Goal: Task Accomplishment & Management: Manage account settings

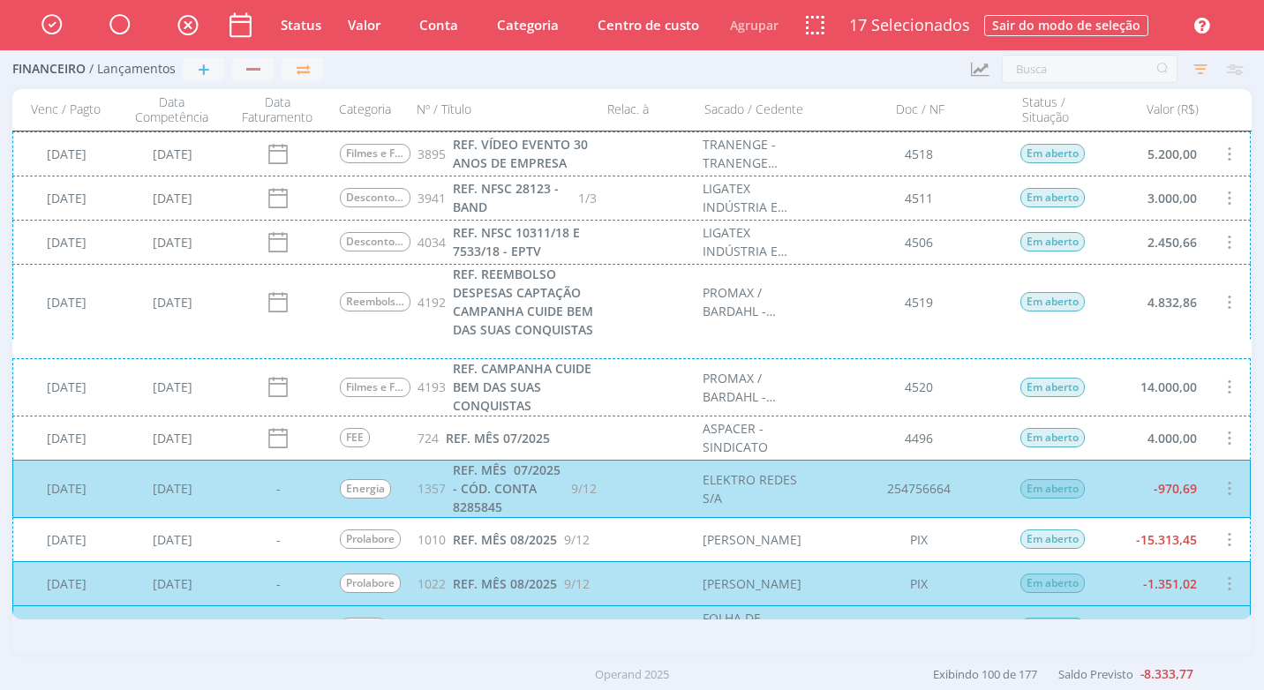
scroll to position [441, 0]
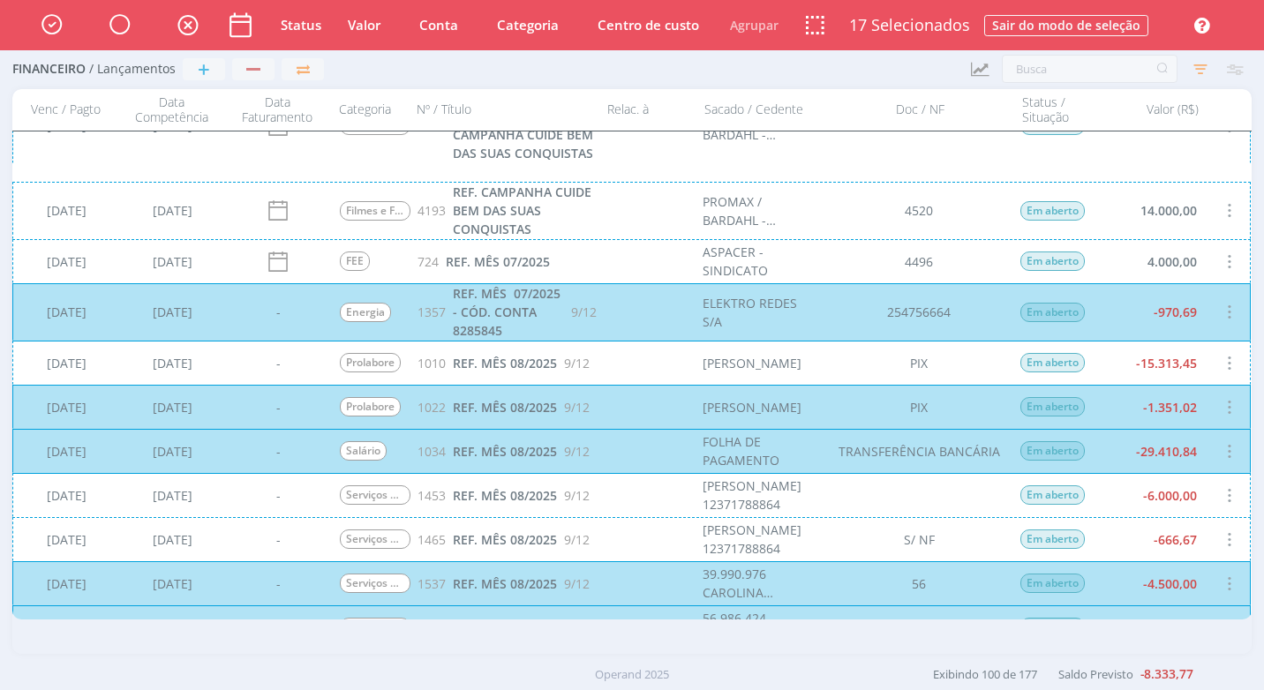
click at [1135, 366] on div "05/09/2025 21/06/2025 - Prolabore 1010 REF. MÊS 08/2025 9/12 LEONARDO CARVALHO …" at bounding box center [631, 363] width 1238 height 44
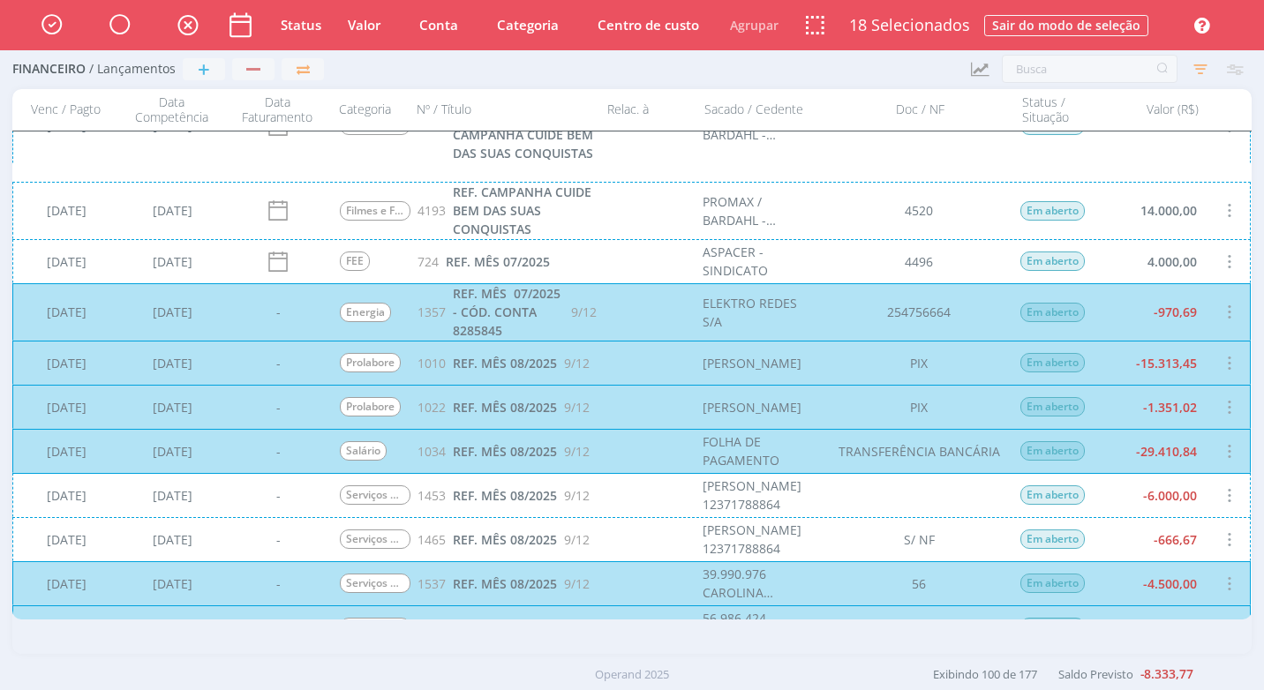
scroll to position [618, 0]
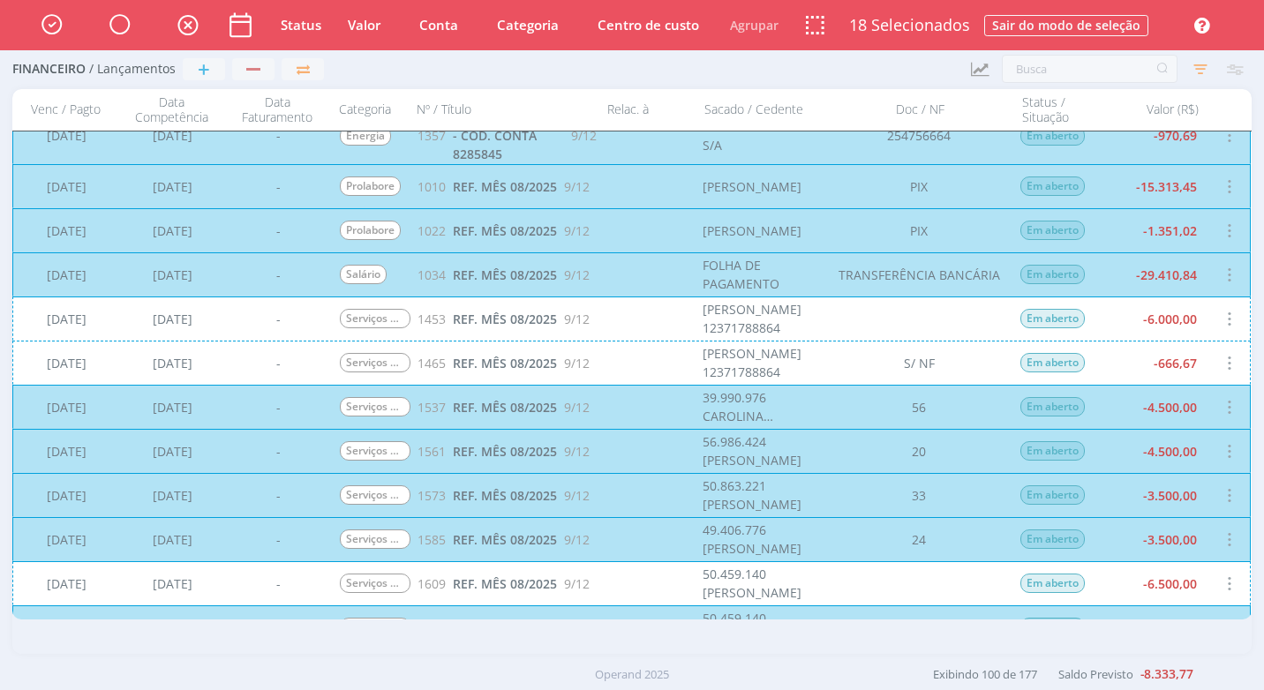
click at [1124, 324] on div "05/09/2025 22/06/2025 - Serviços Administrativos 1453 REF. MÊS 08/2025 9/12 AND…" at bounding box center [631, 319] width 1238 height 44
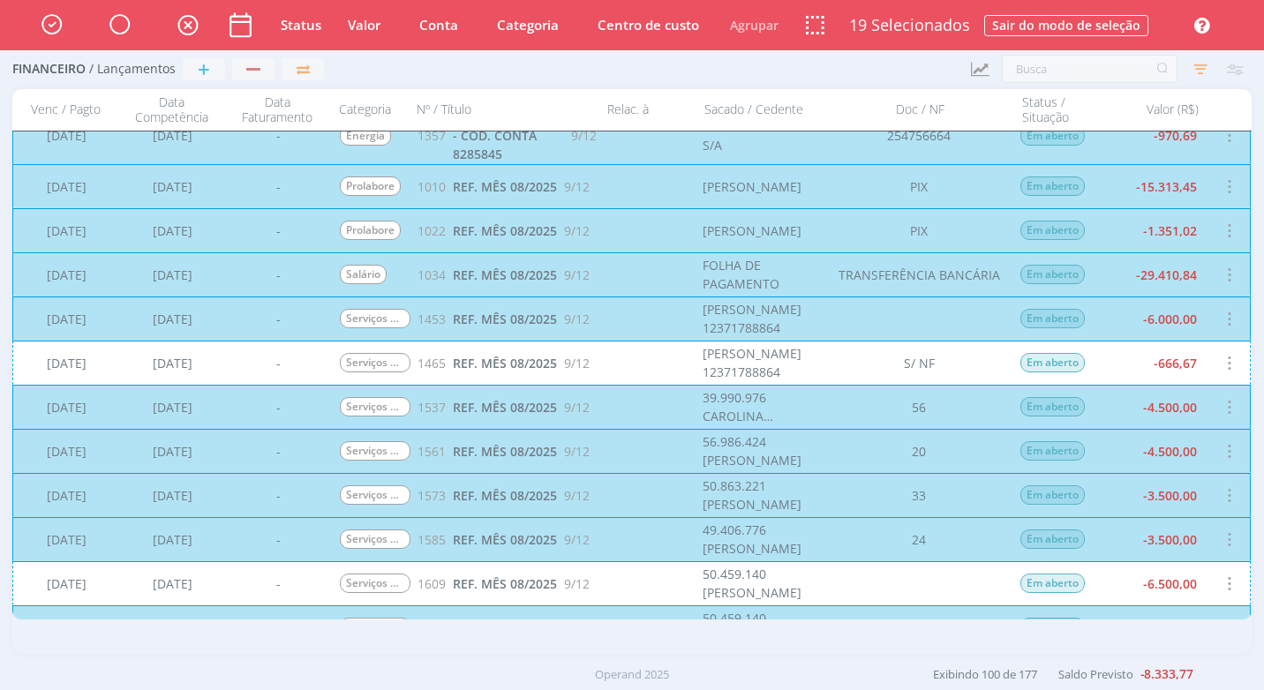
click at [1109, 357] on div "05/09/2025 22/06/2025 - Serviços Administrativos 1465 REF. MÊS 08/2025 9/12 AND…" at bounding box center [631, 363] width 1238 height 44
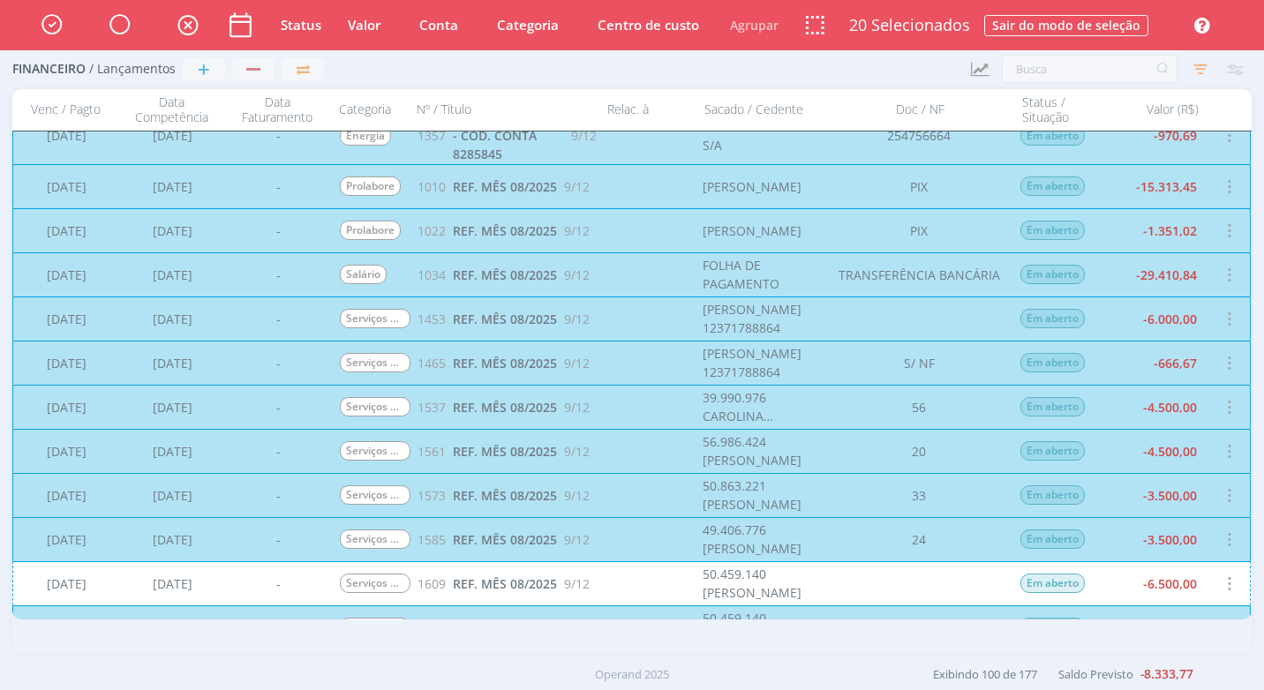
scroll to position [971, 0]
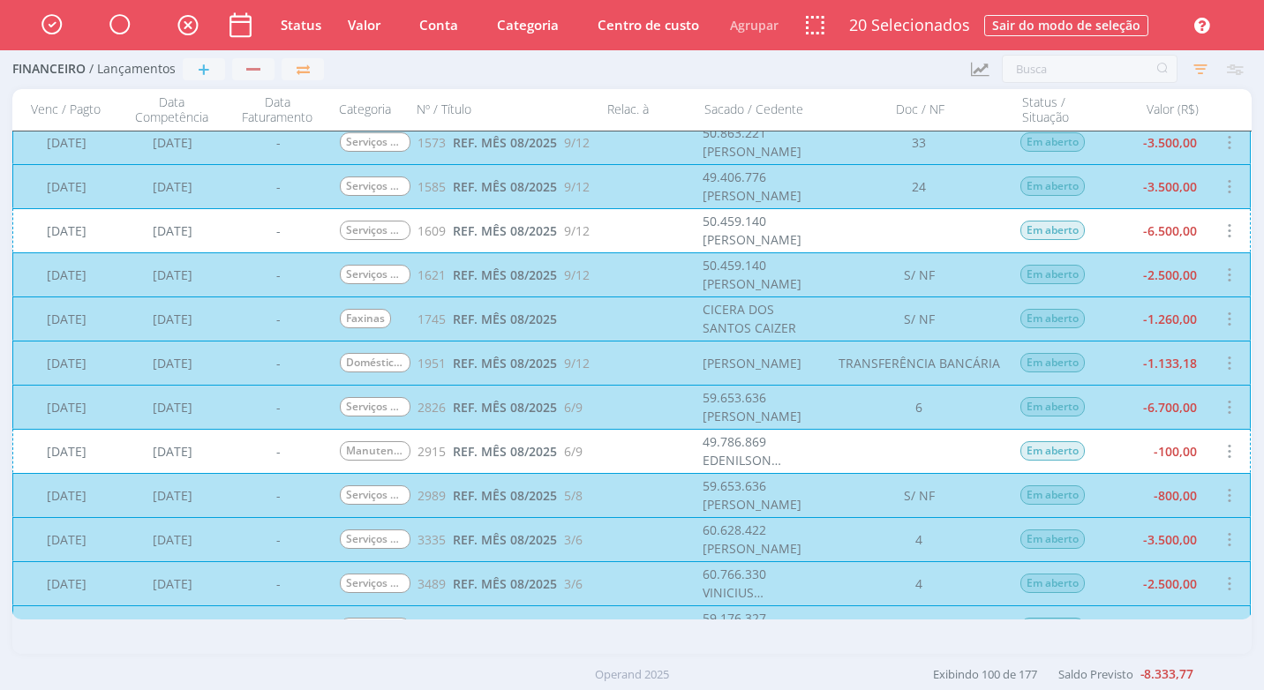
click at [1130, 227] on div "05/09/2025 22/06/2025 - Serviços de Executivos de Marketing 1609 REF. MÊS 08/20…" at bounding box center [631, 230] width 1238 height 44
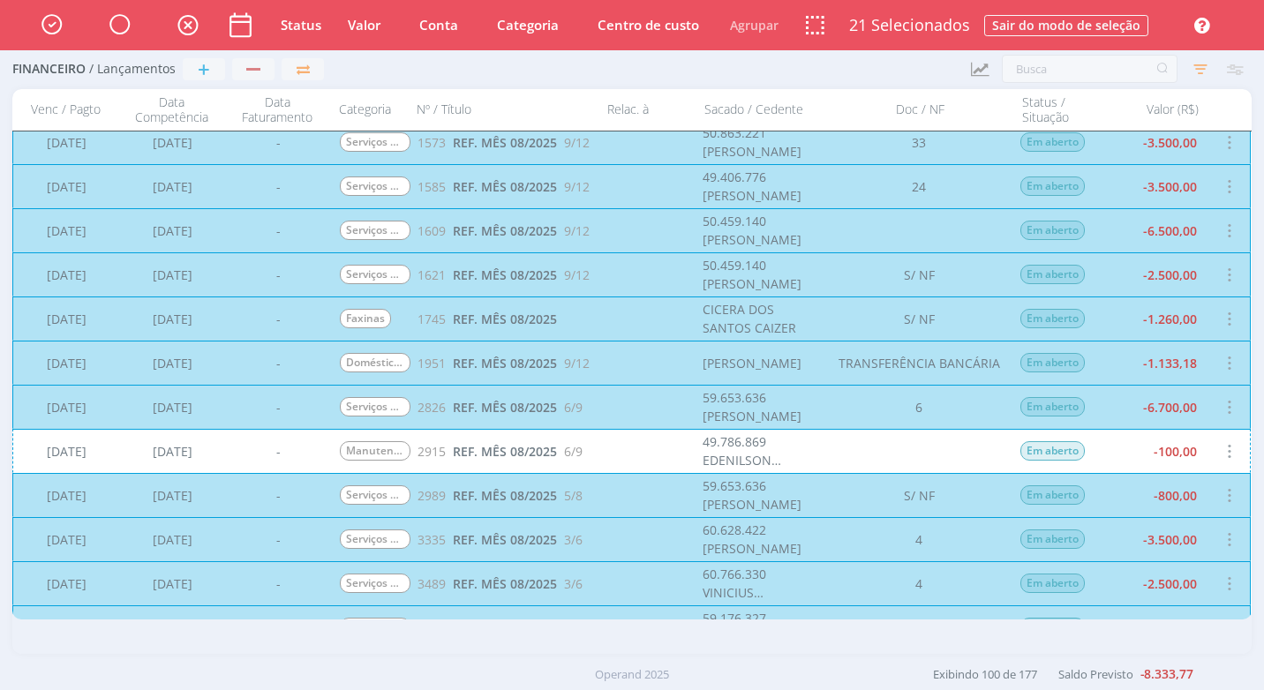
scroll to position [1147, 0]
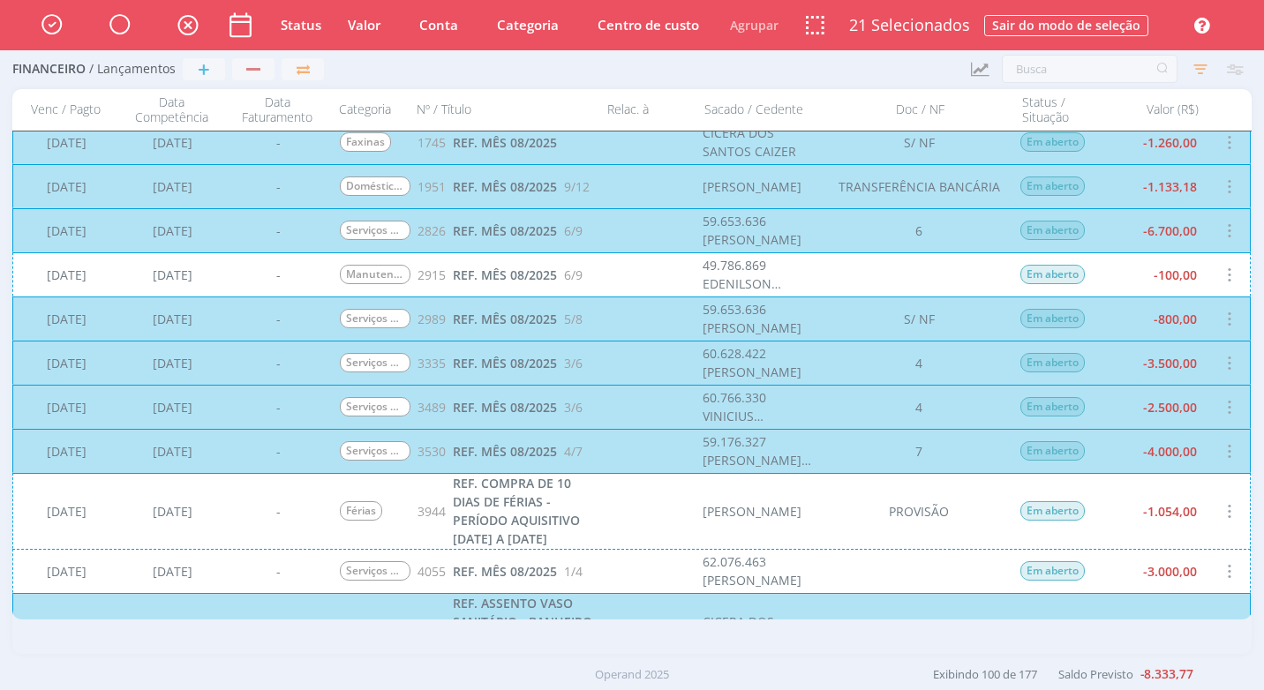
click at [1120, 278] on div "05/09/2025 12/08/2025 - Manutenção de Veículos 2915 REF. MÊS 08/2025 6/9 49.786…" at bounding box center [631, 274] width 1238 height 44
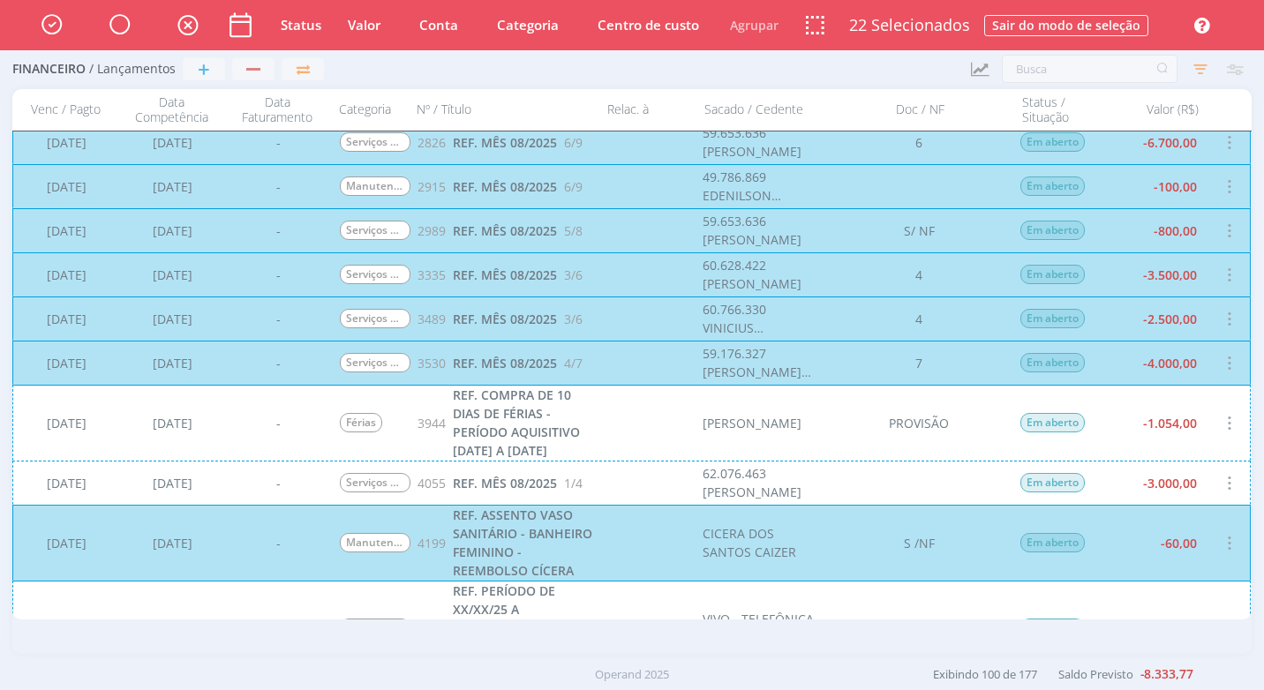
scroll to position [1324, 0]
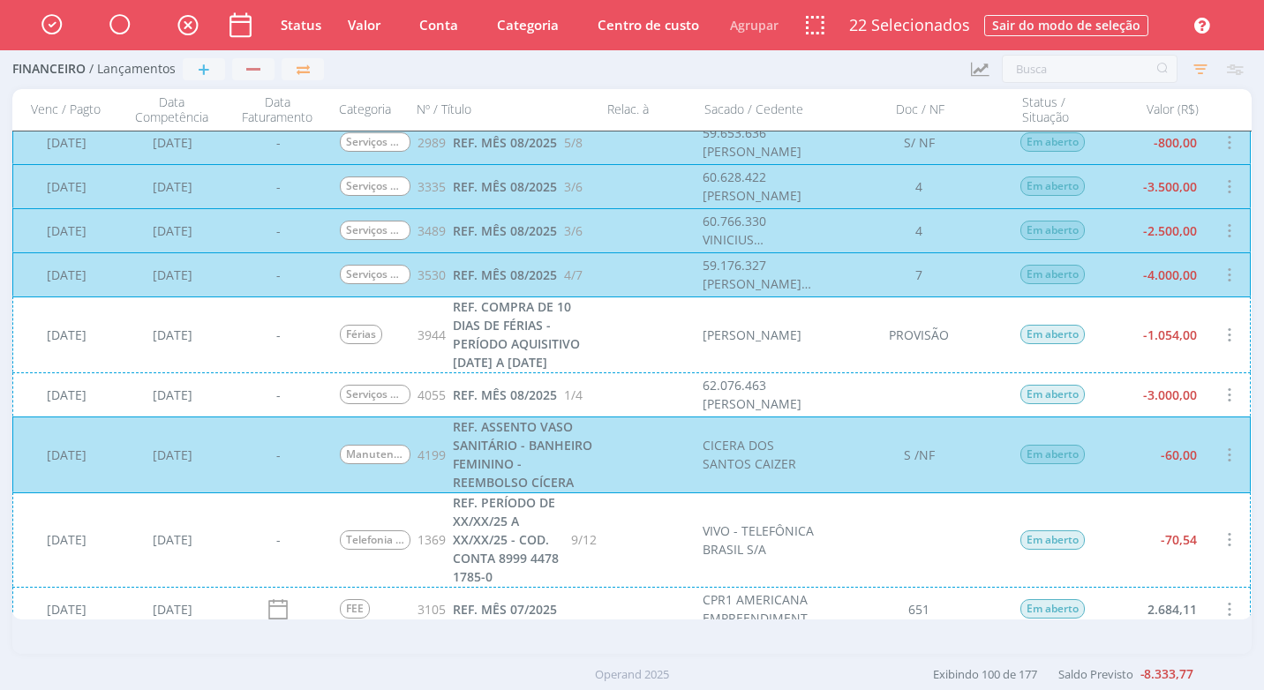
click at [1103, 403] on div "05/09/2025 05/08/2025 - Serviços de Executivos de Marketing 4055 REF. MÊS 08/20…" at bounding box center [631, 394] width 1238 height 44
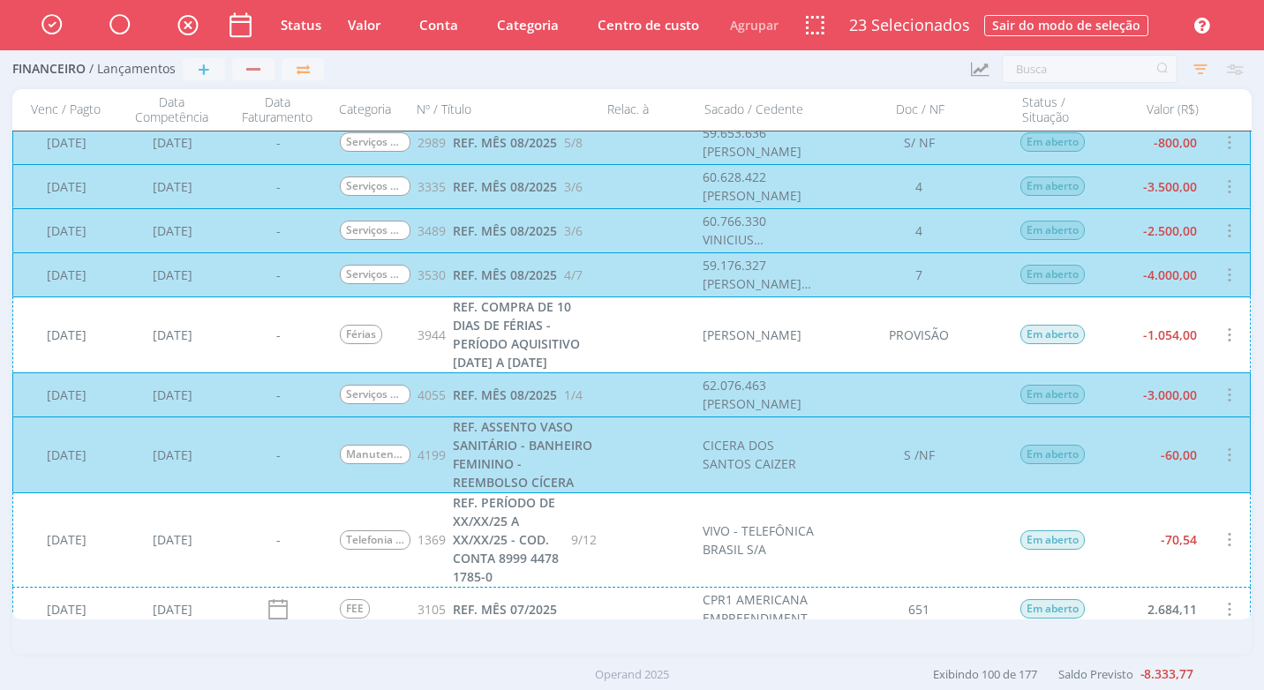
scroll to position [1412, 0]
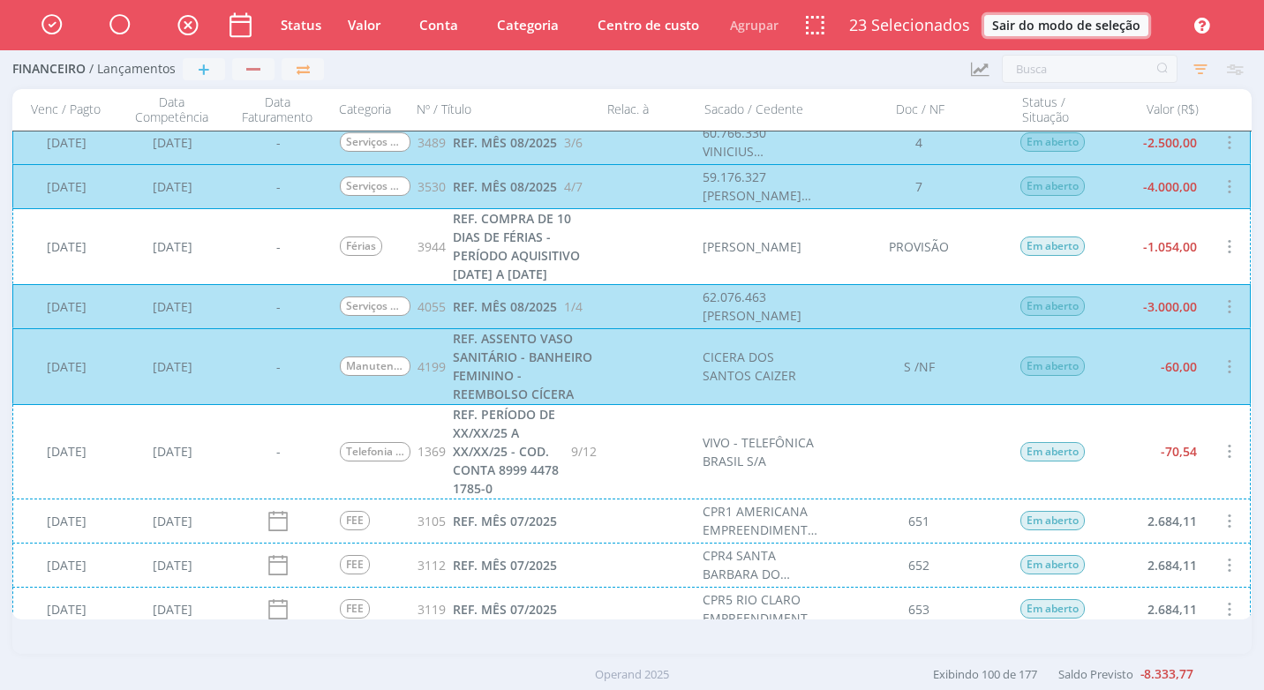
click at [1063, 19] on button "Sair do modo de seleção" at bounding box center [1066, 25] width 164 height 21
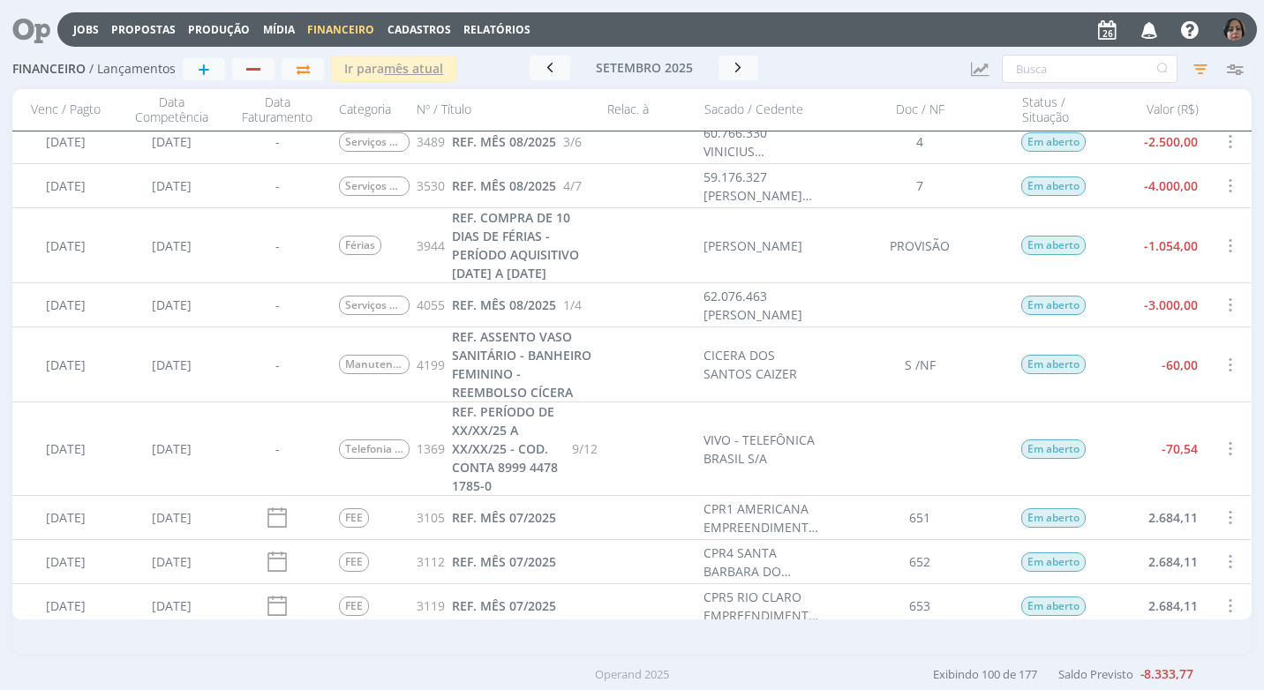
scroll to position [1411, 0]
click at [525, 456] on span "REF. PERÍODO DE XX/XX/25 A XX/XX/25 - COD. CONTA 8999 4478 1785-0" at bounding box center [505, 449] width 106 height 91
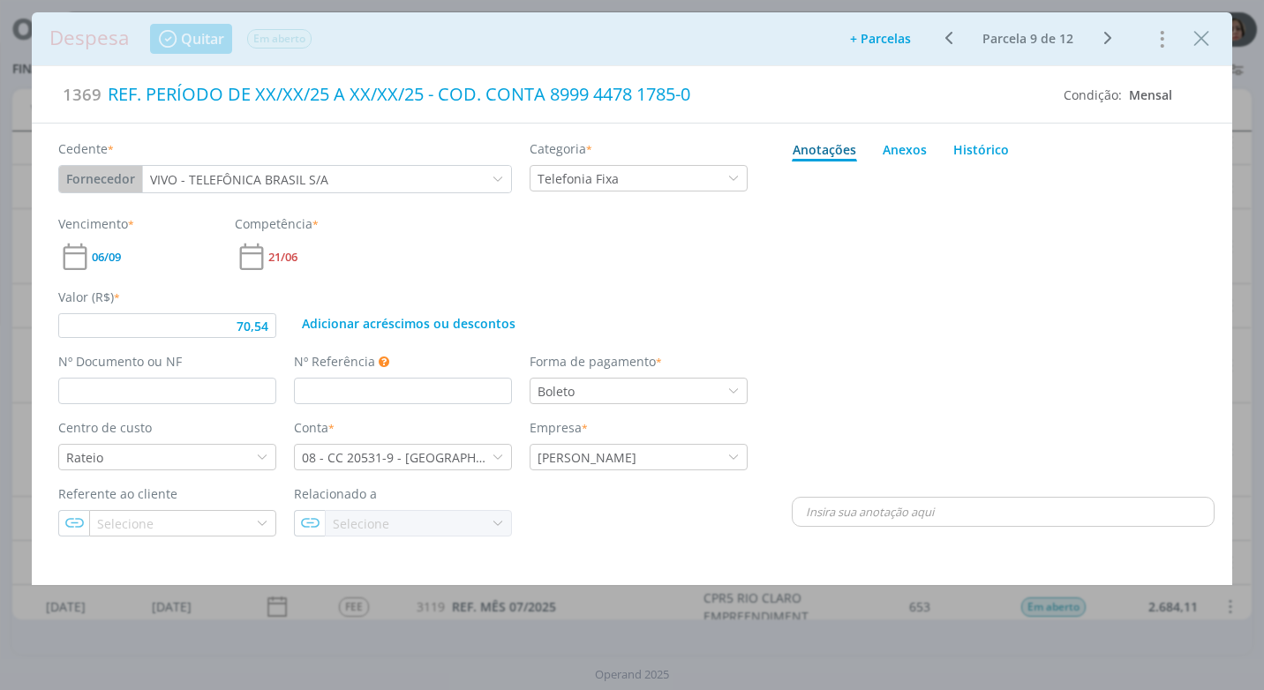
type input "70,54"
click at [851, 263] on div "dialog" at bounding box center [1003, 331] width 423 height 325
drag, startPoint x: 1202, startPoint y: 40, endPoint x: 919, endPoint y: 146, distance: 302.7
click at [1202, 41] on icon "Close" at bounding box center [1201, 39] width 26 height 26
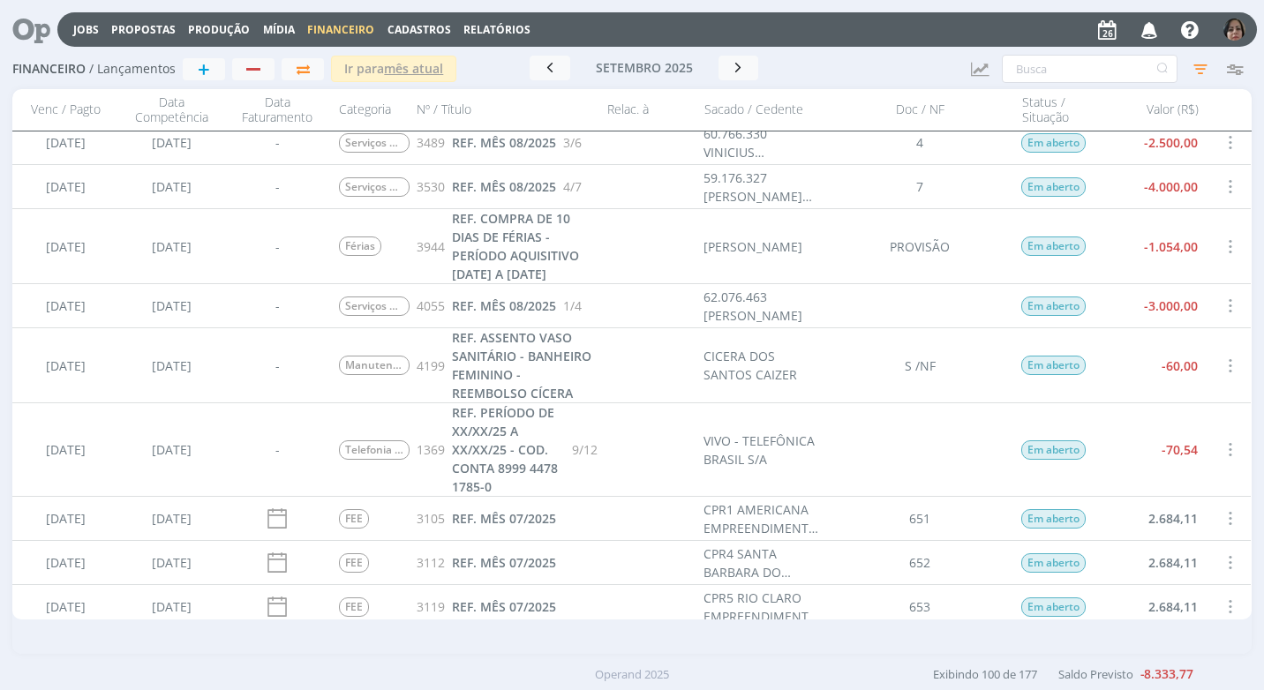
click at [426, 26] on span "Cadastros" at bounding box center [419, 29] width 64 height 15
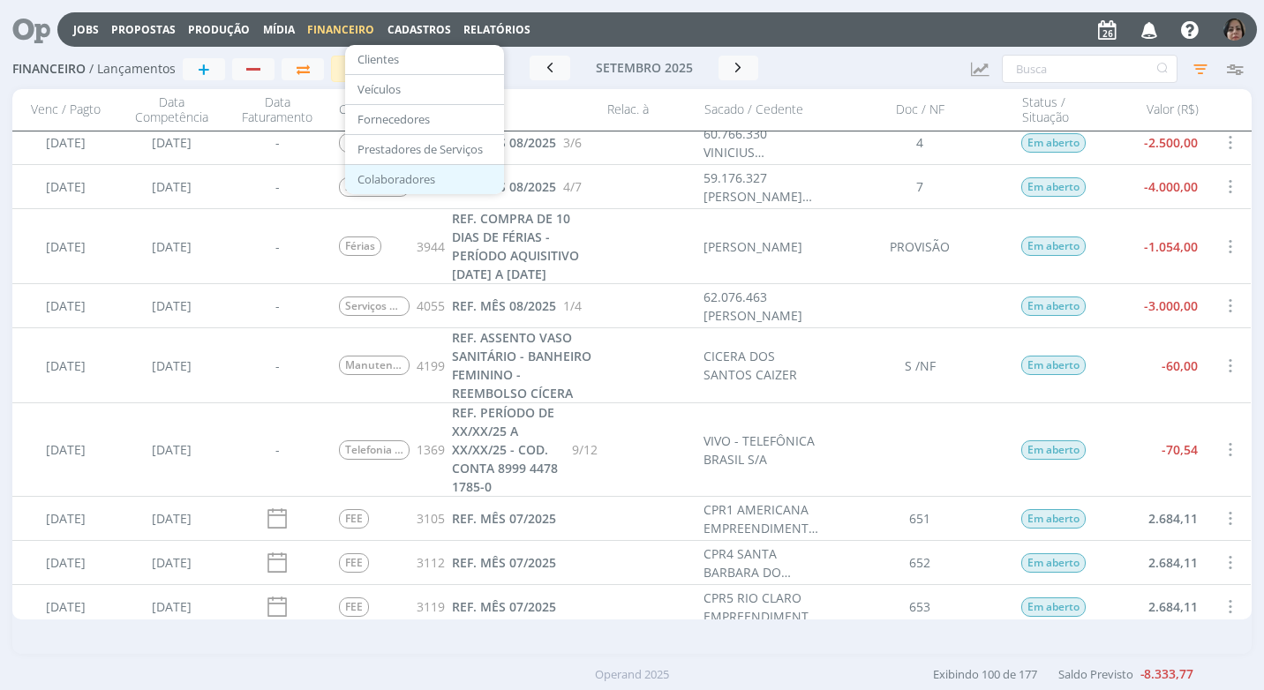
click at [428, 179] on link "Colaboradores" at bounding box center [424, 179] width 148 height 27
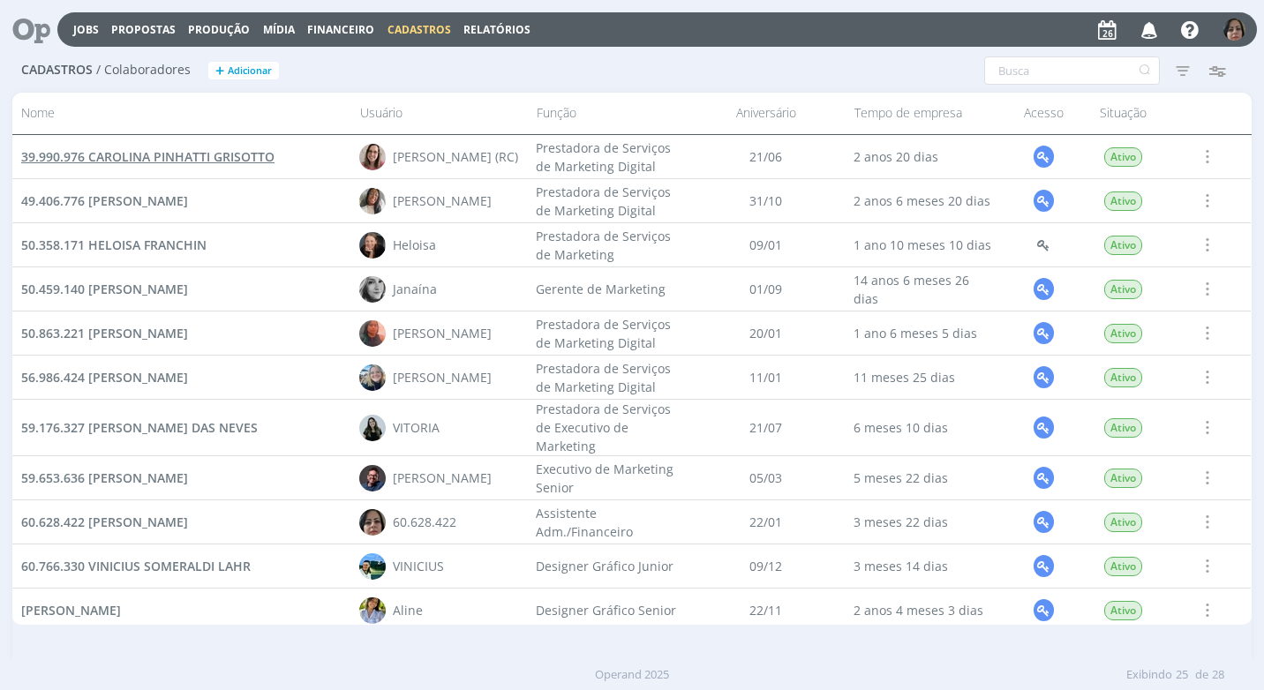
click at [180, 157] on span "39.990.976 CAROLINA PINHATTI GRISOTTO" at bounding box center [147, 156] width 253 height 17
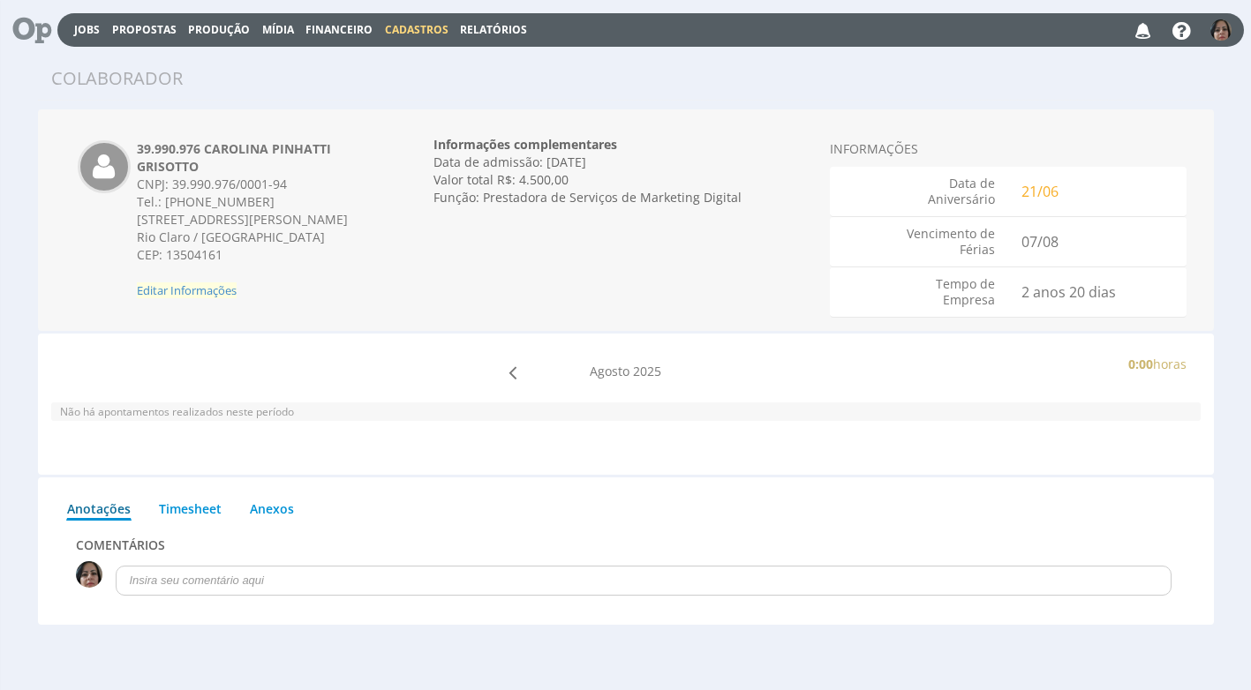
click at [189, 291] on span "Editar Informações" at bounding box center [187, 290] width 100 height 16
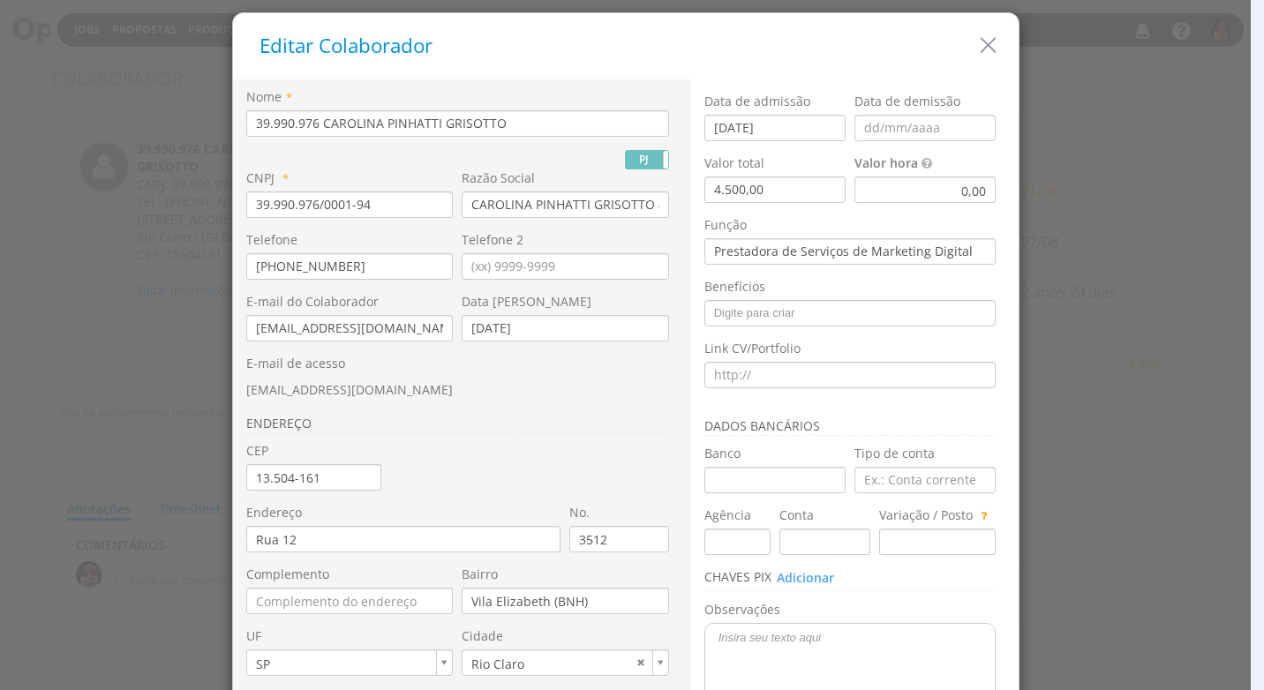
click at [900, 192] on div "0,00" at bounding box center [924, 190] width 141 height 26
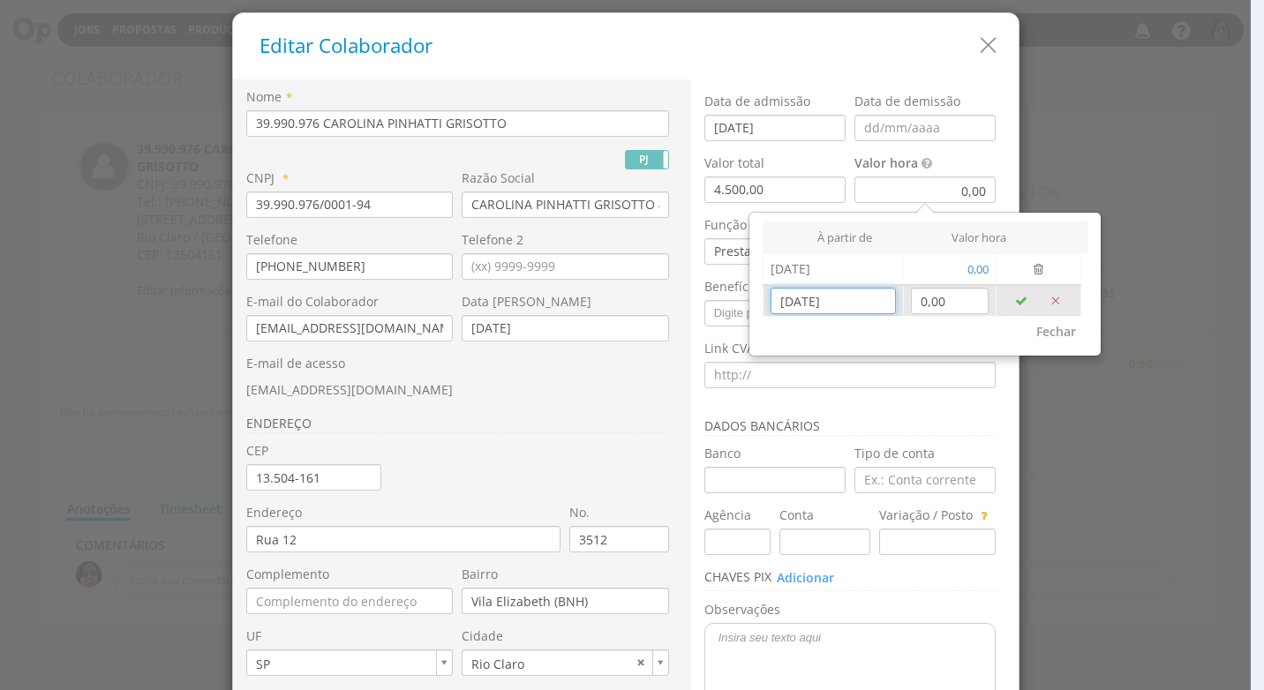
click at [827, 311] on input "[DATE]" at bounding box center [832, 301] width 124 height 26
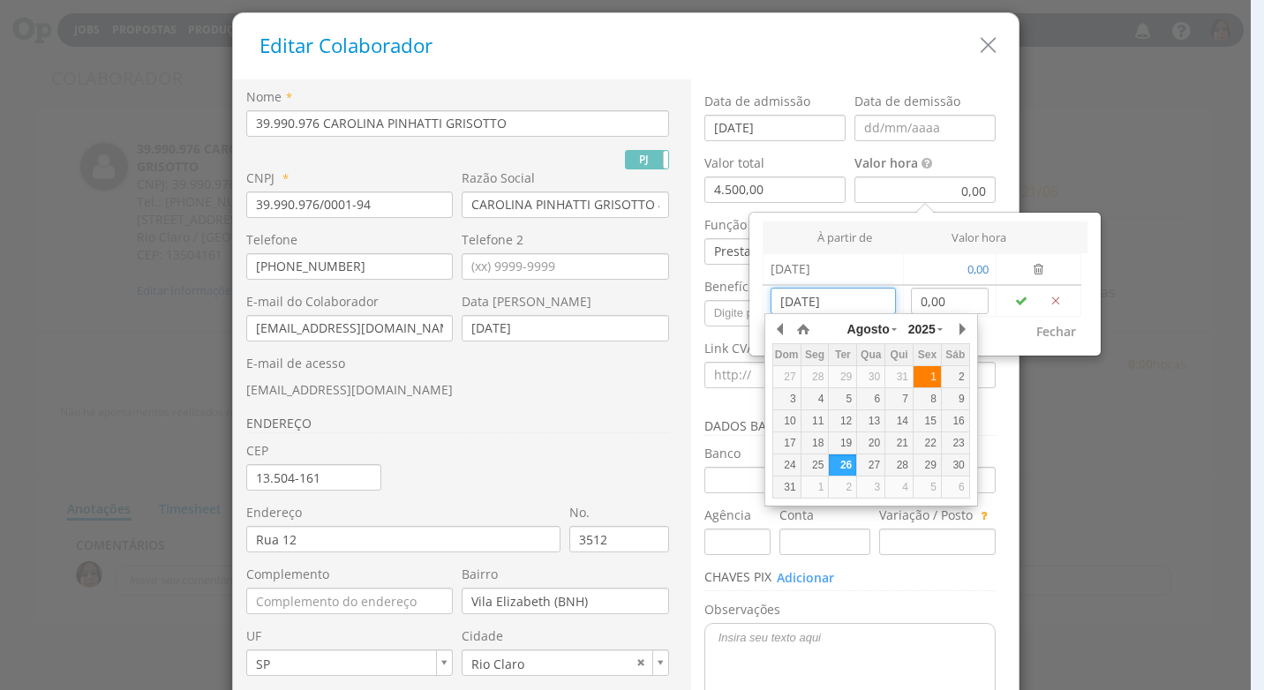
click at [918, 370] on div "1" at bounding box center [926, 377] width 27 height 15
type input "[DATE]"
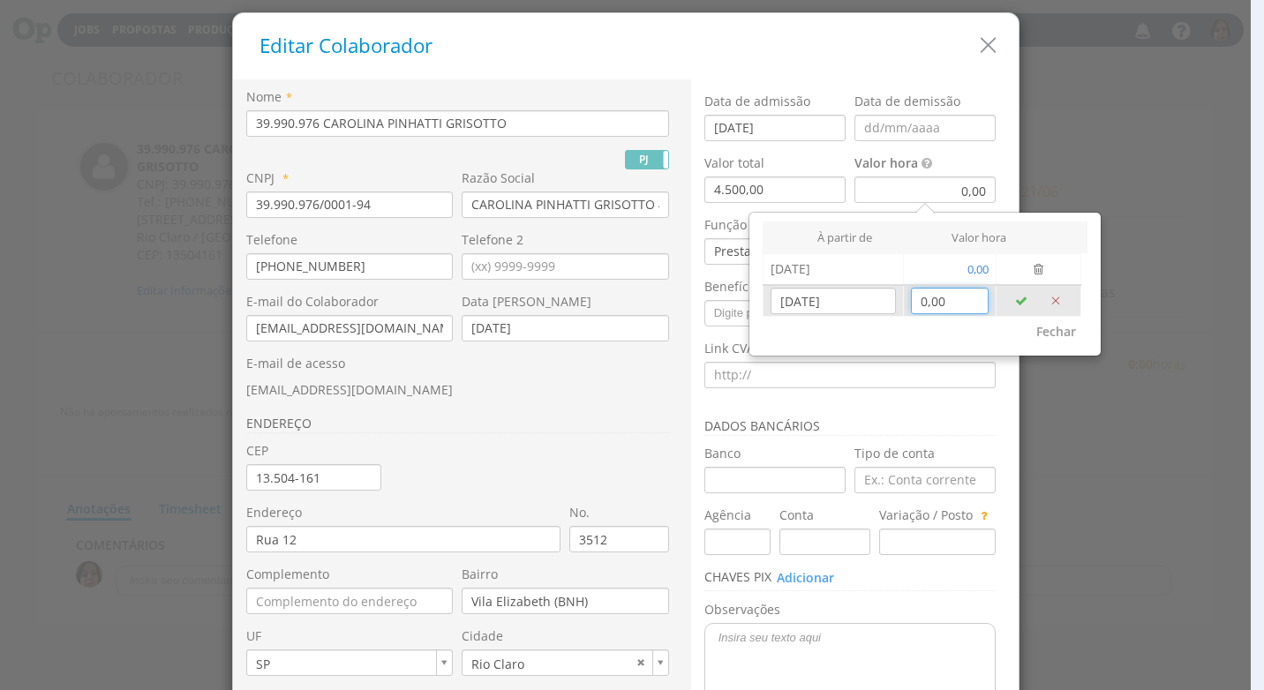
click at [937, 309] on input "0,00" at bounding box center [950, 301] width 79 height 26
type input "25,27"
click at [966, 343] on div "Fechar" at bounding box center [924, 285] width 325 height 126
click at [1043, 338] on button "Fechar" at bounding box center [1056, 332] width 63 height 30
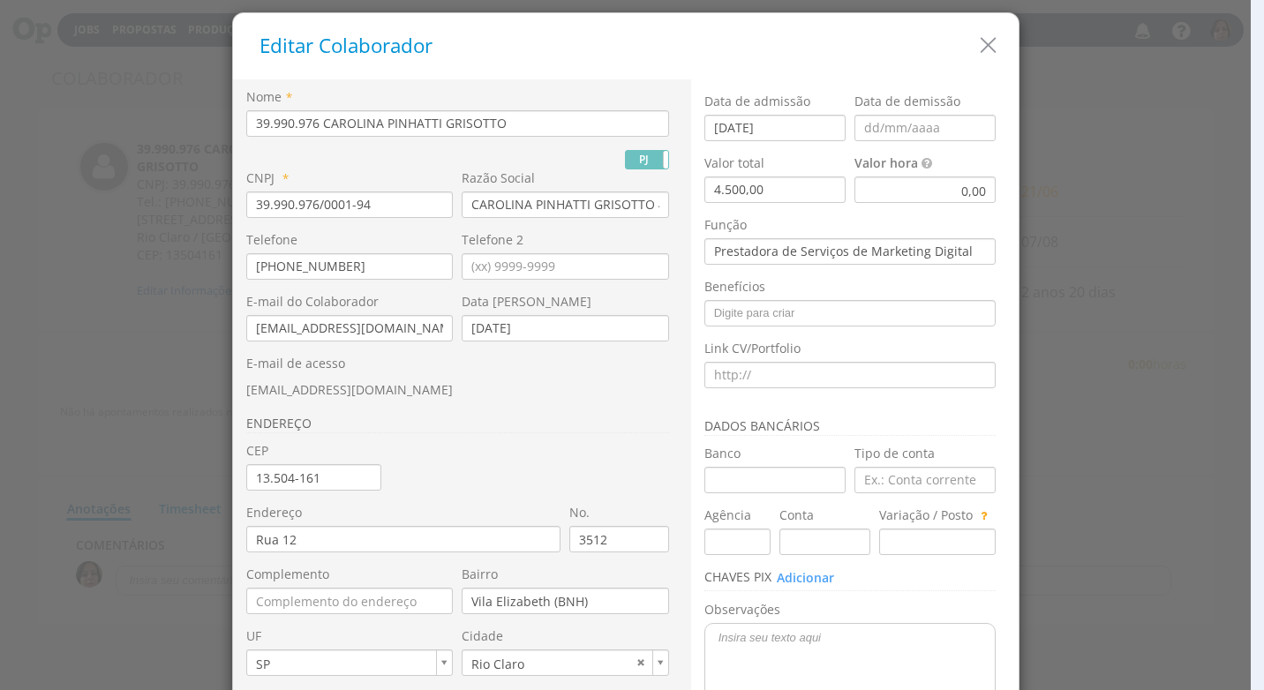
click at [931, 192] on div "0,00" at bounding box center [924, 190] width 141 height 26
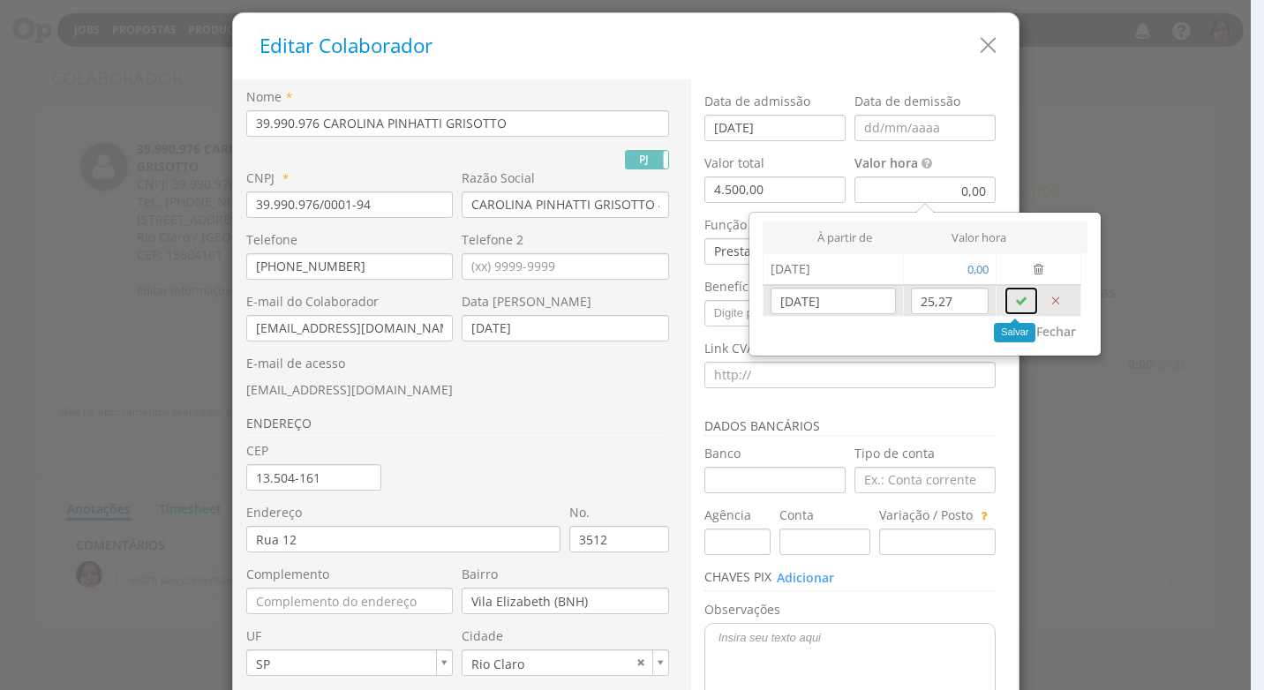
click at [1016, 298] on icon "button" at bounding box center [1021, 301] width 12 height 12
type input "26/08/2025"
type input "0,00"
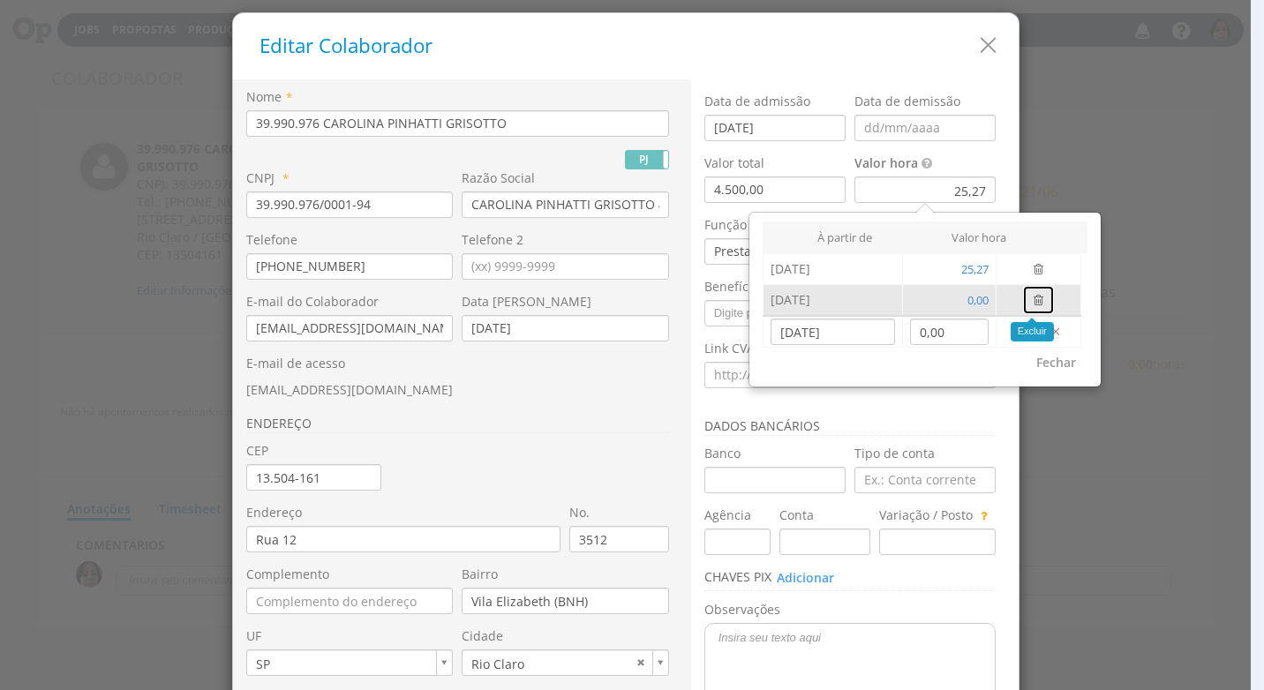
click at [1024, 299] on button "button" at bounding box center [1038, 300] width 33 height 30
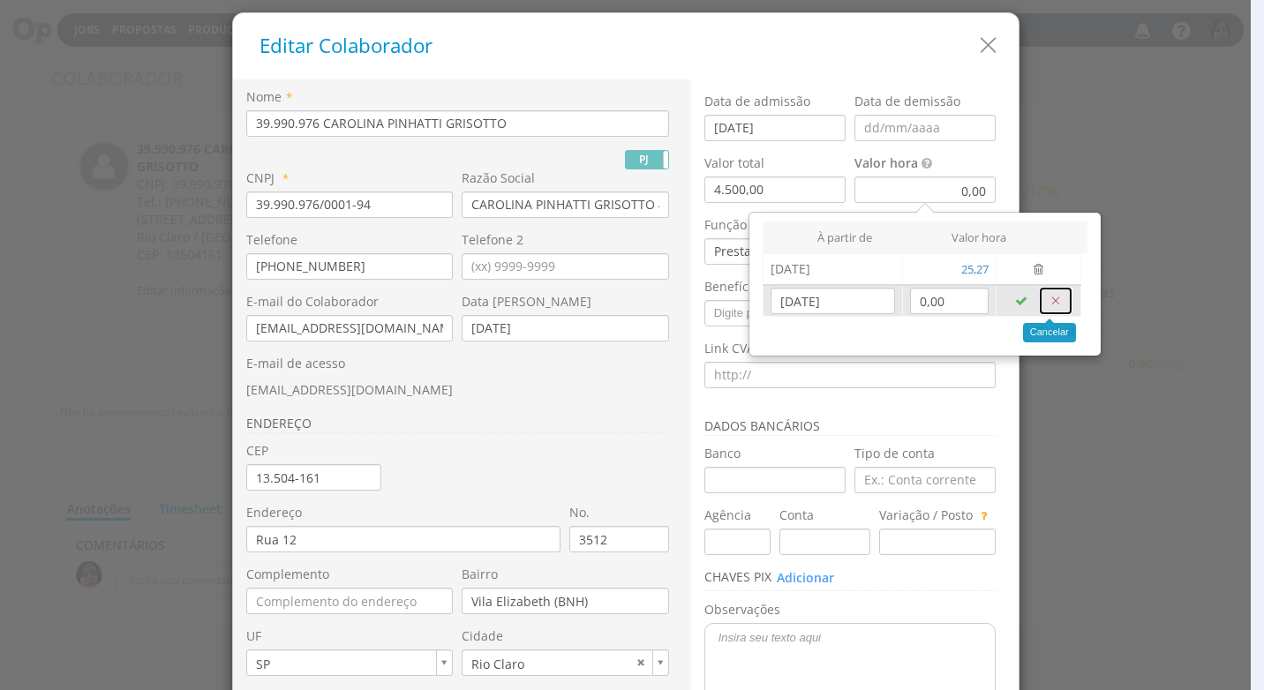
click at [1049, 299] on icon "button" at bounding box center [1055, 301] width 12 height 12
click at [1053, 295] on icon "button" at bounding box center [1055, 301] width 12 height 12
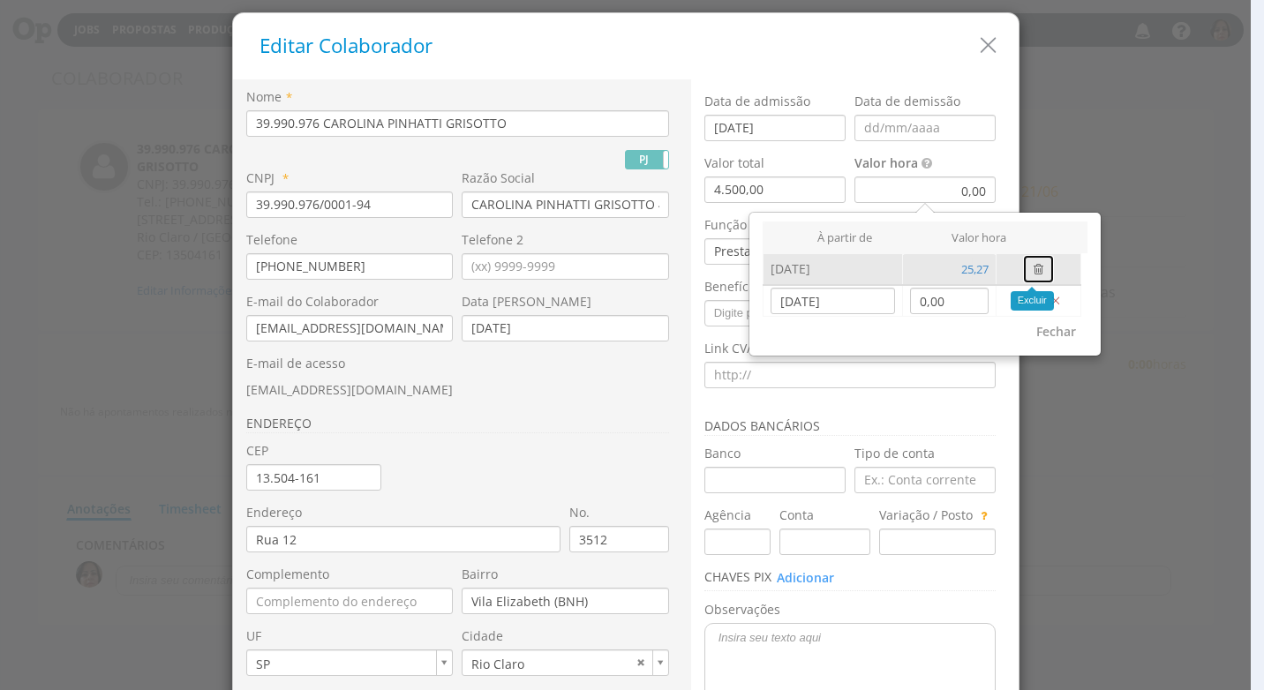
click at [1033, 263] on icon "button" at bounding box center [1038, 269] width 10 height 12
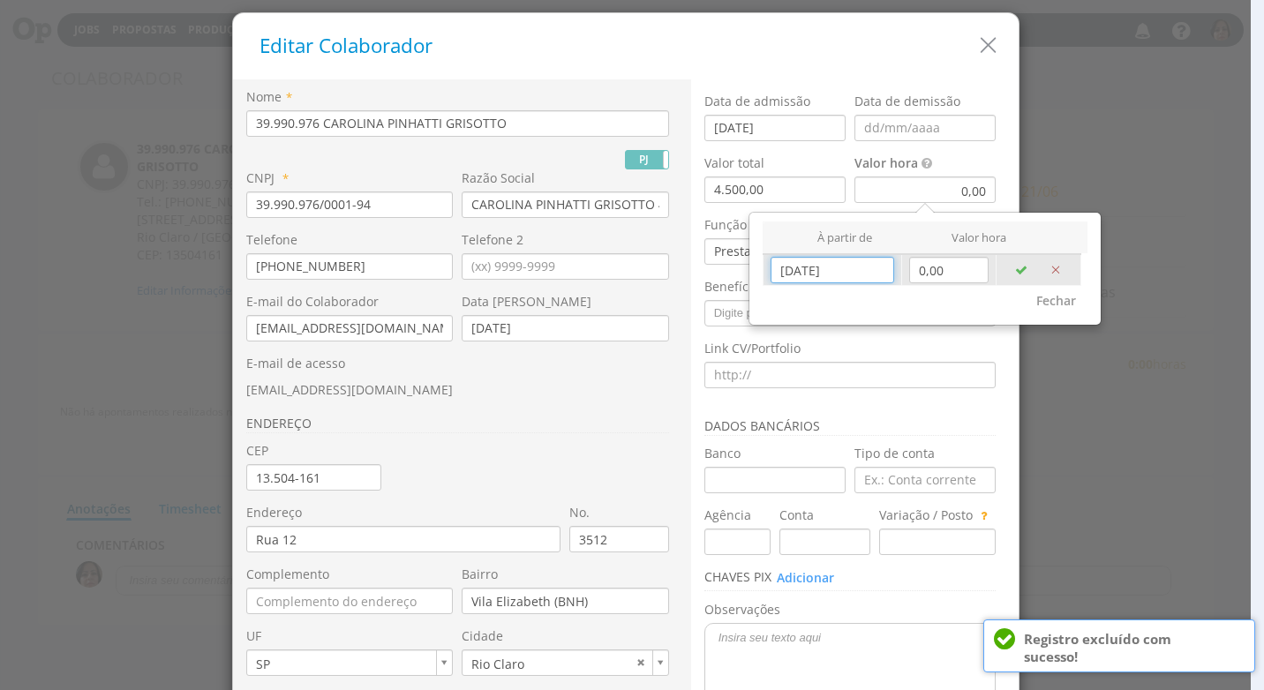
click at [865, 270] on input "26/08/2025" at bounding box center [832, 270] width 124 height 26
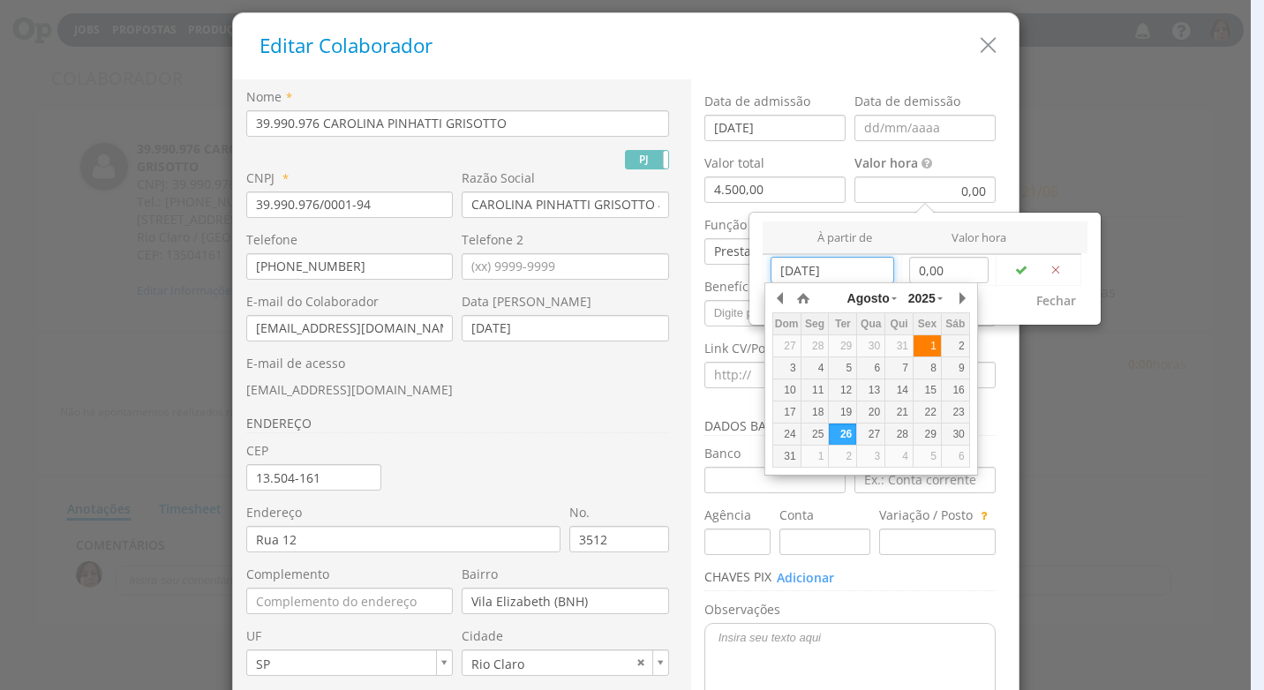
click at [934, 347] on div "1" at bounding box center [926, 346] width 27 height 15
type input "01/08/2025"
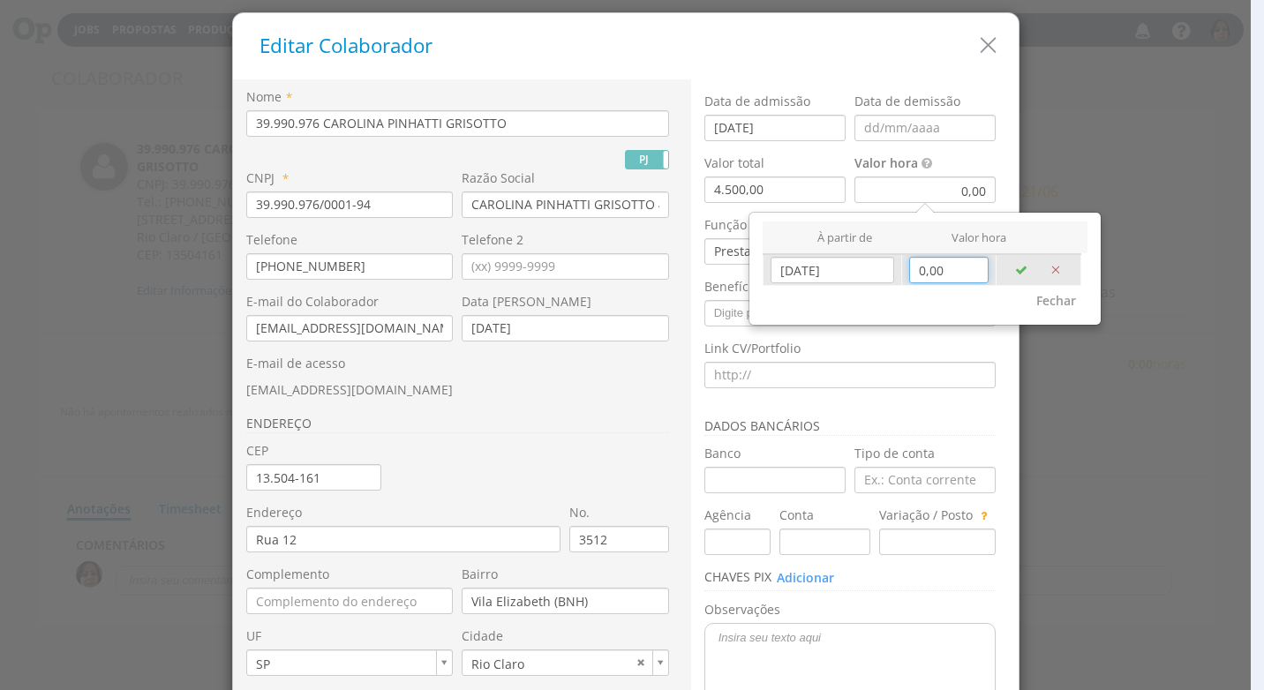
click at [940, 267] on input "0,00" at bounding box center [948, 270] width 79 height 26
type input "25,27"
click at [1015, 270] on icon "button" at bounding box center [1021, 270] width 12 height 12
type input "26/08/2025"
type input "0,00"
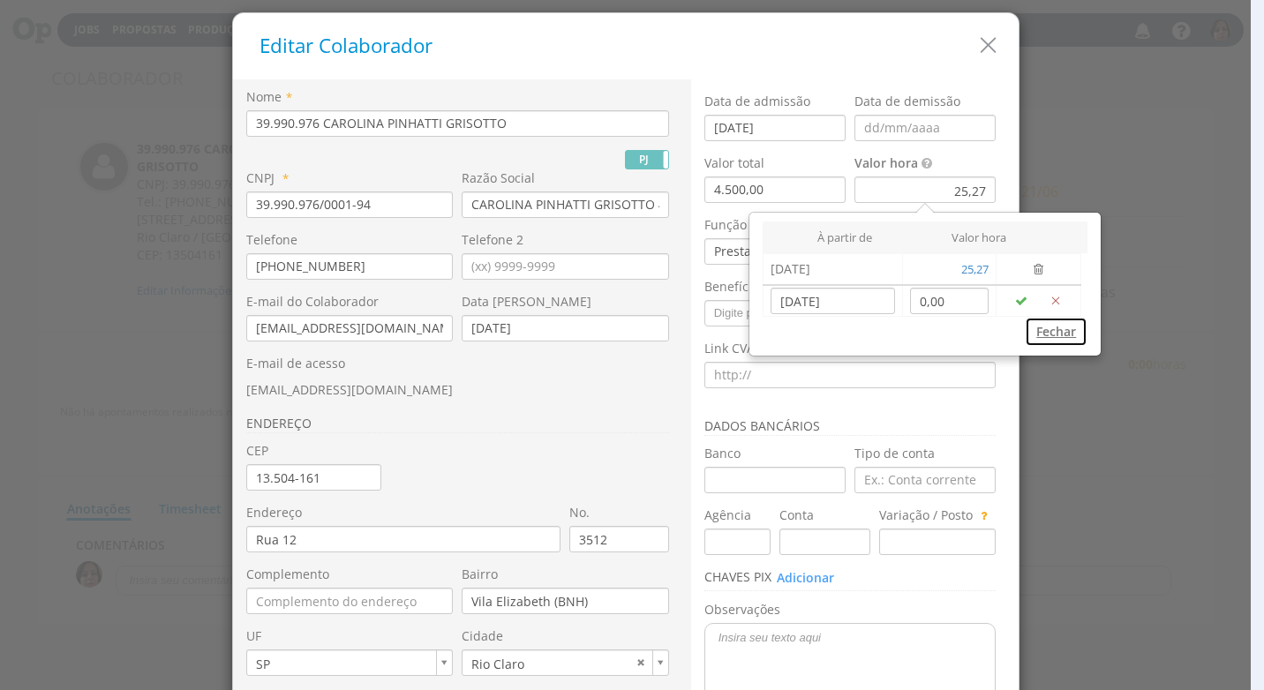
click at [1049, 330] on button "Fechar" at bounding box center [1056, 332] width 63 height 30
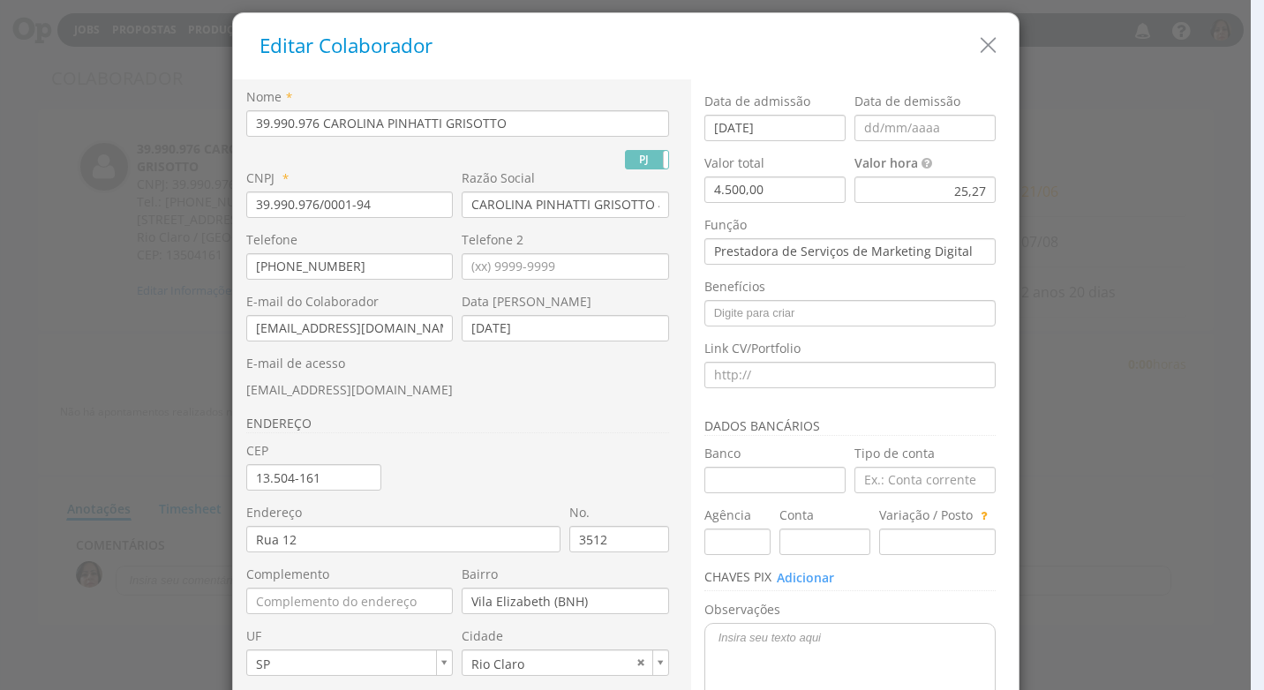
click at [975, 56] on icon "button" at bounding box center [988, 46] width 26 height 26
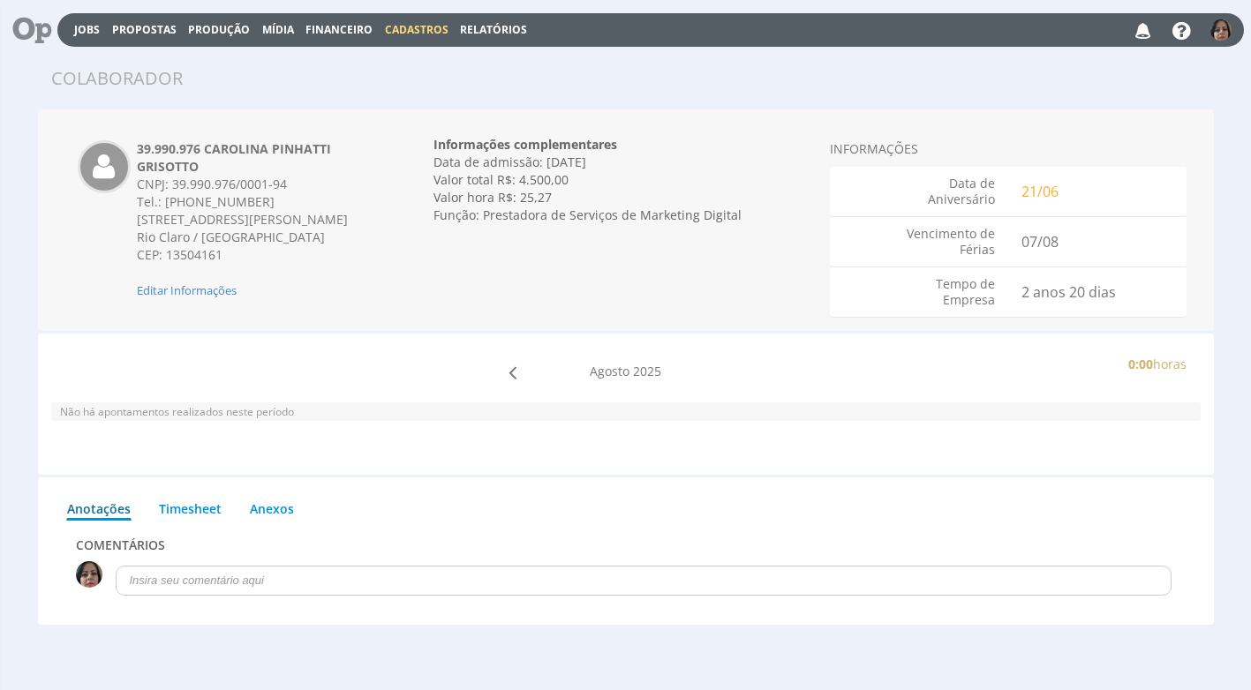
click at [335, 32] on span "Financeiro" at bounding box center [338, 29] width 67 height 15
click at [276, 53] on link "Lançamentos" at bounding box center [341, 57] width 148 height 26
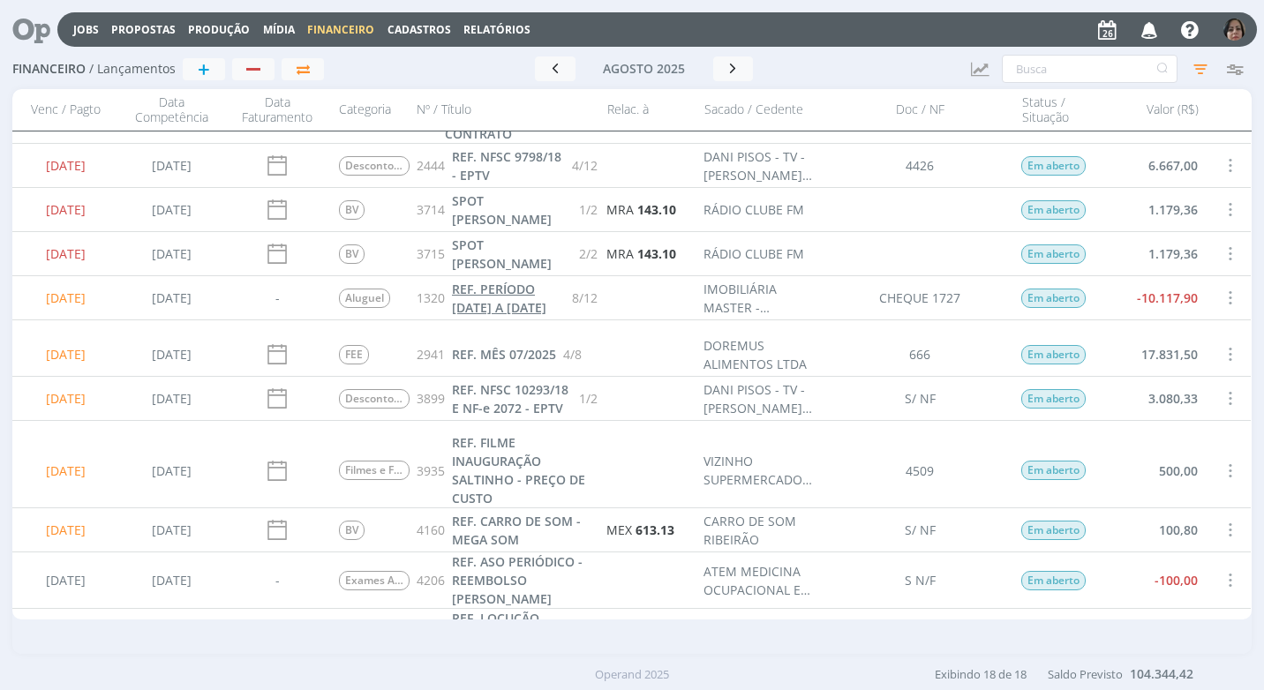
scroll to position [523, 0]
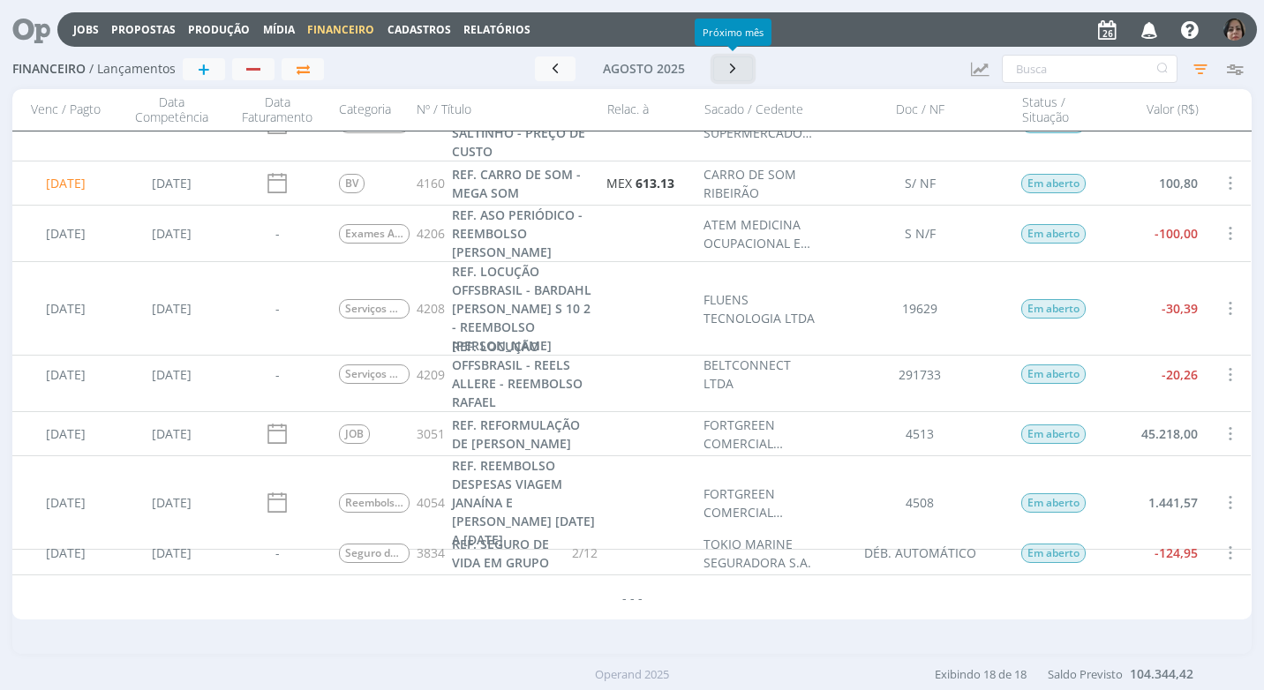
drag, startPoint x: 732, startPoint y: 72, endPoint x: 710, endPoint y: 93, distance: 30.6
click at [732, 72] on icon "button" at bounding box center [734, 68] width 18 height 17
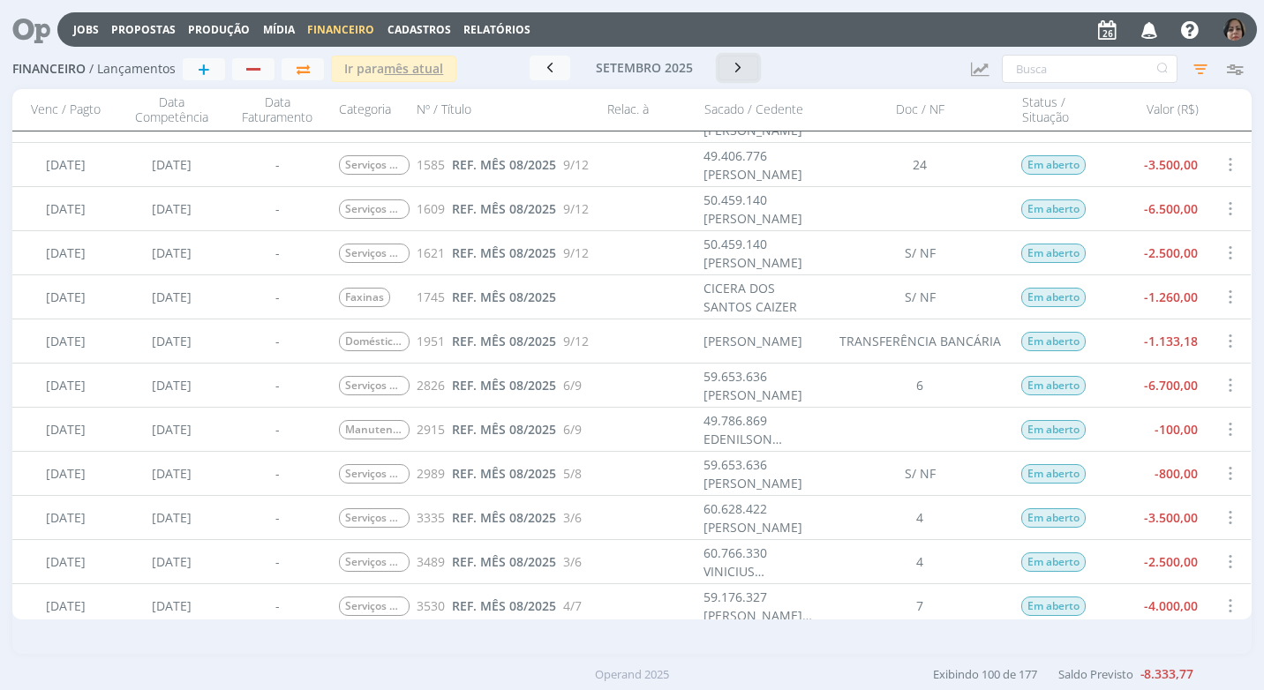
scroll to position [1324, 0]
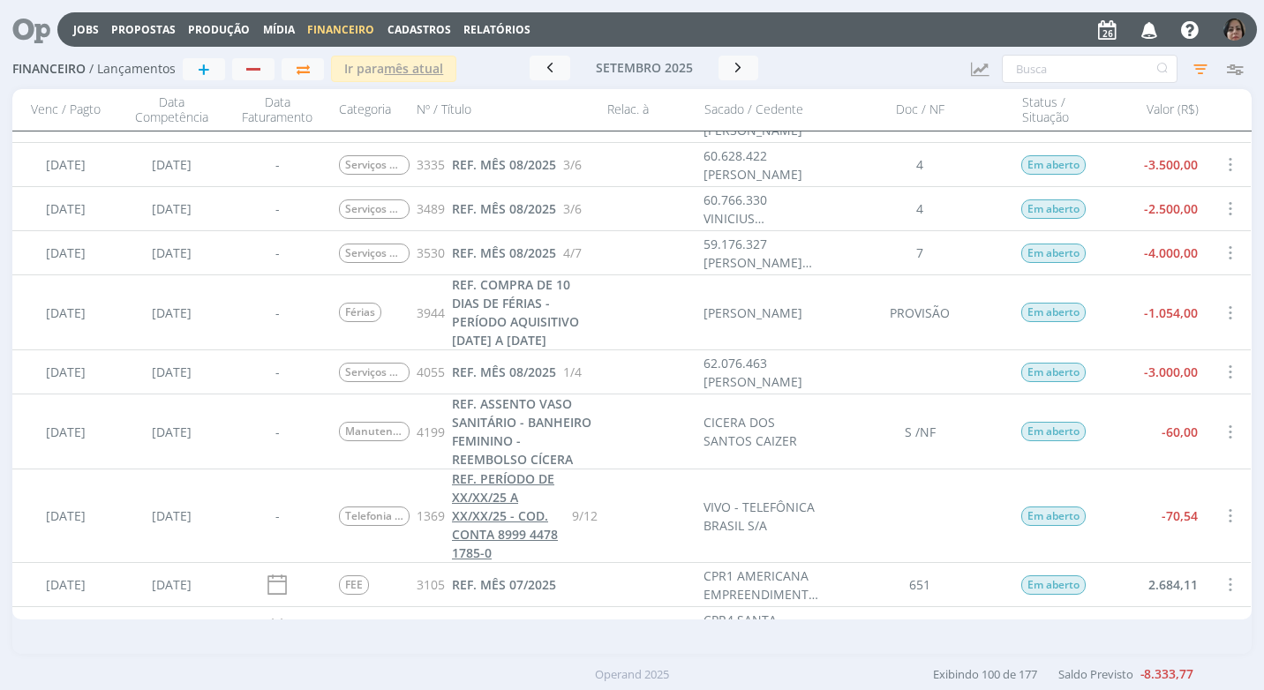
click at [517, 521] on span "REF. PERÍODO DE XX/XX/25 A XX/XX/25 - COD. CONTA 8999 4478 1785-0" at bounding box center [505, 515] width 106 height 91
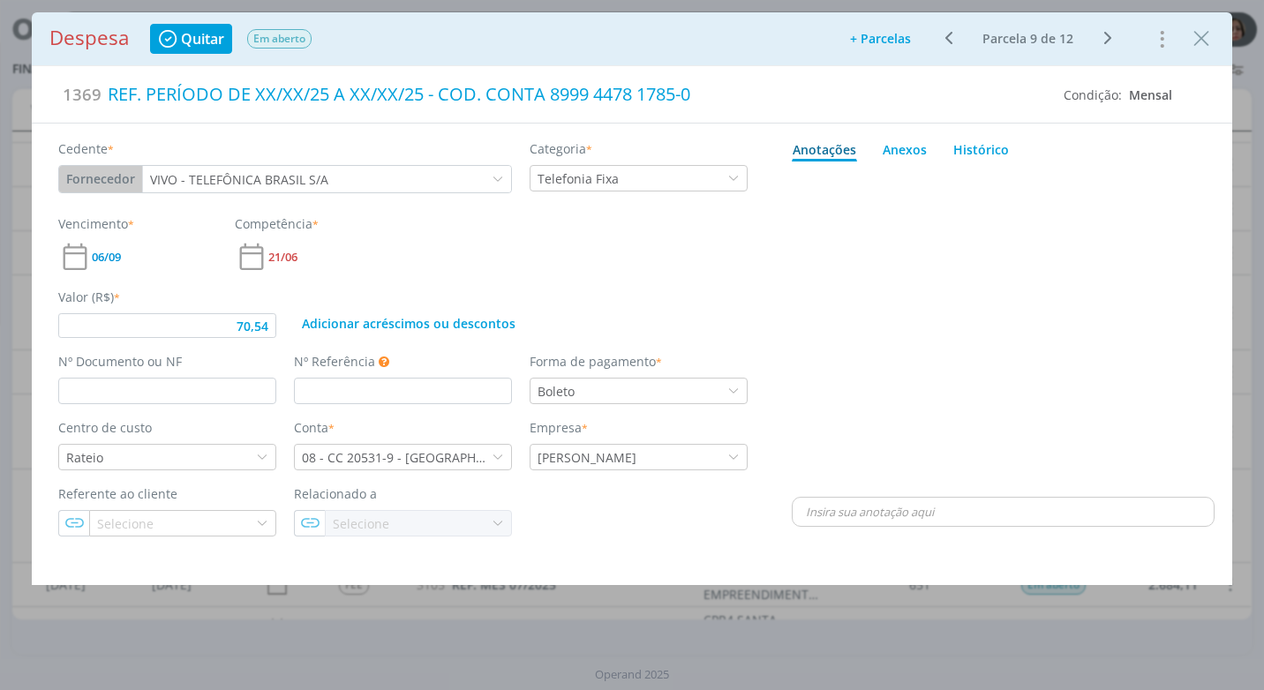
click at [917, 146] on div "Anexos 0" at bounding box center [905, 149] width 44 height 19
type input "70,54"
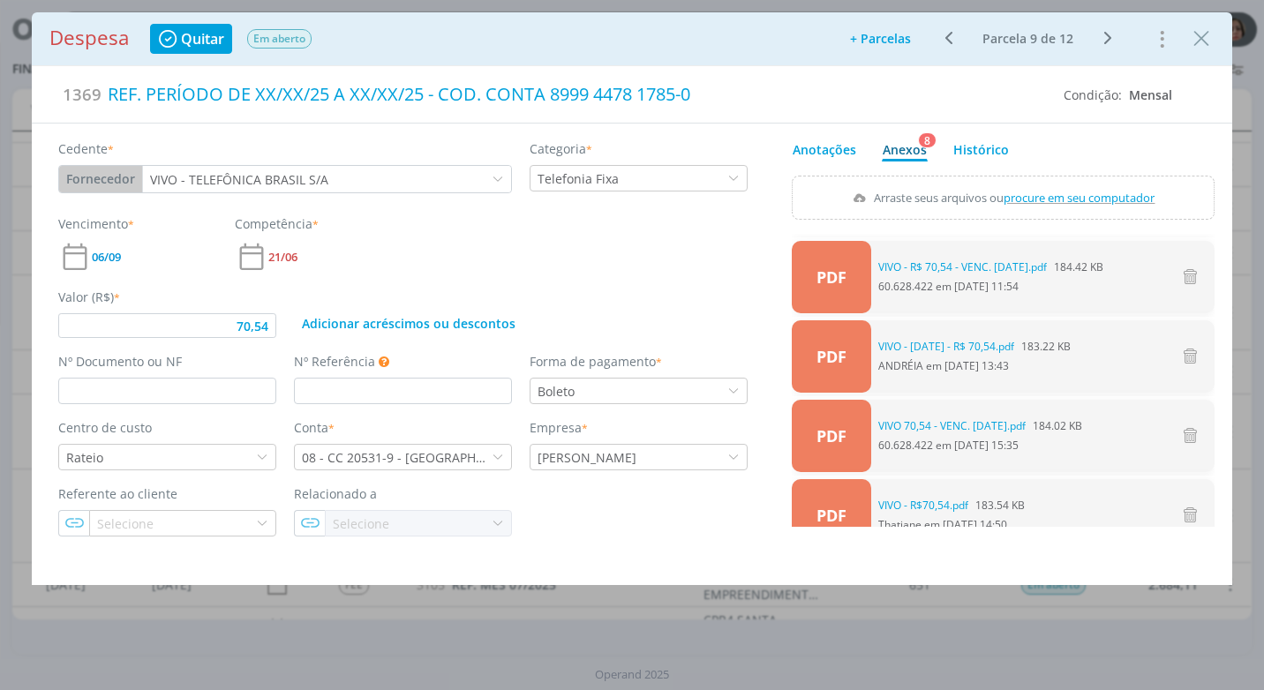
click at [1058, 193] on span "procure em seu computador" at bounding box center [1079, 198] width 151 height 16
click at [1058, 181] on input "Arraste seus arquivos ou procure em seu computador" at bounding box center [1003, 178] width 423 height 5
type input "C:\fakepath\FATURA VIVO - R$ 70,54 - VENC. 06-09-25.pdf"
click at [981, 266] on link "FATURA VIVO - R$ 70,54 - VENC. 06-09-25.pdf" at bounding box center [966, 267] width 177 height 16
drag, startPoint x: 1004, startPoint y: 268, endPoint x: 977, endPoint y: 269, distance: 27.4
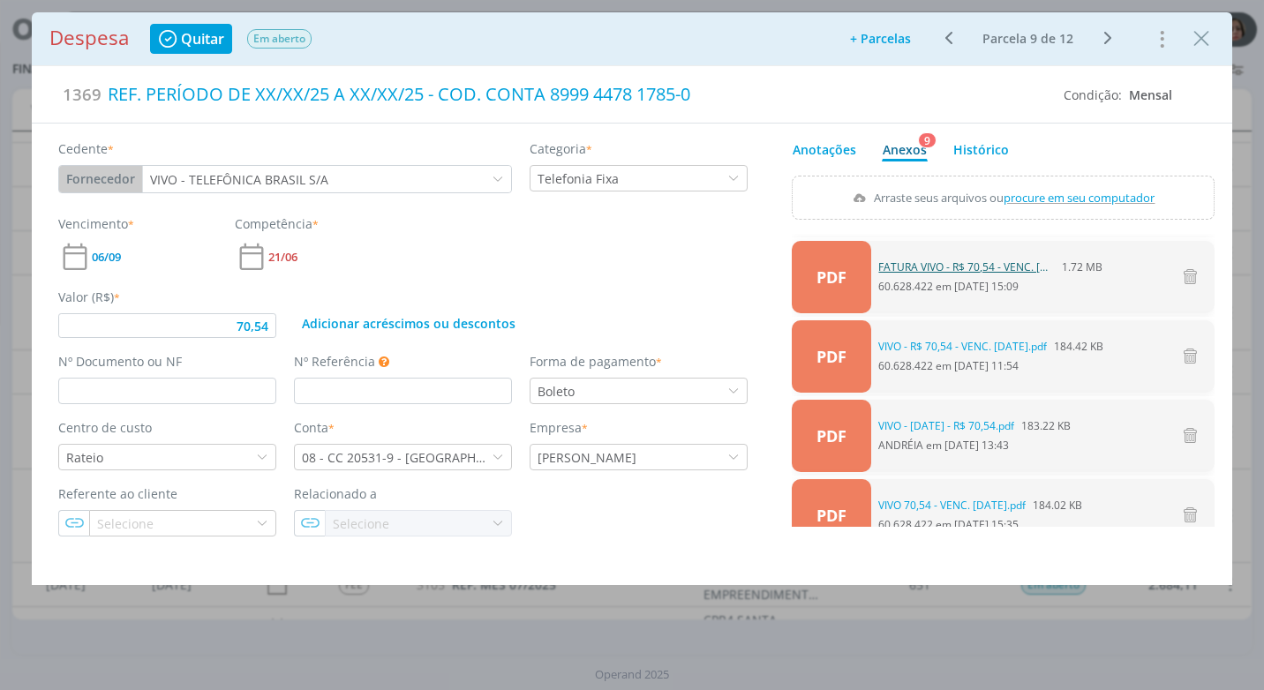
click at [977, 269] on link "FATURA VIVO - R$ 70,54 - VENC. 06-09-25.pdf" at bounding box center [966, 267] width 177 height 16
click at [1050, 262] on link "FATURA VIVO - R$ 70,54 - VENC. 06-09-25.pdf" at bounding box center [966, 267] width 177 height 16
type input "70,54"
click at [1012, 268] on link "FATURA VIVO - R$ 70,54 - VENC. 06-09-25.pdf" at bounding box center [966, 267] width 177 height 16
drag, startPoint x: 1199, startPoint y: 48, endPoint x: 1187, endPoint y: 49, distance: 12.4
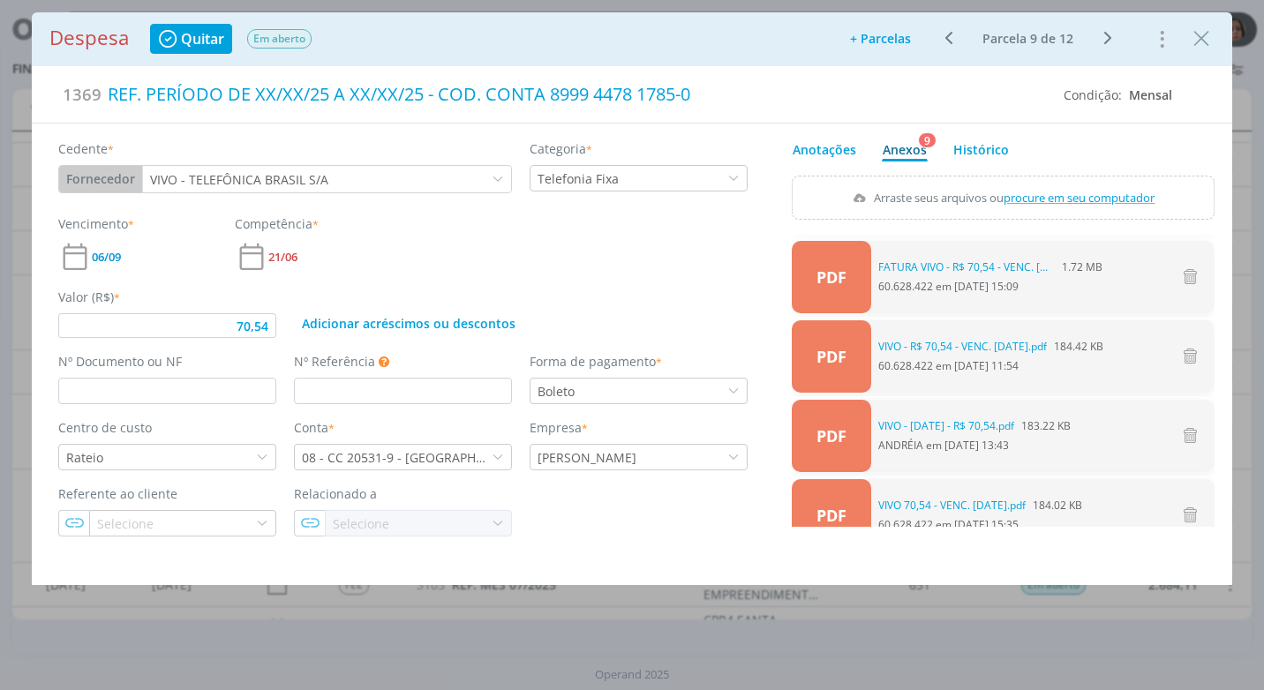
click at [1199, 47] on icon "Close" at bounding box center [1201, 39] width 26 height 26
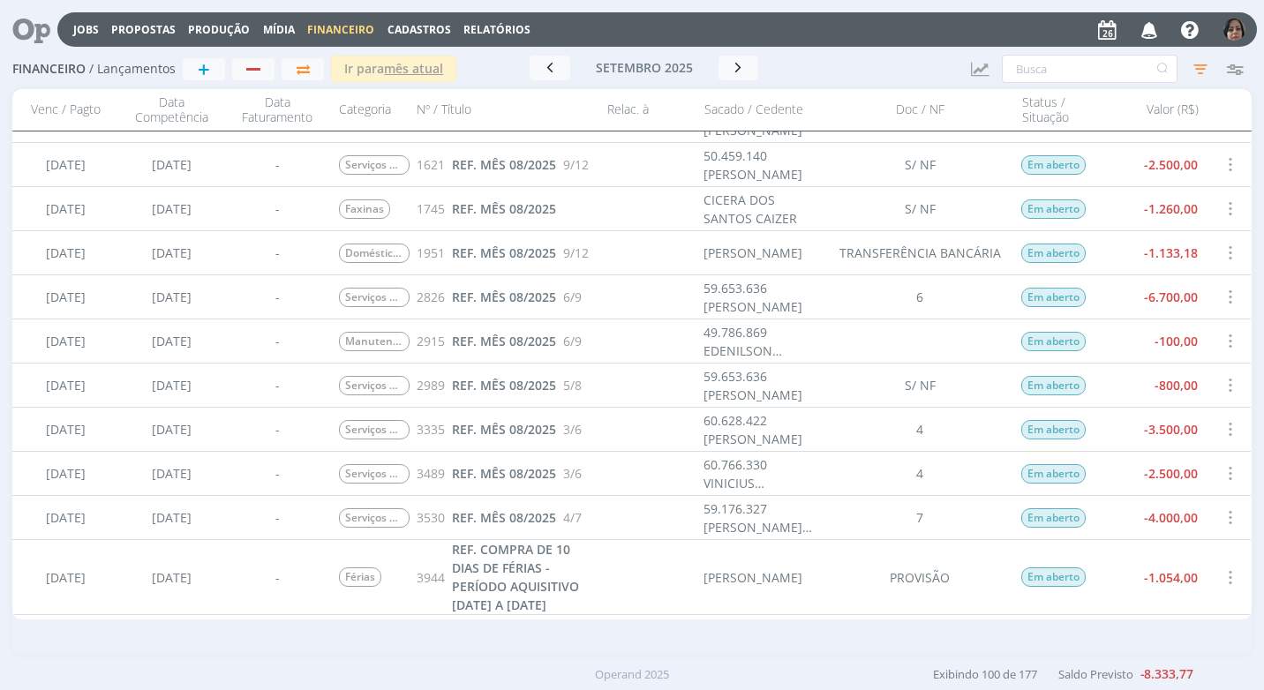
scroll to position [1236, 0]
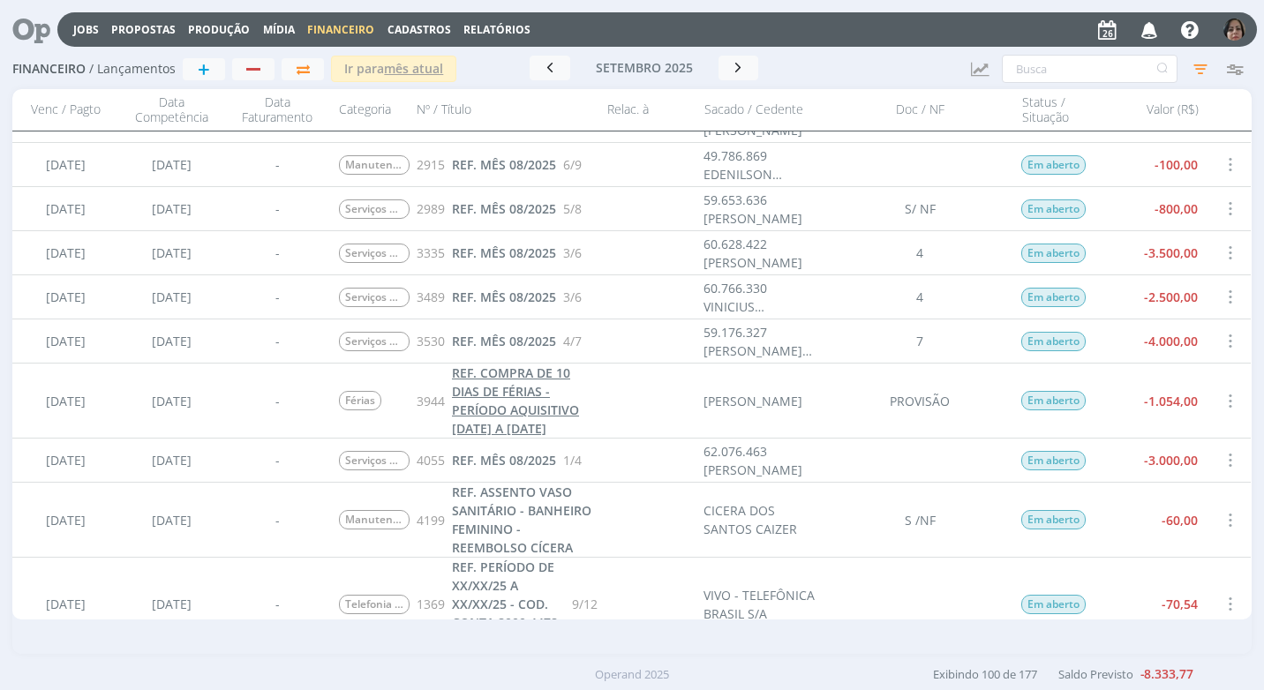
click at [505, 410] on span "REF. COMPRA DE 10 DIAS DE FÉRIAS - PERÍODO AQUISITIVO 01/09/23 A 31/08/24" at bounding box center [515, 400] width 127 height 72
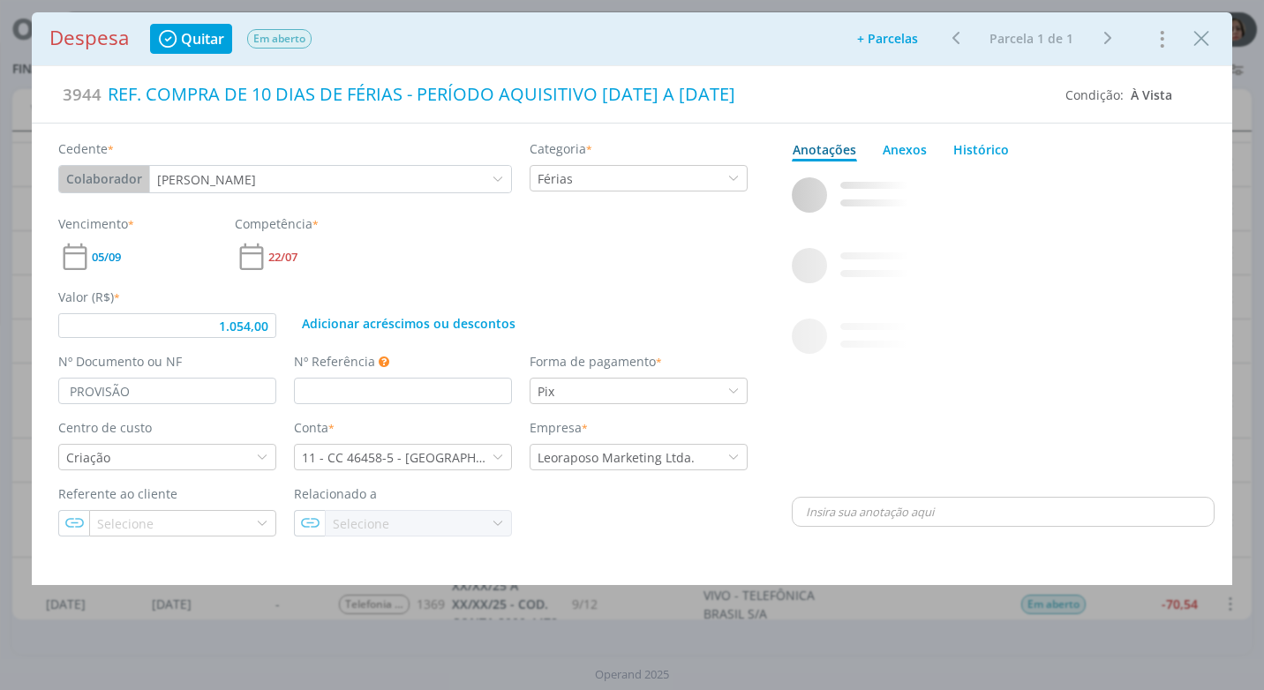
type input "1.054,00"
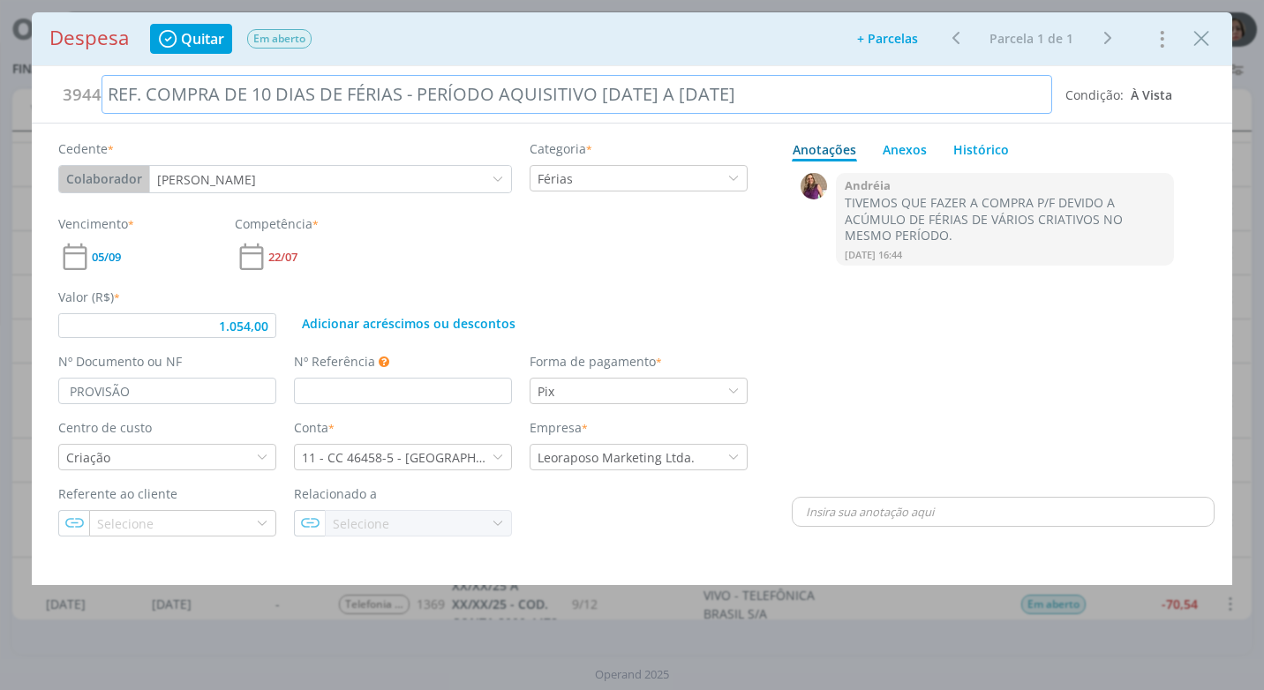
drag, startPoint x: 767, startPoint y: 92, endPoint x: 80, endPoint y: 121, distance: 687.2
click at [80, 121] on div "3944 REF. COMPRA DE 10 DIAS DE FÉRIAS - PERÍODO AQUISITIVO 01/09/23 A 31/08/24 …" at bounding box center [632, 94] width 1200 height 57
copy div "REF. COMPRA DE 10 DIAS DE FÉRIAS - PERÍODO AQUISITIVO 01/09/23 A 31/08/24"
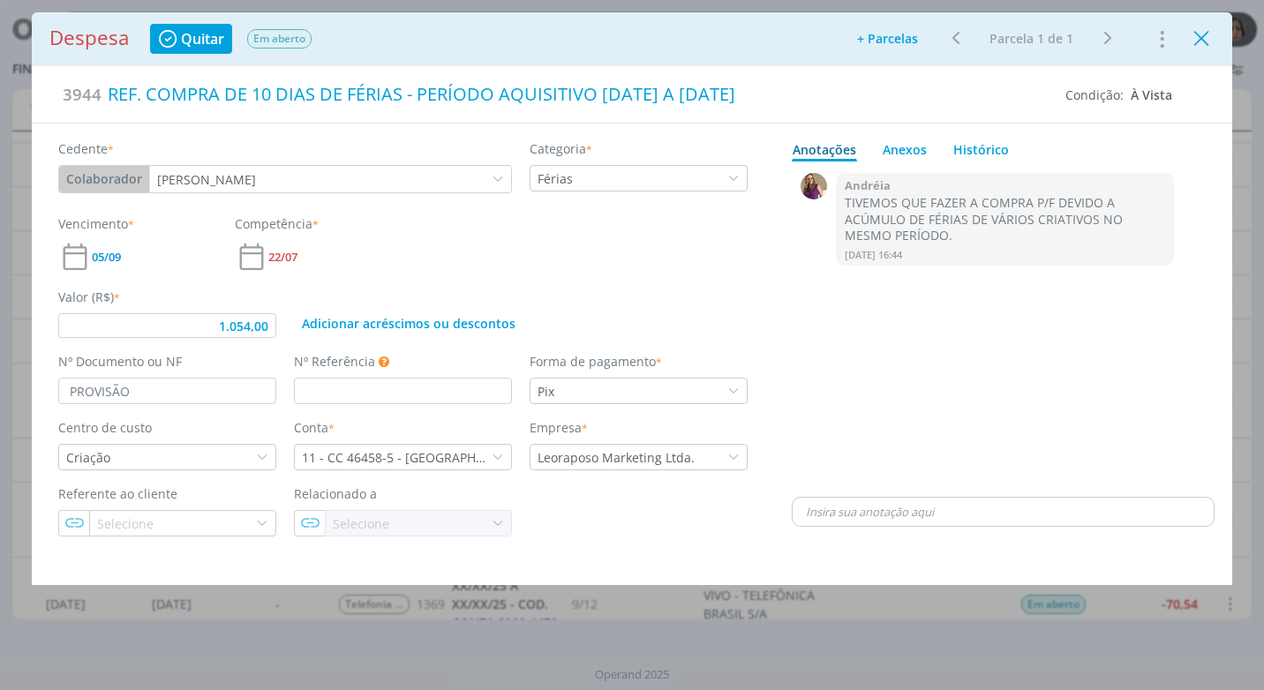
click at [1209, 42] on icon "Close" at bounding box center [1201, 39] width 26 height 26
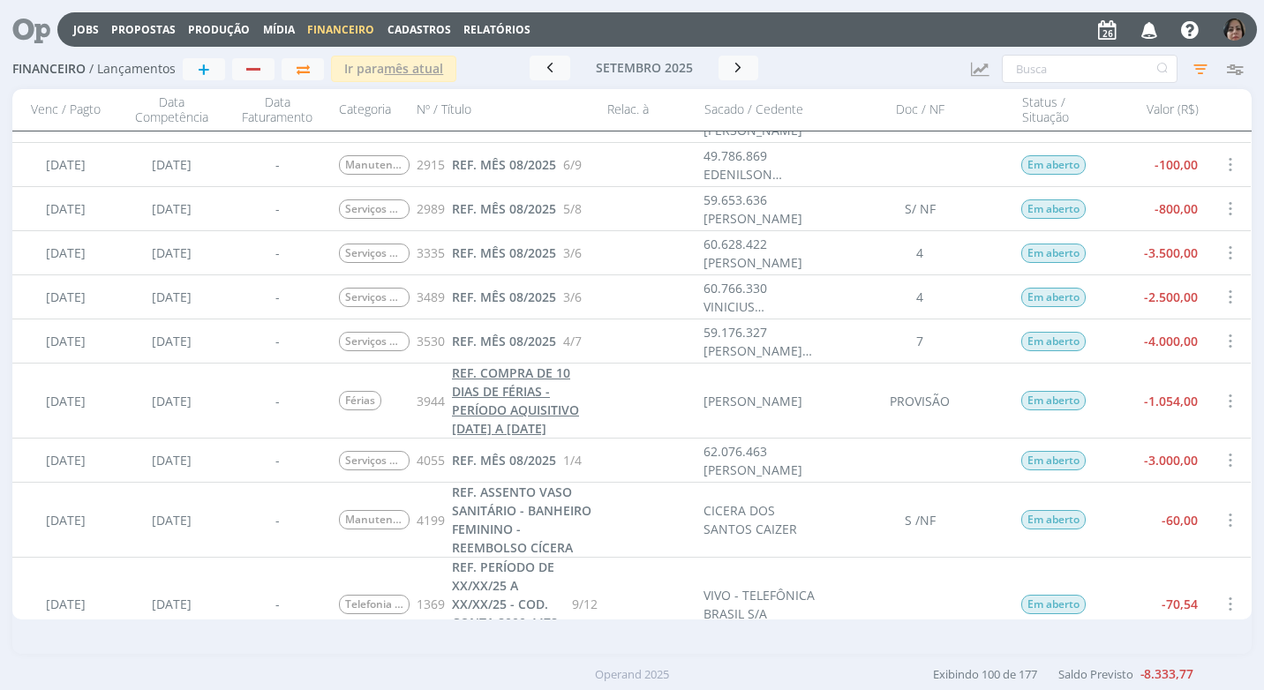
click at [552, 402] on span "REF. COMPRA DE 10 DIAS DE FÉRIAS - PERÍODO AQUISITIVO 01/09/23 A 31/08/24" at bounding box center [515, 400] width 127 height 72
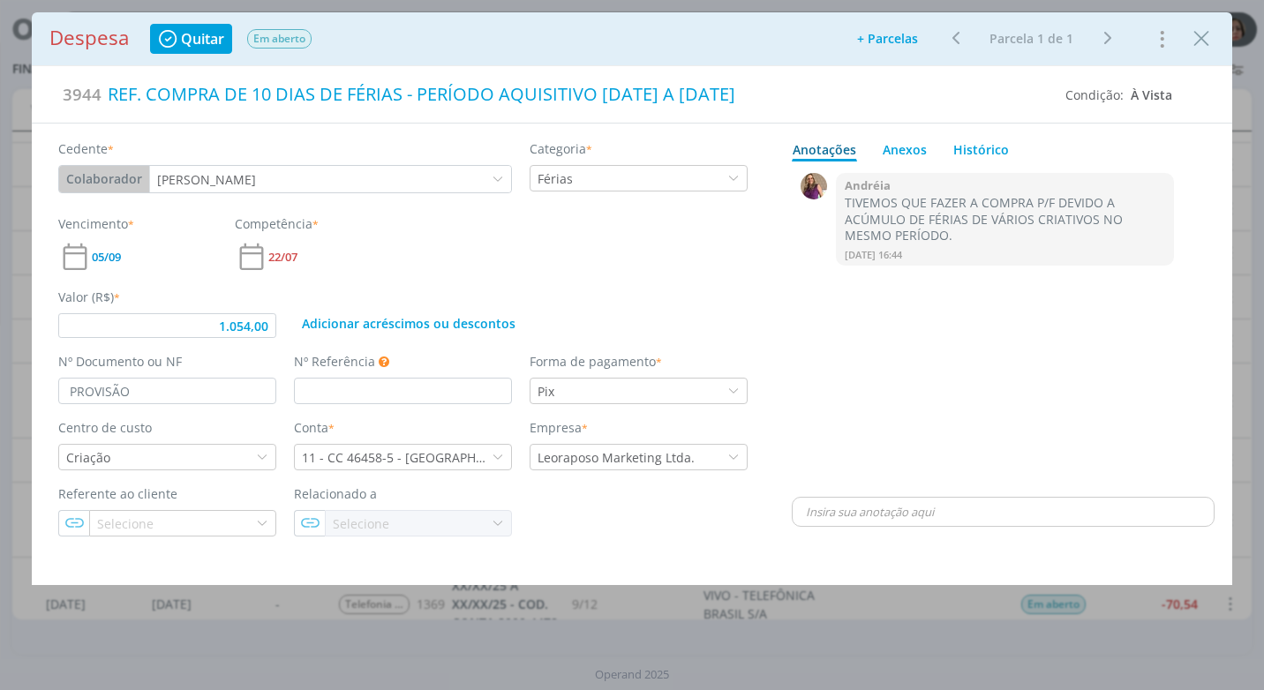
type input "1.054,00"
click at [141, 383] on input "PROVISÃO" at bounding box center [167, 391] width 218 height 26
type input "P"
type input "RECIBO"
type input "1.054,00"
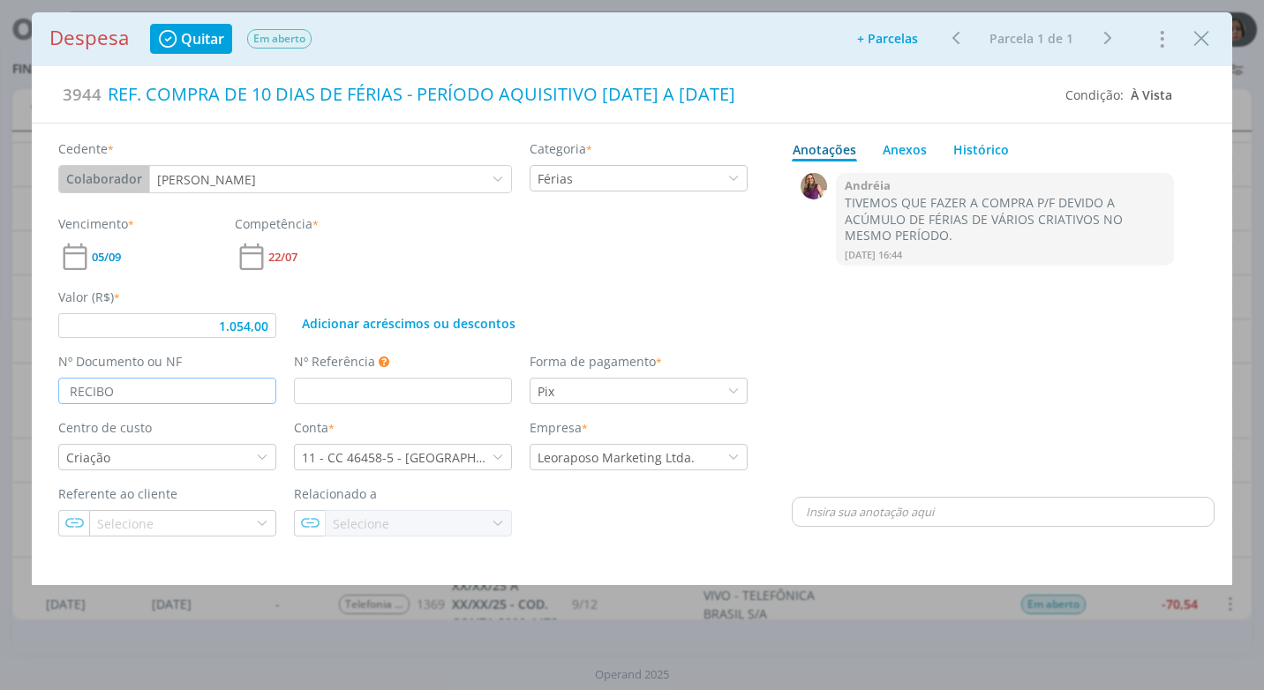
type input "RECIBO"
click at [878, 428] on div "0 Andréia TIVEMOS QUE FAZER A COMPRA P/F DEVIDO A ACÚMULO DE FÉRIAS DE VÁRIOS C…" at bounding box center [1003, 331] width 423 height 325
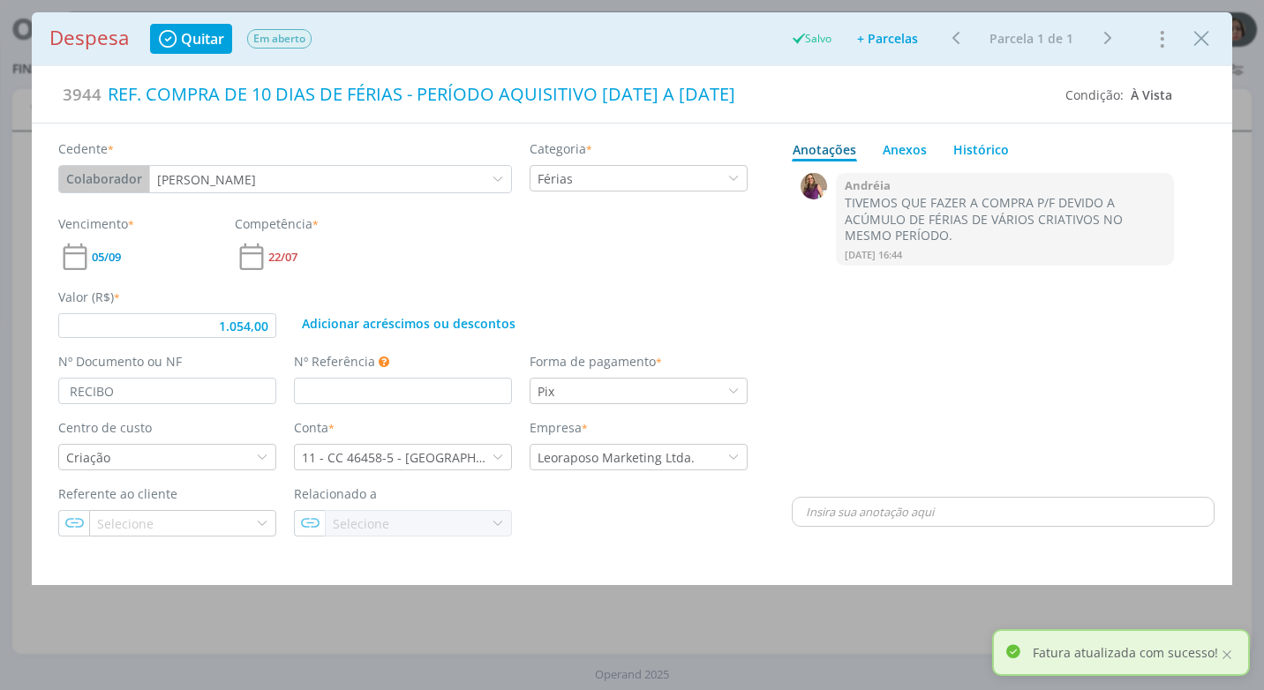
type input "1.054,00"
drag, startPoint x: 968, startPoint y: 374, endPoint x: 877, endPoint y: 372, distance: 90.9
click at [944, 365] on div "0 Andréia TIVEMOS QUE FAZER A COMPRA P/F DEVIDO A ACÚMULO DE FÉRIAS DE VÁRIOS C…" at bounding box center [1003, 331] width 423 height 325
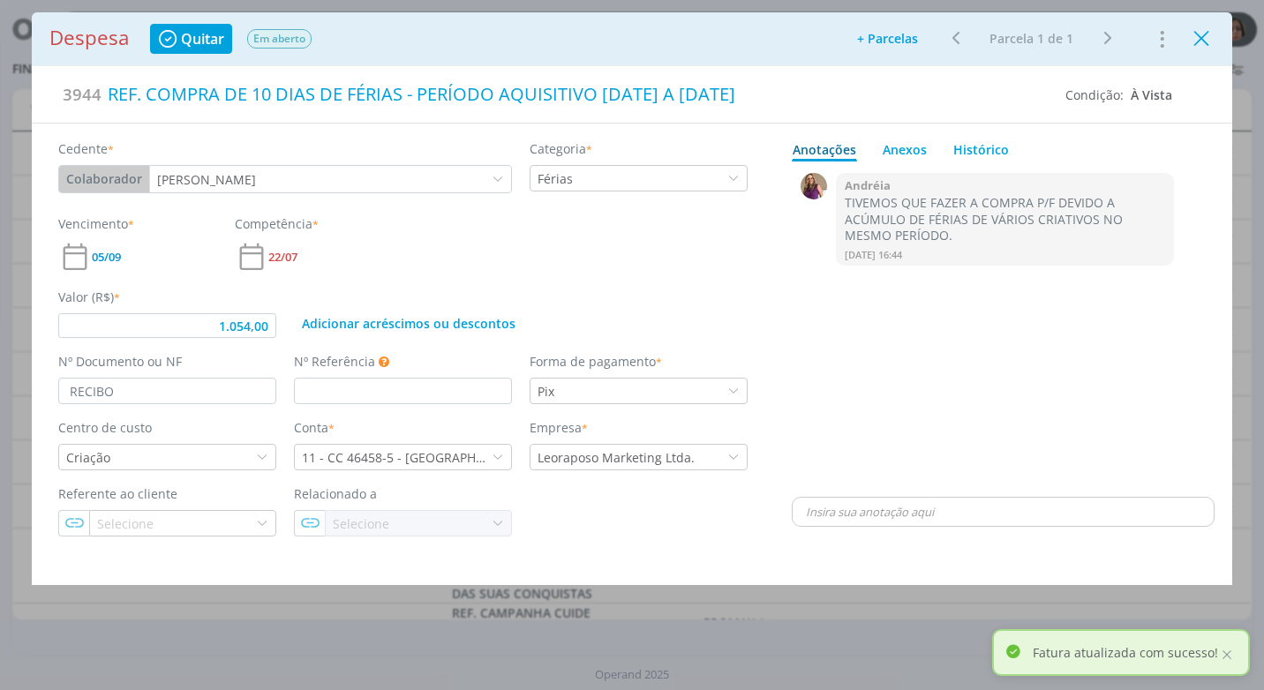
click at [1203, 34] on icon "Close" at bounding box center [1201, 39] width 26 height 26
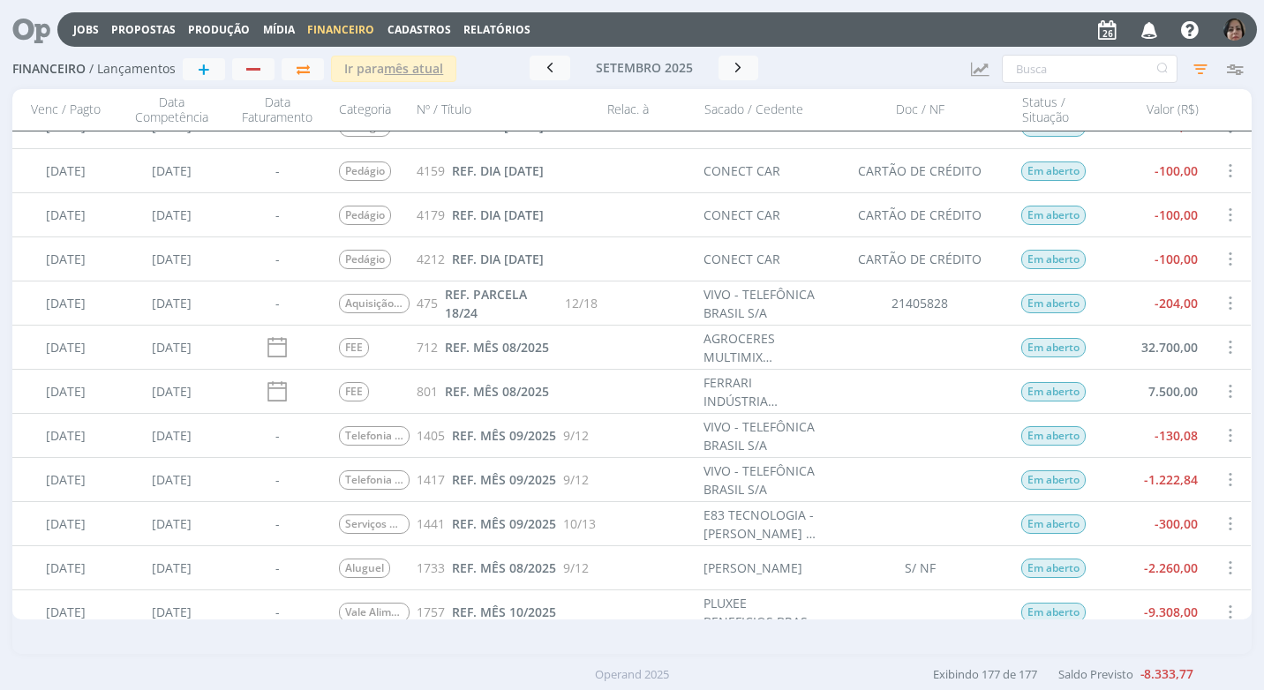
scroll to position [8959, 0]
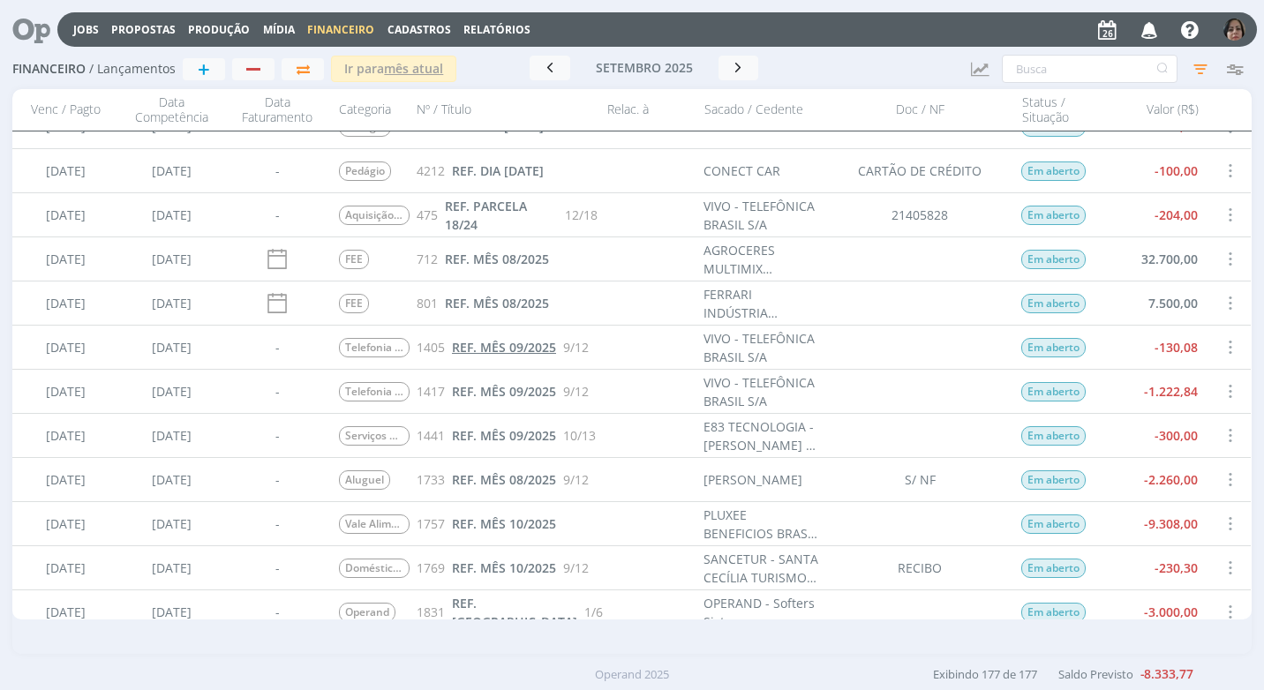
click at [536, 348] on span "REF. MÊS 09/2025" at bounding box center [504, 347] width 104 height 17
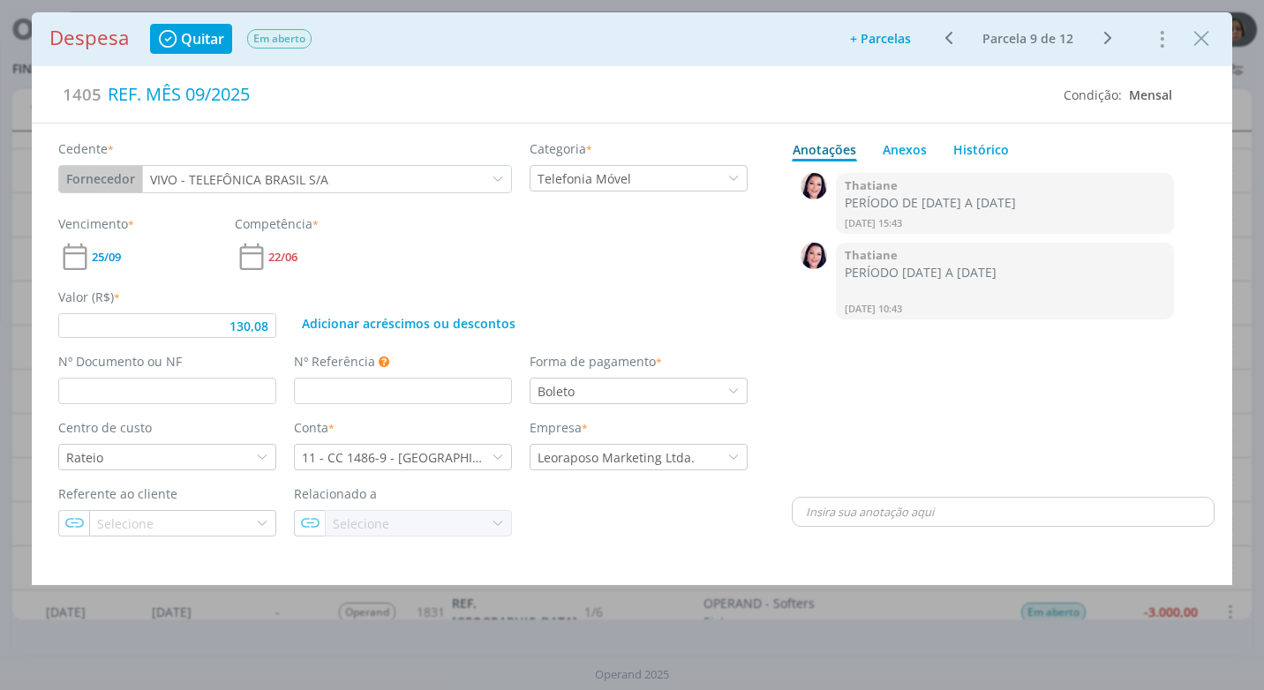
type input "130,08"
drag, startPoint x: 1206, startPoint y: 40, endPoint x: 974, endPoint y: 75, distance: 233.9
click at [1206, 40] on icon "Close" at bounding box center [1201, 39] width 26 height 26
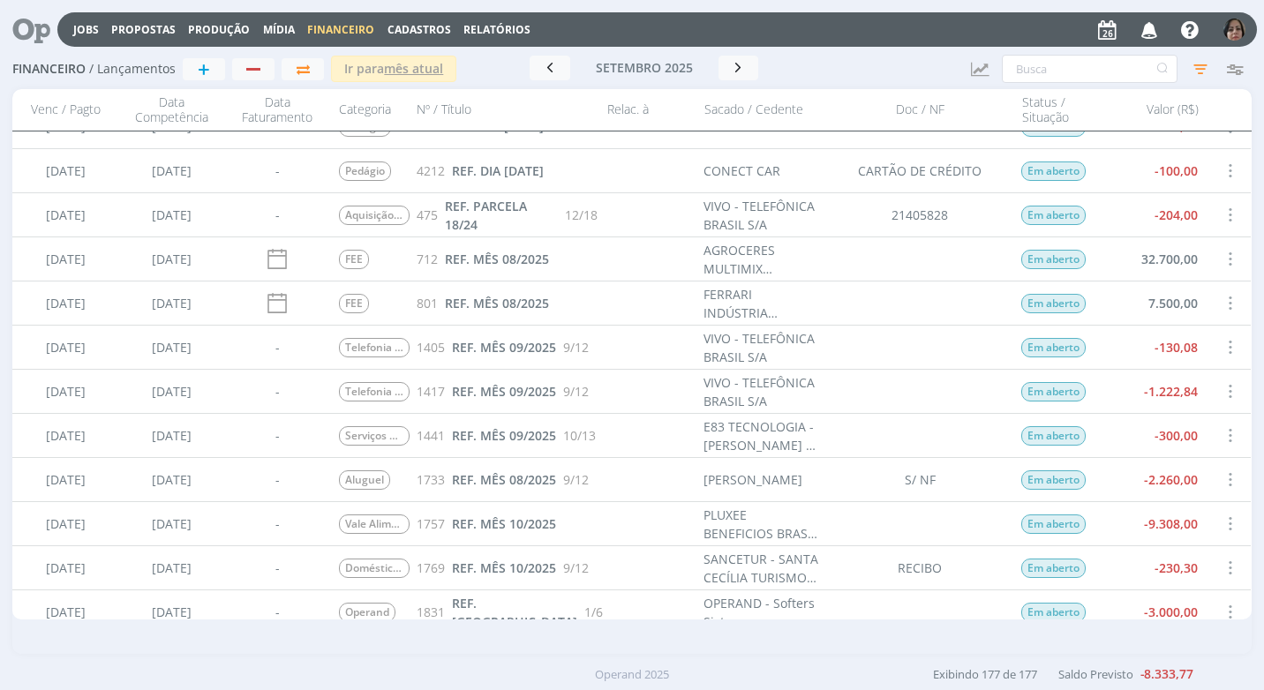
click at [427, 23] on span "Cadastros" at bounding box center [419, 29] width 64 height 15
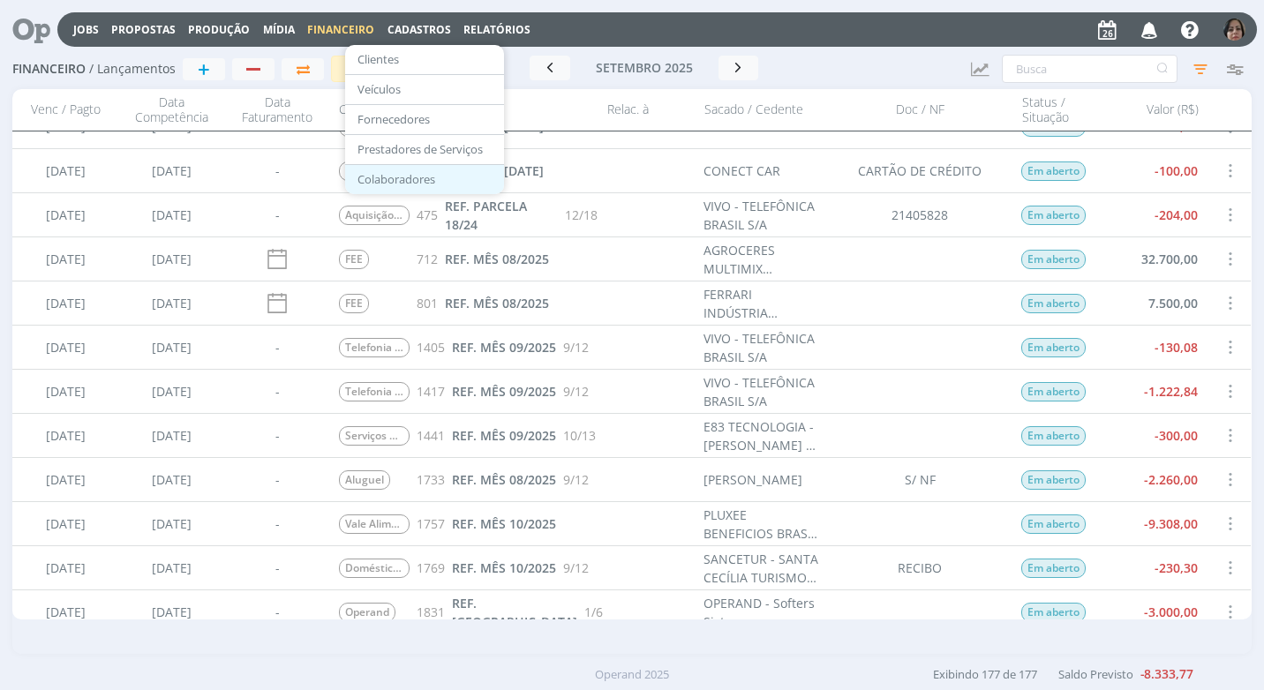
click at [419, 178] on link "Colaboradores" at bounding box center [424, 179] width 148 height 27
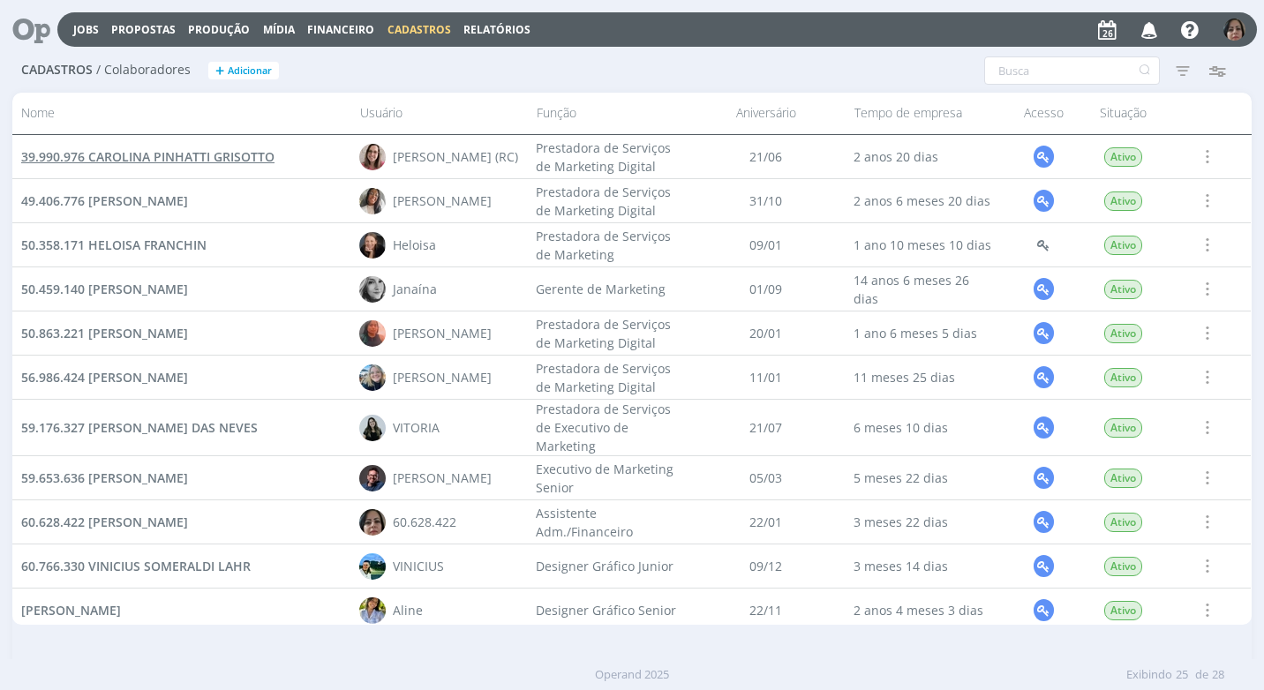
click at [189, 158] on span "39.990.976 CAROLINA PINHATTI GRISOTTO" at bounding box center [147, 156] width 253 height 17
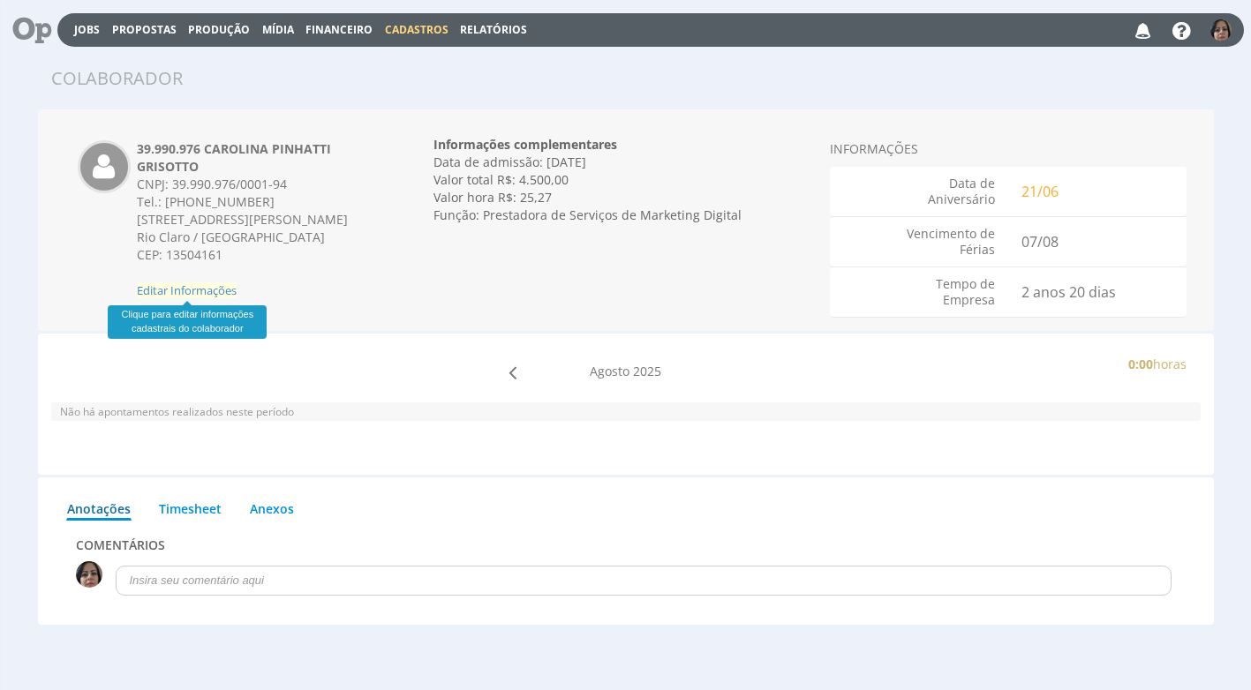
click at [206, 288] on span "Editar Informações" at bounding box center [187, 290] width 100 height 16
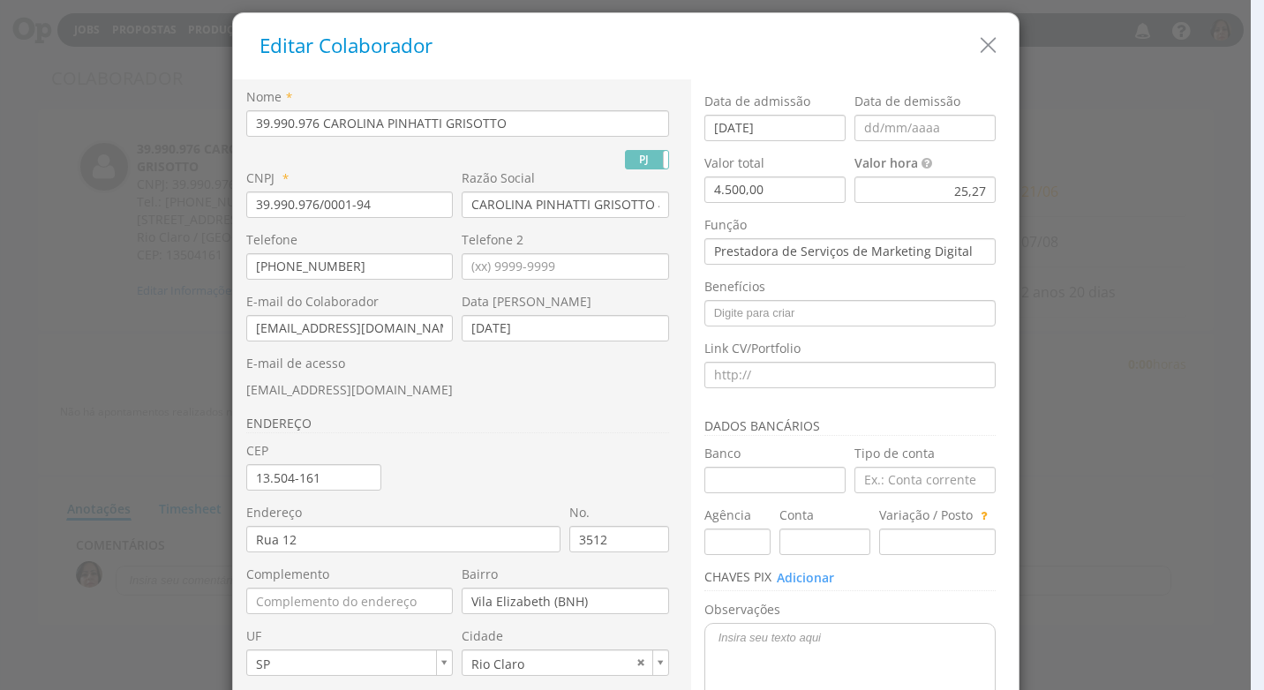
click at [970, 60] on div "Editar Colaborador" at bounding box center [625, 46] width 785 height 66
click at [980, 40] on icon "button" at bounding box center [988, 46] width 26 height 26
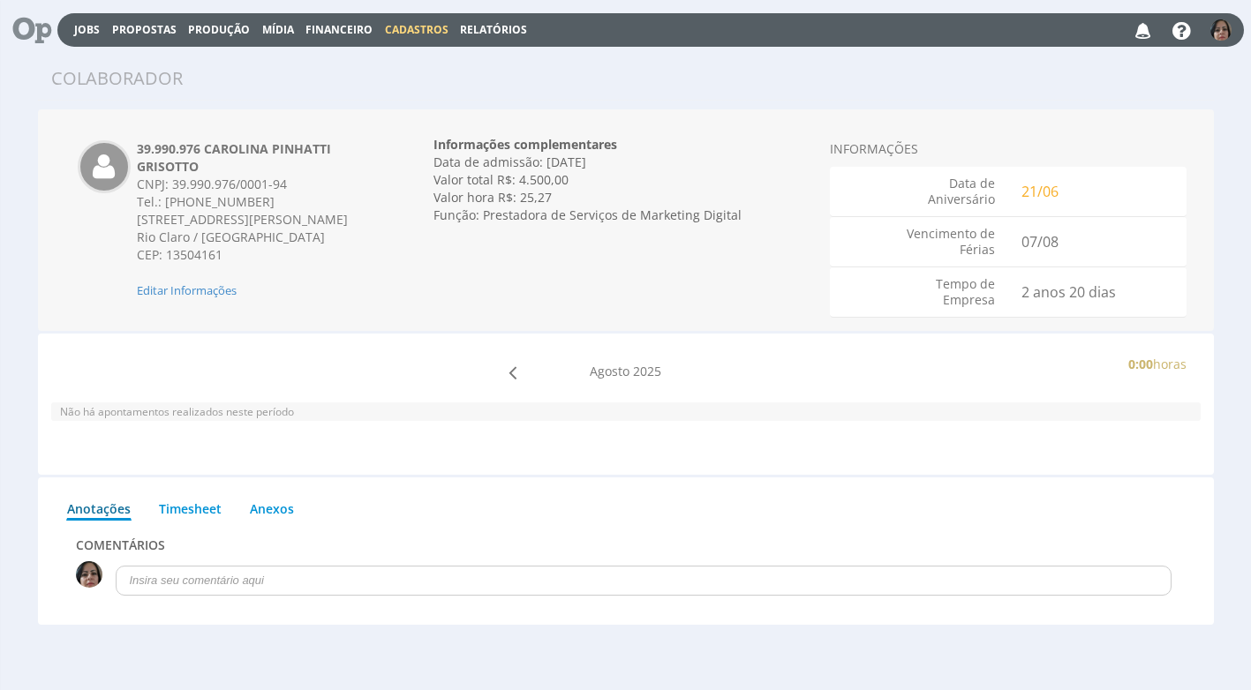
click at [416, 29] on span "Cadastros" at bounding box center [417, 29] width 64 height 15
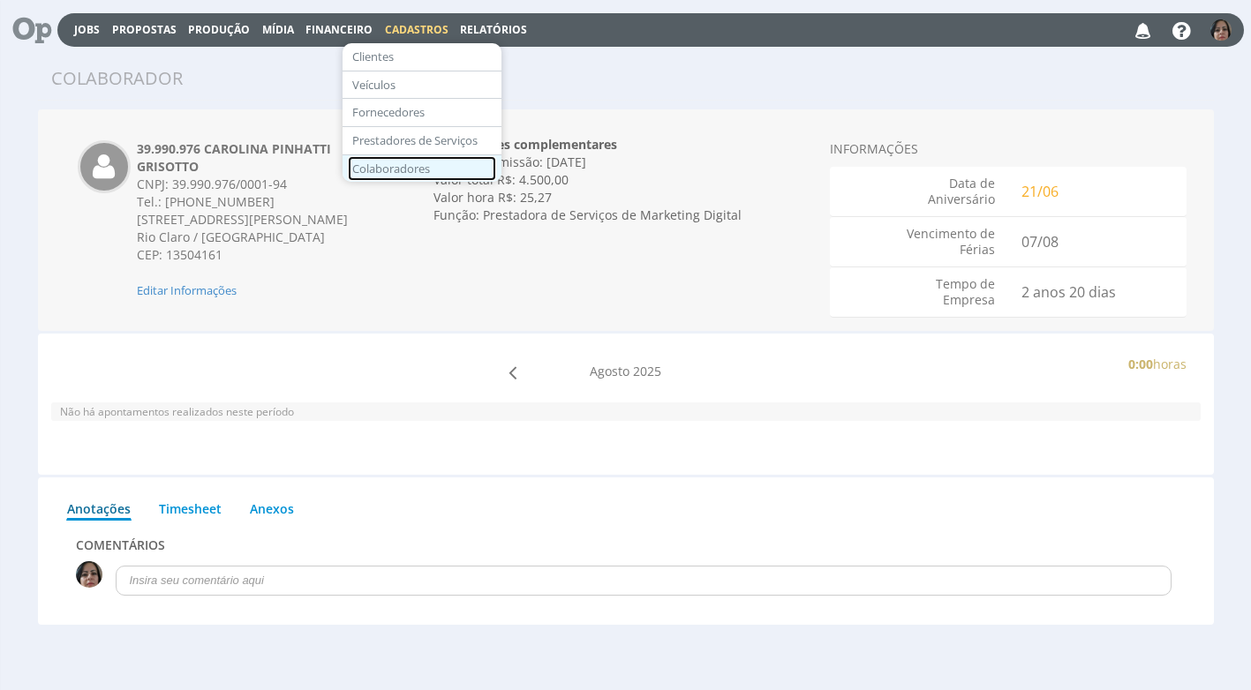
click at [394, 175] on link "Colaboradores" at bounding box center [422, 169] width 148 height 26
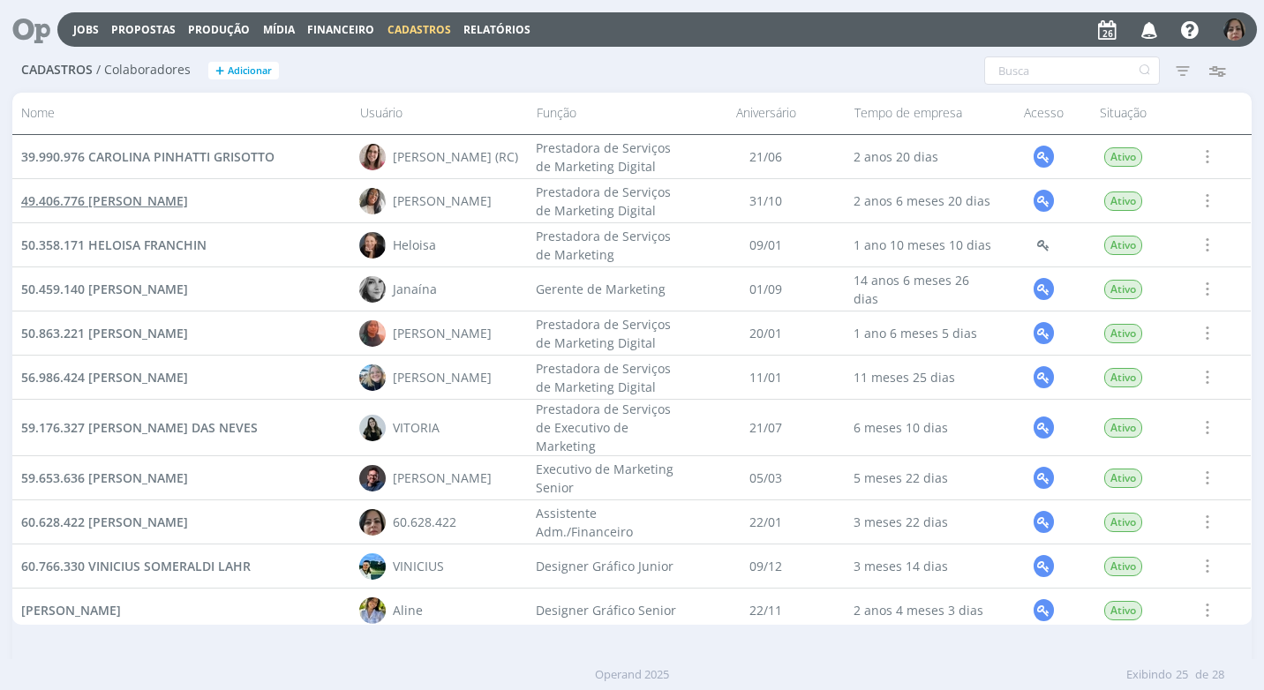
click at [184, 199] on span "49.406.776 [PERSON_NAME]" at bounding box center [104, 200] width 167 height 17
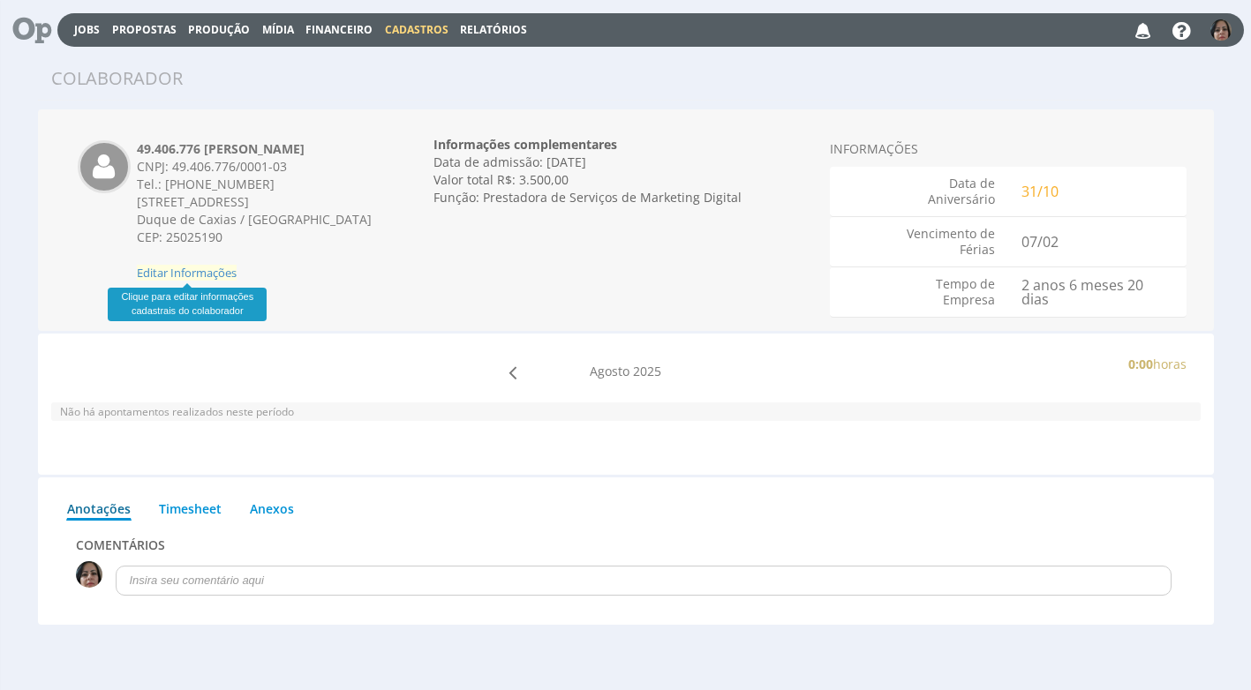
click at [205, 276] on span "Editar Informações" at bounding box center [187, 273] width 100 height 16
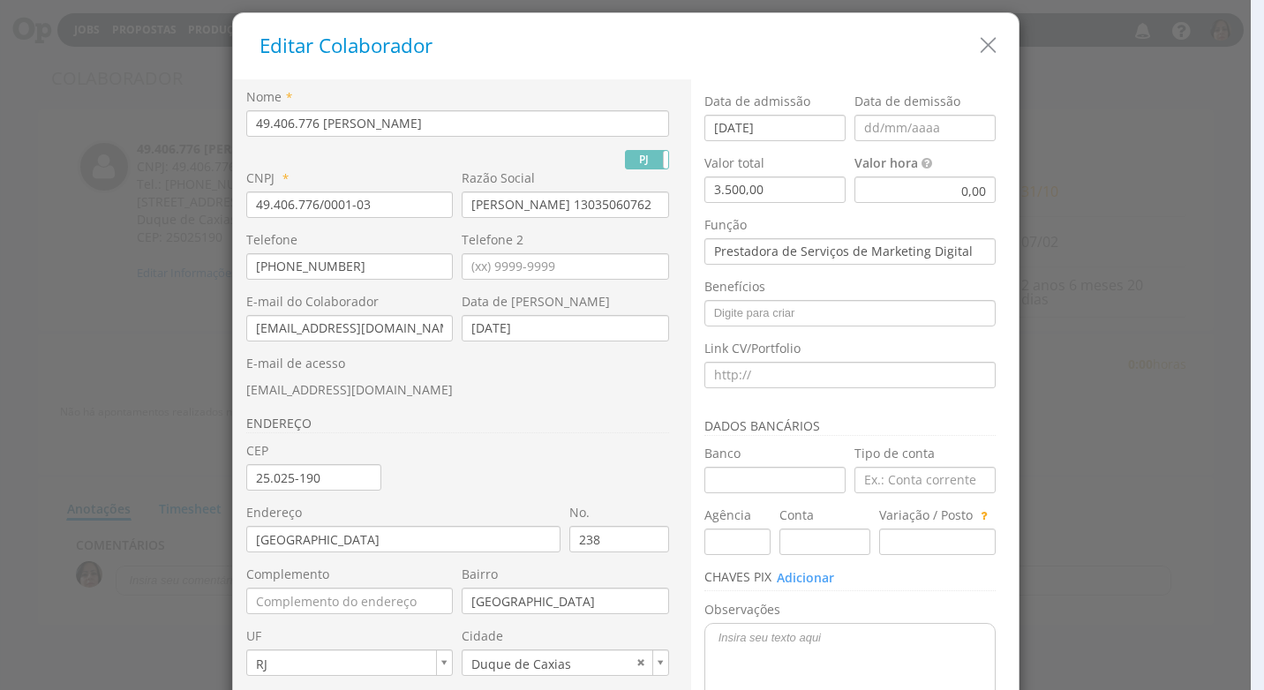
click at [944, 192] on div "0,00" at bounding box center [924, 190] width 141 height 26
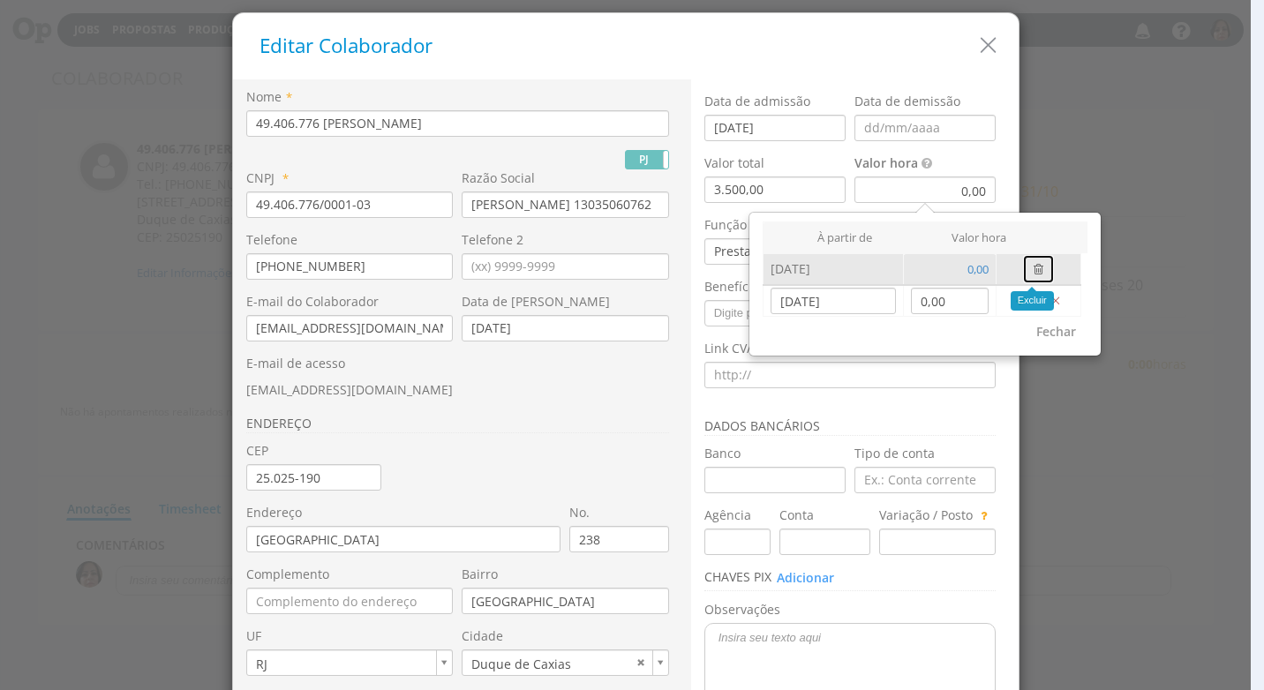
click at [1033, 267] on icon "button" at bounding box center [1038, 269] width 10 height 12
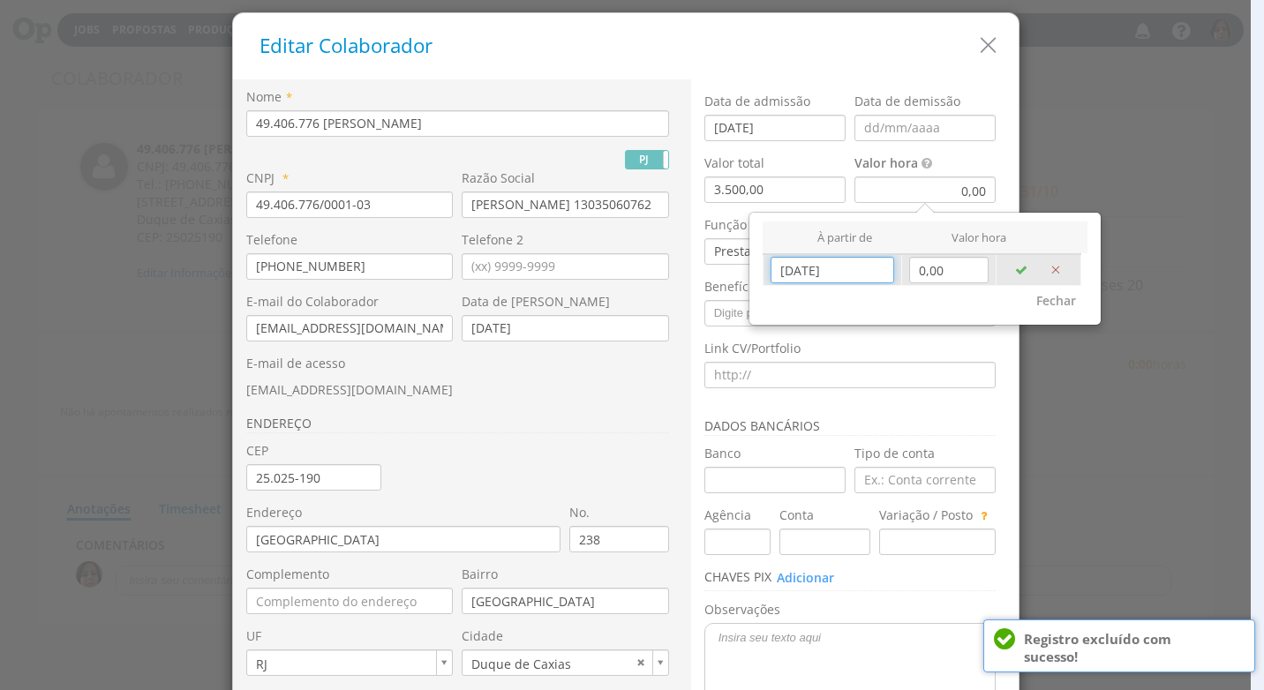
click at [847, 275] on input "26/08/2025" at bounding box center [832, 270] width 124 height 26
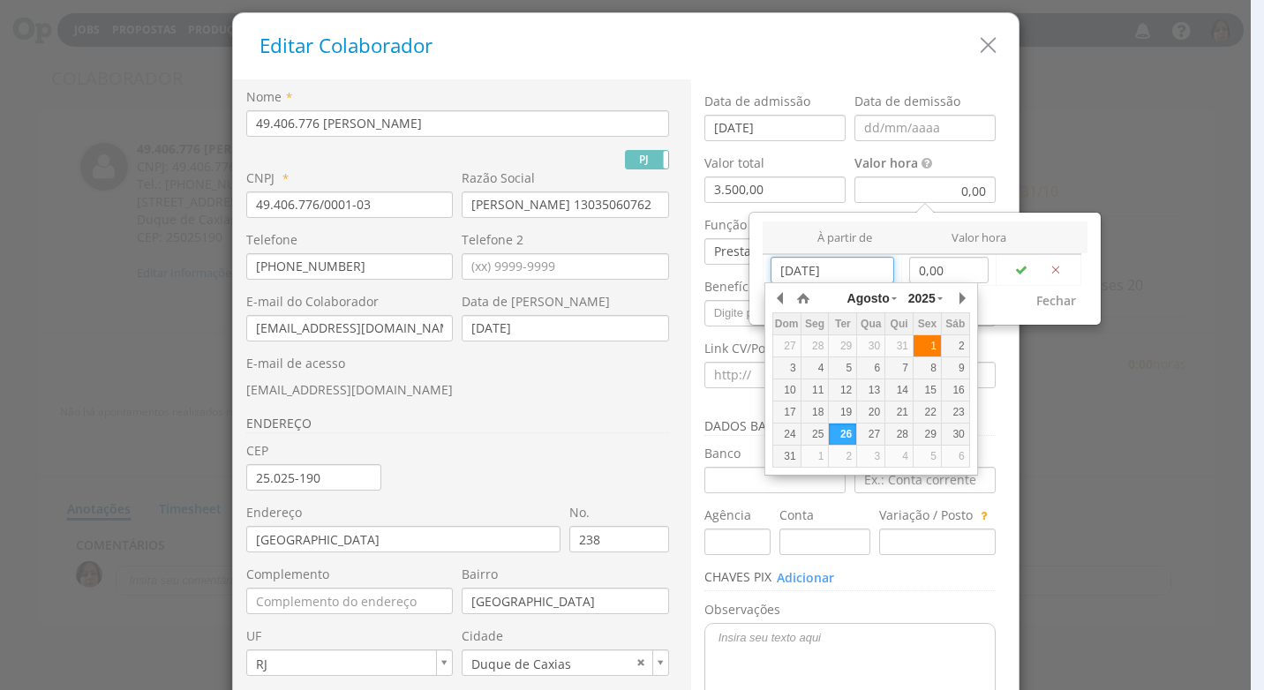
click at [927, 353] on div "1" at bounding box center [926, 346] width 27 height 15
type input "[DATE]"
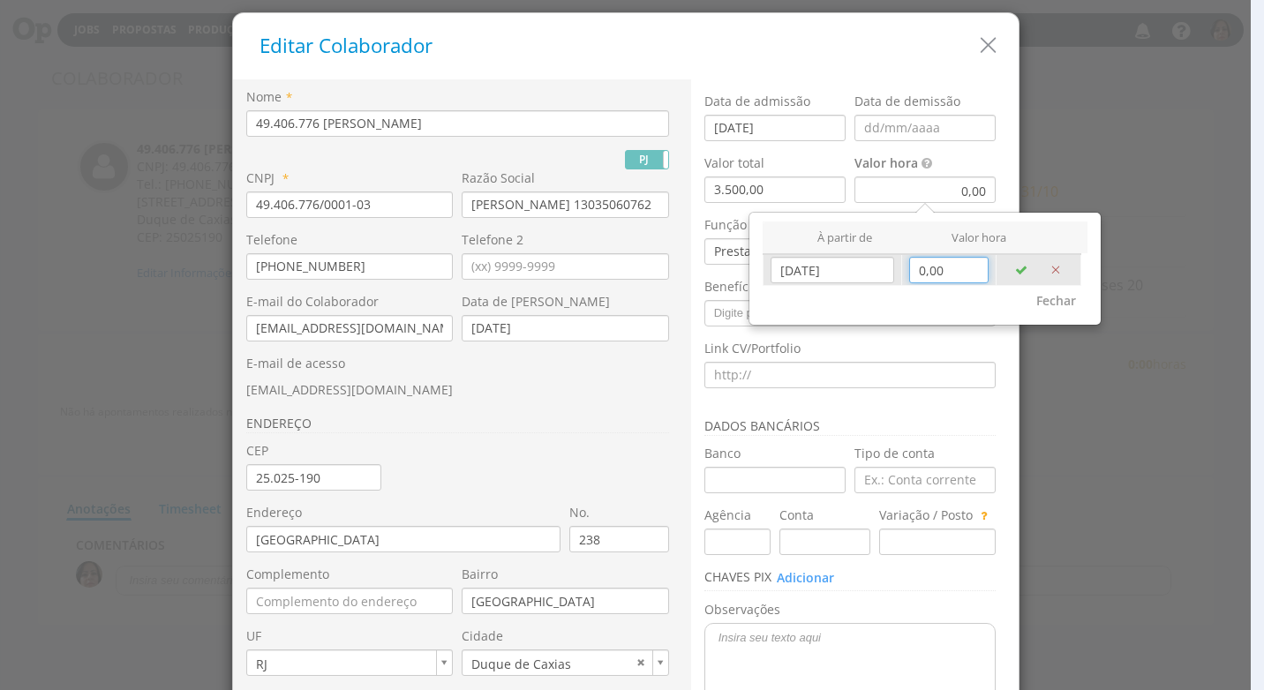
click at [935, 275] on input "0,00" at bounding box center [948, 270] width 79 height 26
type input "19,65"
click at [1018, 269] on icon "button" at bounding box center [1021, 270] width 12 height 12
type input "26/08/2025"
type input "0,00"
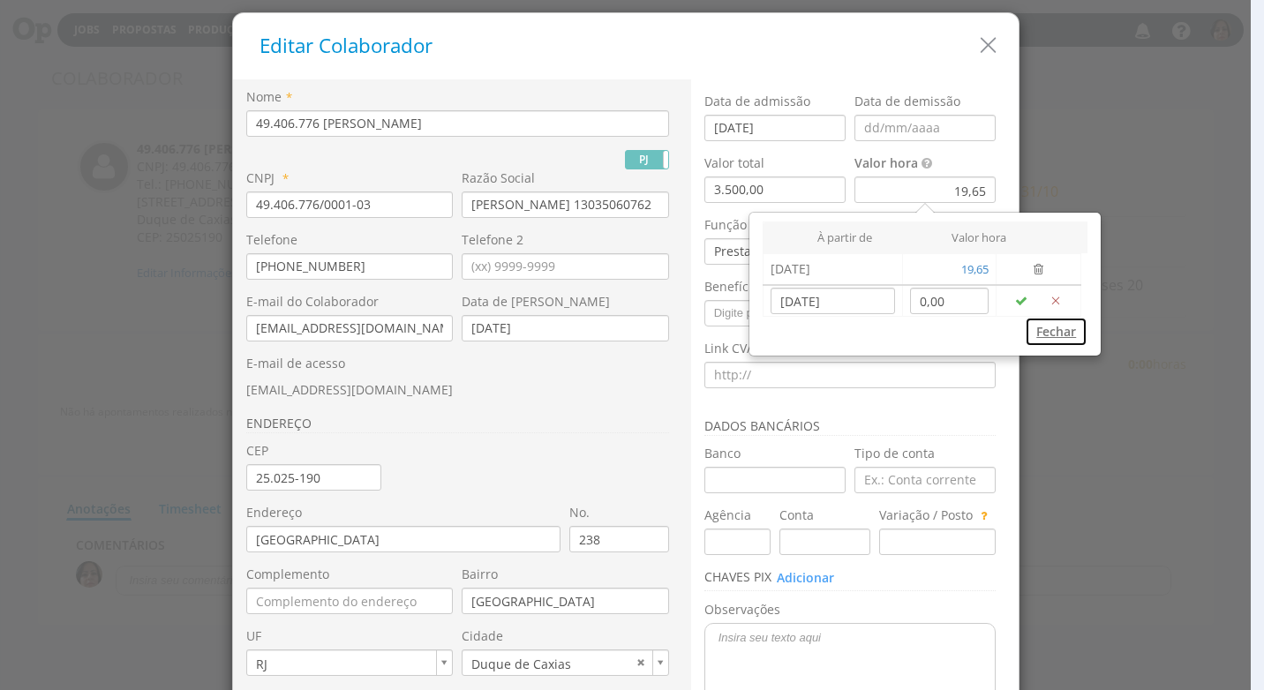
click at [1045, 331] on button "Fechar" at bounding box center [1056, 332] width 63 height 30
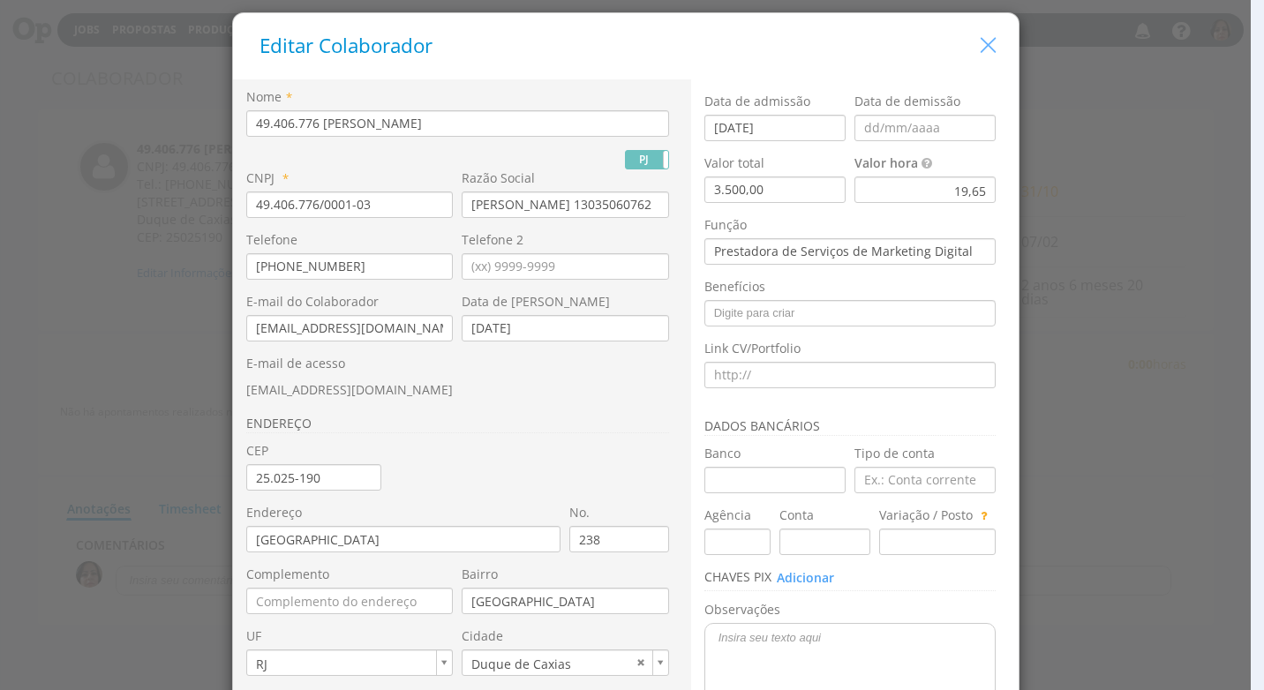
click at [988, 56] on icon "button" at bounding box center [988, 46] width 26 height 26
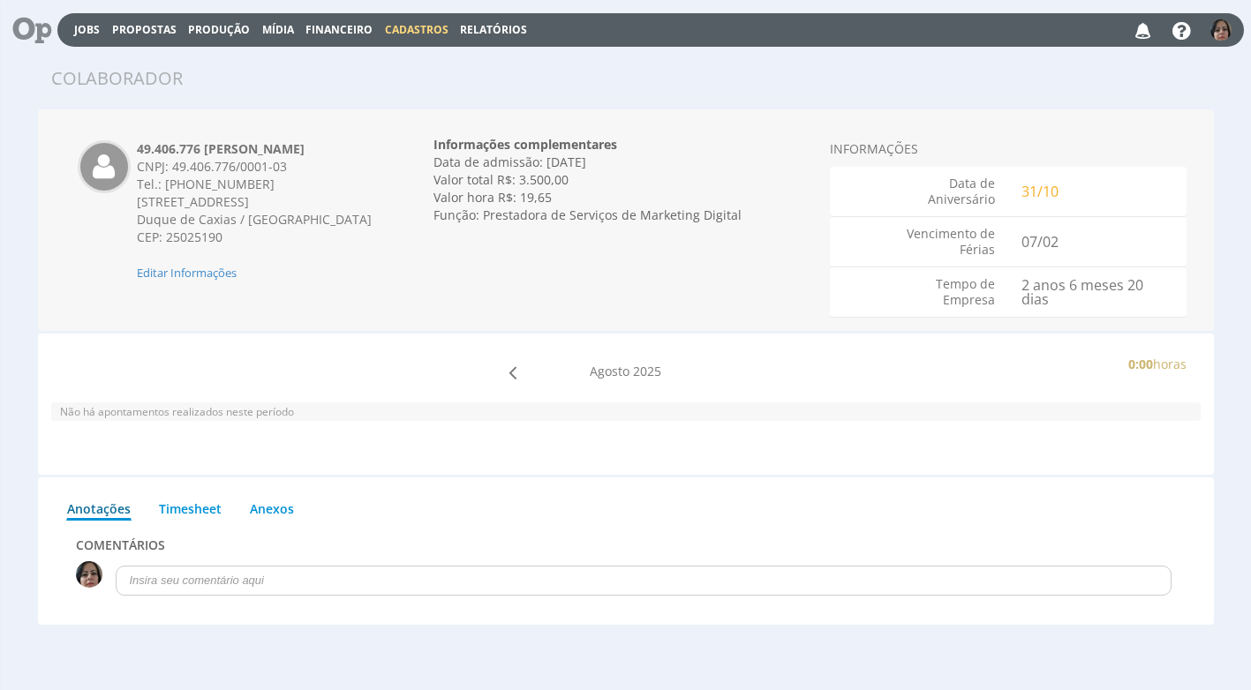
click at [389, 27] on span "Cadastros" at bounding box center [417, 29] width 64 height 15
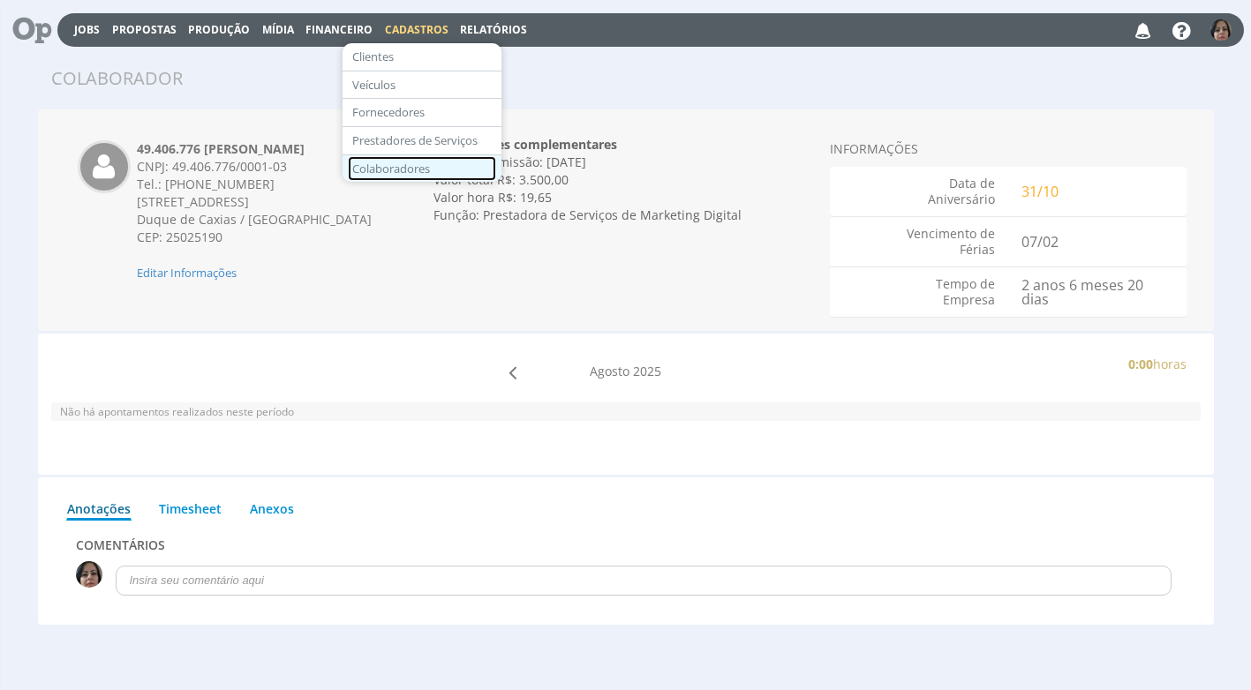
click at [378, 165] on link "Colaboradores" at bounding box center [422, 169] width 148 height 26
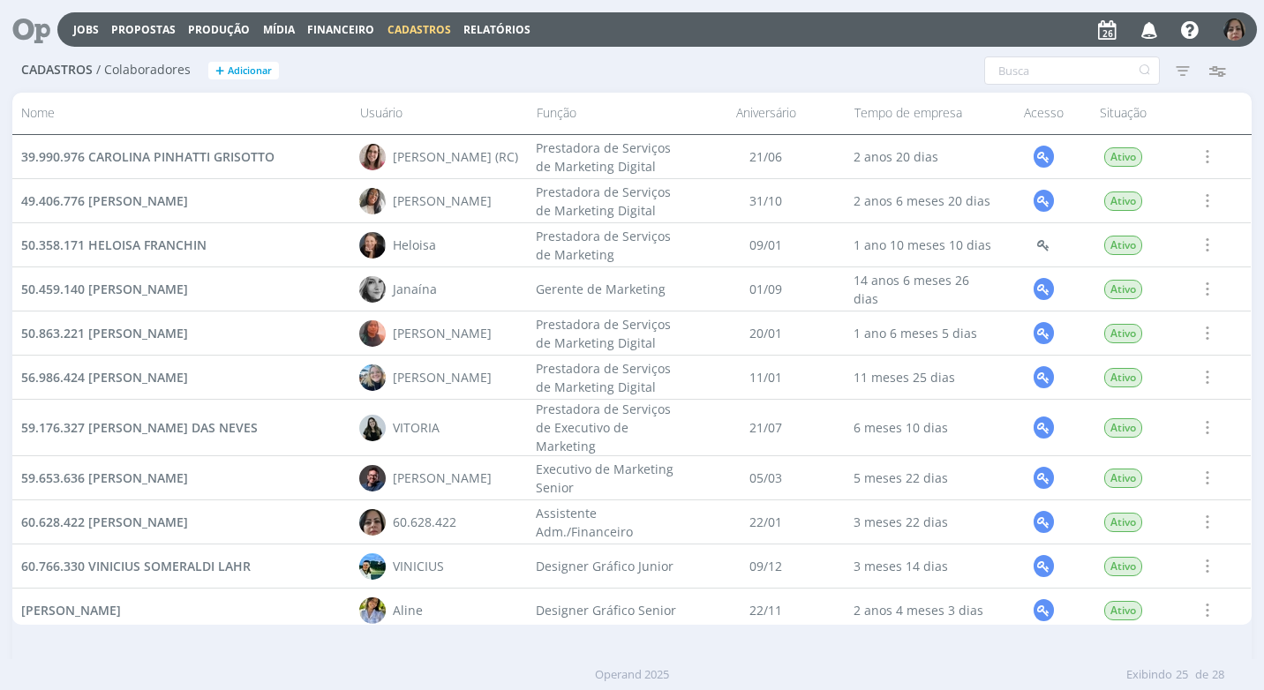
click at [1201, 239] on span at bounding box center [1206, 245] width 19 height 24
click at [1161, 145] on div "Desativar" at bounding box center [1171, 147] width 175 height 30
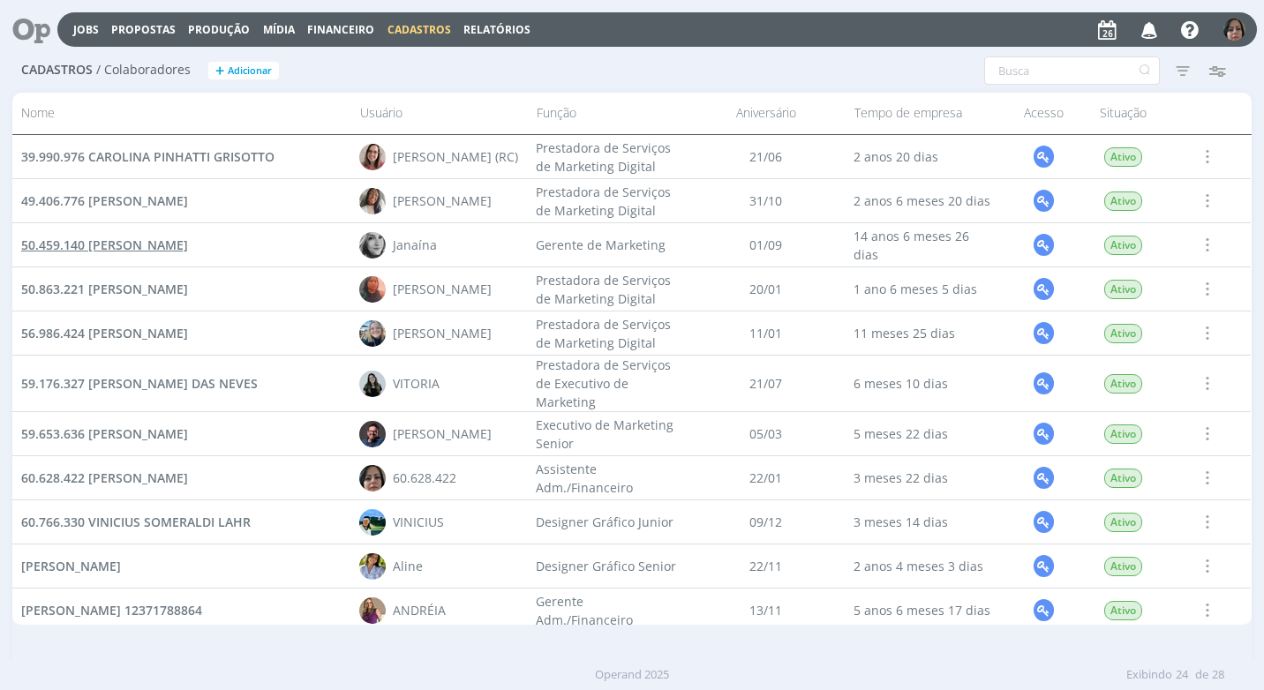
click at [183, 238] on span "50.459.140 [PERSON_NAME]" at bounding box center [104, 245] width 167 height 17
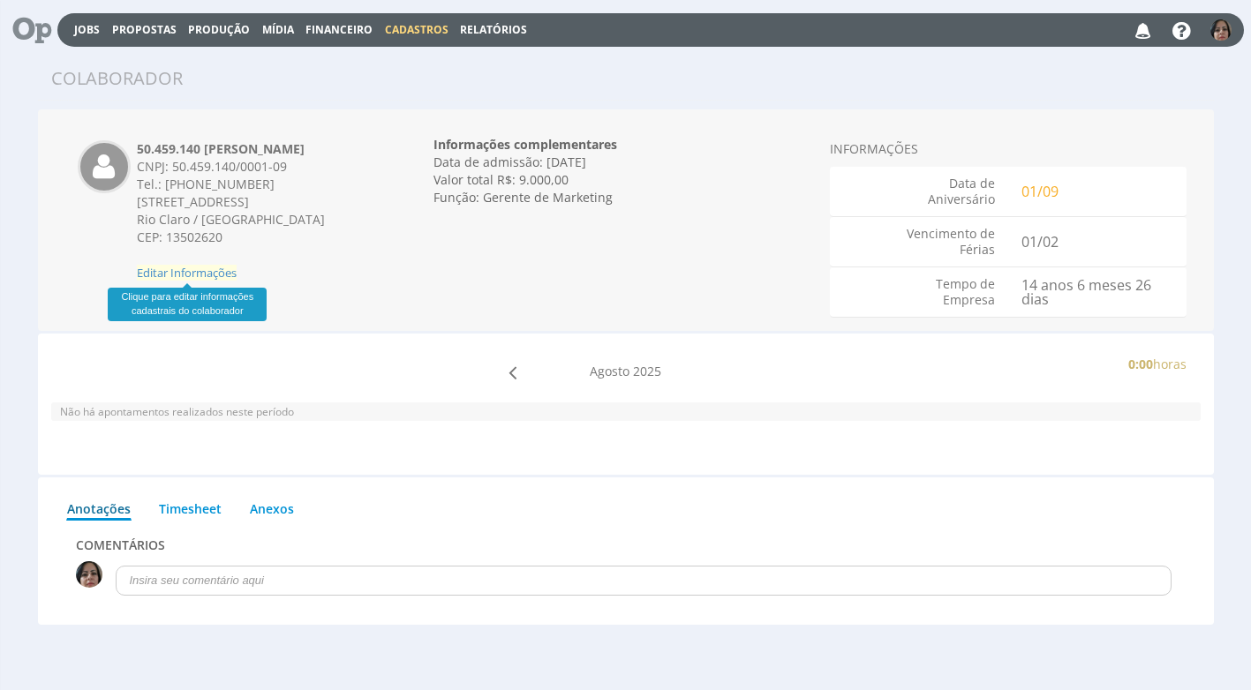
click at [213, 274] on span "Editar Informações" at bounding box center [187, 273] width 100 height 16
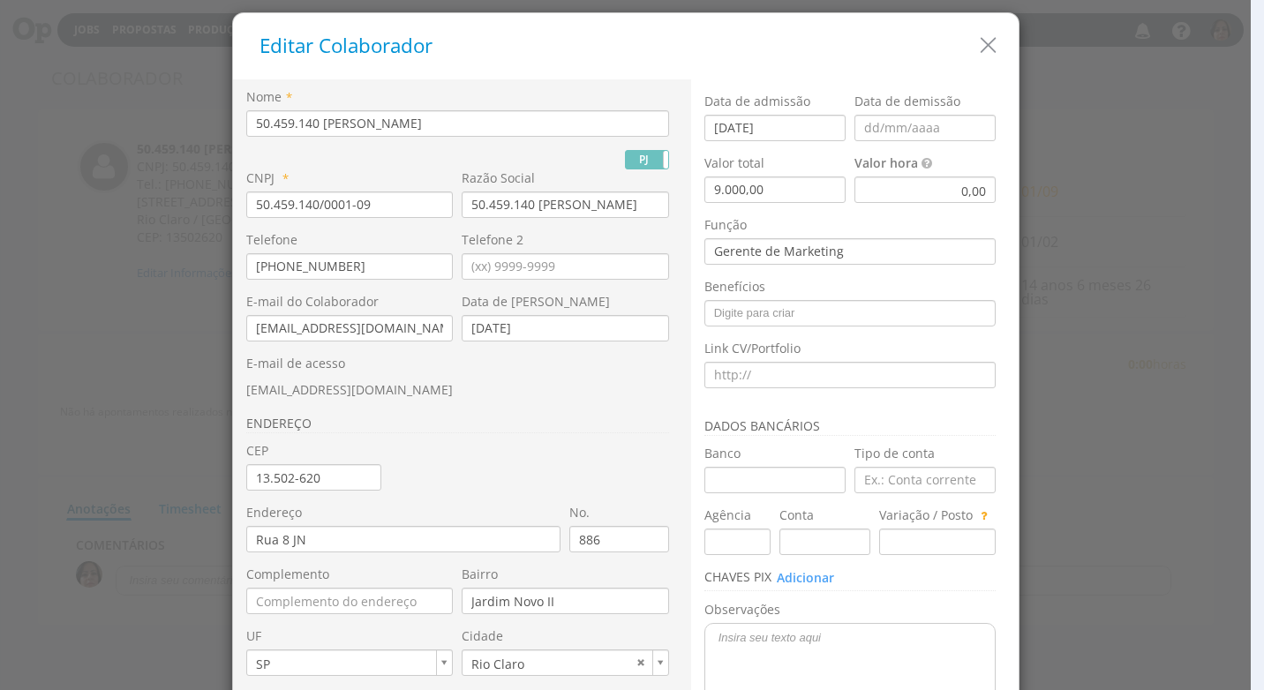
click at [935, 192] on div "0,00" at bounding box center [924, 190] width 141 height 26
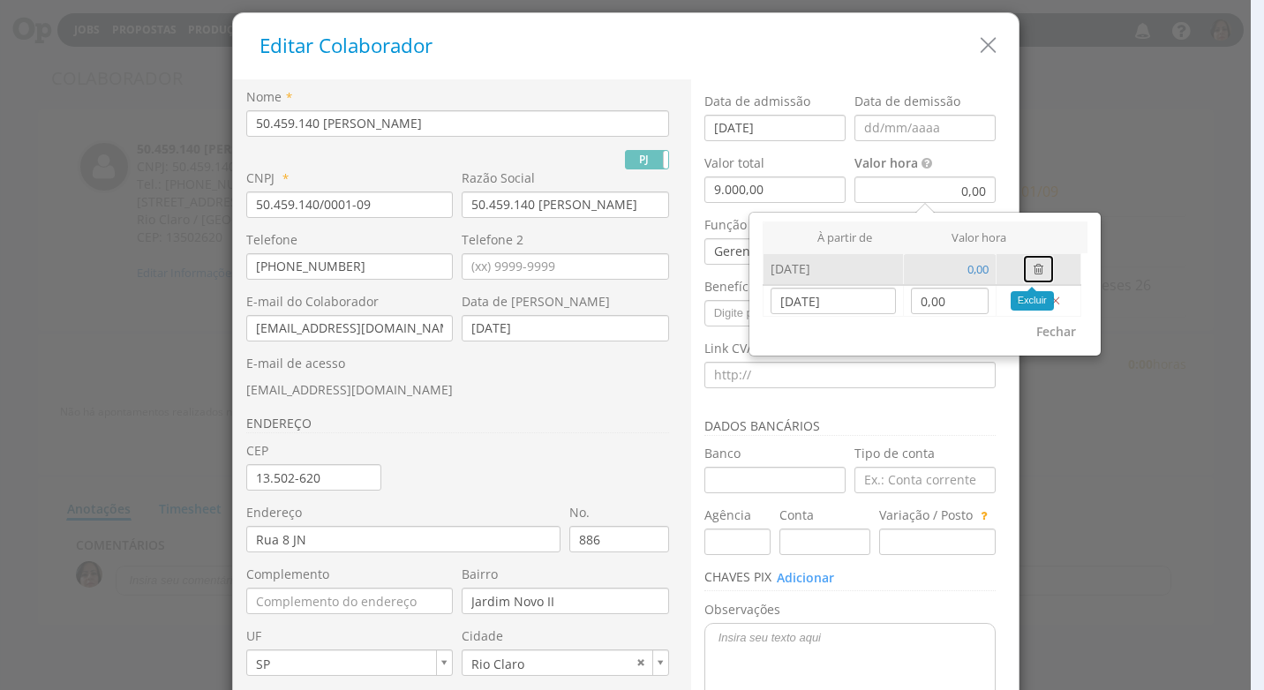
click at [1035, 267] on icon "button" at bounding box center [1038, 269] width 10 height 12
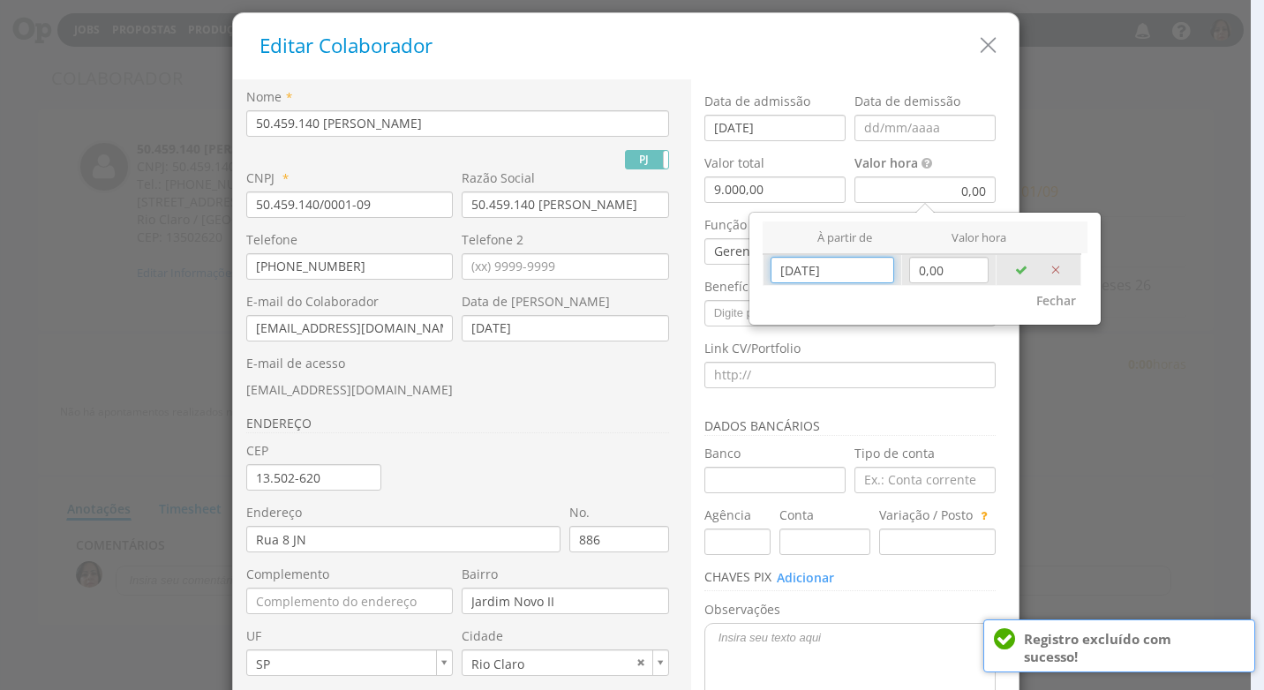
click at [830, 275] on input "[DATE]" at bounding box center [832, 270] width 124 height 26
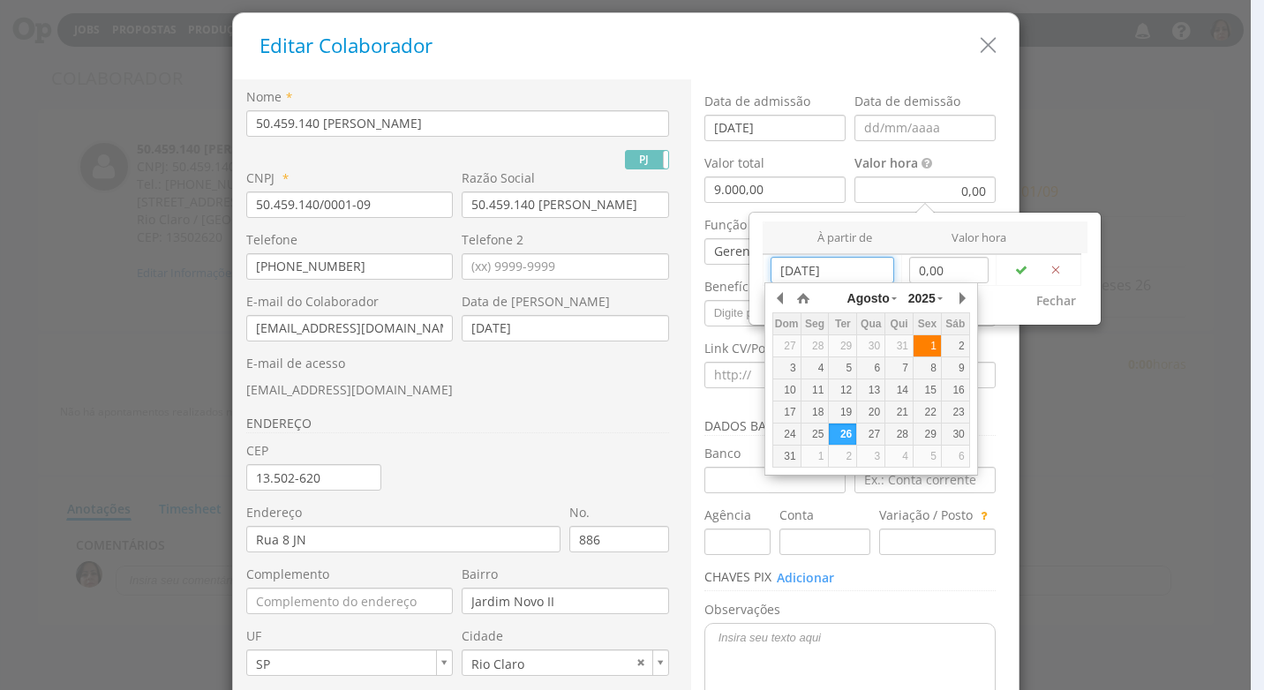
click at [921, 342] on div "1" at bounding box center [926, 346] width 27 height 15
type input "[DATE]"
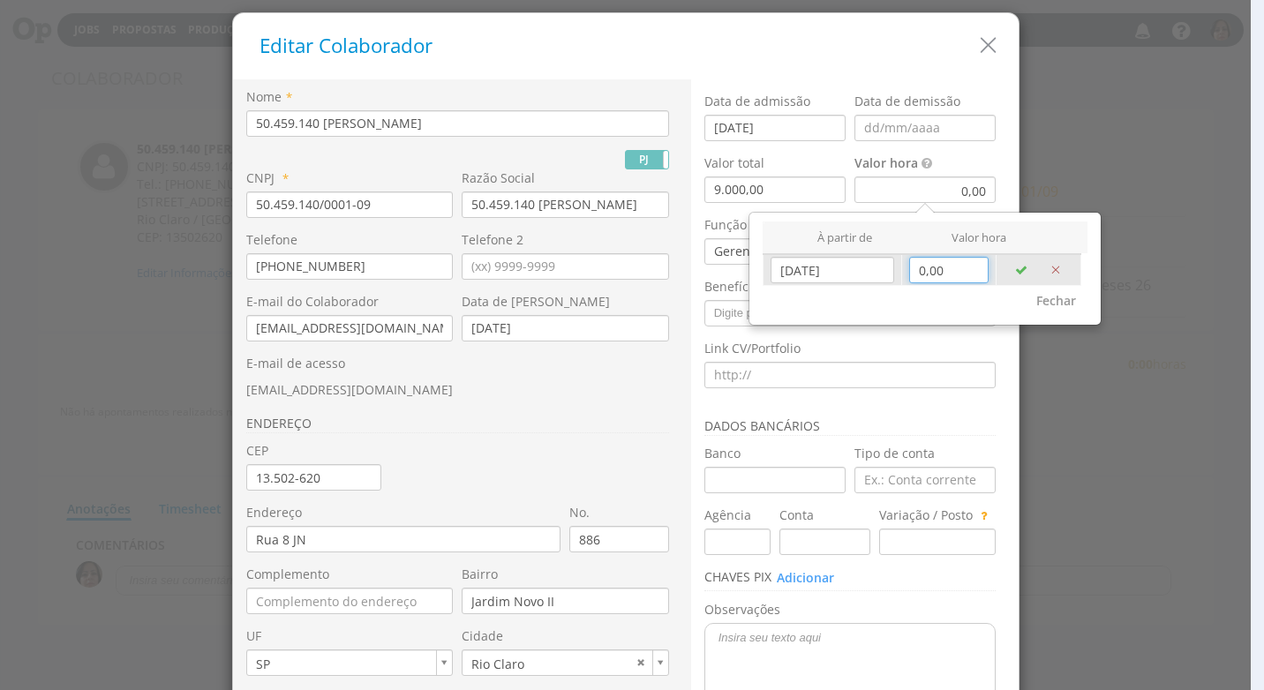
click at [936, 273] on input "0,00" at bounding box center [948, 270] width 79 height 26
type input "50,62"
click at [1015, 268] on icon "button" at bounding box center [1021, 270] width 12 height 12
type input "26/08/2025"
type input "0,00"
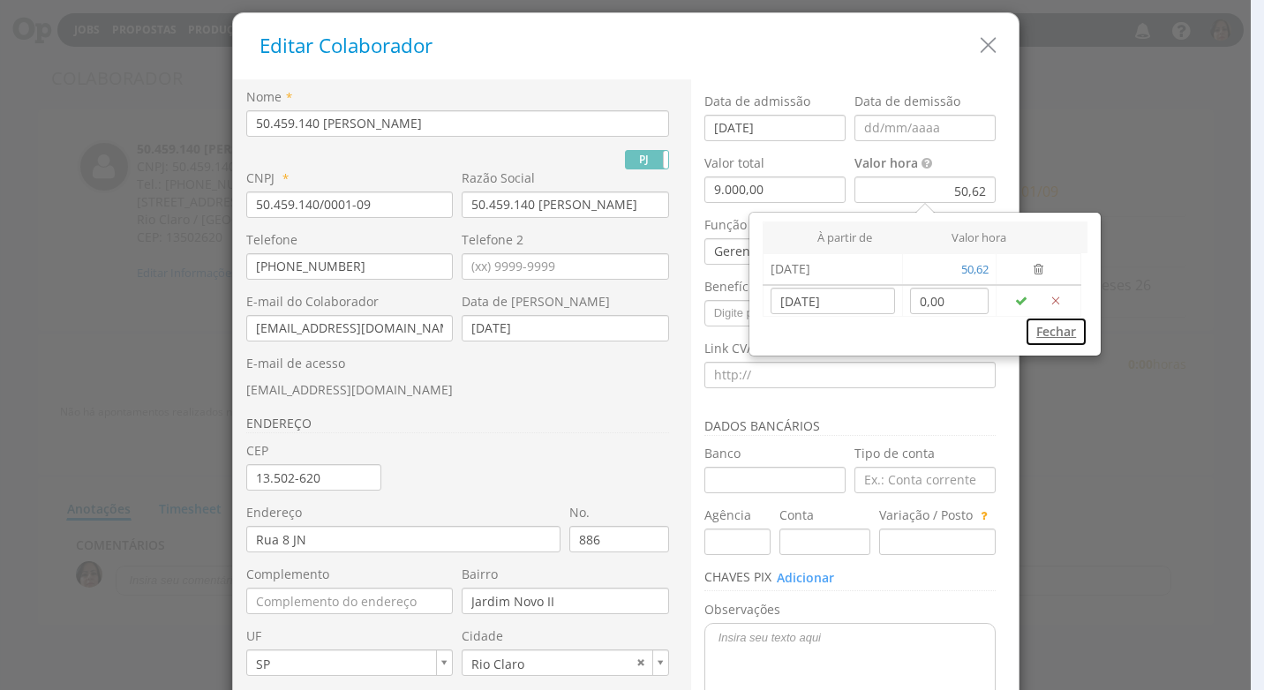
click at [1049, 334] on button "Fechar" at bounding box center [1056, 332] width 63 height 30
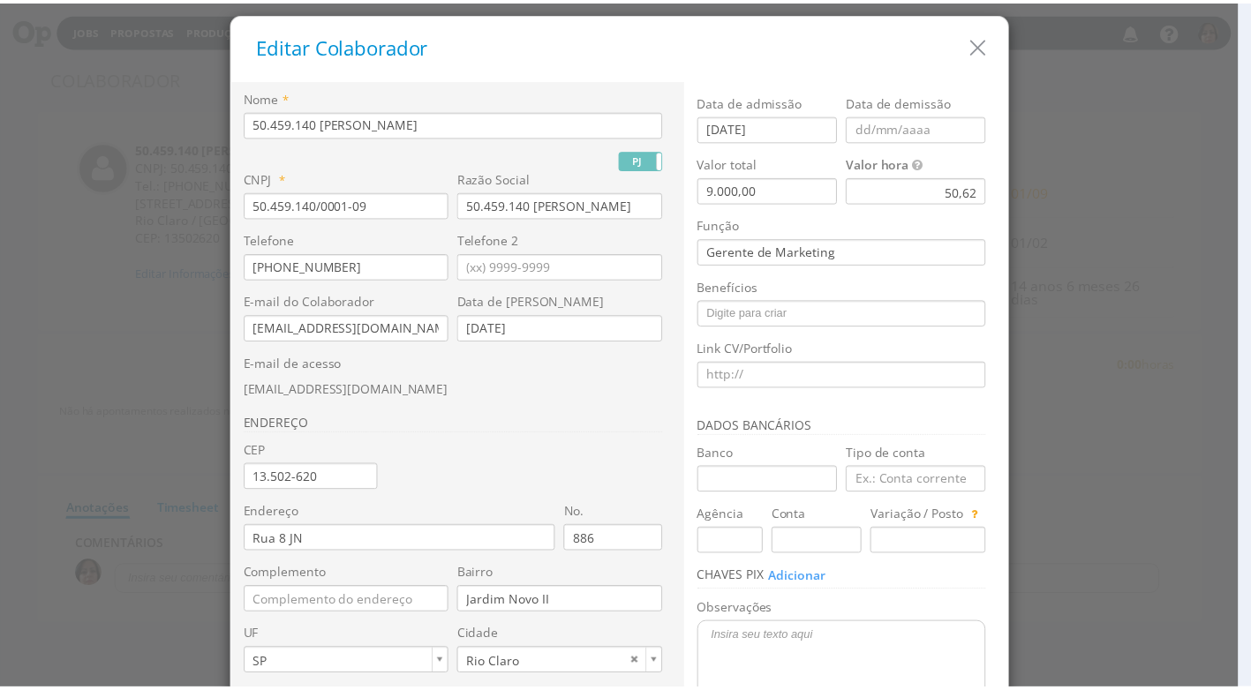
scroll to position [166, 0]
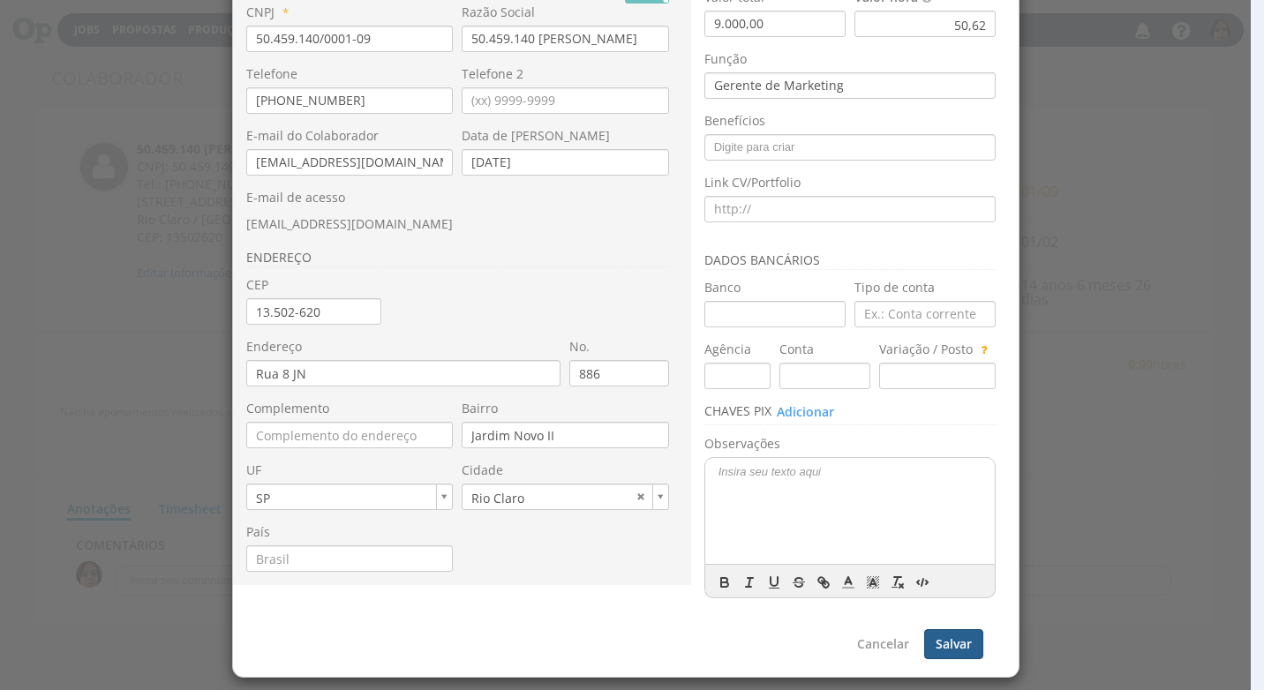
click at [935, 656] on button "Salvar" at bounding box center [953, 644] width 59 height 30
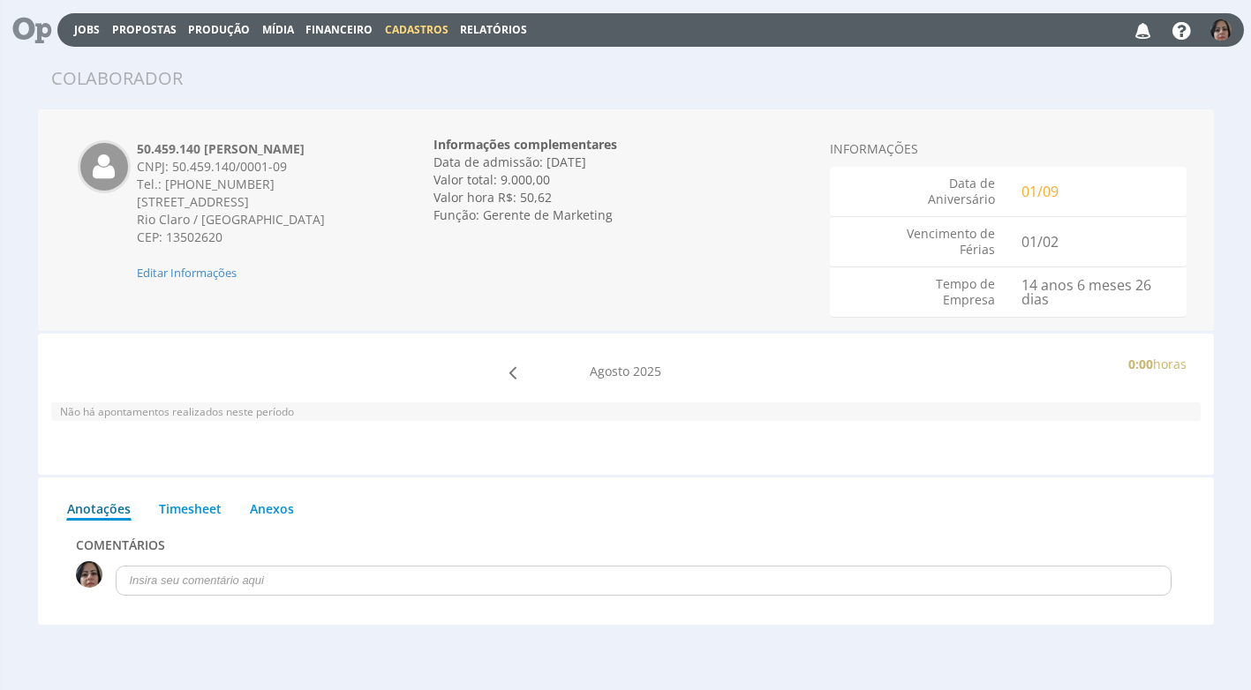
click at [433, 21] on button "Cadastros" at bounding box center [416, 29] width 74 height 17
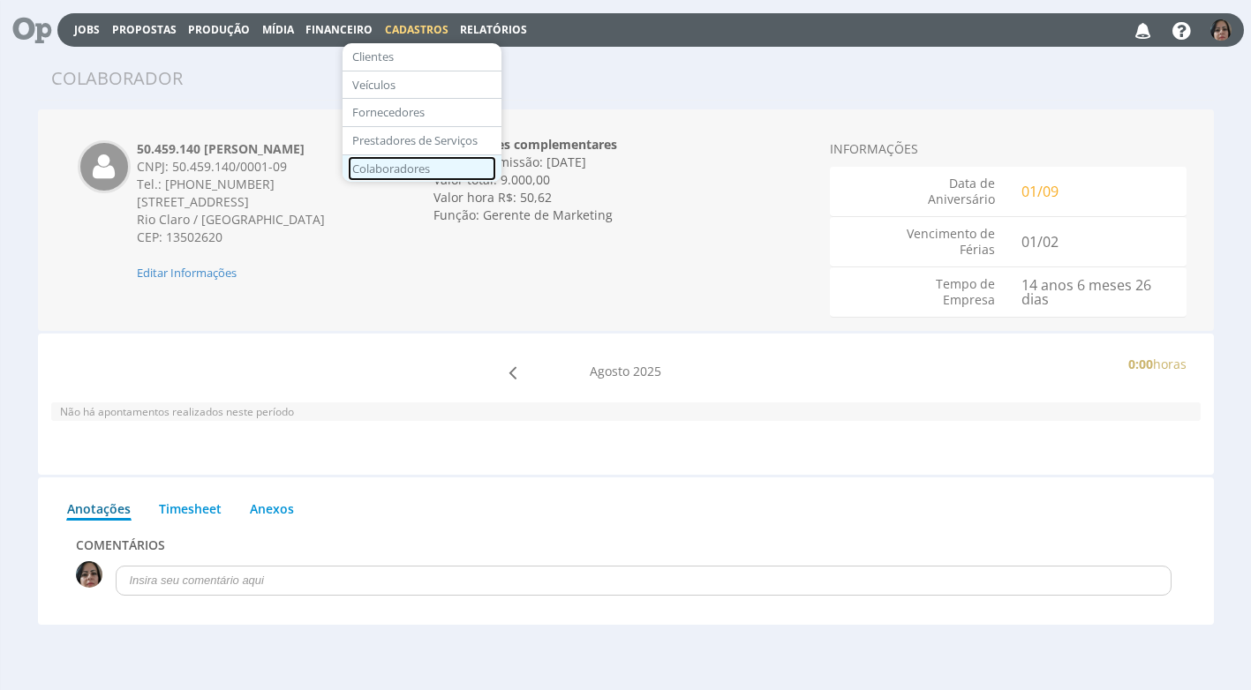
click at [433, 169] on link "Colaboradores" at bounding box center [422, 169] width 148 height 26
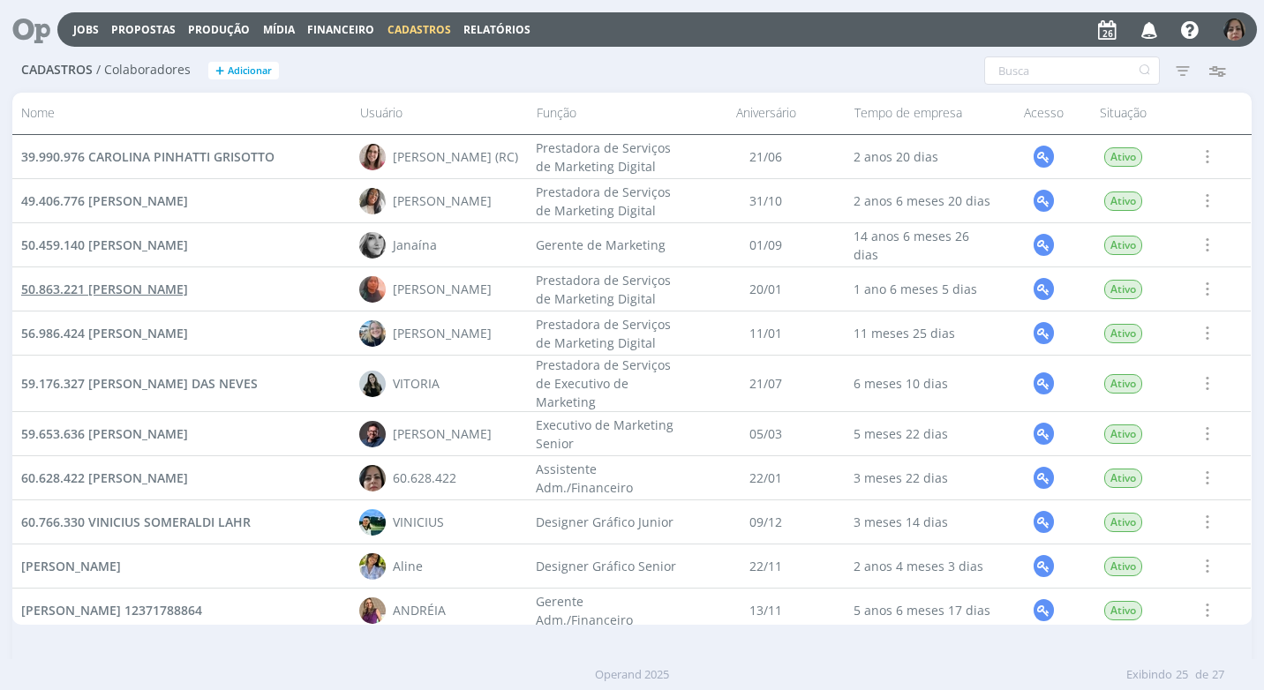
click at [188, 289] on span "50.863.221 [PERSON_NAME]" at bounding box center [104, 289] width 167 height 17
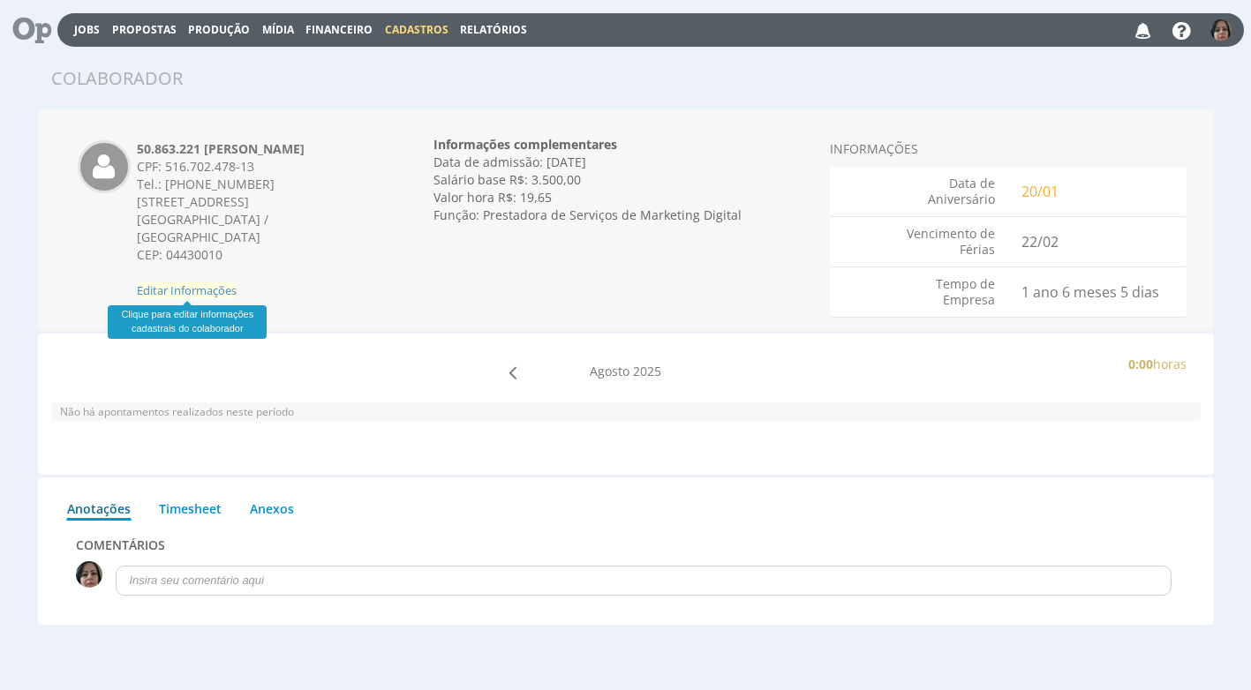
click at [219, 295] on span "Editar Informações" at bounding box center [187, 290] width 100 height 16
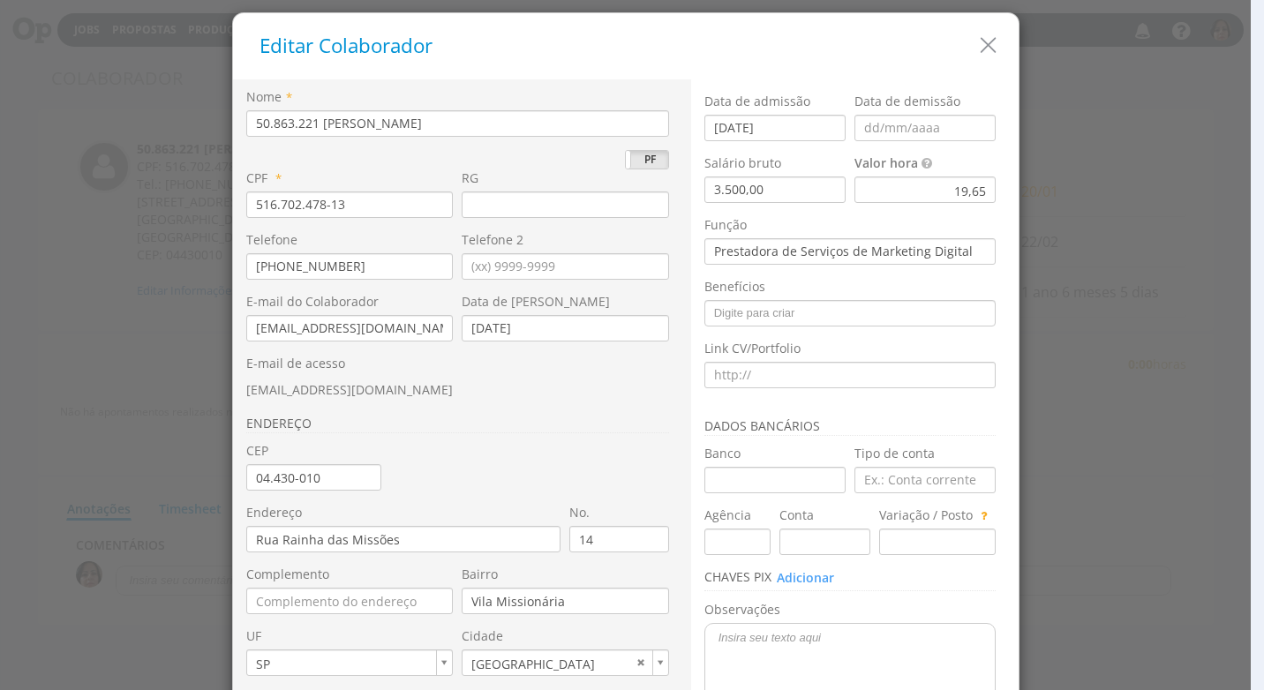
click at [892, 200] on div "19,65" at bounding box center [924, 190] width 141 height 26
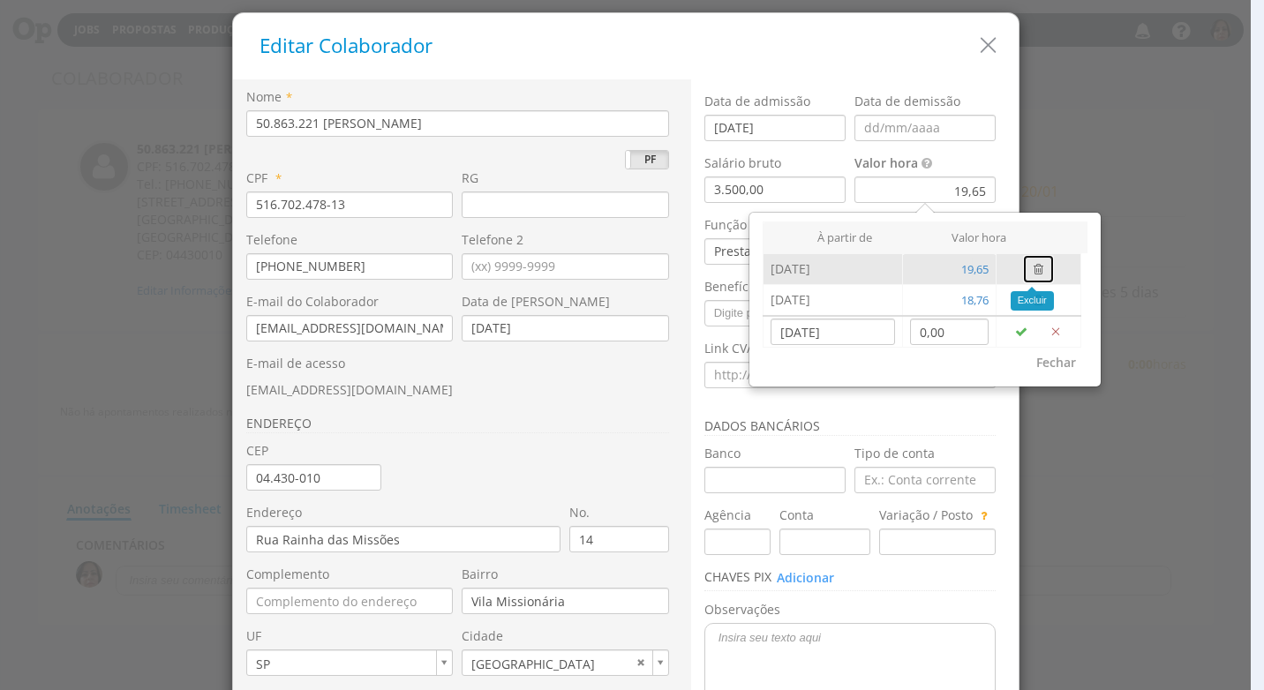
click at [1033, 270] on icon "button" at bounding box center [1038, 269] width 10 height 12
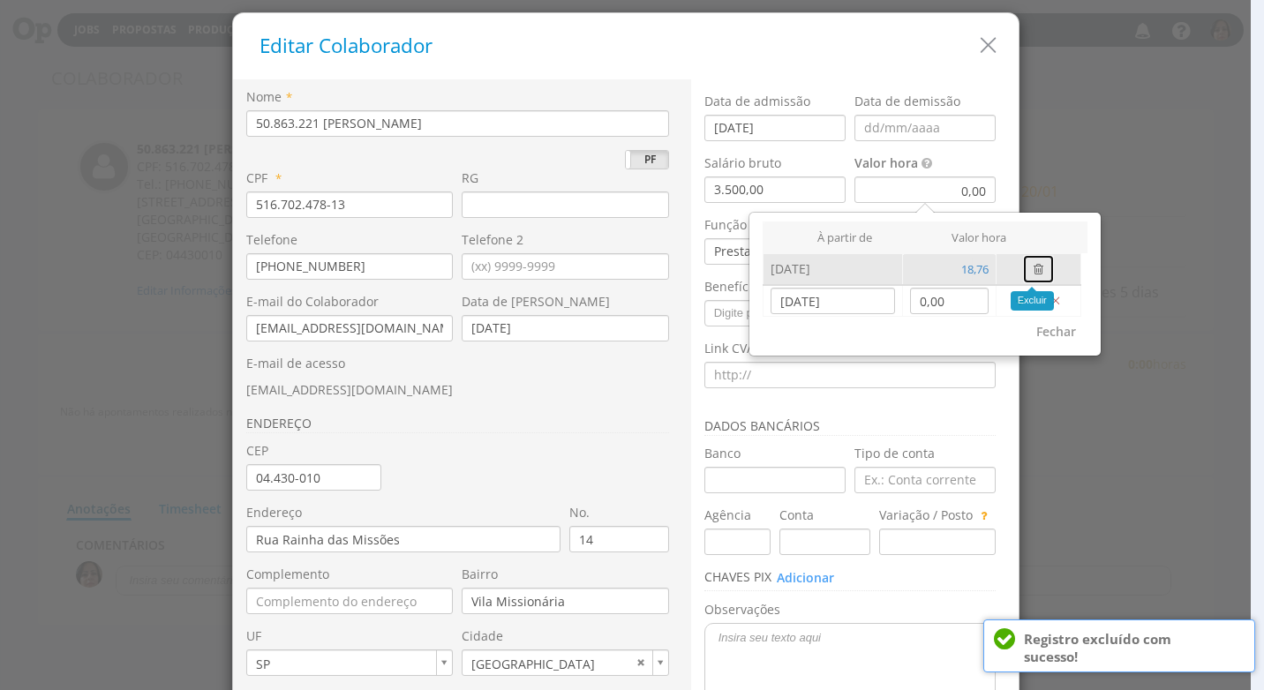
click at [1033, 270] on icon "button" at bounding box center [1038, 269] width 10 height 12
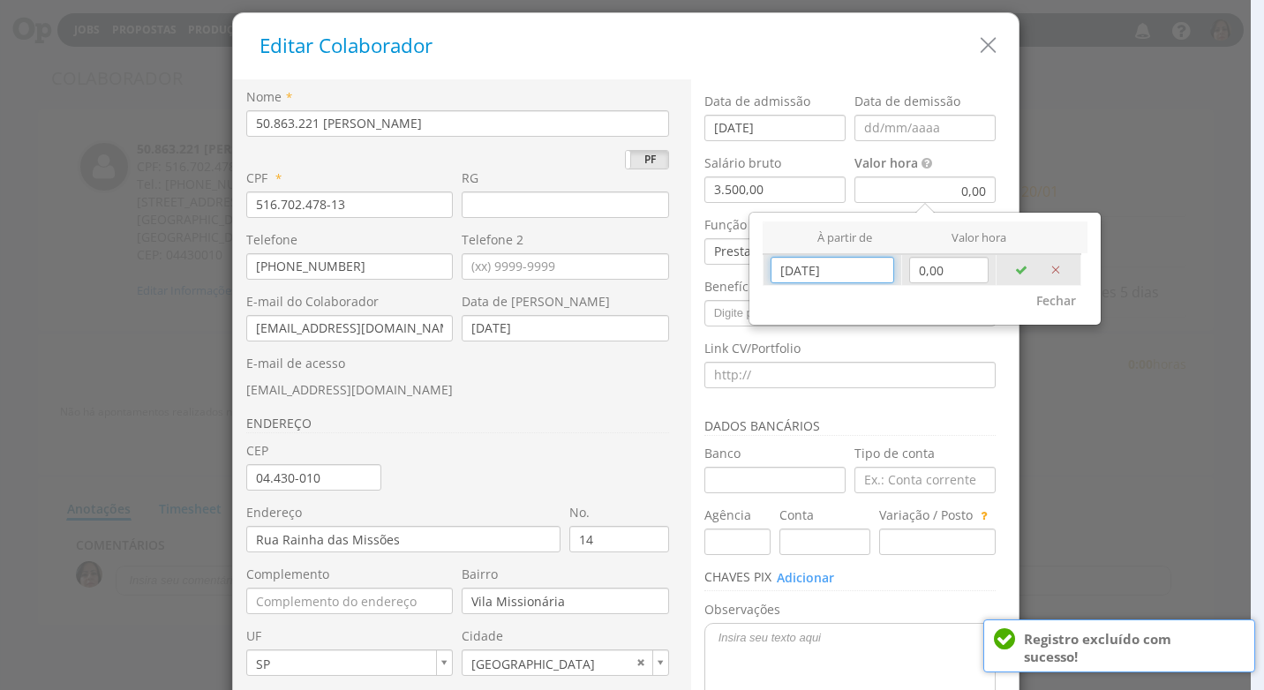
click at [825, 276] on input "[DATE]" at bounding box center [832, 270] width 124 height 26
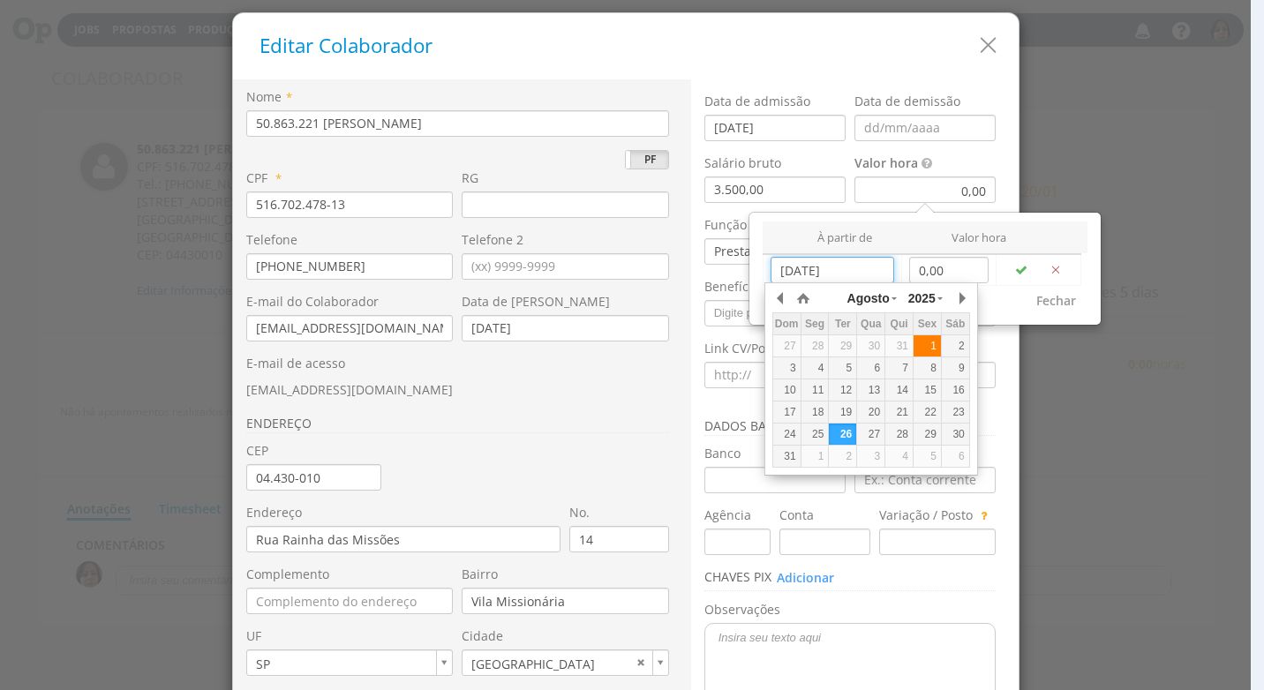
click at [927, 346] on div "1" at bounding box center [926, 346] width 27 height 15
type input "[DATE]"
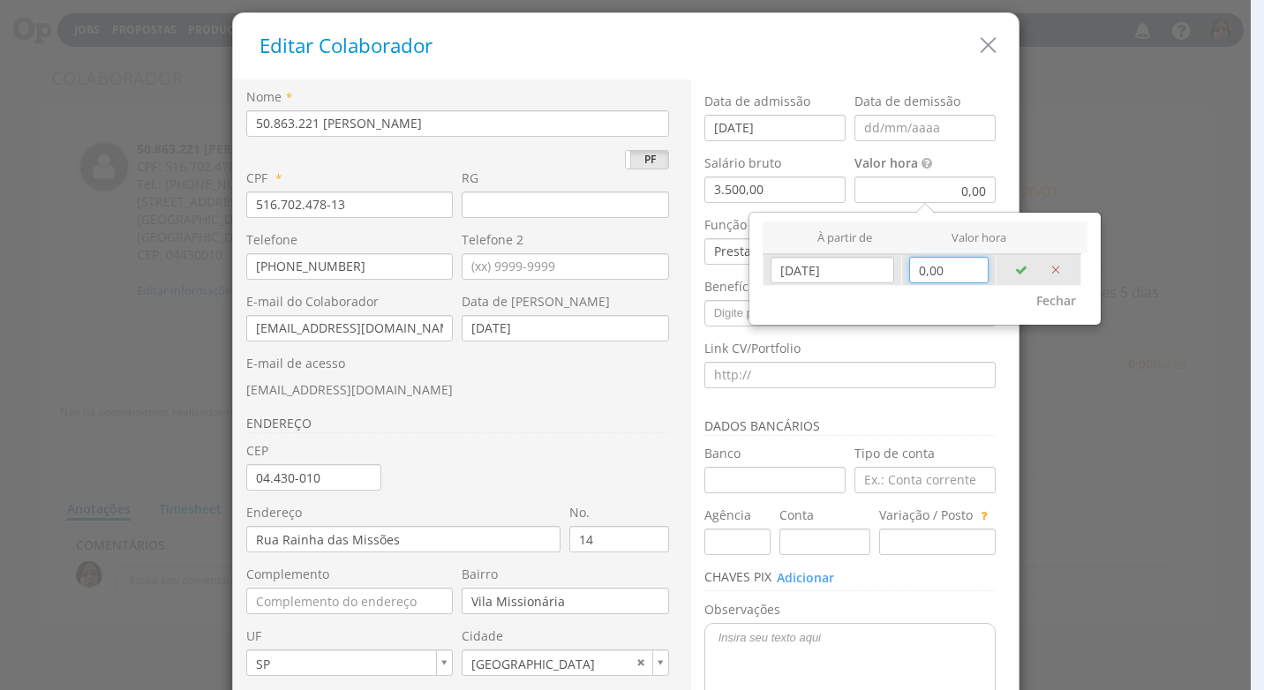
click at [945, 274] on input "0,00" at bounding box center [948, 270] width 79 height 26
type input "19,65"
click at [1016, 269] on icon "button" at bounding box center [1021, 270] width 12 height 12
type input "[DATE]"
type input "0,00"
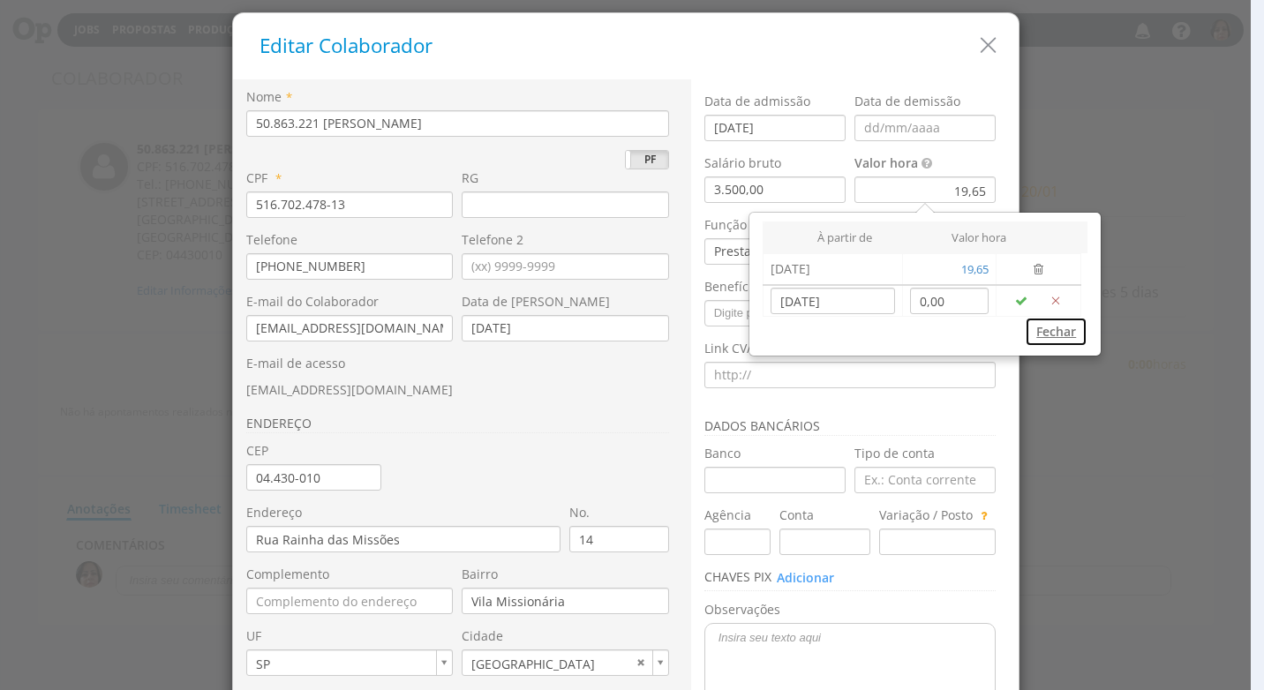
click at [1049, 327] on button "Fechar" at bounding box center [1056, 332] width 63 height 30
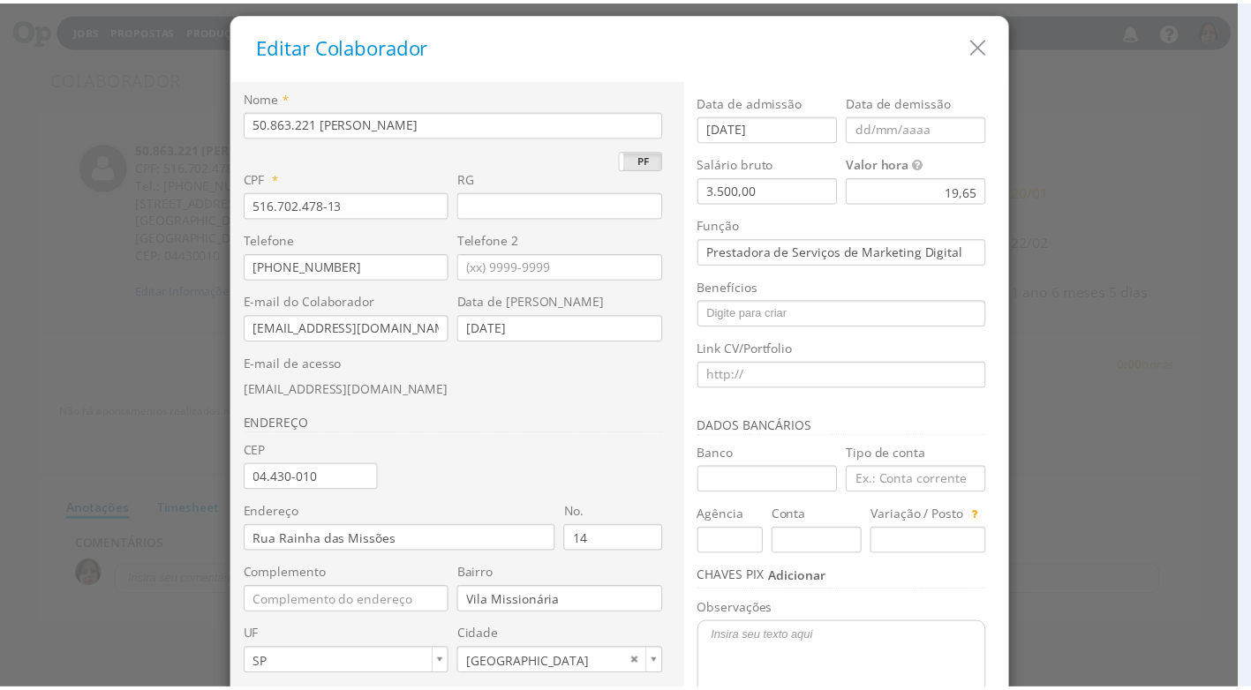
scroll to position [166, 0]
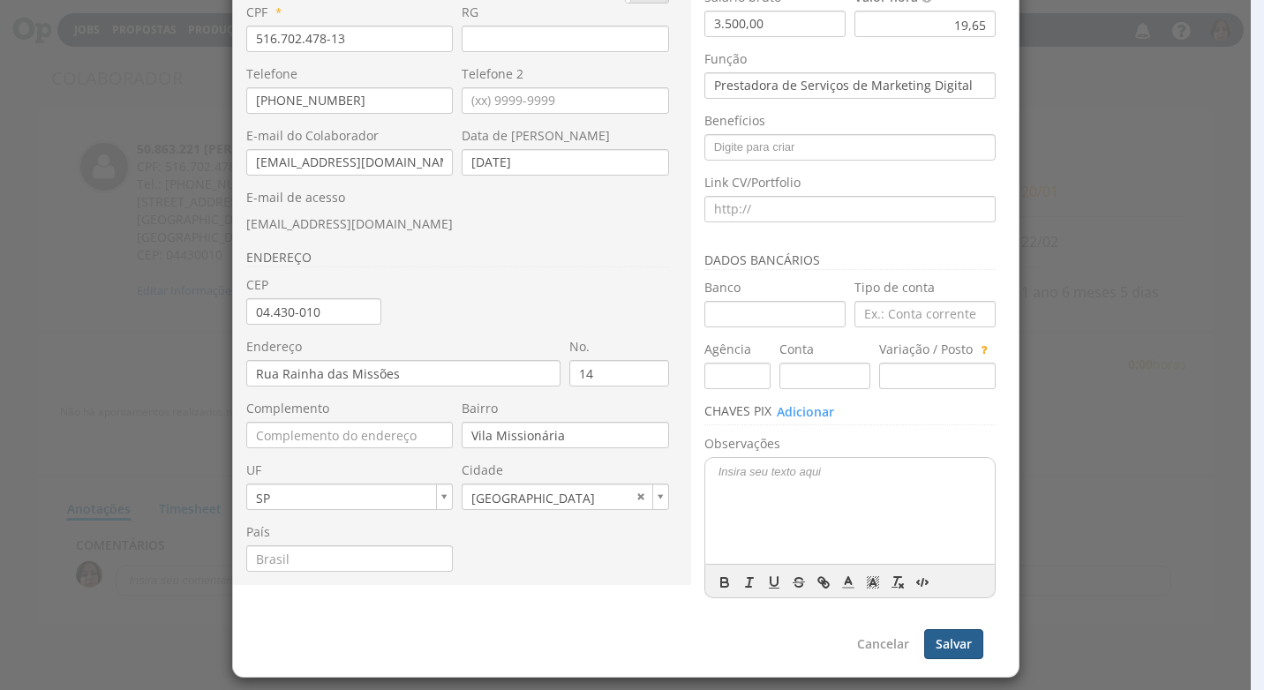
click at [964, 650] on button "Salvar" at bounding box center [953, 644] width 59 height 30
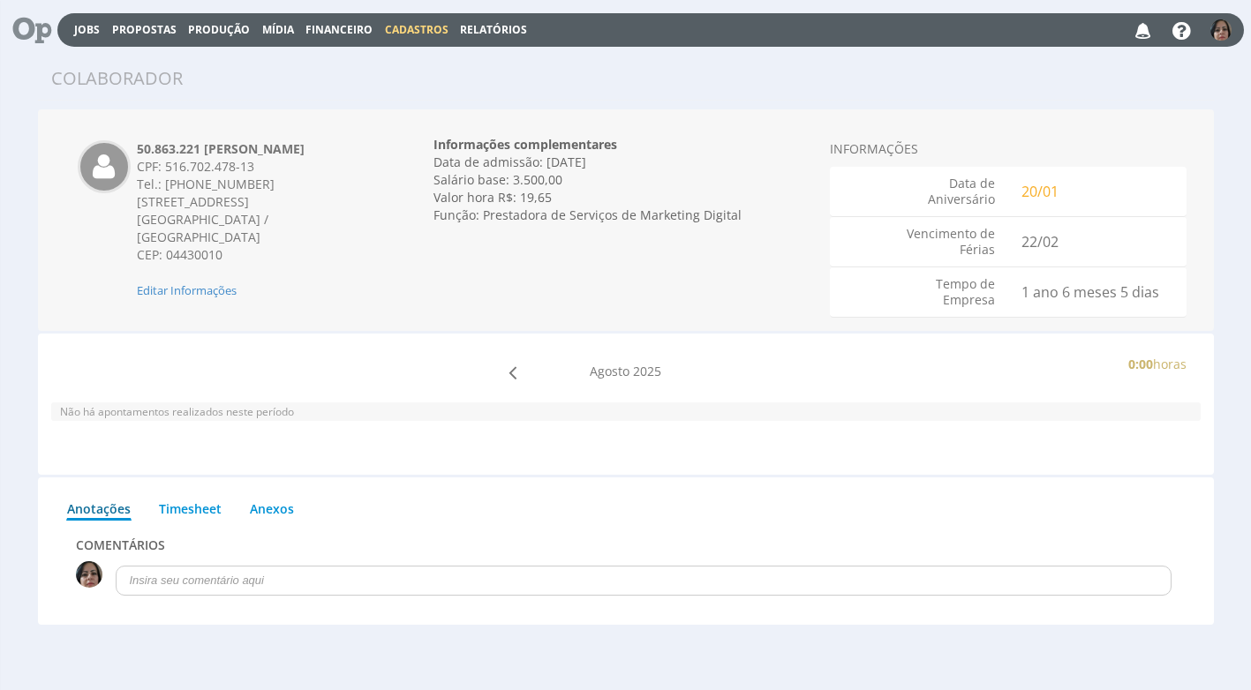
click at [412, 28] on span "Cadastros" at bounding box center [417, 29] width 64 height 15
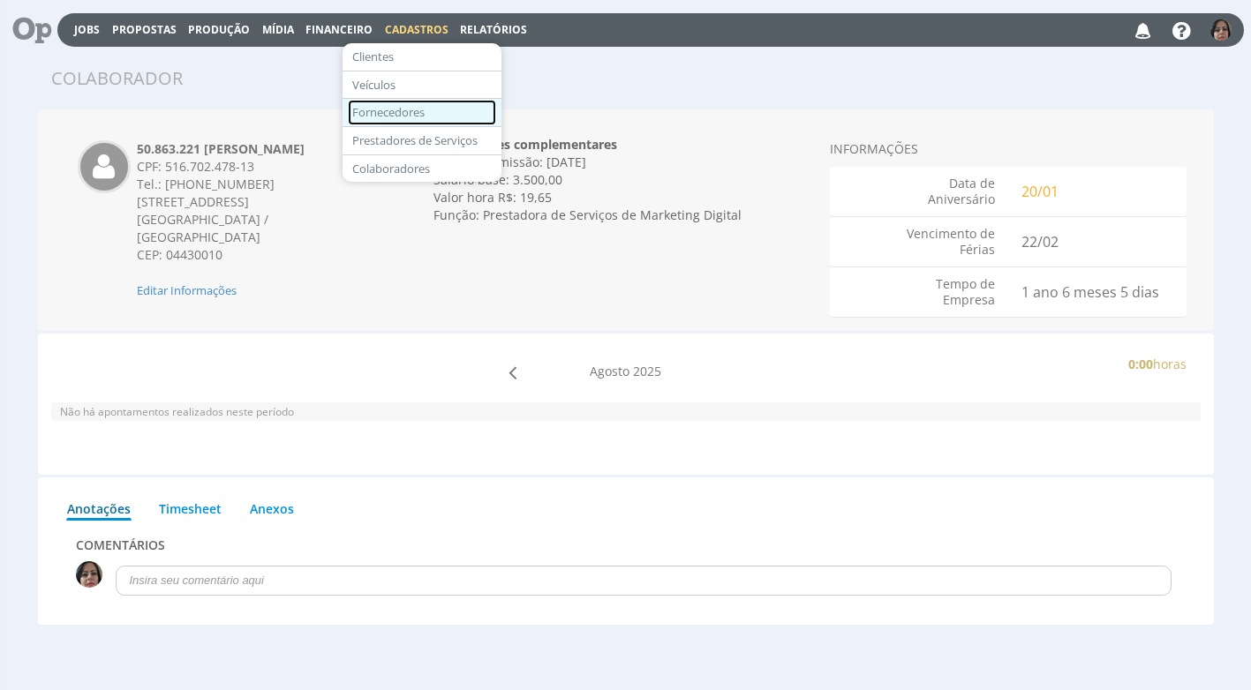
click at [373, 104] on link "Fornecedores" at bounding box center [422, 113] width 148 height 26
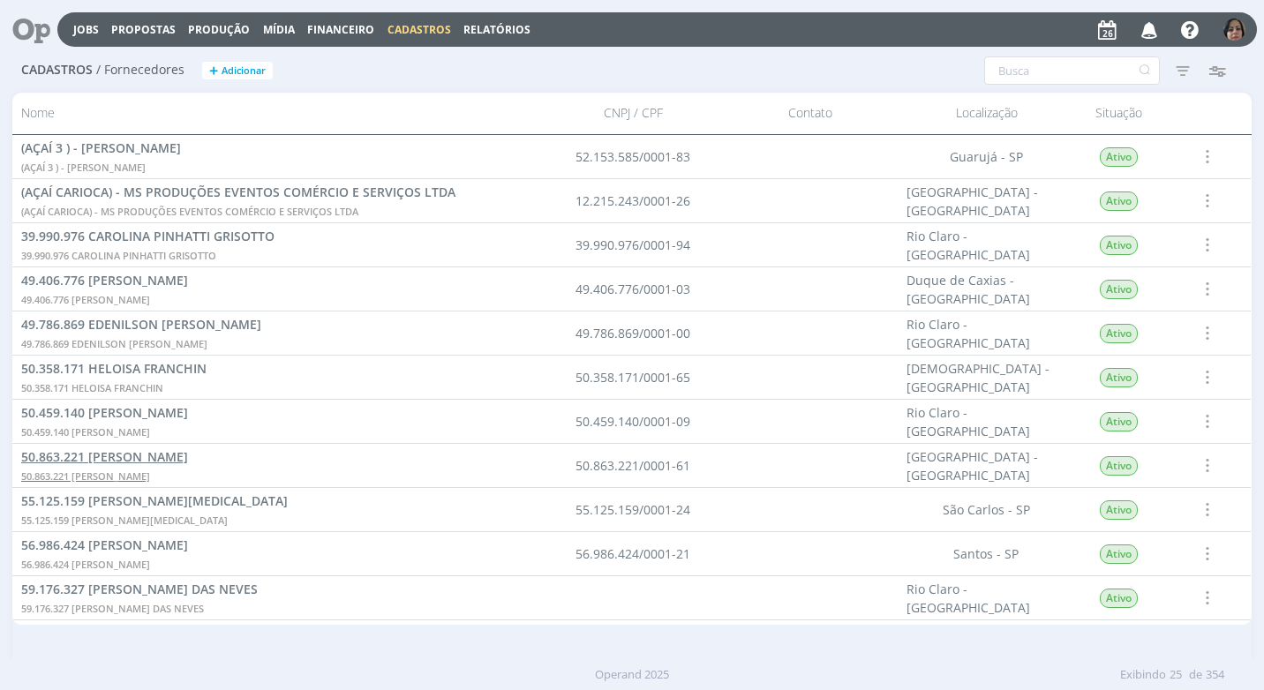
click at [163, 459] on span "50.863.221 [PERSON_NAME]" at bounding box center [104, 456] width 167 height 17
click at [133, 476] on span "50.863.221 [PERSON_NAME]" at bounding box center [85, 475] width 129 height 13
click at [116, 450] on span "50.863.221 CAROLINA DE FARIA" at bounding box center [104, 456] width 167 height 17
click at [54, 459] on span "50.863.221 CAROLINA DE FARIA" at bounding box center [104, 456] width 167 height 17
click at [179, 454] on span "50.863.221 [PERSON_NAME]" at bounding box center [104, 456] width 167 height 17
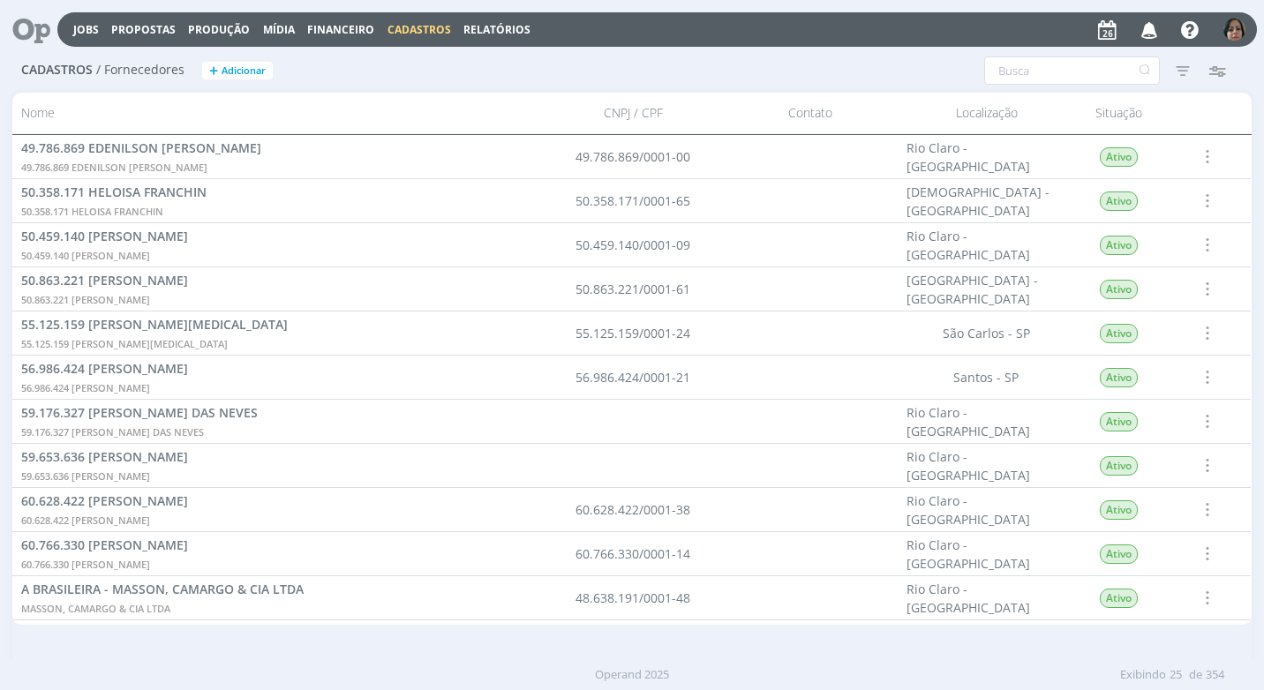
scroll to position [88, 0]
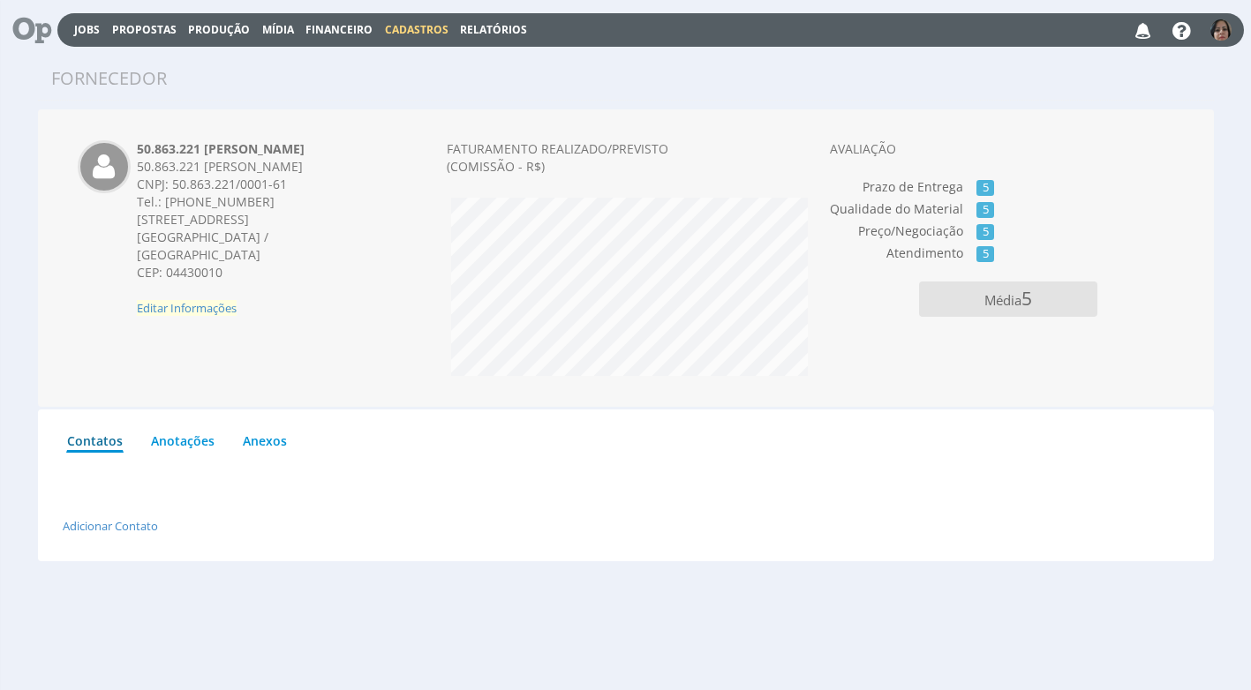
click at [206, 304] on span "Editar Informações" at bounding box center [187, 308] width 100 height 16
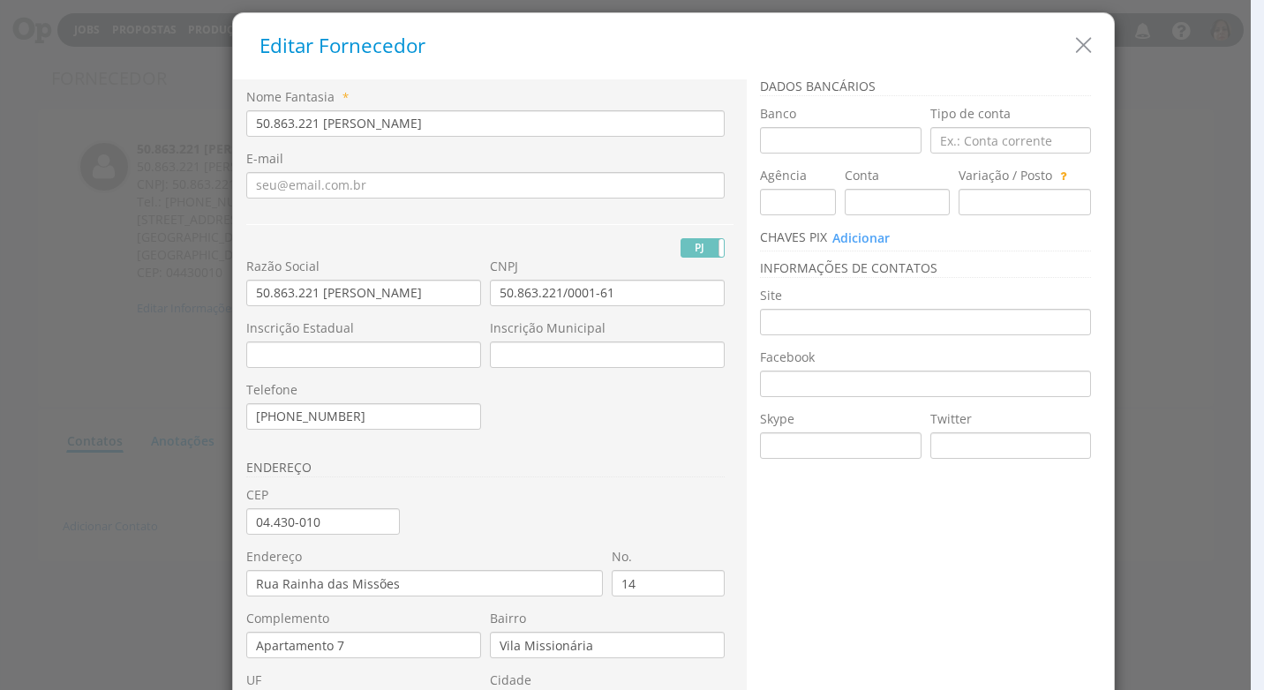
click at [1075, 52] on icon "button" at bounding box center [1083, 46] width 26 height 26
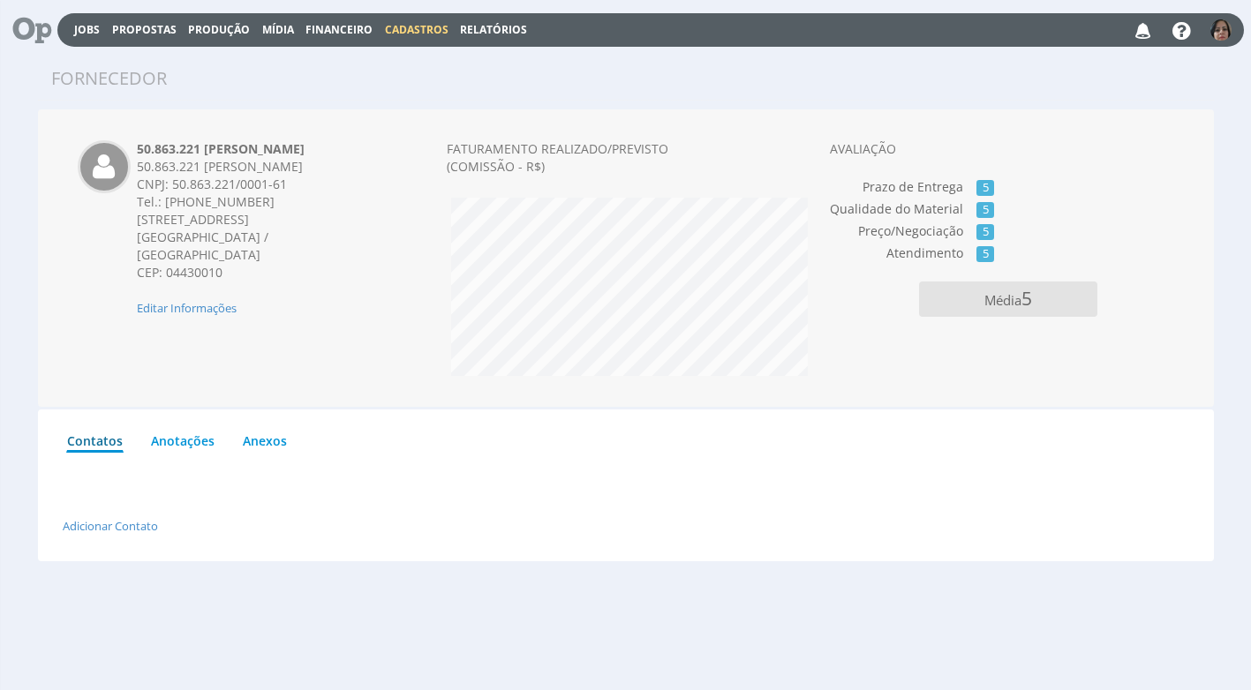
click at [426, 25] on span "Cadastros" at bounding box center [417, 29] width 64 height 15
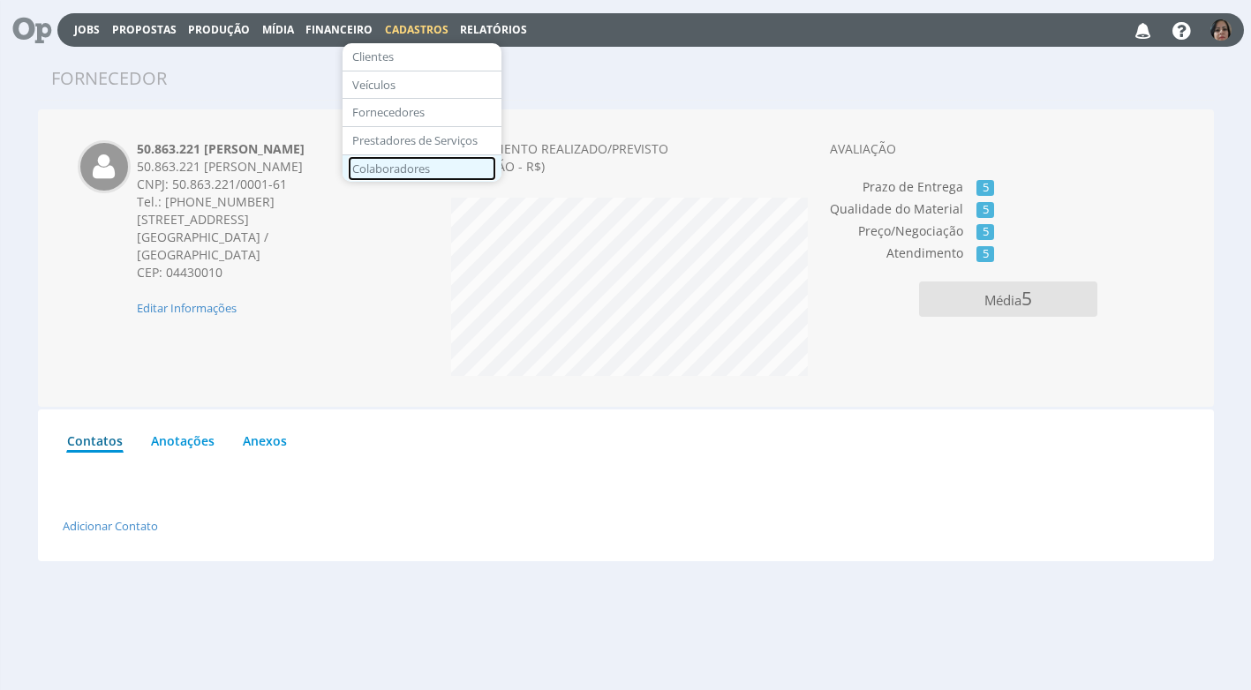
click at [402, 168] on link "Colaboradores" at bounding box center [422, 169] width 148 height 26
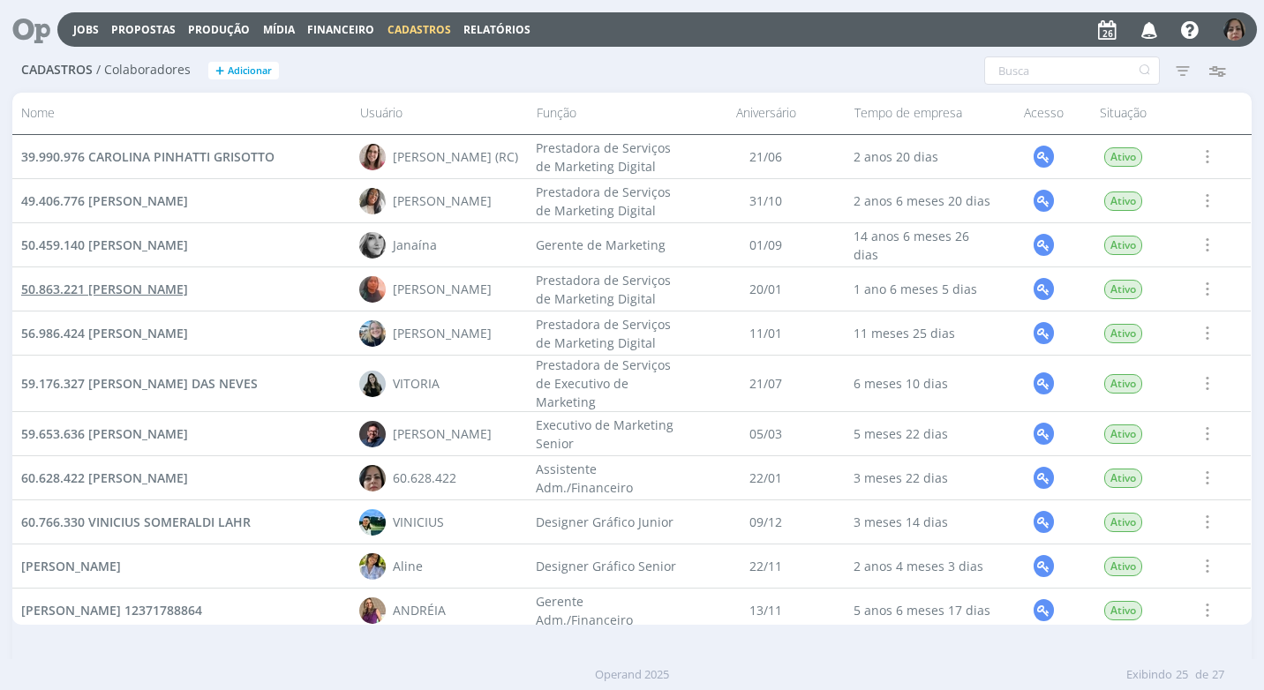
click at [188, 291] on span "50.863.221 [PERSON_NAME]" at bounding box center [104, 289] width 167 height 17
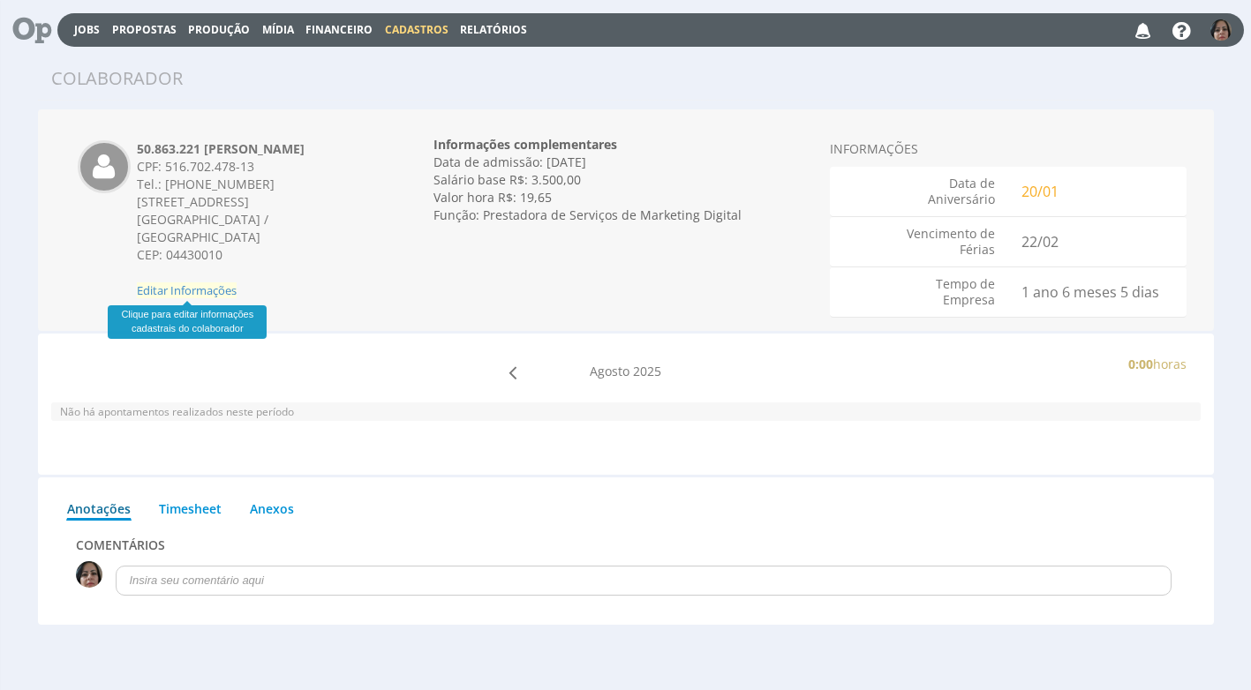
click at [224, 286] on span "Editar Informações" at bounding box center [187, 290] width 100 height 16
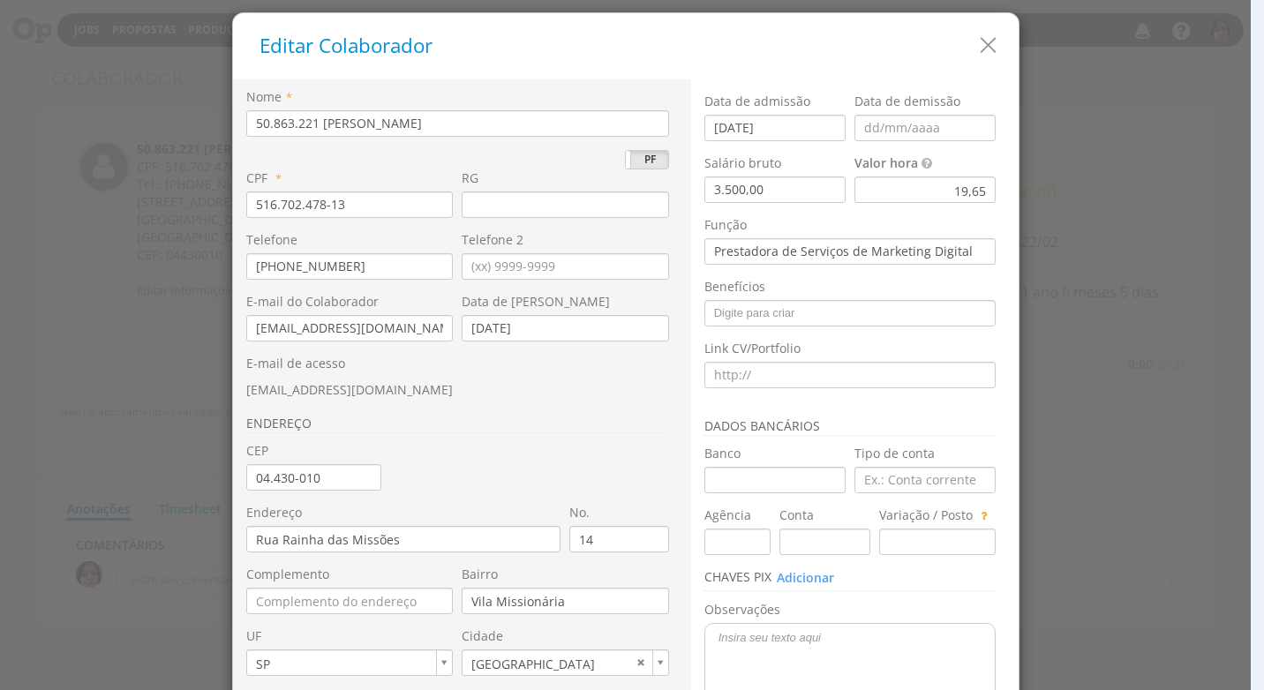
click at [885, 191] on div "19,65" at bounding box center [924, 190] width 141 height 26
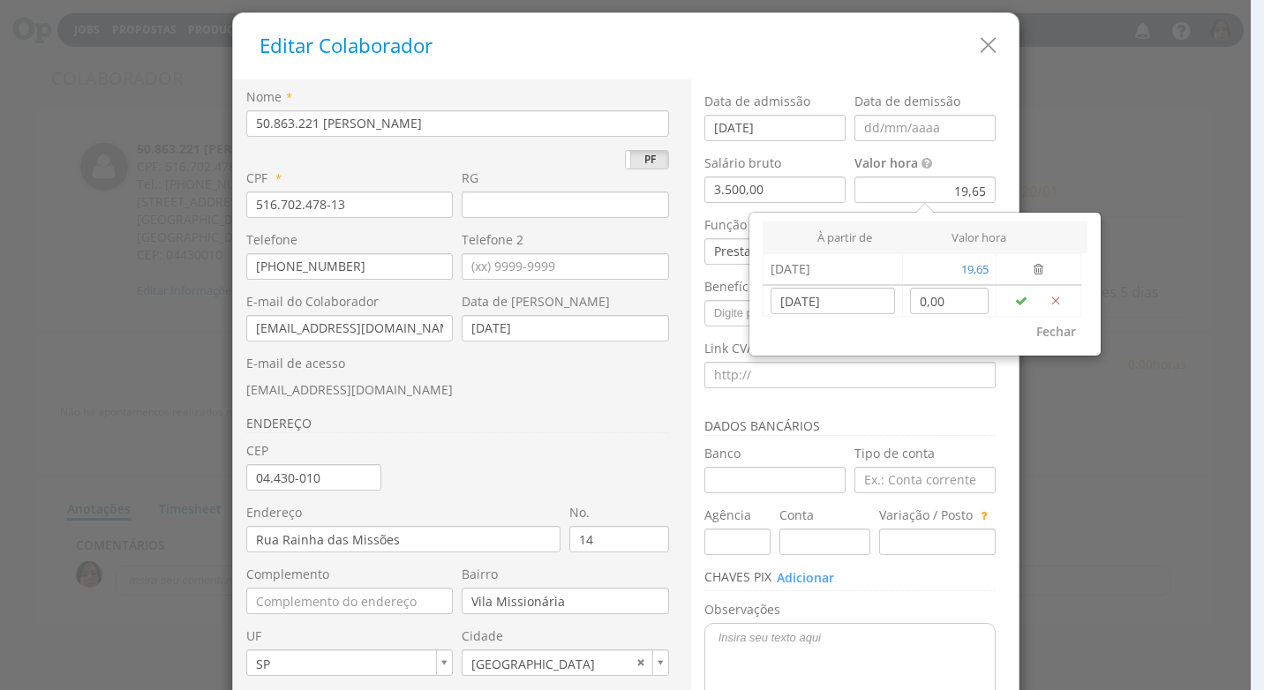
click at [1178, 152] on div at bounding box center [625, 345] width 1251 height 690
click at [1047, 335] on button "Fechar" at bounding box center [1056, 332] width 63 height 30
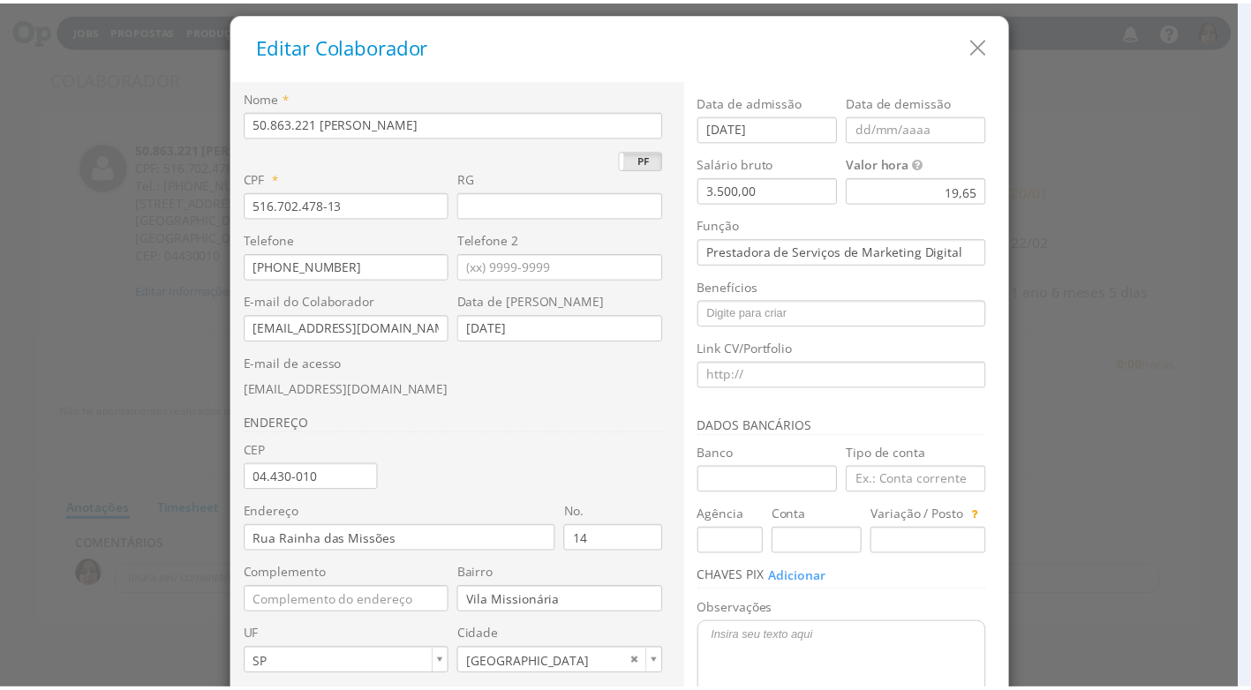
scroll to position [166, 0]
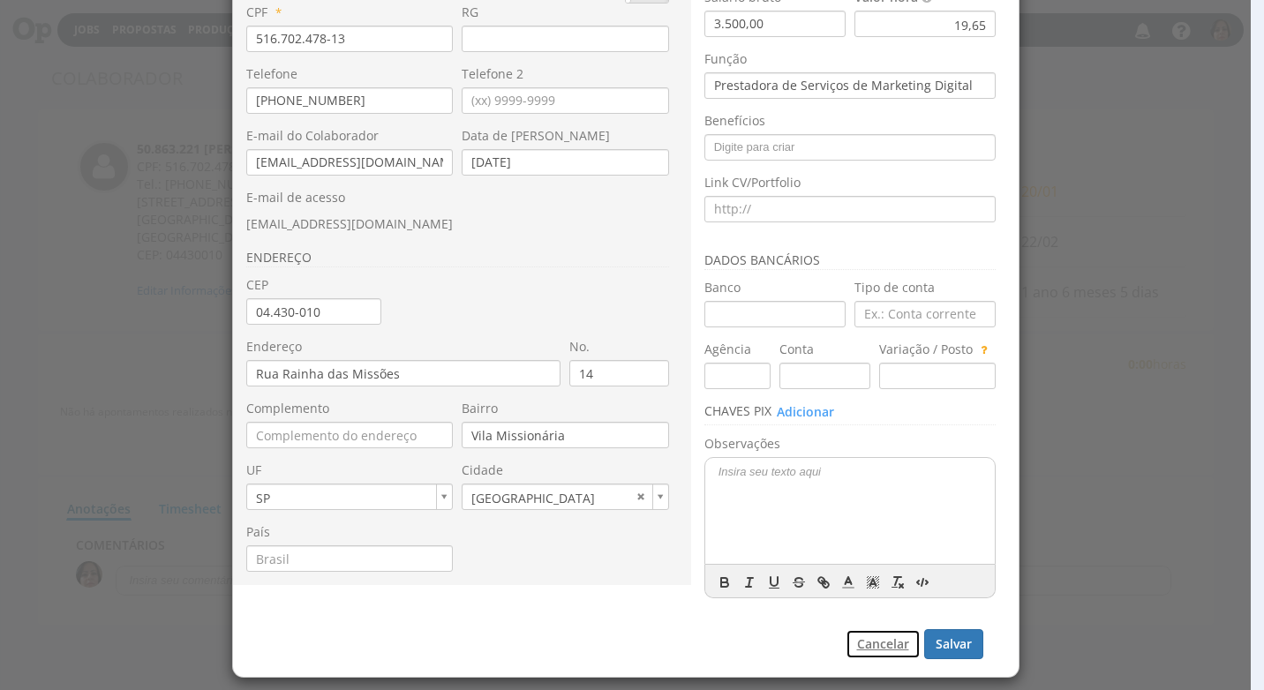
click at [864, 640] on button "Cancelar" at bounding box center [882, 644] width 75 height 30
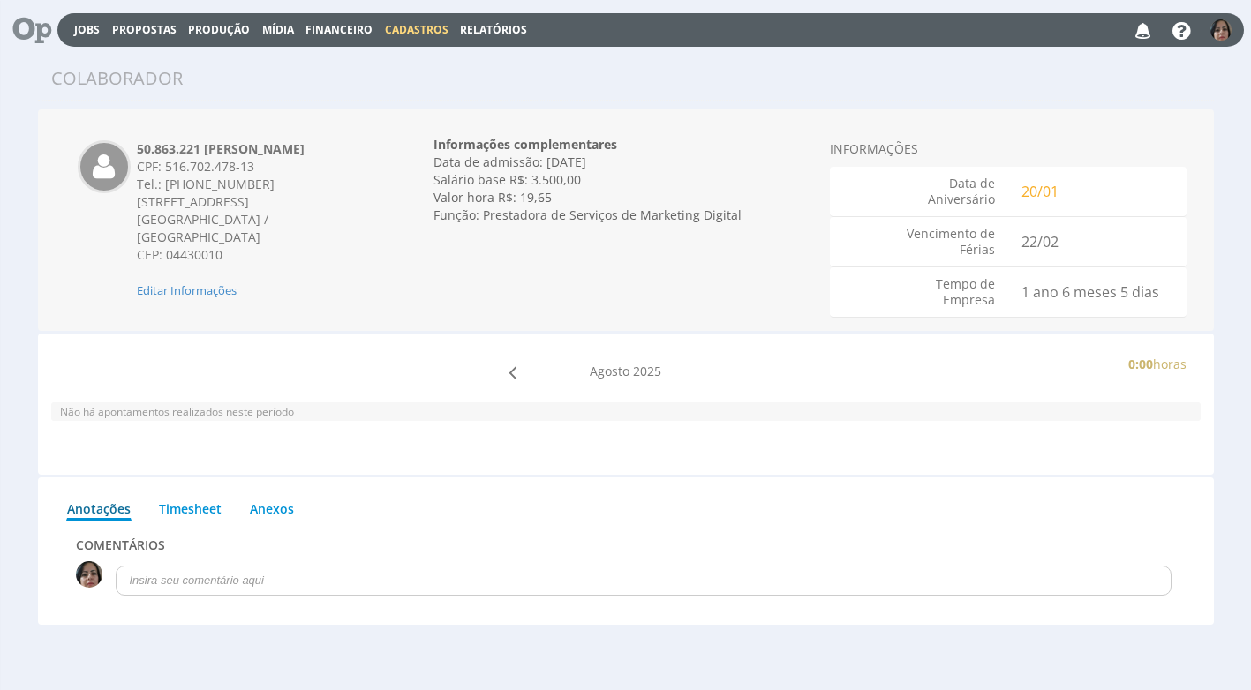
click at [391, 23] on span "Cadastros" at bounding box center [417, 29] width 64 height 15
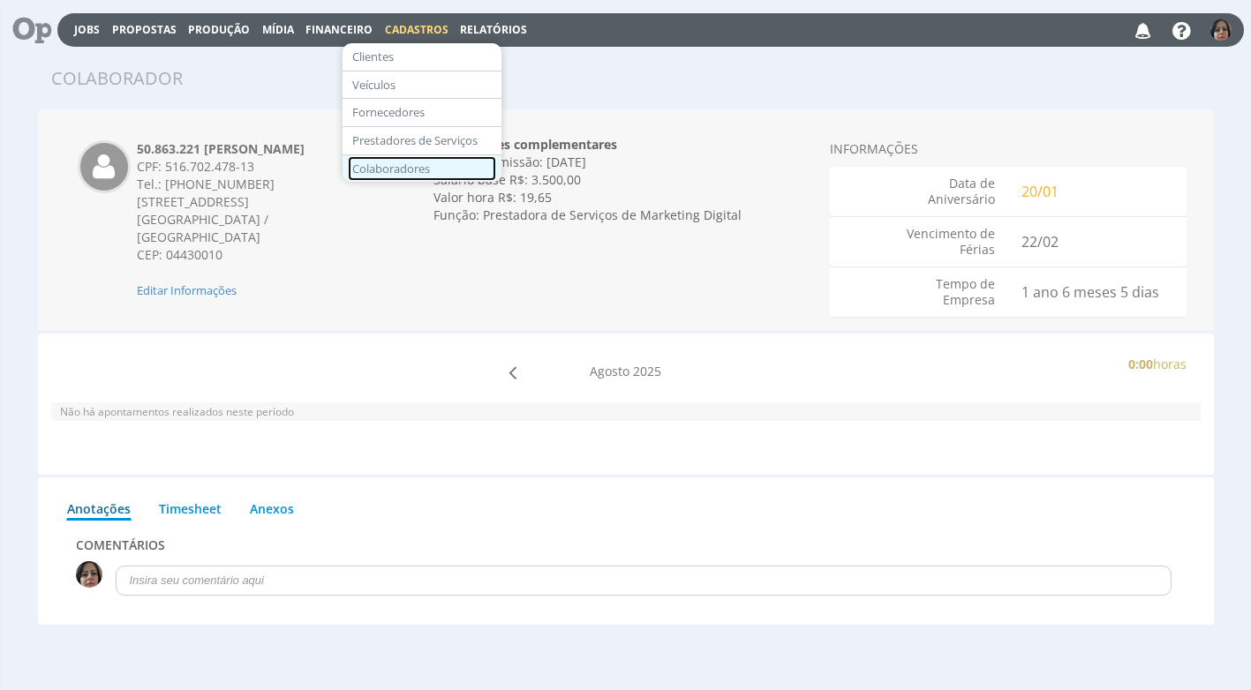
click at [414, 175] on link "Colaboradores" at bounding box center [422, 169] width 148 height 26
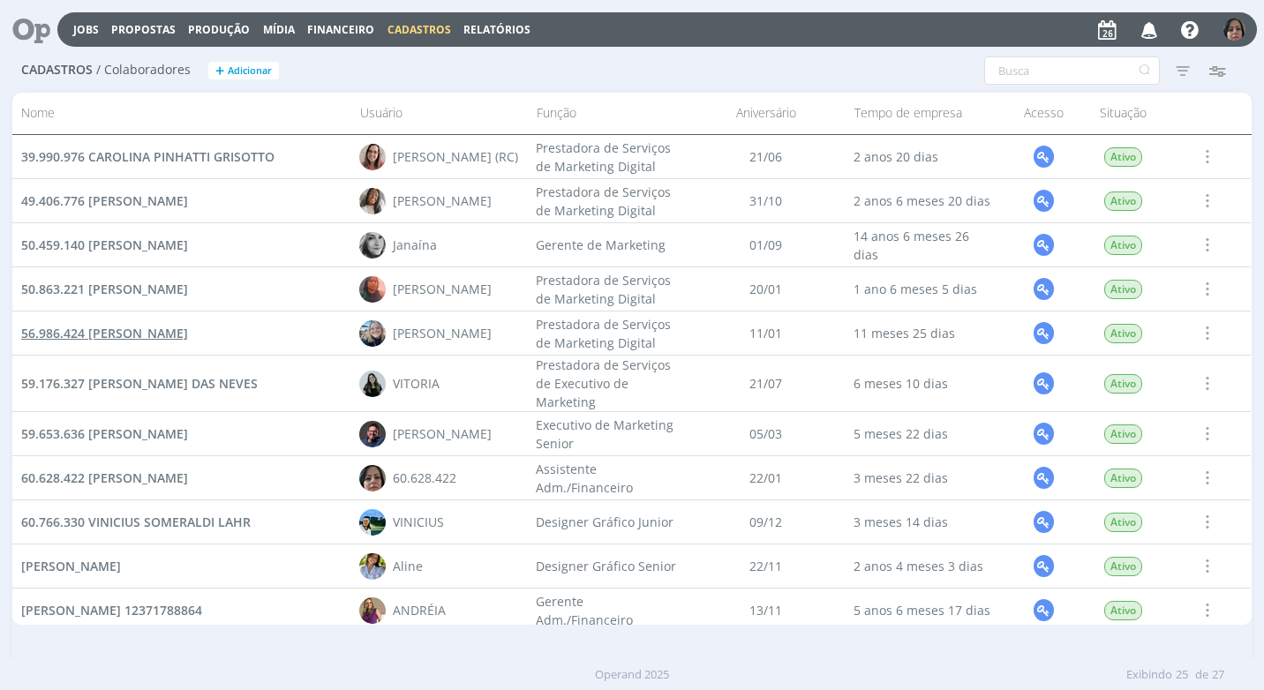
click at [188, 335] on span "56.986.424 [PERSON_NAME]" at bounding box center [104, 333] width 167 height 17
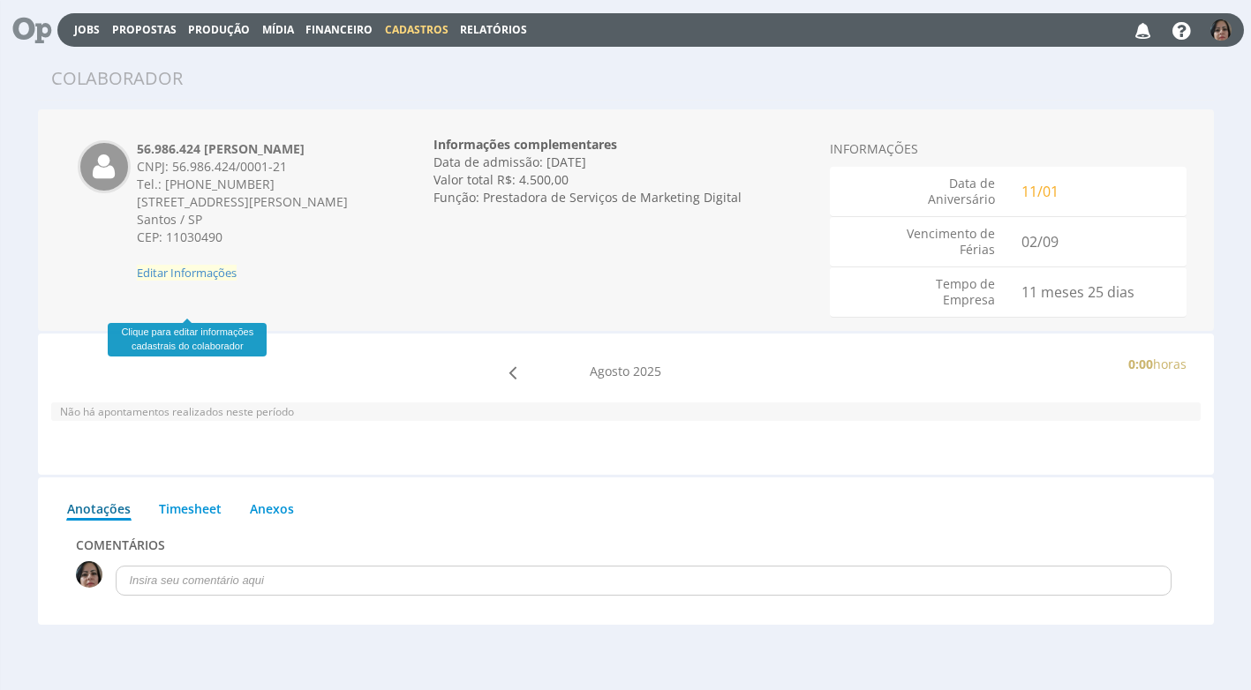
click at [208, 281] on span "Editar Informações" at bounding box center [187, 273] width 100 height 16
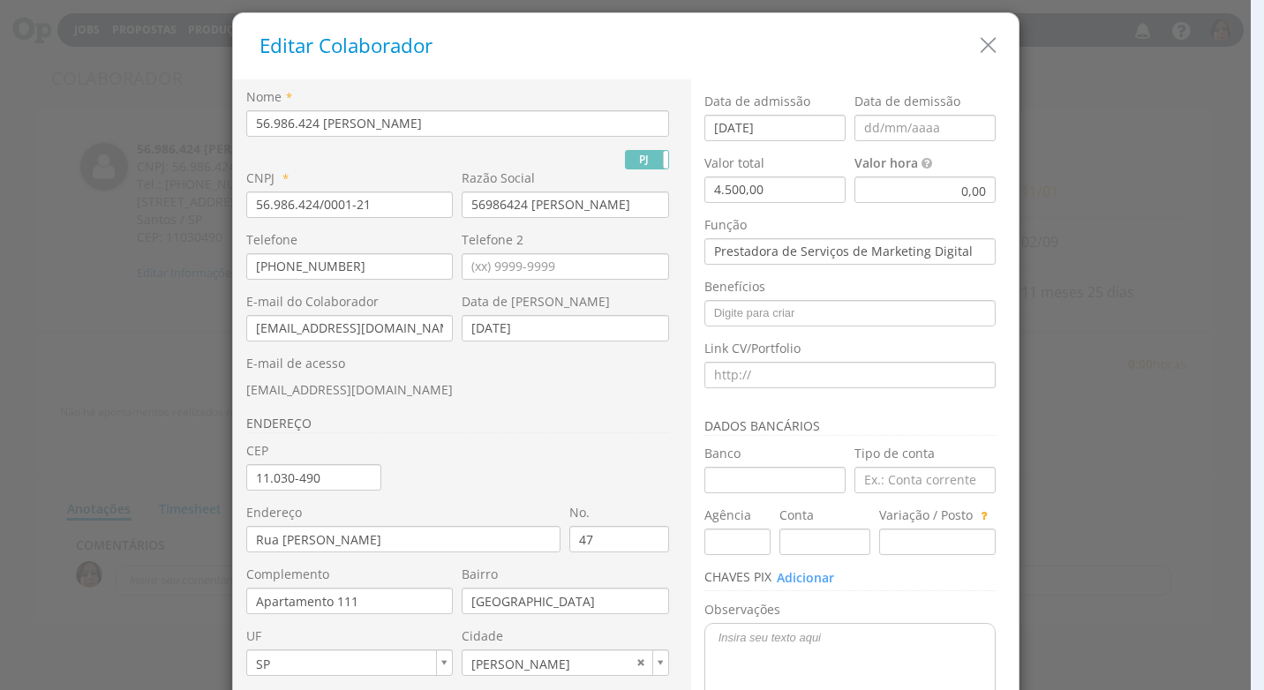
click at [954, 192] on div "0,00" at bounding box center [924, 190] width 141 height 26
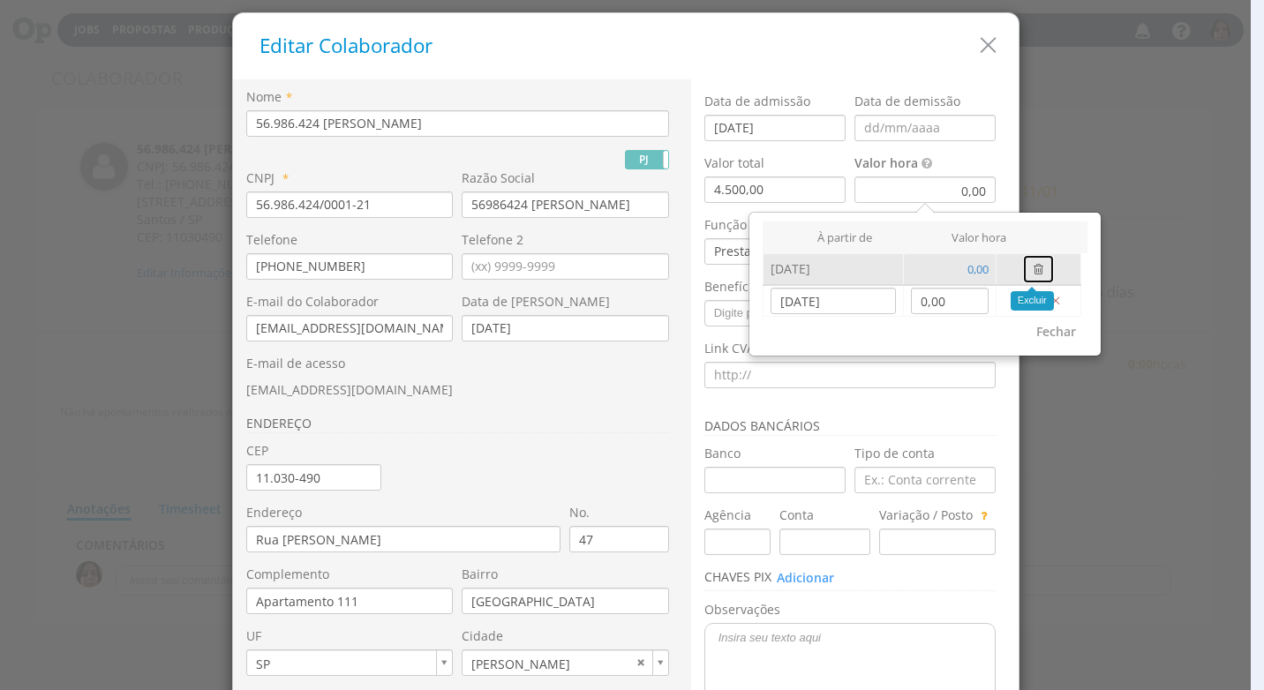
click at [1033, 274] on icon "button" at bounding box center [1038, 269] width 10 height 12
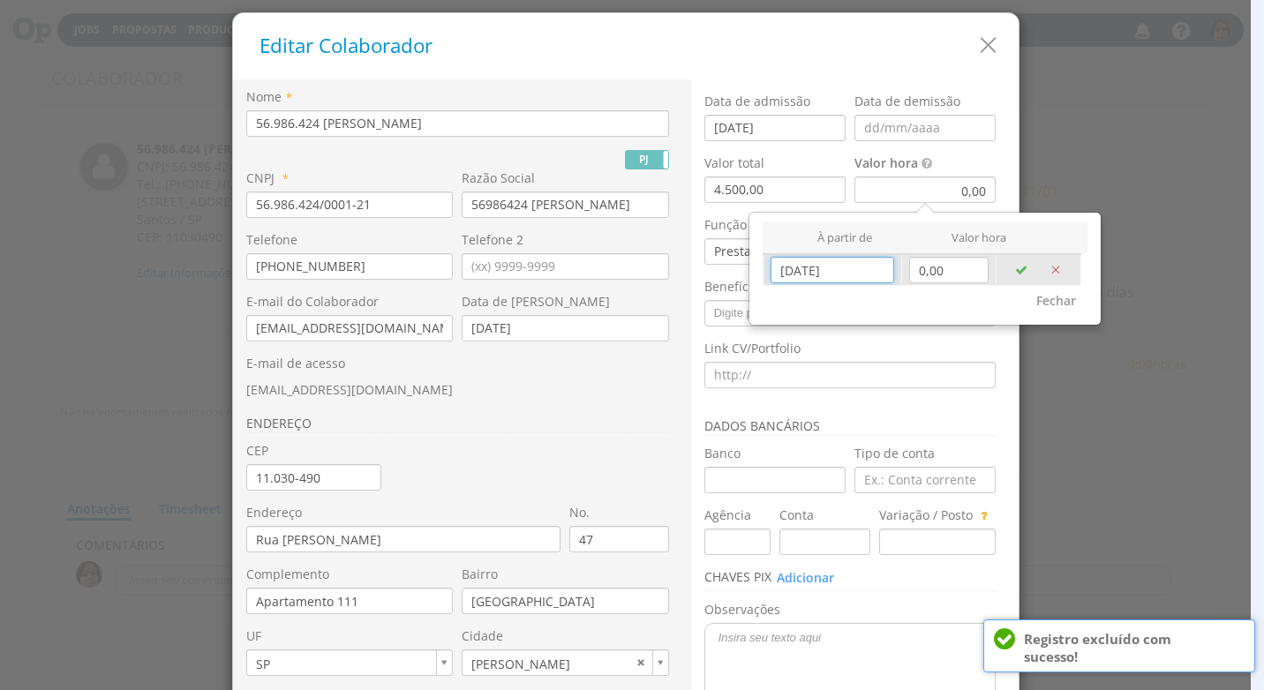
click at [782, 278] on input "[DATE]" at bounding box center [832, 270] width 124 height 26
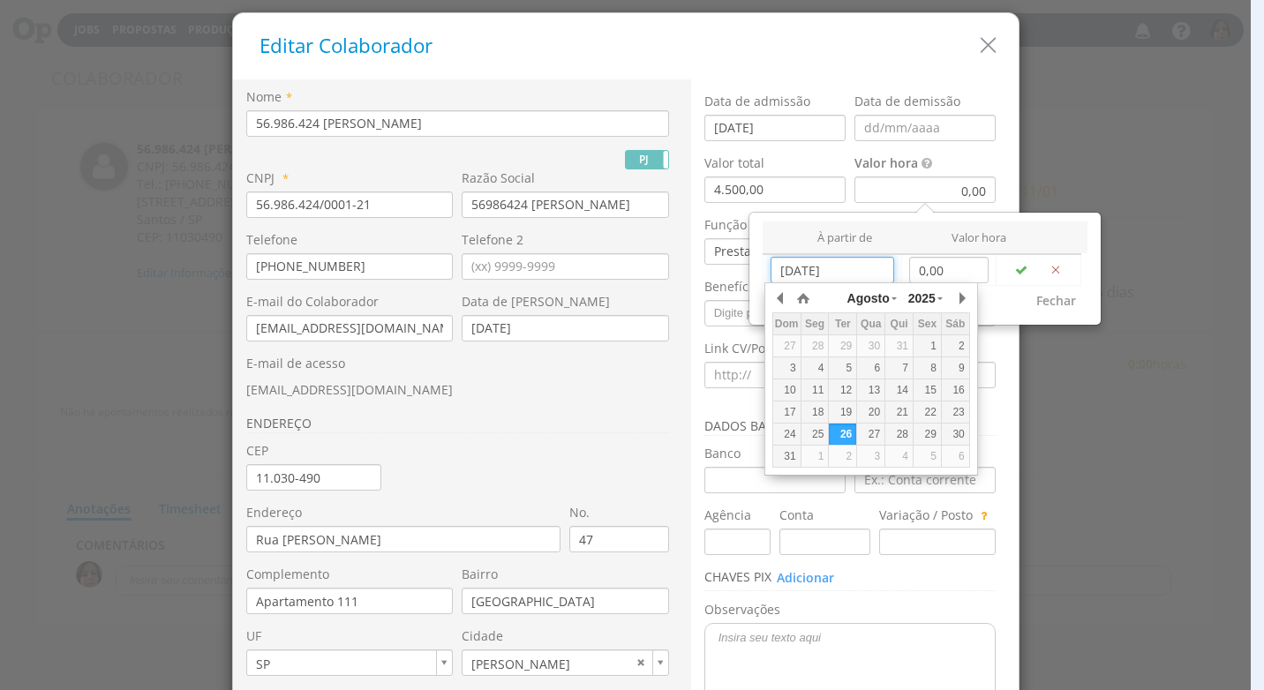
click at [926, 349] on div "1" at bounding box center [926, 346] width 27 height 15
type input "[DATE]"
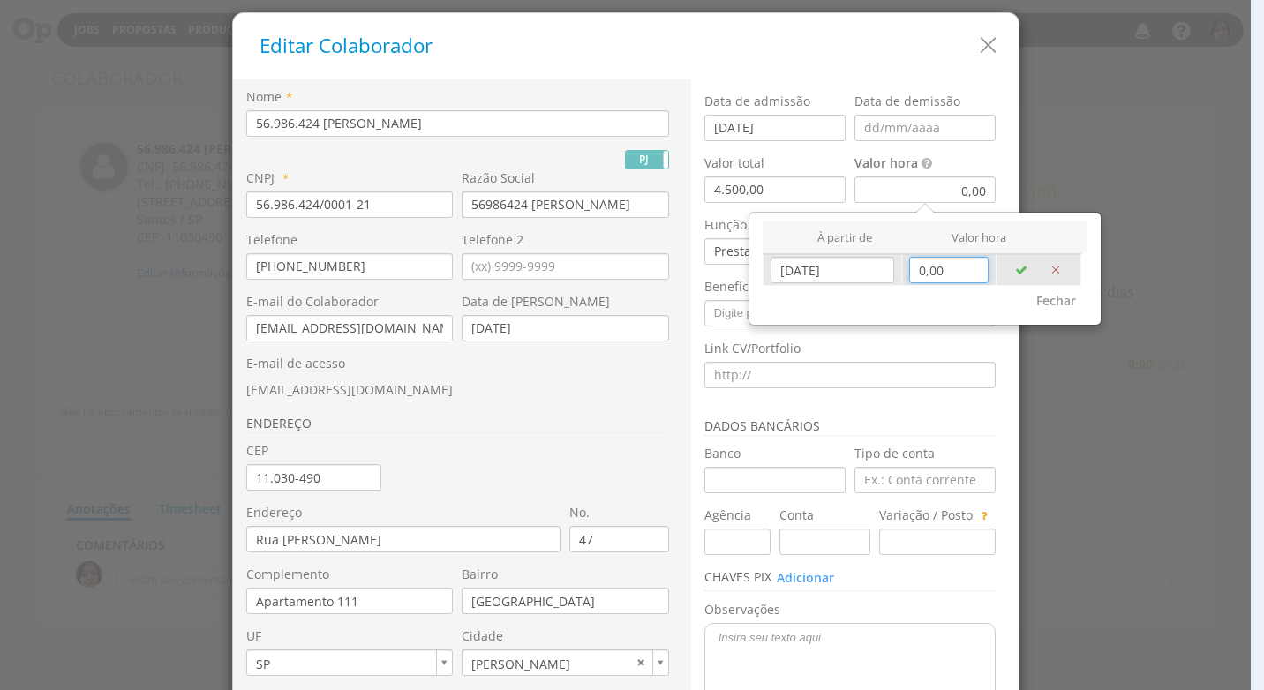
click at [949, 266] on input "0,00" at bounding box center [948, 270] width 79 height 26
type input "25,27"
click at [1015, 269] on icon "button" at bounding box center [1021, 270] width 12 height 12
type input "[DATE]"
type input "0,00"
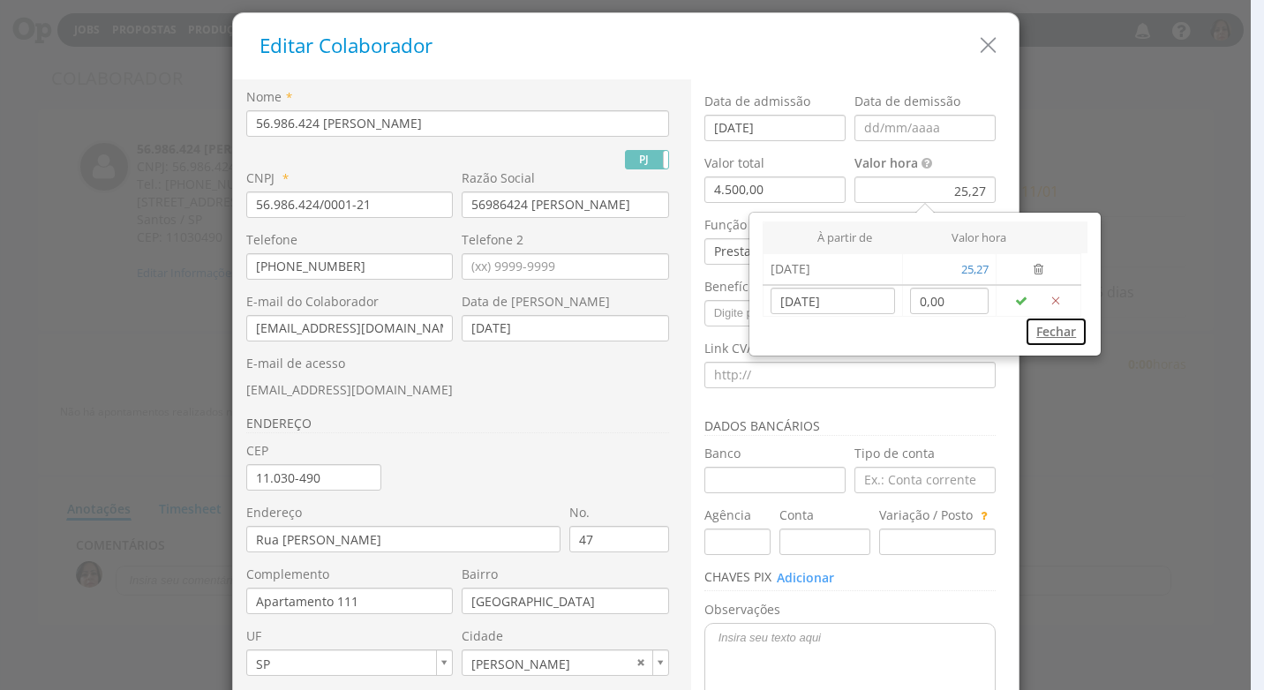
click at [1062, 333] on button "Fechar" at bounding box center [1056, 332] width 63 height 30
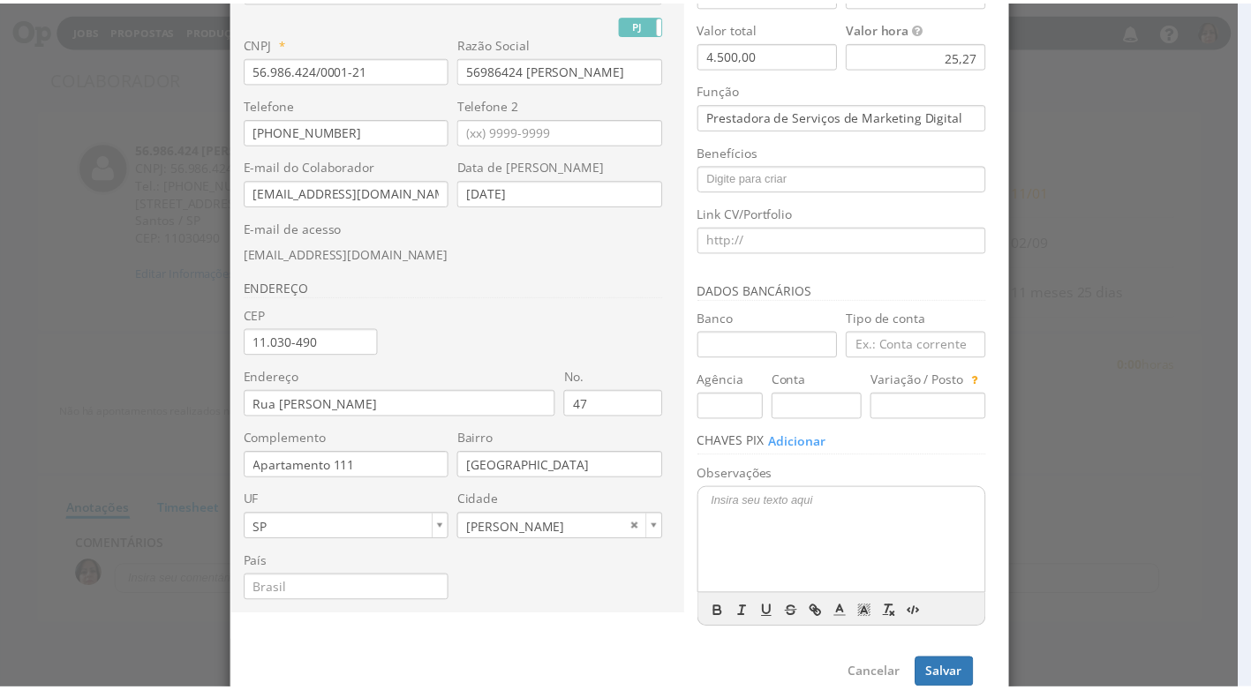
scroll to position [166, 0]
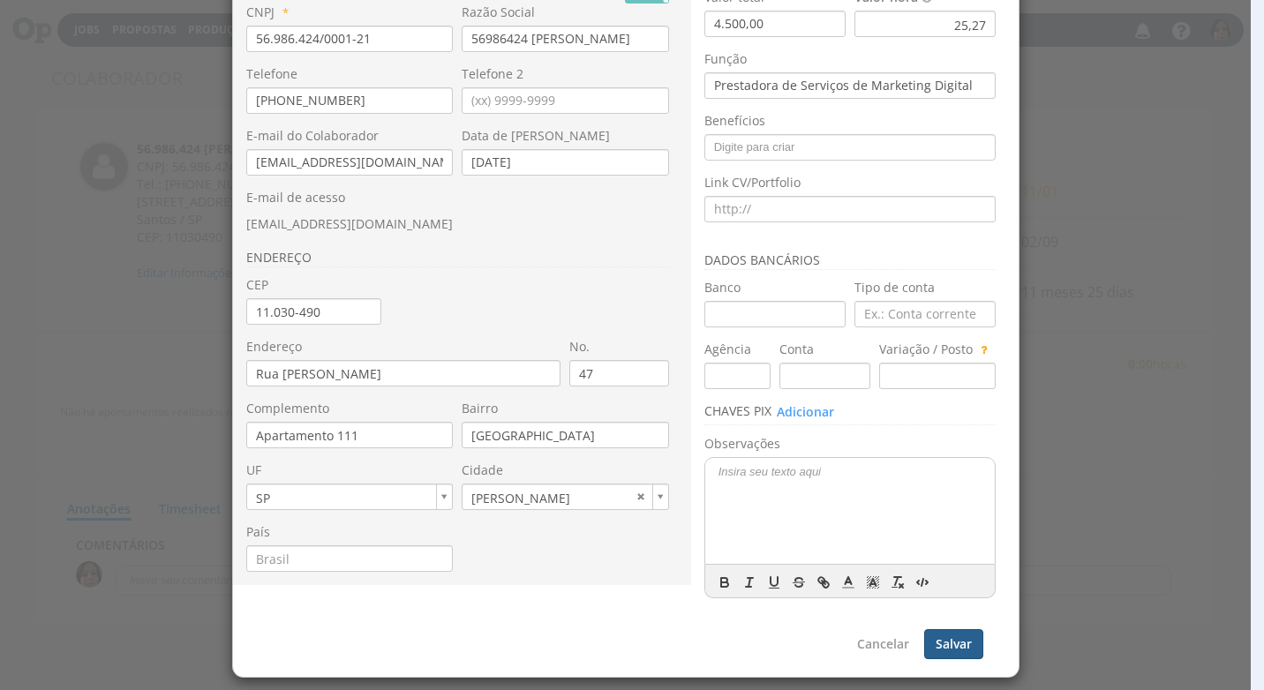
click at [961, 647] on button "Salvar" at bounding box center [953, 644] width 59 height 30
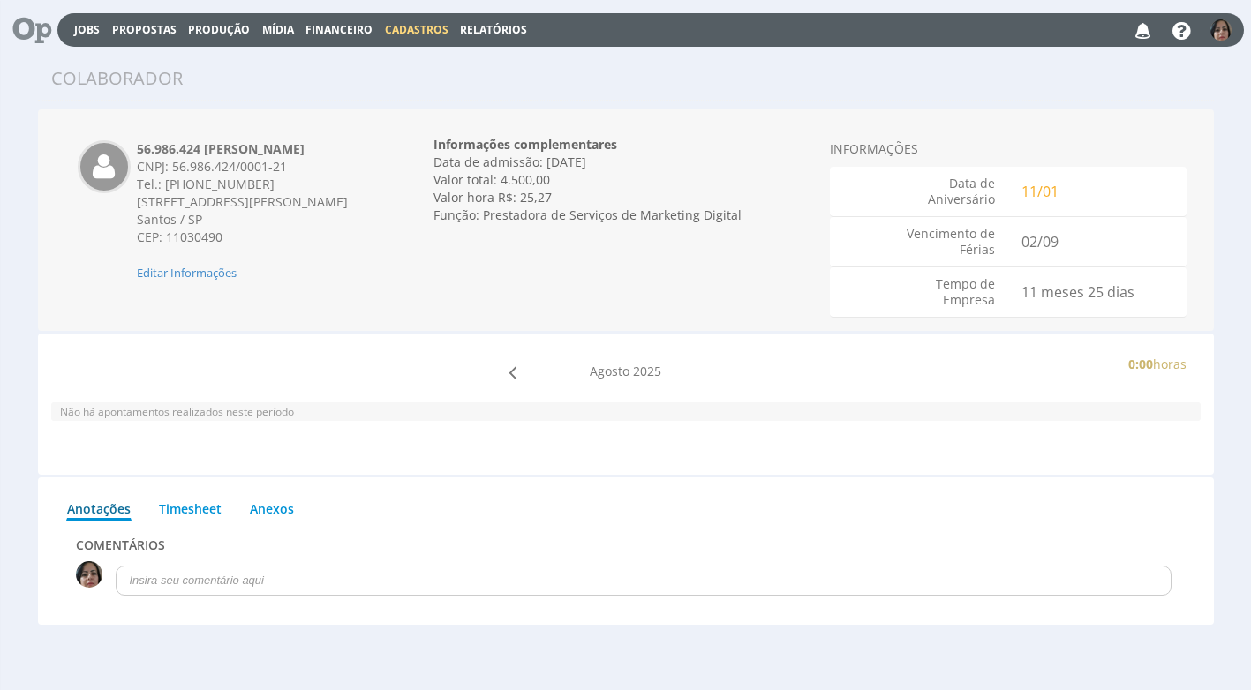
click at [408, 25] on span "Cadastros" at bounding box center [417, 29] width 64 height 15
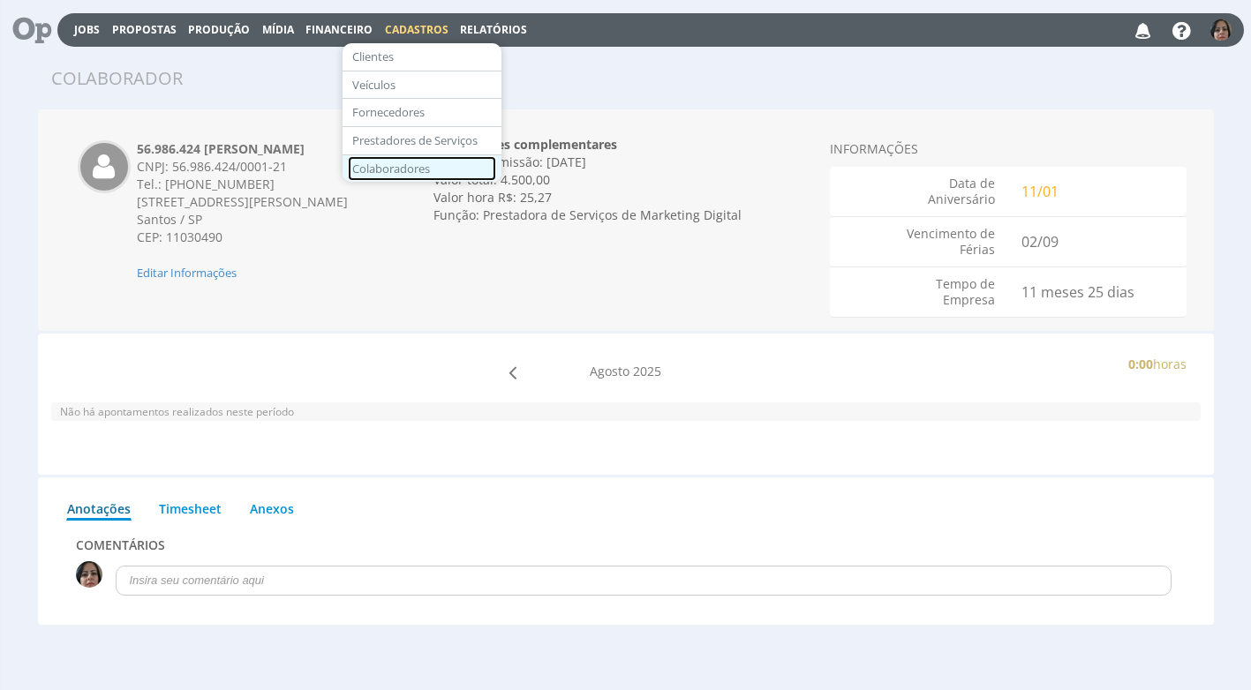
click at [425, 159] on link "Colaboradores" at bounding box center [422, 169] width 148 height 26
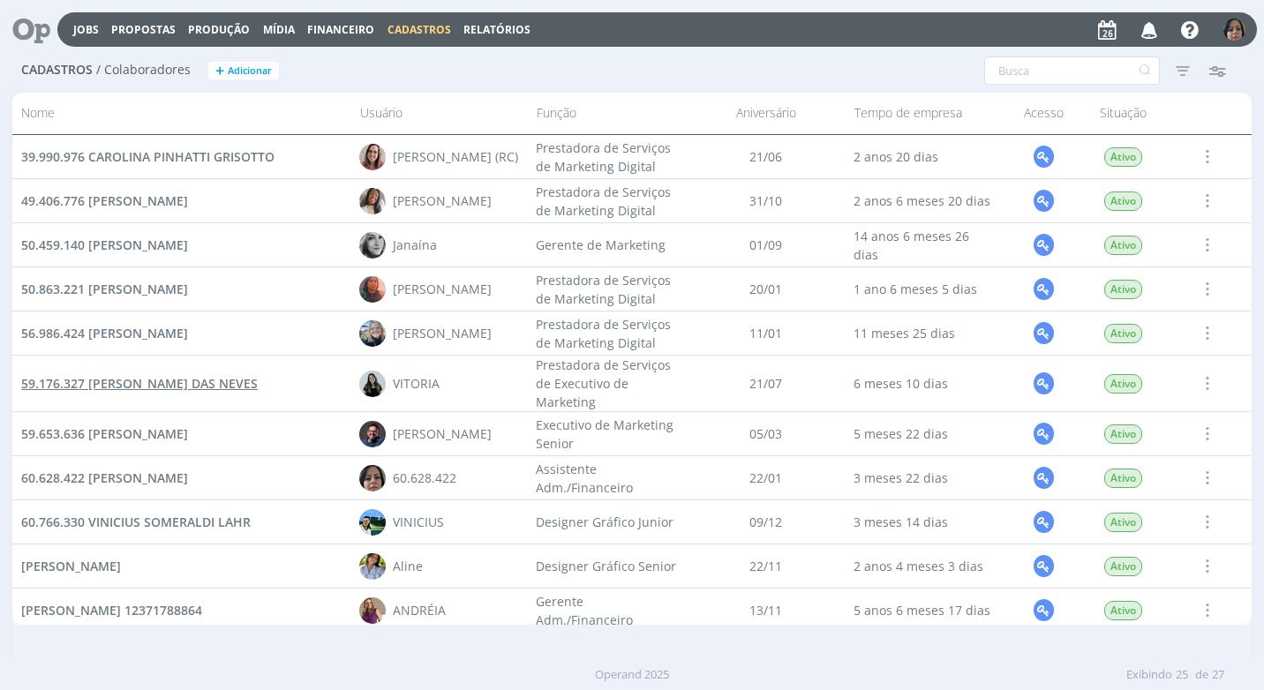
click at [215, 385] on span "59.176.327 [PERSON_NAME] DAS NEVES" at bounding box center [139, 383] width 237 height 17
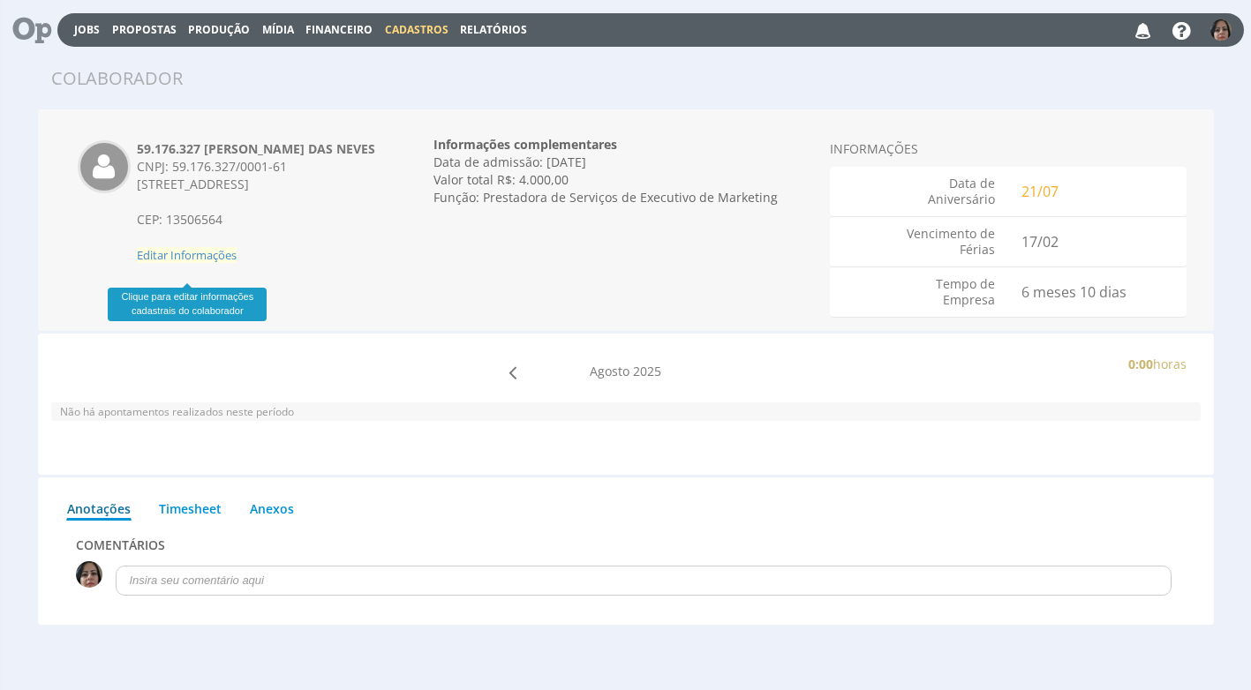
click at [194, 263] on span "Editar Informações" at bounding box center [187, 255] width 100 height 16
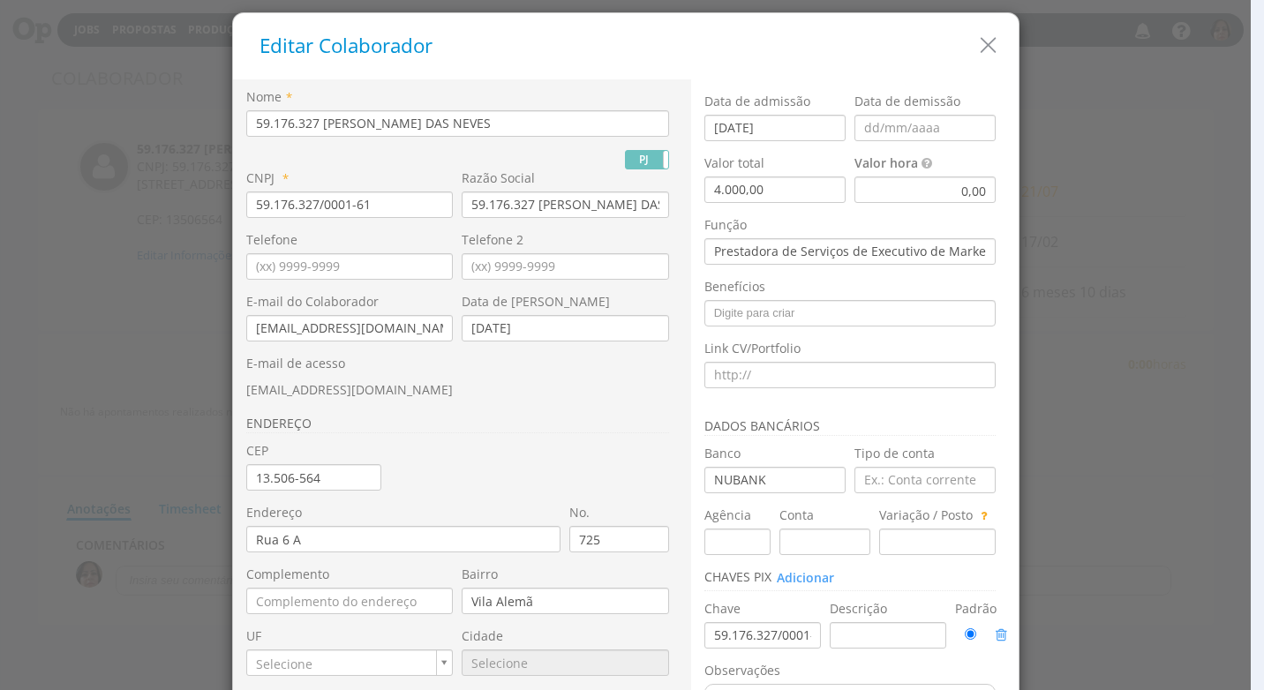
click at [955, 184] on div "0,00" at bounding box center [924, 190] width 141 height 26
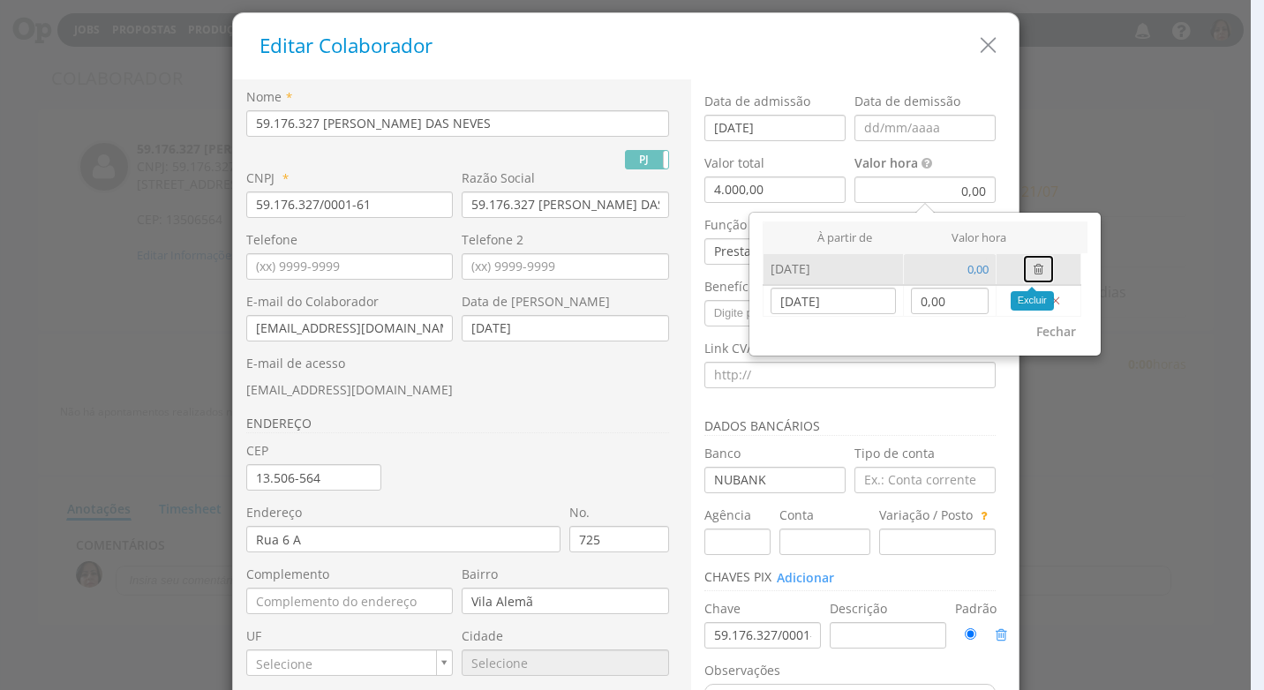
click at [1033, 265] on icon "button" at bounding box center [1038, 269] width 10 height 12
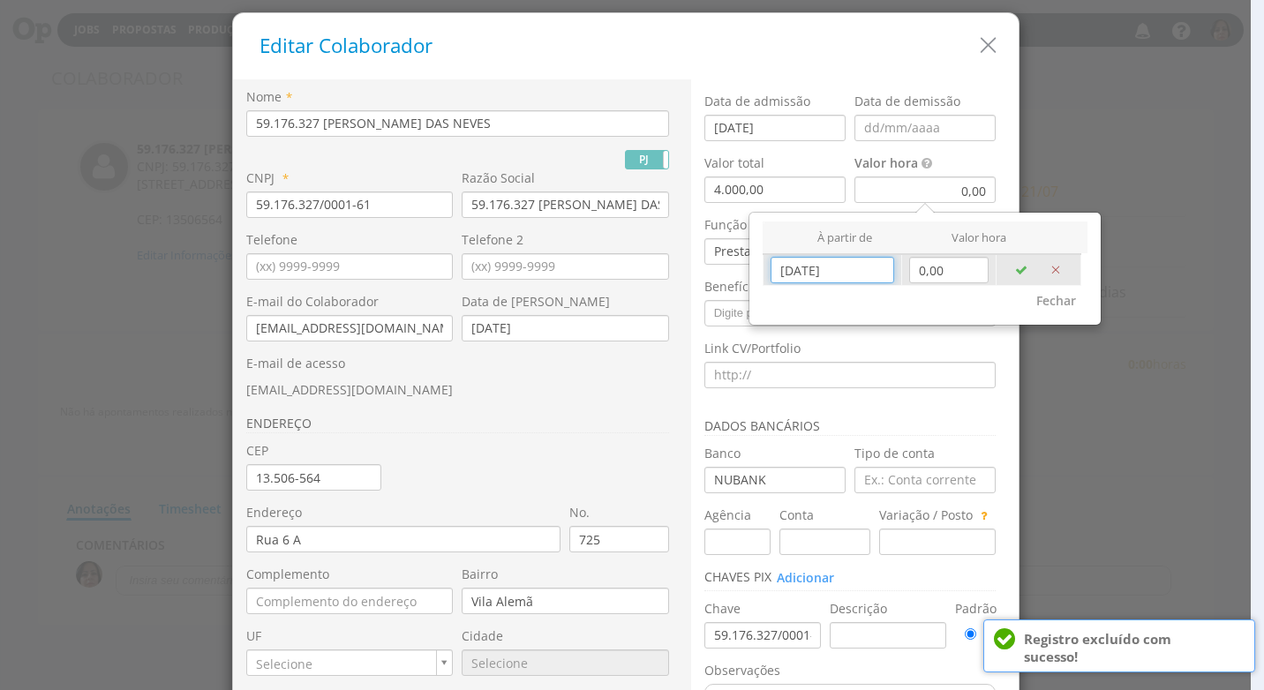
click at [813, 269] on input "26/08/2025" at bounding box center [832, 270] width 124 height 26
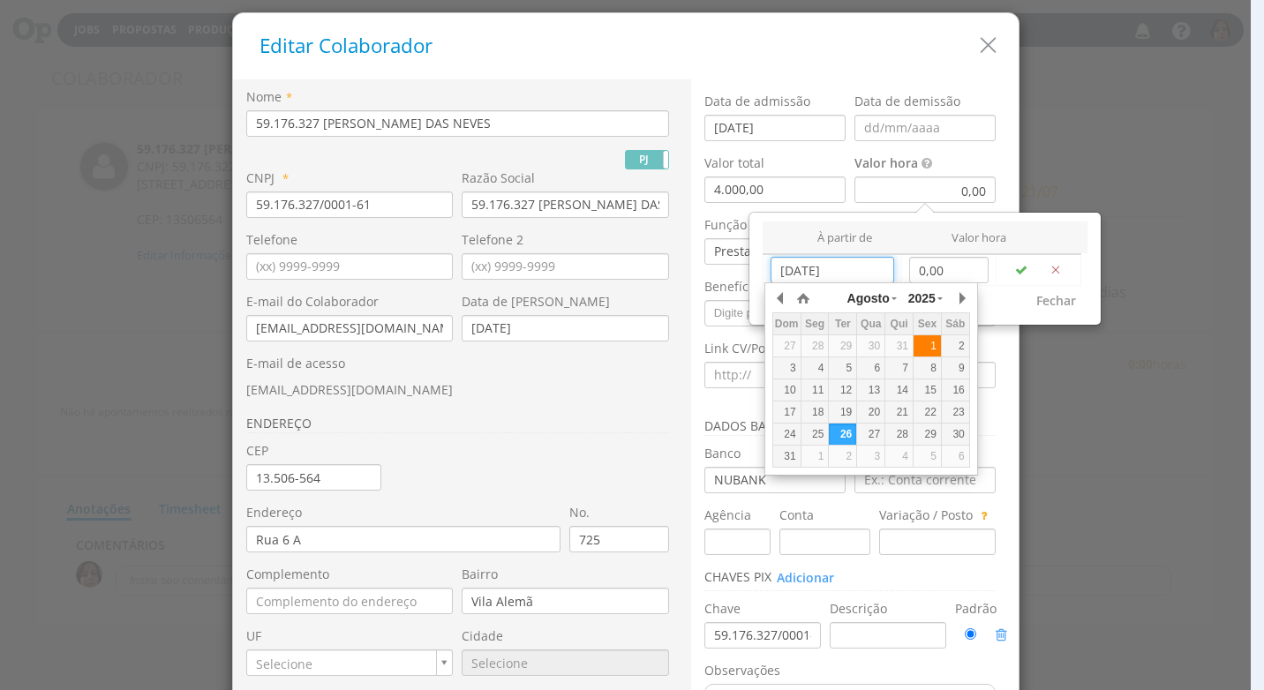
click at [925, 349] on div "1" at bounding box center [926, 346] width 27 height 15
type input "[DATE]"
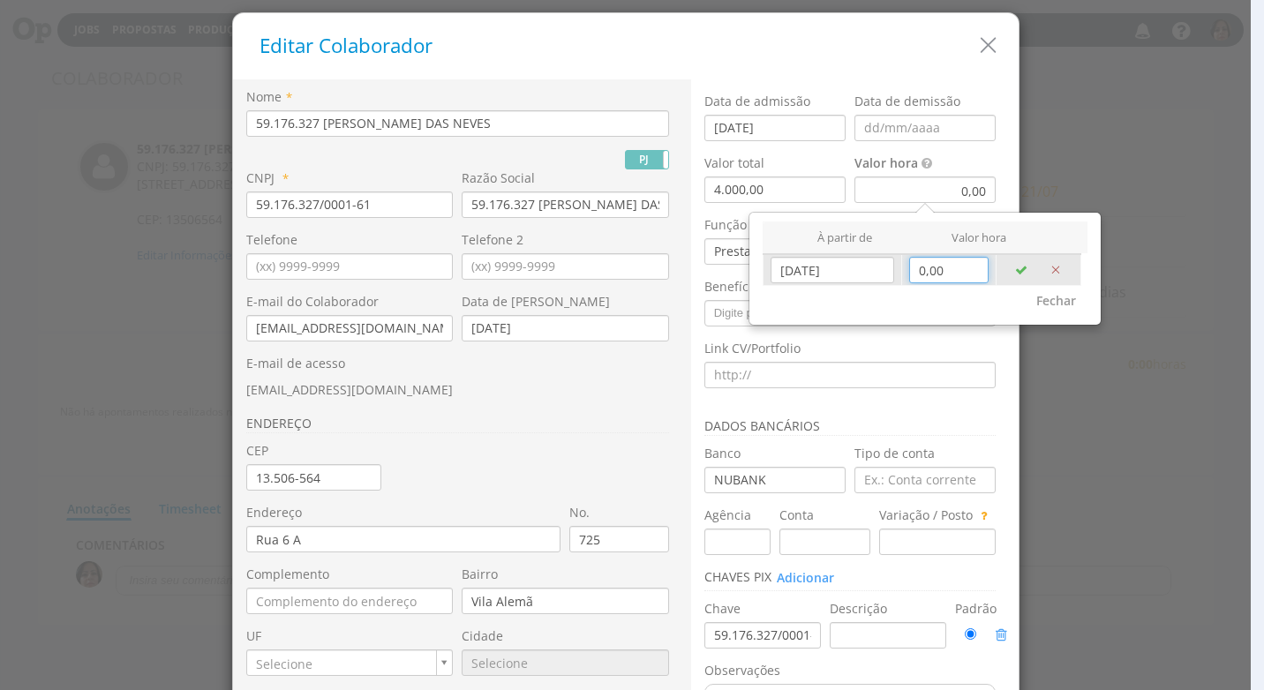
click at [943, 276] on input "0,00" at bounding box center [948, 270] width 79 height 26
type input "22,54"
click at [1017, 269] on icon "button" at bounding box center [1021, 270] width 12 height 12
type input "[DATE]"
type input "0,00"
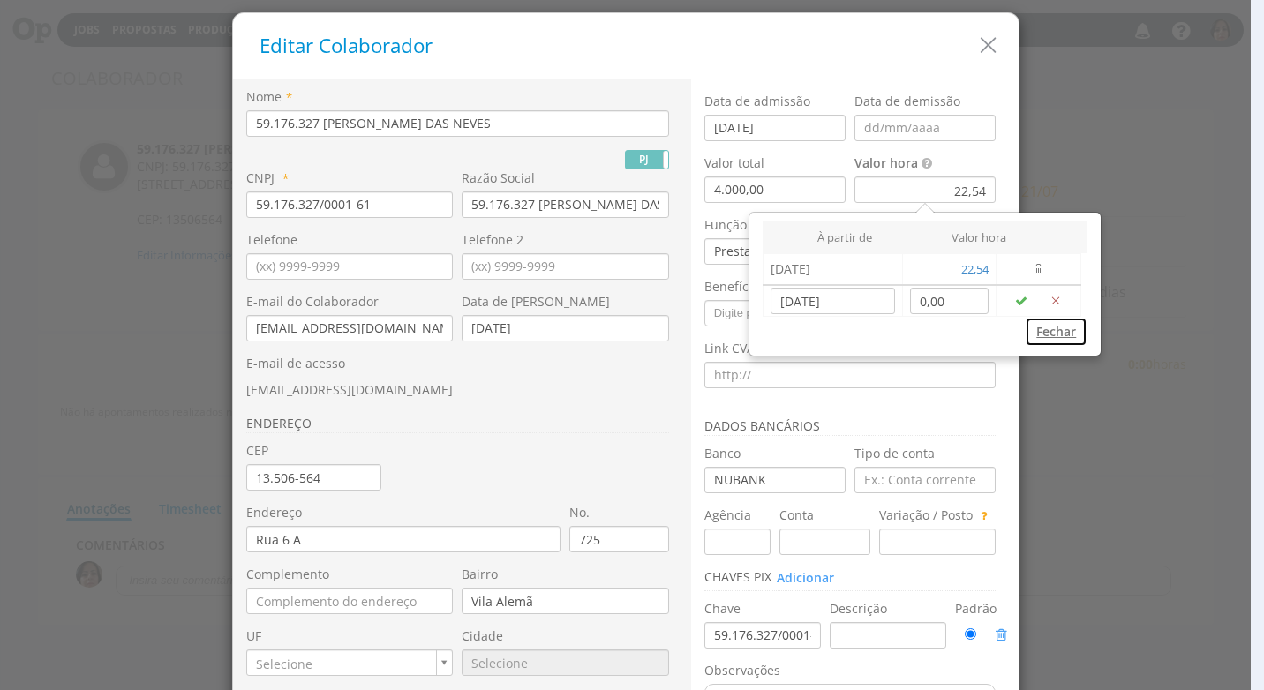
click at [1044, 337] on button "Fechar" at bounding box center [1056, 332] width 63 height 30
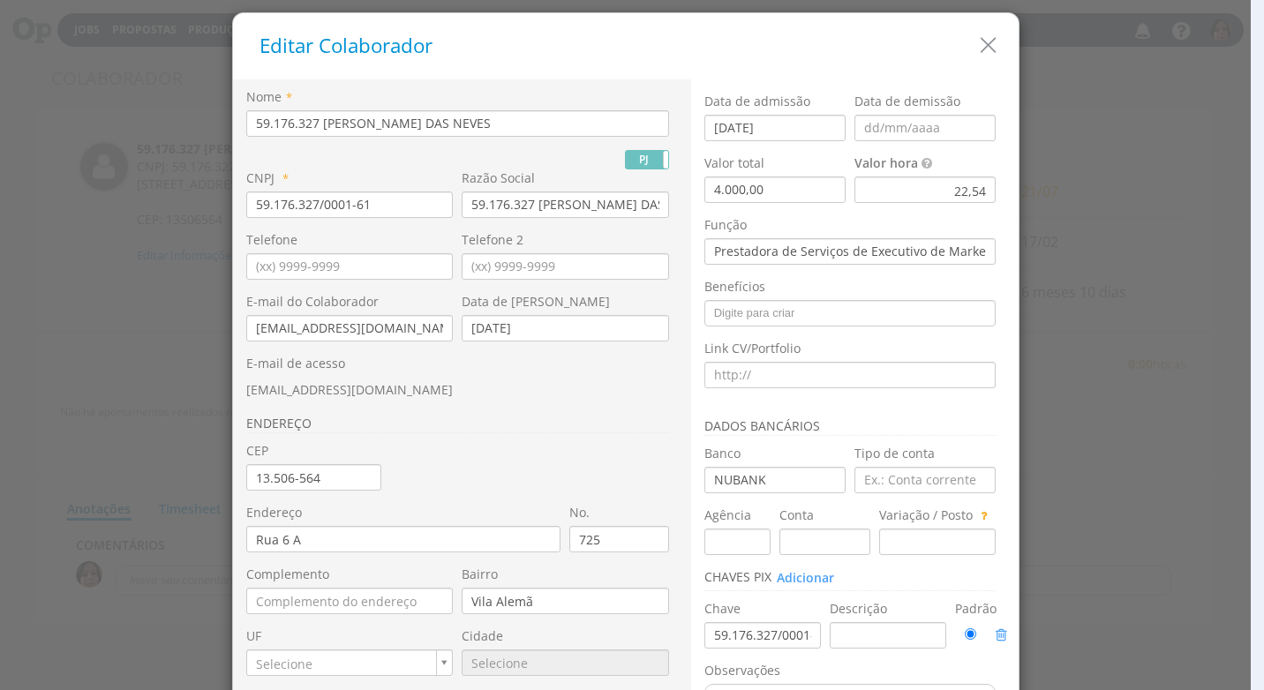
click at [901, 184] on div "22,54" at bounding box center [924, 190] width 141 height 26
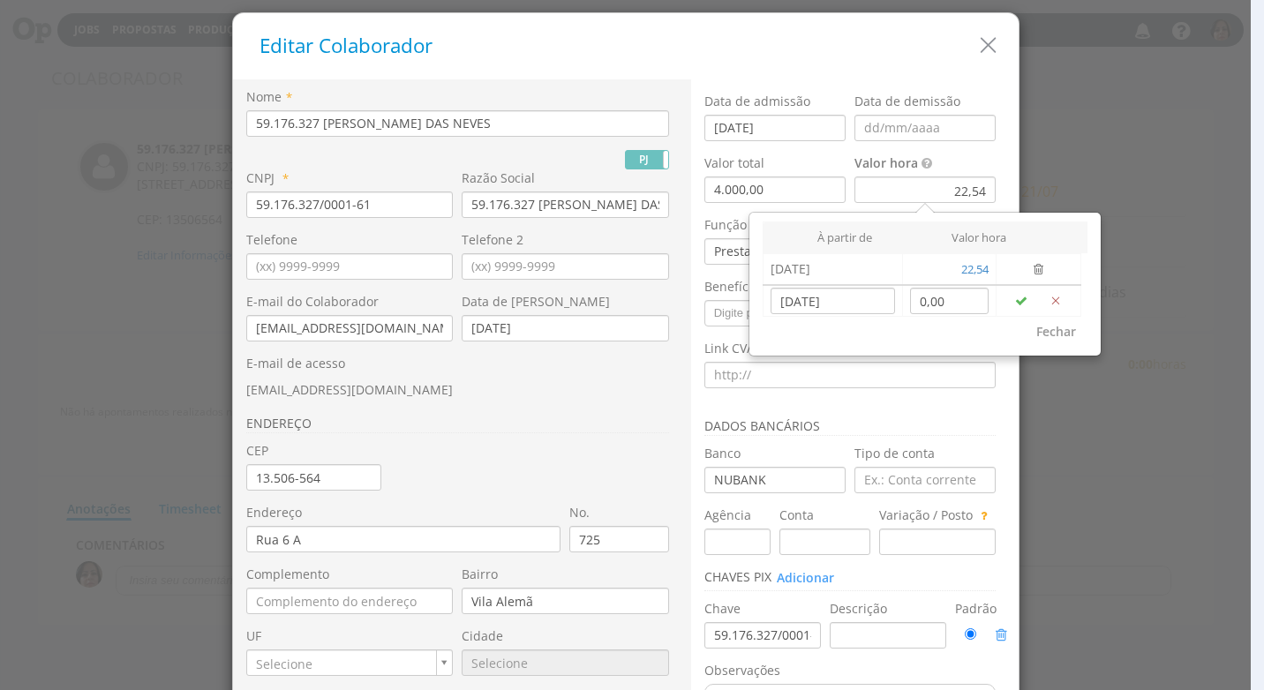
click at [1149, 550] on div at bounding box center [625, 345] width 1251 height 690
click at [1052, 333] on button "Fechar" at bounding box center [1056, 332] width 63 height 30
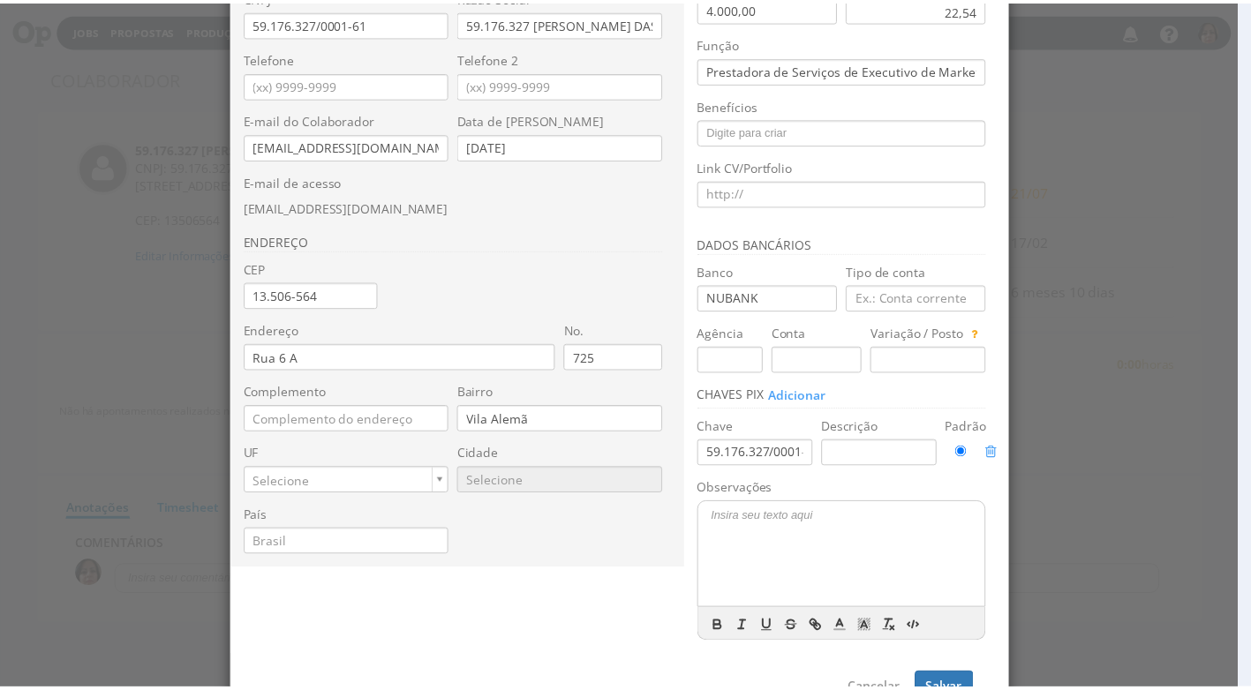
scroll to position [227, 0]
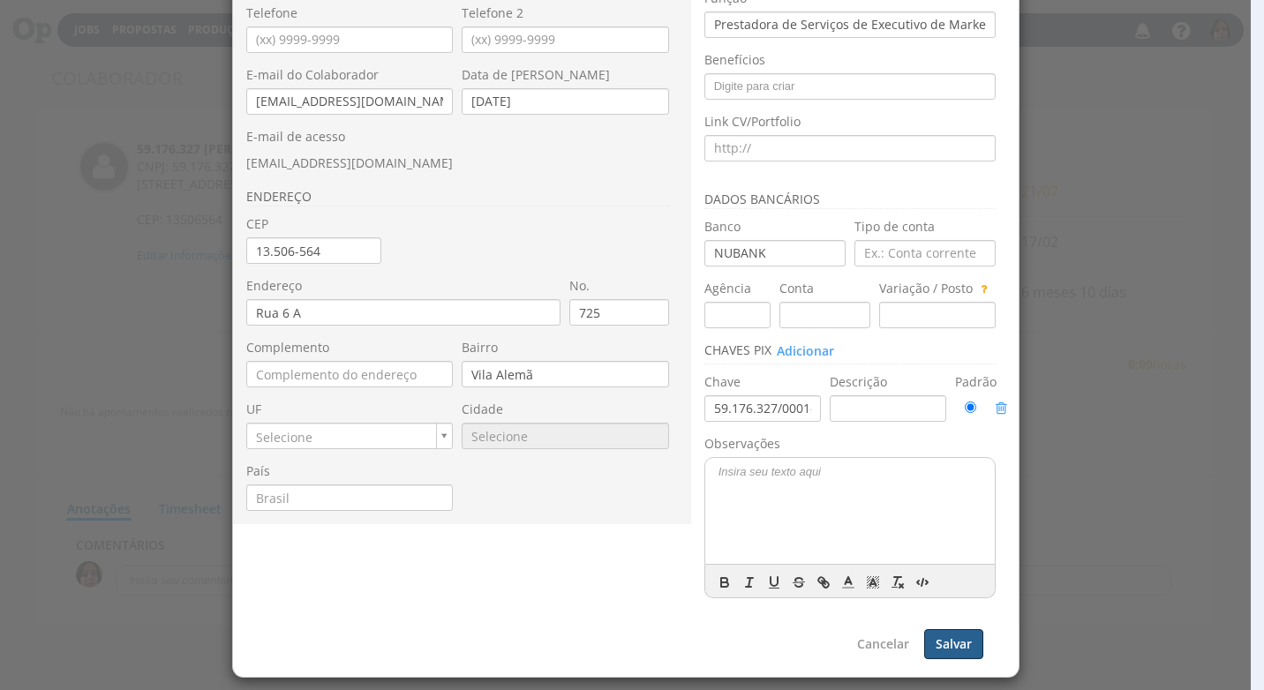
drag, startPoint x: 964, startPoint y: 644, endPoint x: 1081, endPoint y: 641, distance: 117.4
click at [963, 644] on button "Salvar" at bounding box center [953, 644] width 59 height 30
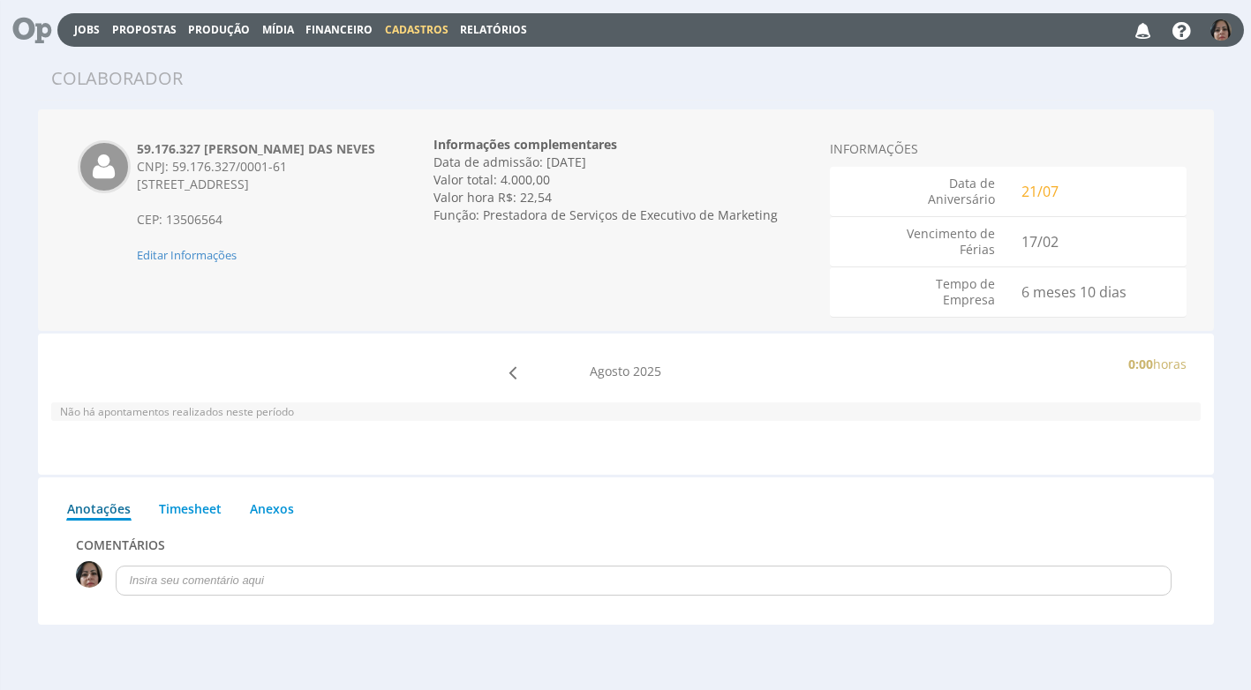
click at [422, 29] on span "Cadastros" at bounding box center [417, 29] width 64 height 15
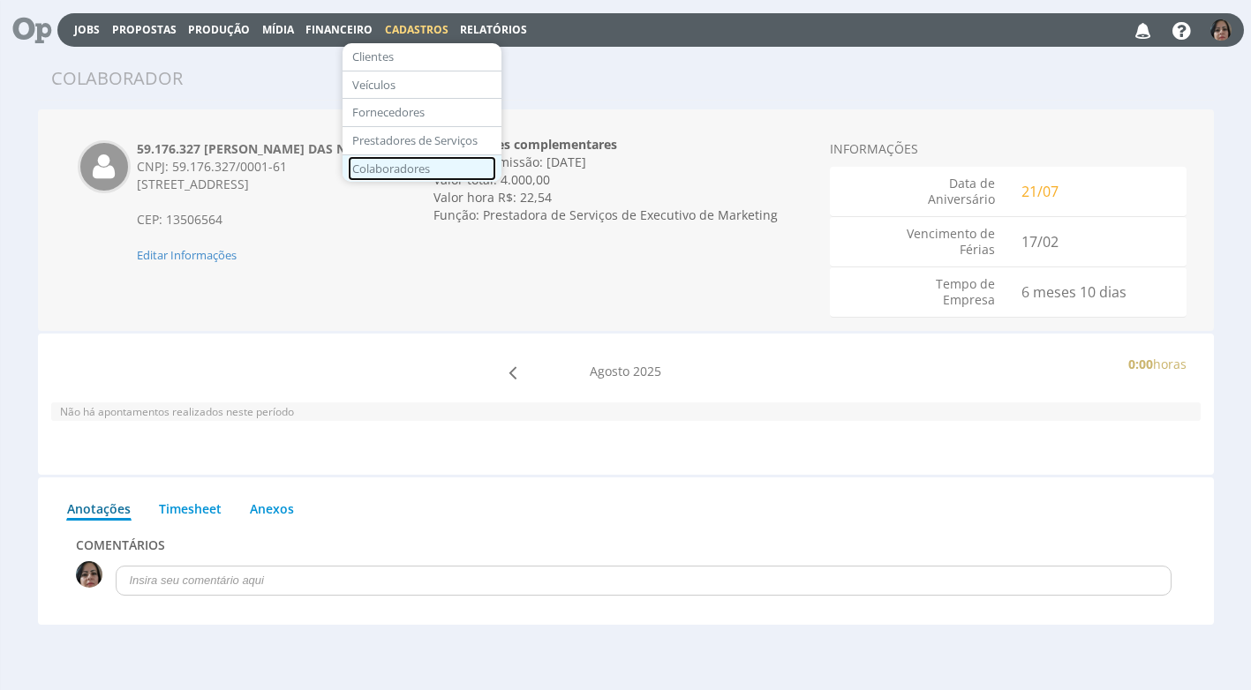
click at [388, 164] on link "Colaboradores" at bounding box center [422, 169] width 148 height 26
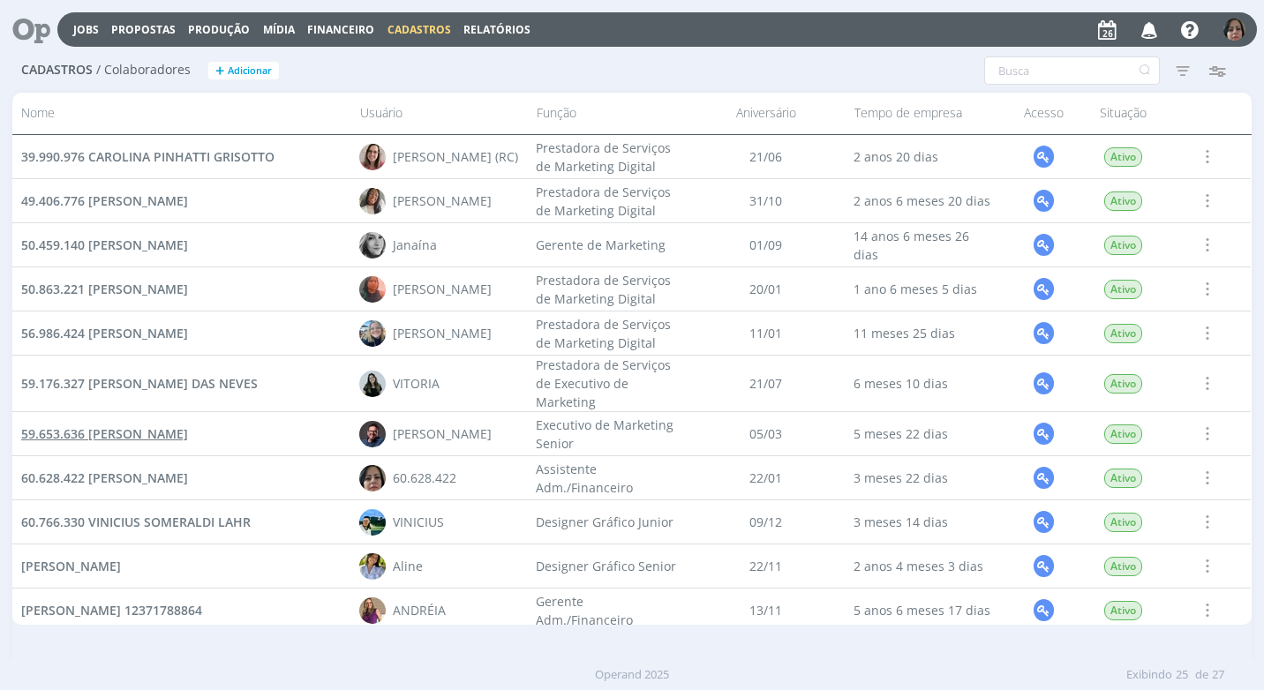
click at [188, 434] on span "59.653.636 [PERSON_NAME]" at bounding box center [104, 433] width 167 height 17
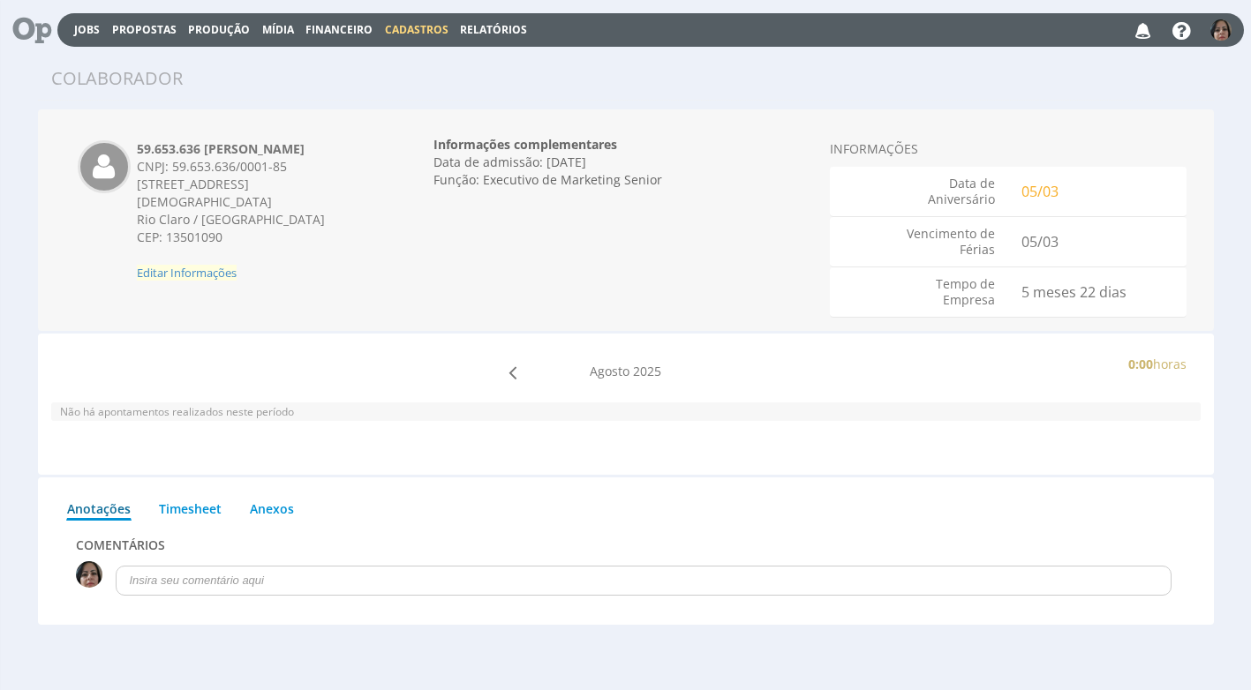
click at [217, 265] on span "Editar Informações" at bounding box center [187, 273] width 100 height 16
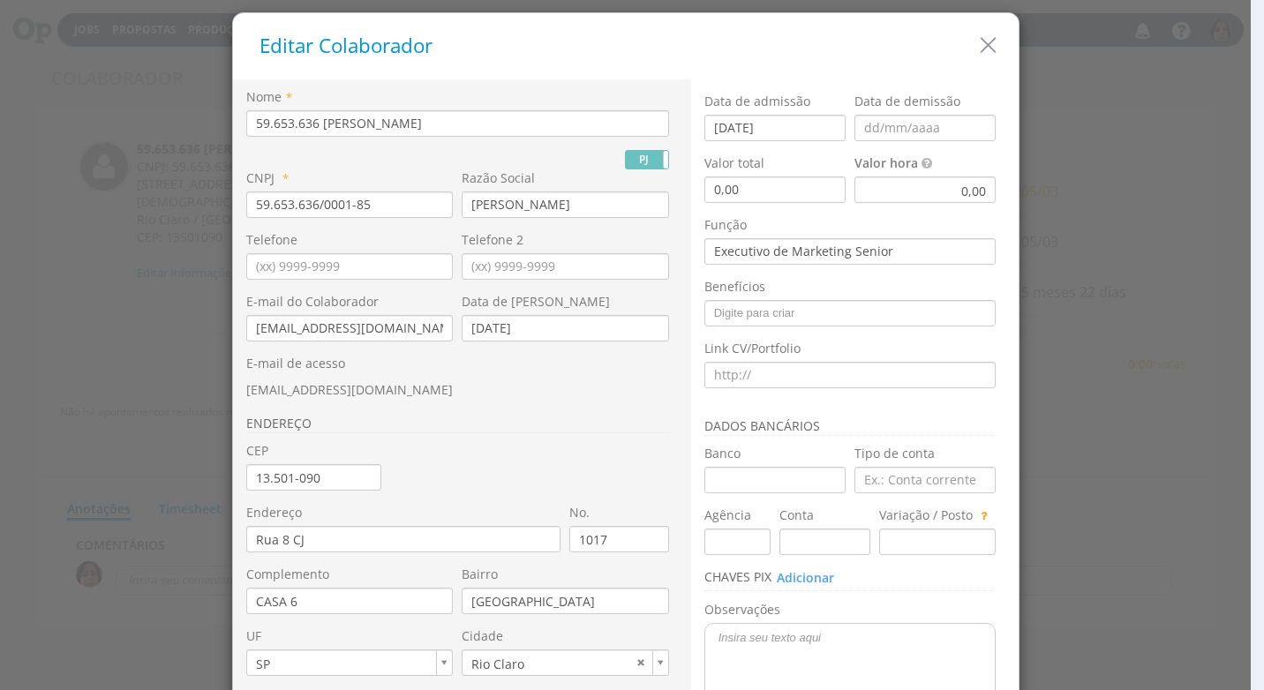
click at [897, 187] on div "0,00" at bounding box center [924, 190] width 141 height 26
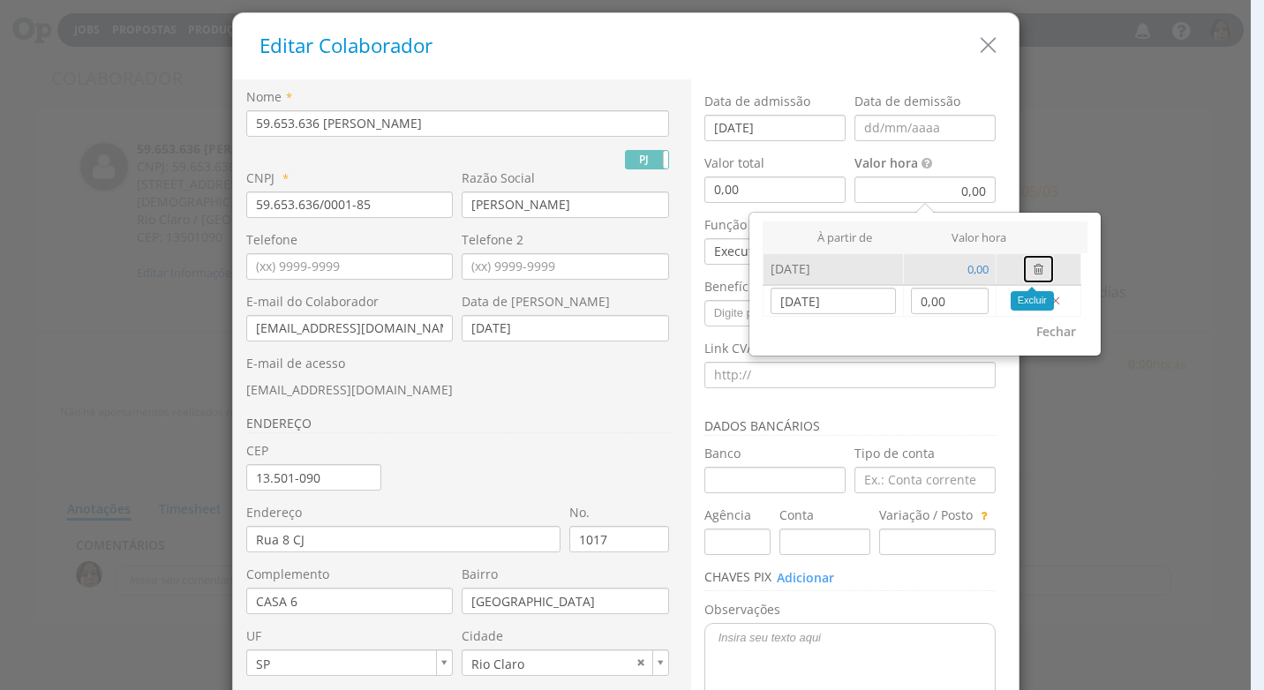
click at [1033, 267] on icon "button" at bounding box center [1038, 269] width 10 height 12
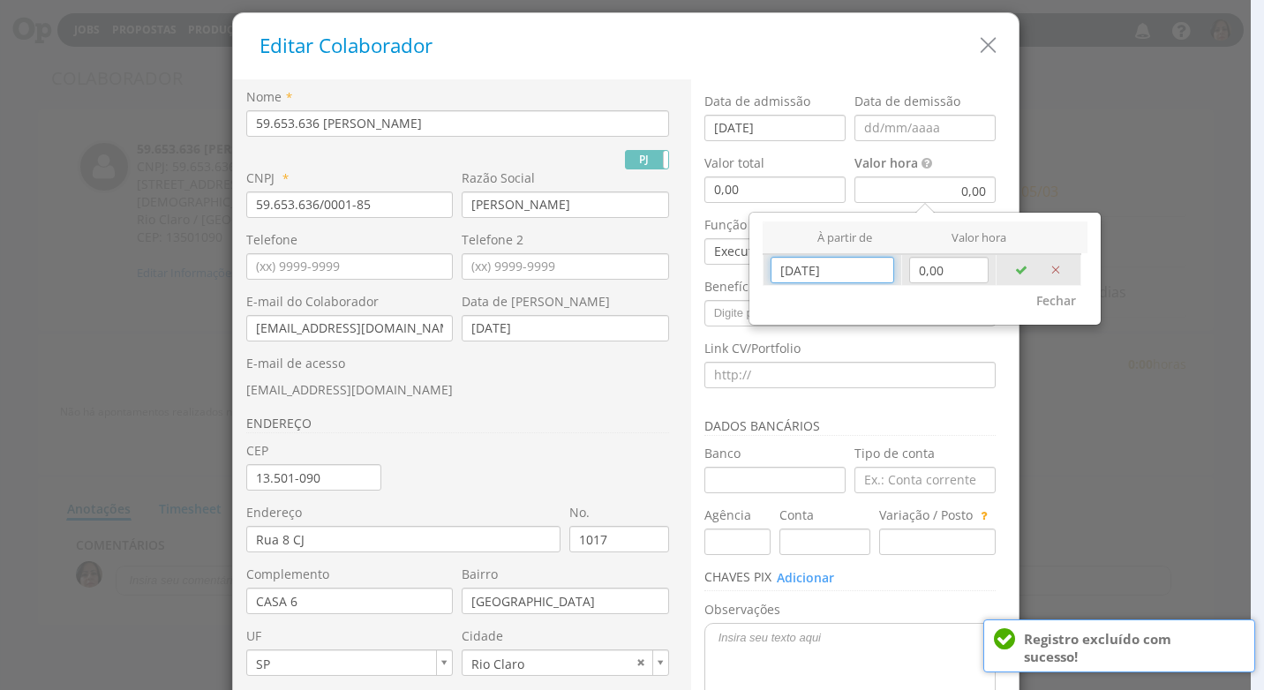
click at [844, 274] on input "[DATE]" at bounding box center [832, 270] width 124 height 26
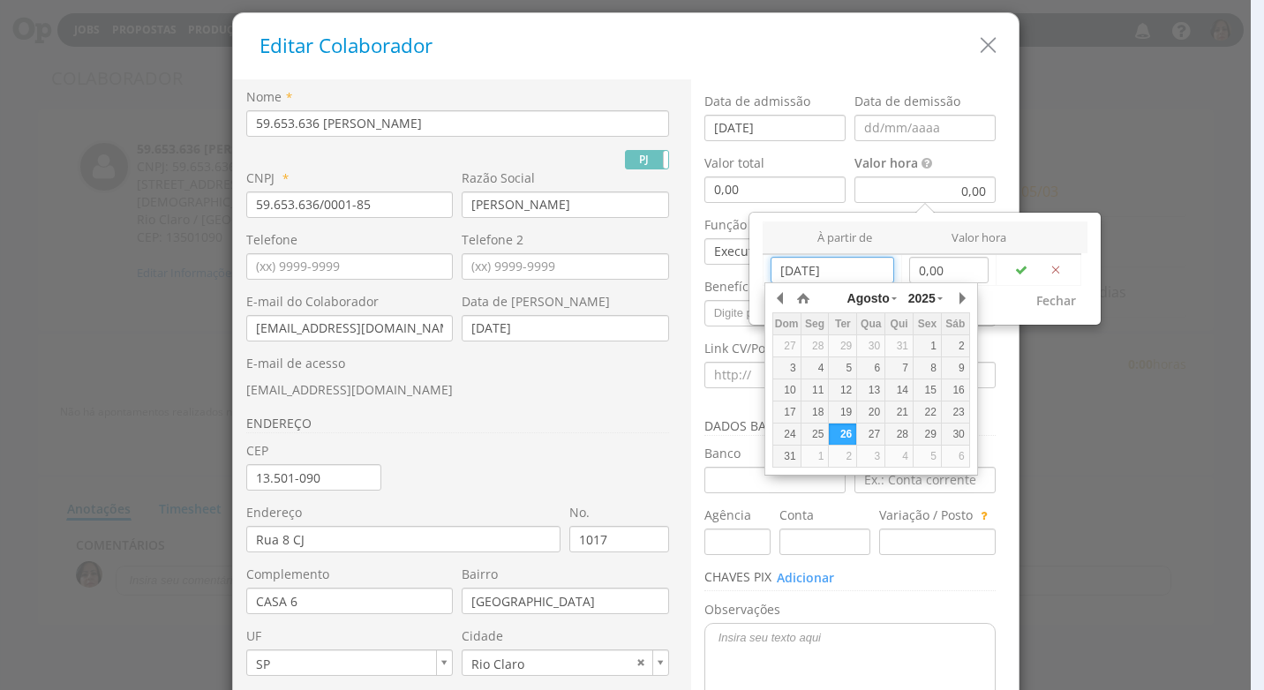
click at [920, 349] on div "1" at bounding box center [926, 346] width 27 height 15
type input "[DATE]"
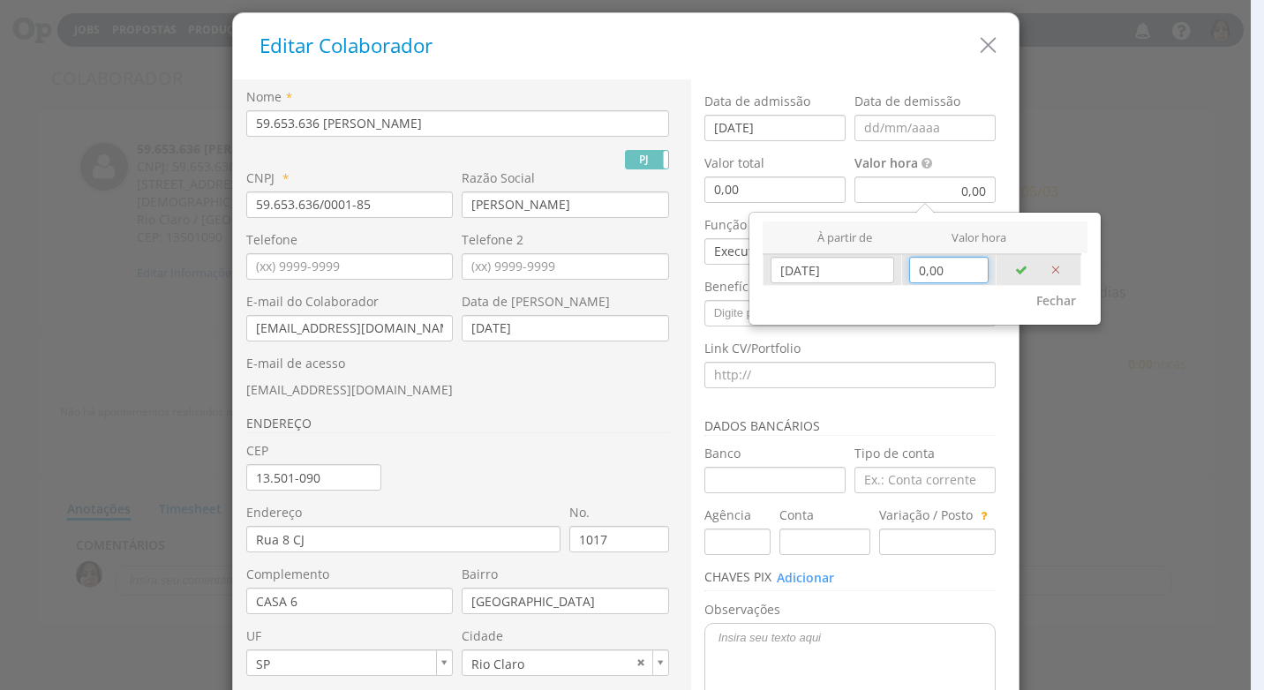
click at [942, 279] on input "0,00" at bounding box center [948, 270] width 79 height 26
type input "42,20"
click at [1015, 272] on icon "button" at bounding box center [1021, 270] width 12 height 12
type input "[DATE]"
type input "0,00"
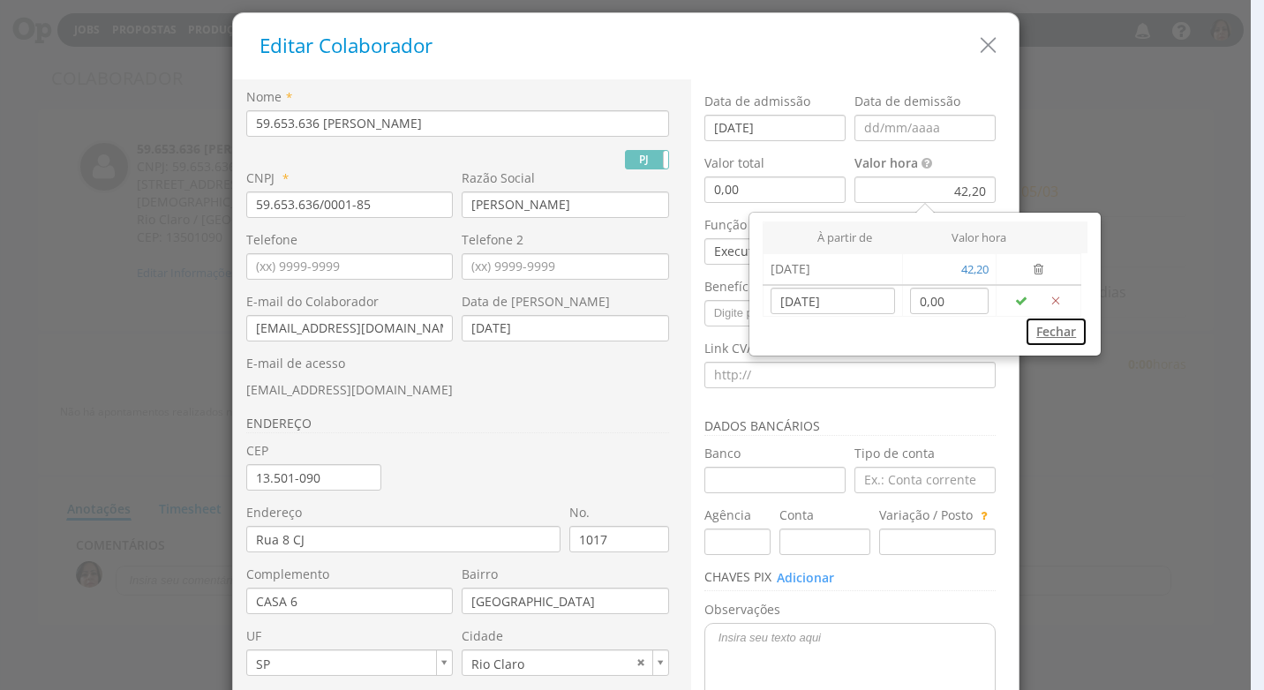
click at [1060, 332] on button "Fechar" at bounding box center [1056, 332] width 63 height 30
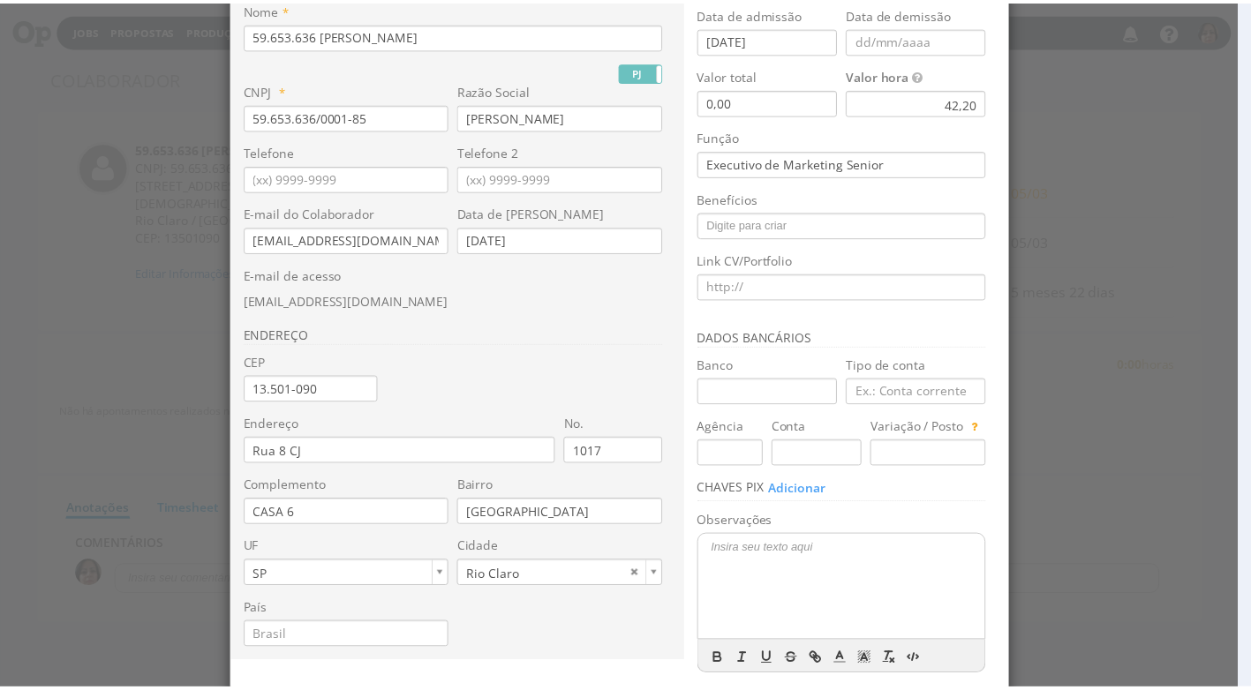
scroll to position [166, 0]
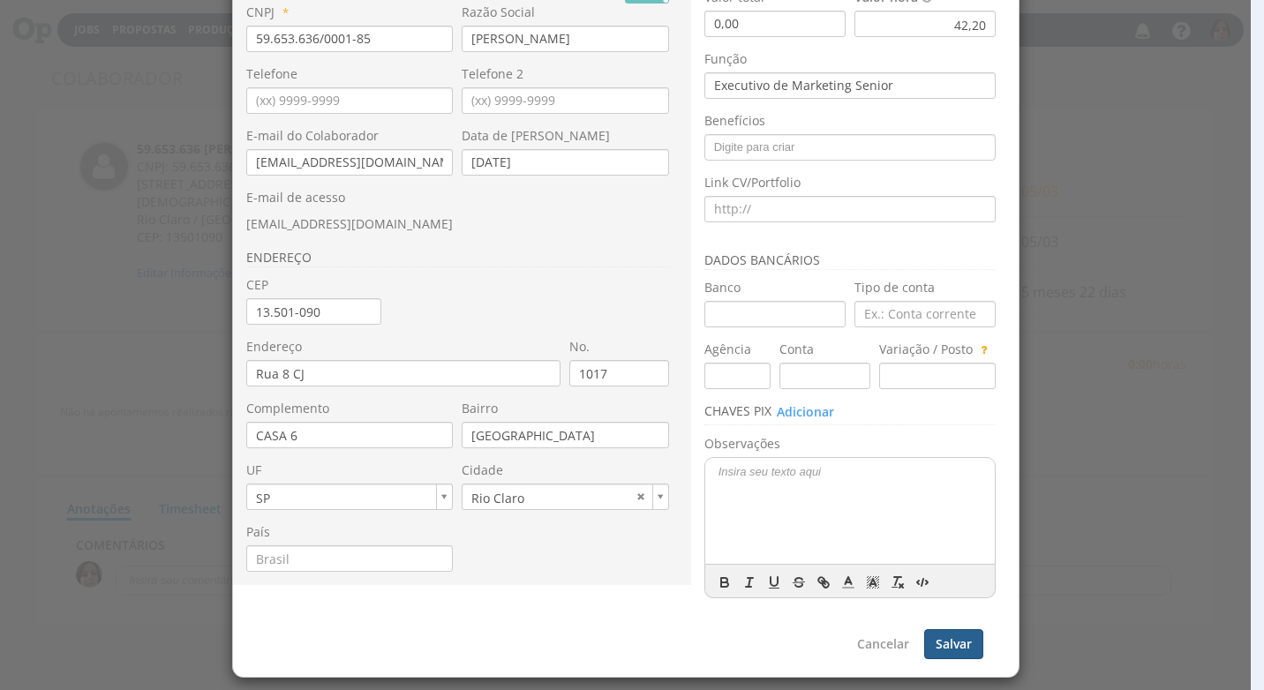
click at [957, 645] on button "Salvar" at bounding box center [953, 644] width 59 height 30
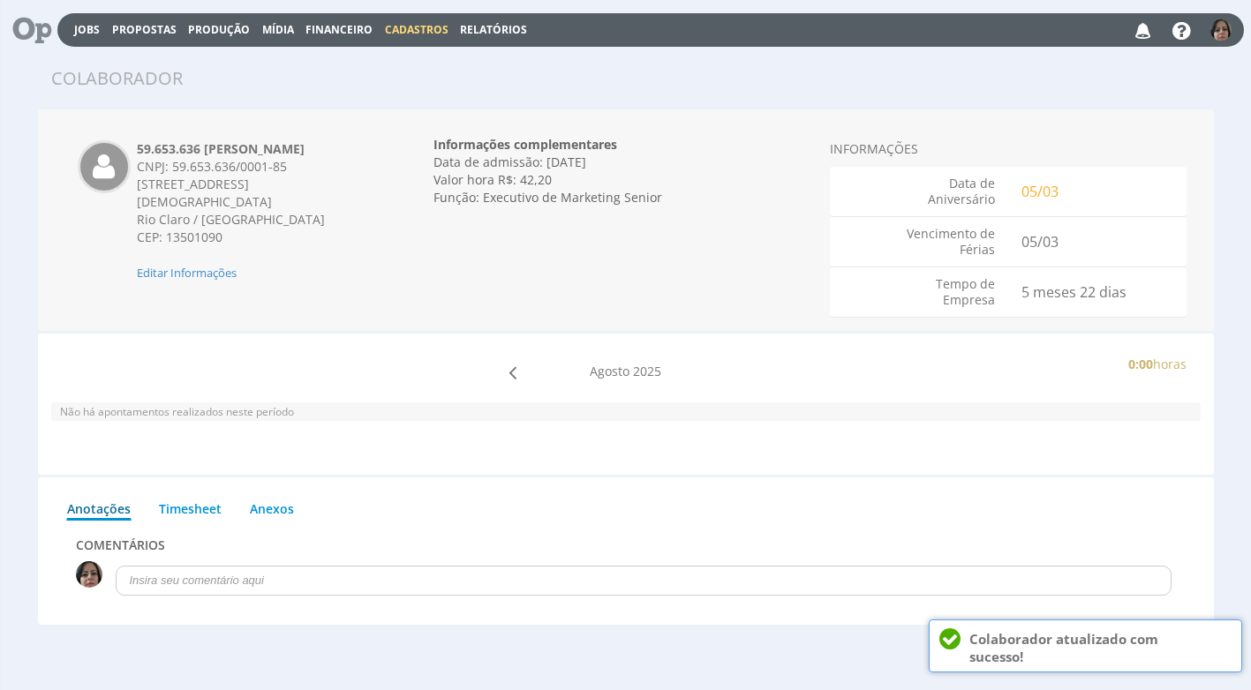
click at [400, 29] on span "Cadastros" at bounding box center [417, 29] width 64 height 15
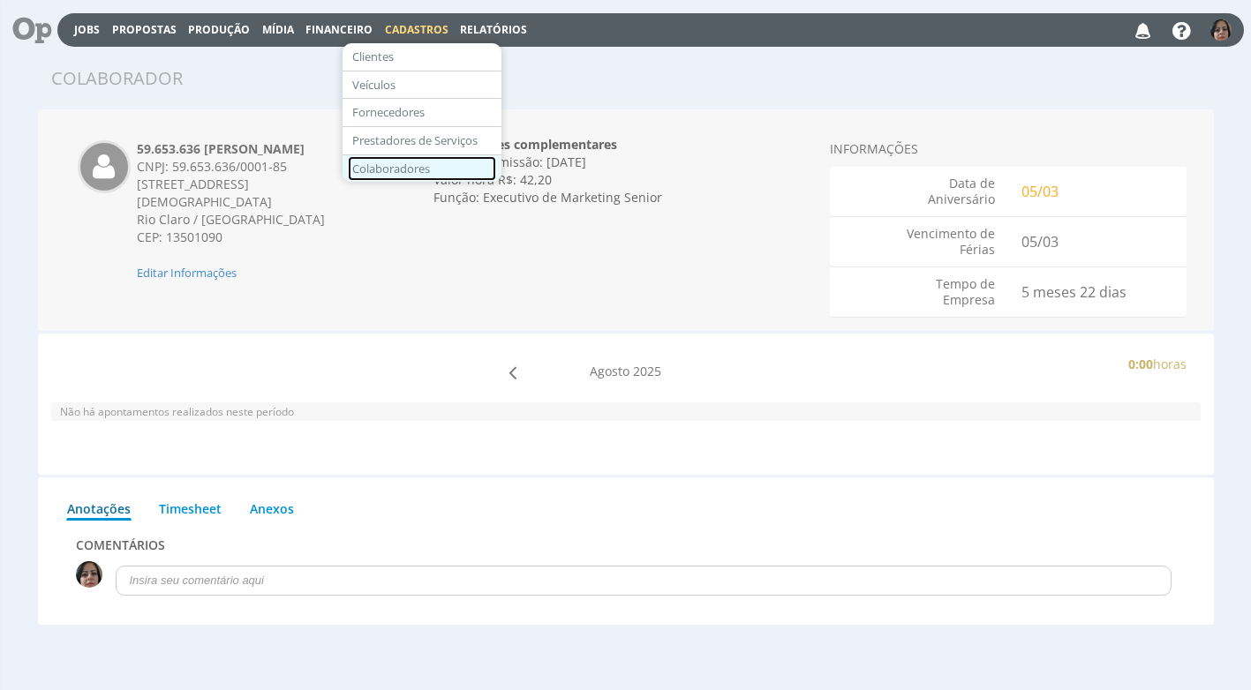
click at [409, 172] on link "Colaboradores" at bounding box center [422, 169] width 148 height 26
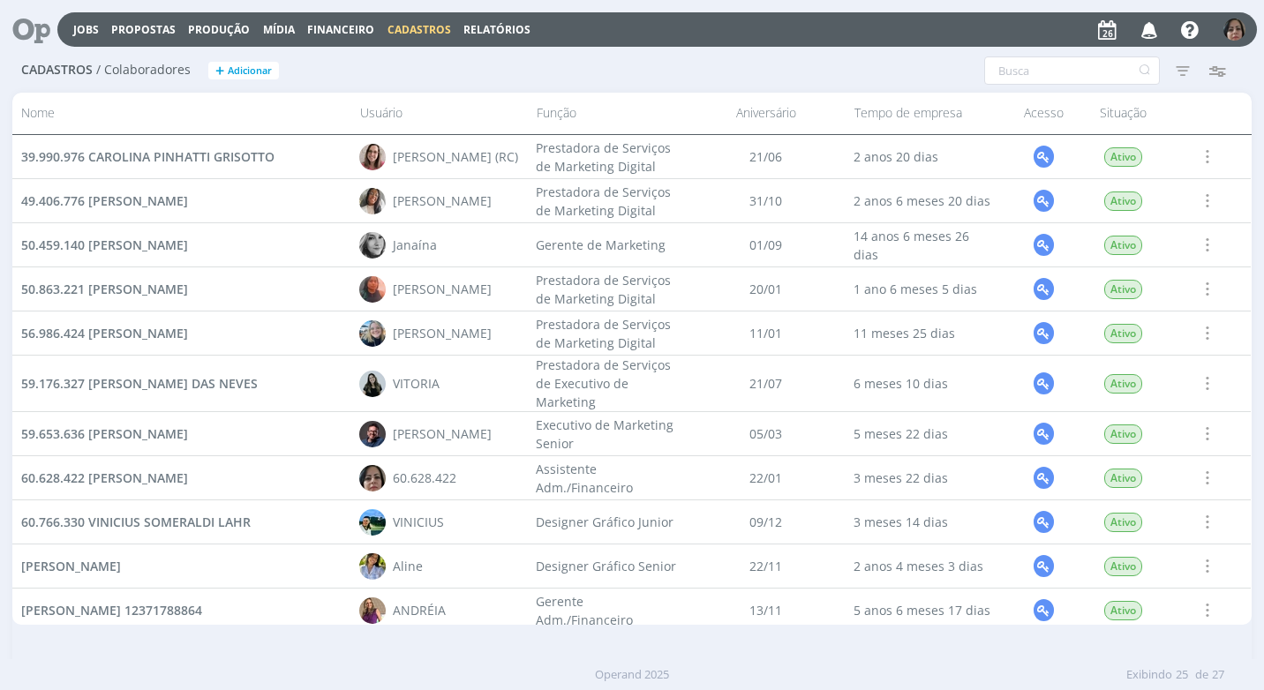
scroll to position [88, 0]
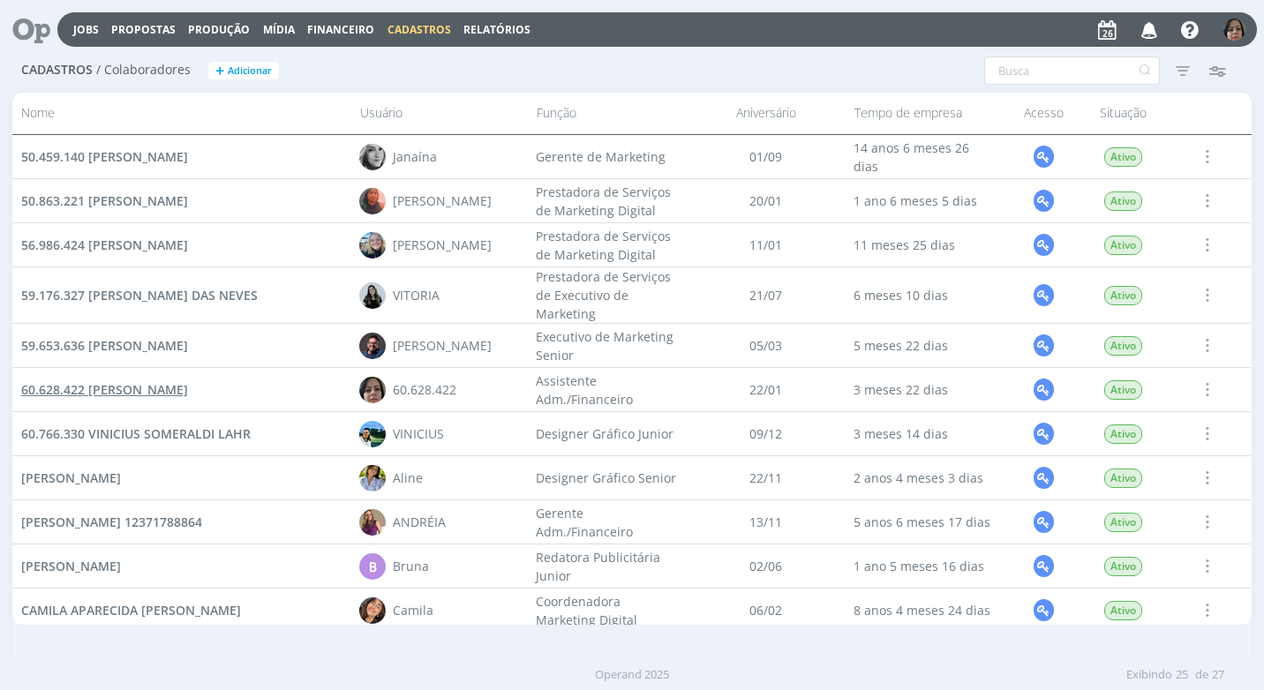
click at [167, 392] on span "60.628.422 [PERSON_NAME]" at bounding box center [104, 389] width 167 height 17
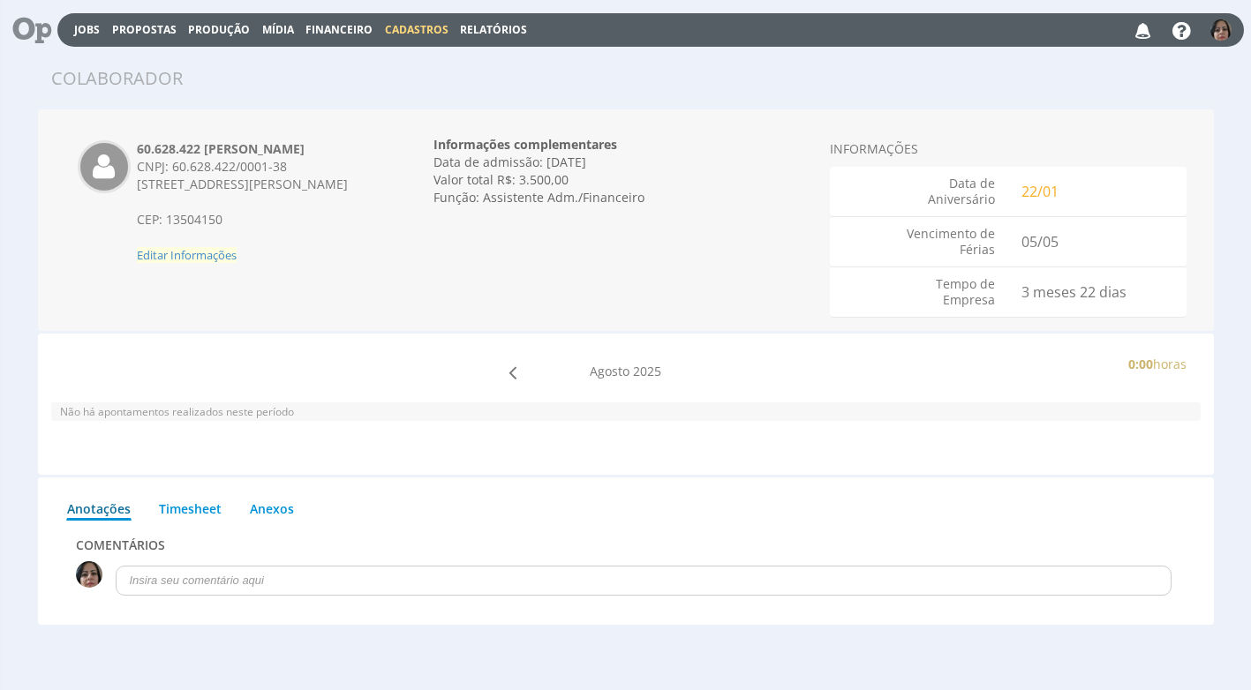
click at [210, 254] on span "Editar Informações" at bounding box center [187, 255] width 100 height 16
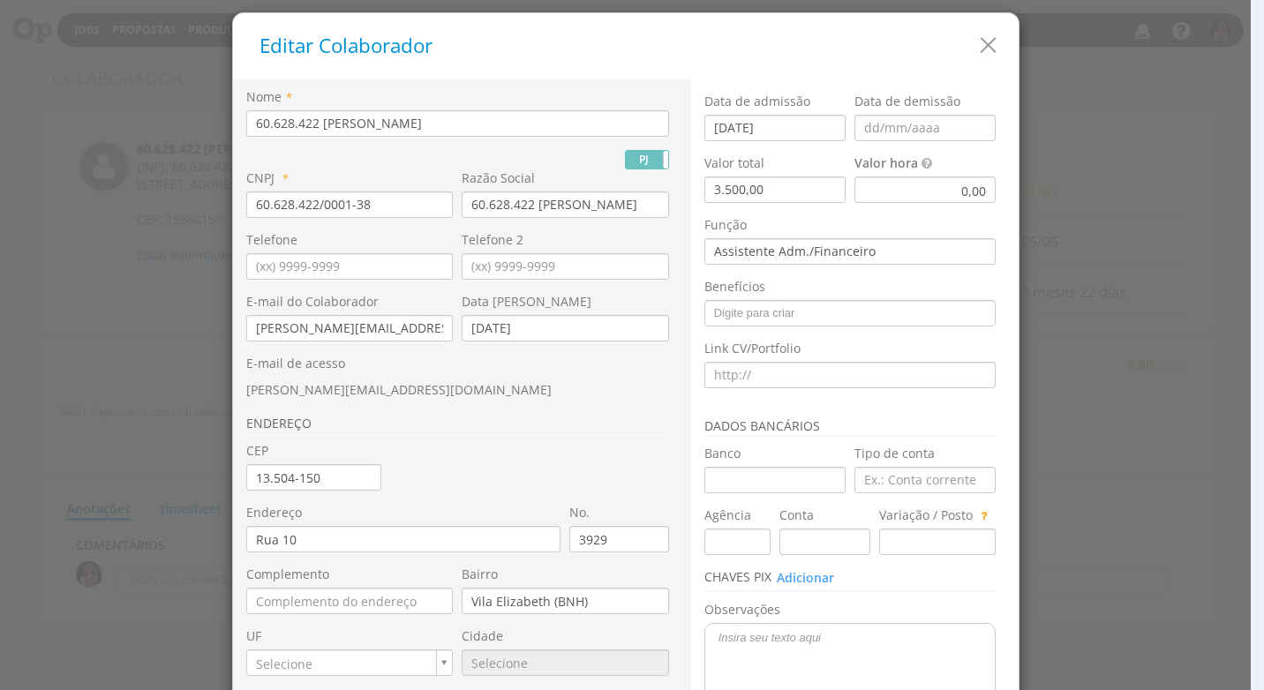
click at [958, 200] on div "0,00" at bounding box center [924, 190] width 141 height 26
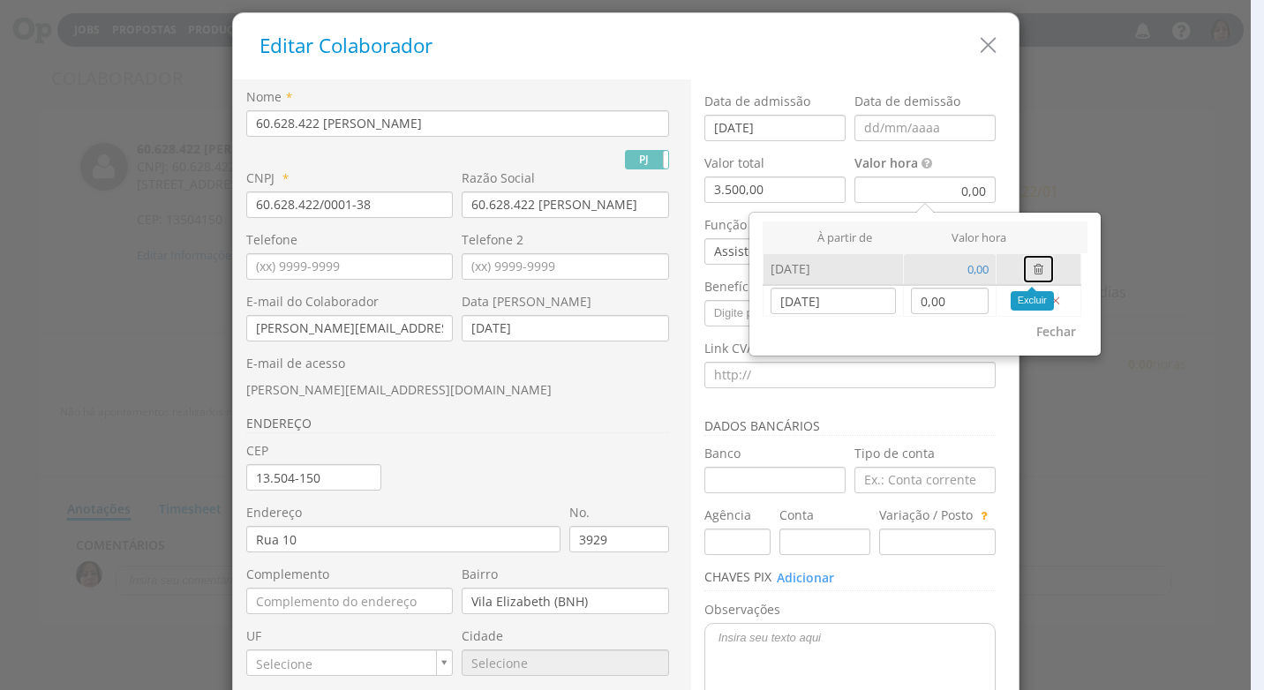
click at [1033, 268] on icon "button" at bounding box center [1038, 269] width 10 height 12
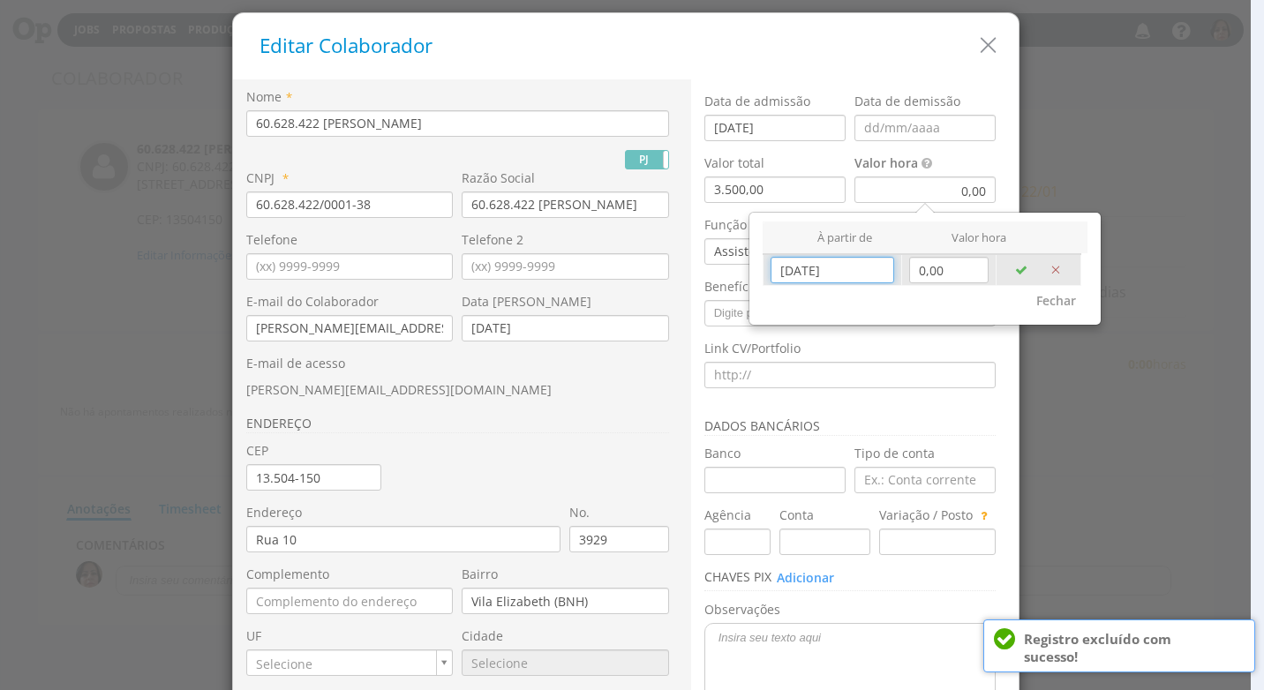
click at [856, 274] on input "[DATE]" at bounding box center [832, 270] width 124 height 26
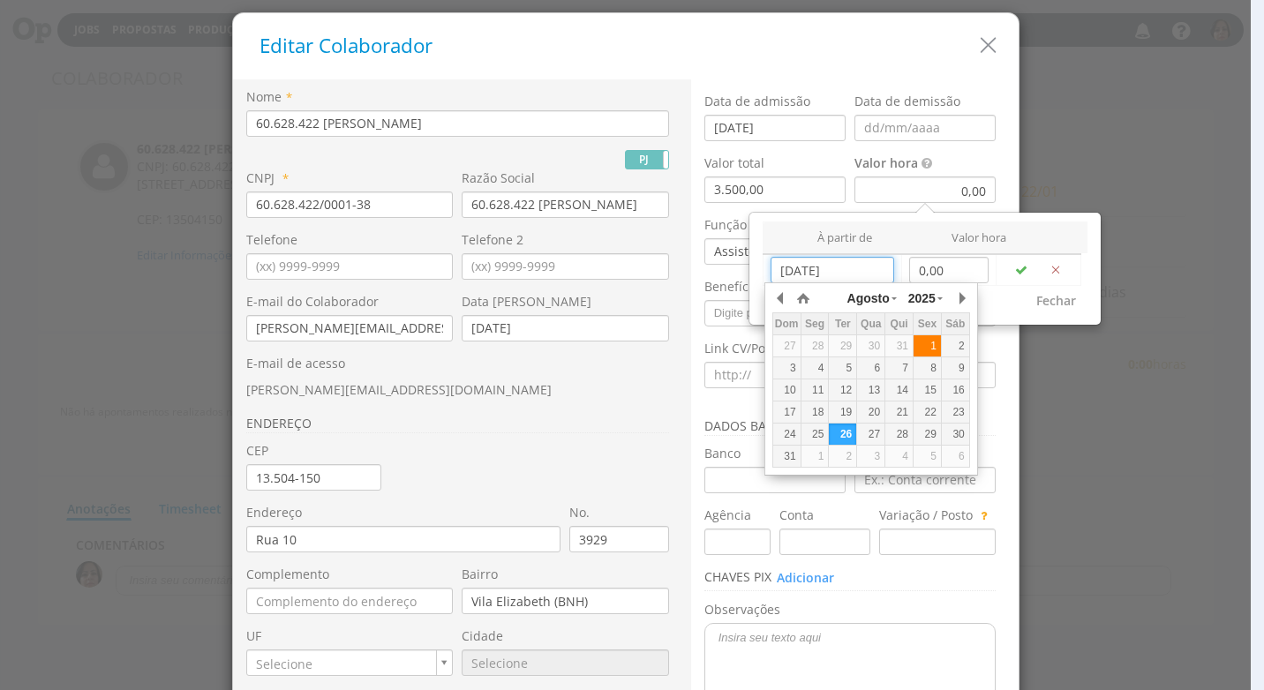
click at [930, 344] on div "1" at bounding box center [926, 346] width 27 height 15
type input "[DATE]"
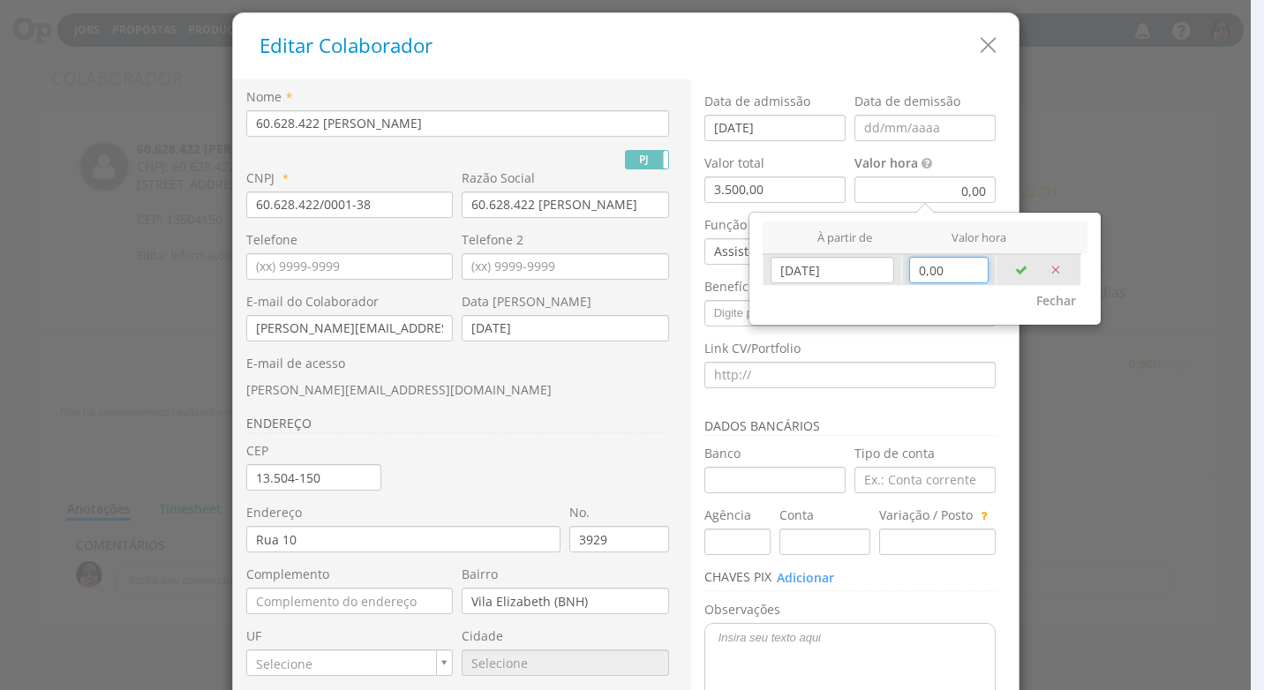
click at [946, 274] on input "0,00" at bounding box center [948, 270] width 79 height 26
type input "19,65"
click at [1015, 268] on icon "button" at bounding box center [1021, 270] width 12 height 12
type input "[DATE]"
type input "0,00"
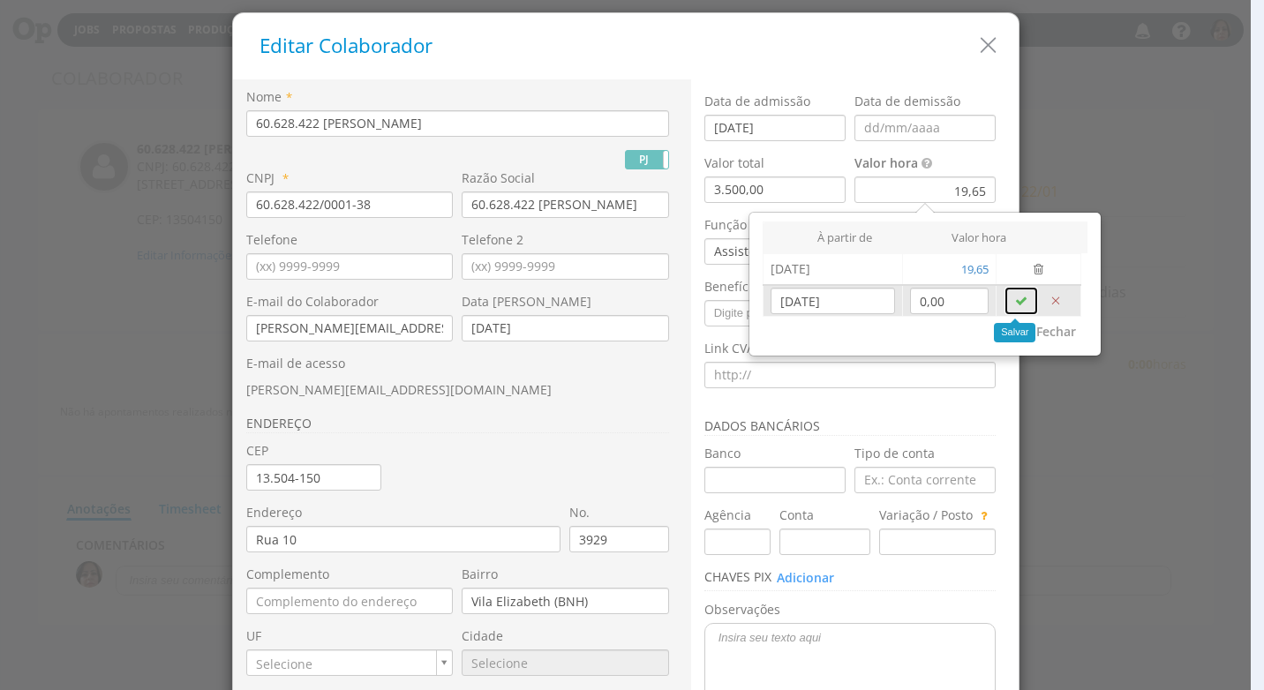
click at [1004, 300] on button "button" at bounding box center [1020, 301] width 35 height 30
click at [1064, 325] on div "À partir de Valor hora 01/08/2025 19,65 0,00" at bounding box center [924, 285] width 325 height 126
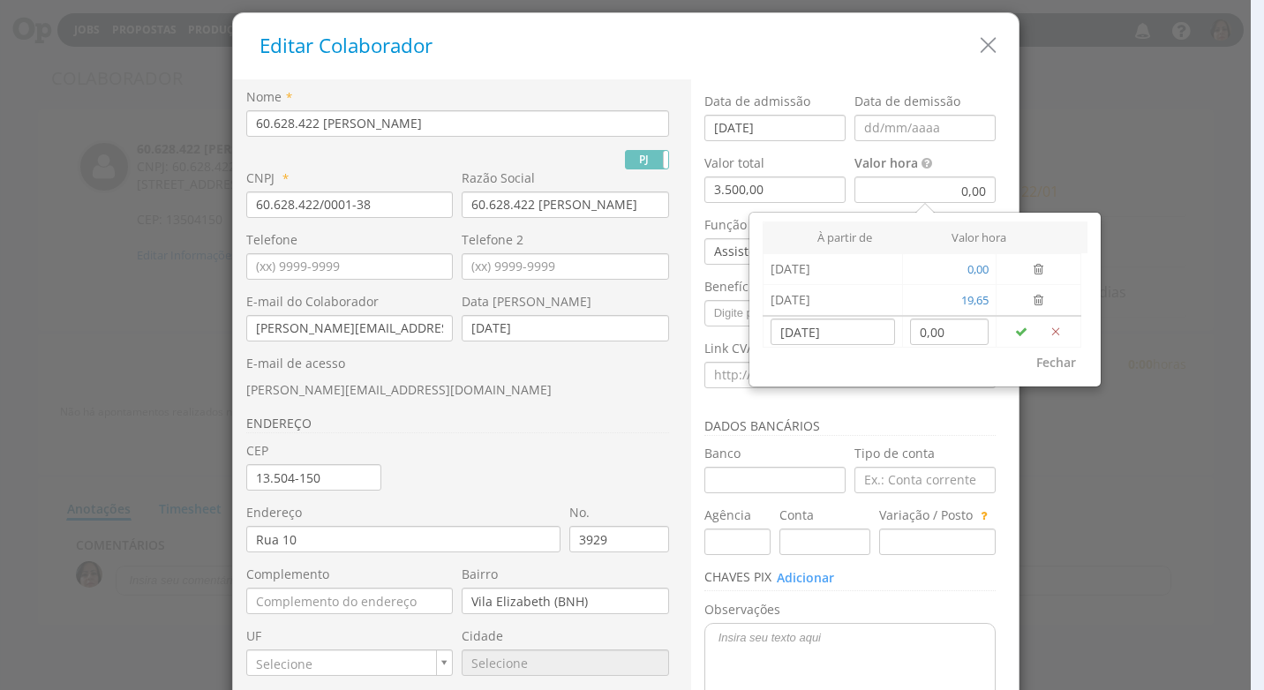
click at [1161, 444] on div at bounding box center [625, 345] width 1251 height 690
click at [1056, 359] on button "Fechar" at bounding box center [1056, 363] width 63 height 30
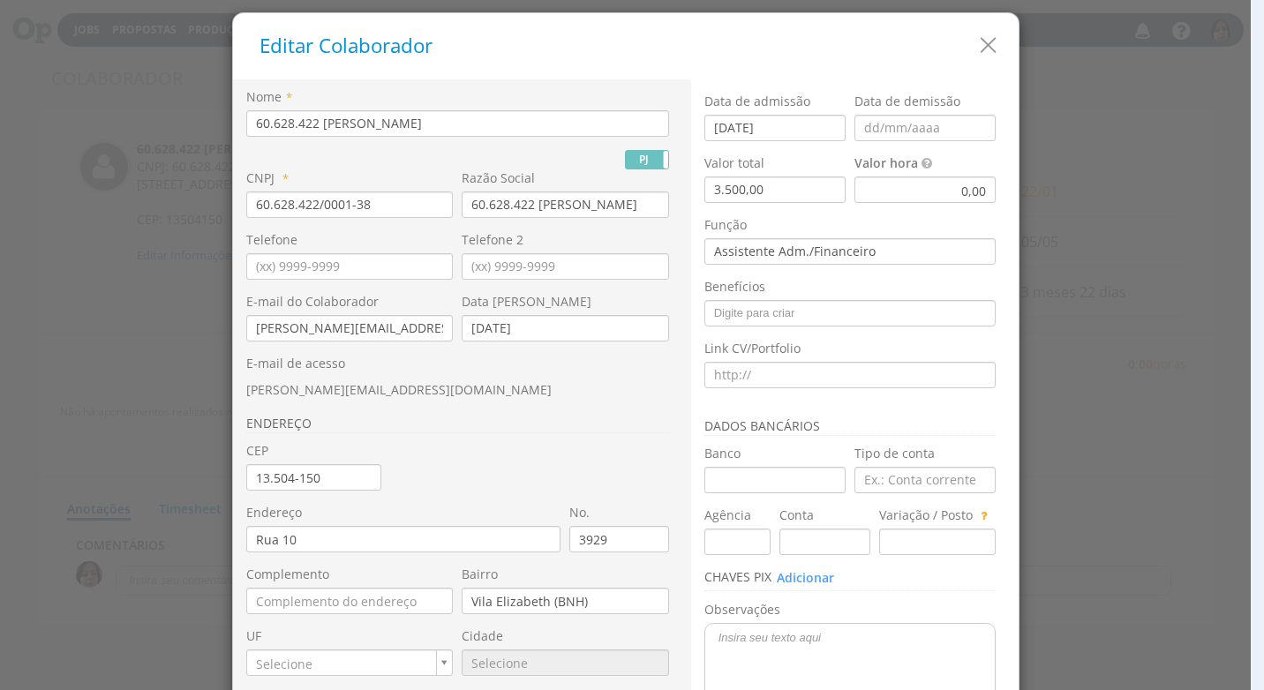
scroll to position [166, 0]
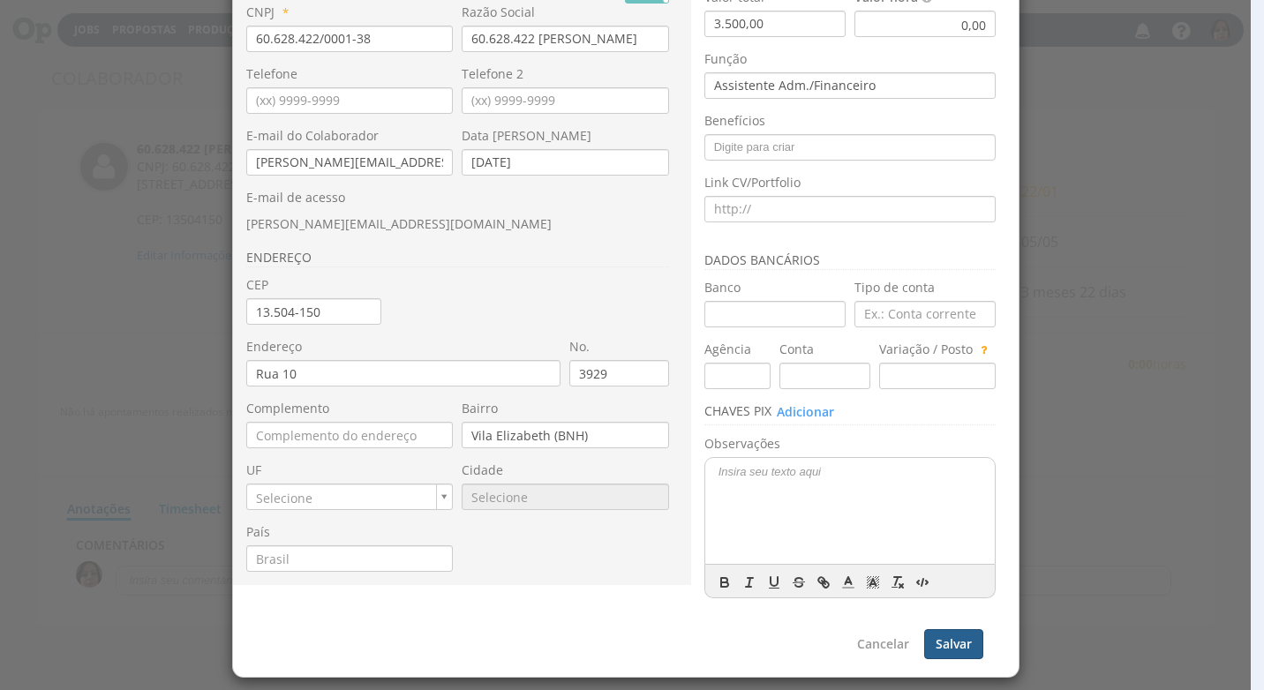
click at [946, 644] on button "Salvar" at bounding box center [953, 644] width 59 height 30
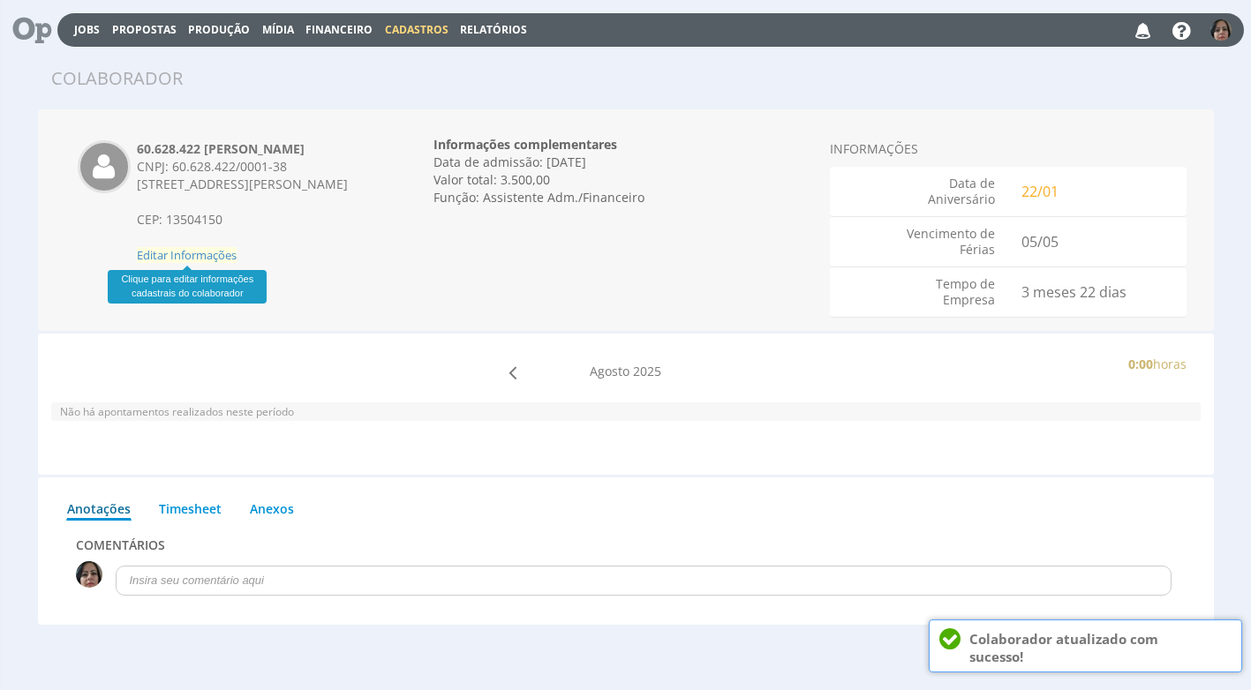
click at [229, 255] on span "Editar Informações" at bounding box center [187, 255] width 100 height 16
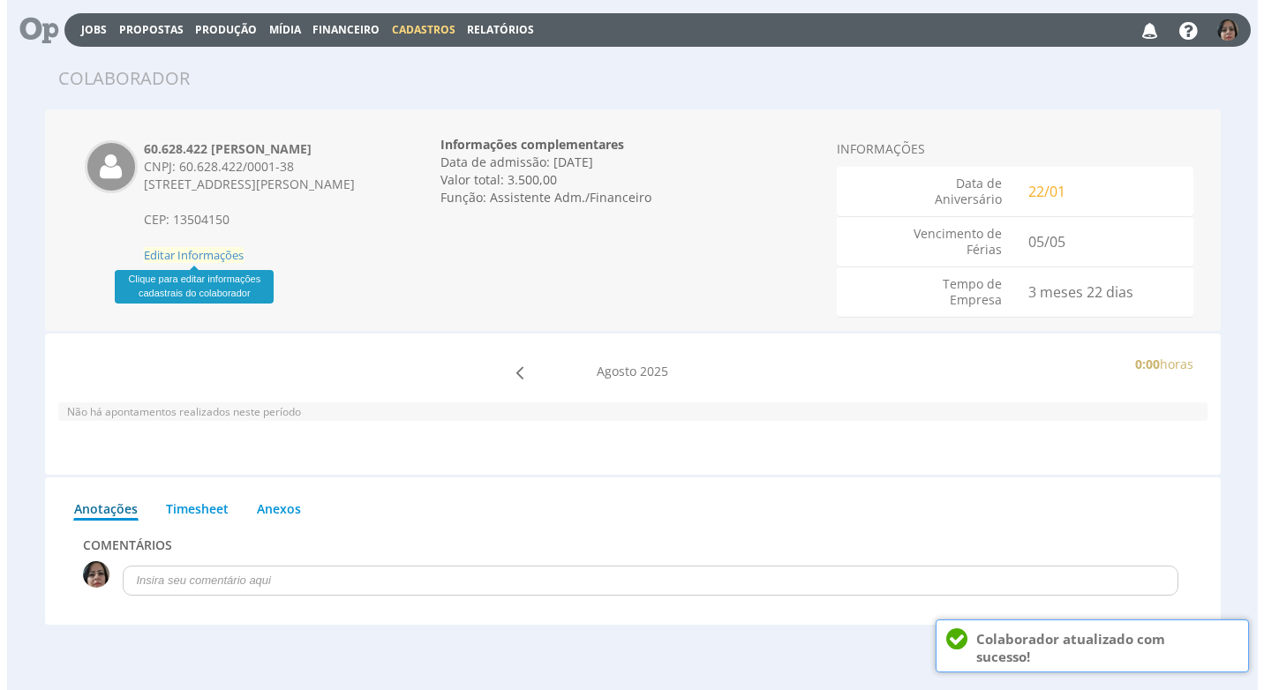
scroll to position [0, 0]
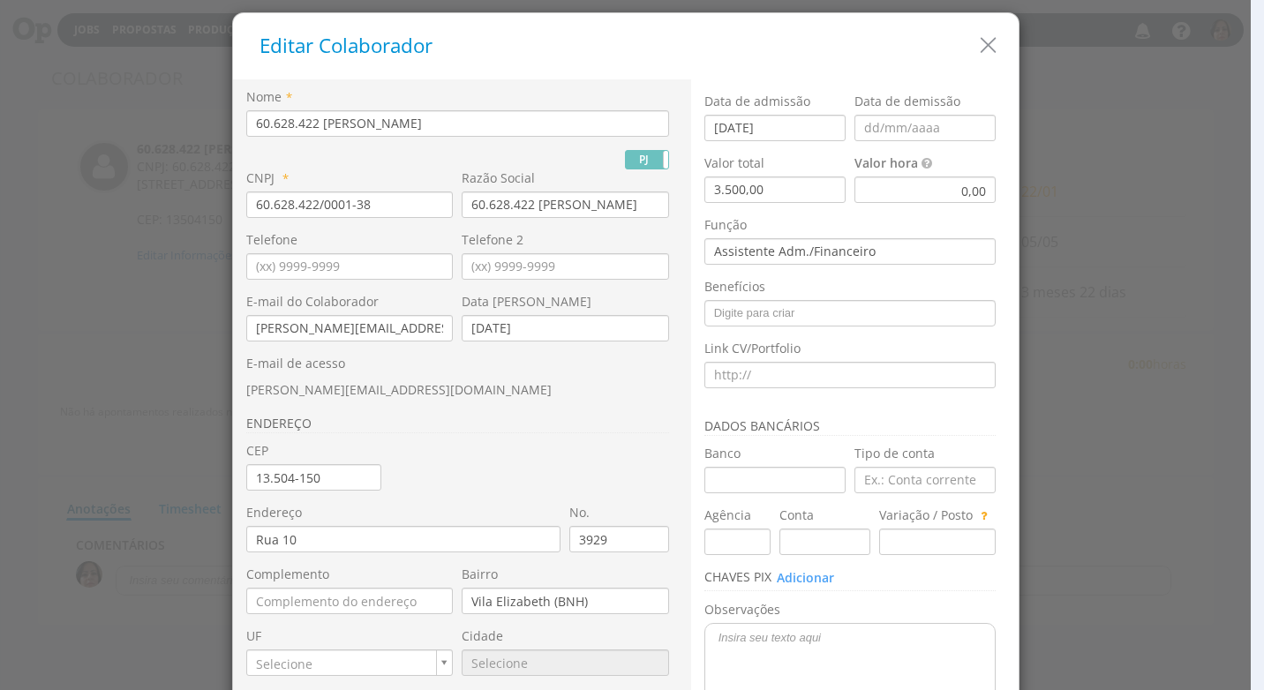
click at [935, 193] on div "0,00" at bounding box center [924, 190] width 141 height 26
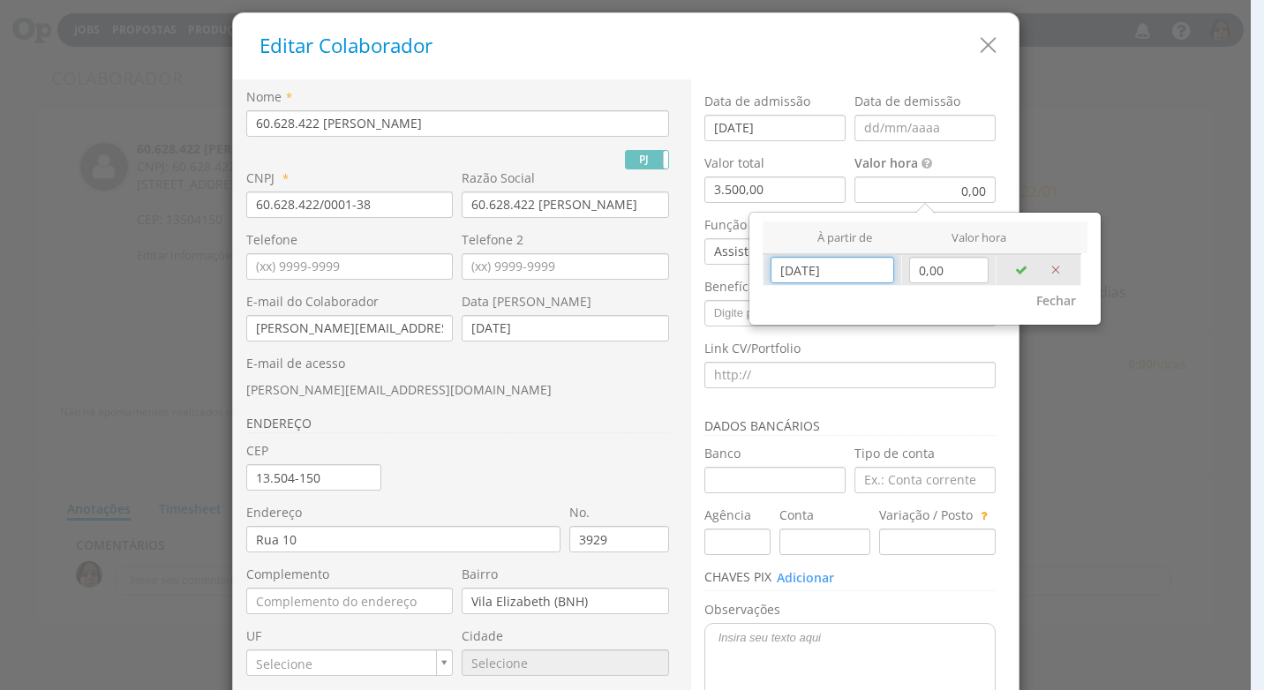
click at [823, 275] on input "[DATE]" at bounding box center [832, 270] width 124 height 26
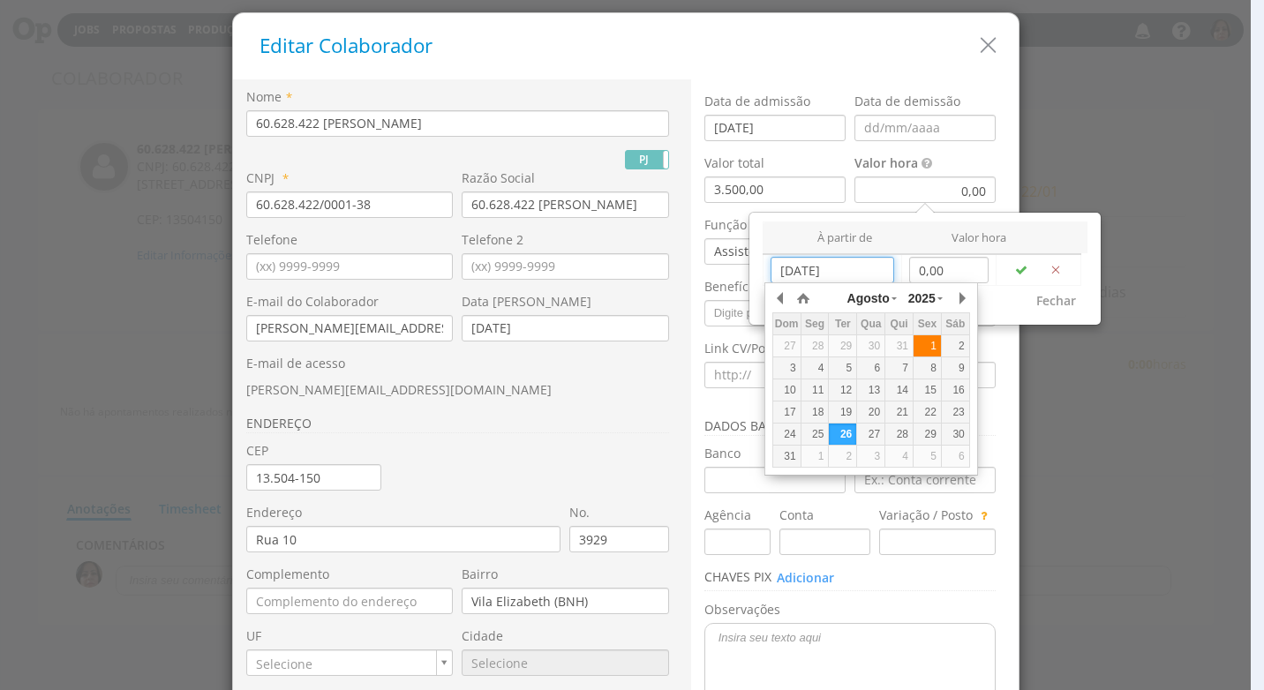
click at [924, 345] on div "1" at bounding box center [926, 346] width 27 height 15
type input "01/08/2025"
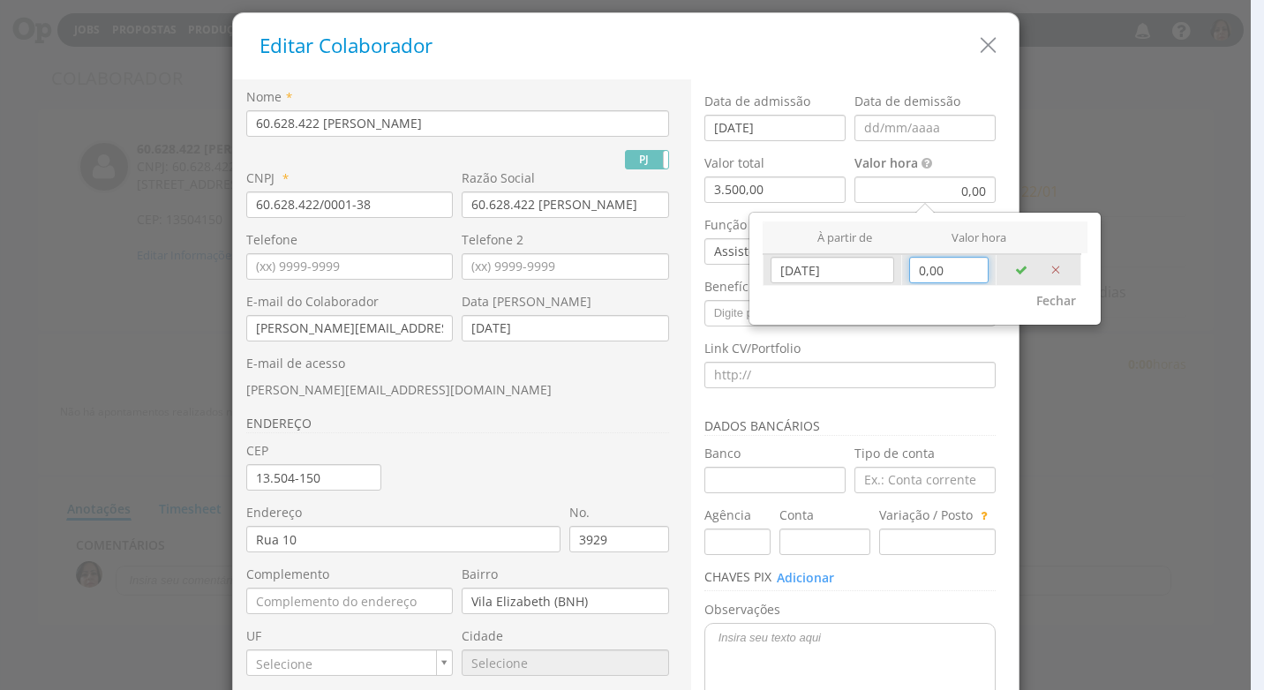
click at [953, 268] on input "0,00" at bounding box center [948, 270] width 79 height 26
type input "19,65"
click at [1015, 272] on icon "button" at bounding box center [1021, 270] width 12 height 12
type input "[DATE]"
type input "0,00"
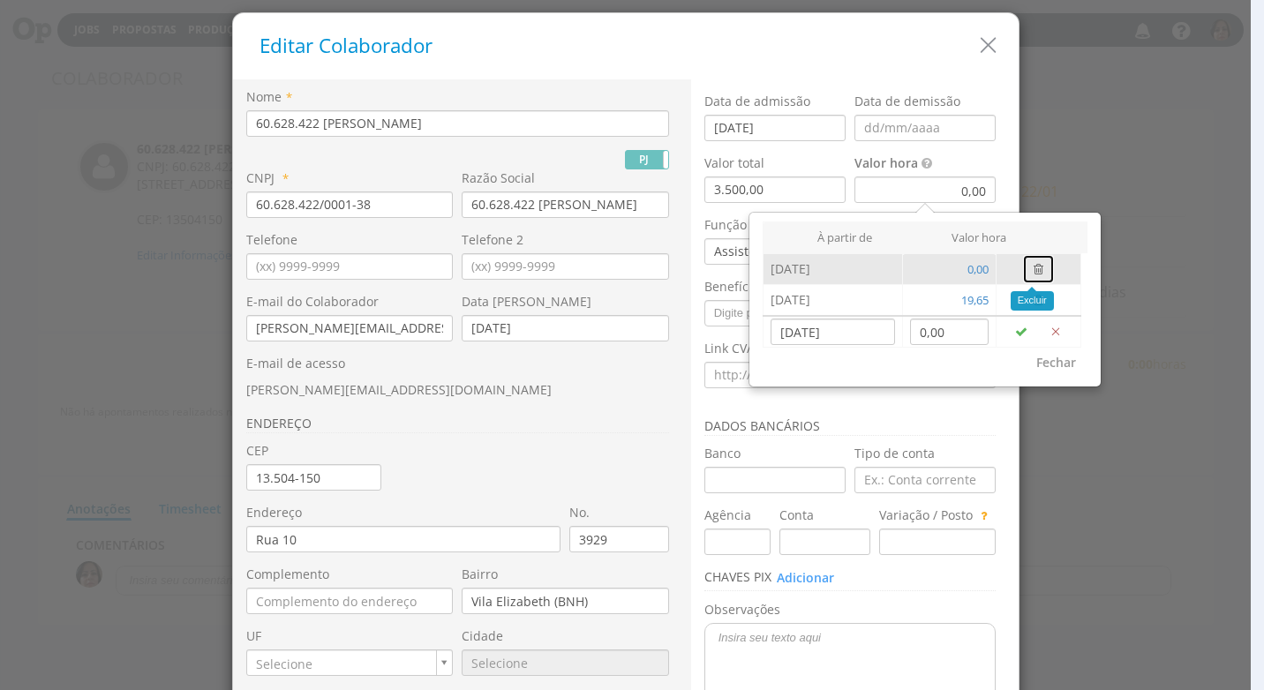
click at [1033, 264] on icon "button" at bounding box center [1038, 269] width 10 height 12
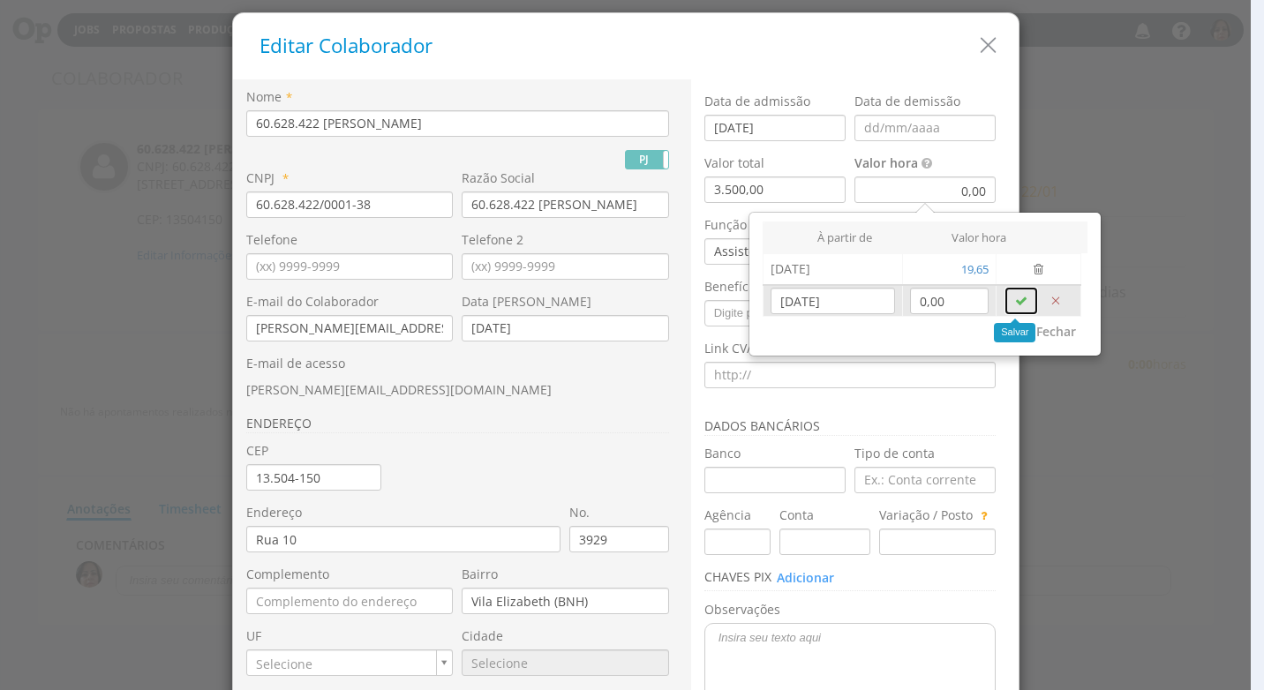
click at [1018, 296] on icon "button" at bounding box center [1021, 301] width 12 height 12
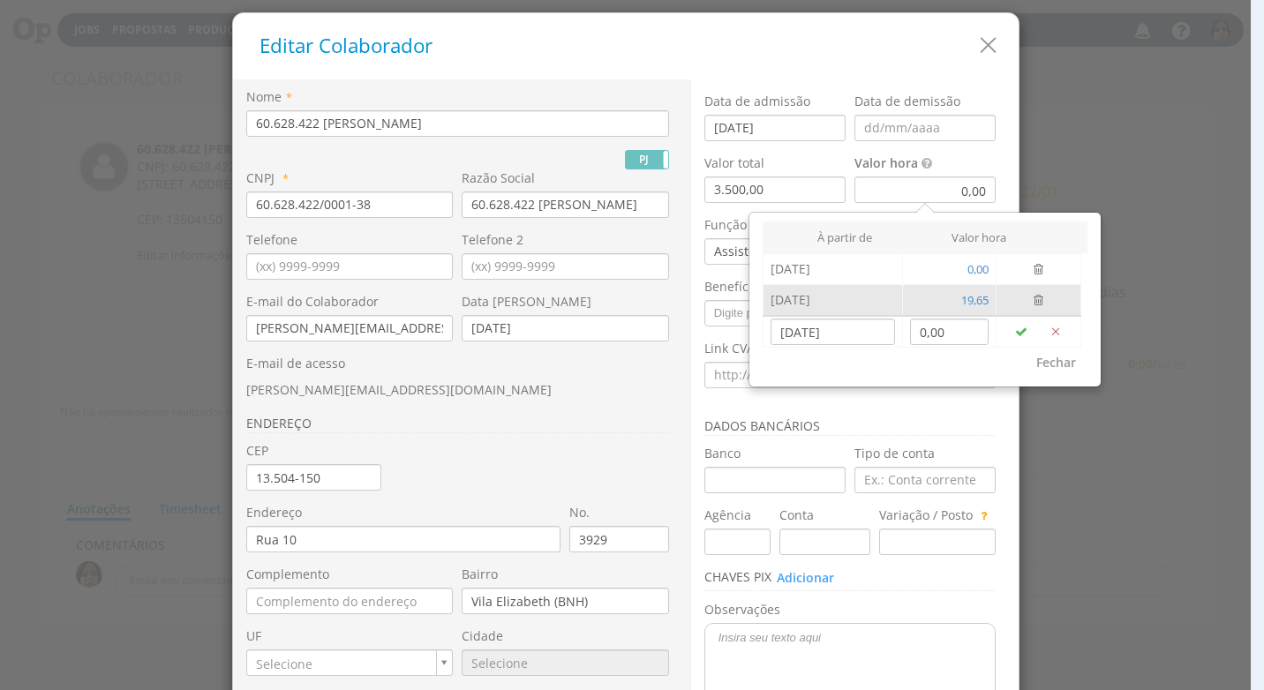
click at [996, 299] on td at bounding box center [1038, 300] width 85 height 31
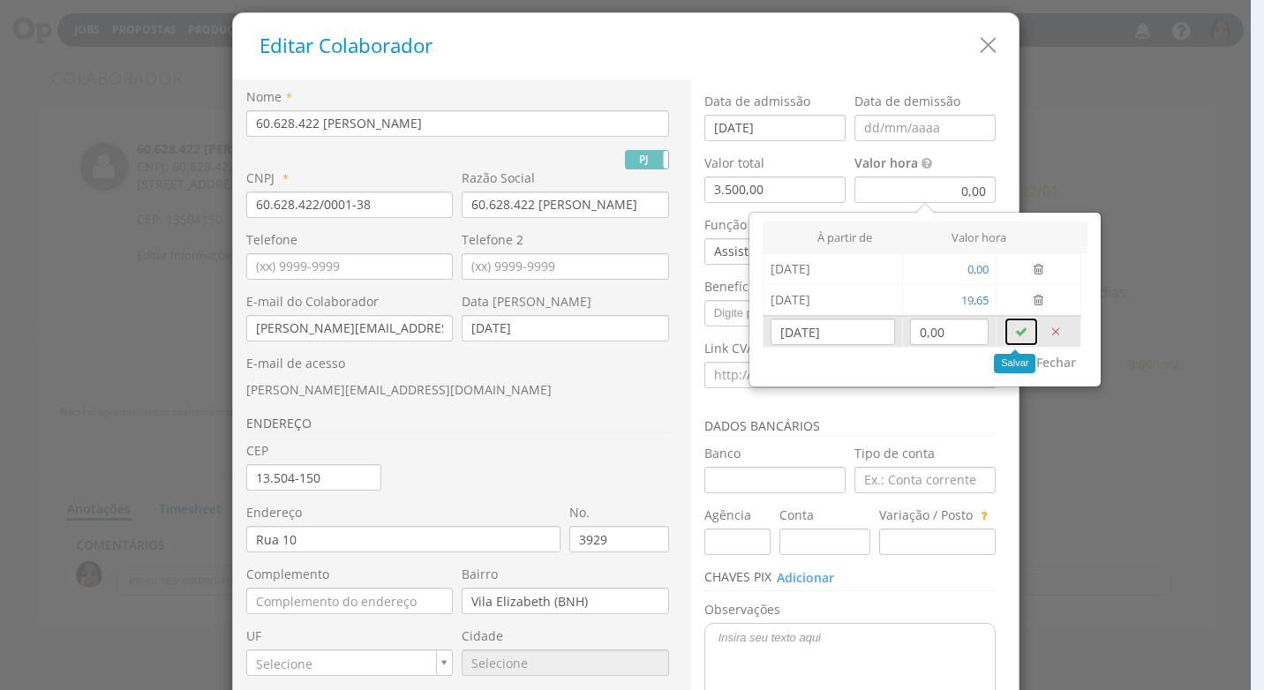
click at [1015, 332] on icon "button" at bounding box center [1021, 332] width 12 height 12
click at [1015, 333] on icon "button" at bounding box center [1021, 332] width 12 height 12
click at [1015, 332] on icon "button" at bounding box center [1021, 332] width 12 height 12
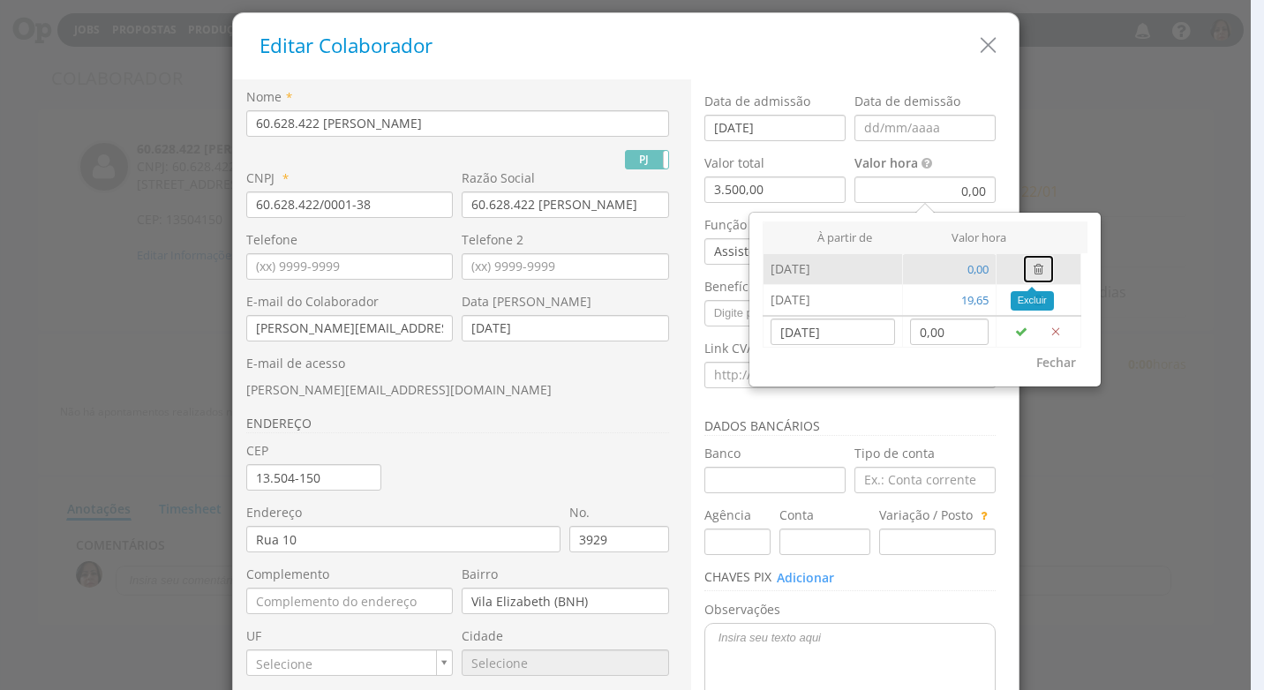
click at [1033, 264] on icon "button" at bounding box center [1038, 269] width 10 height 12
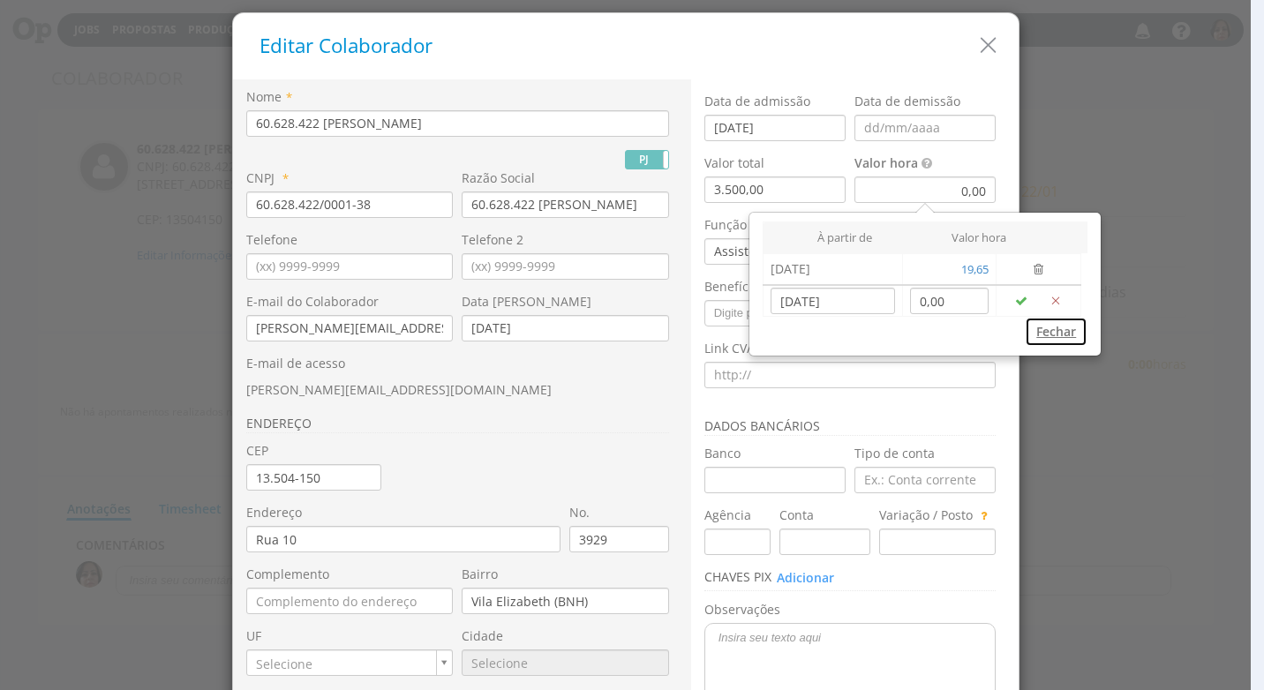
click at [1043, 335] on button "Fechar" at bounding box center [1056, 332] width 63 height 30
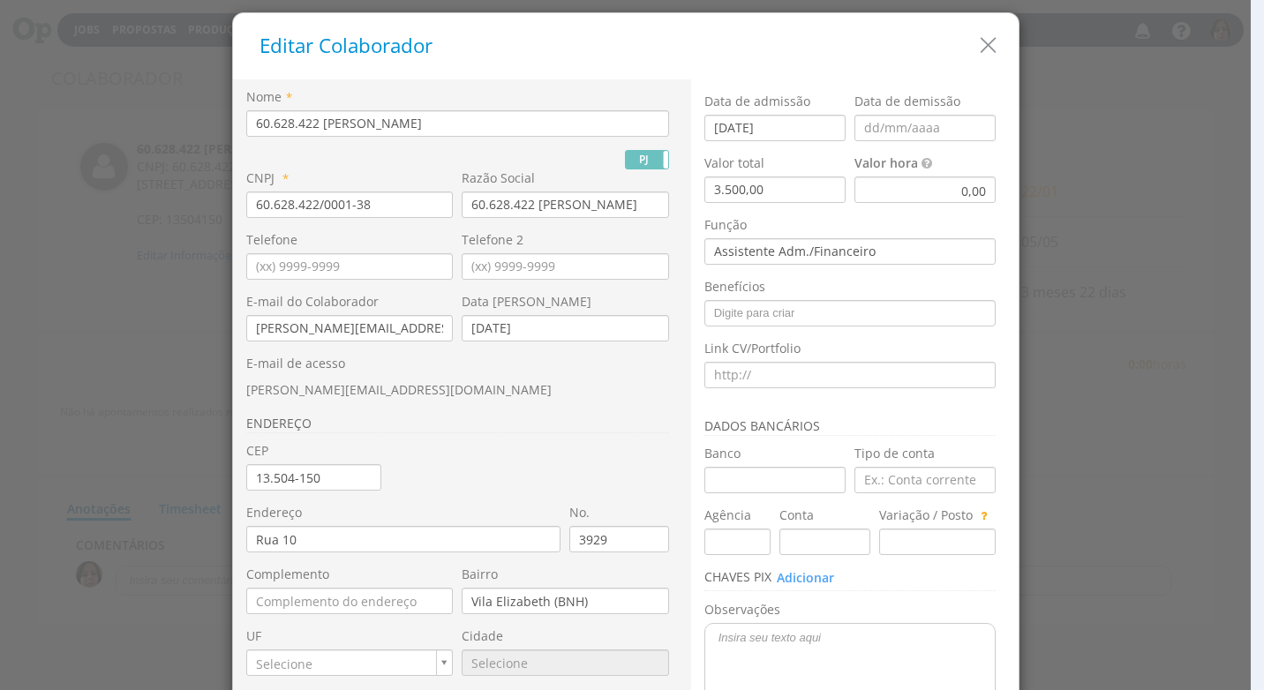
click at [924, 192] on div "0,00" at bounding box center [924, 190] width 141 height 26
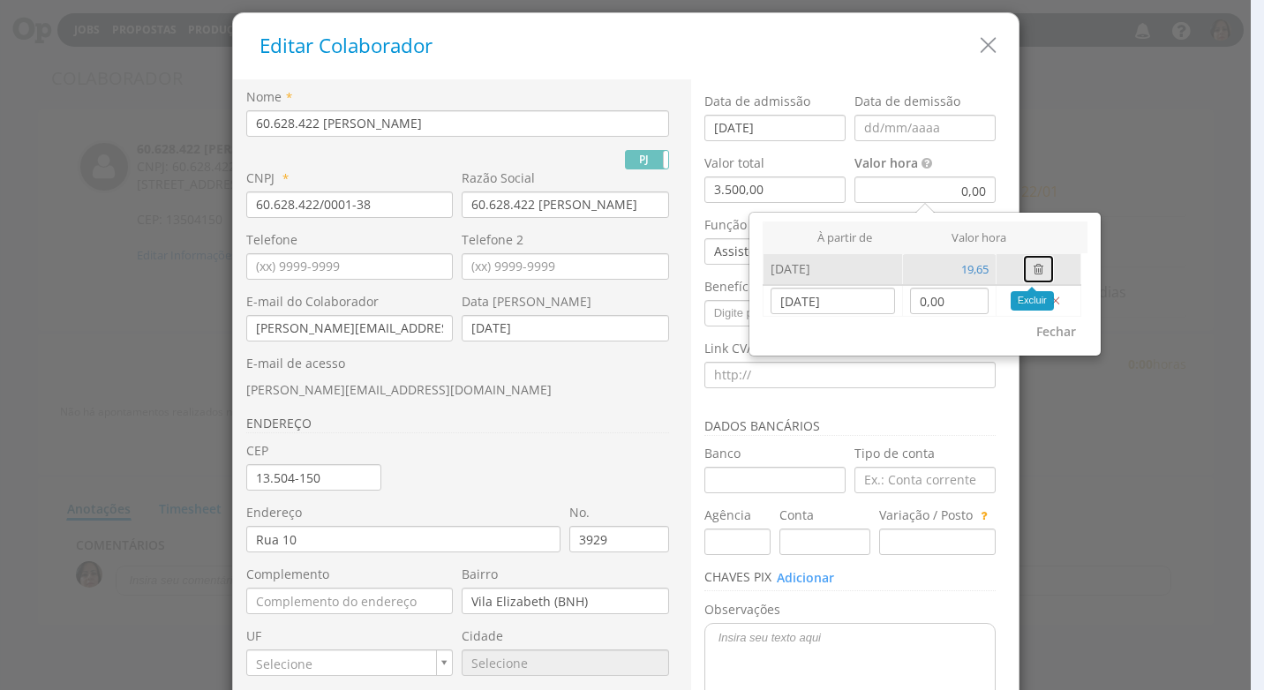
click at [1033, 268] on icon "button" at bounding box center [1038, 269] width 10 height 12
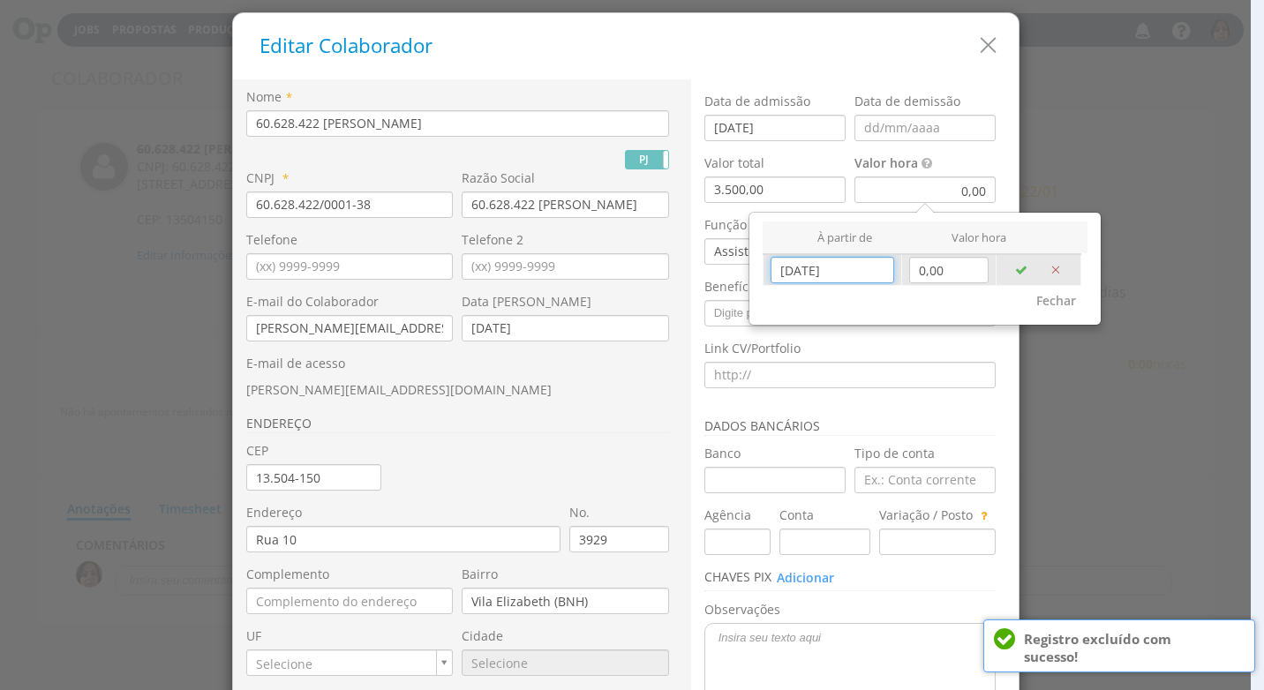
click at [830, 274] on input "26/08/2025" at bounding box center [832, 270] width 124 height 26
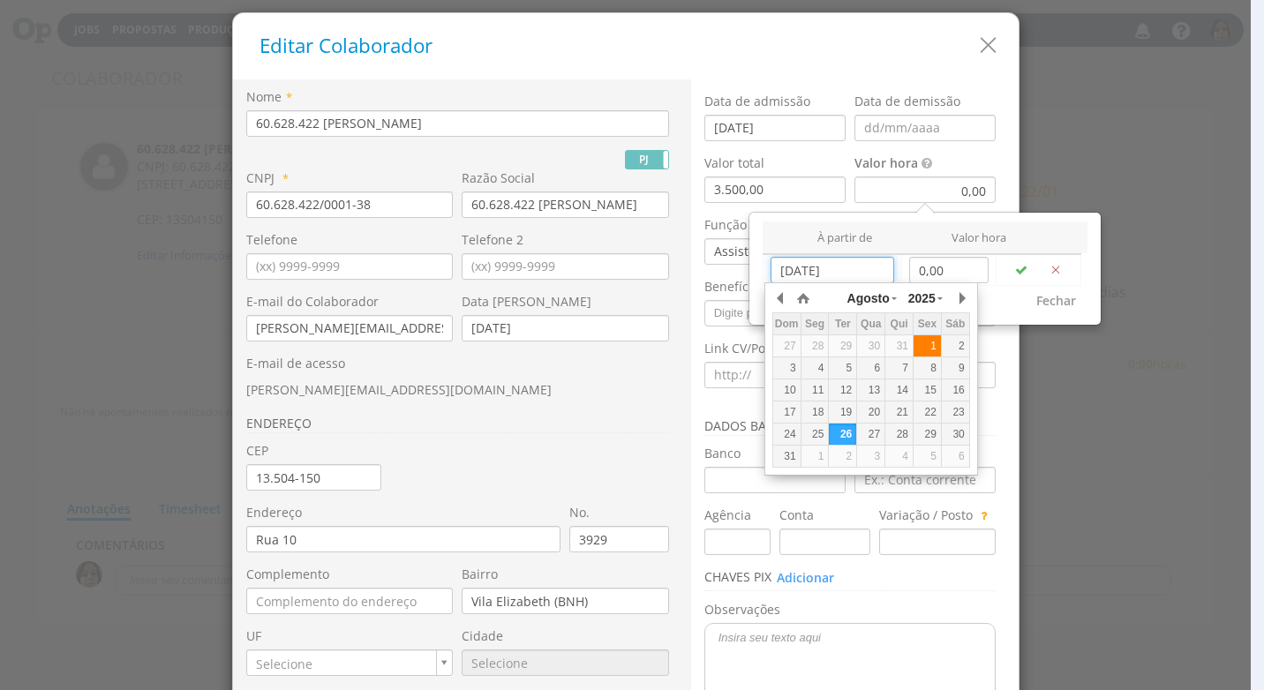
click at [923, 346] on div "1" at bounding box center [926, 346] width 27 height 15
type input "01/08/2025"
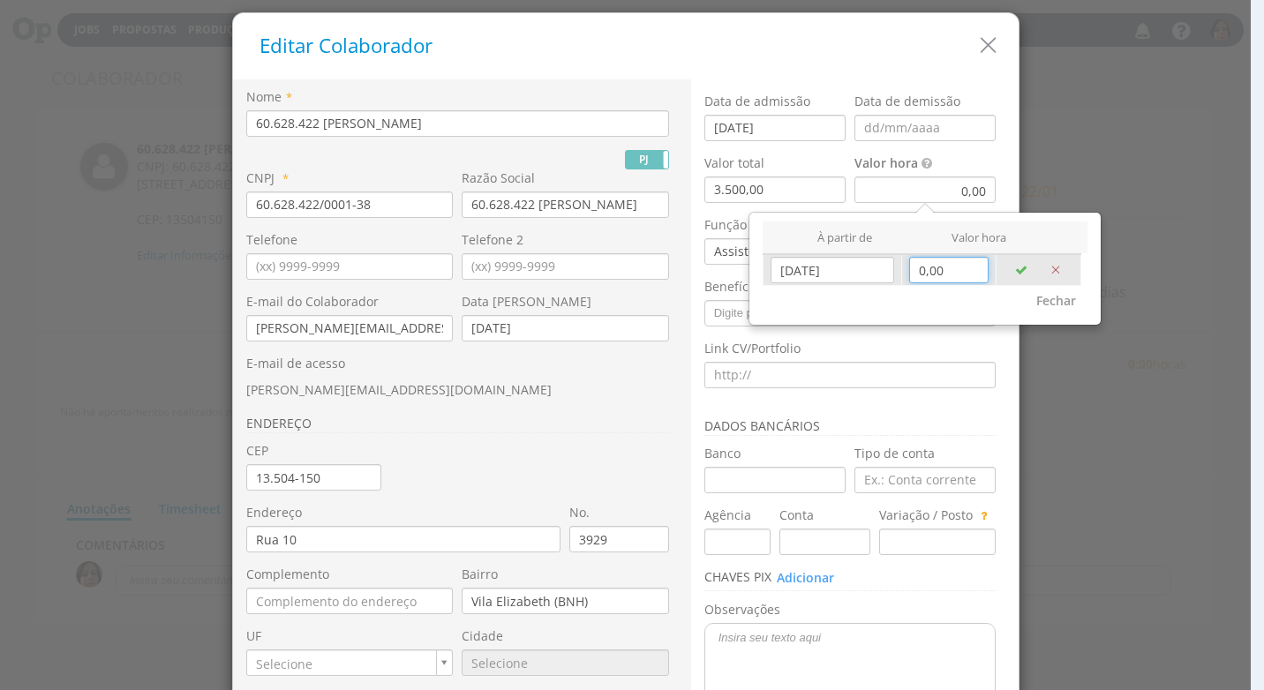
click at [946, 271] on input "0,00" at bounding box center [948, 270] width 79 height 26
type input "19,65"
click at [1021, 267] on button "button" at bounding box center [1020, 270] width 35 height 30
type input "[DATE]"
type input "0,00"
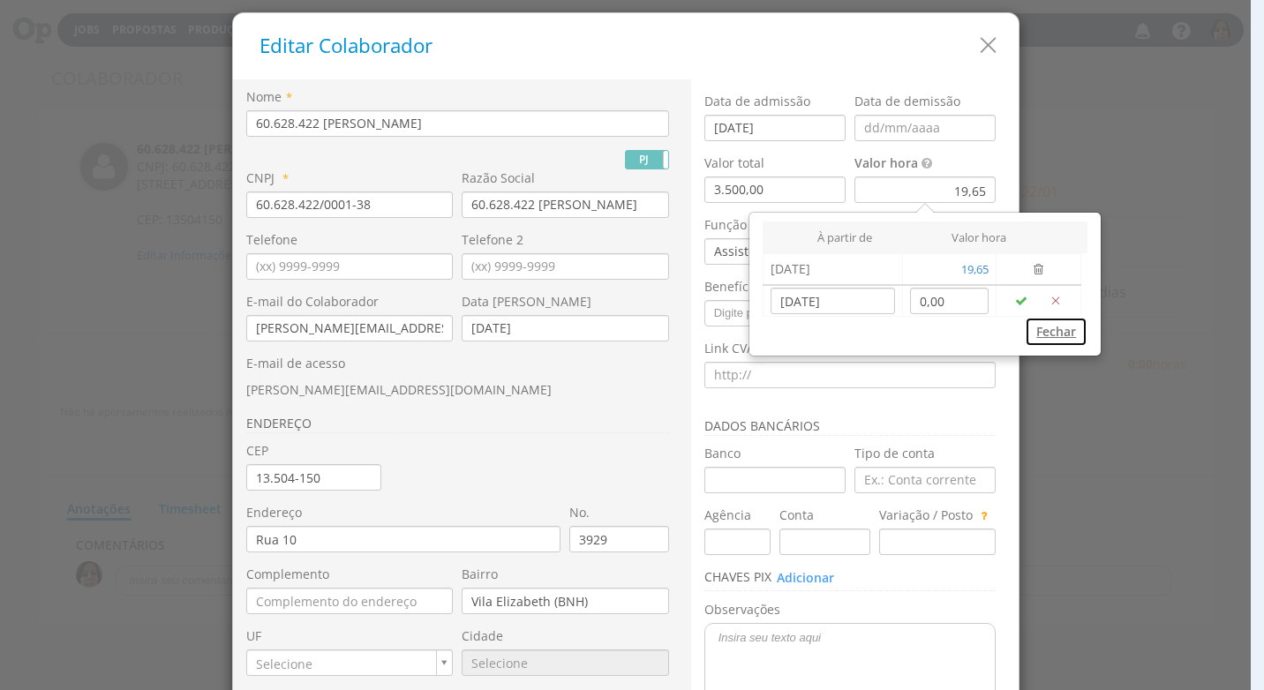
click at [1048, 330] on button "Fechar" at bounding box center [1056, 332] width 63 height 30
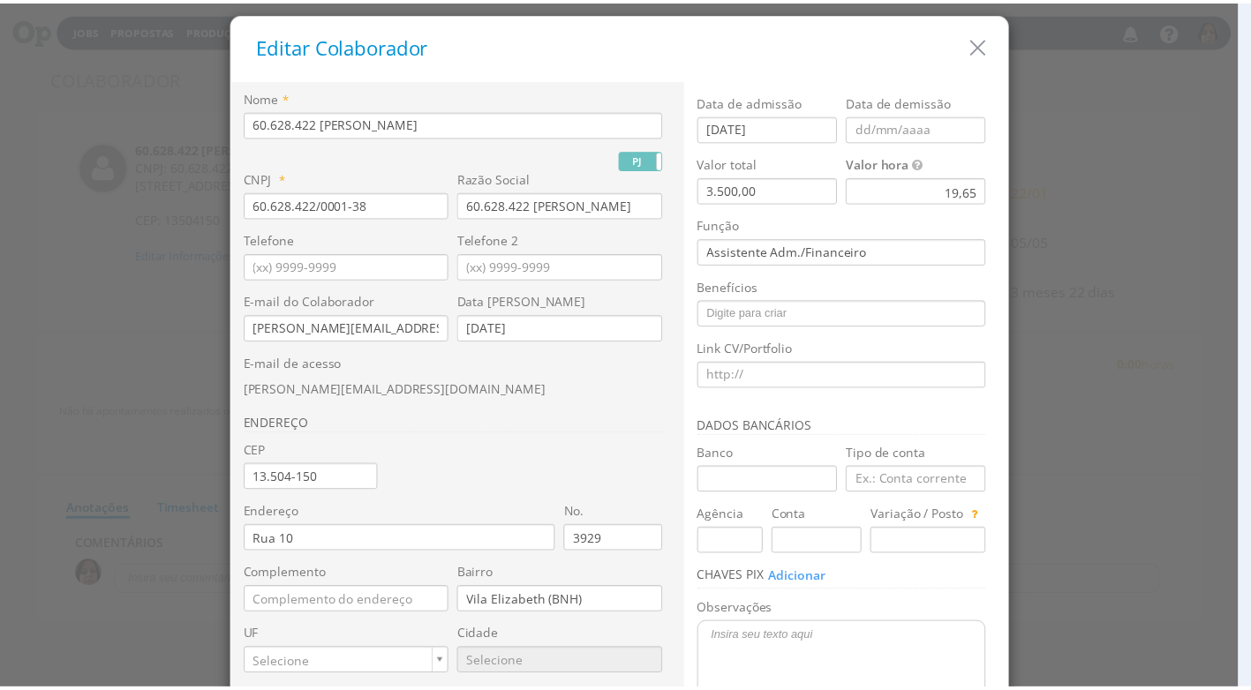
scroll to position [166, 0]
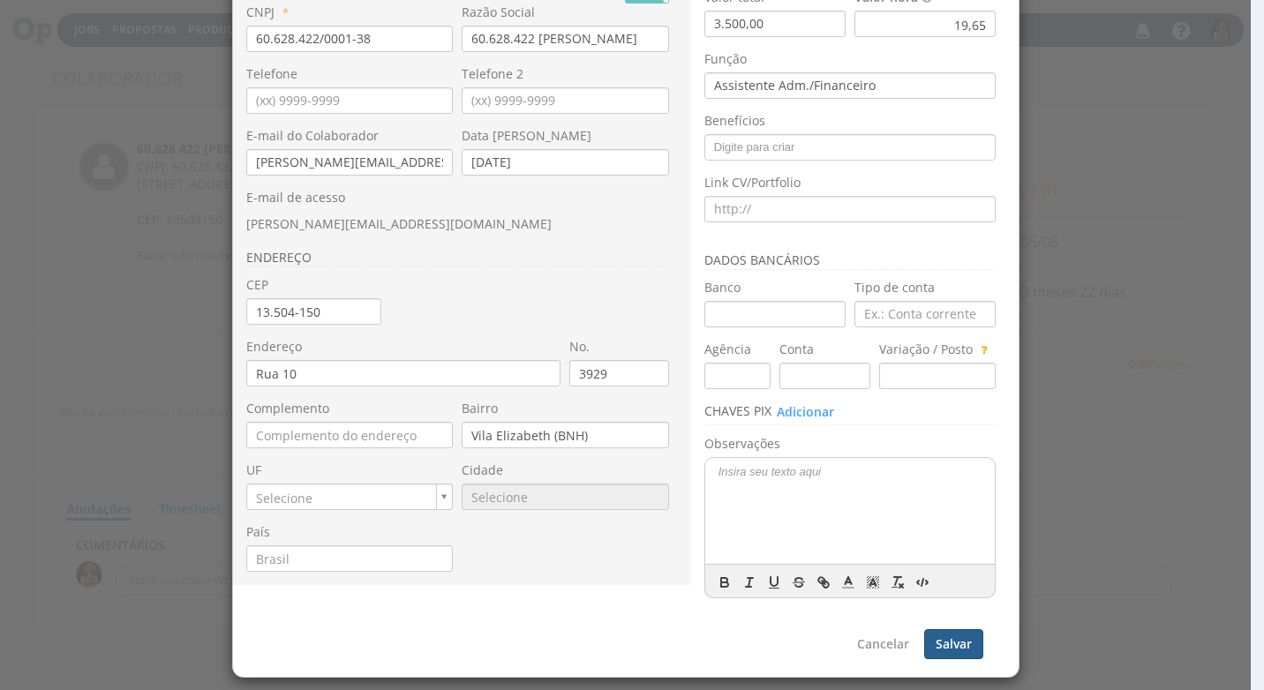
click at [950, 650] on button "Salvar" at bounding box center [953, 644] width 59 height 30
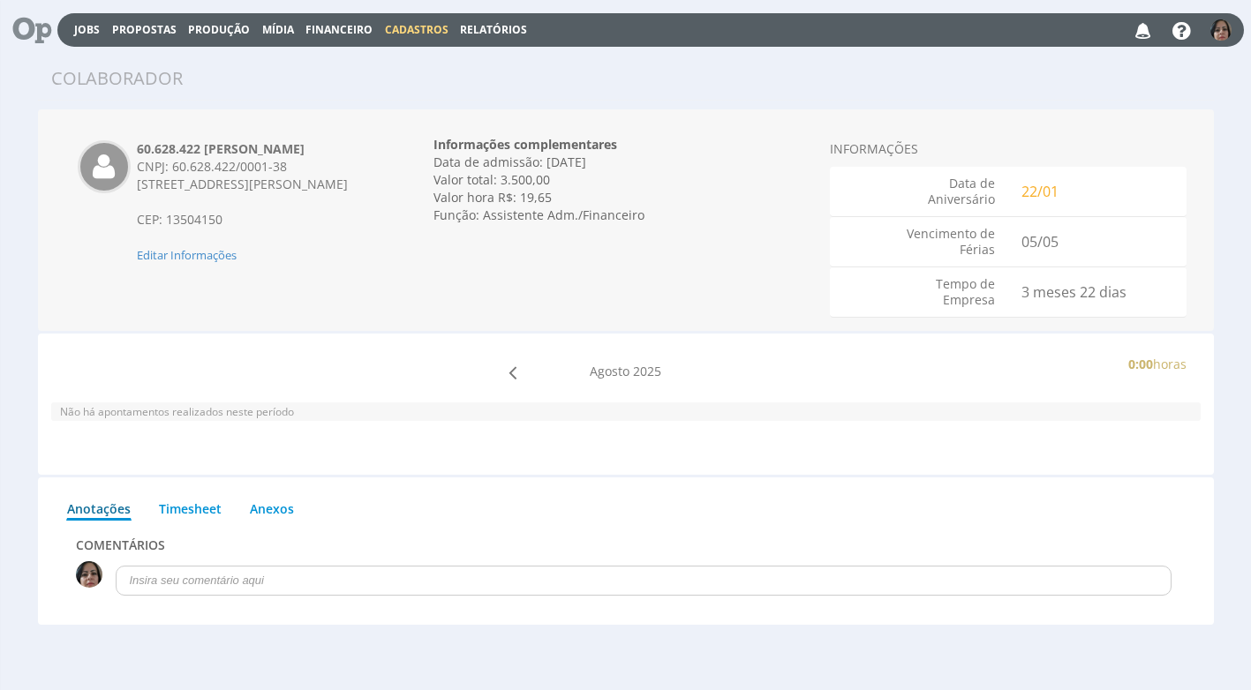
click at [409, 25] on span "Cadastros" at bounding box center [417, 29] width 64 height 15
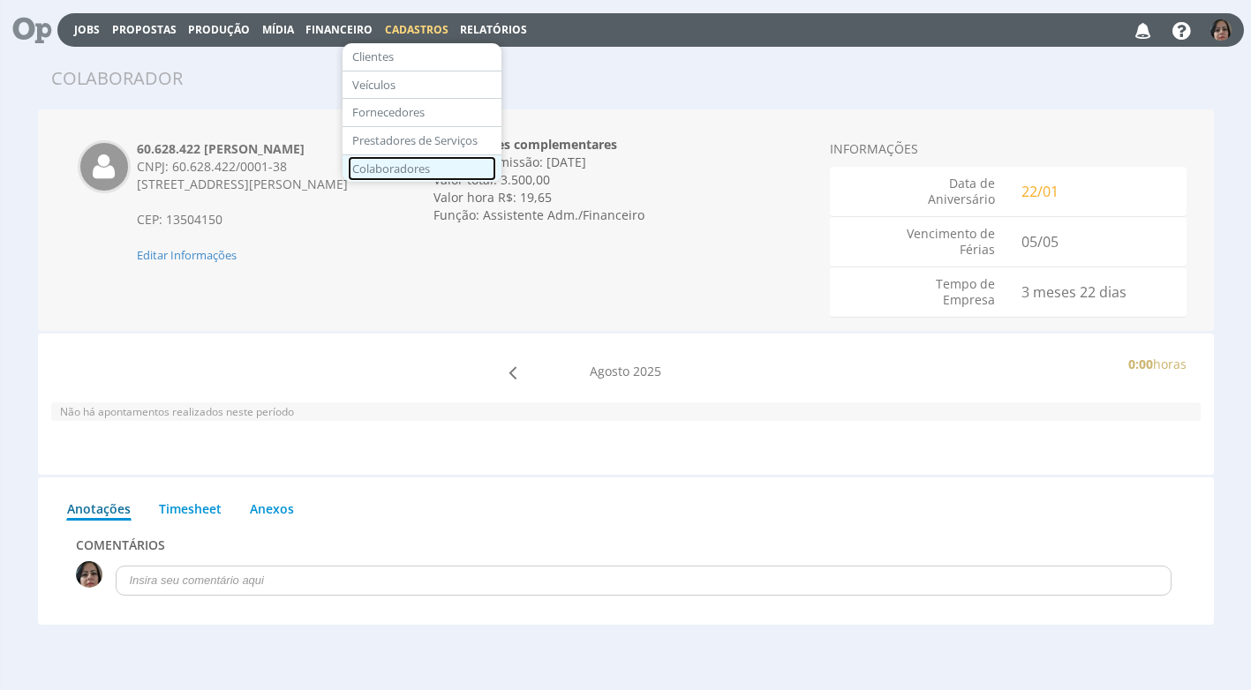
click at [402, 170] on link "Colaboradores" at bounding box center [422, 169] width 148 height 26
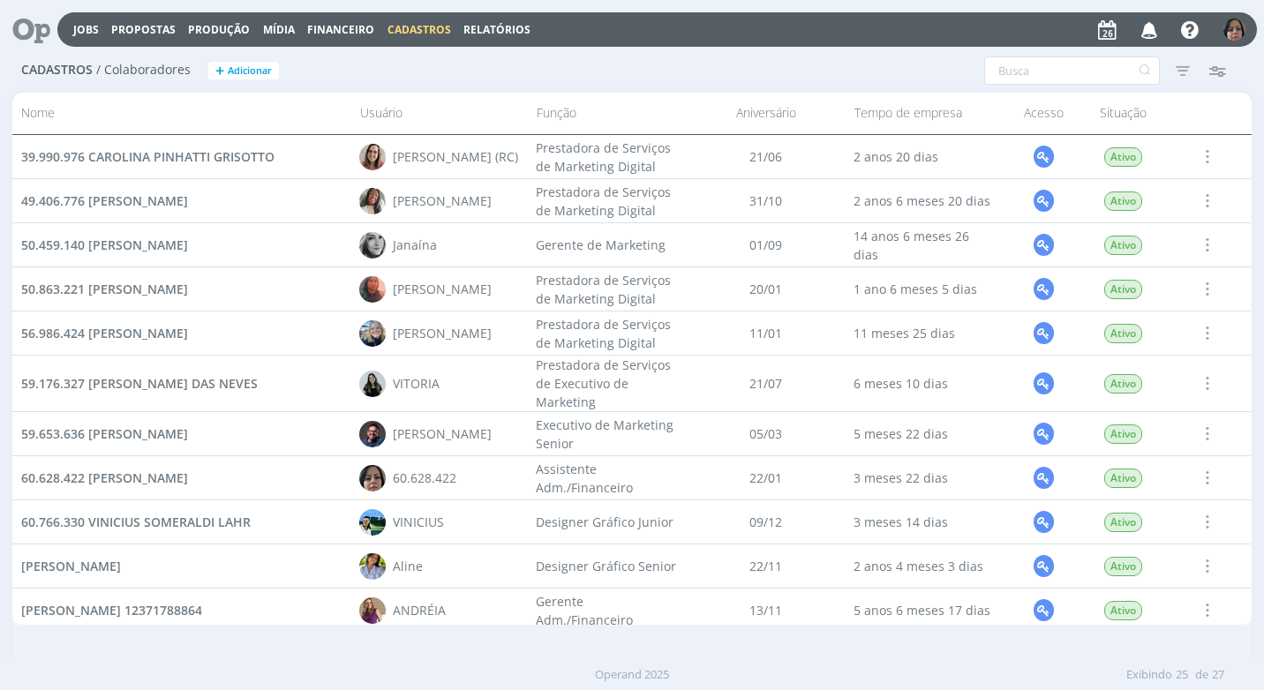
scroll to position [88, 0]
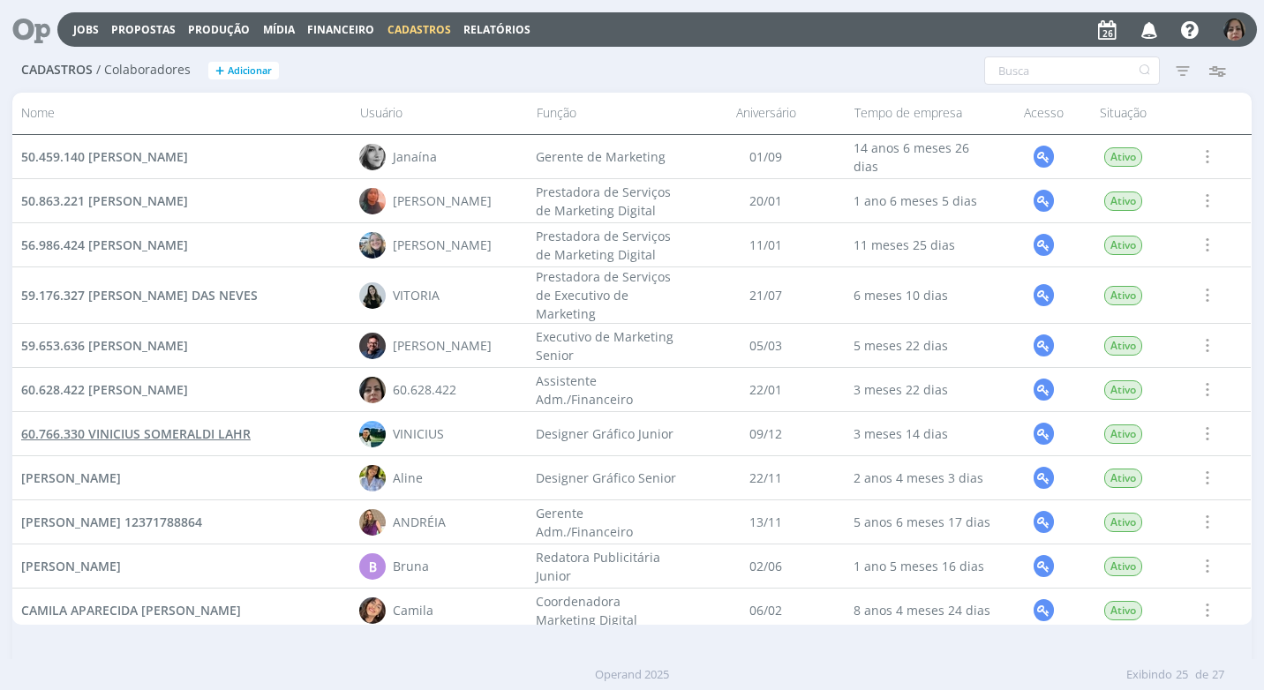
click at [199, 432] on span "60.766.330 VINICIUS SOMERALDI LAHR" at bounding box center [135, 433] width 229 height 17
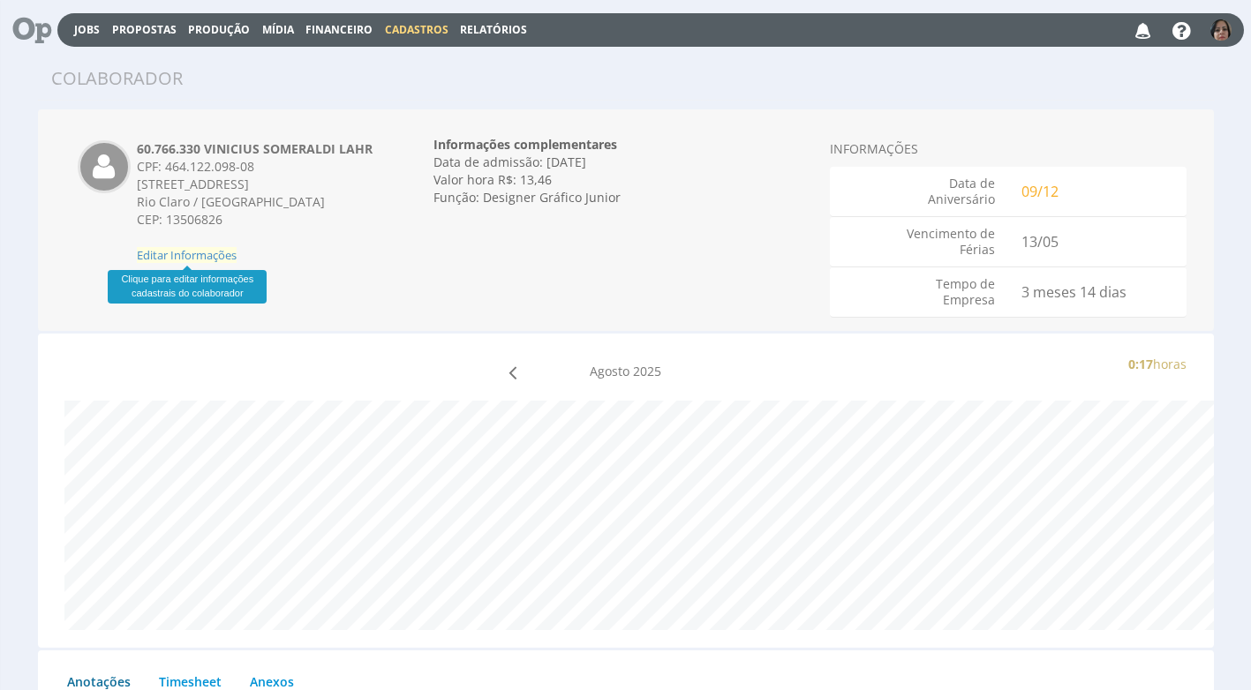
click at [217, 256] on span "Editar Informações" at bounding box center [187, 255] width 100 height 16
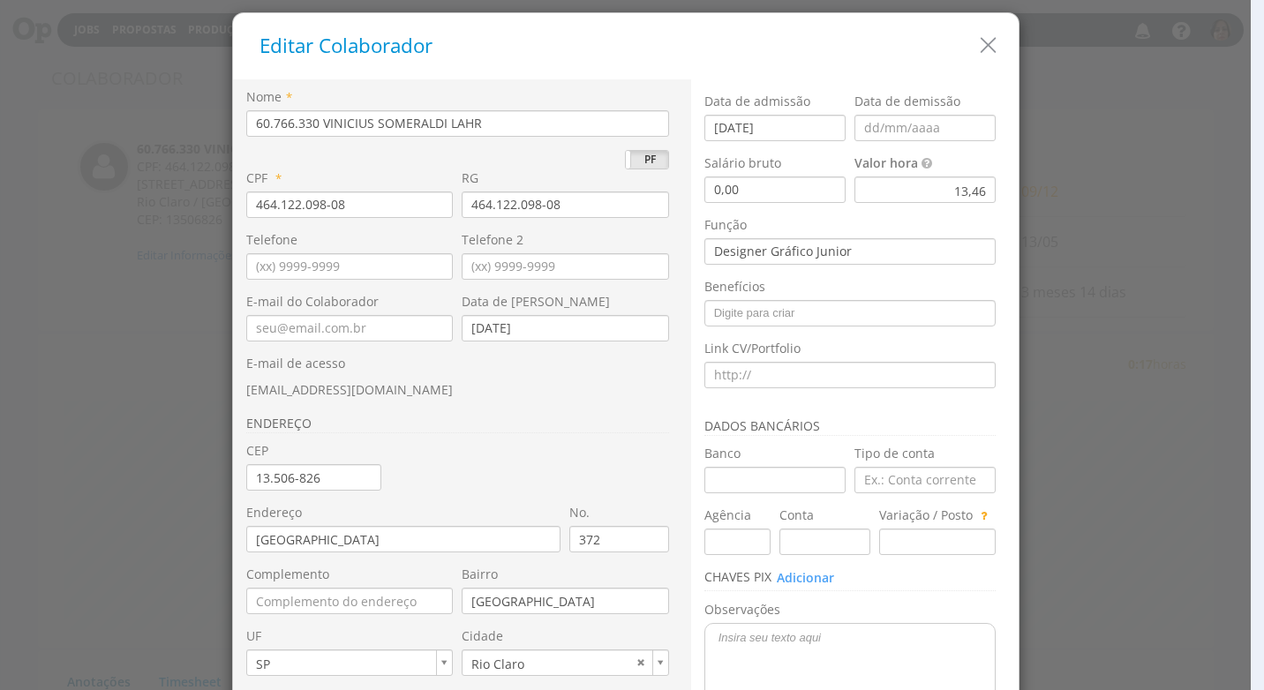
click at [893, 204] on div "Valor hora 13,46" at bounding box center [929, 185] width 150 height 62
click at [895, 191] on div "13,46" at bounding box center [924, 190] width 141 height 26
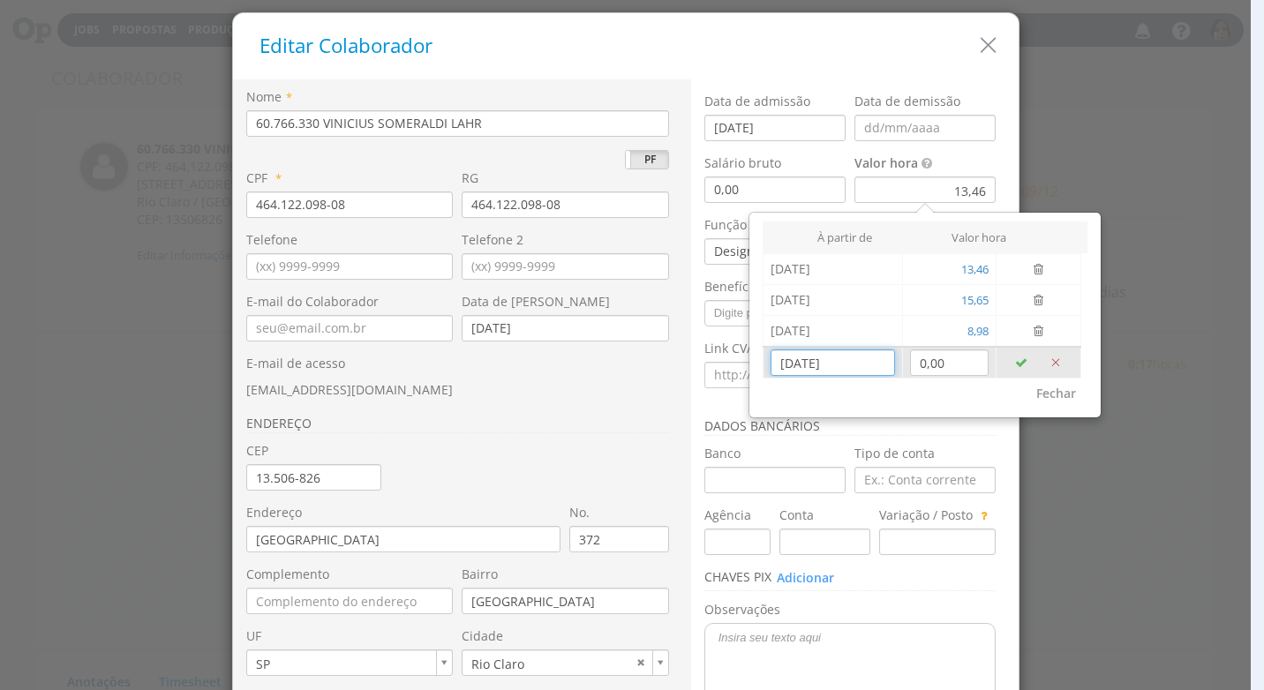
click at [797, 371] on input "[DATE]" at bounding box center [832, 362] width 124 height 26
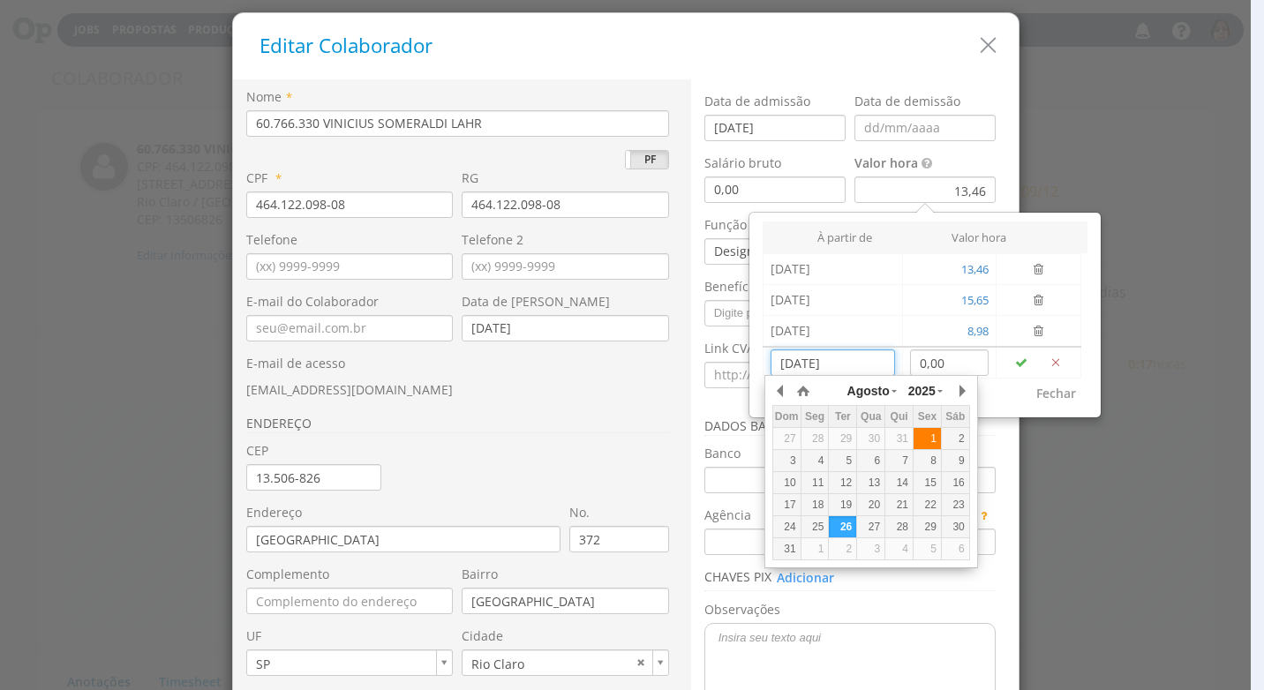
click at [922, 447] on div "1" at bounding box center [926, 439] width 27 height 15
type input "[DATE]"
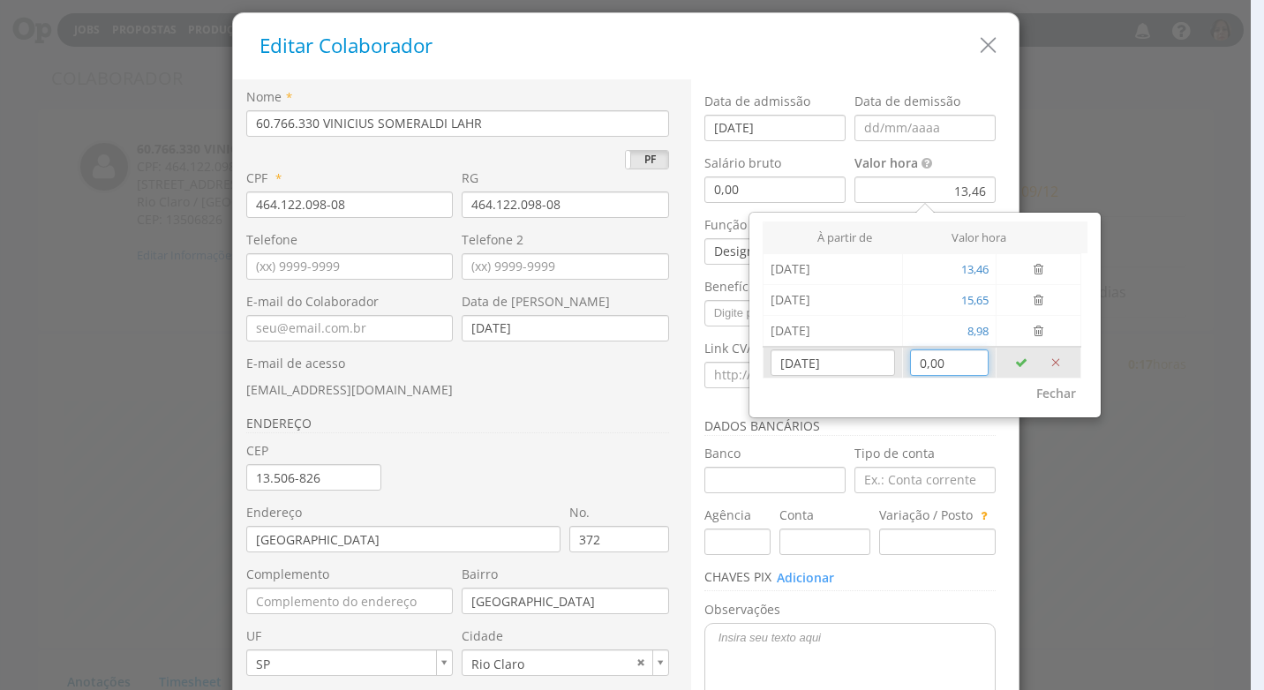
click at [930, 370] on input "0,00" at bounding box center [949, 362] width 79 height 26
click at [951, 365] on input "0,00" at bounding box center [949, 362] width 79 height 26
type input "14,12"
click at [1015, 360] on icon "button" at bounding box center [1021, 363] width 12 height 12
type input "[DATE]"
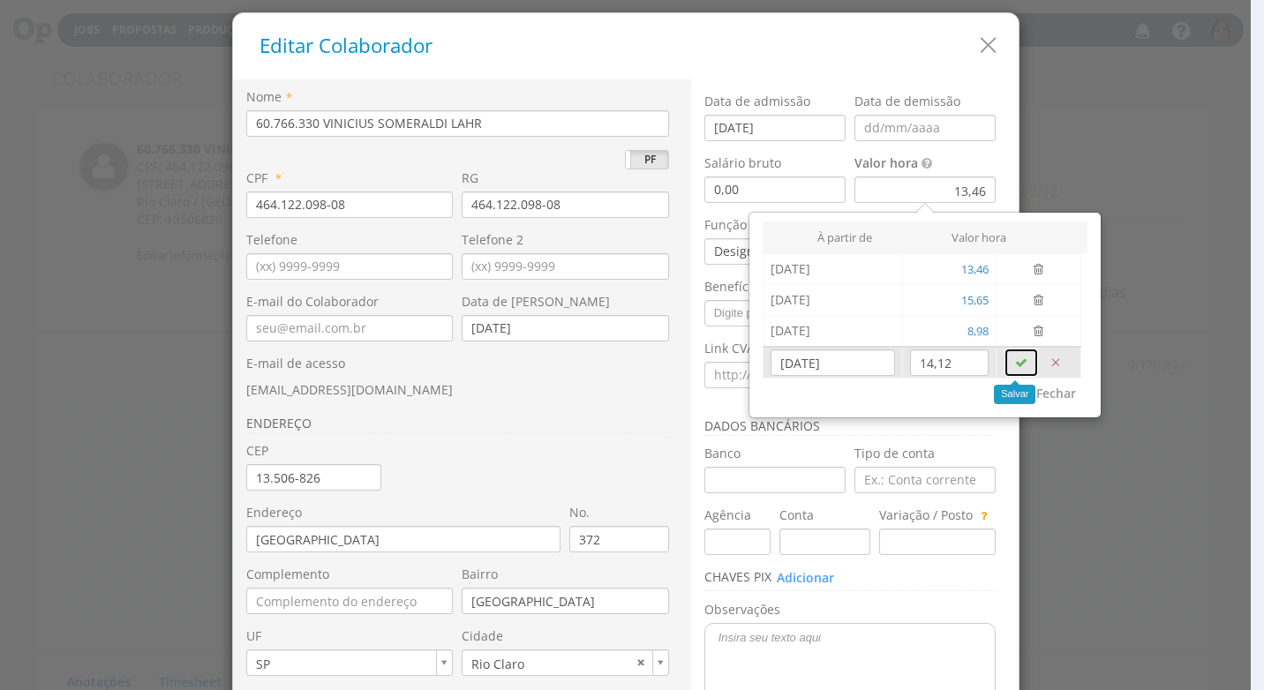
type input "0,00"
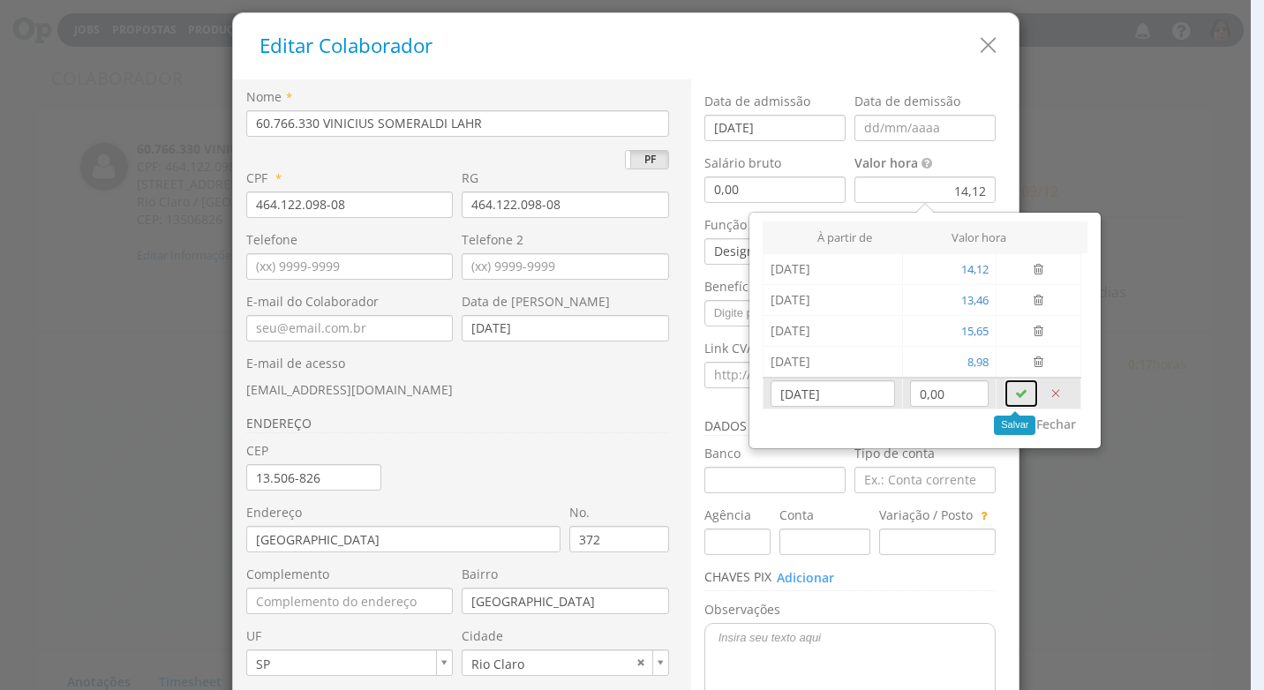
click at [1015, 392] on icon "button" at bounding box center [1021, 393] width 12 height 12
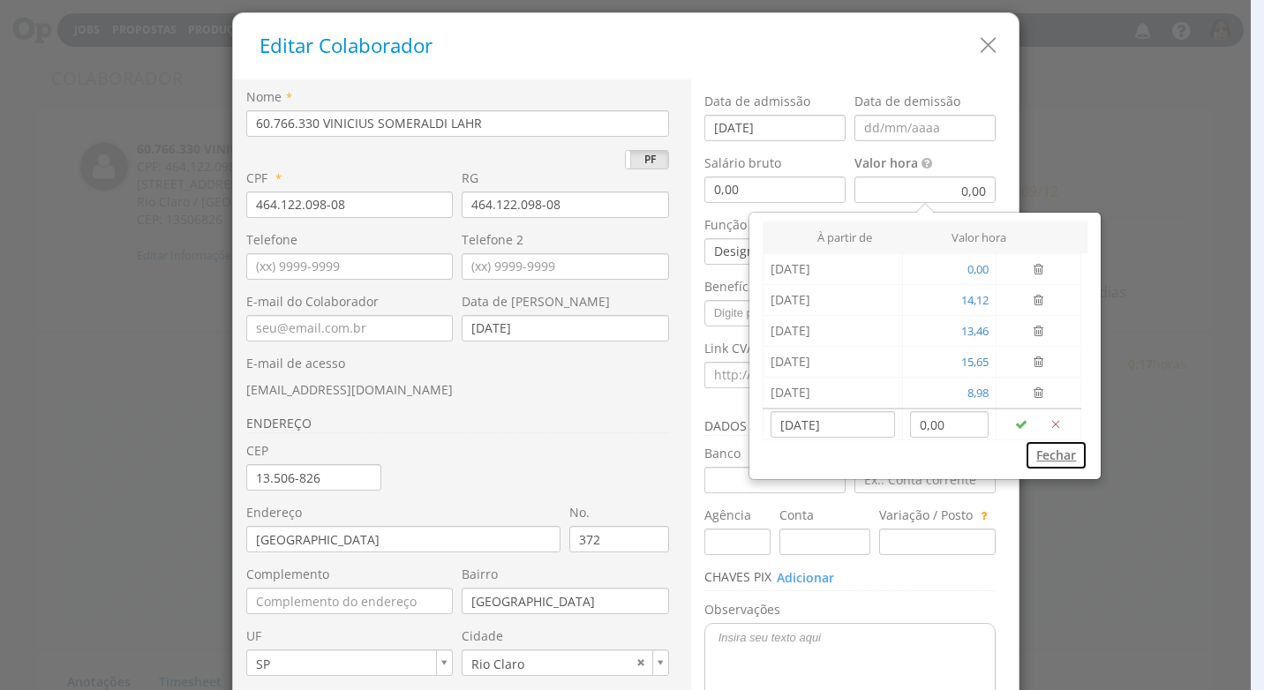
click at [1047, 453] on button "Fechar" at bounding box center [1056, 455] width 63 height 30
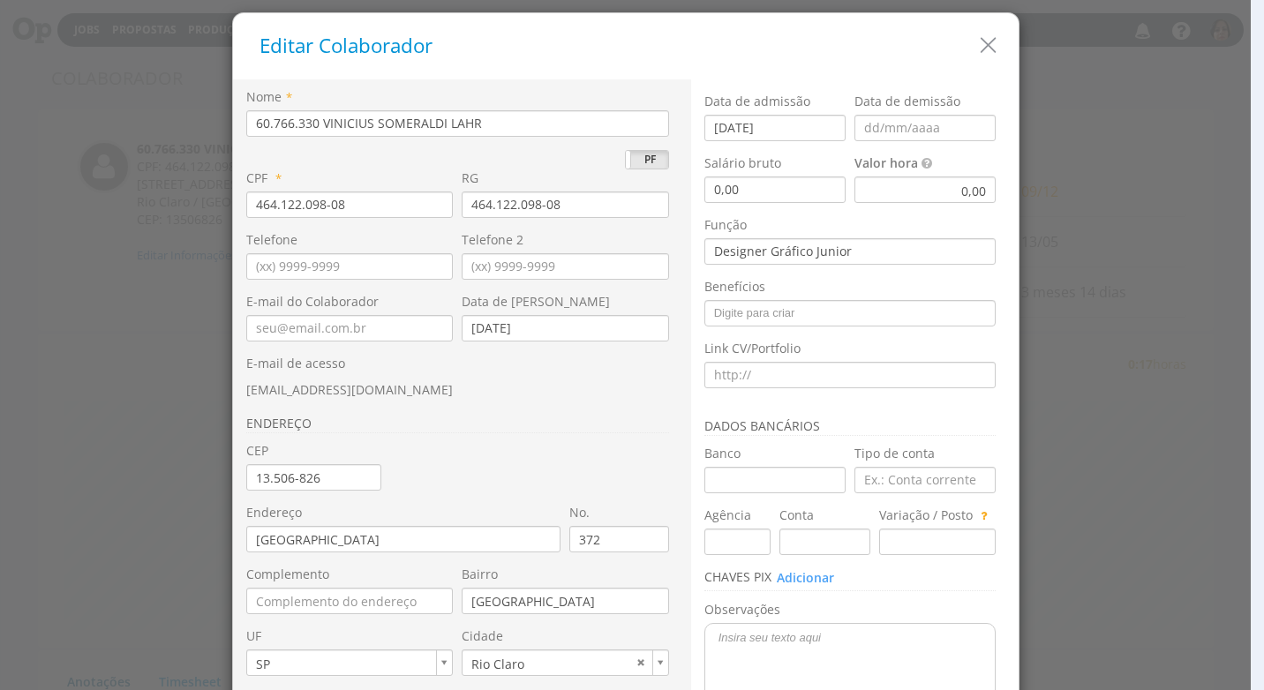
click at [933, 192] on div "0,00" at bounding box center [924, 190] width 141 height 26
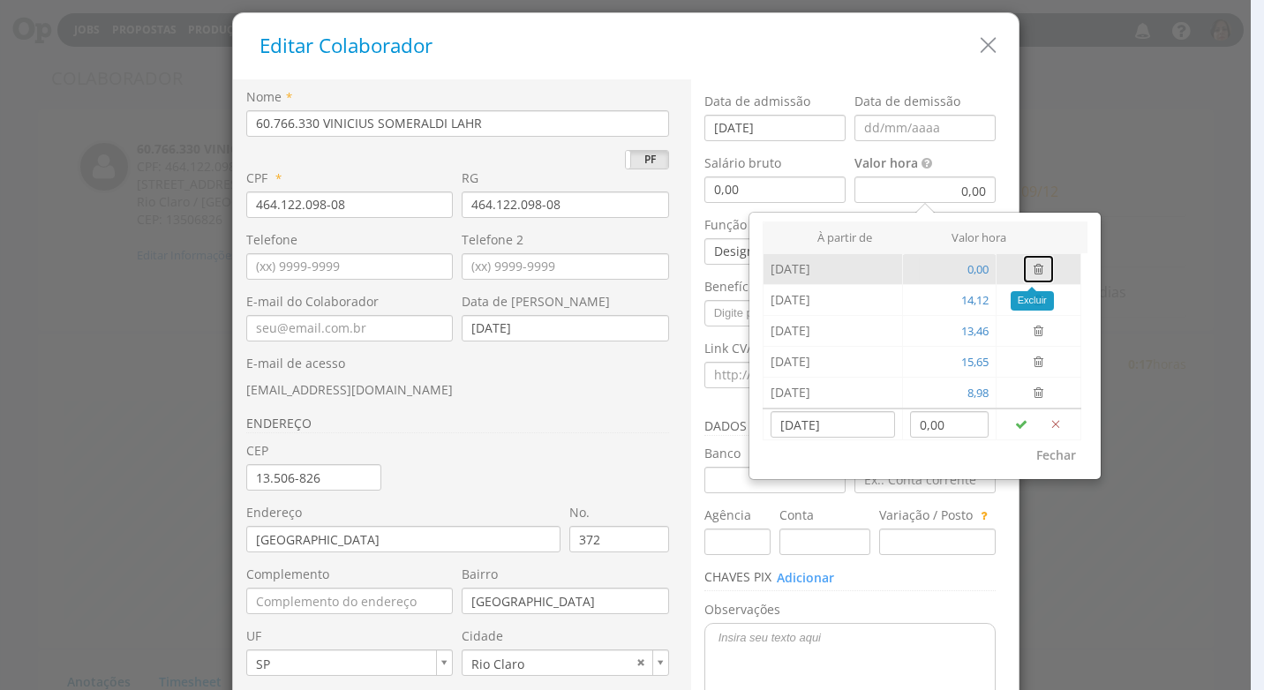
click at [1033, 264] on icon "button" at bounding box center [1038, 269] width 10 height 12
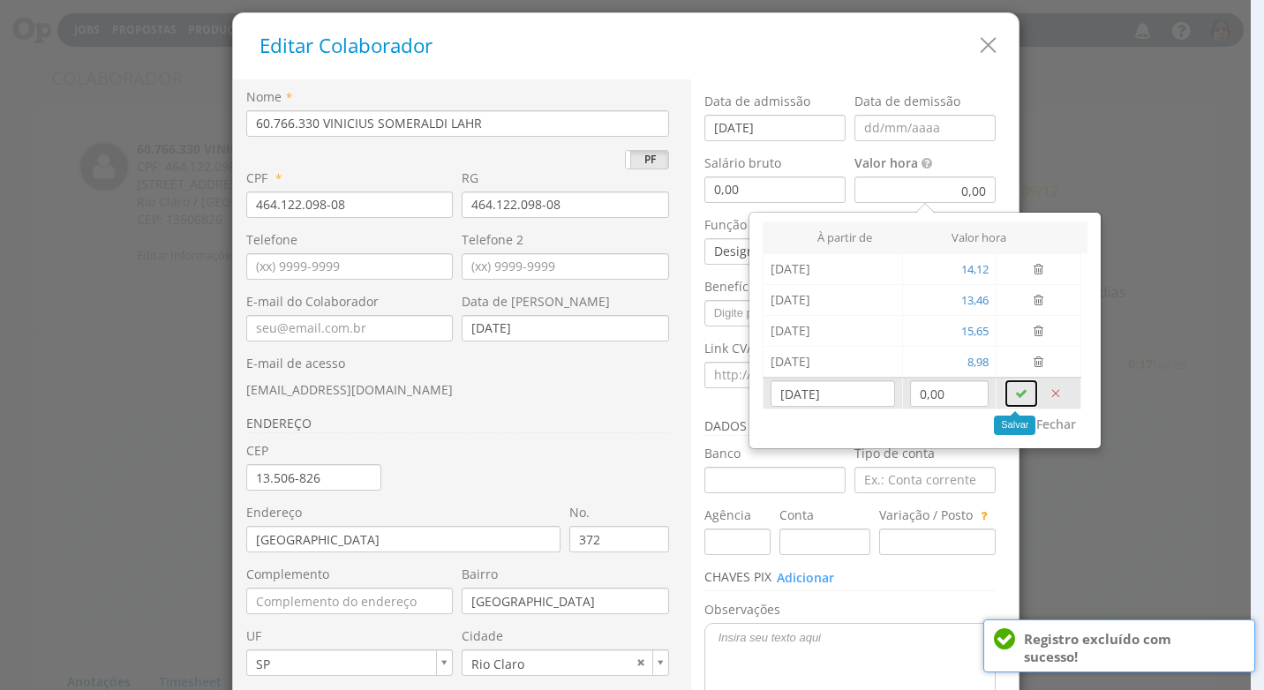
click at [1016, 388] on icon "button" at bounding box center [1021, 393] width 12 height 12
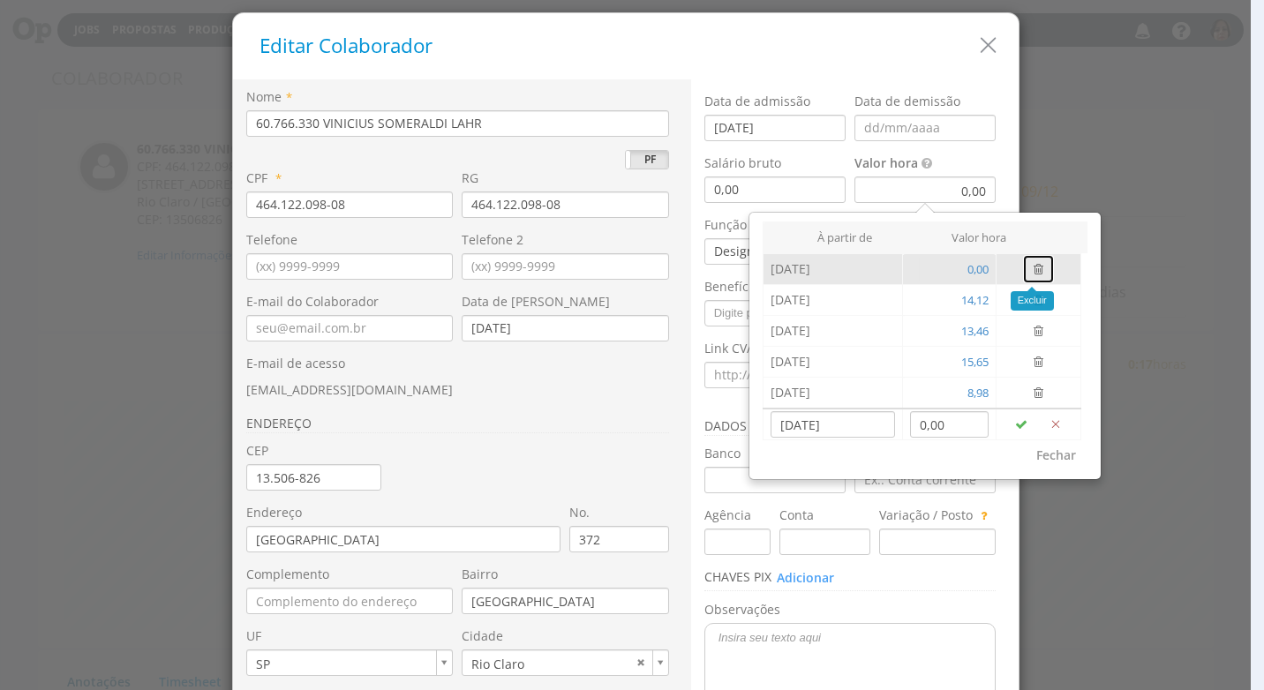
click at [1033, 265] on icon "button" at bounding box center [1038, 269] width 10 height 12
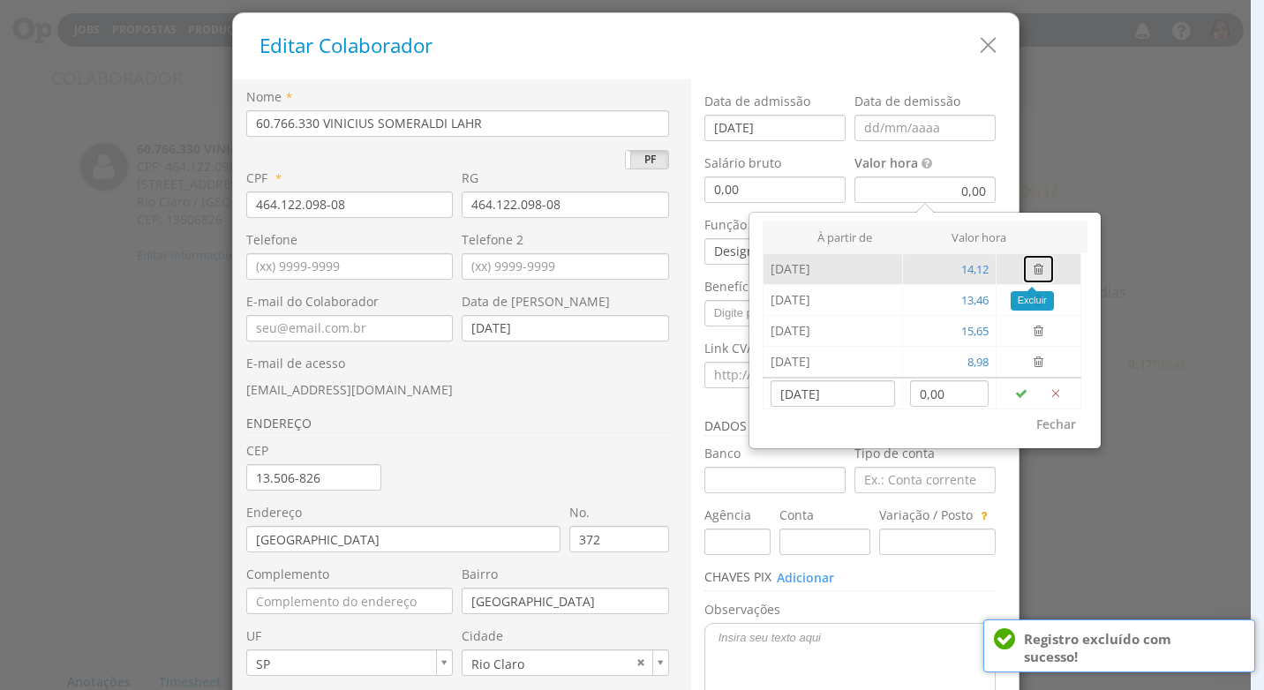
click at [1033, 265] on icon "button" at bounding box center [1038, 269] width 10 height 12
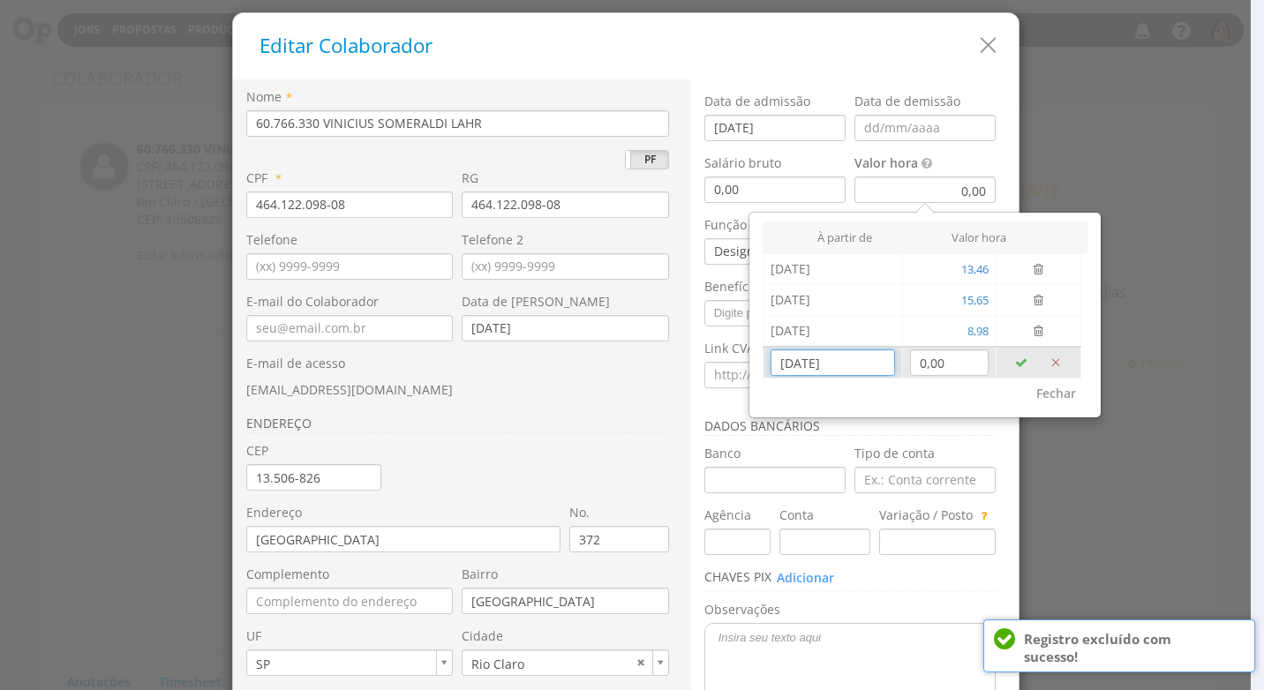
click at [817, 372] on input "[DATE]" at bounding box center [832, 362] width 124 height 26
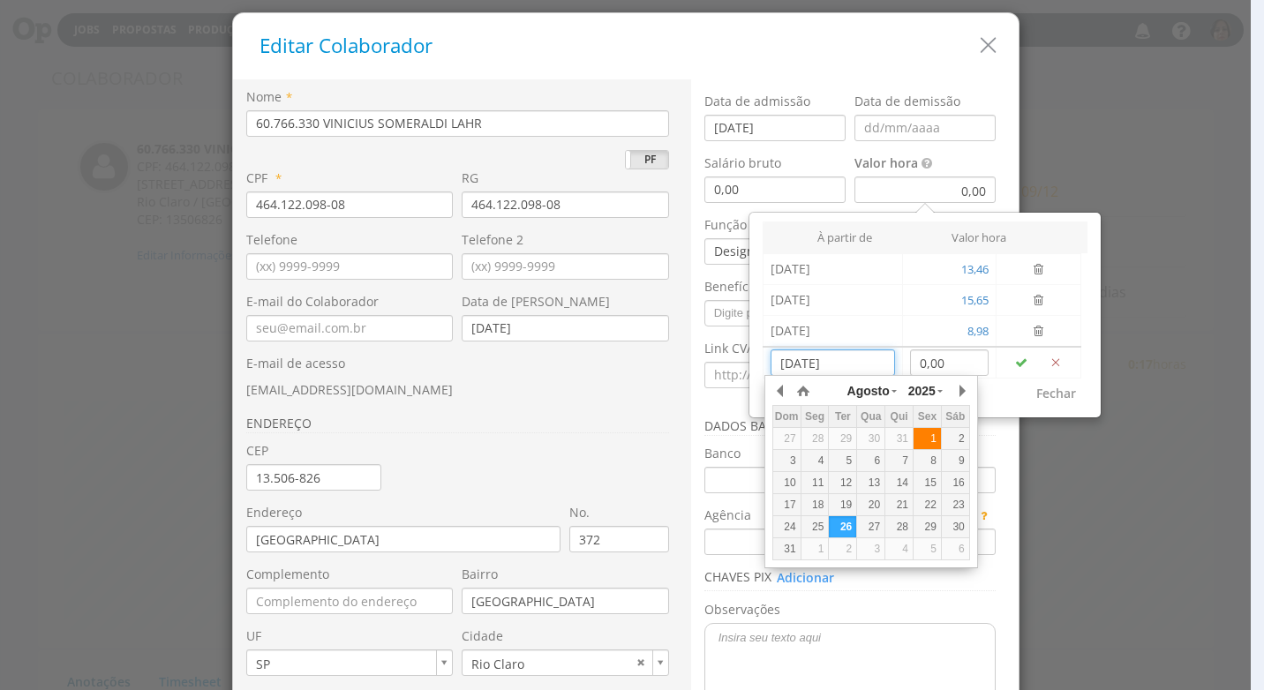
click at [922, 433] on div "1" at bounding box center [926, 439] width 27 height 15
type input "[DATE]"
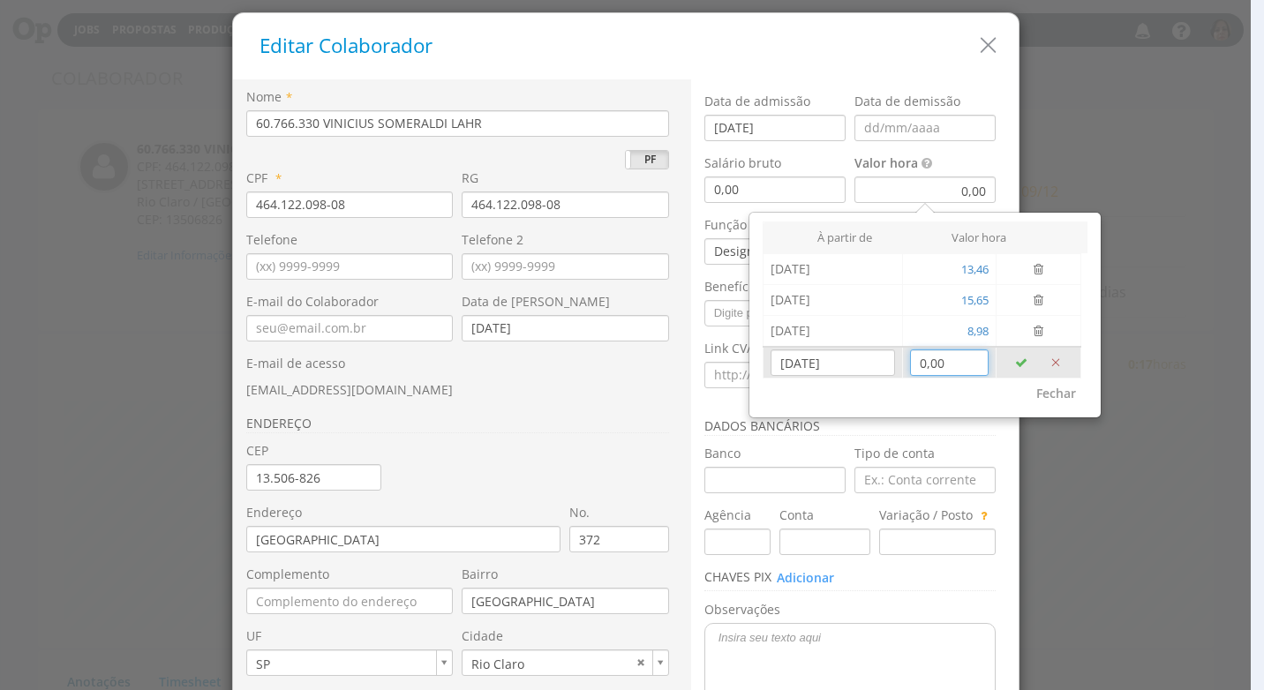
click at [924, 369] on input "0,00" at bounding box center [949, 362] width 79 height 26
click at [965, 368] on input "1.412,00" at bounding box center [949, 362] width 79 height 26
type input "14,12"
click at [1015, 365] on icon "button" at bounding box center [1021, 363] width 12 height 12
type input "[DATE]"
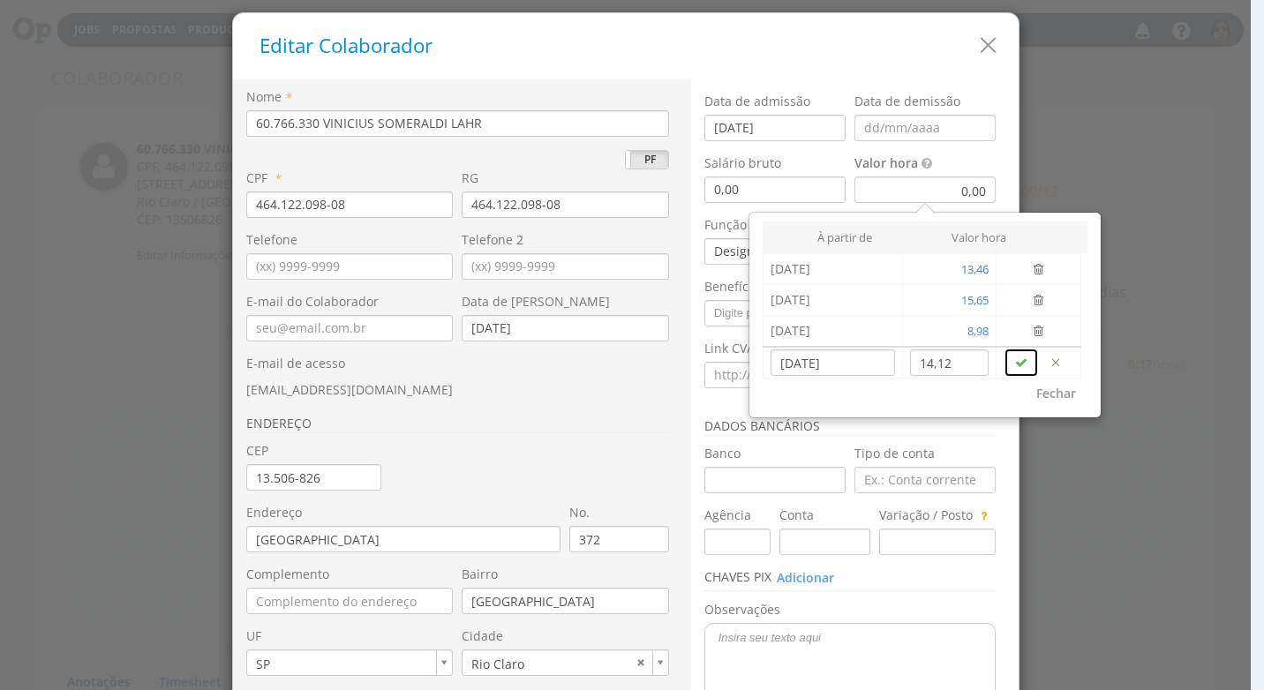
type input "0,00"
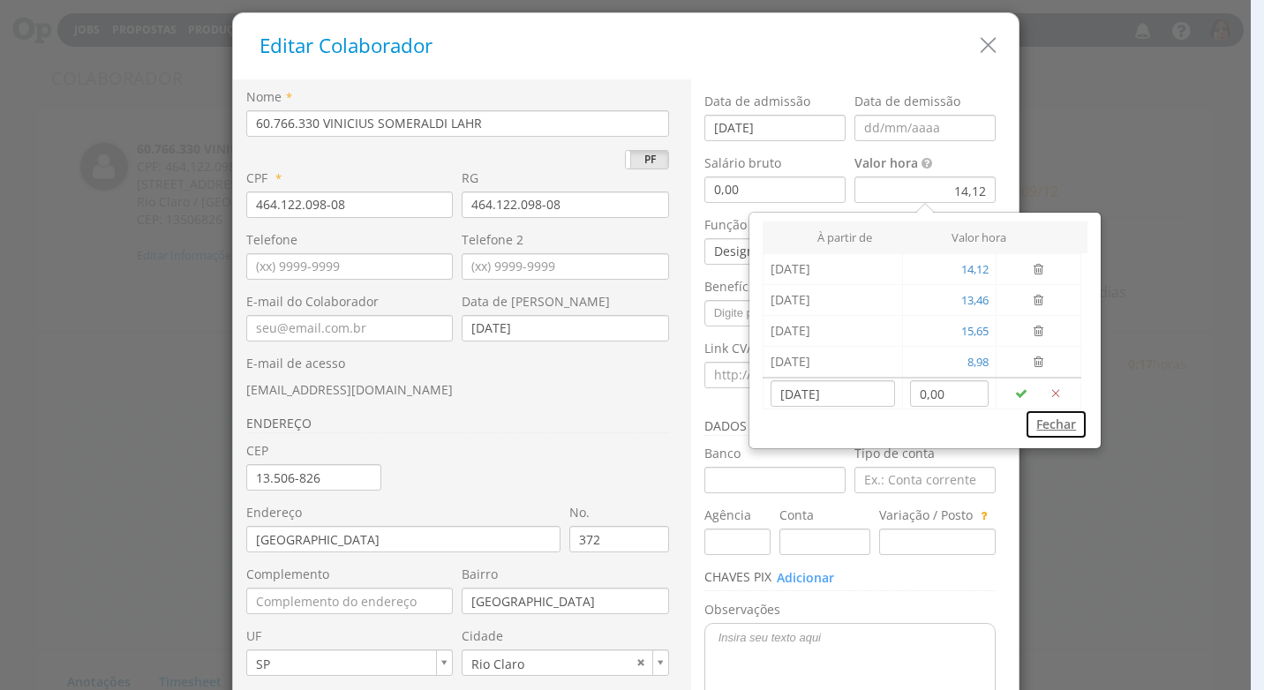
click at [1052, 429] on button "Fechar" at bounding box center [1056, 424] width 63 height 30
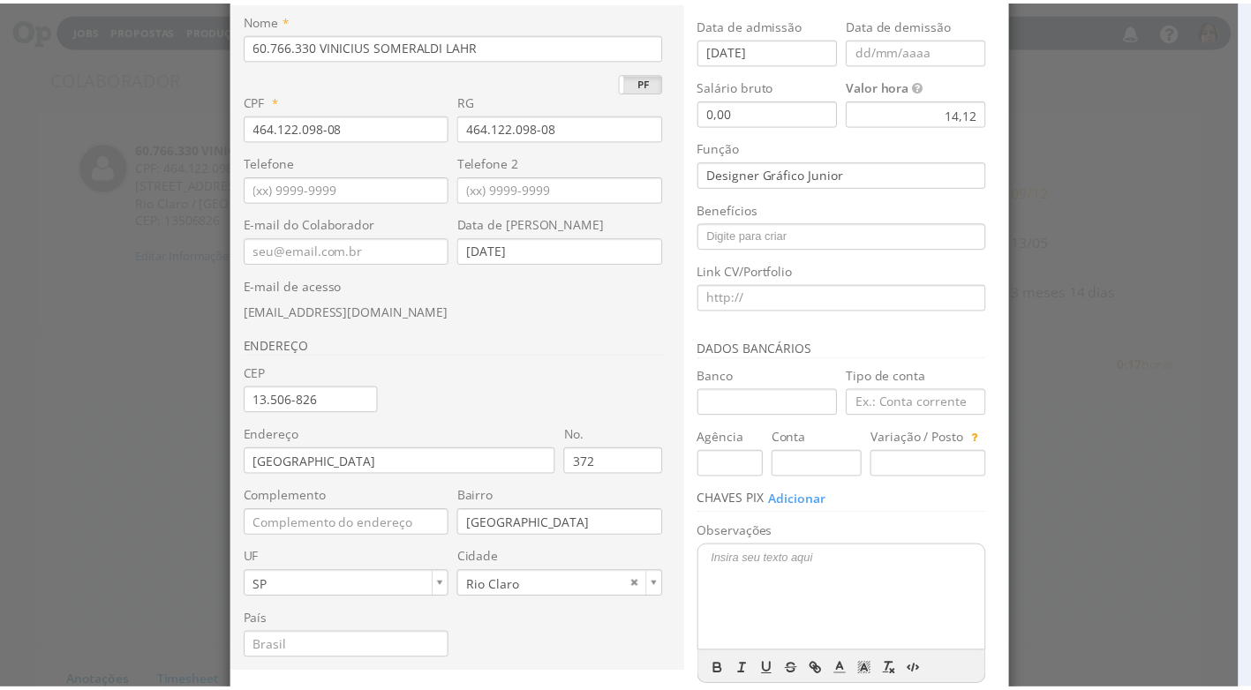
scroll to position [166, 0]
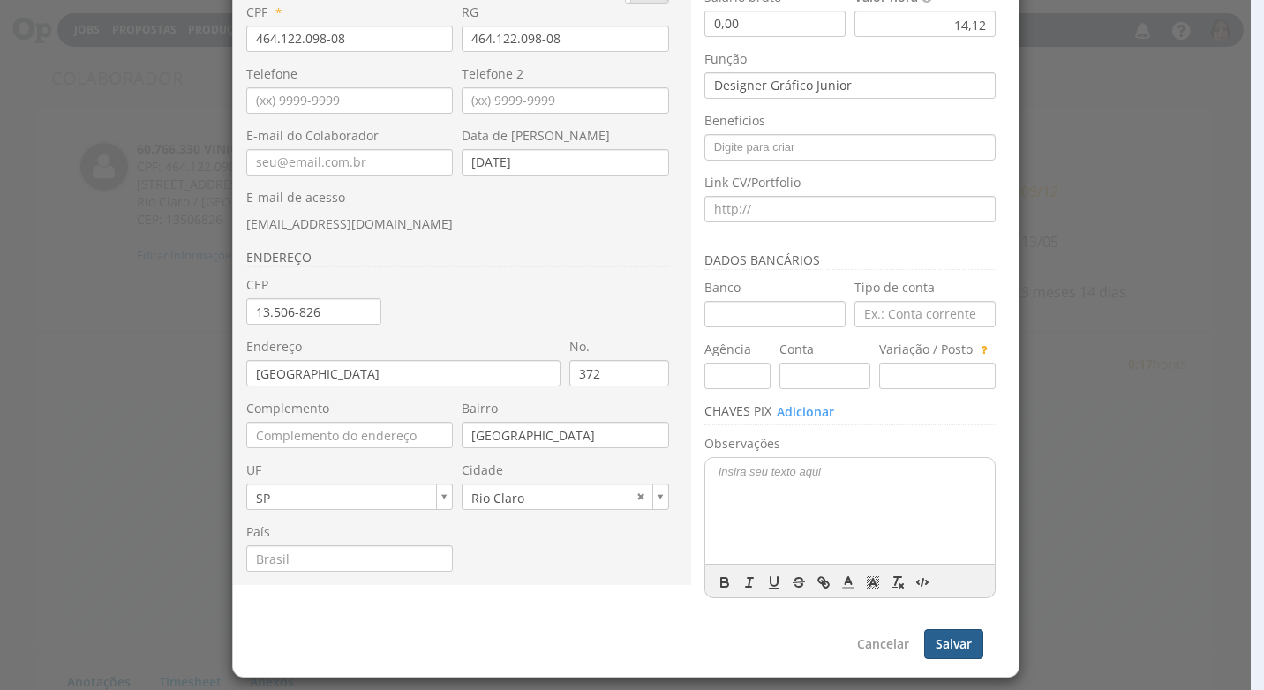
click at [957, 647] on button "Salvar" at bounding box center [953, 644] width 59 height 30
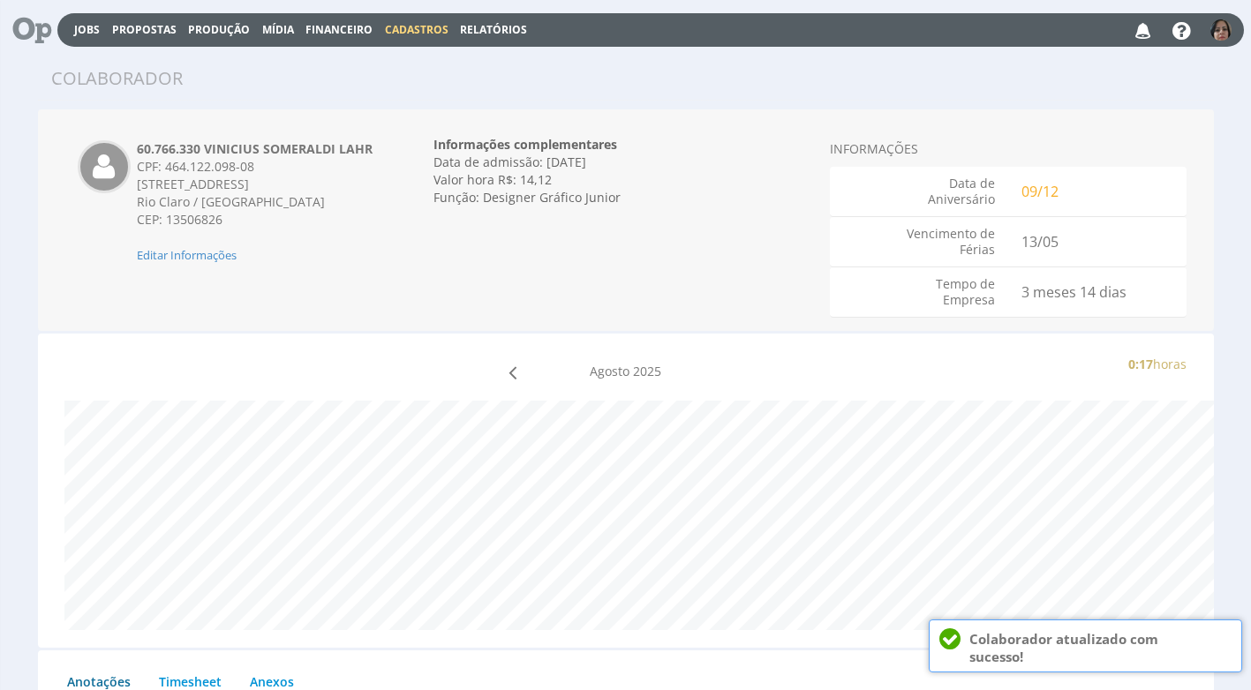
click at [400, 26] on span "Cadastros" at bounding box center [417, 29] width 64 height 15
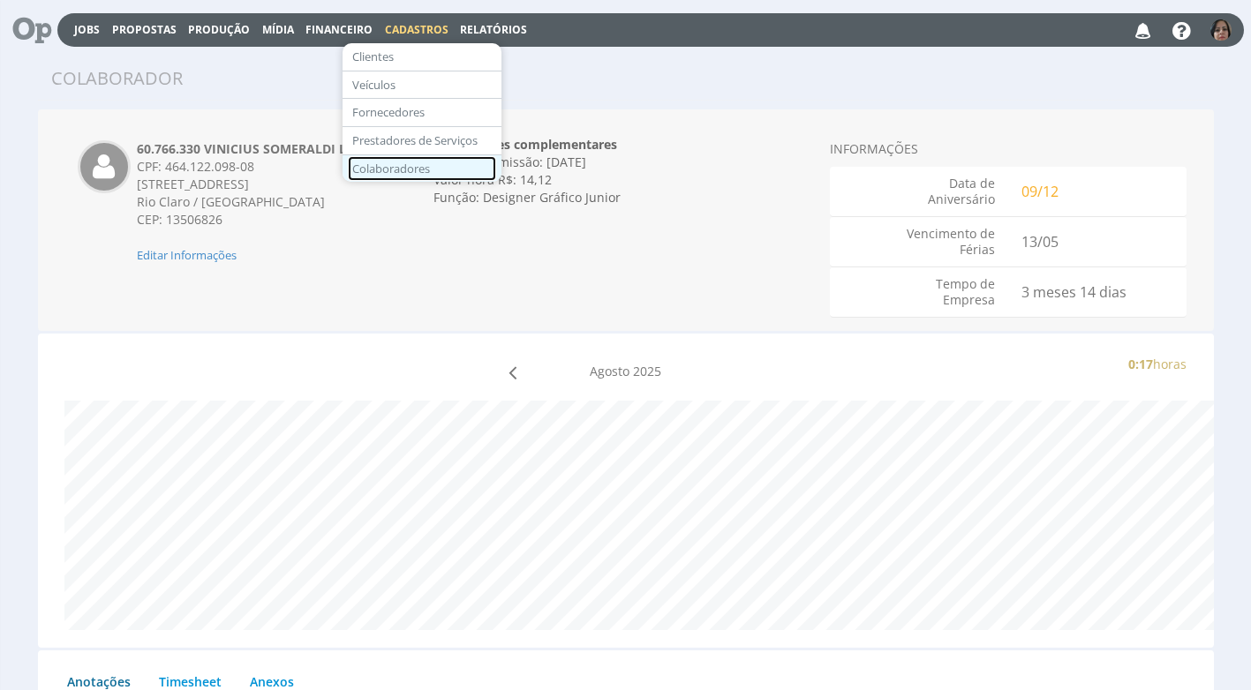
click at [409, 169] on link "Colaboradores" at bounding box center [422, 169] width 148 height 26
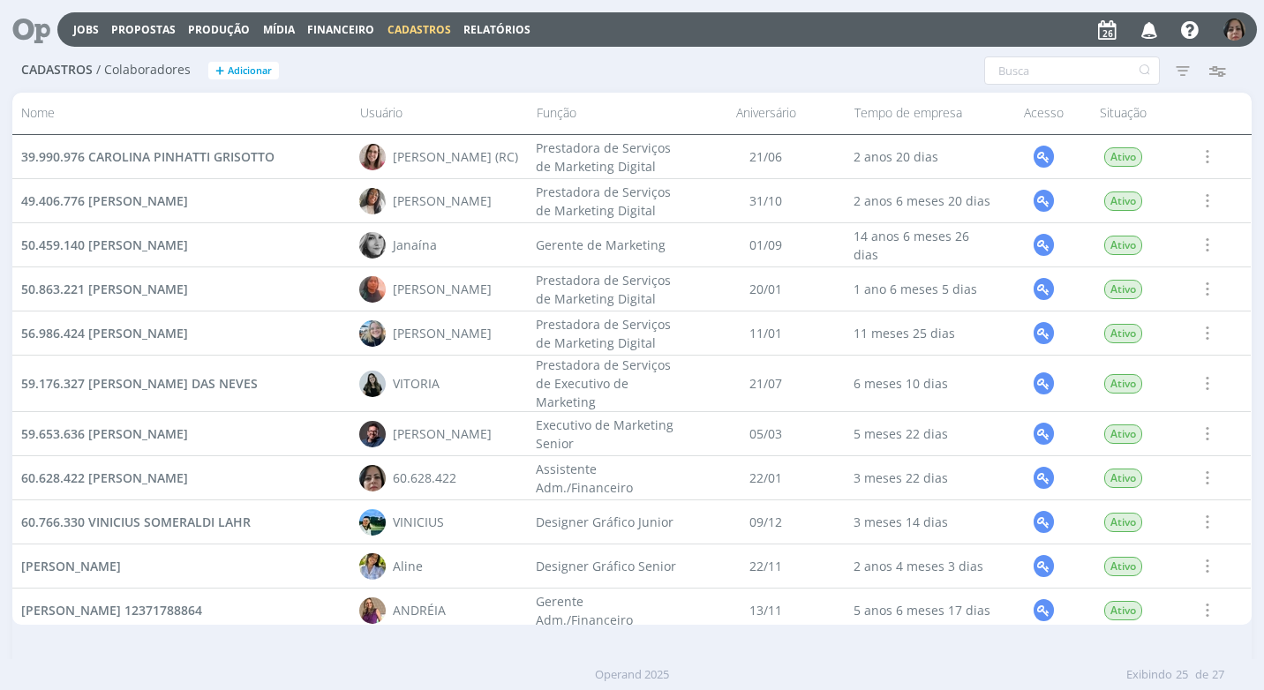
scroll to position [265, 0]
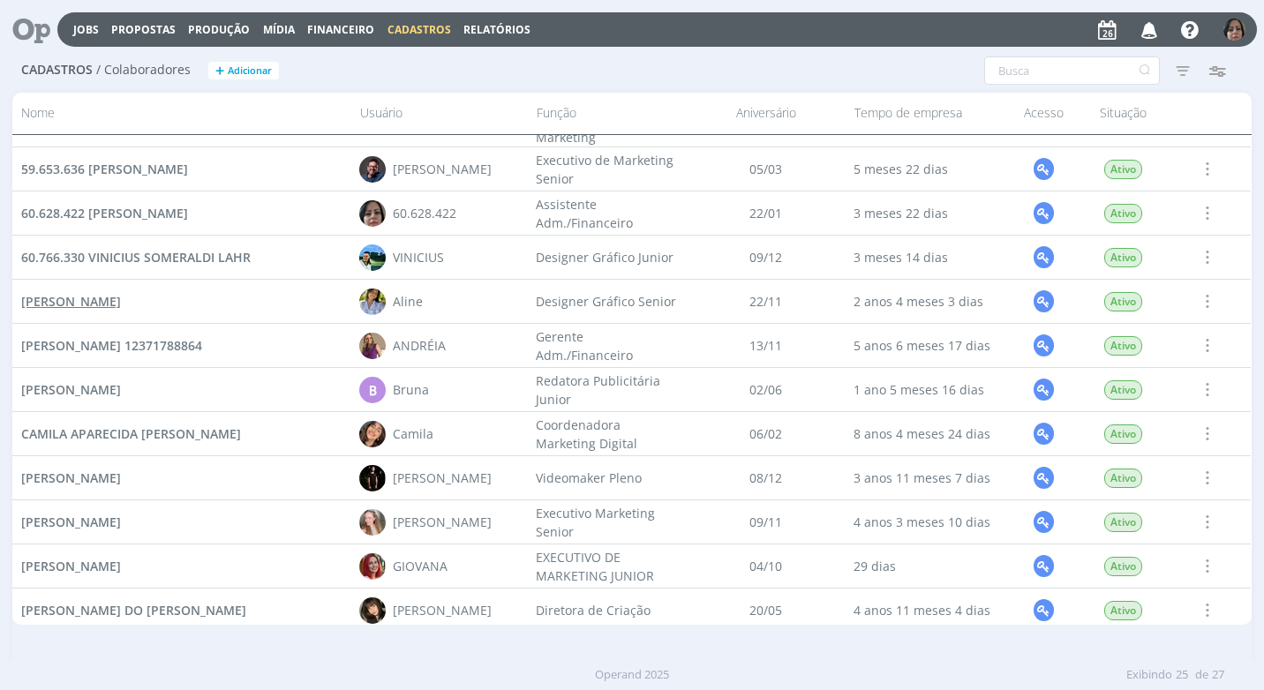
click at [121, 303] on span "[PERSON_NAME]" at bounding box center [71, 301] width 100 height 17
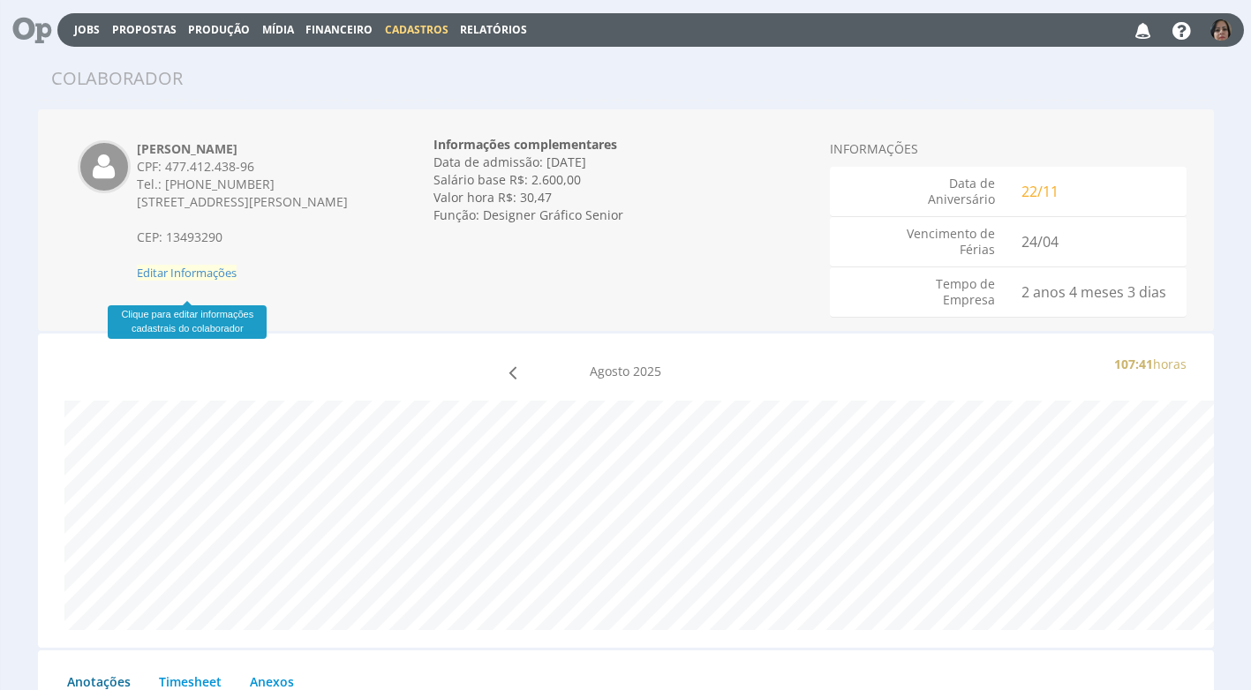
click at [207, 281] on span "Editar Informações" at bounding box center [187, 273] width 100 height 16
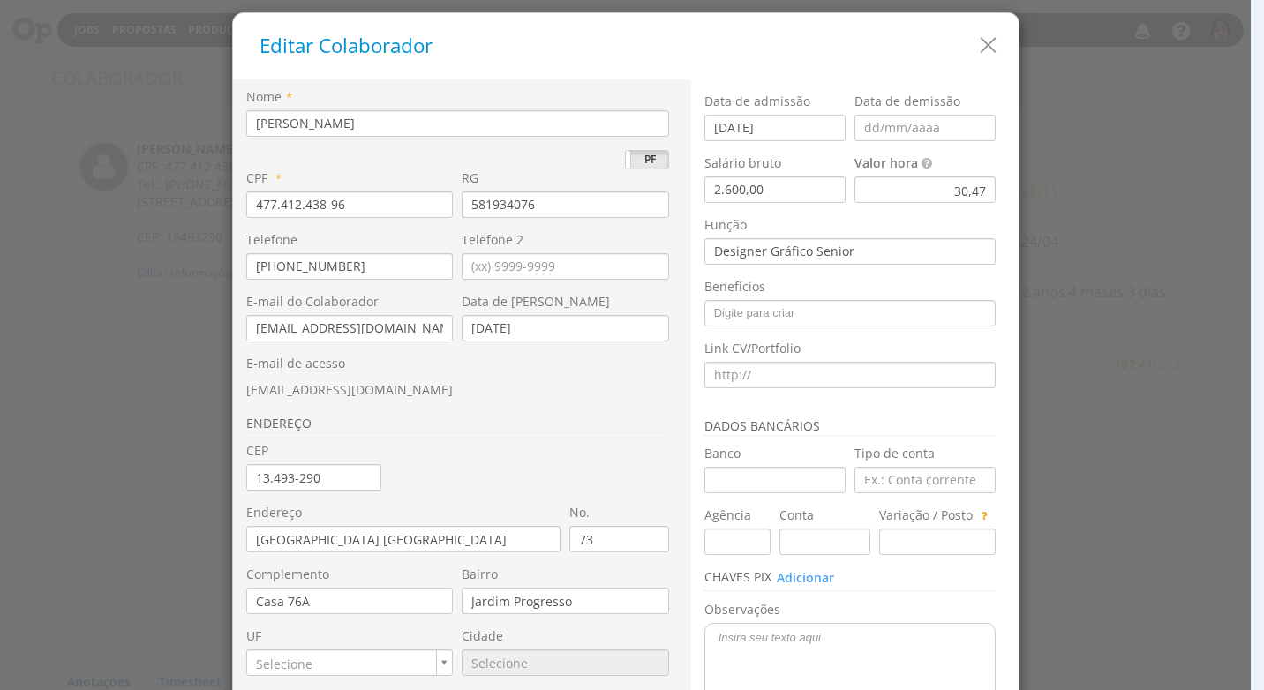
click at [892, 193] on div "30,47" at bounding box center [924, 190] width 141 height 26
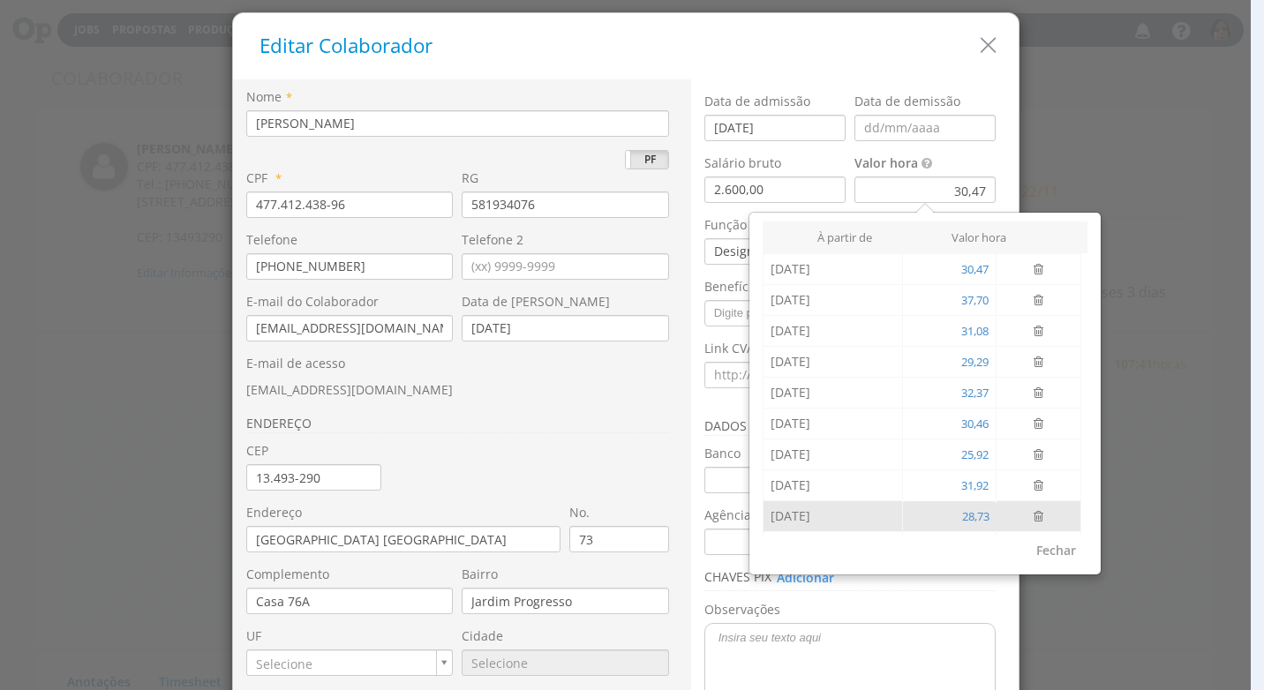
scroll to position [59, 0]
click at [807, 522] on input "[DATE]" at bounding box center [832, 520] width 124 height 26
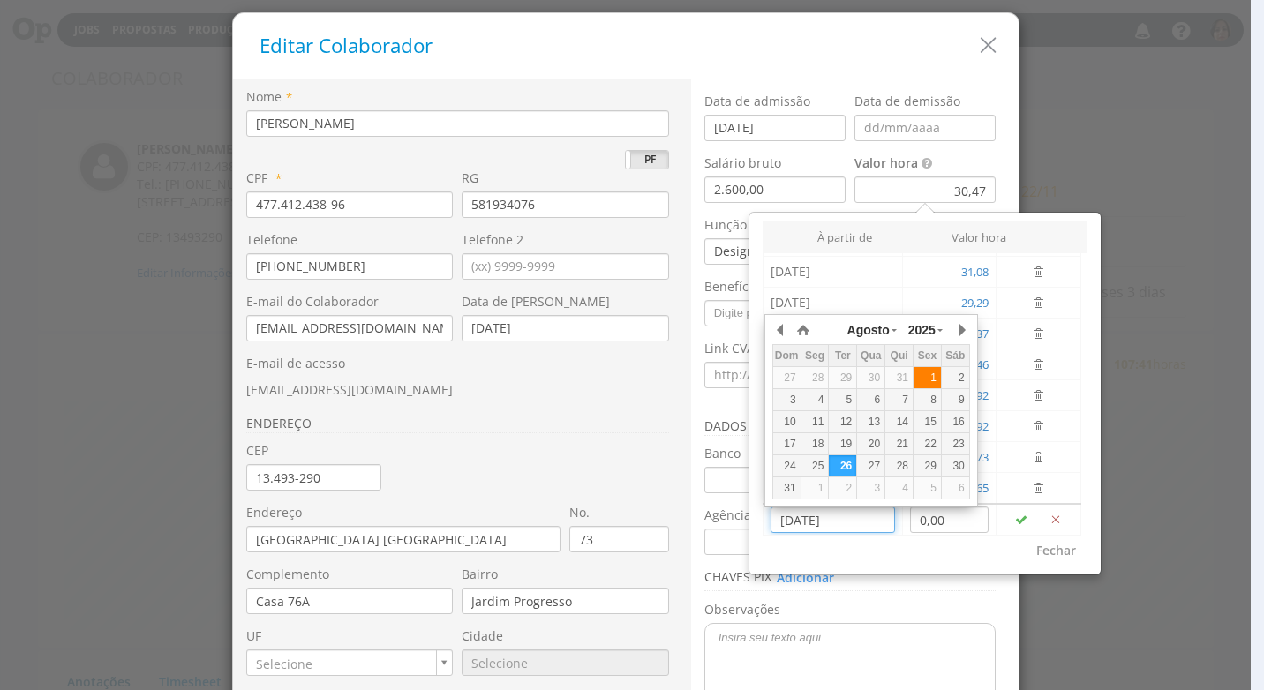
click at [932, 378] on div "1" at bounding box center [926, 378] width 27 height 15
type input "[DATE]"
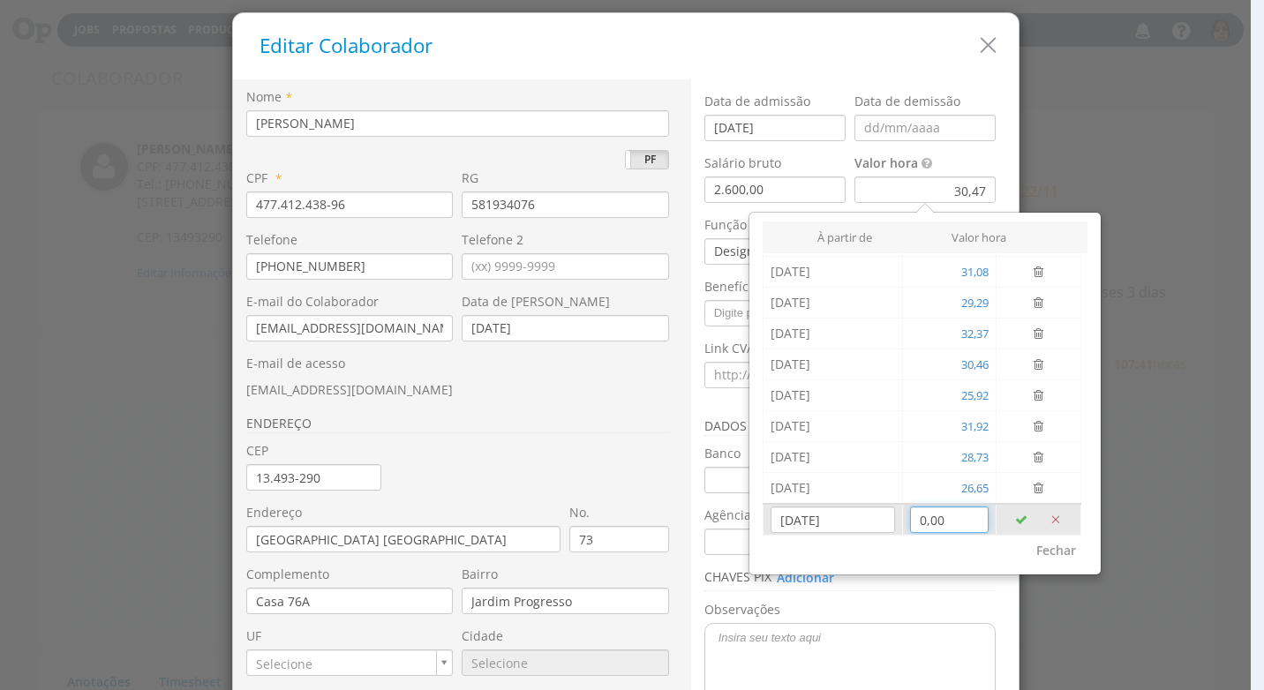
click at [928, 523] on input "0,00" at bounding box center [949, 520] width 79 height 26
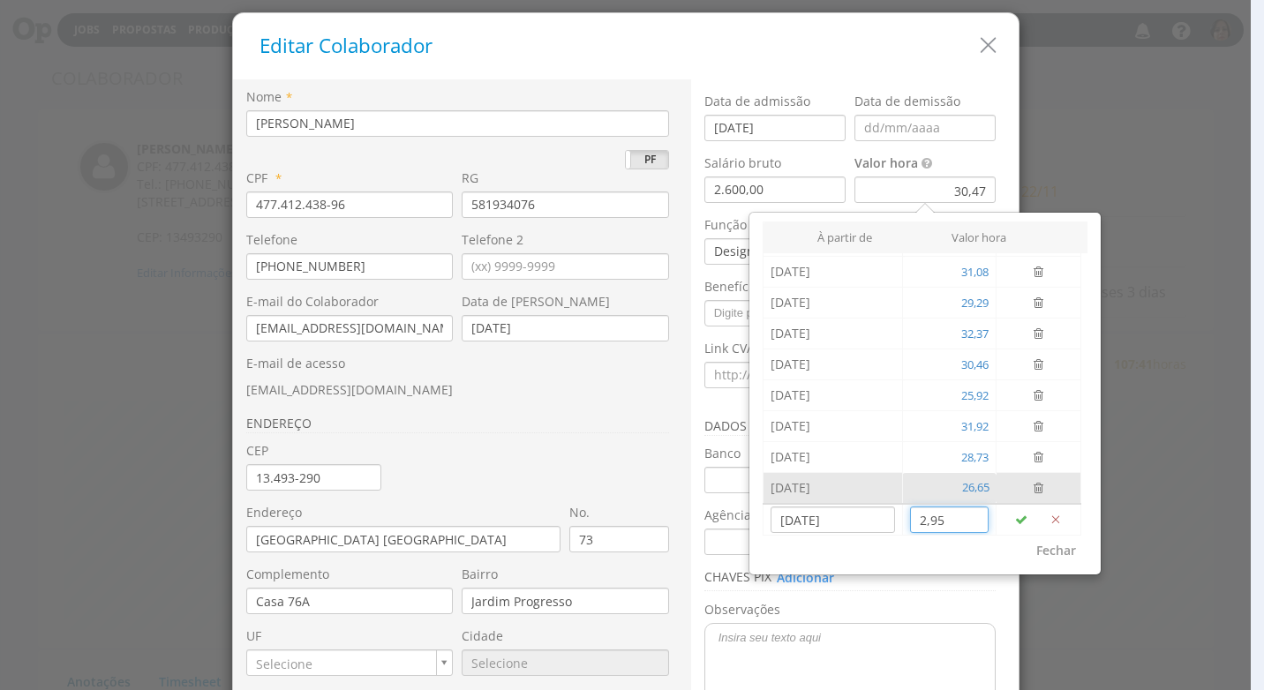
type input "29,54"
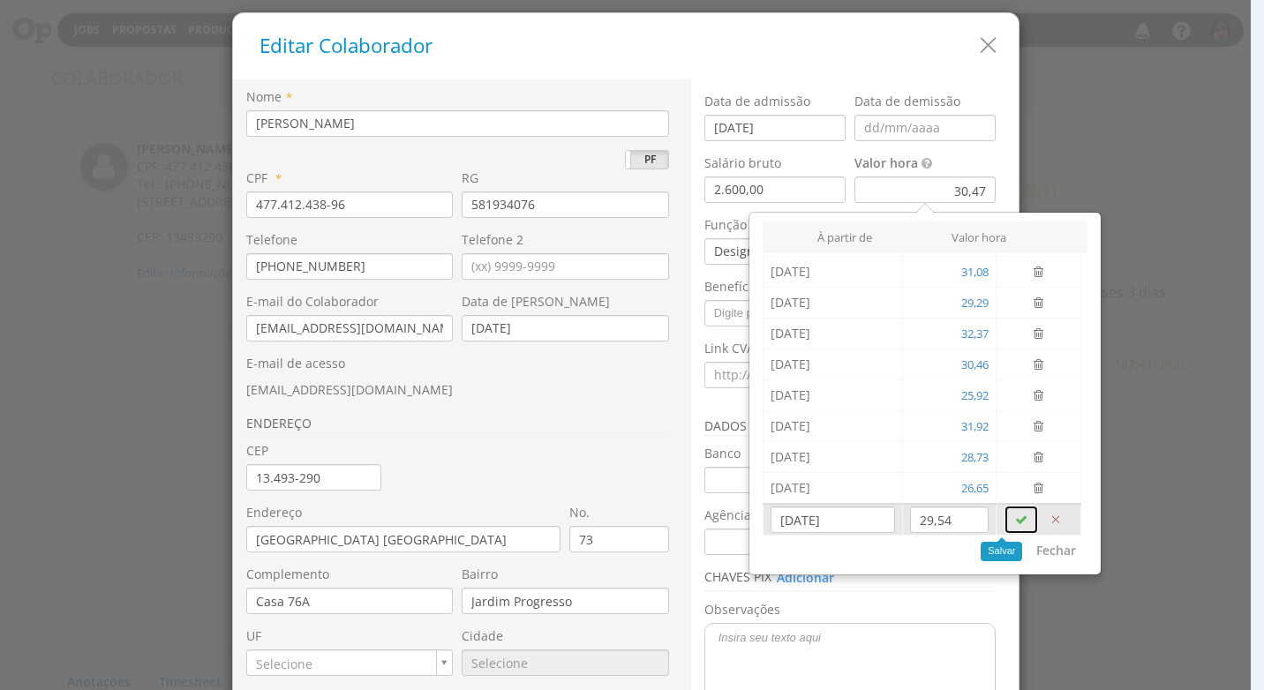
click at [1015, 520] on icon "button" at bounding box center [1021, 520] width 12 height 12
type input "[DATE]"
type input "0,00"
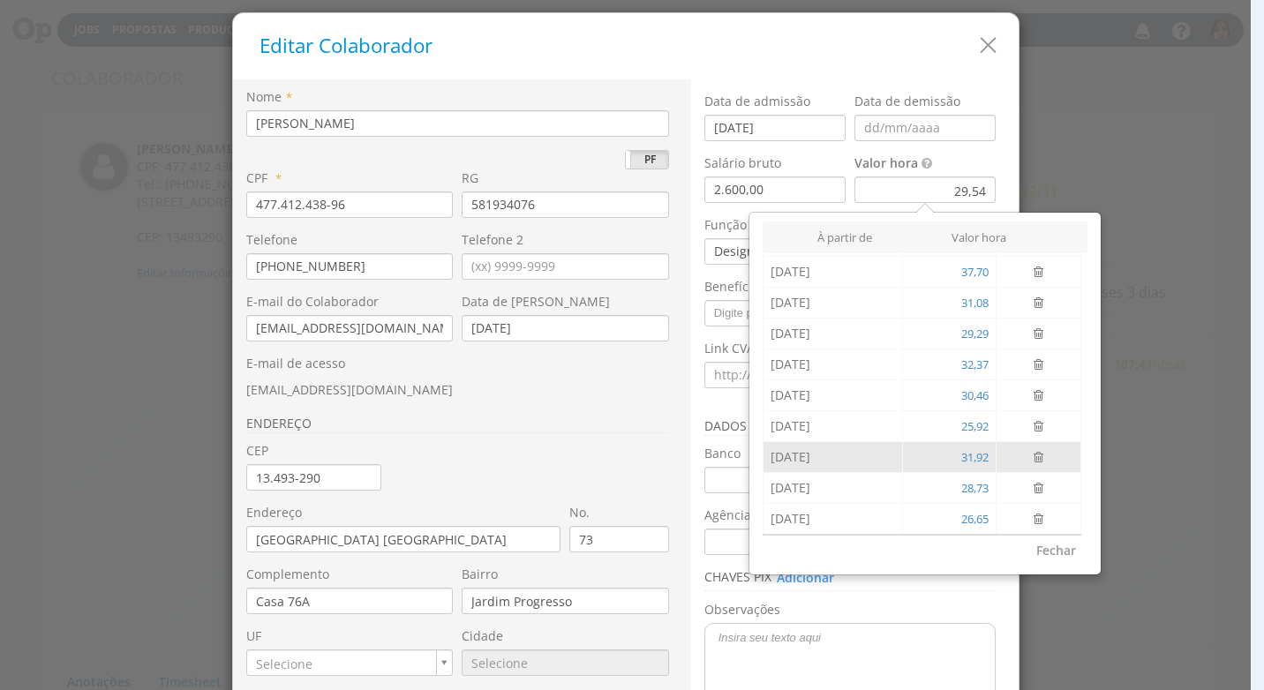
scroll to position [0, 0]
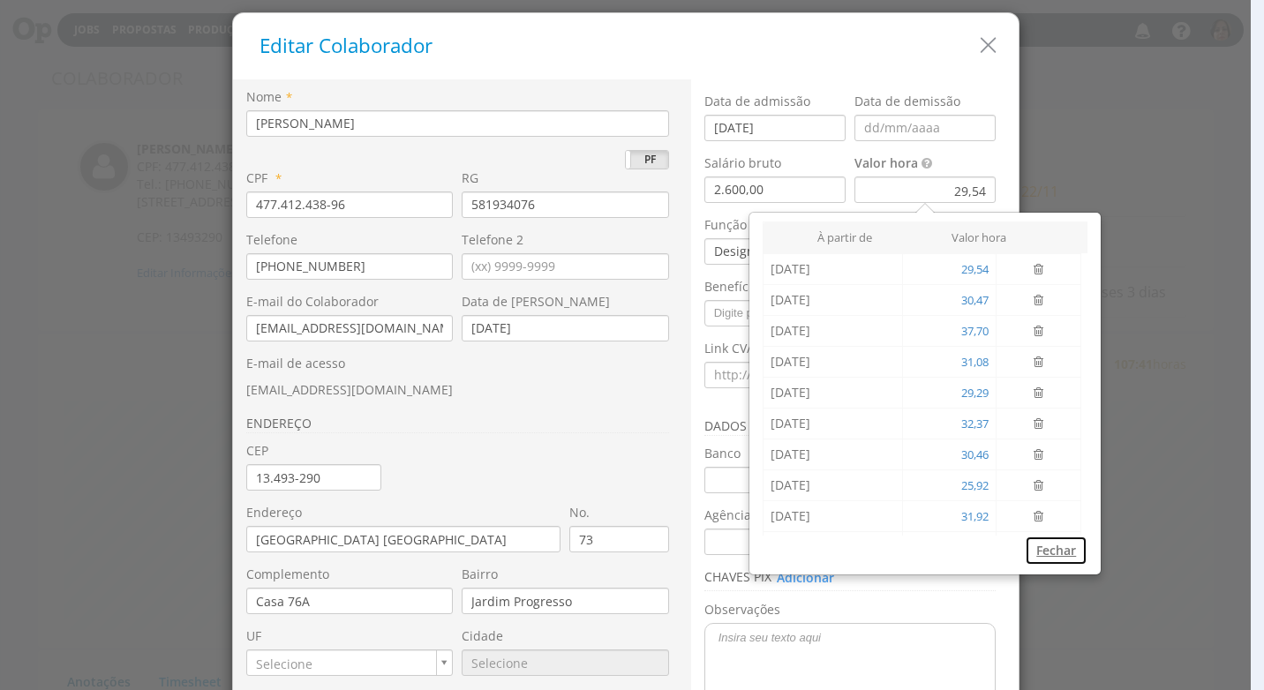
click at [1040, 555] on button "Fechar" at bounding box center [1056, 551] width 63 height 30
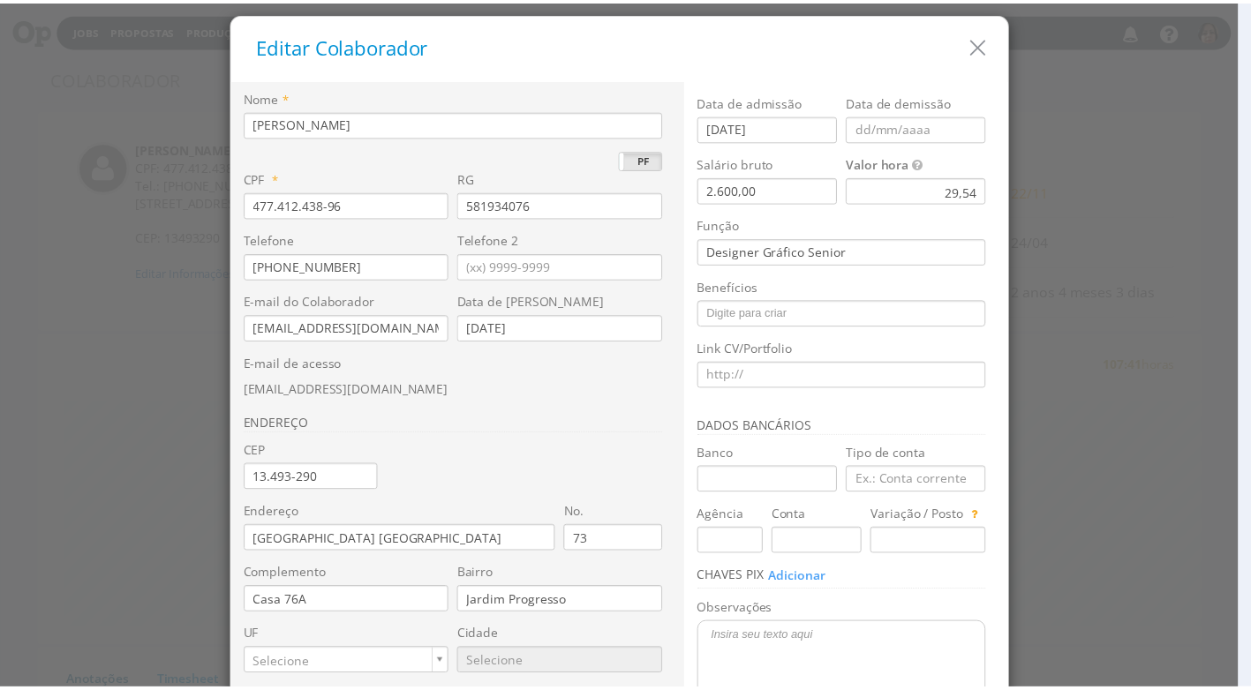
scroll to position [166, 0]
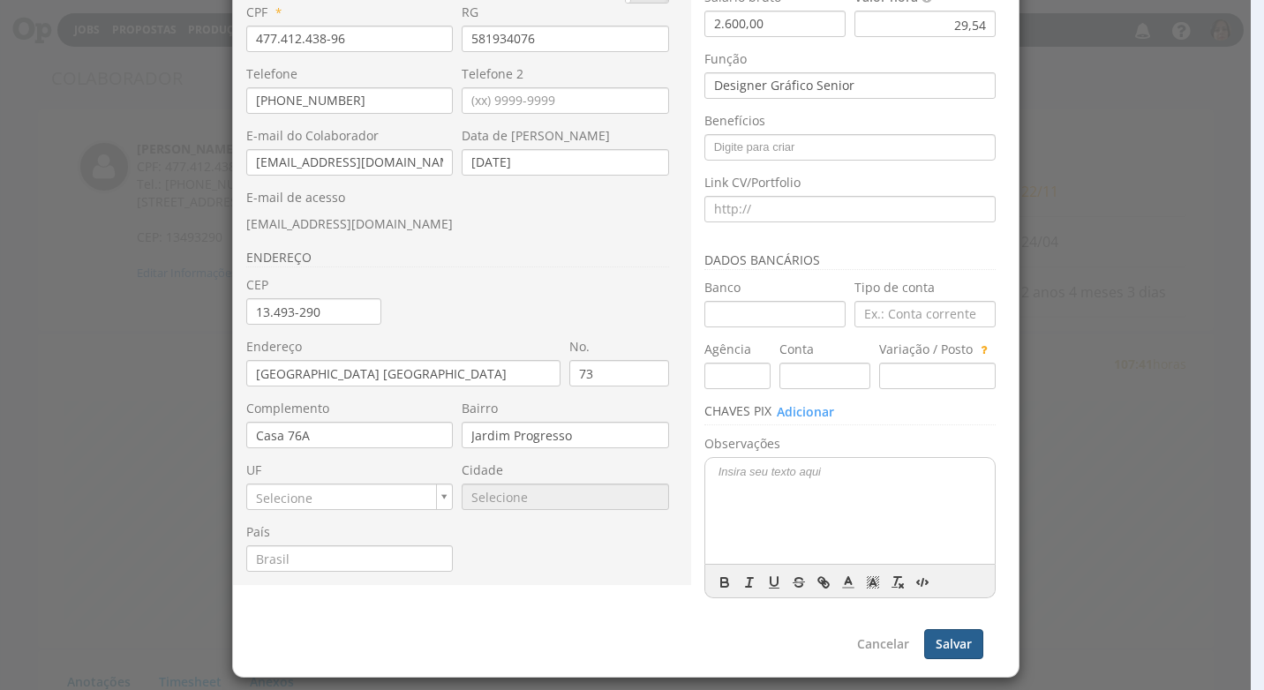
click at [959, 653] on button "Salvar" at bounding box center [953, 644] width 59 height 30
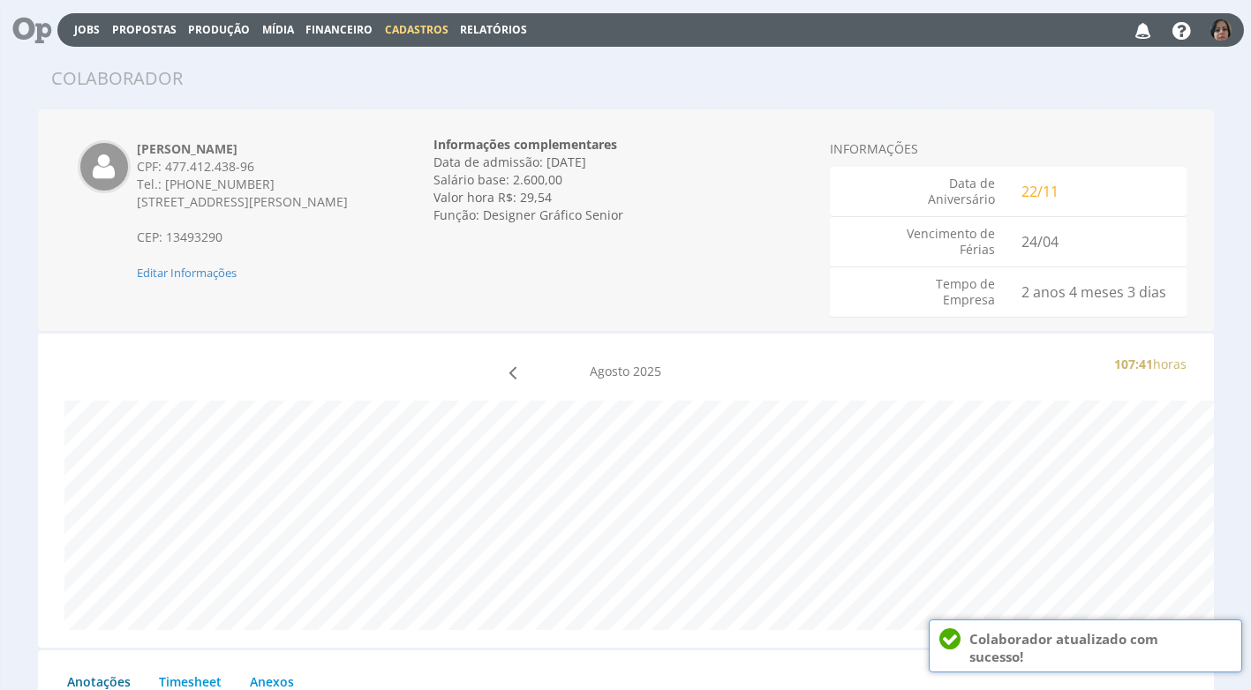
click at [405, 28] on span "Cadastros" at bounding box center [417, 29] width 64 height 15
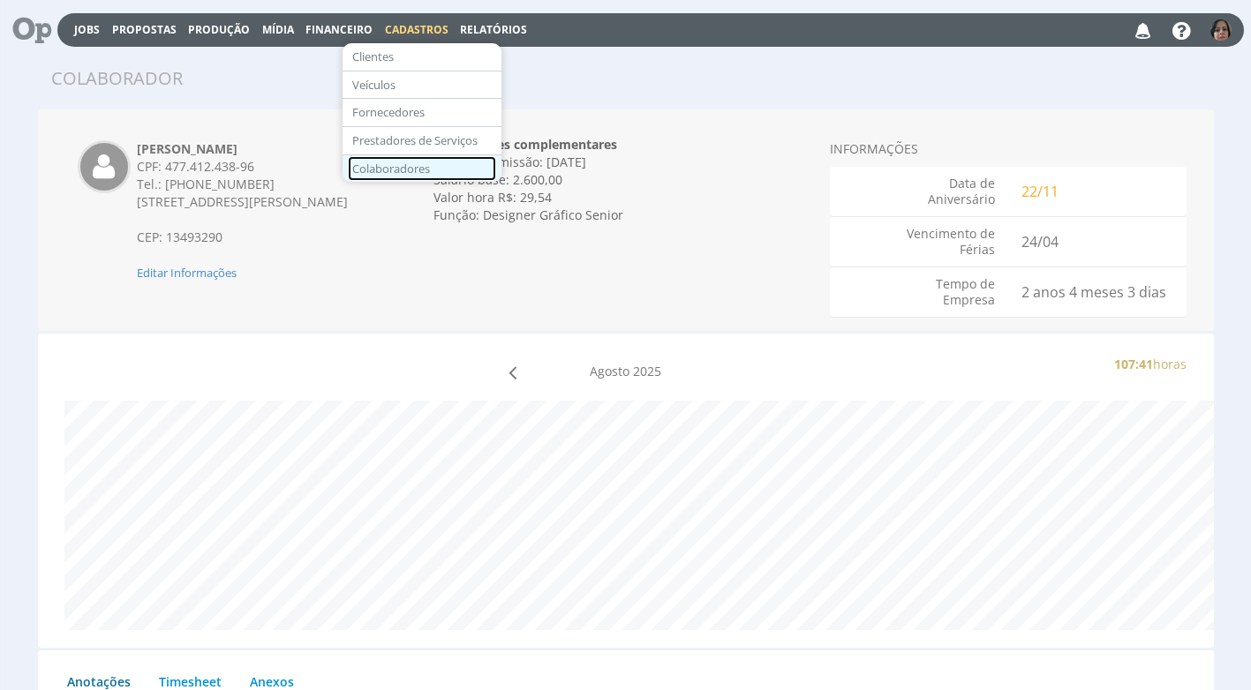
click at [389, 169] on link "Colaboradores" at bounding box center [422, 169] width 148 height 26
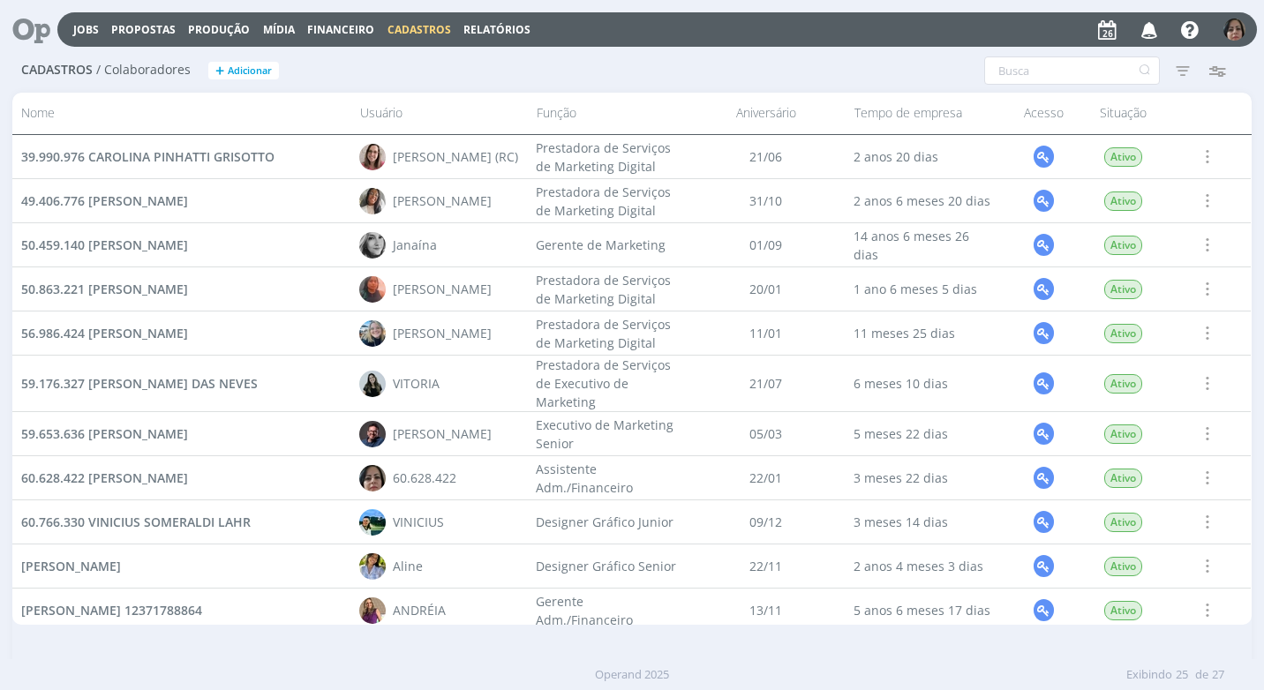
scroll to position [265, 0]
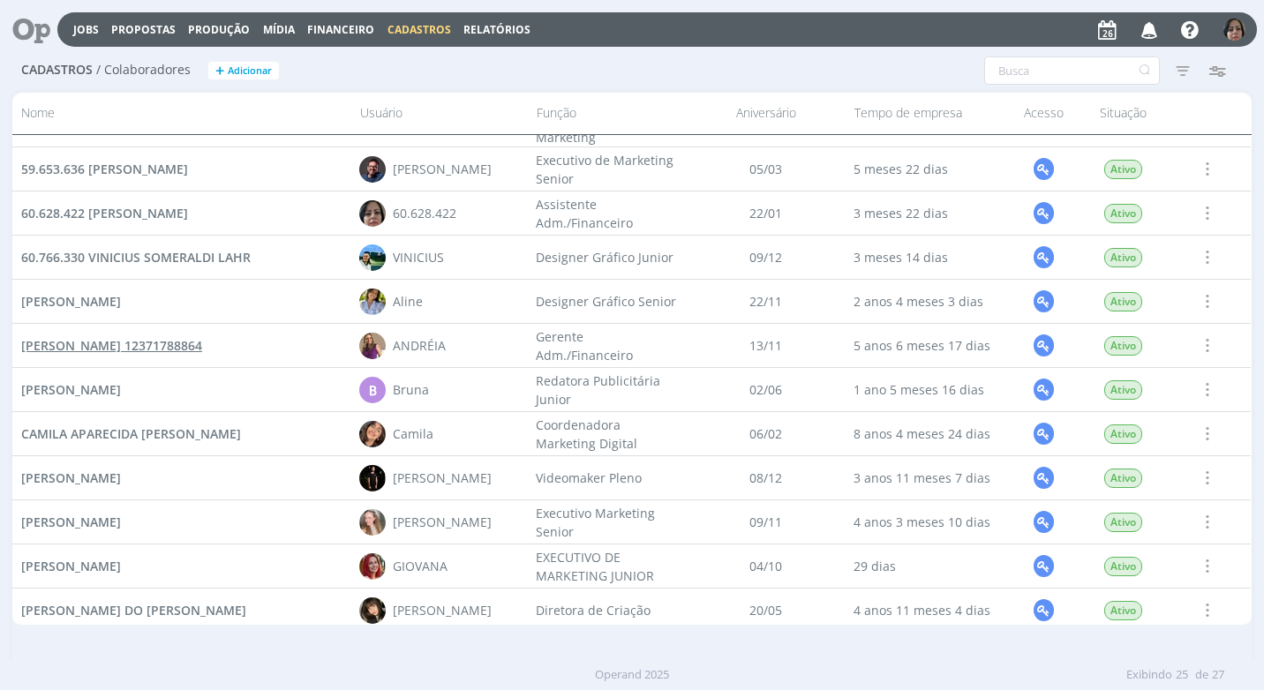
click at [196, 337] on span "[PERSON_NAME] 12371788864" at bounding box center [111, 345] width 181 height 17
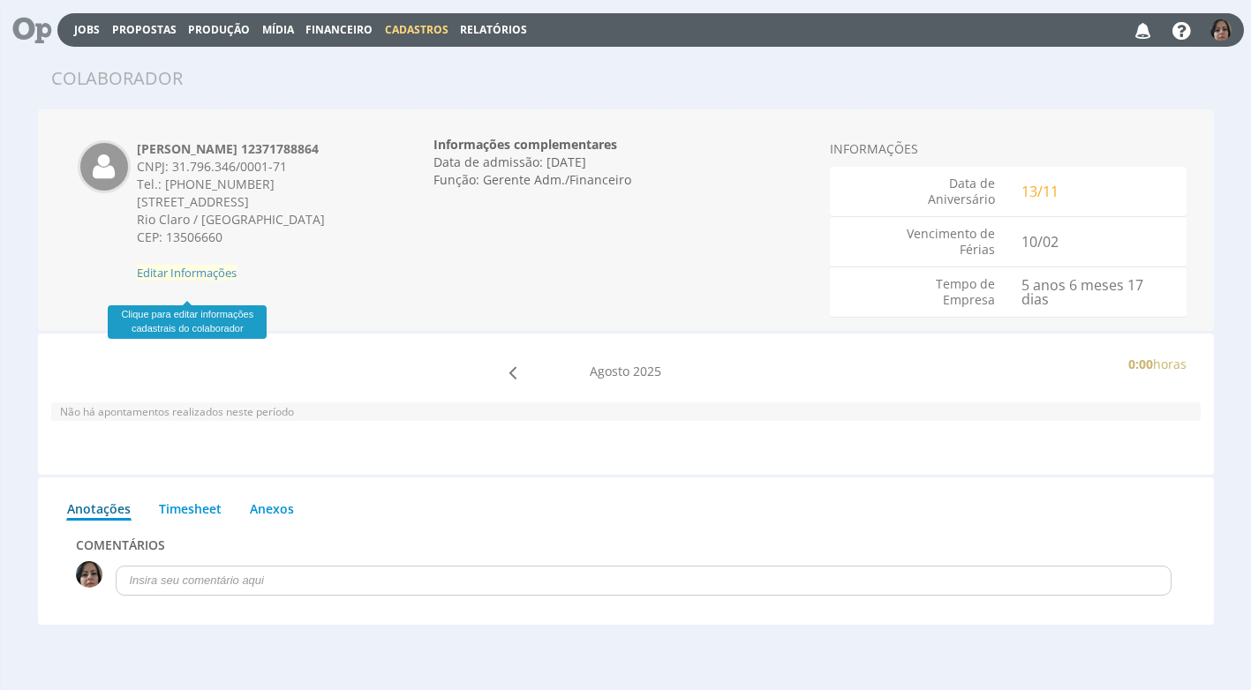
click at [236, 281] on span "Editar Informações" at bounding box center [187, 273] width 100 height 16
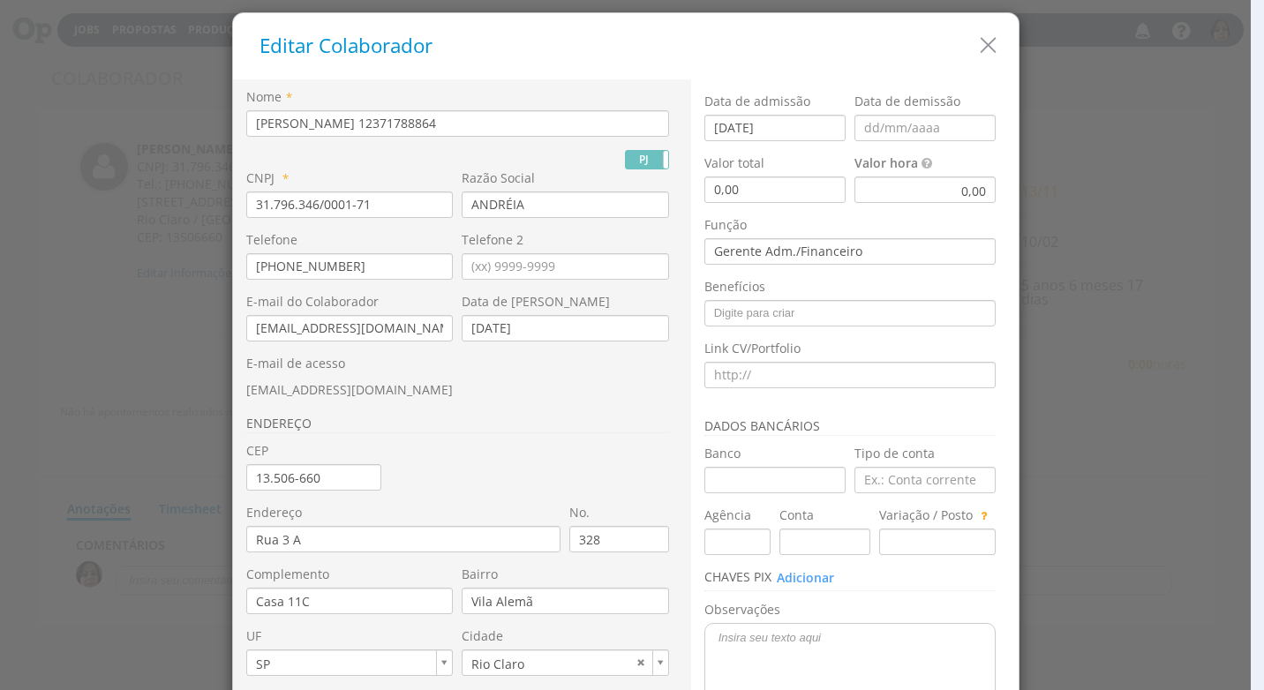
click at [955, 182] on div "0,00" at bounding box center [924, 190] width 141 height 26
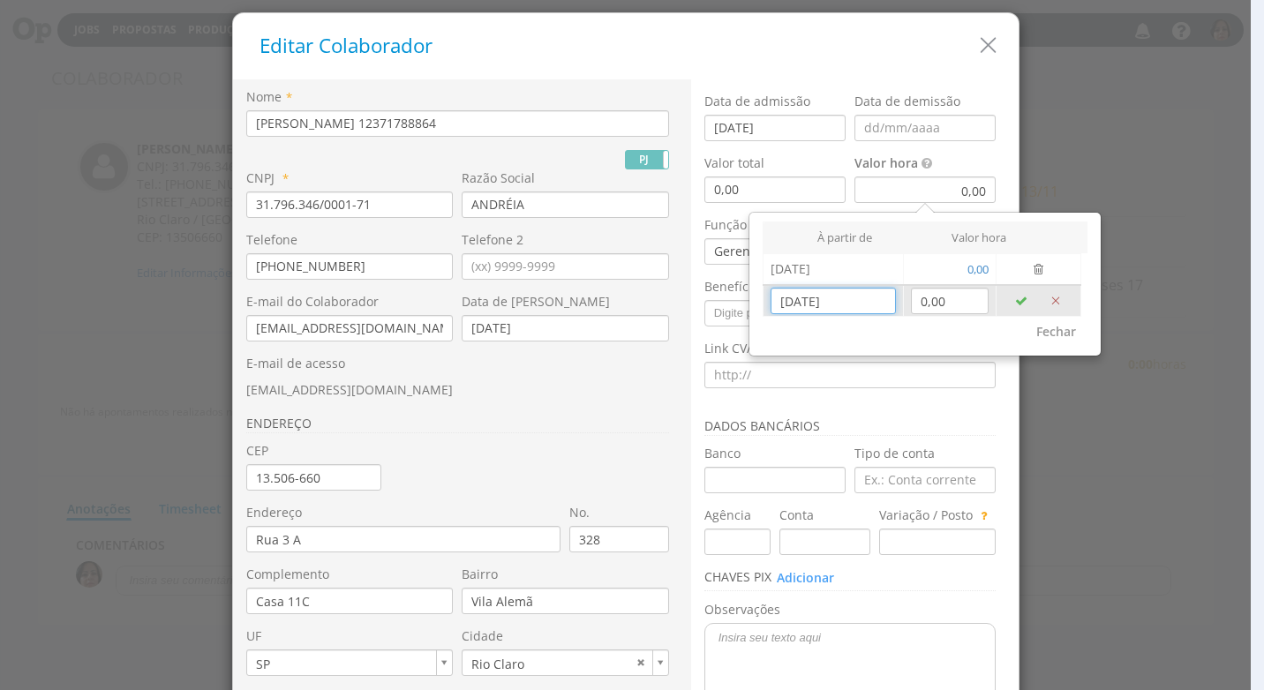
click at [833, 304] on input "[DATE]" at bounding box center [832, 301] width 124 height 26
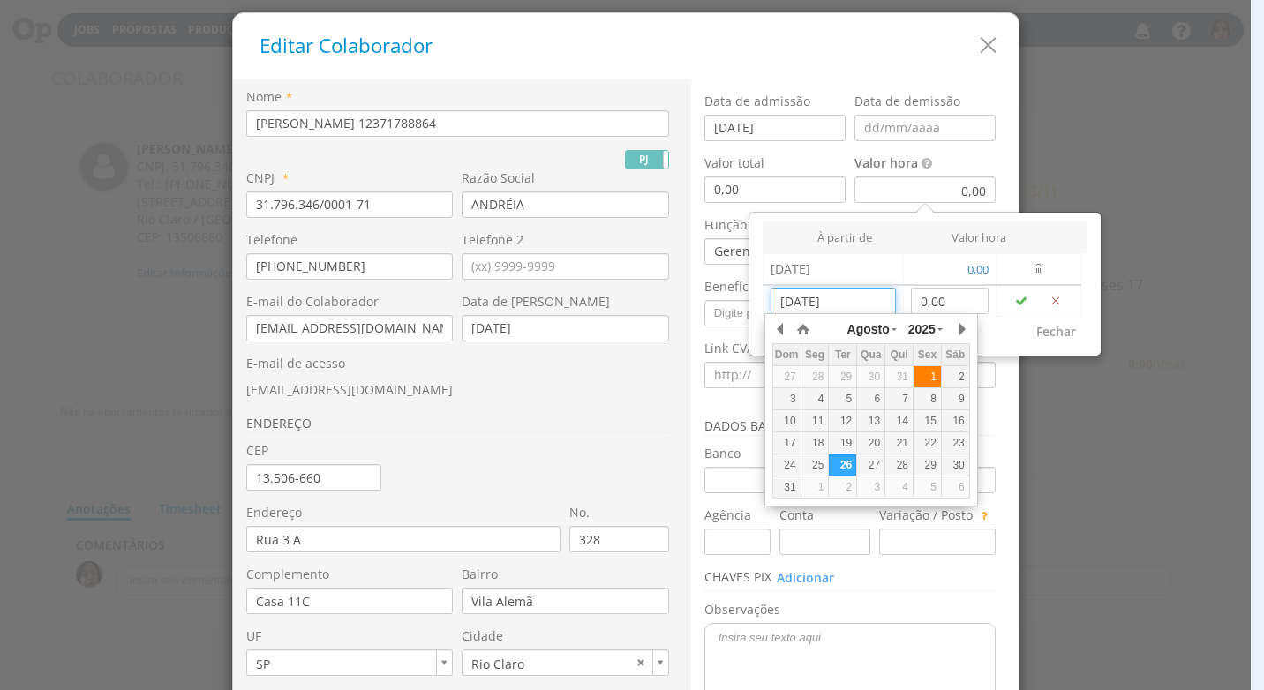
click at [918, 378] on div "1" at bounding box center [926, 377] width 27 height 15
type input "[DATE]"
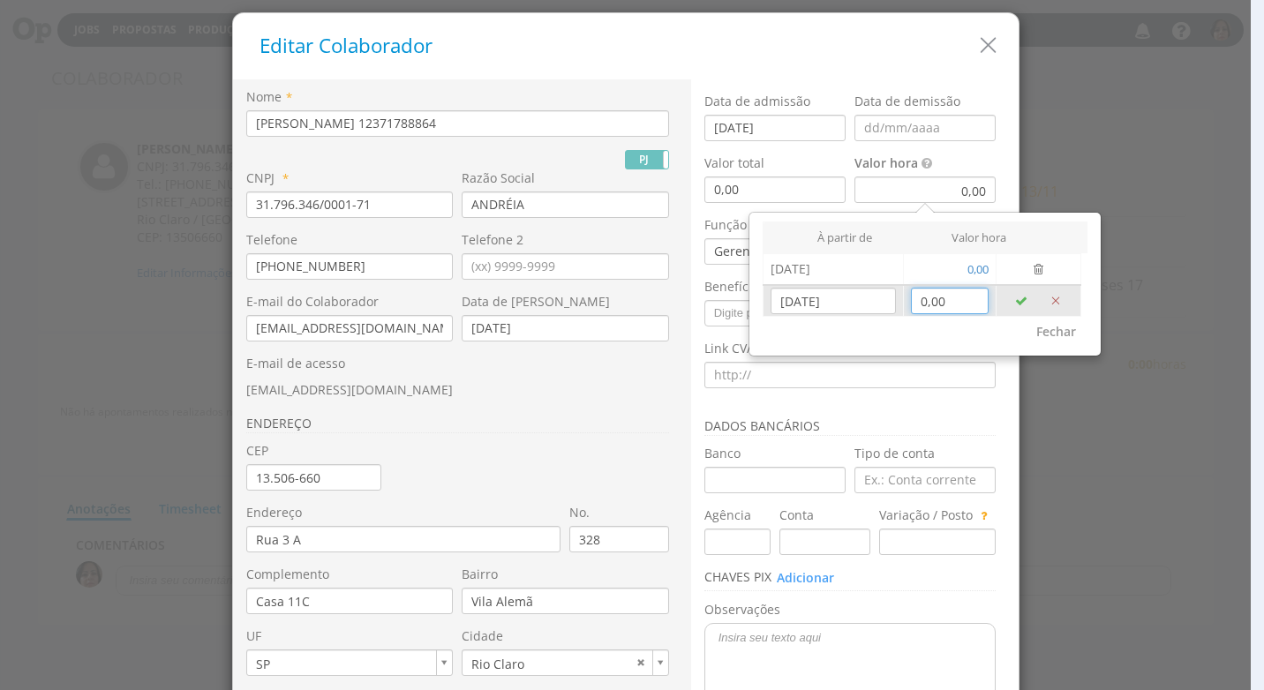
click at [937, 312] on input "0,00" at bounding box center [950, 301] width 79 height 26
type input "37,44"
click at [1017, 298] on icon "button" at bounding box center [1021, 301] width 12 height 12
type input "[DATE]"
type input "0,00"
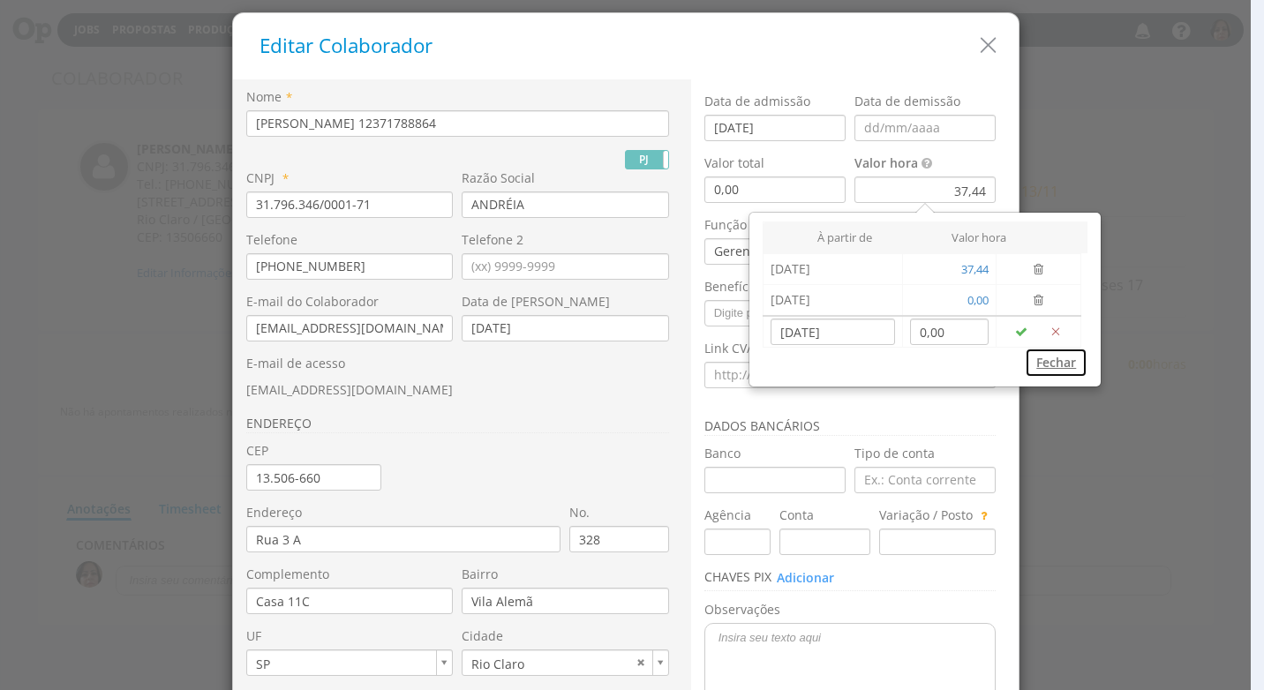
click at [1066, 364] on button "Fechar" at bounding box center [1056, 363] width 63 height 30
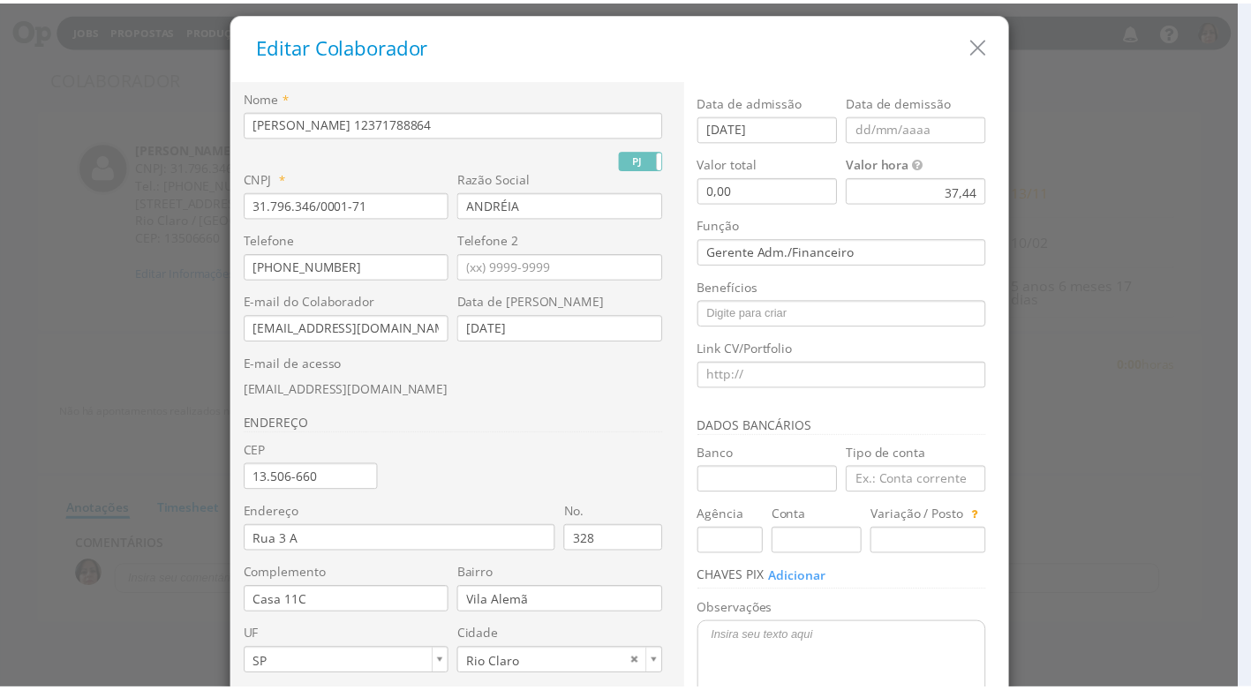
scroll to position [166, 0]
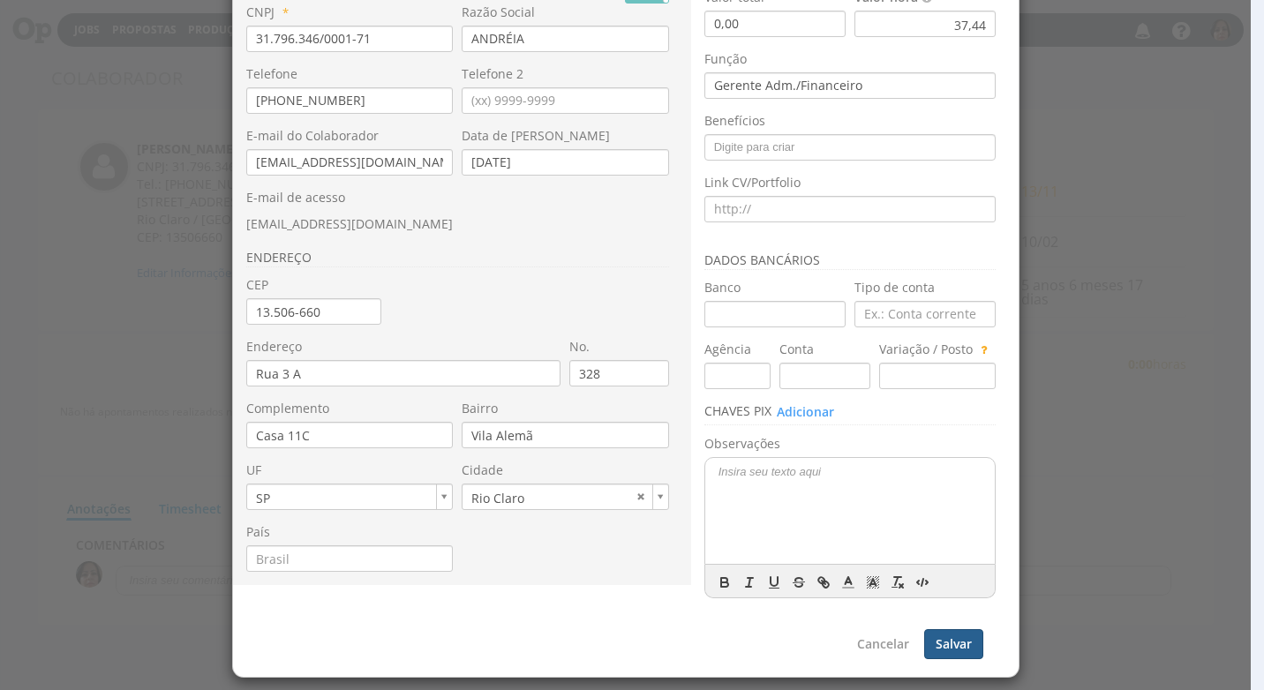
click at [947, 640] on button "Salvar" at bounding box center [953, 644] width 59 height 30
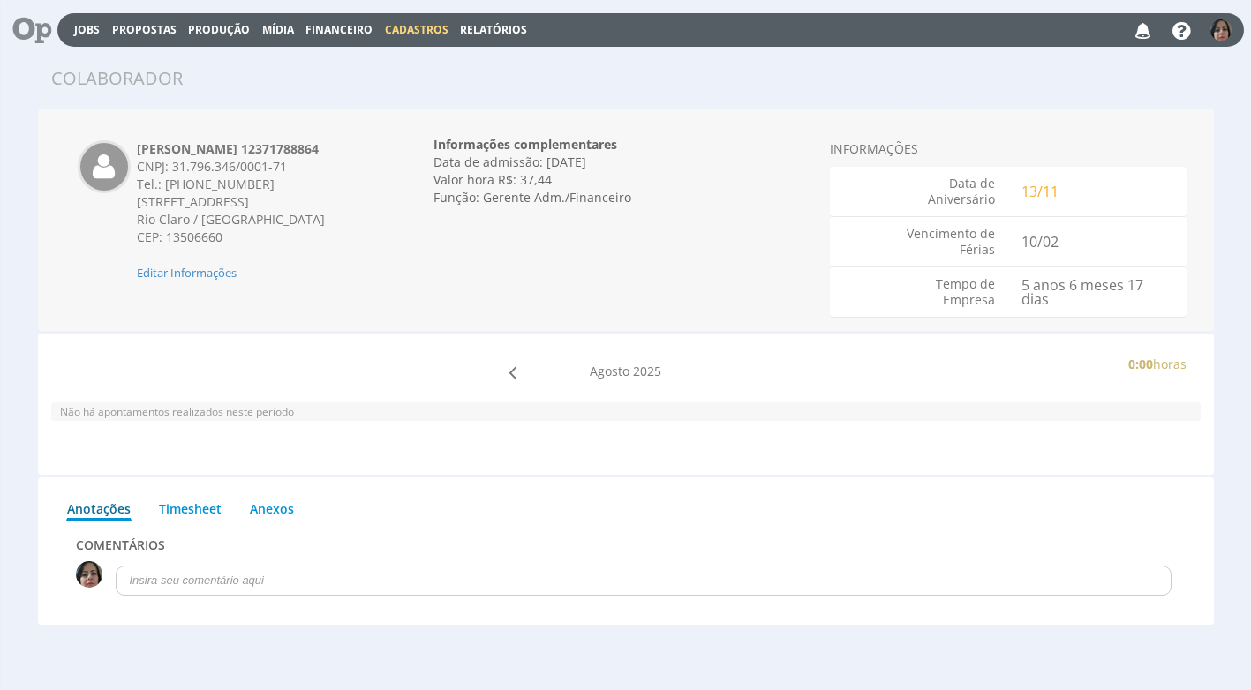
click at [422, 26] on span "Cadastros" at bounding box center [417, 29] width 64 height 15
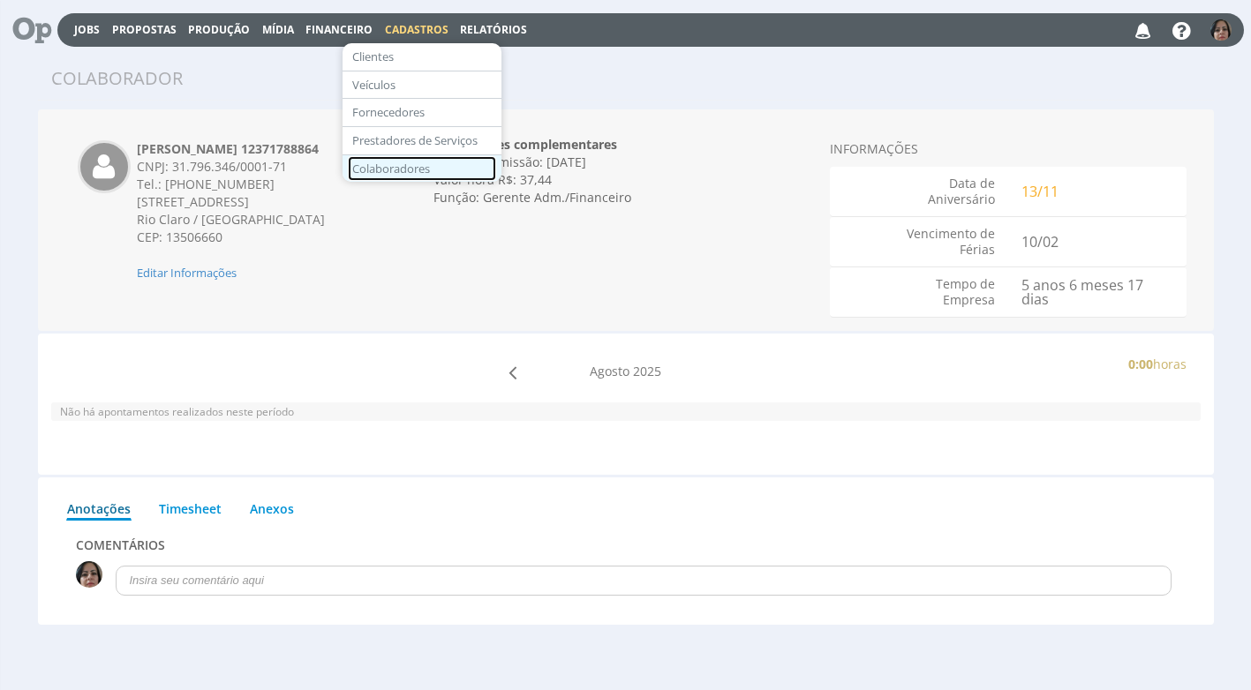
click at [424, 163] on link "Colaboradores" at bounding box center [422, 169] width 148 height 26
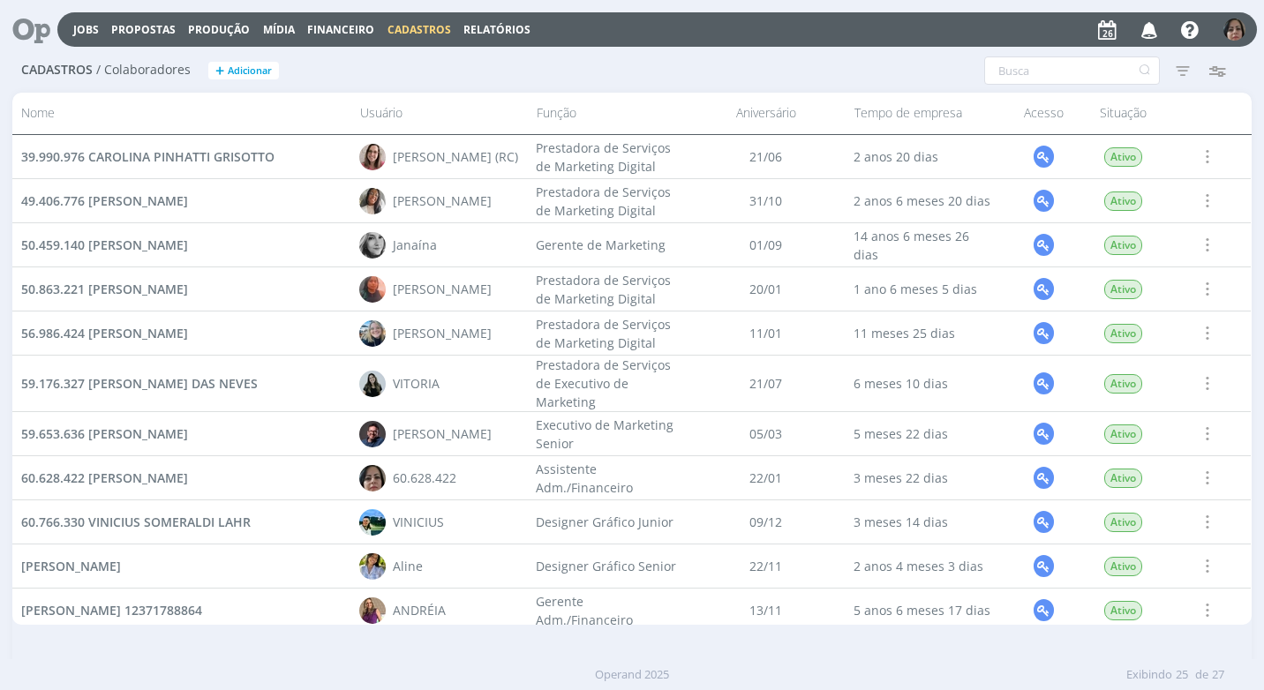
scroll to position [353, 0]
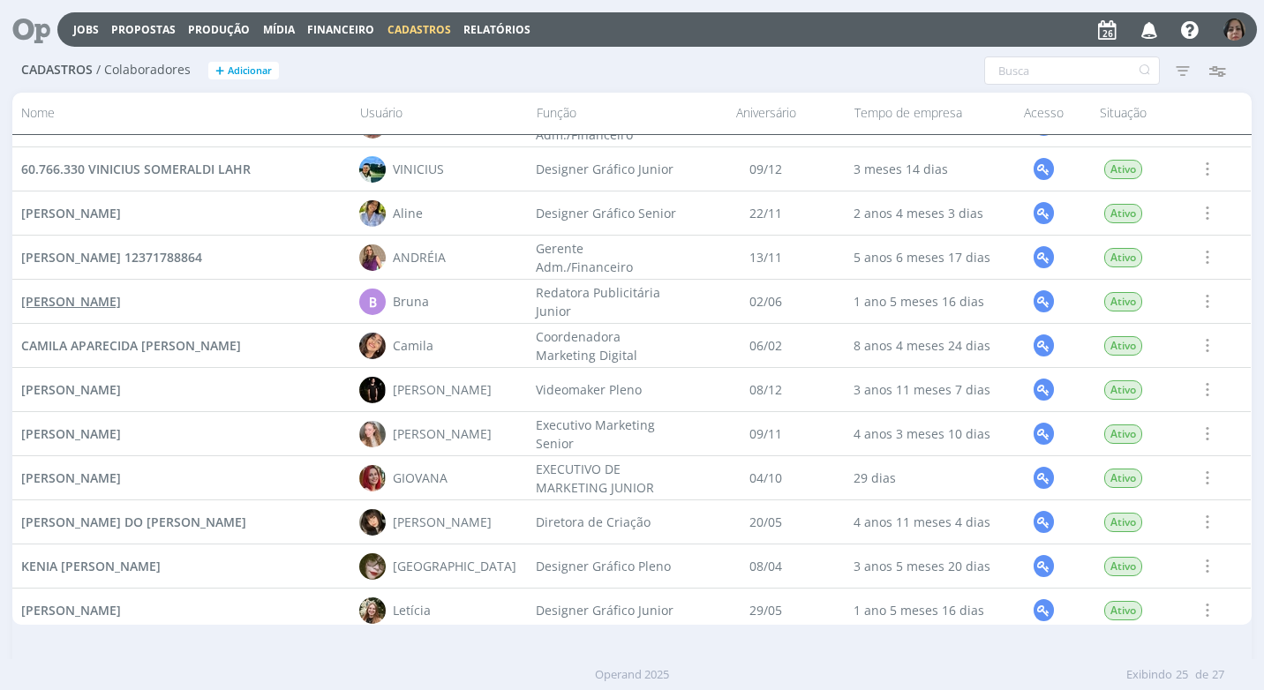
click at [121, 300] on span "[PERSON_NAME]" at bounding box center [71, 301] width 100 height 17
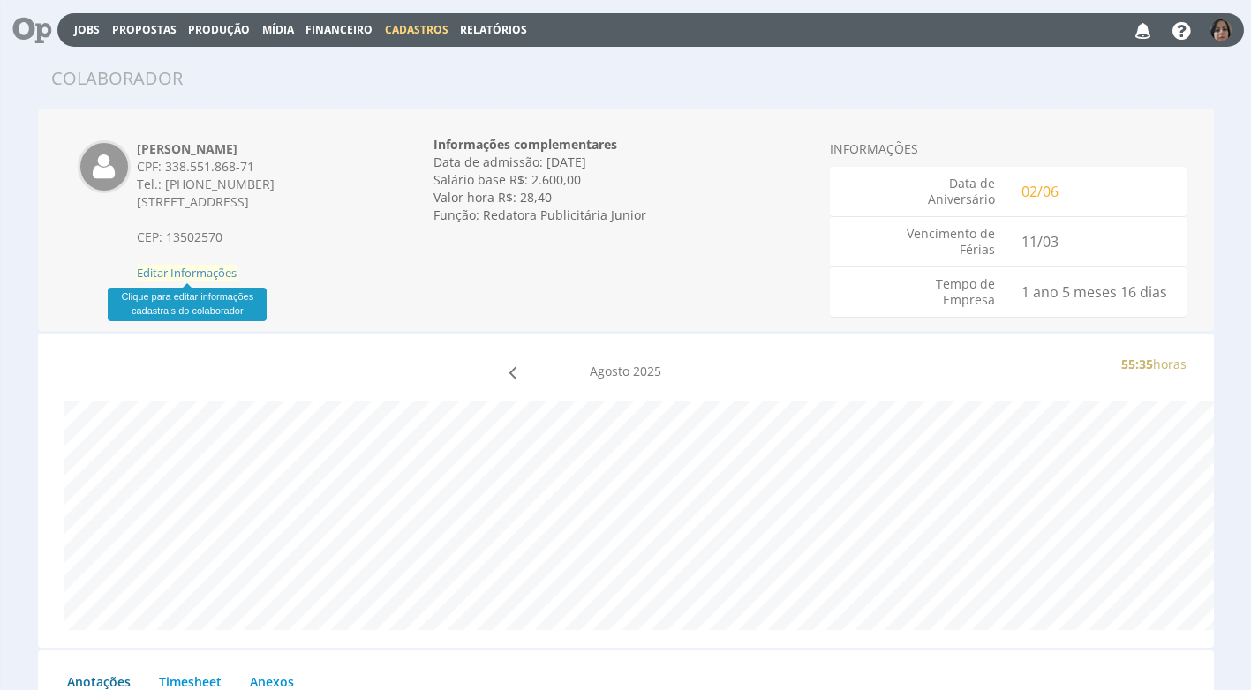
click at [199, 273] on span "Editar Informações" at bounding box center [187, 273] width 100 height 16
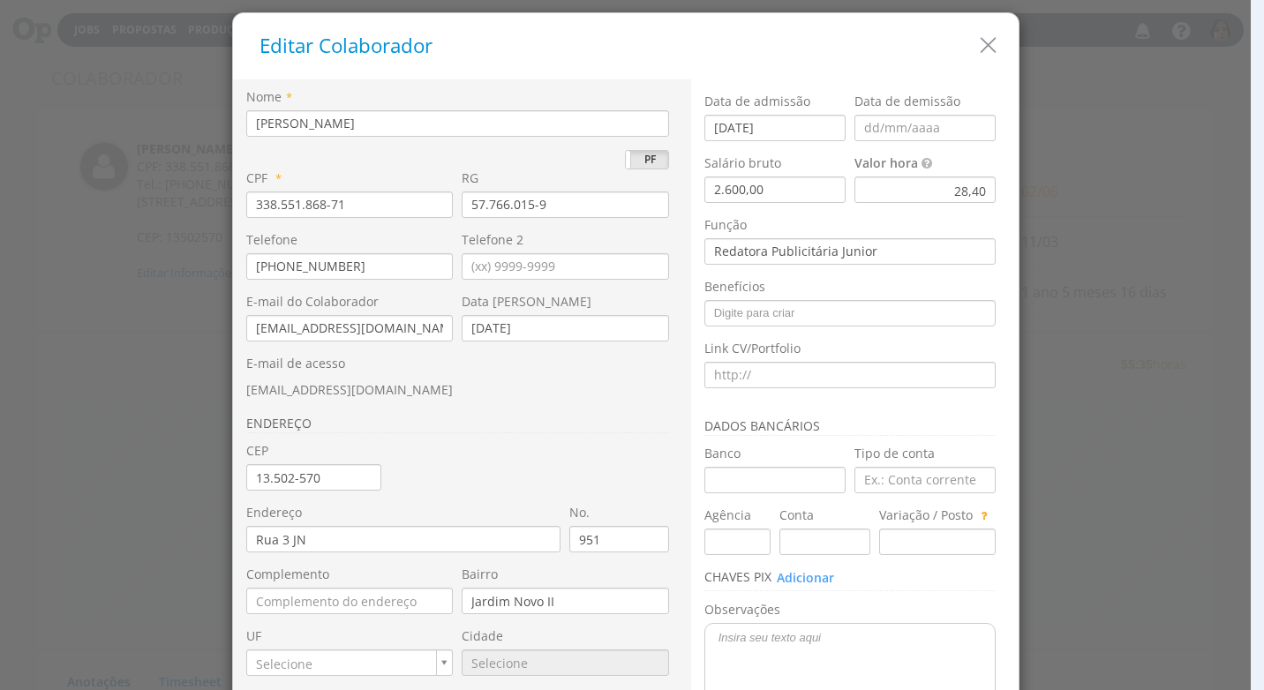
click at [925, 192] on div "28,40" at bounding box center [924, 190] width 141 height 26
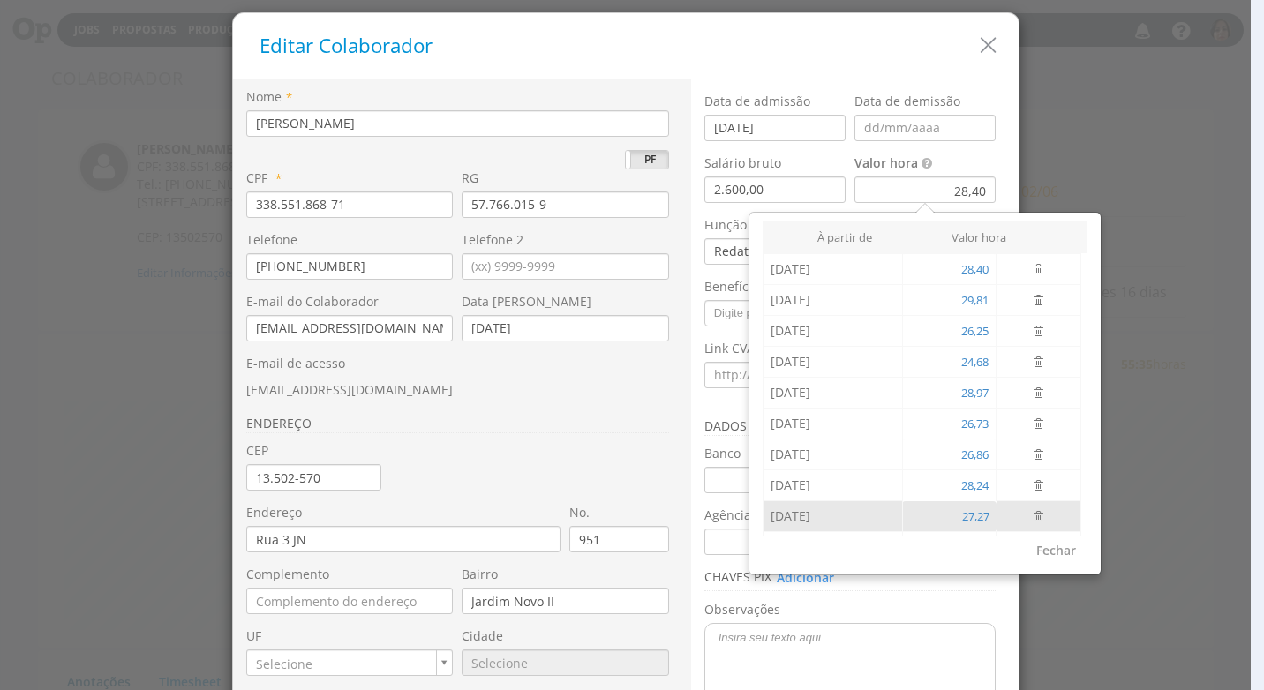
scroll to position [59, 0]
click at [836, 518] on input "26/08/2025" at bounding box center [832, 520] width 124 height 26
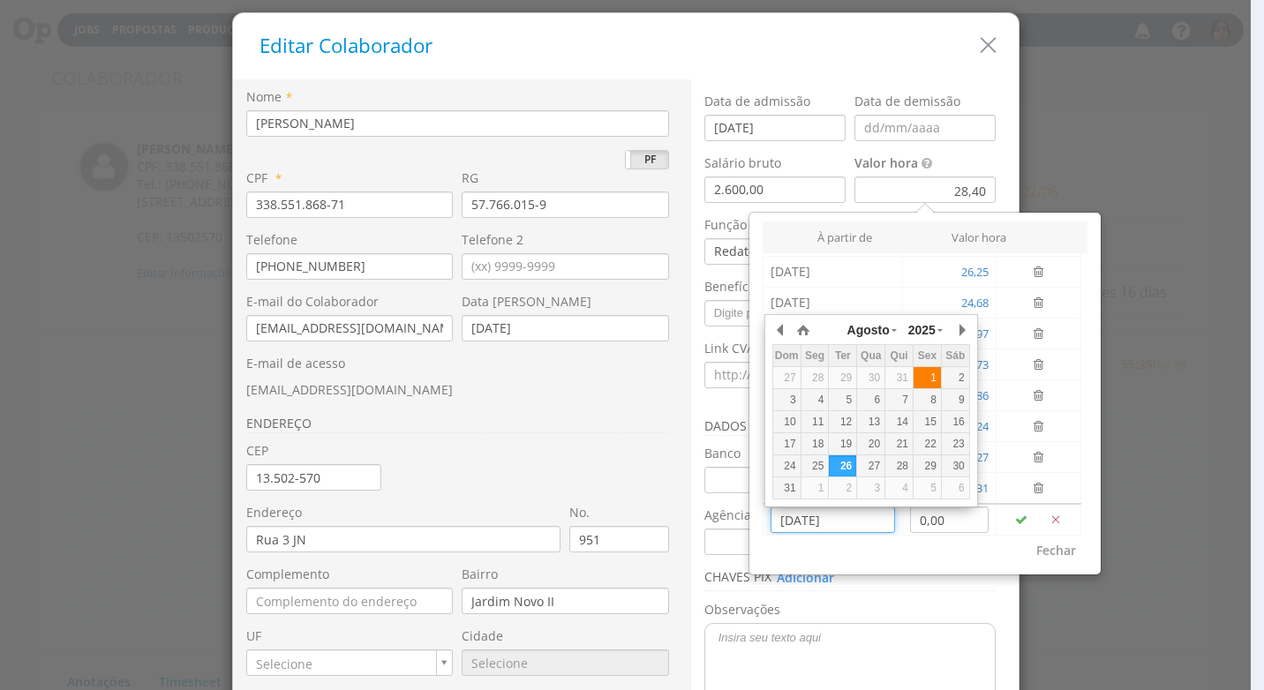
click at [938, 377] on div "1" at bounding box center [926, 378] width 27 height 15
type input "[DATE]"
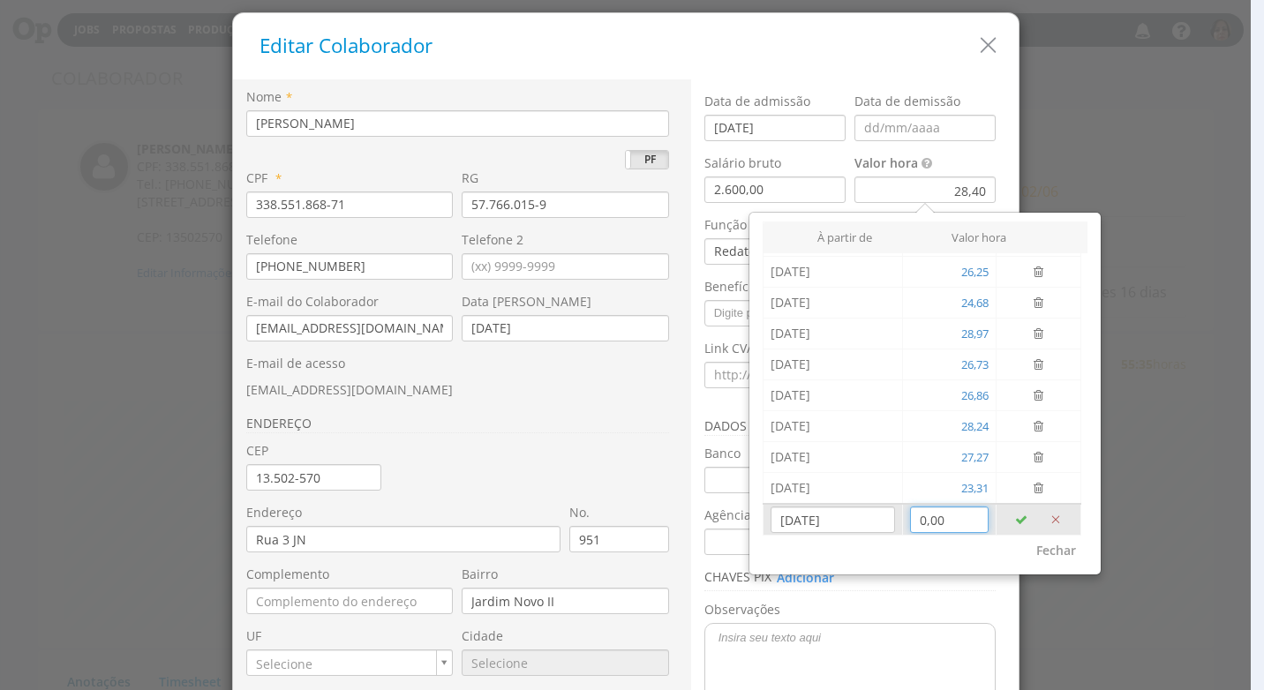
click at [951, 521] on input "0,00" at bounding box center [949, 520] width 79 height 26
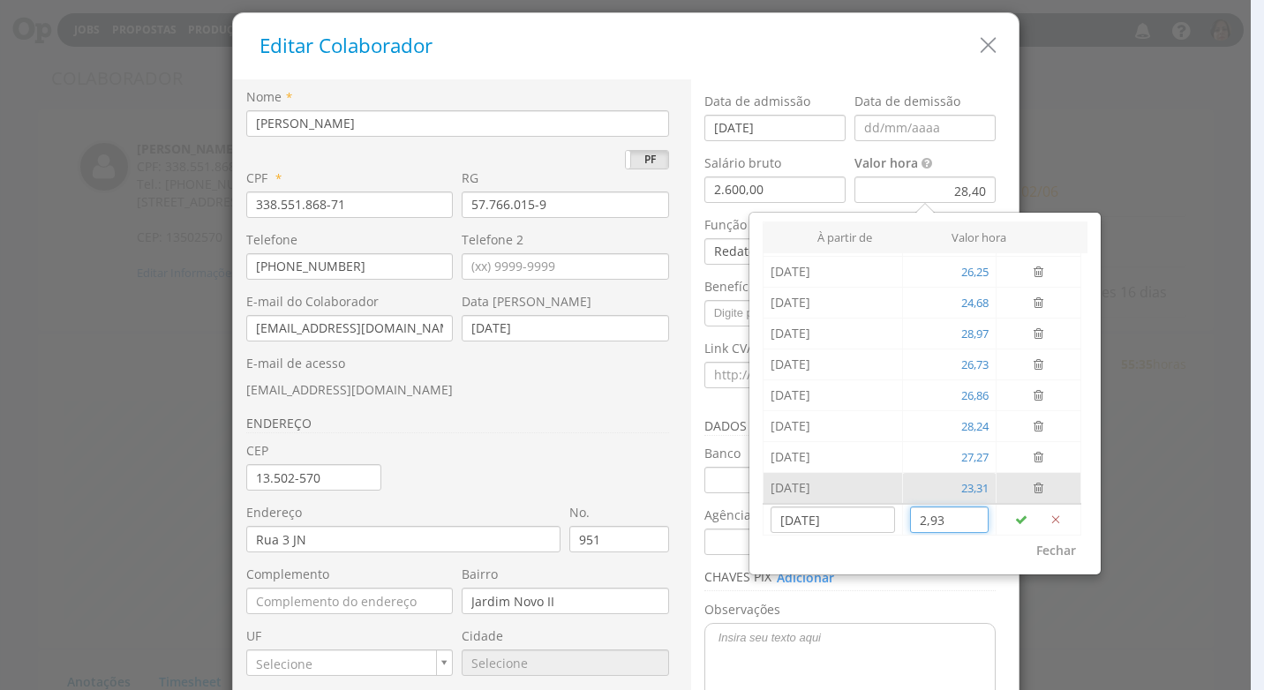
type input "29,35"
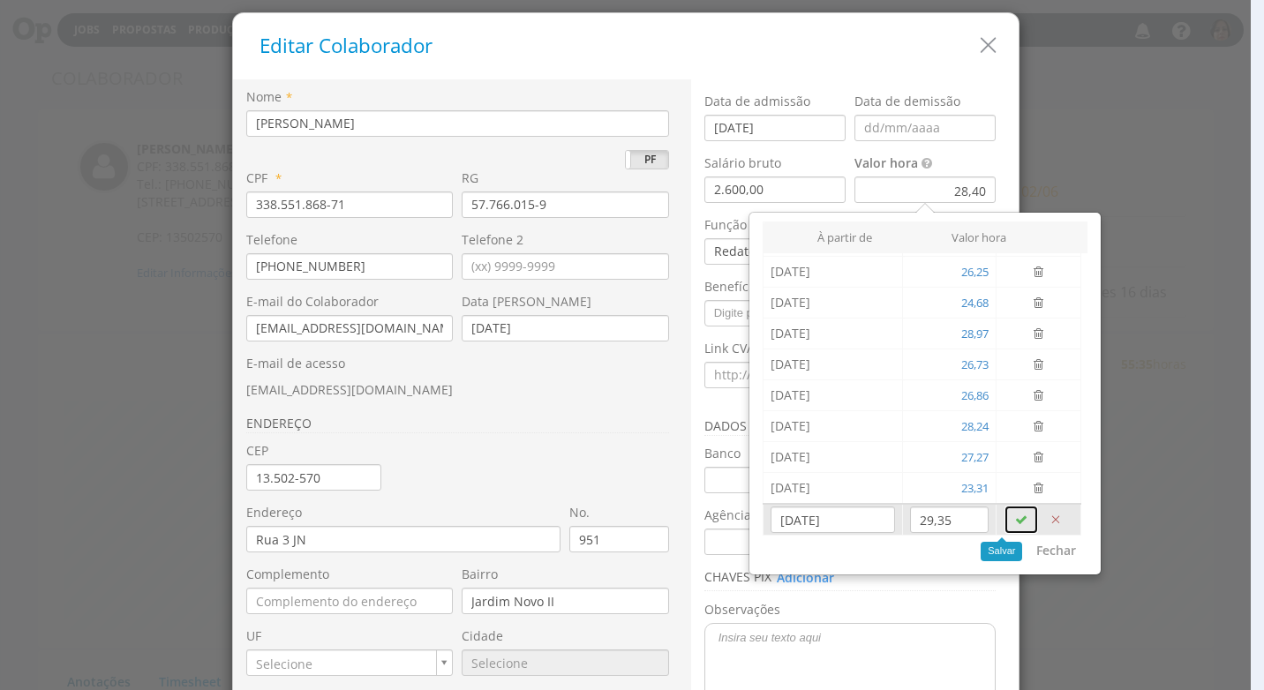
click at [1005, 511] on button "button" at bounding box center [1020, 520] width 35 height 30
type input "26/08/2025"
type input "0,00"
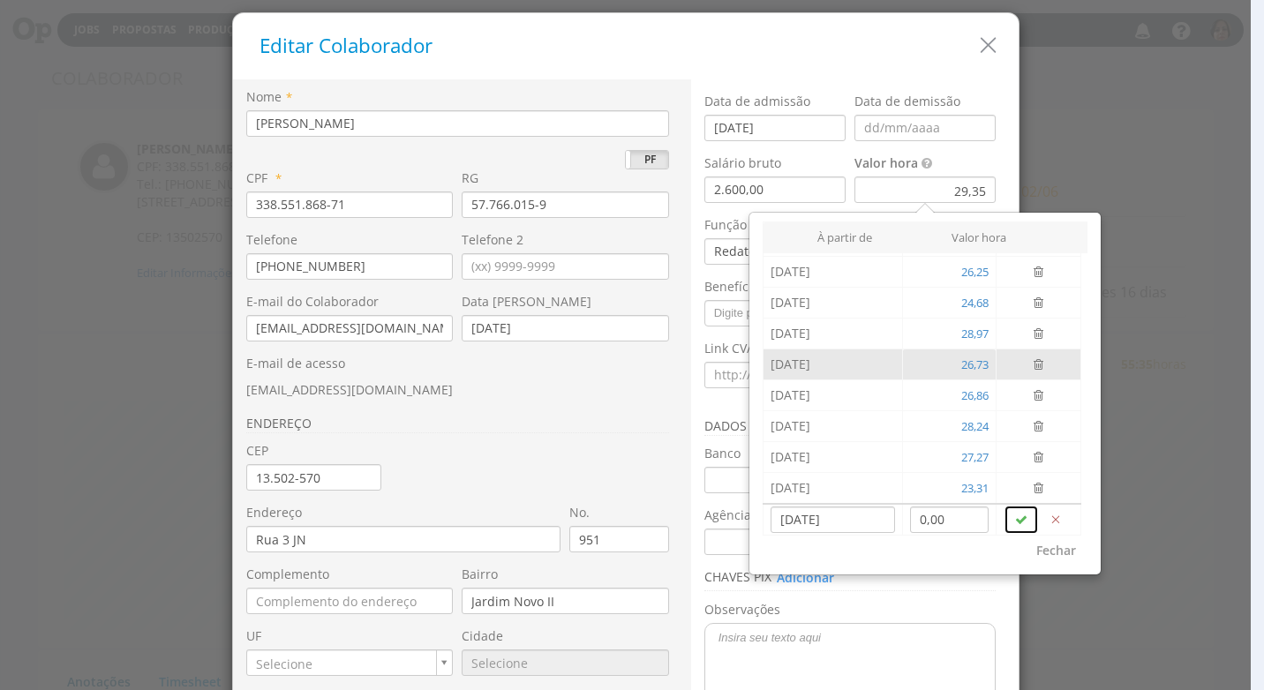
scroll to position [0, 0]
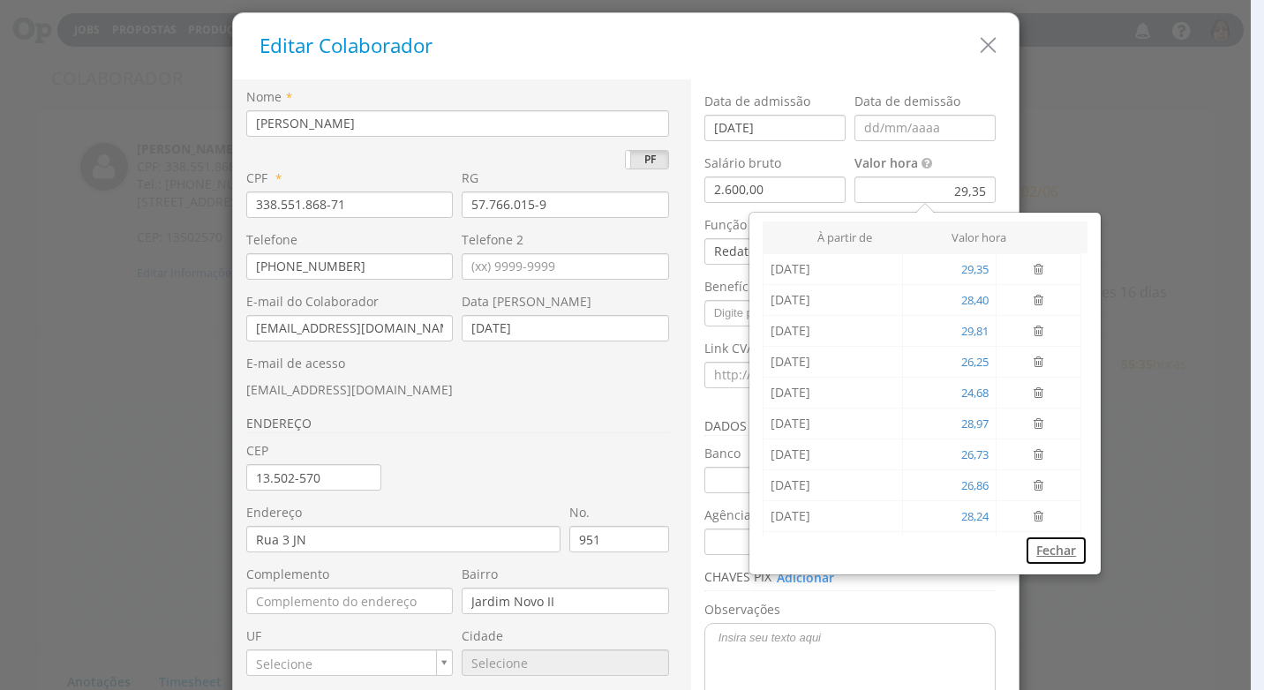
click at [1062, 552] on button "Fechar" at bounding box center [1056, 551] width 63 height 30
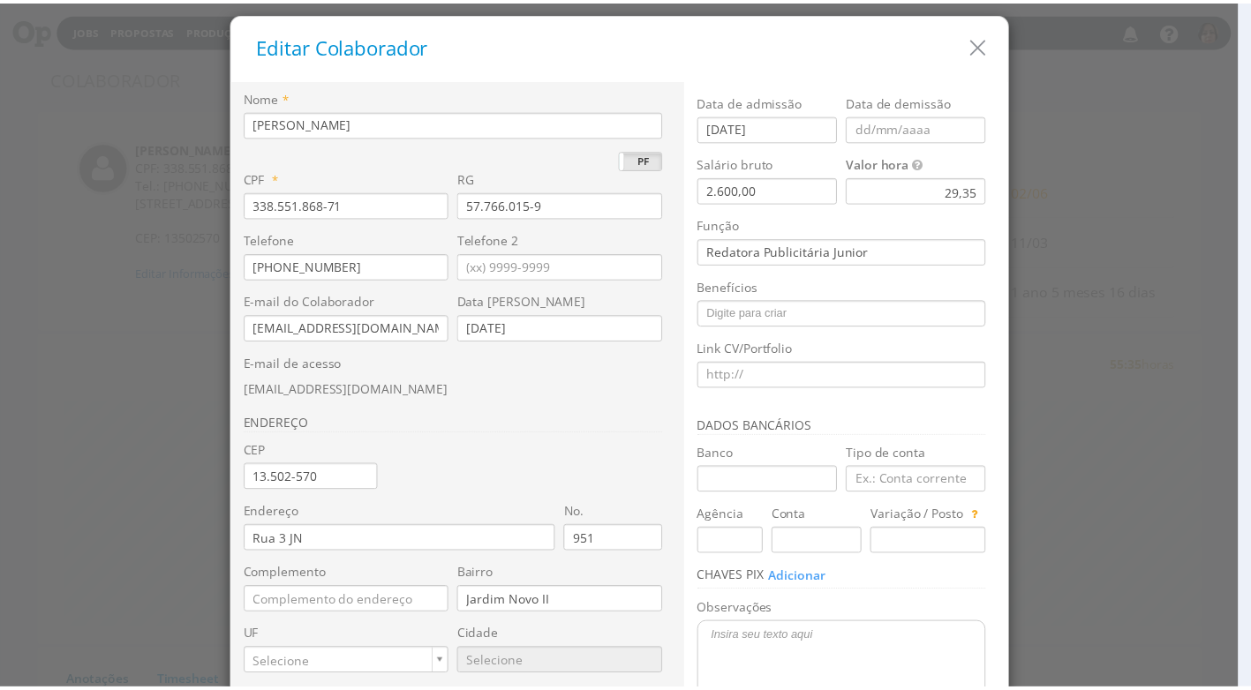
scroll to position [166, 0]
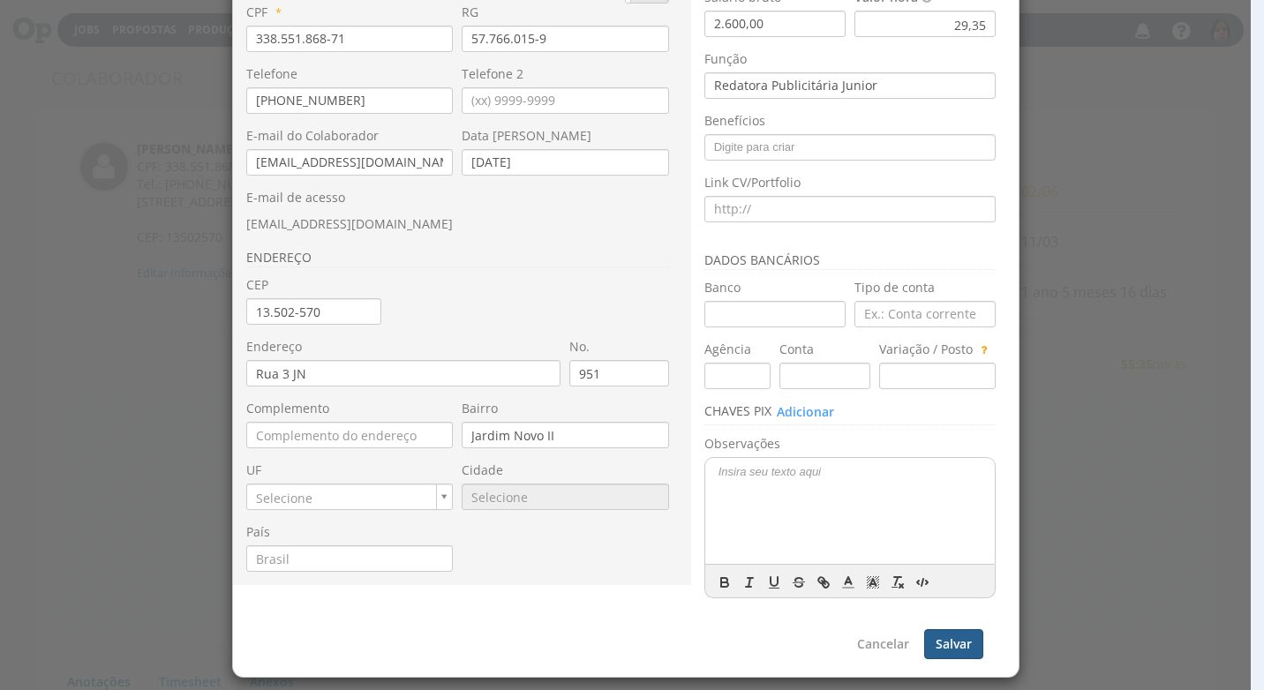
click at [948, 642] on button "Salvar" at bounding box center [953, 644] width 59 height 30
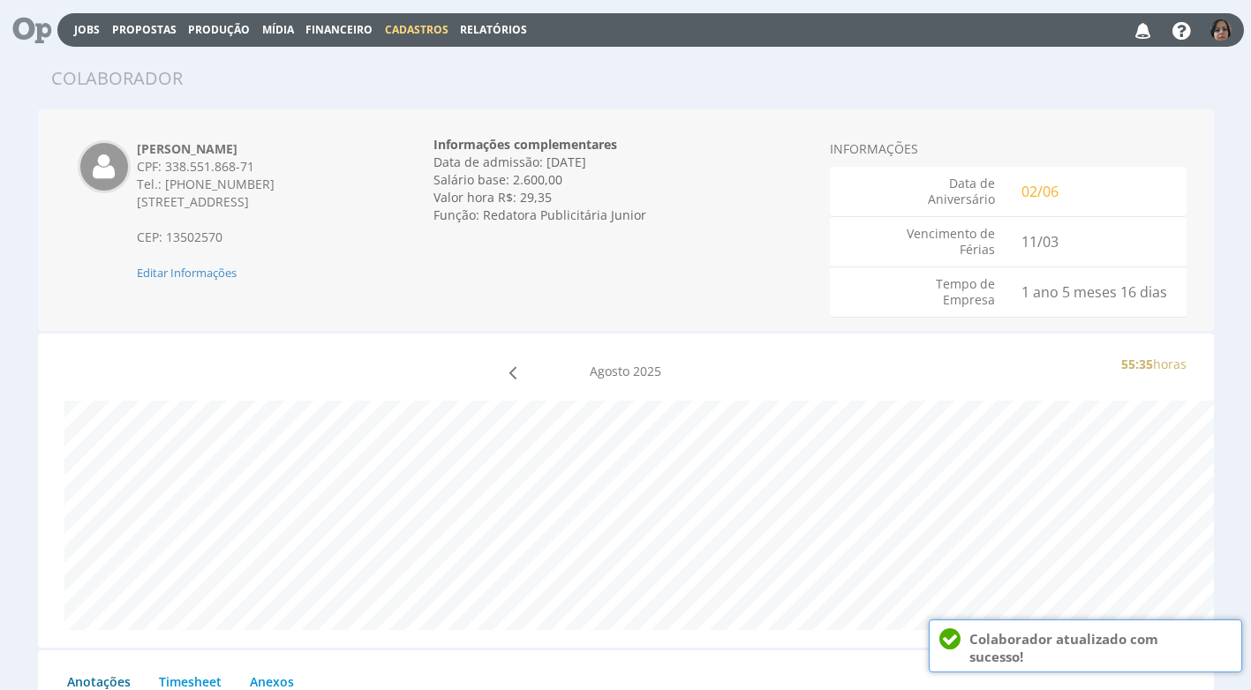
click at [432, 28] on span "Cadastros" at bounding box center [417, 29] width 64 height 15
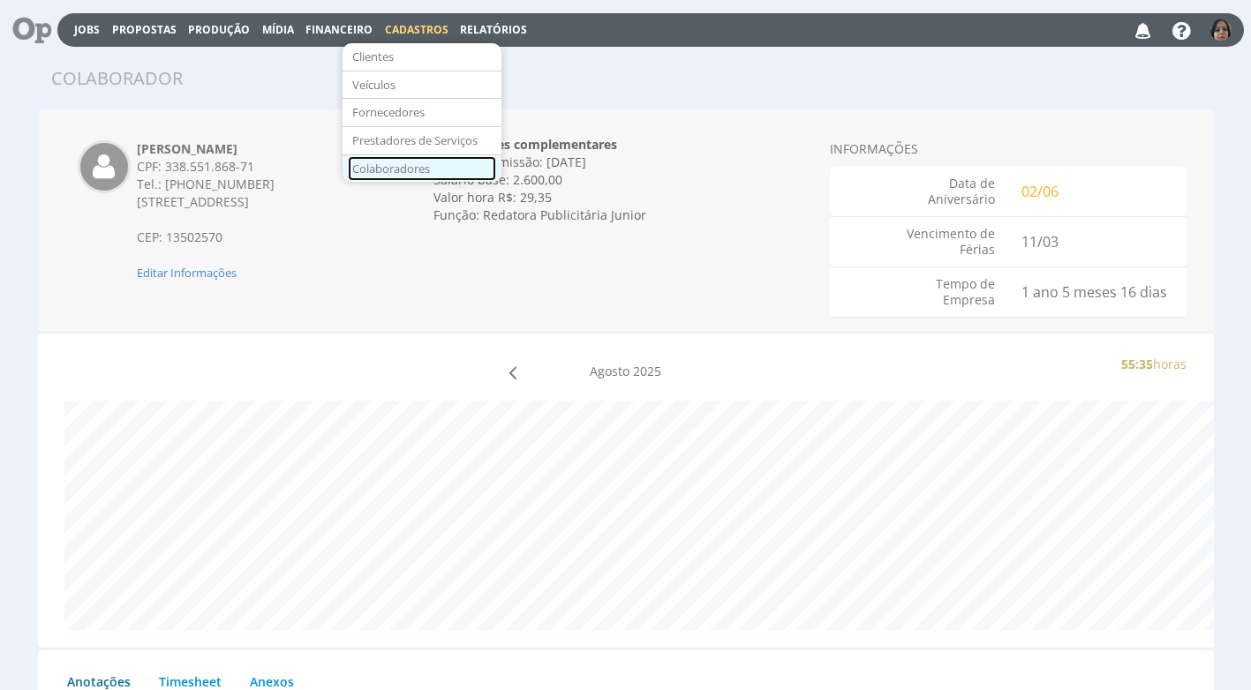
click at [413, 175] on link "Colaboradores" at bounding box center [422, 169] width 148 height 26
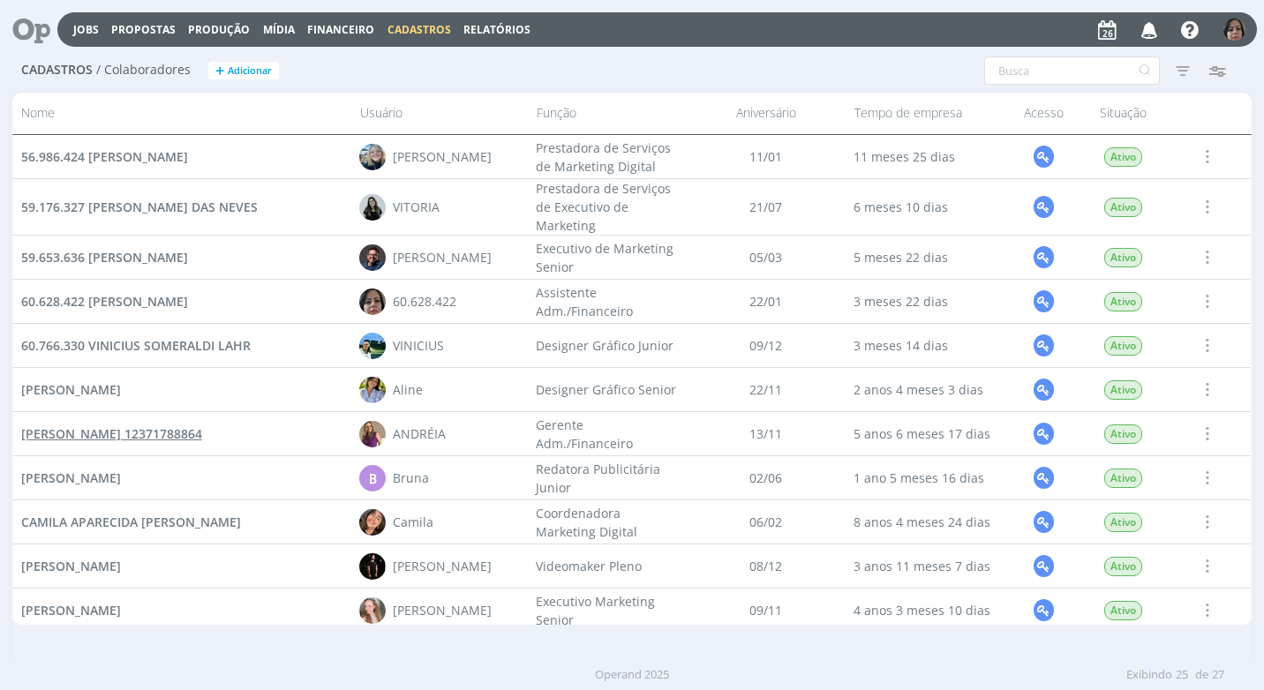
scroll to position [265, 0]
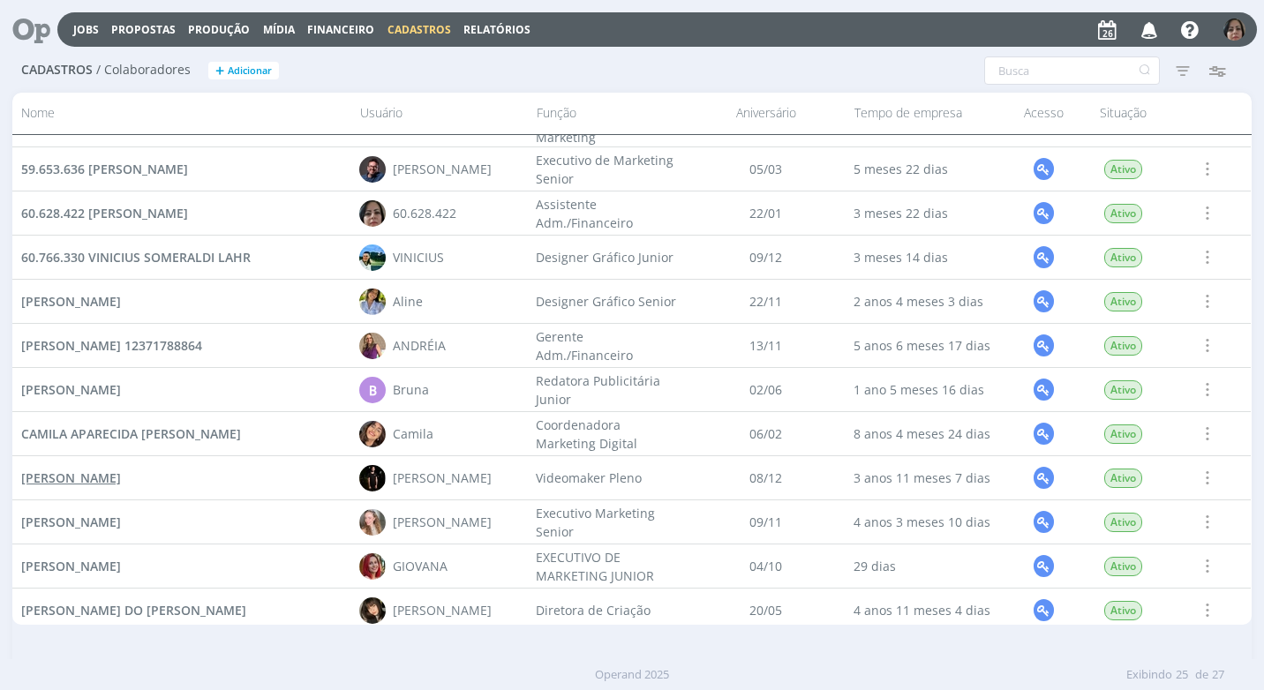
click at [121, 479] on span "[PERSON_NAME]" at bounding box center [71, 477] width 100 height 17
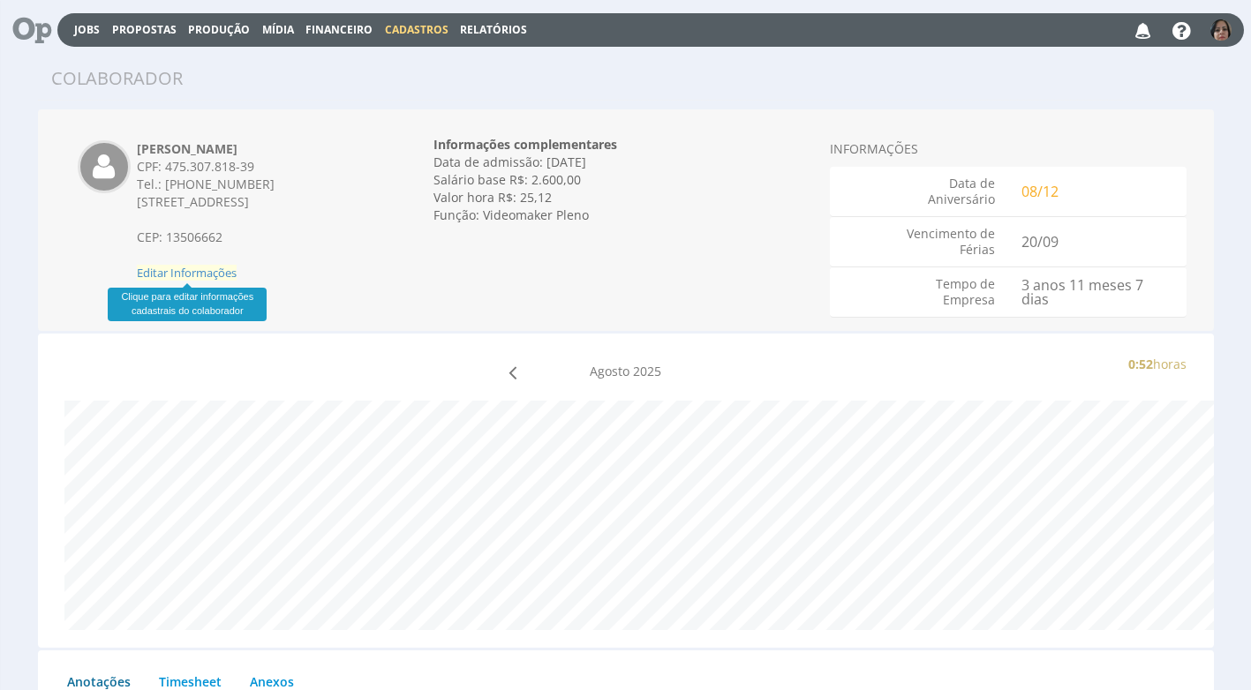
click at [200, 267] on span "Editar Informações" at bounding box center [187, 273] width 100 height 16
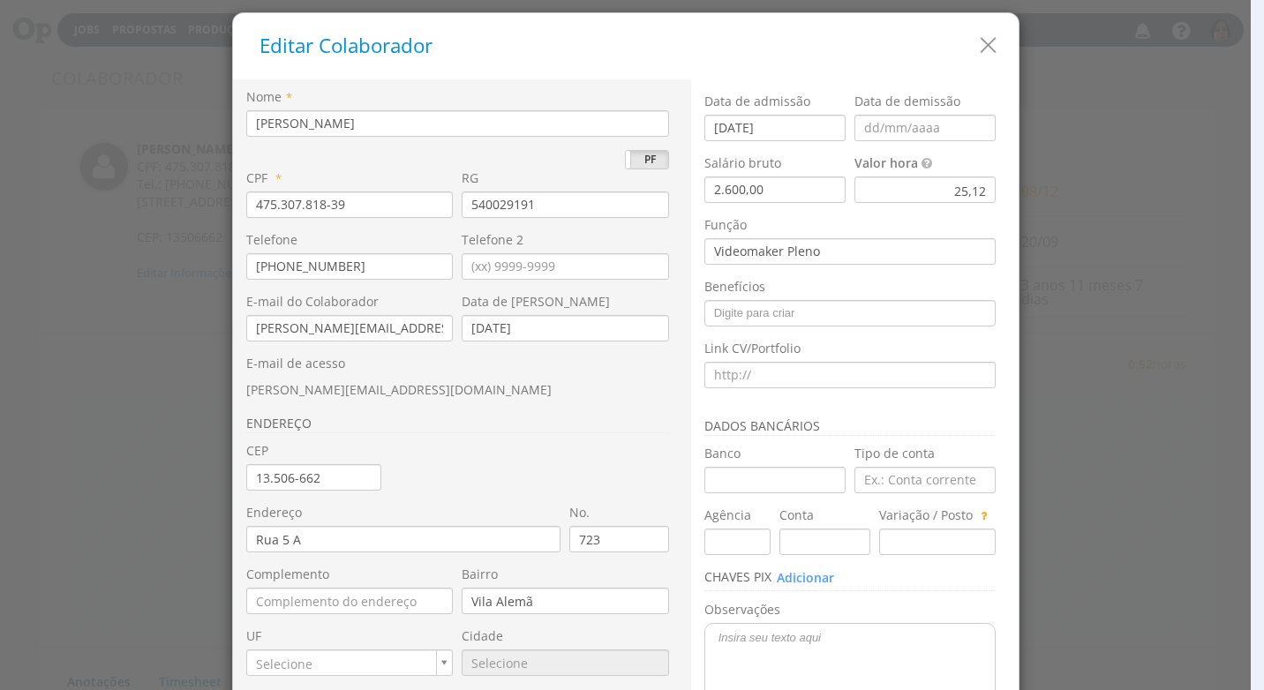
click at [921, 192] on div "25,12" at bounding box center [924, 190] width 141 height 26
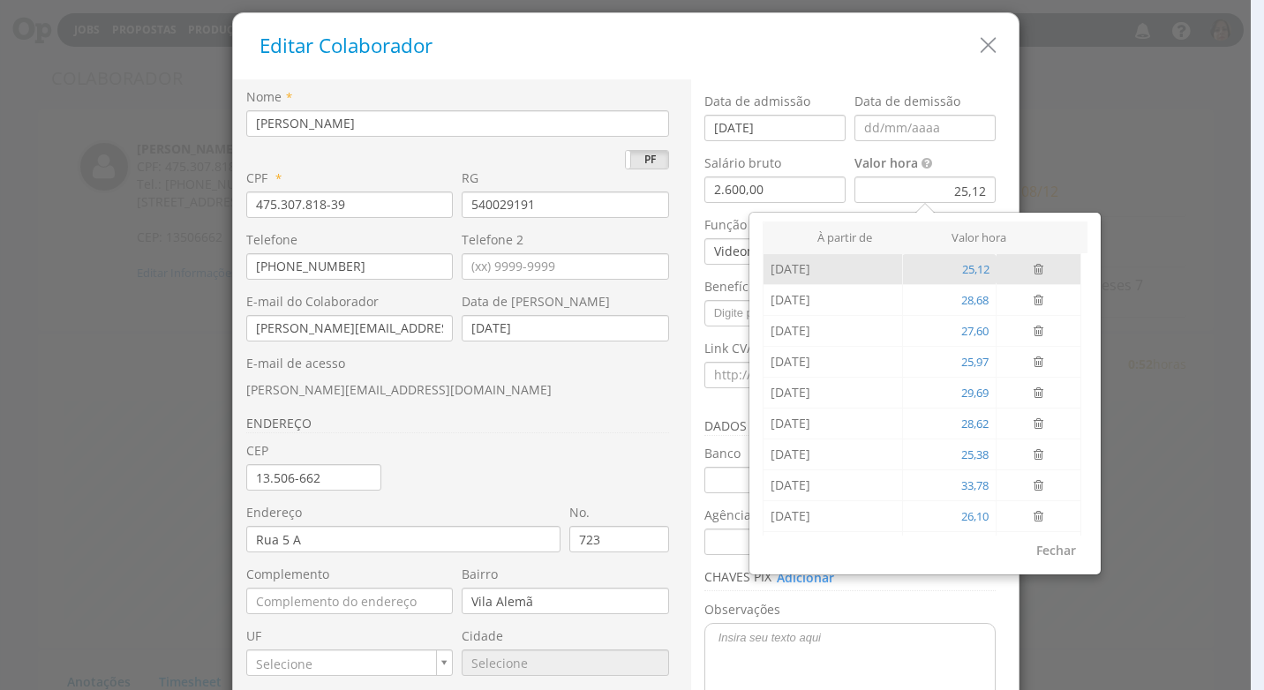
scroll to position [59, 0]
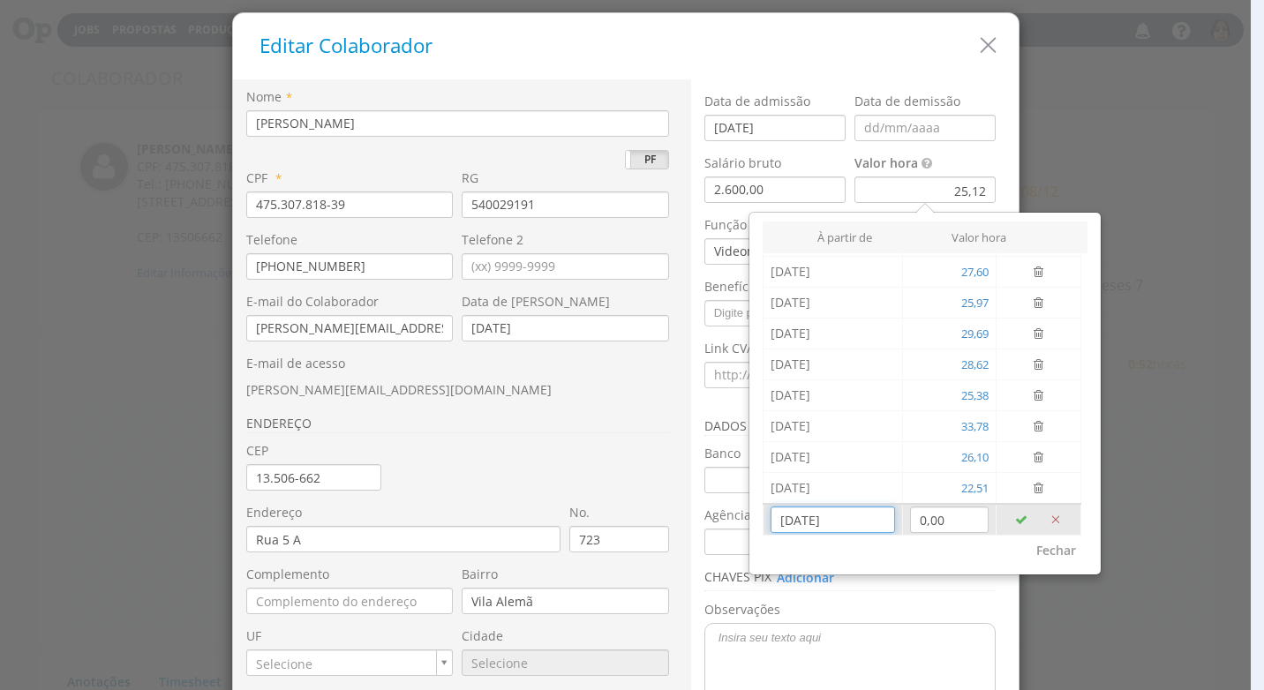
click at [808, 526] on input "[DATE]" at bounding box center [832, 520] width 124 height 26
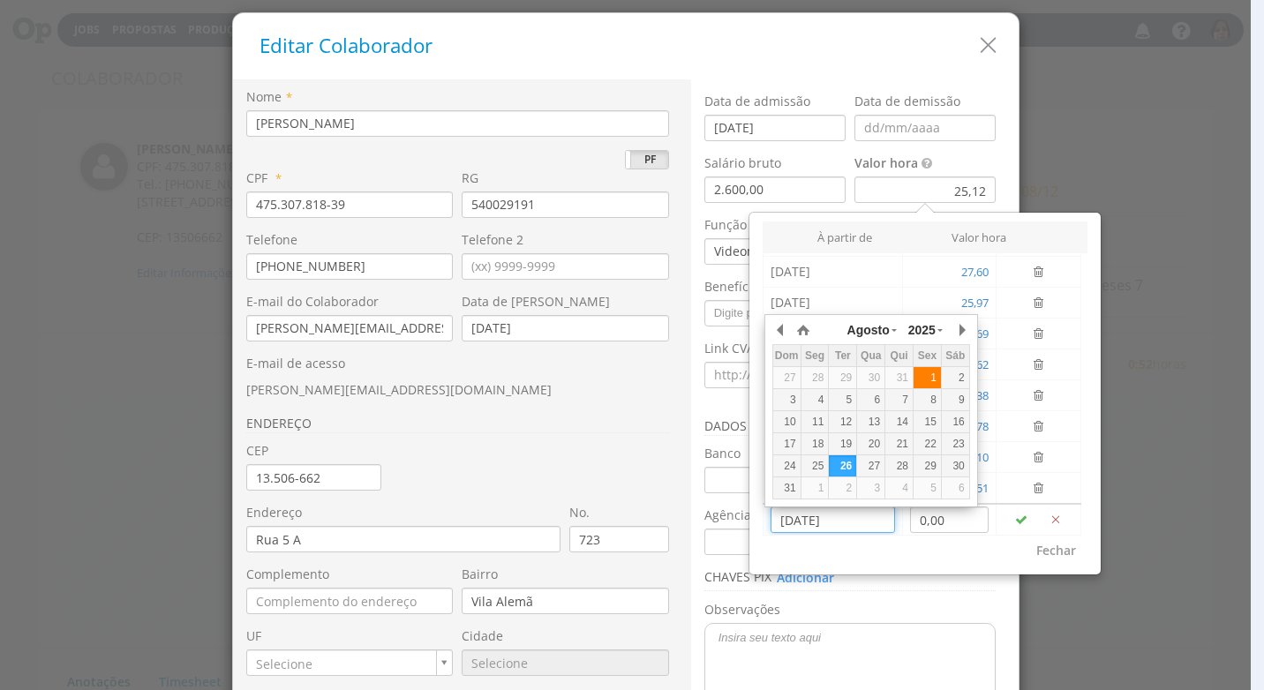
click at [928, 381] on div "1" at bounding box center [926, 378] width 27 height 15
type input "[DATE]"
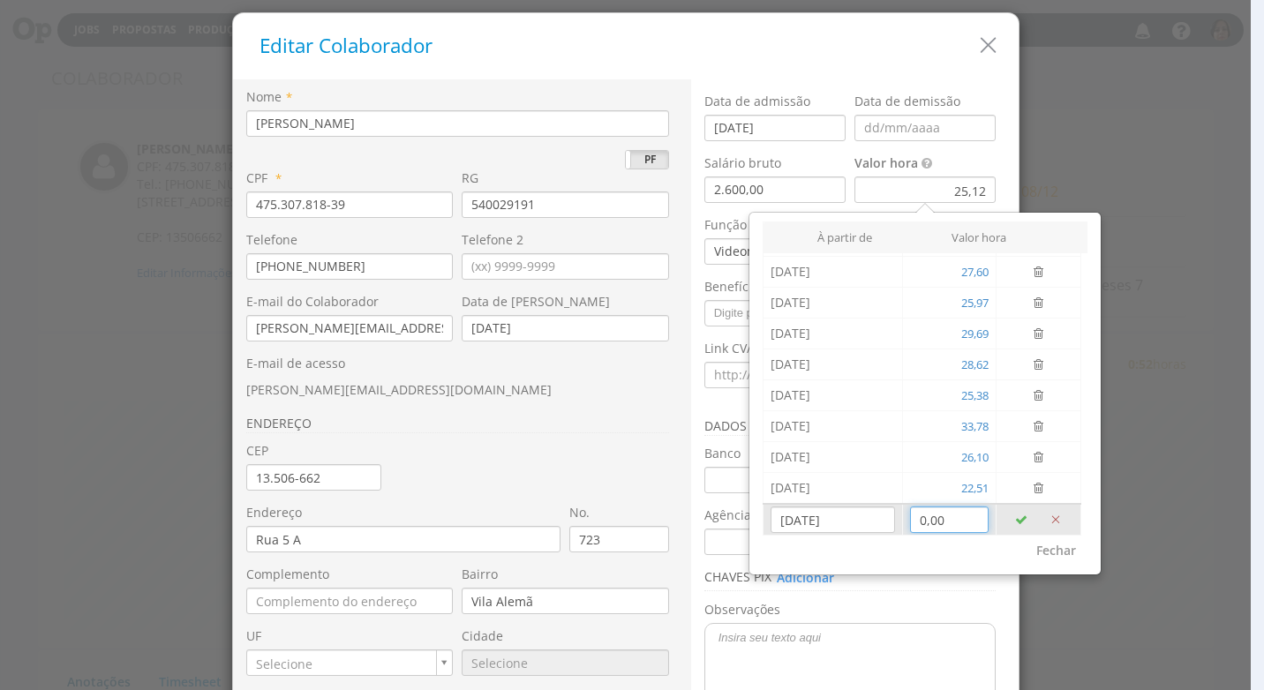
click at [924, 526] on input "0,00" at bounding box center [949, 520] width 79 height 26
click at [958, 522] on input "374,20" at bounding box center [949, 520] width 79 height 26
type input "37,42"
click at [1008, 515] on button "button" at bounding box center [1020, 520] width 35 height 30
type input "[DATE]"
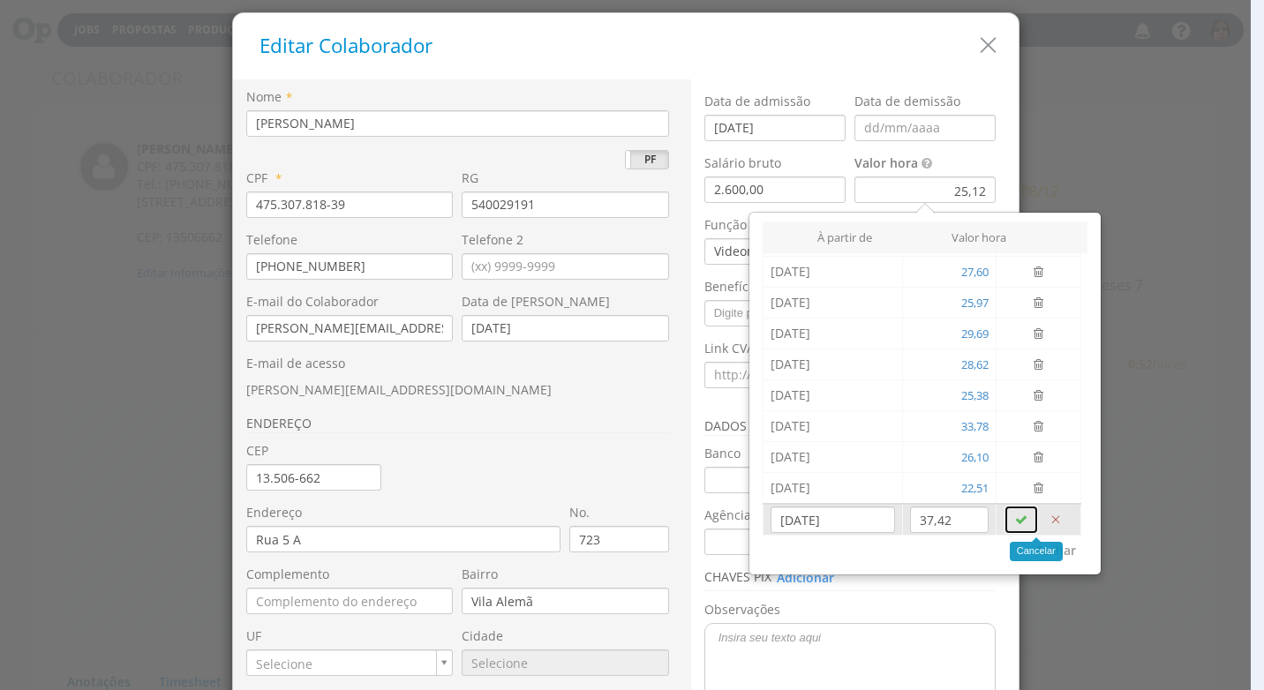
type input "0,00"
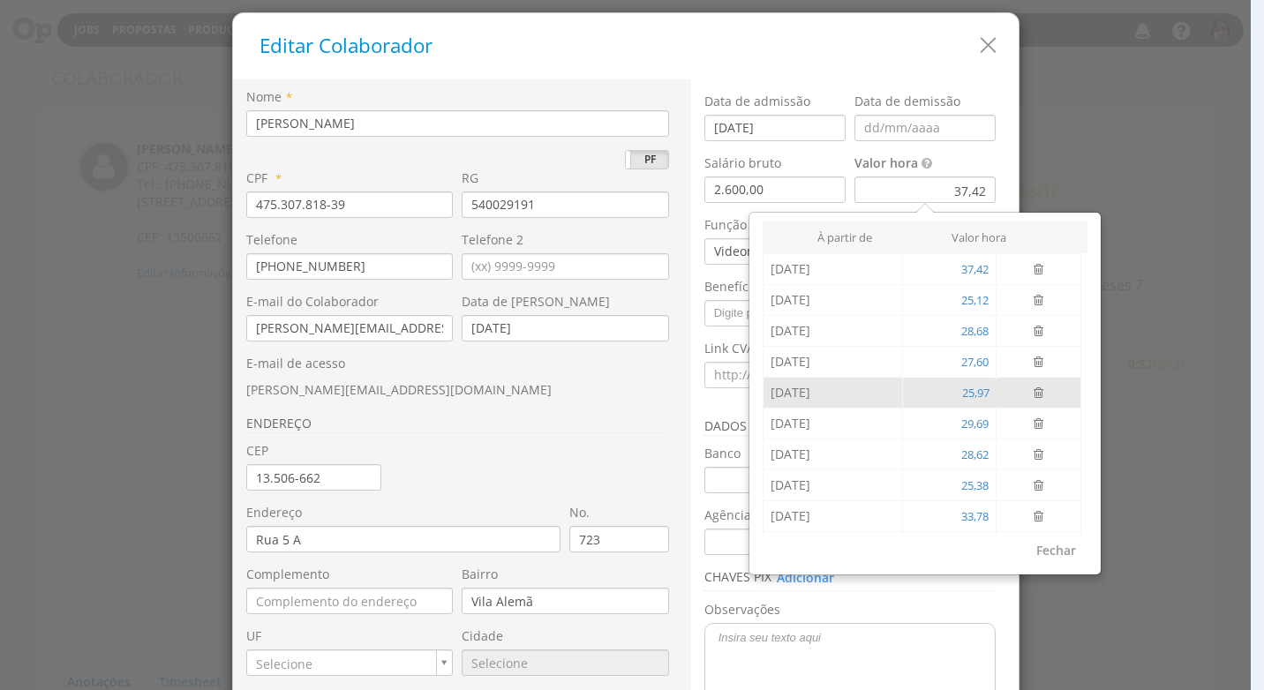
scroll to position [90, 0]
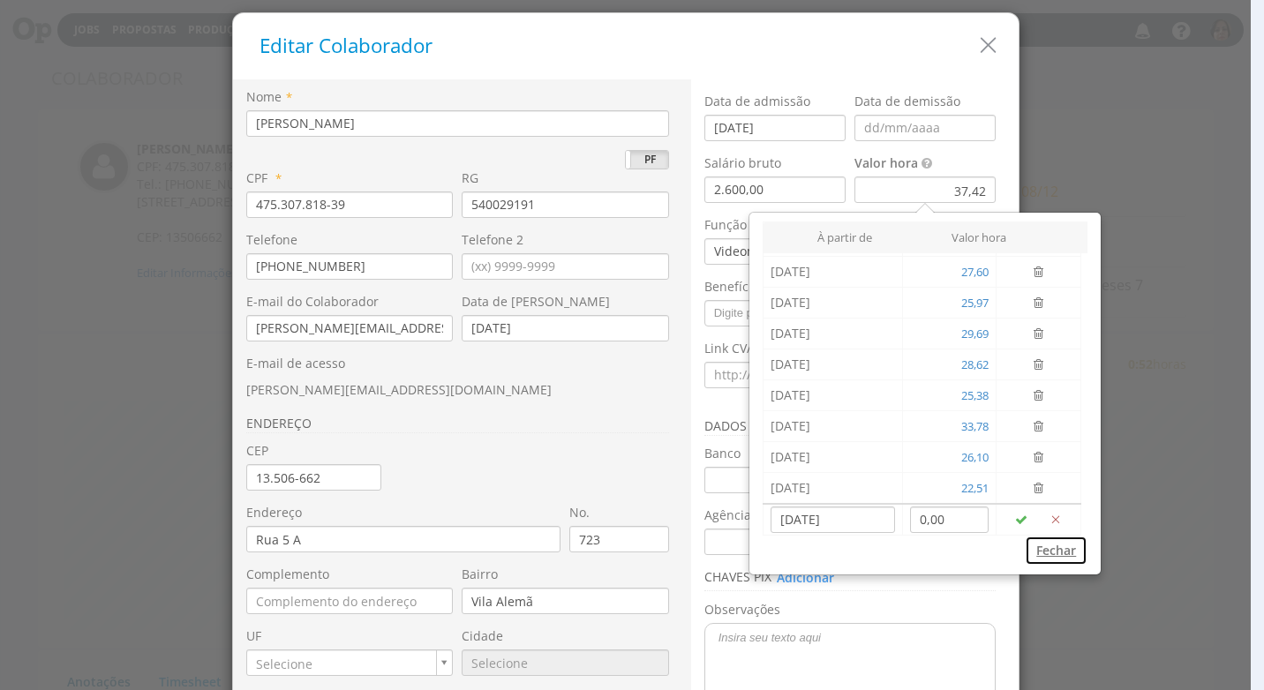
click at [1031, 545] on button "Fechar" at bounding box center [1056, 551] width 63 height 30
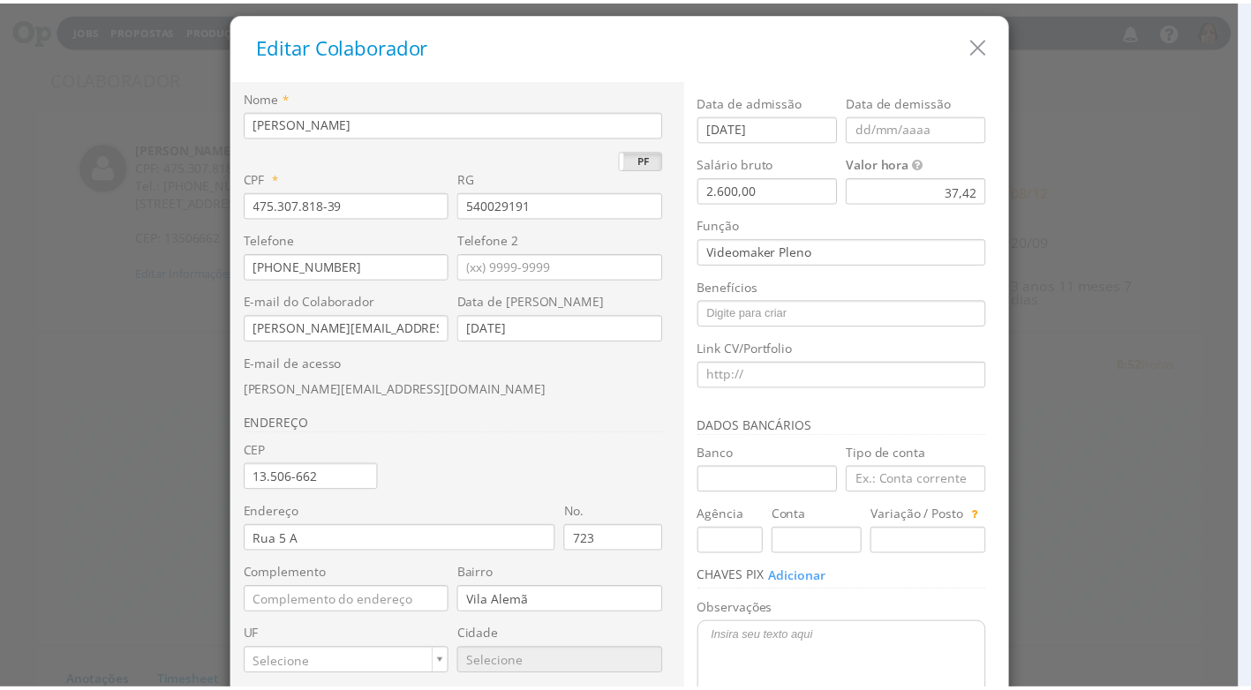
scroll to position [166, 0]
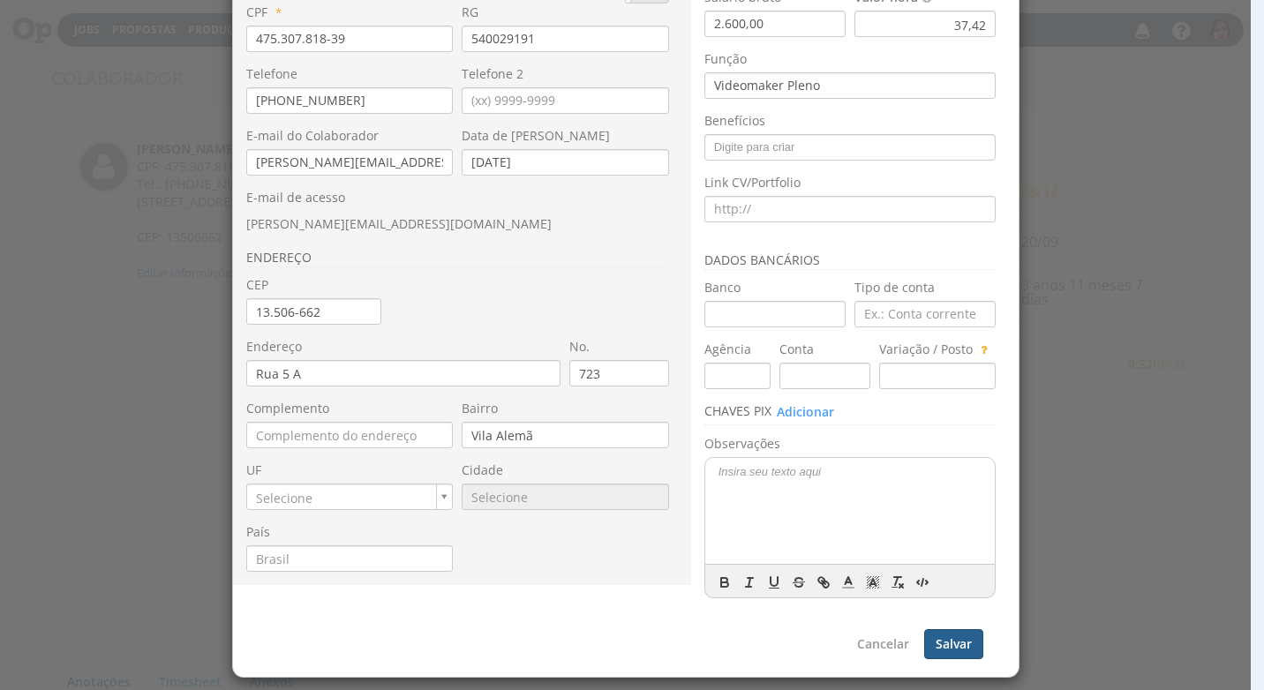
click at [953, 636] on button "Salvar" at bounding box center [953, 644] width 59 height 30
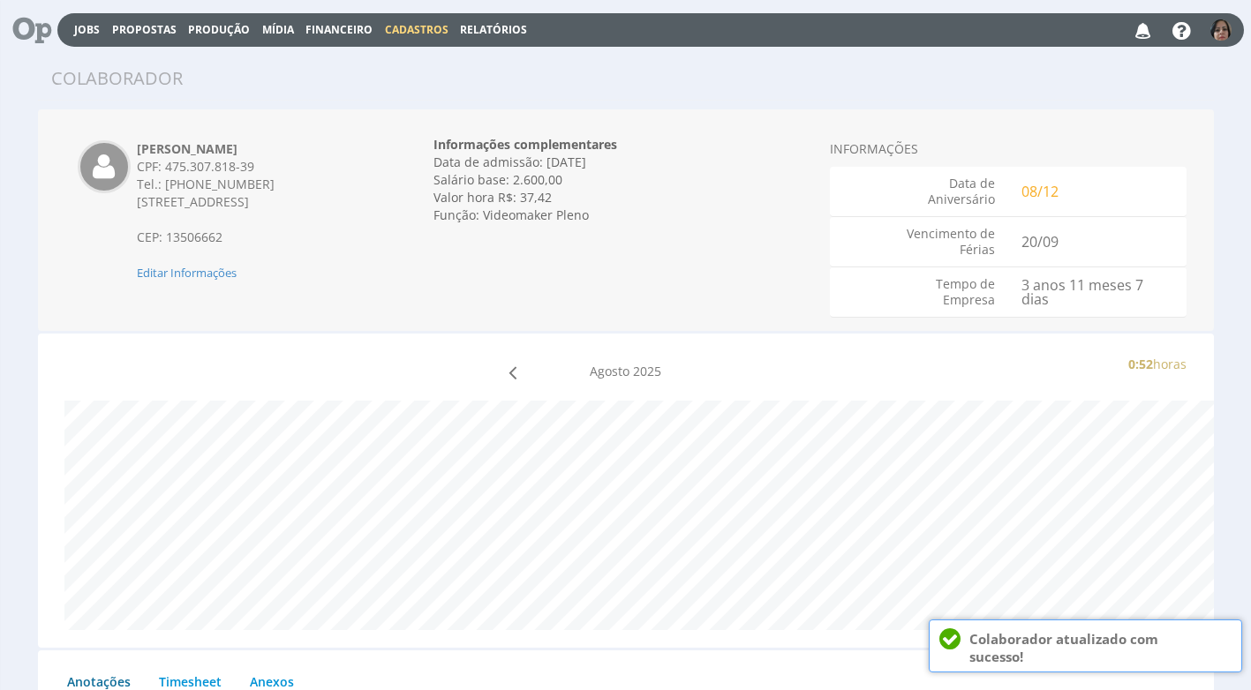
click at [417, 21] on button "Cadastros" at bounding box center [416, 29] width 74 height 17
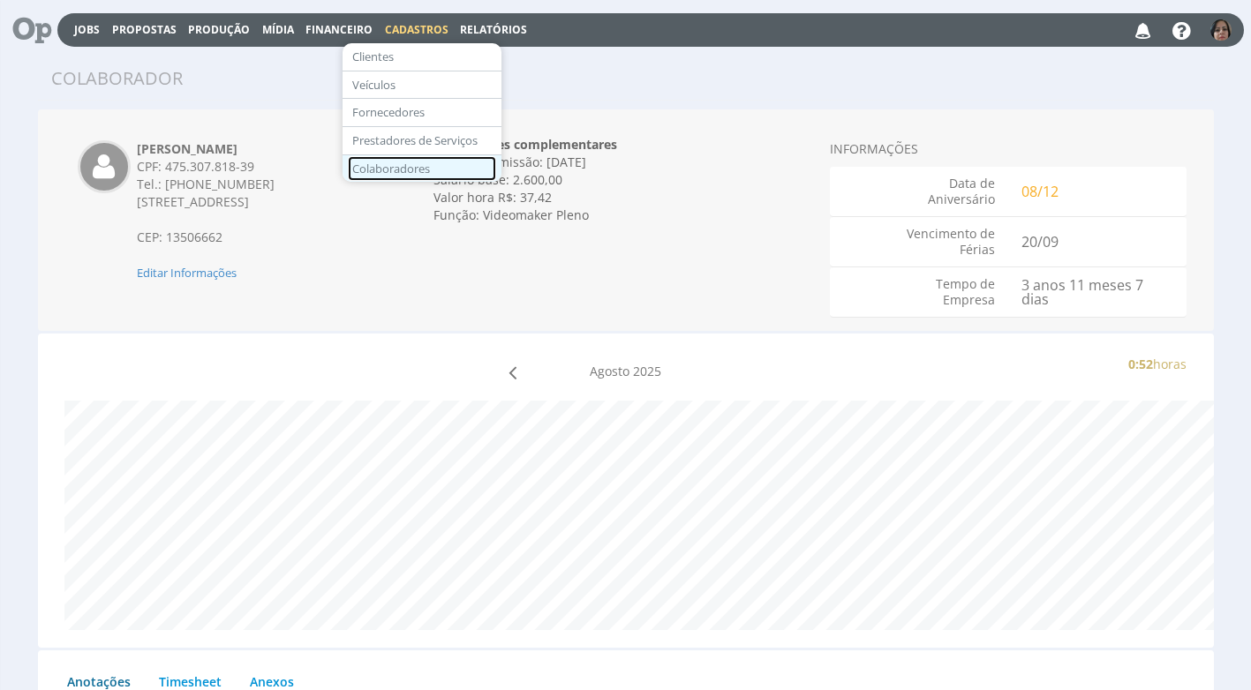
click at [424, 161] on link "Colaboradores" at bounding box center [422, 169] width 148 height 26
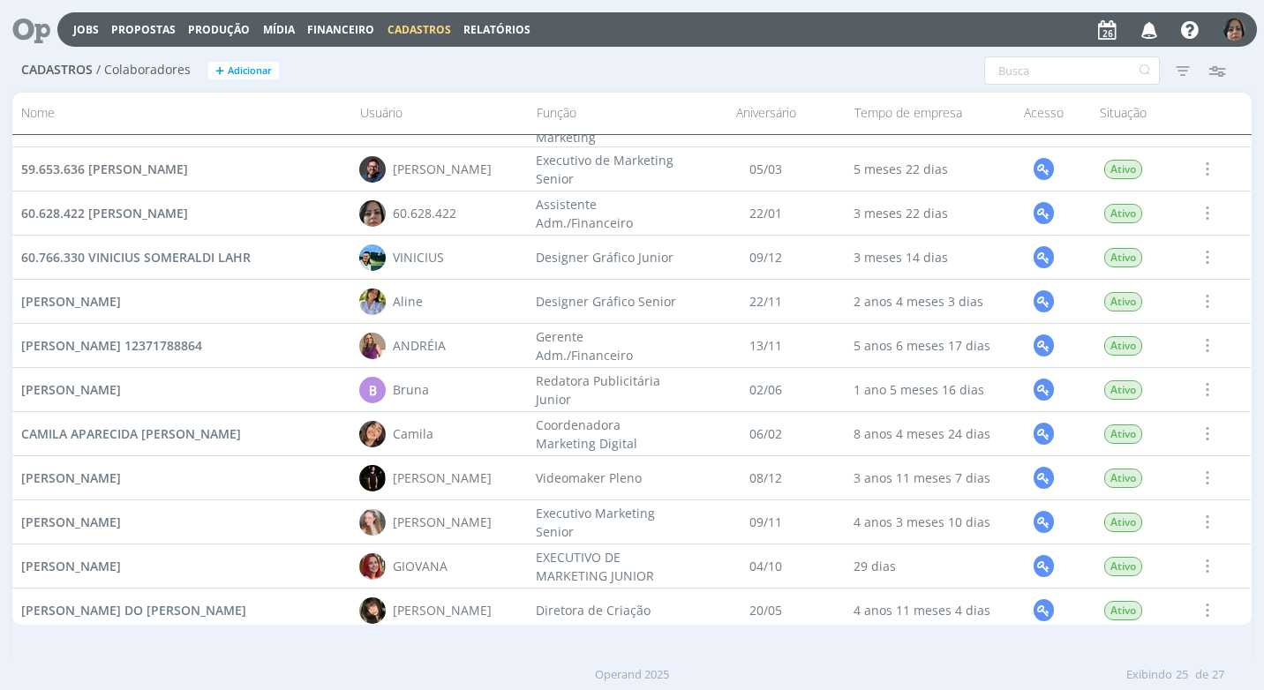
scroll to position [353, 0]
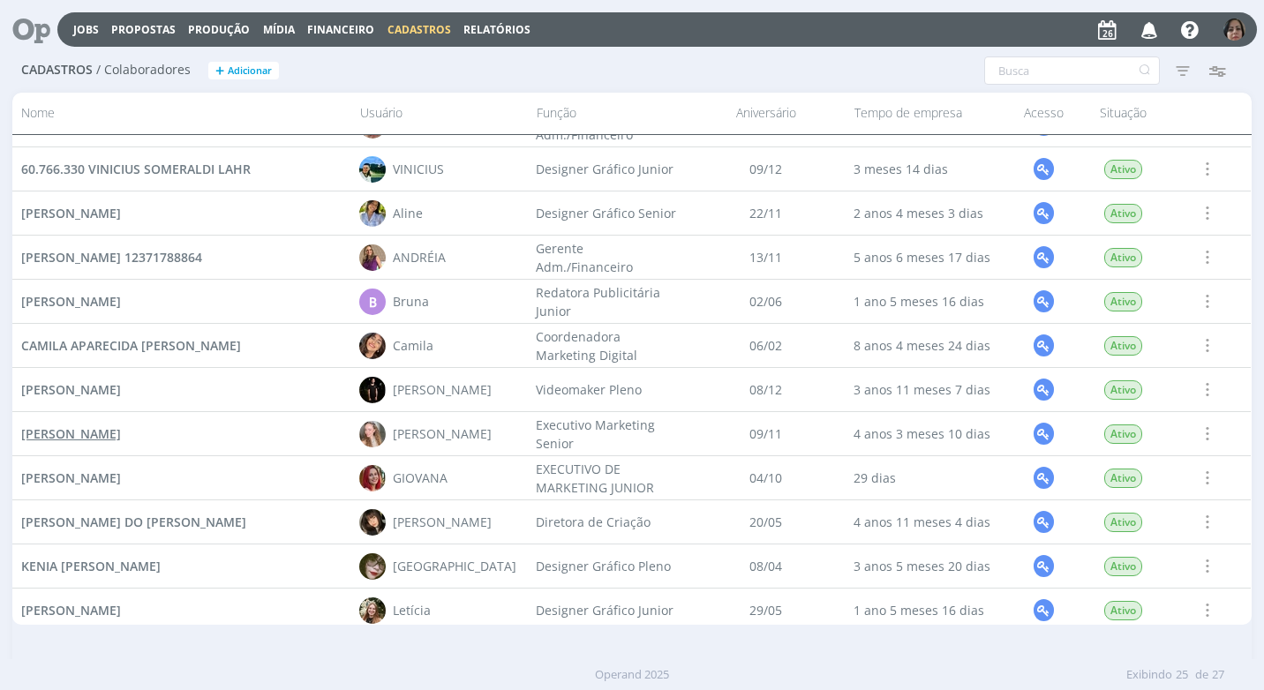
click at [121, 429] on span "GABRIELA FELICIANO DOS SANTOS" at bounding box center [71, 433] width 100 height 17
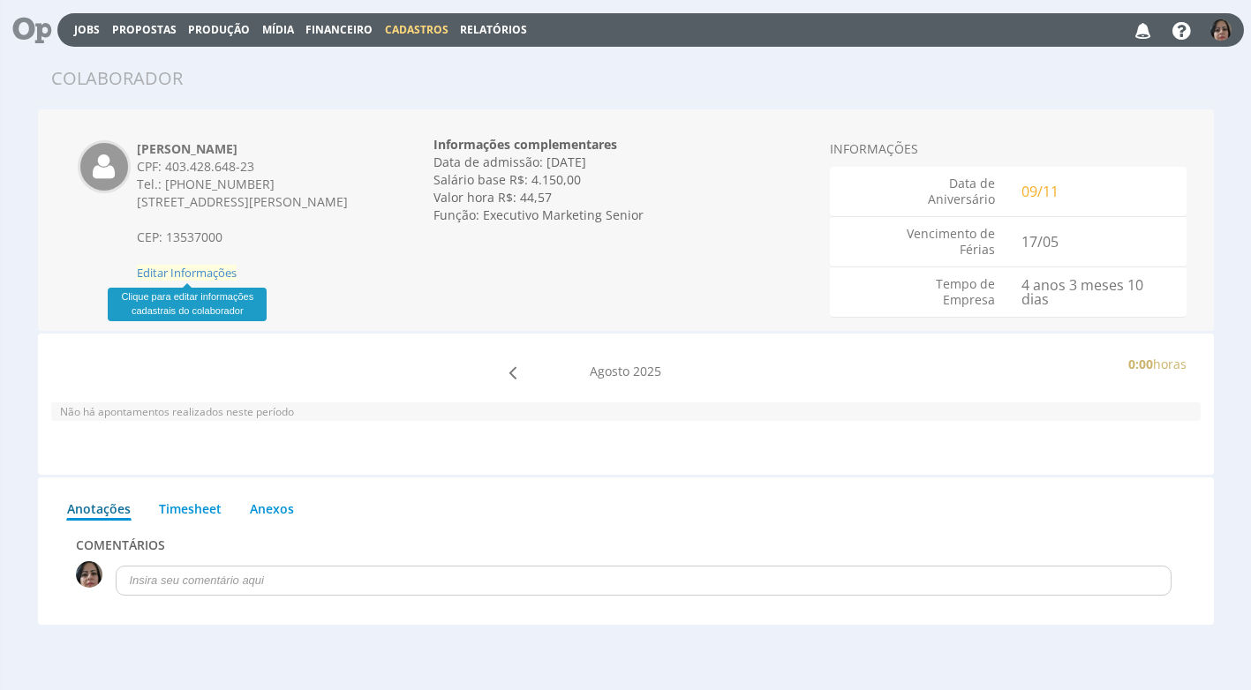
click at [184, 275] on span "Editar Informações" at bounding box center [187, 273] width 100 height 16
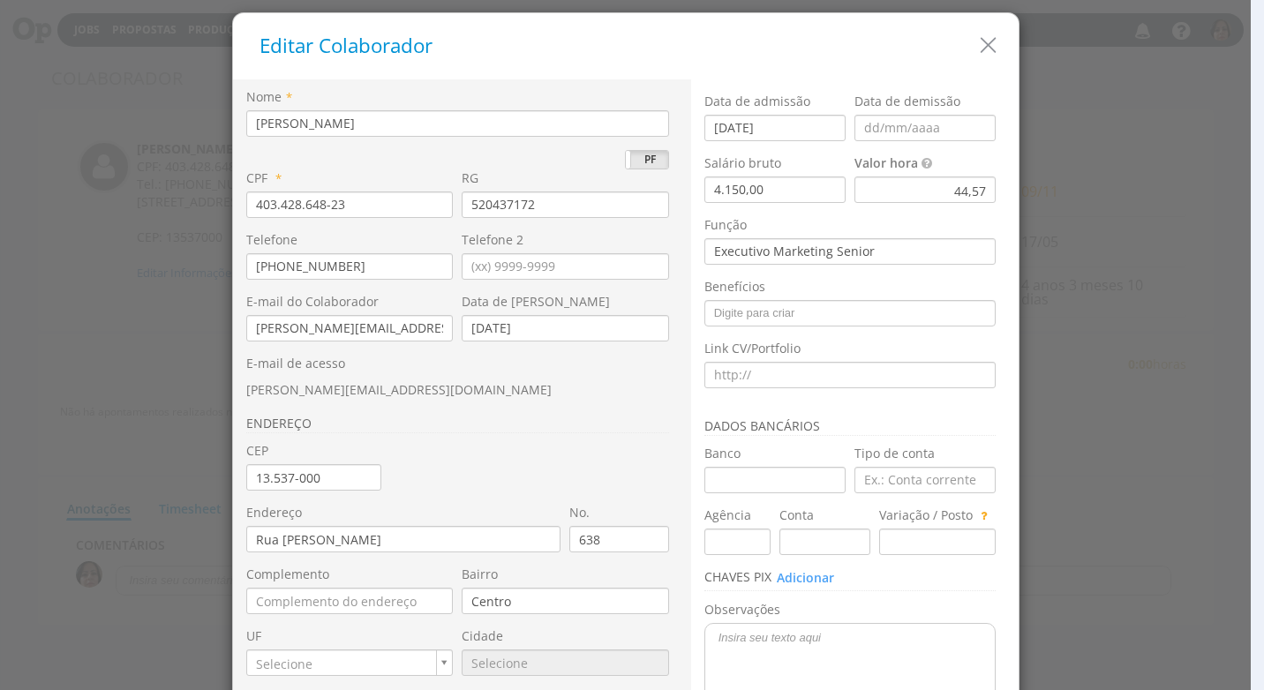
click at [938, 192] on div "44,57" at bounding box center [924, 190] width 141 height 26
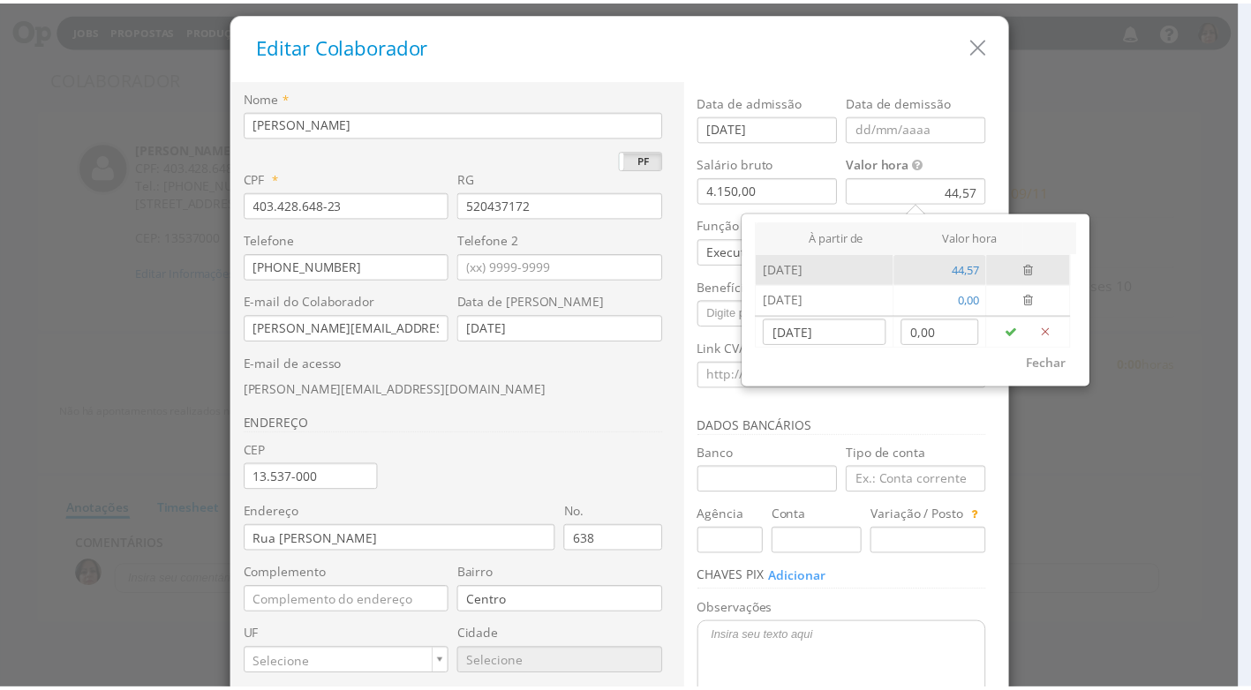
scroll to position [166, 0]
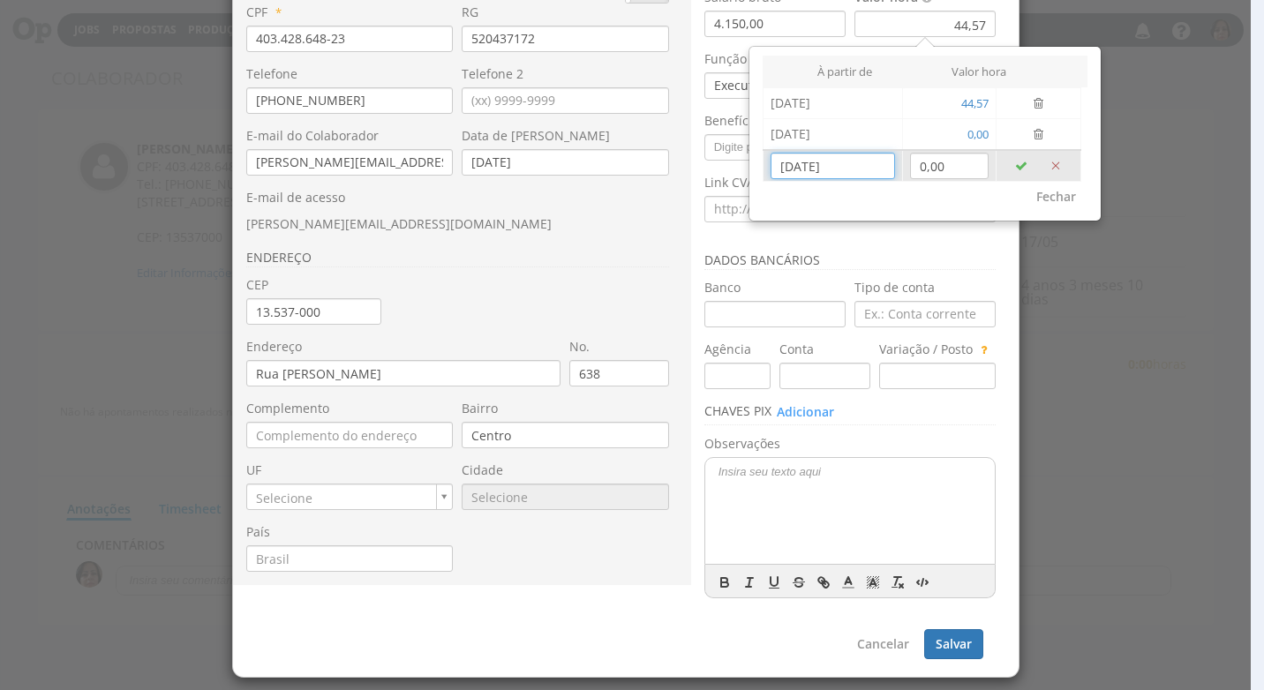
click at [822, 173] on input "[DATE]" at bounding box center [832, 166] width 124 height 26
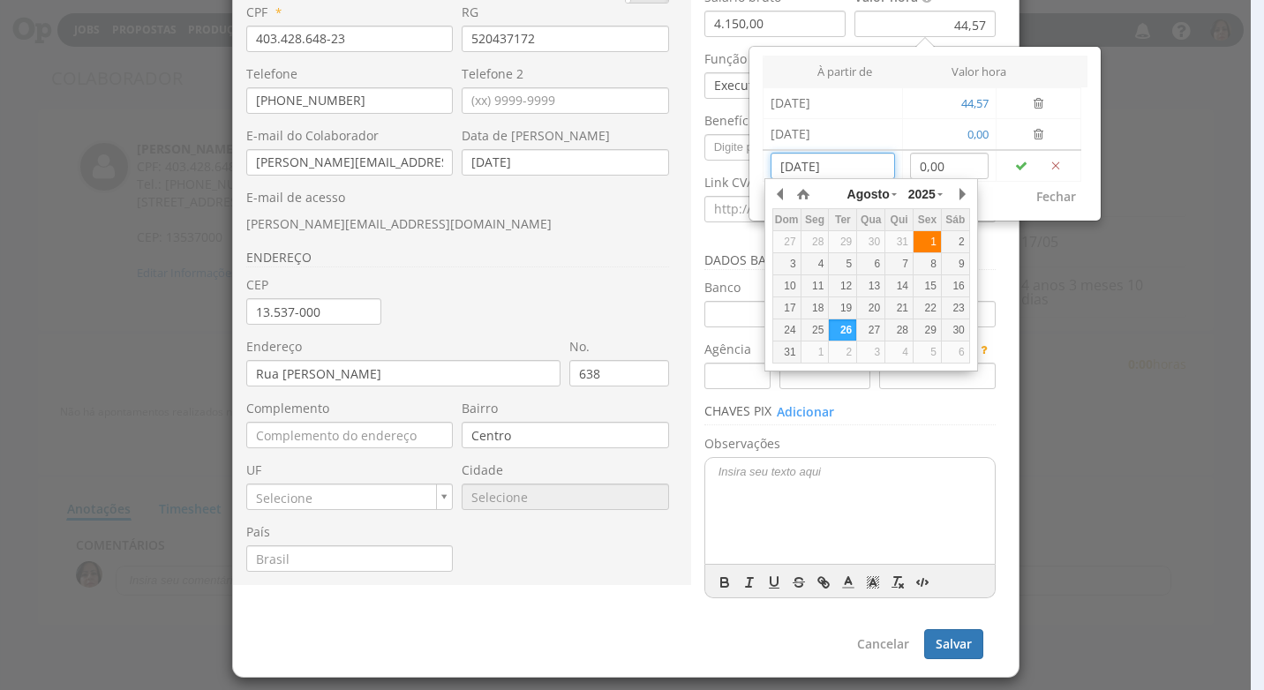
click at [916, 247] on div "1" at bounding box center [926, 242] width 27 height 15
type input "[DATE]"
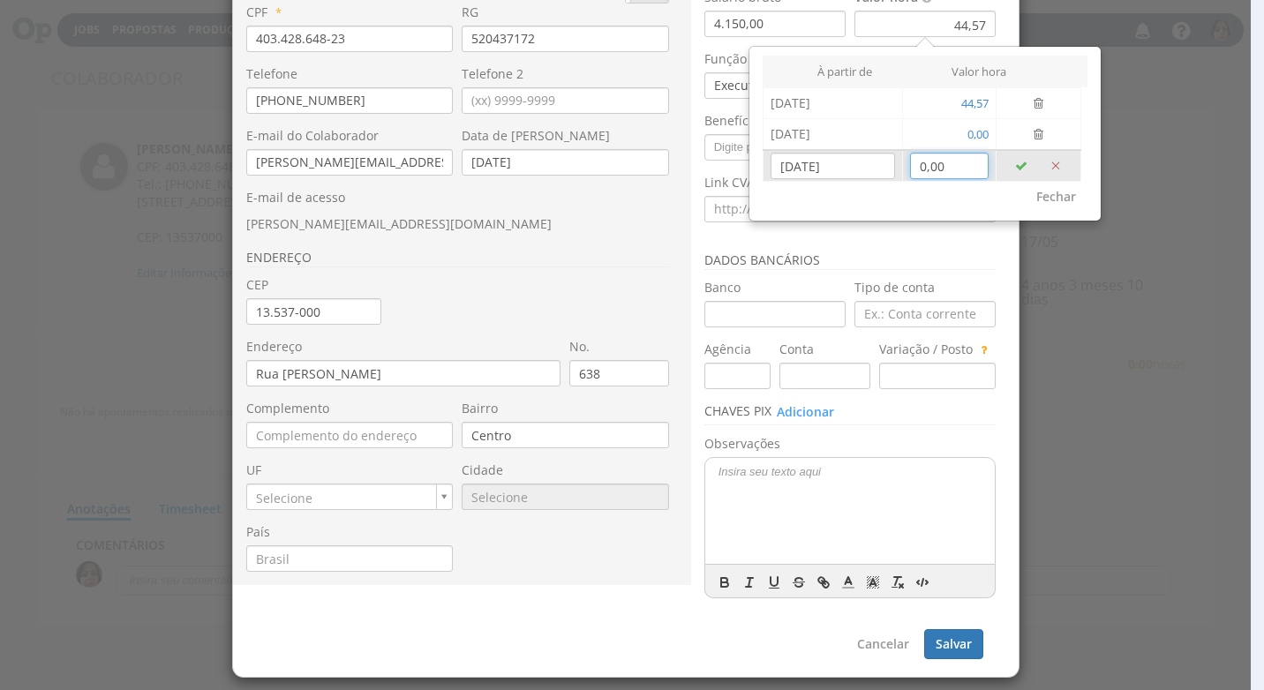
click at [938, 167] on input "0,00" at bounding box center [949, 166] width 79 height 26
type input "38,84"
click at [1018, 167] on icon "button" at bounding box center [1021, 166] width 12 height 12
type input "[DATE]"
type input "0,00"
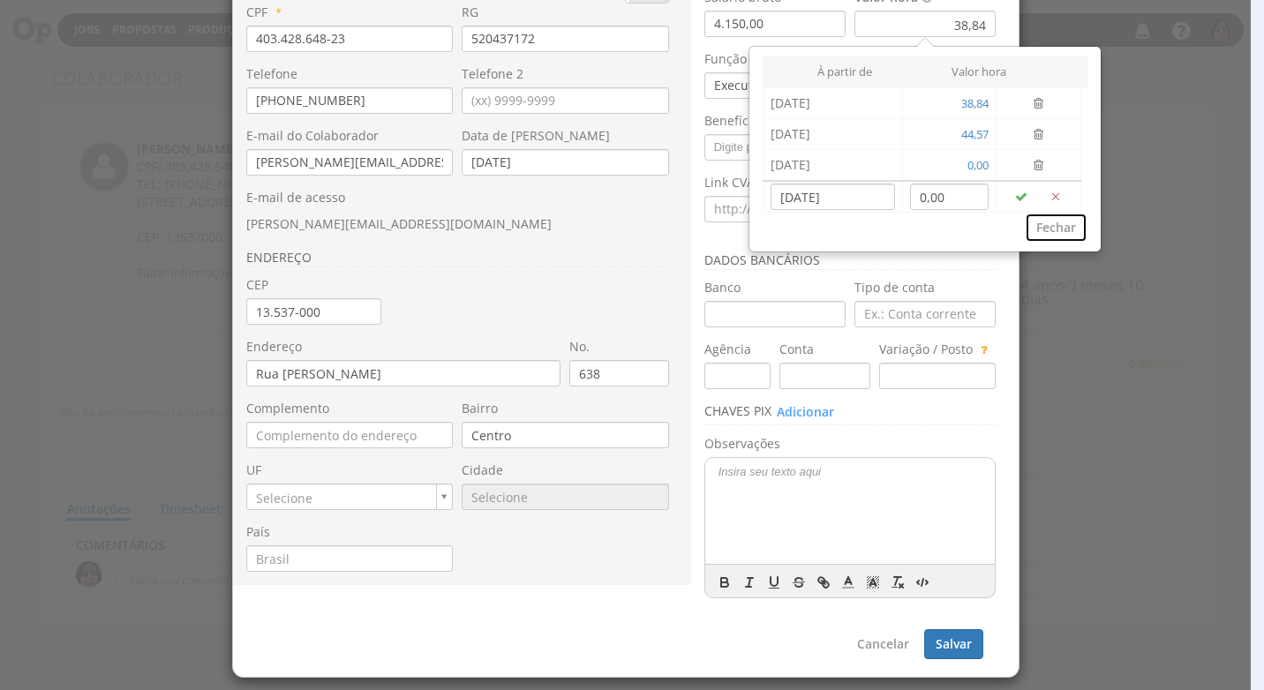
click at [1050, 223] on button "Fechar" at bounding box center [1056, 228] width 63 height 30
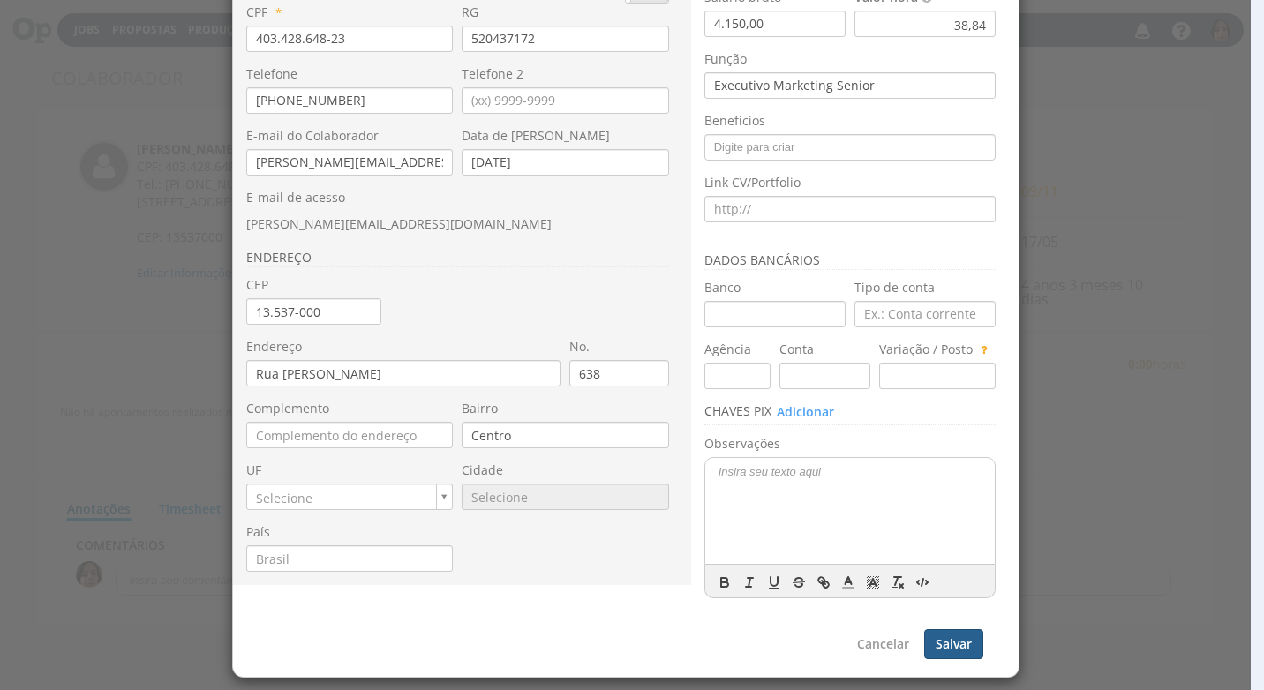
click at [956, 650] on button "Salvar" at bounding box center [953, 644] width 59 height 30
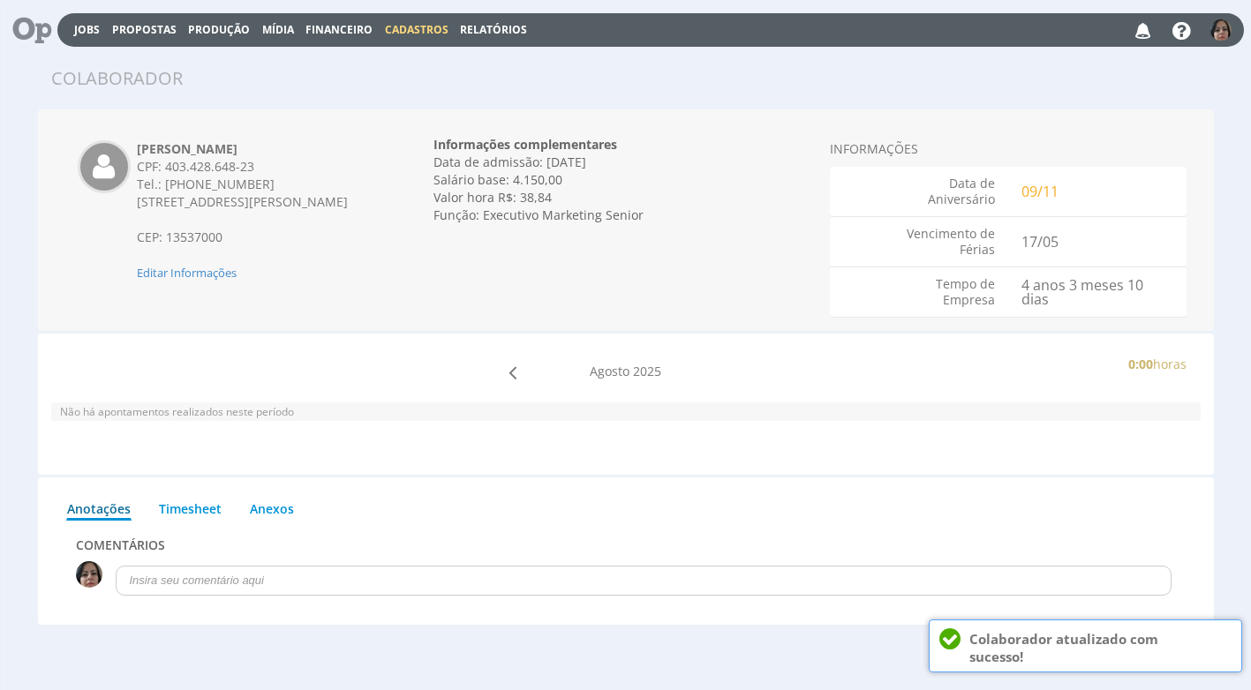
click at [417, 28] on span "Cadastros" at bounding box center [417, 29] width 64 height 15
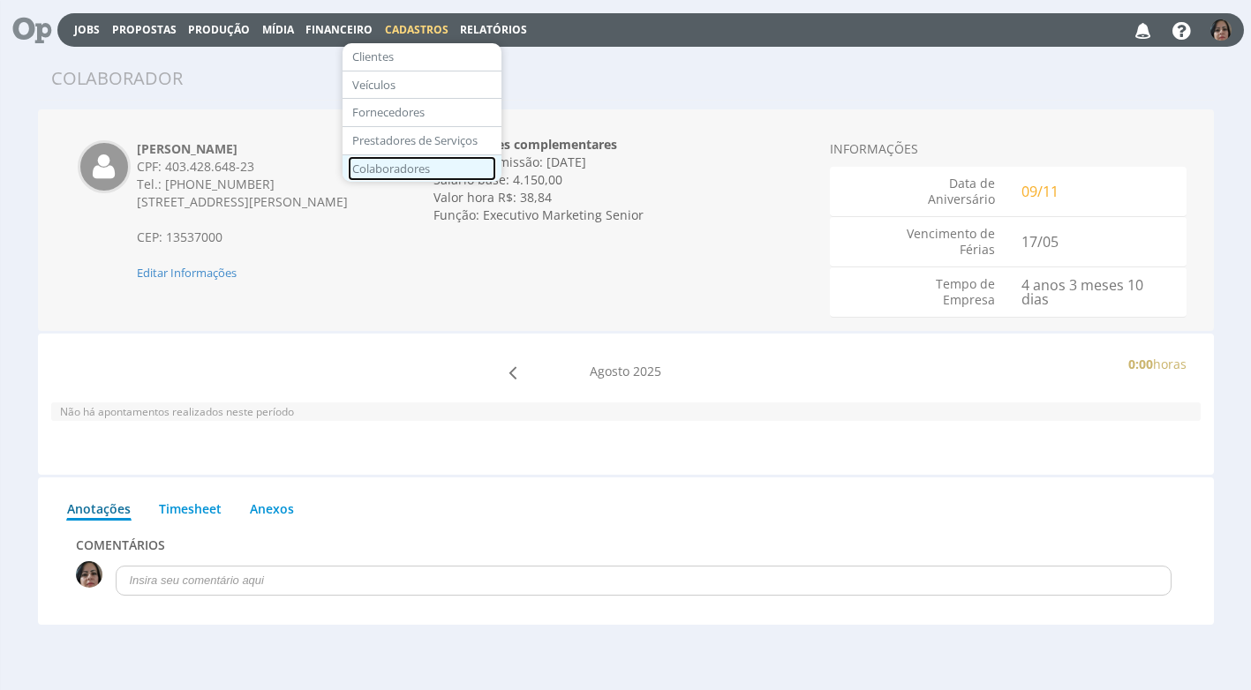
click at [423, 168] on link "Colaboradores" at bounding box center [422, 169] width 148 height 26
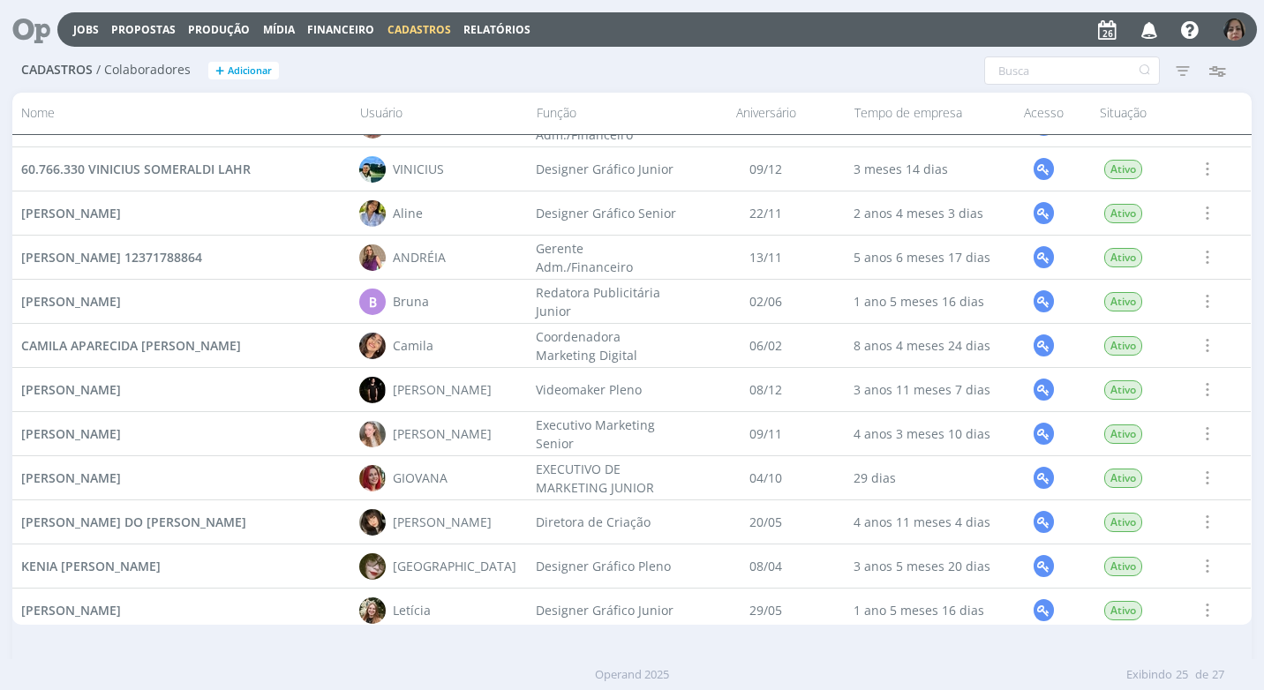
scroll to position [530, 0]
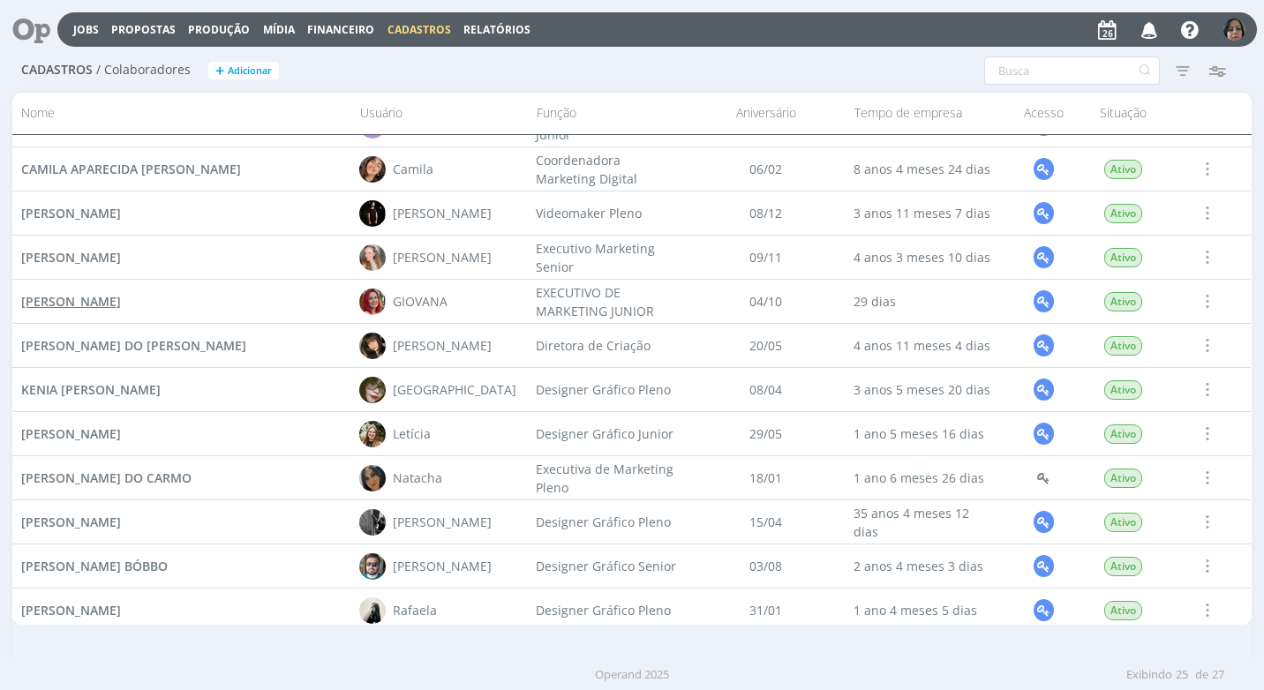
click at [121, 304] on span "[PERSON_NAME]" at bounding box center [71, 301] width 100 height 17
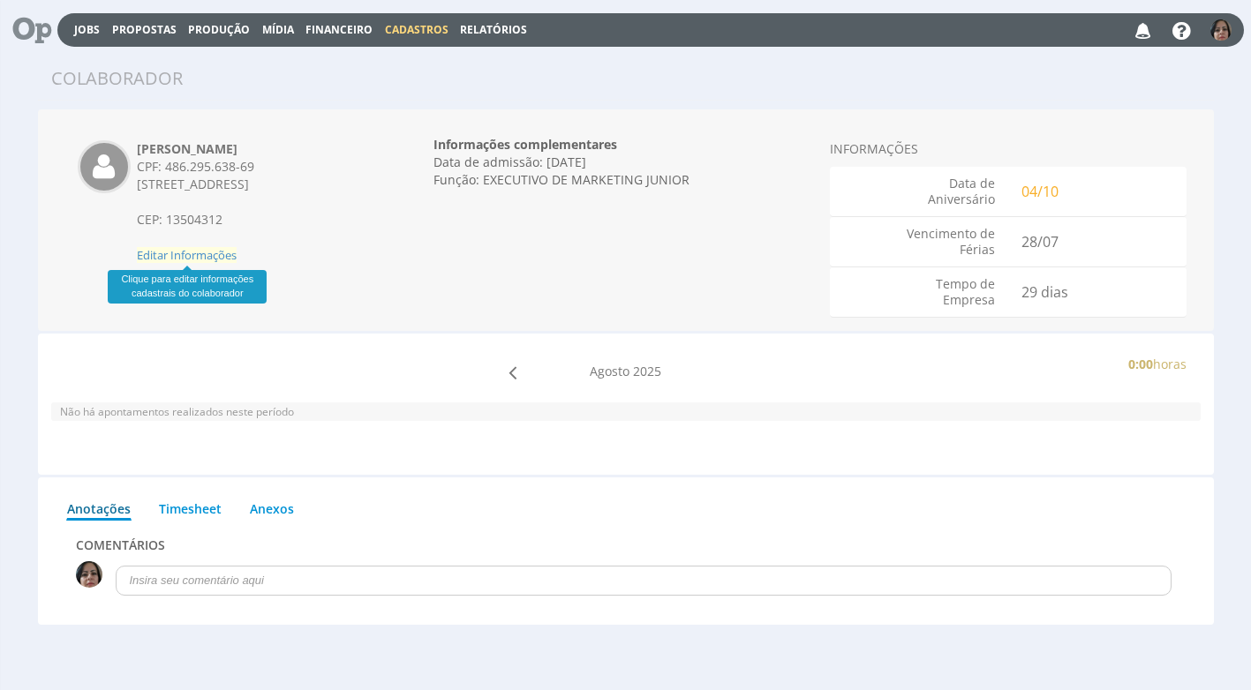
click at [234, 252] on span "Editar Informações" at bounding box center [187, 255] width 100 height 16
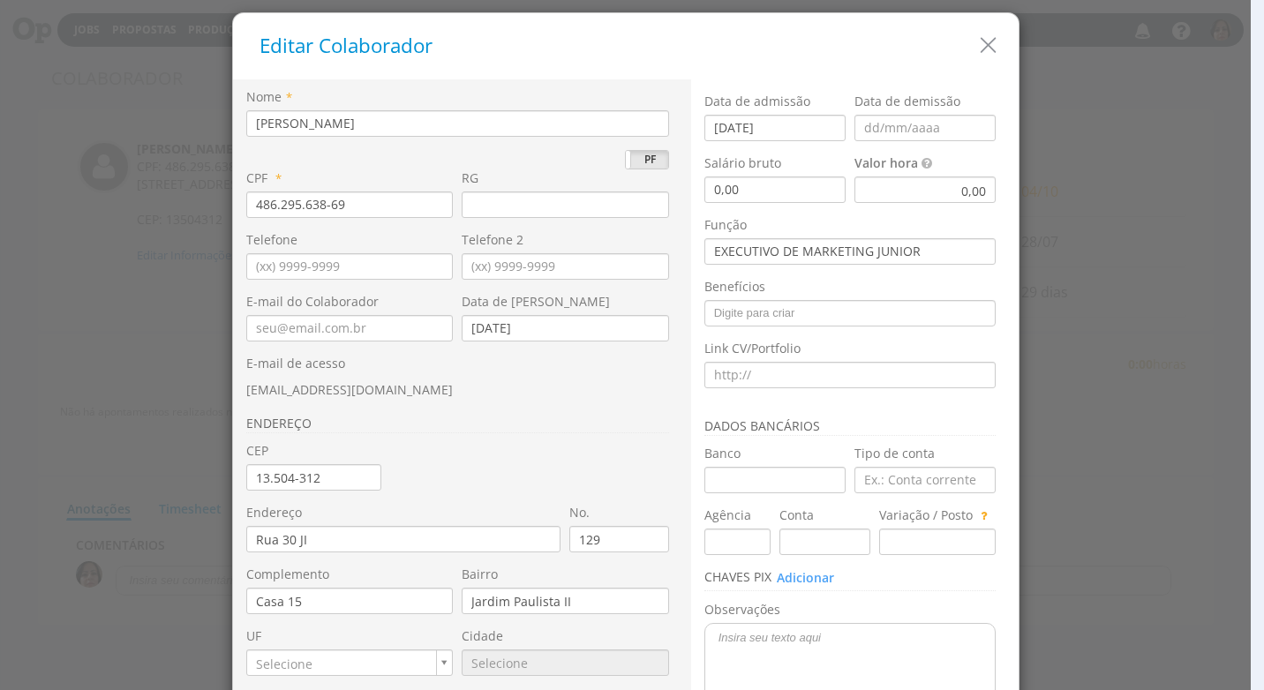
click at [935, 195] on div "0,00" at bounding box center [924, 190] width 141 height 26
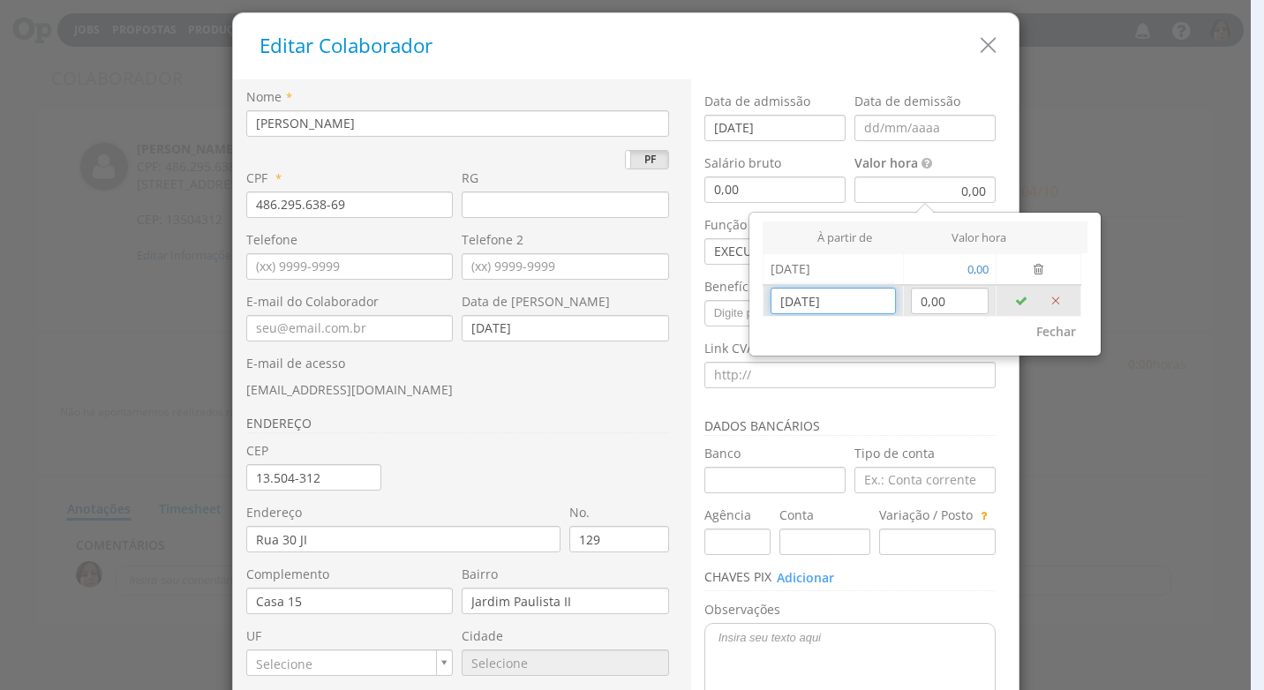
click at [835, 306] on input "[DATE]" at bounding box center [832, 301] width 124 height 26
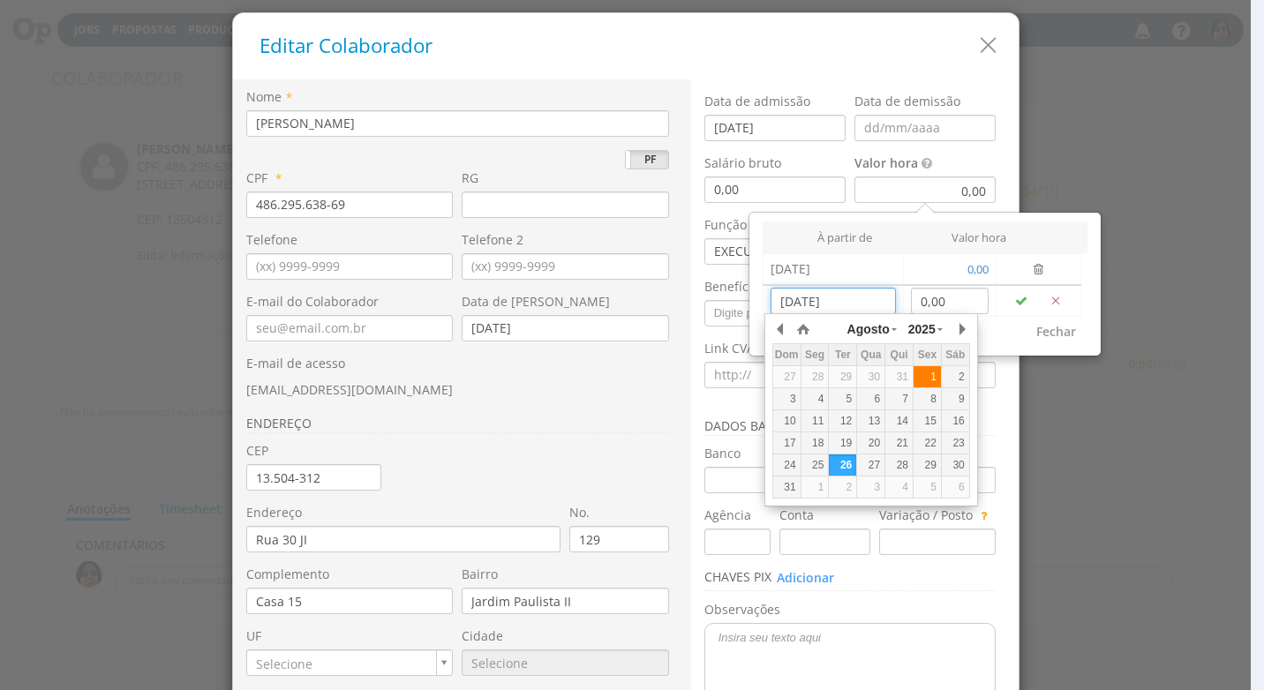
click at [923, 375] on div "1" at bounding box center [926, 377] width 27 height 15
type input "[DATE]"
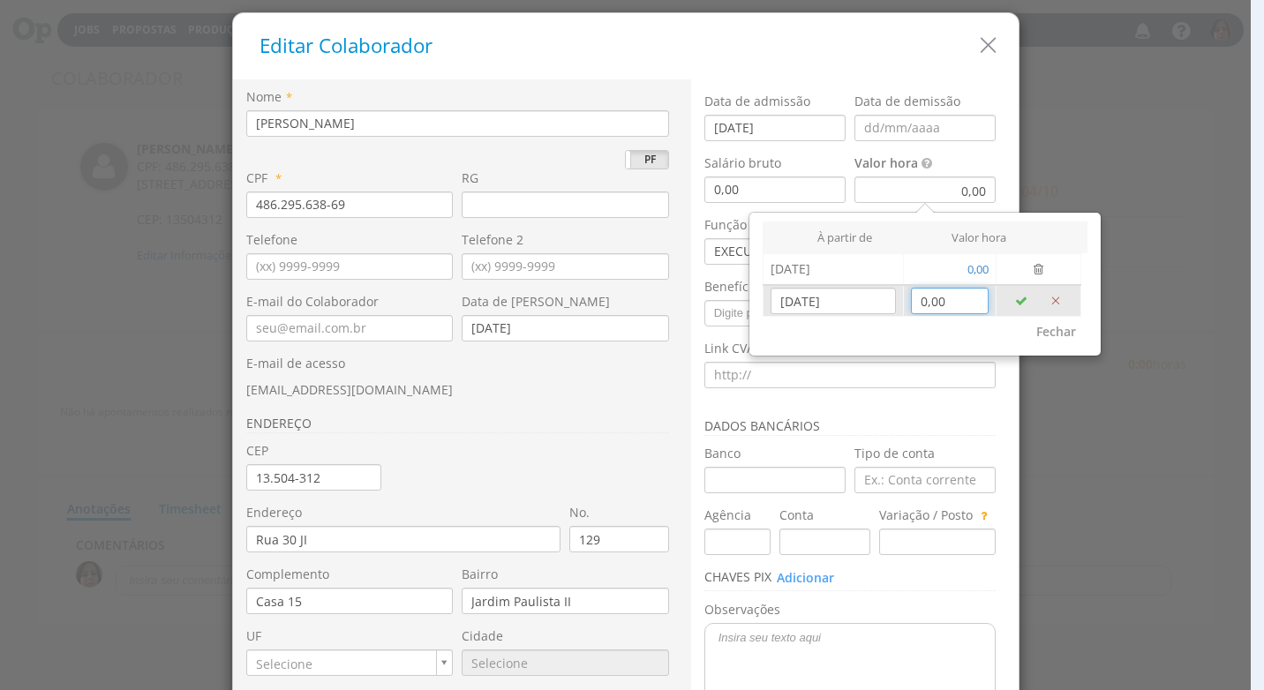
click at [946, 303] on input "0,00" at bounding box center [950, 301] width 79 height 26
type input "16,93"
click at [1015, 297] on icon "button" at bounding box center [1021, 301] width 12 height 12
type input "26/08/2025"
type input "0,00"
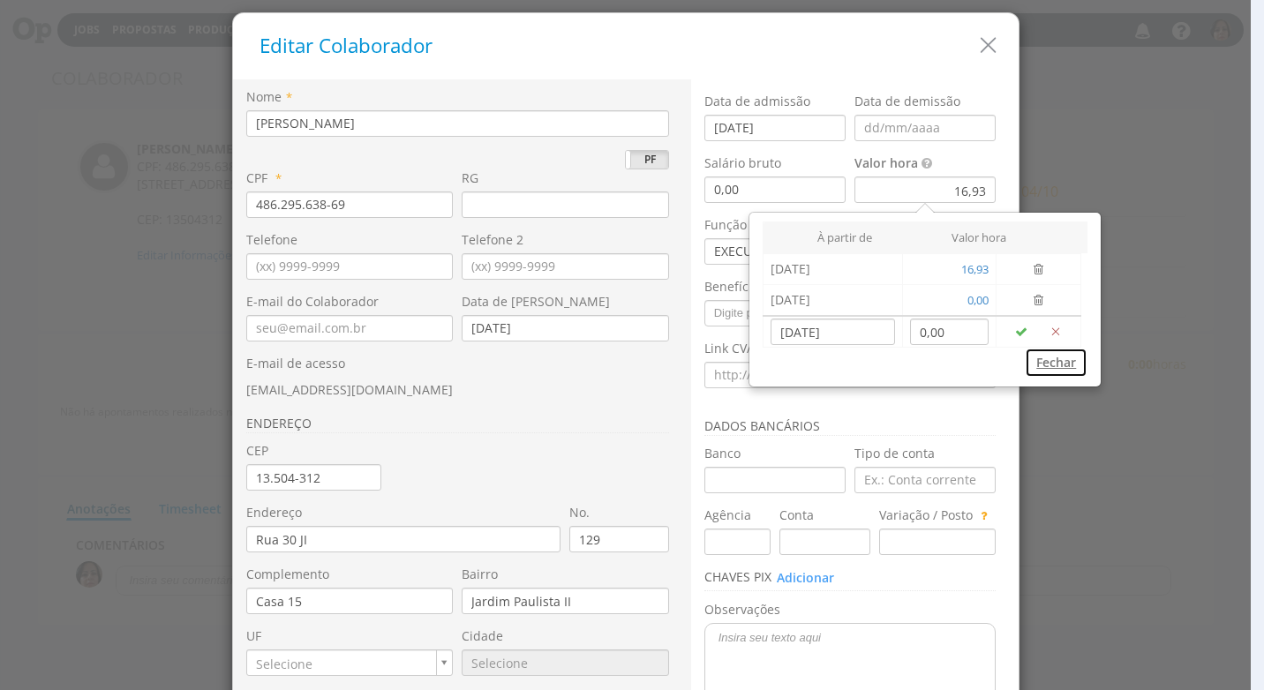
click at [1044, 357] on button "Fechar" at bounding box center [1056, 363] width 63 height 30
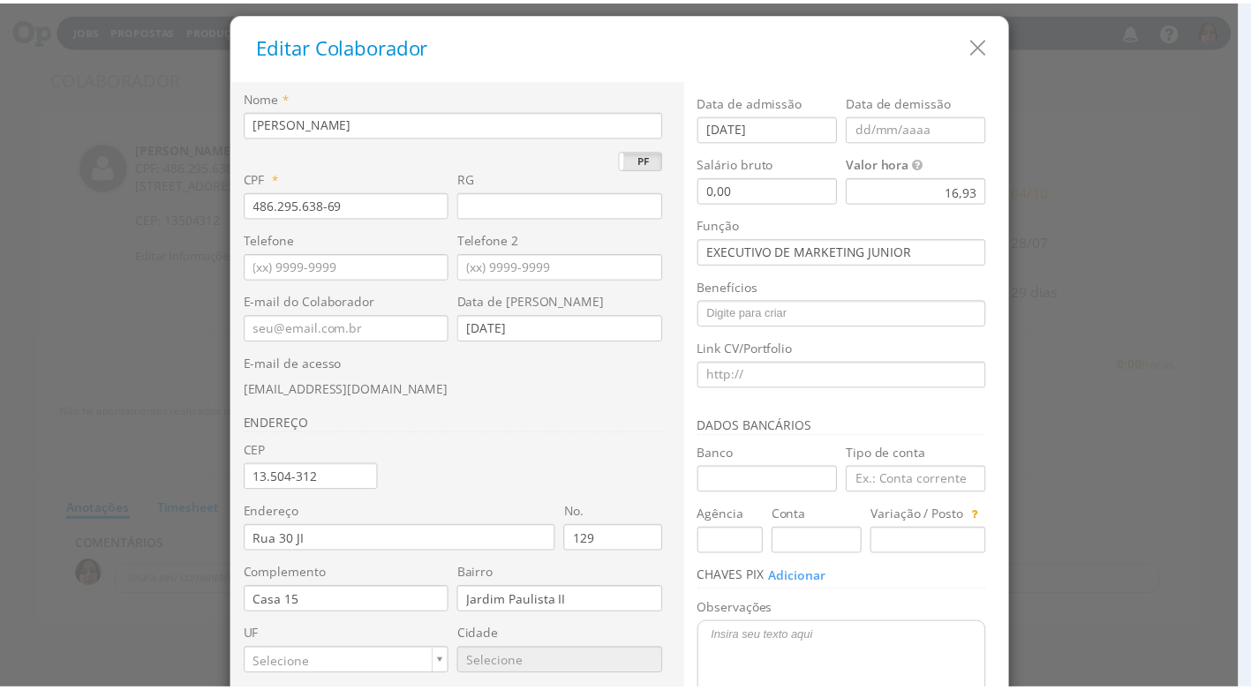
scroll to position [166, 0]
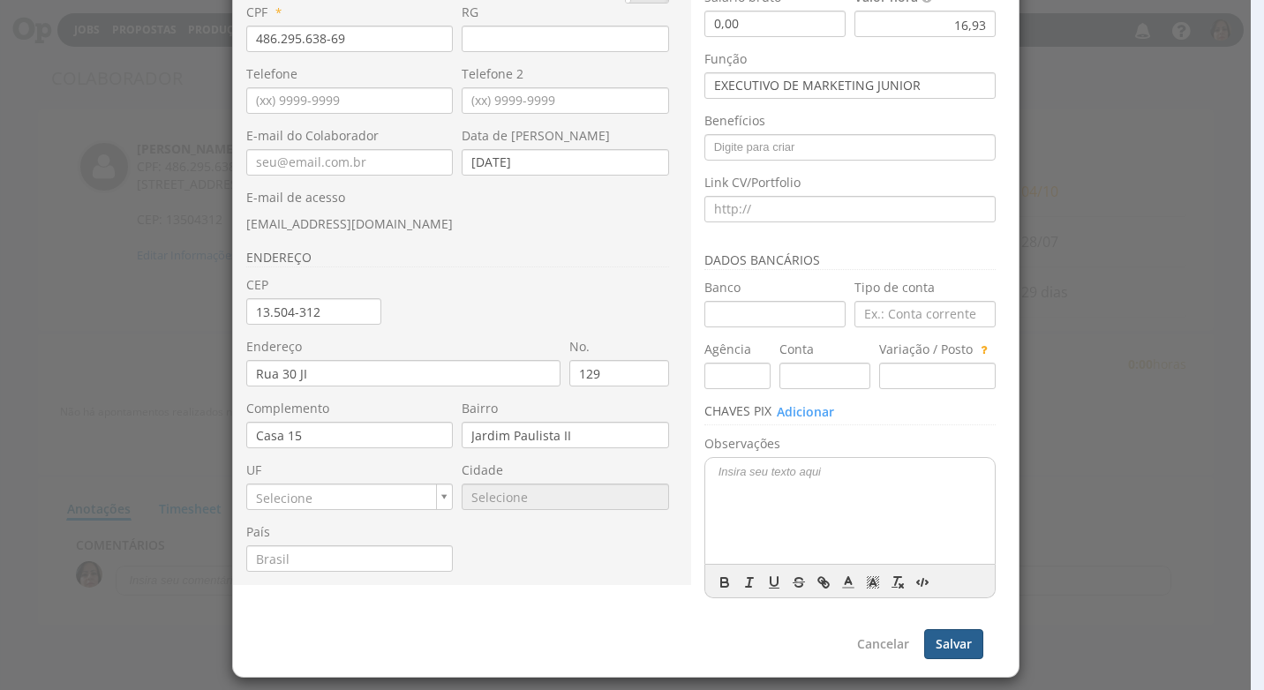
click at [964, 642] on button "Salvar" at bounding box center [953, 644] width 59 height 30
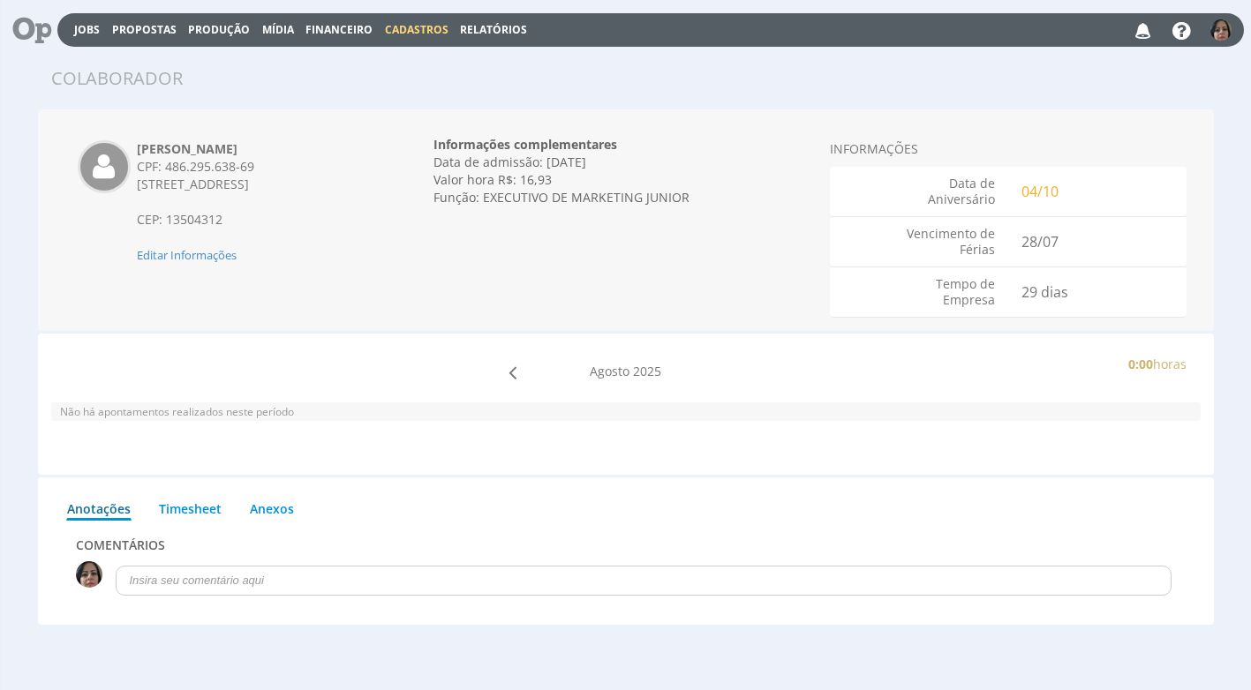
click at [436, 28] on span "Cadastros" at bounding box center [417, 29] width 64 height 15
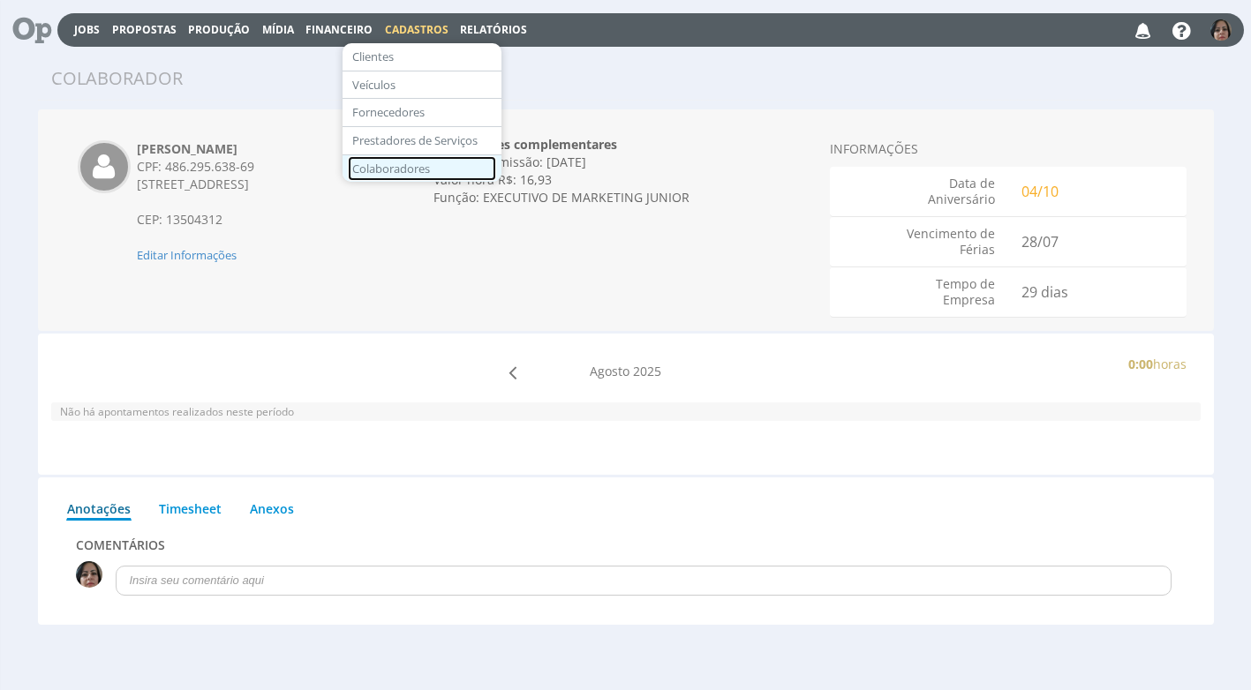
click at [420, 167] on link "Colaboradores" at bounding box center [422, 169] width 148 height 26
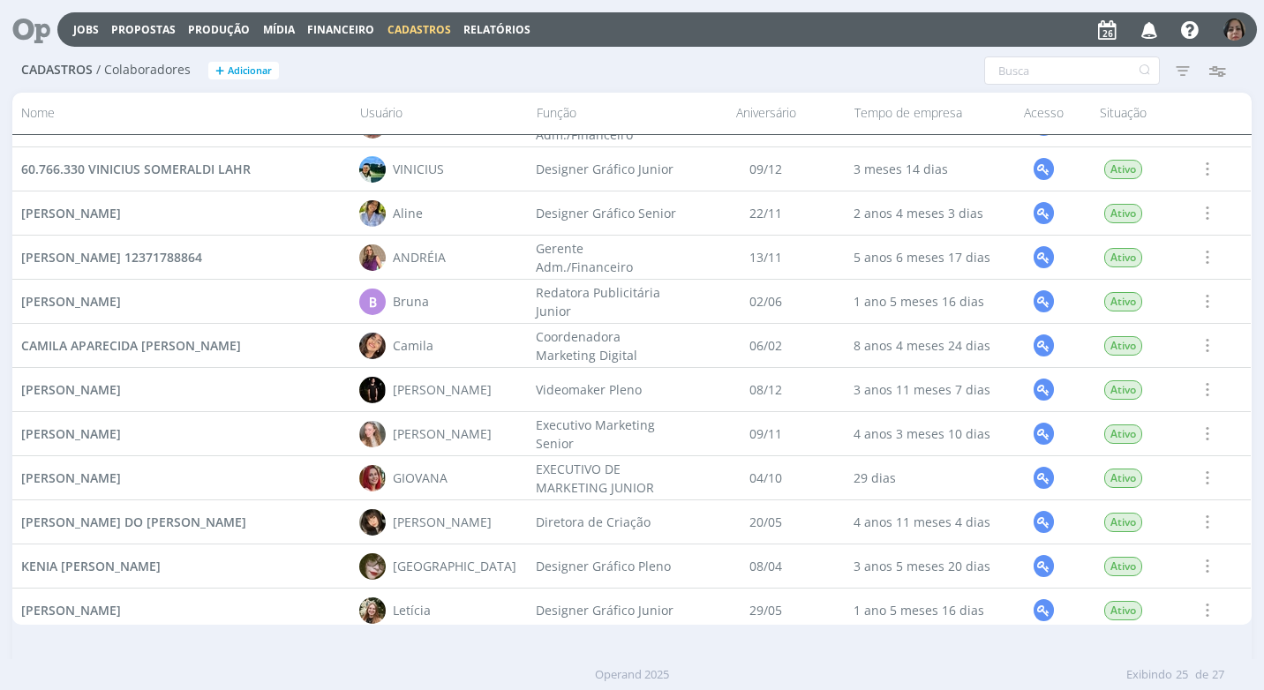
scroll to position [441, 0]
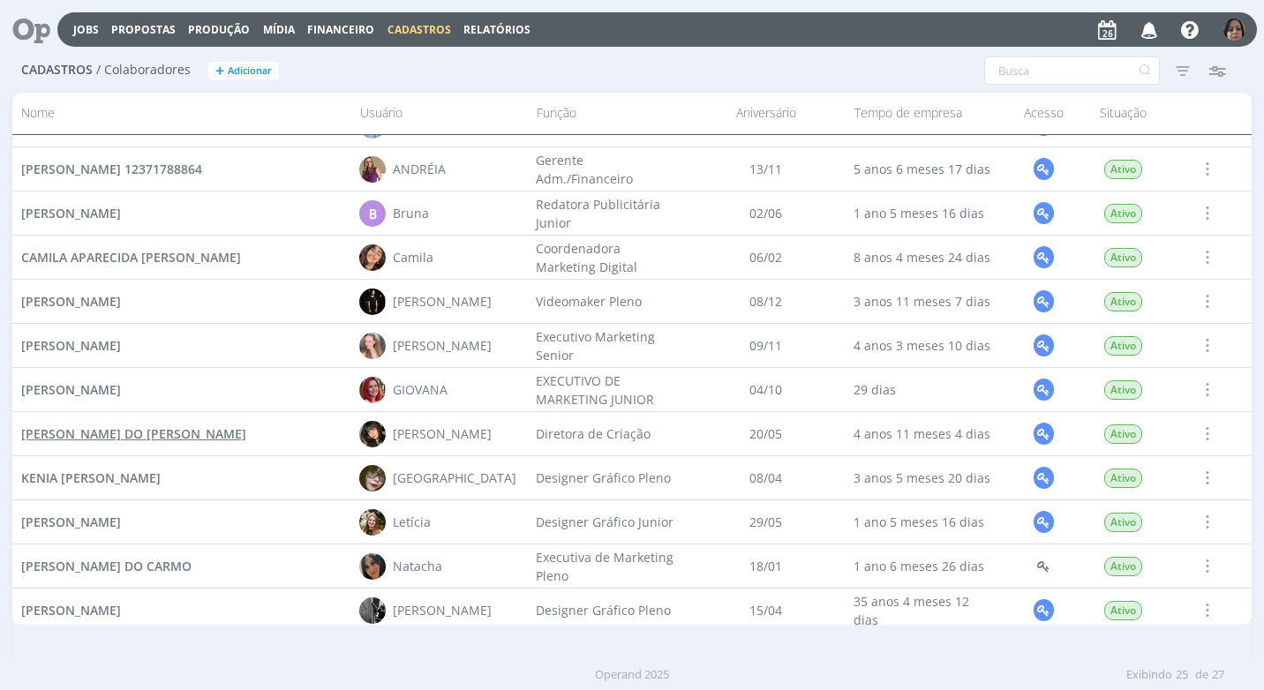
click at [202, 434] on span "[PERSON_NAME] DO [PERSON_NAME]" at bounding box center [133, 433] width 225 height 17
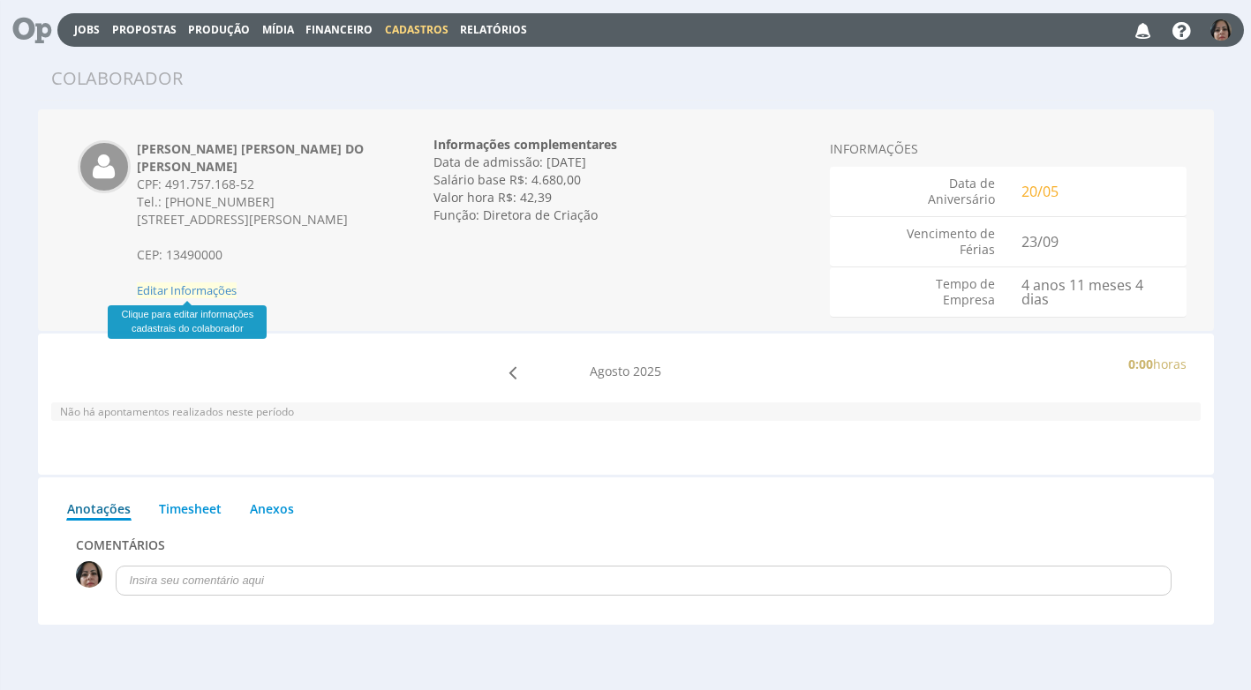
click at [213, 289] on span "Editar Informações" at bounding box center [187, 290] width 100 height 16
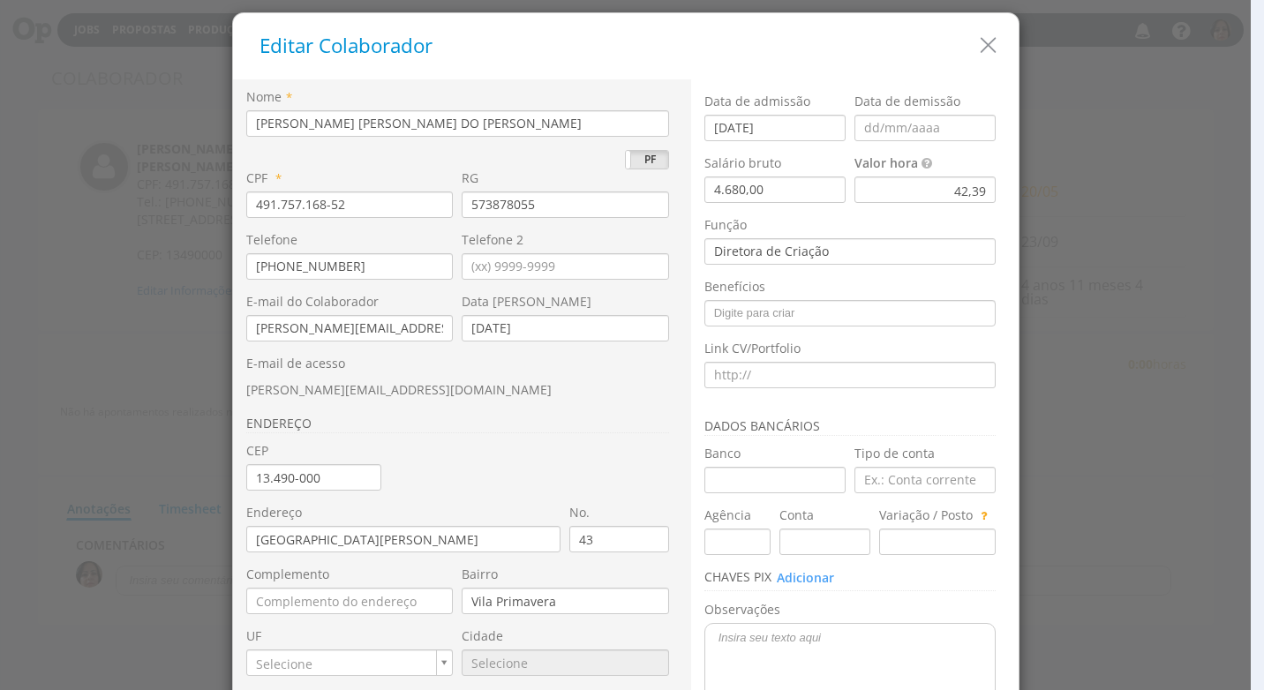
click at [942, 192] on div "42,39" at bounding box center [924, 190] width 141 height 26
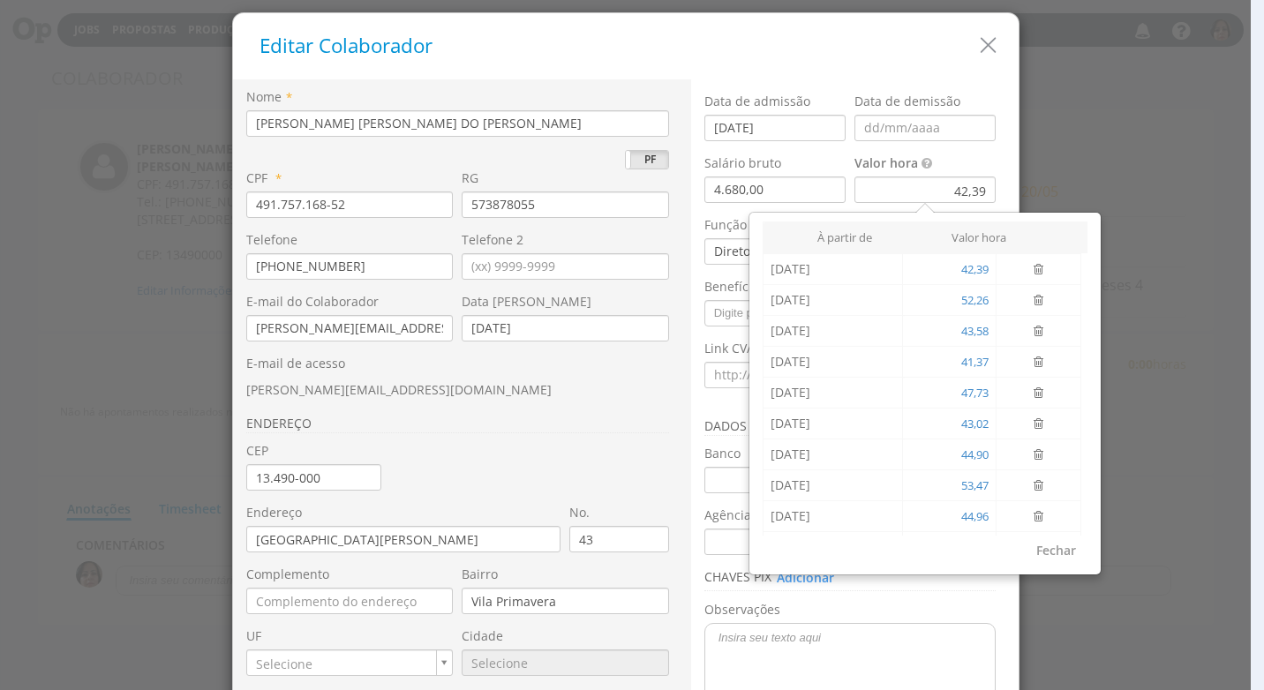
drag, startPoint x: 951, startPoint y: 299, endPoint x: 1198, endPoint y: 124, distance: 303.2
click at [1198, 124] on div at bounding box center [625, 345] width 1251 height 690
click at [843, 527] on input "26/08/2025" at bounding box center [832, 520] width 124 height 26
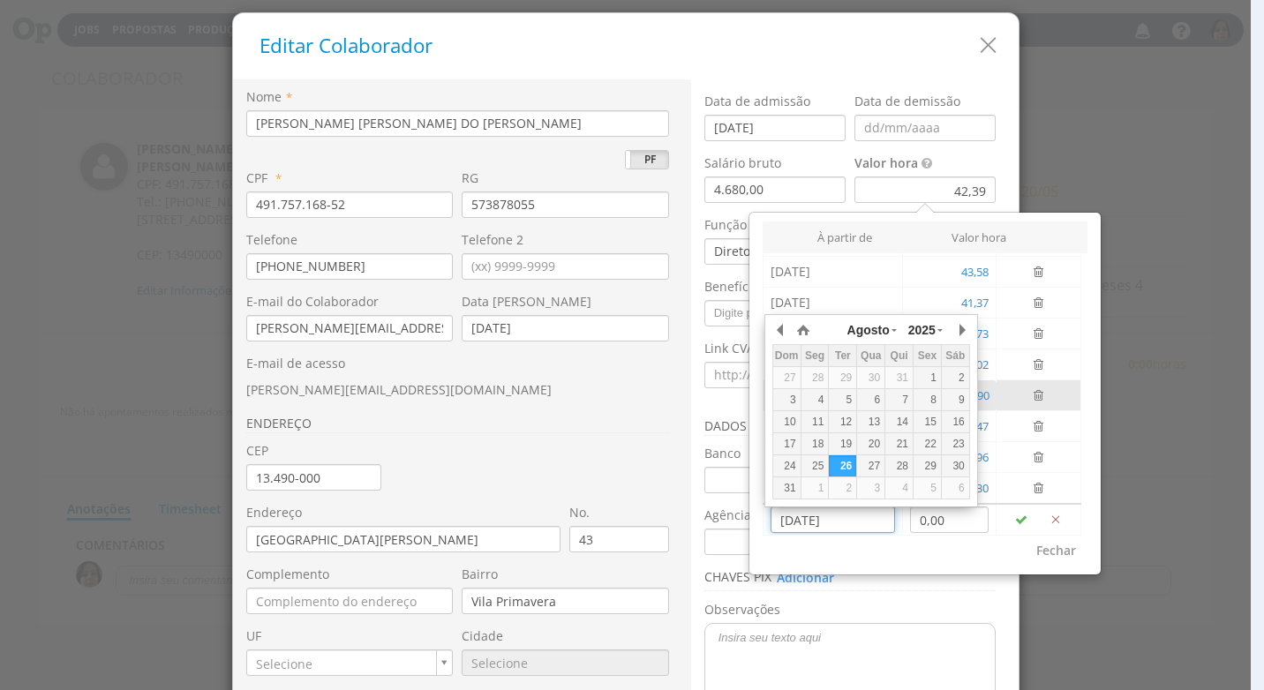
click at [927, 379] on div "1" at bounding box center [926, 378] width 27 height 15
type input "01/08/2025"
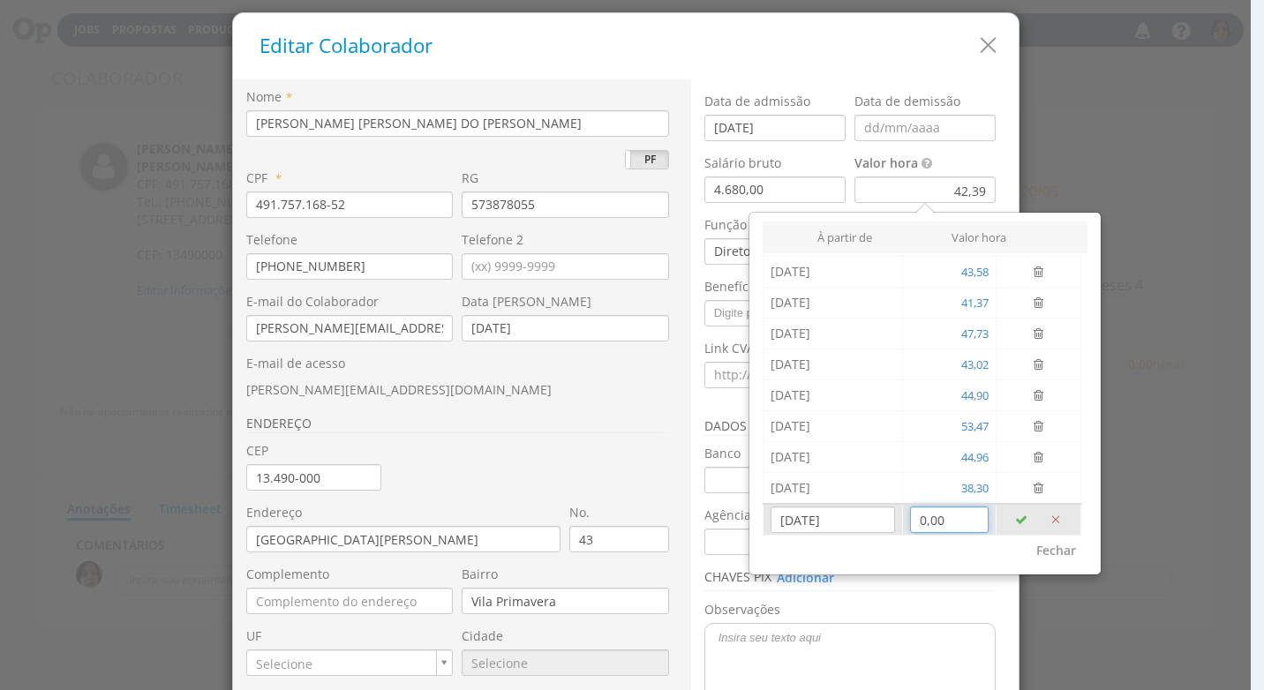
click at [910, 524] on input "0,00" at bounding box center [949, 520] width 79 height 26
type input "56,03"
click at [1015, 518] on icon "button" at bounding box center [1021, 520] width 12 height 12
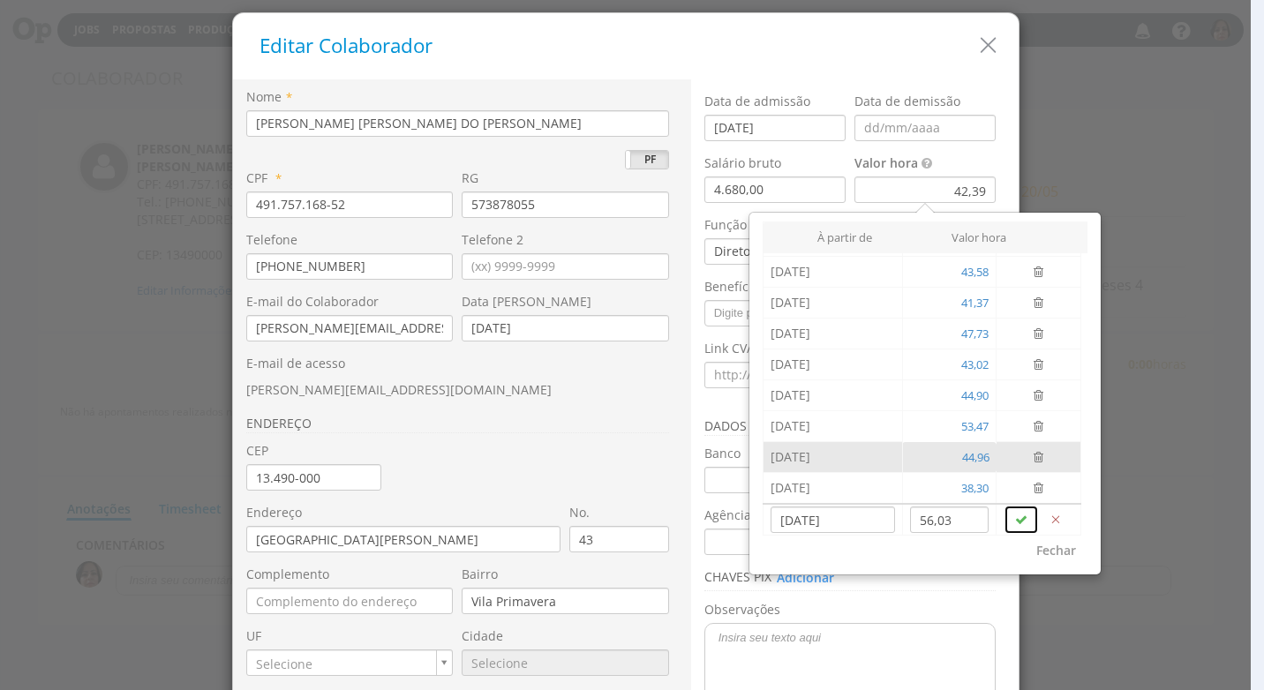
type input "26/08/2025"
type input "0,00"
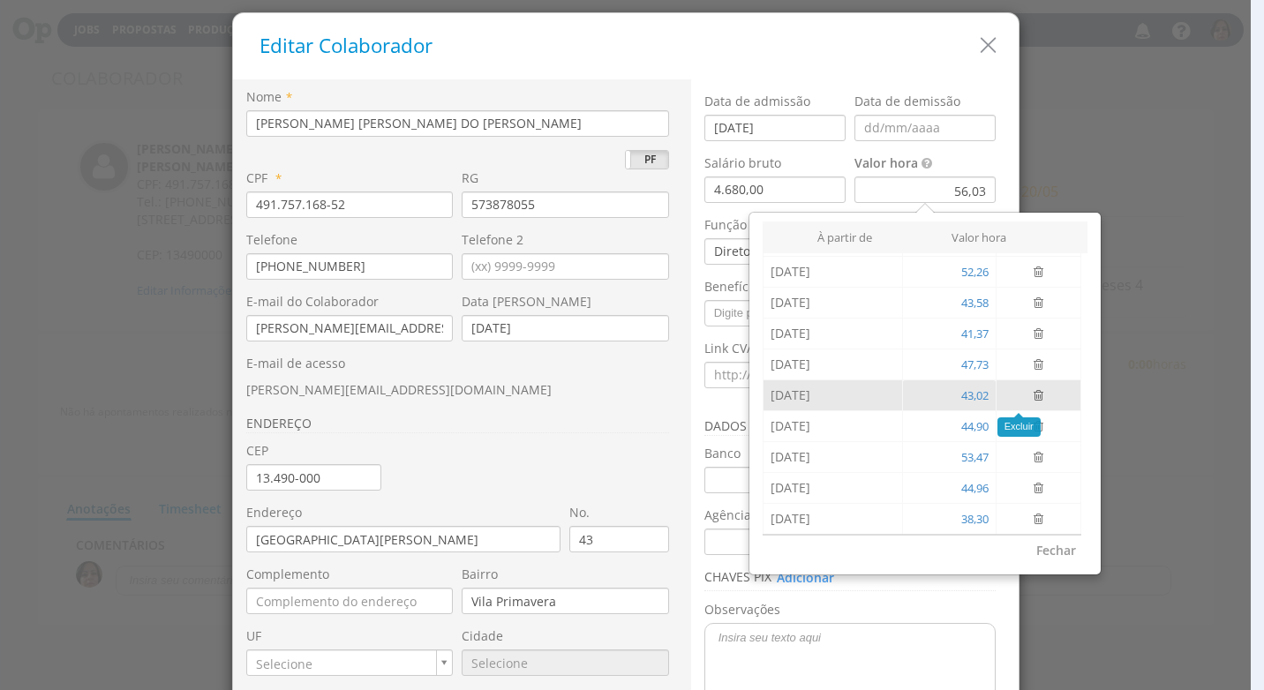
scroll to position [0, 0]
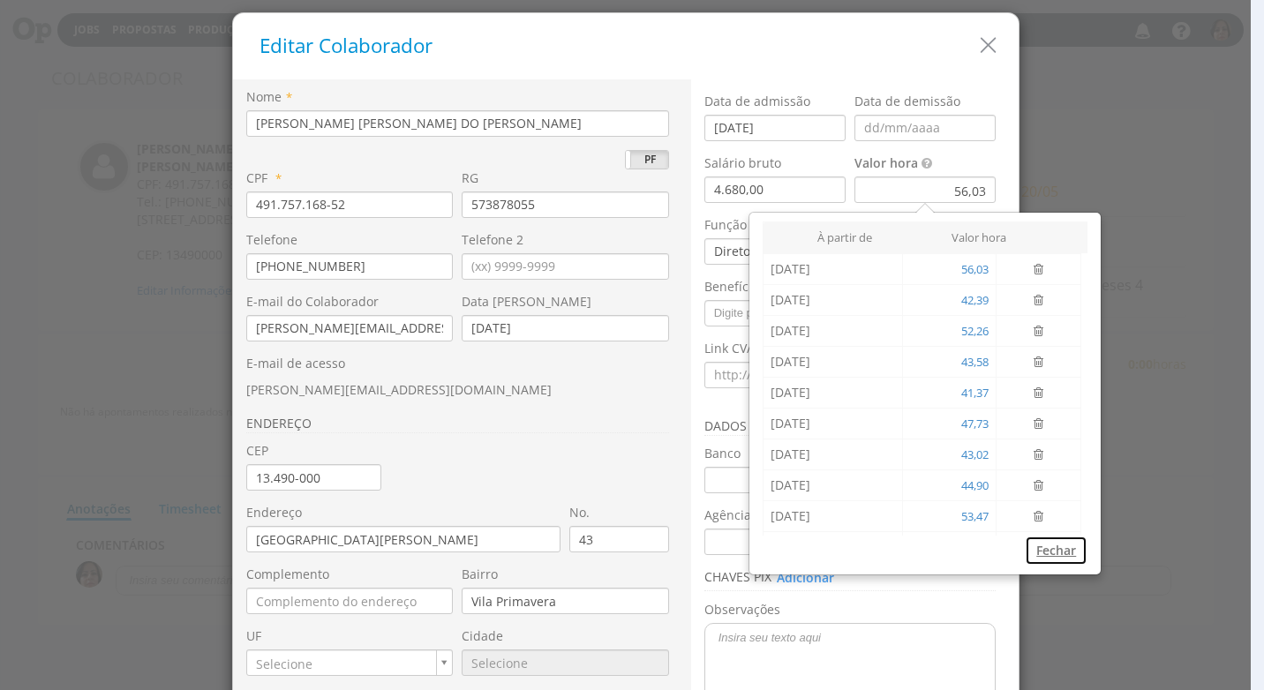
click at [1041, 558] on button "Fechar" at bounding box center [1056, 551] width 63 height 30
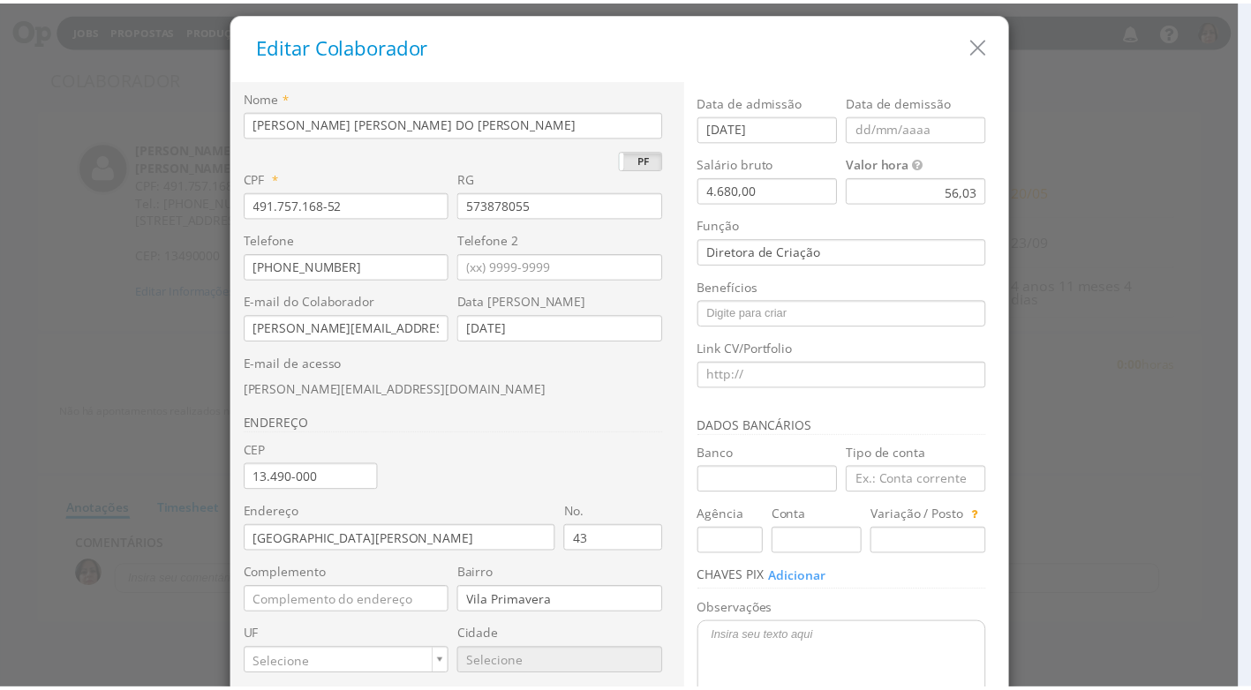
scroll to position [166, 0]
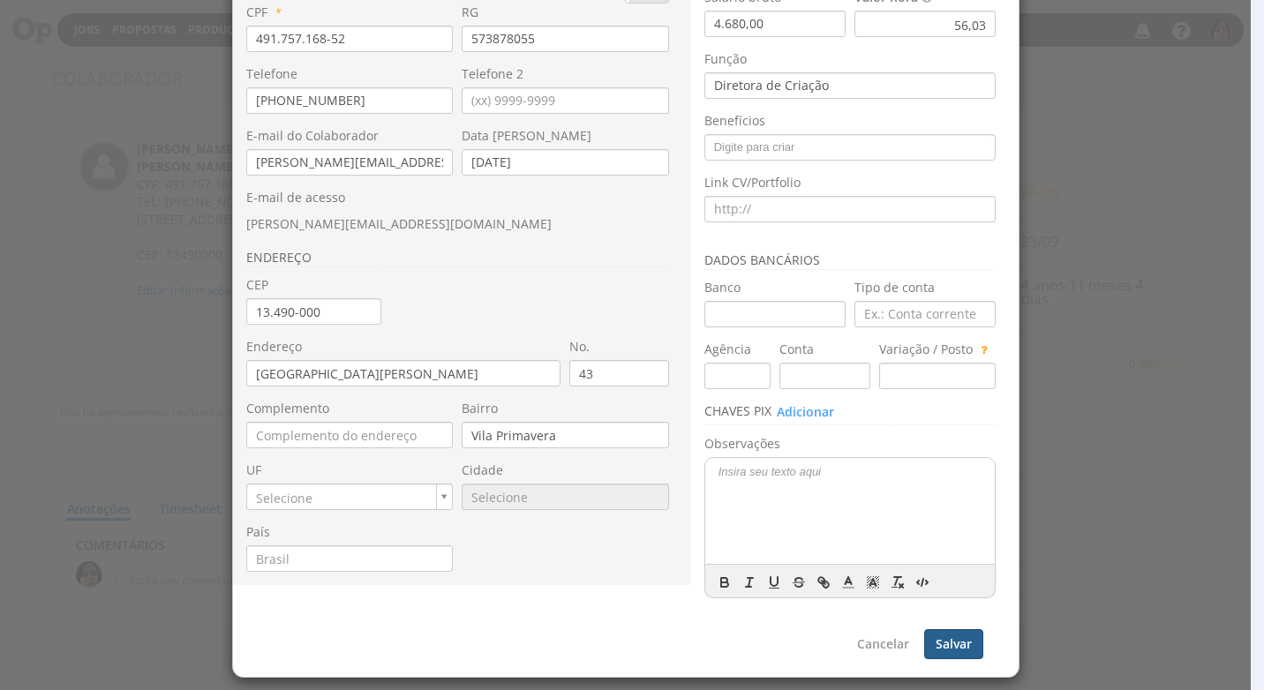
click at [961, 631] on button "Salvar" at bounding box center [953, 644] width 59 height 30
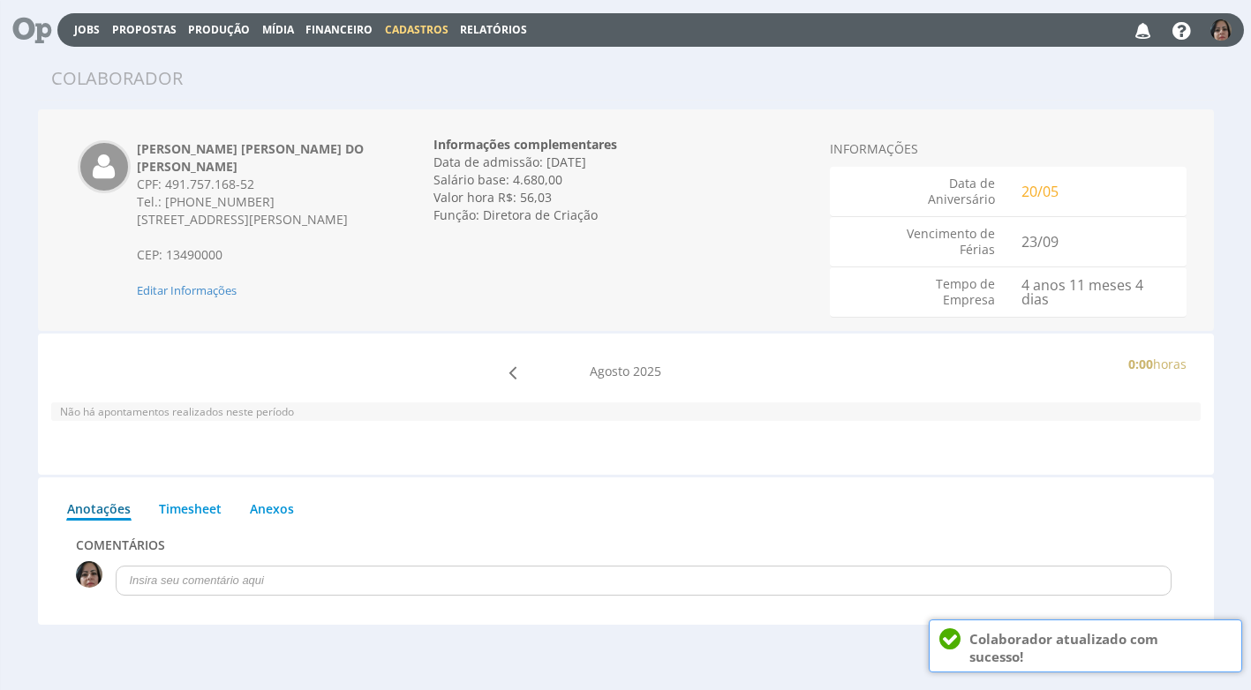
click at [422, 35] on span "Cadastros" at bounding box center [417, 29] width 64 height 15
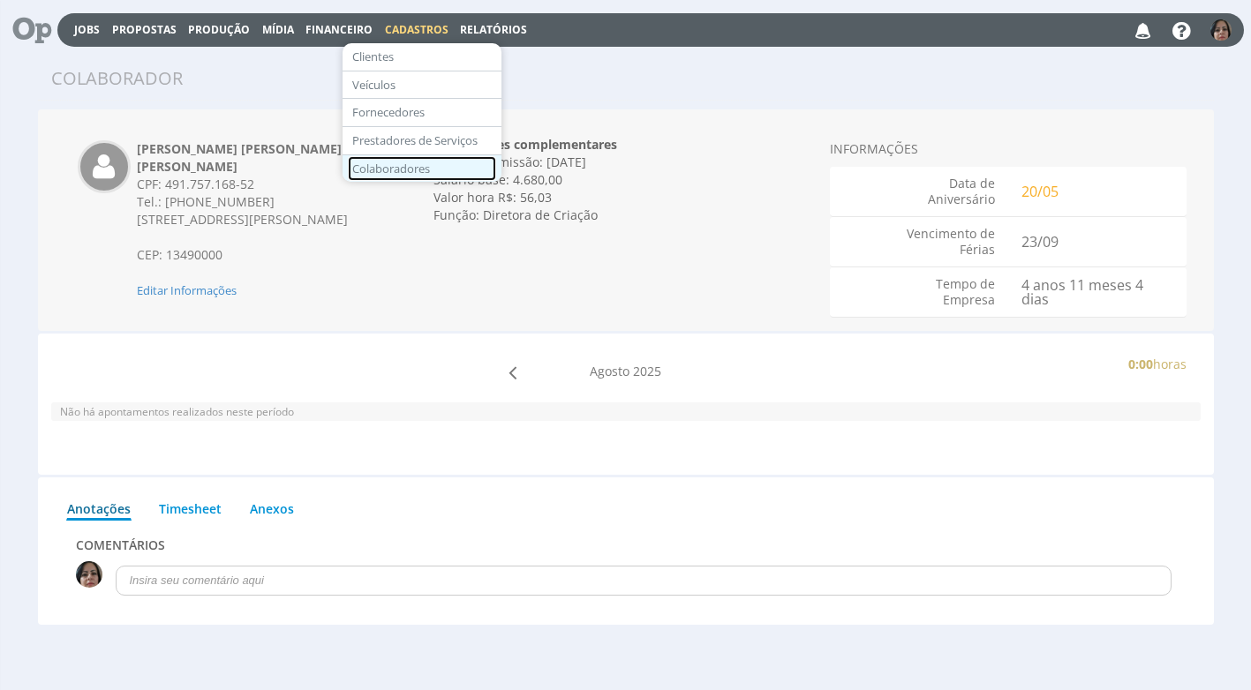
click at [447, 159] on link "Colaboradores" at bounding box center [422, 169] width 148 height 26
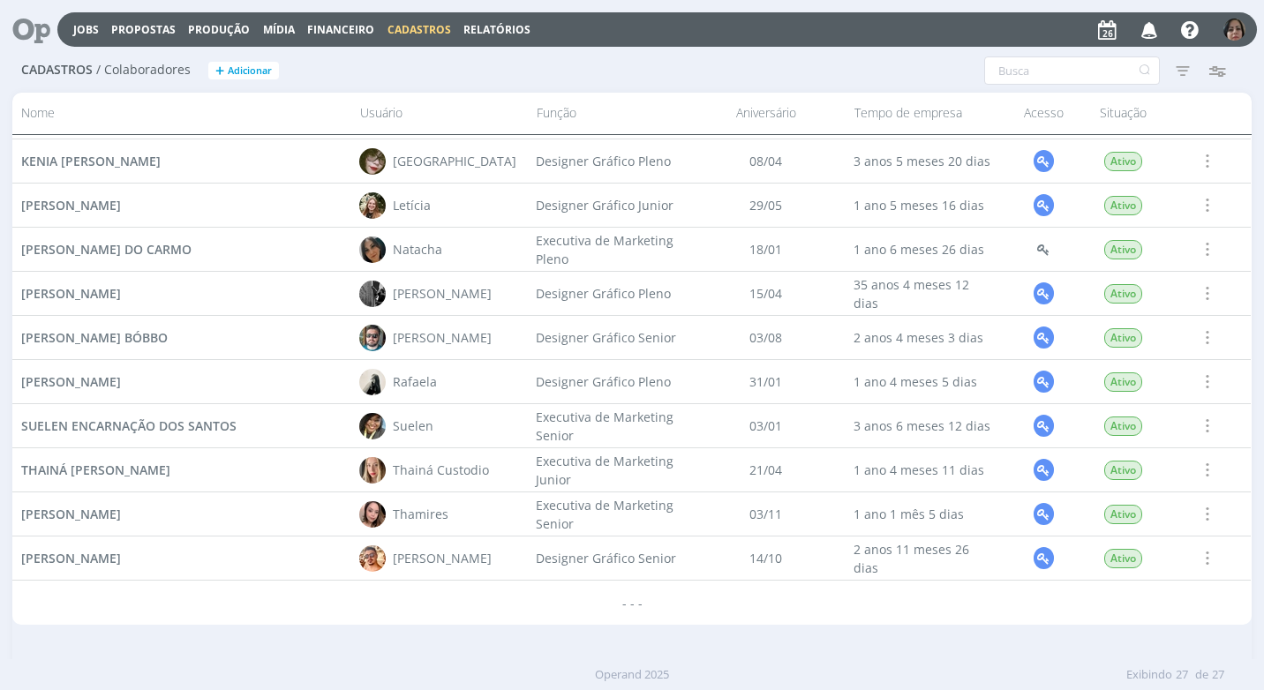
scroll to position [582, 0]
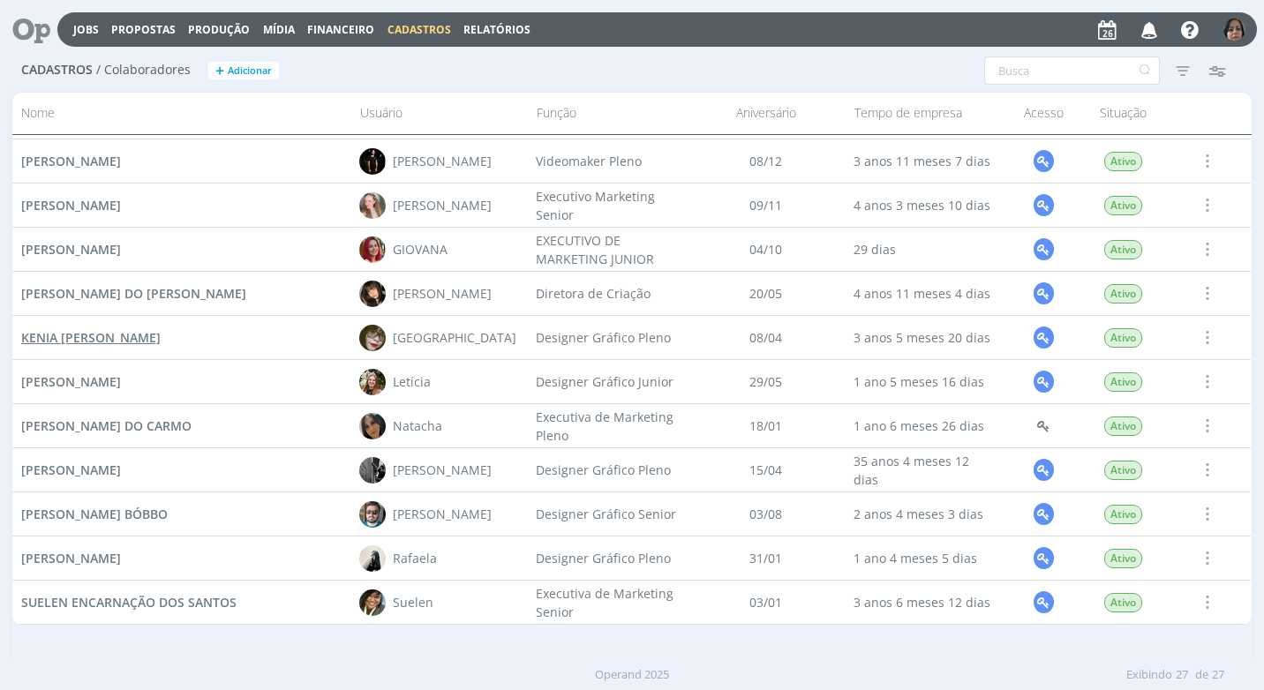
click at [131, 346] on link "KENIA [PERSON_NAME]" at bounding box center [90, 337] width 139 height 19
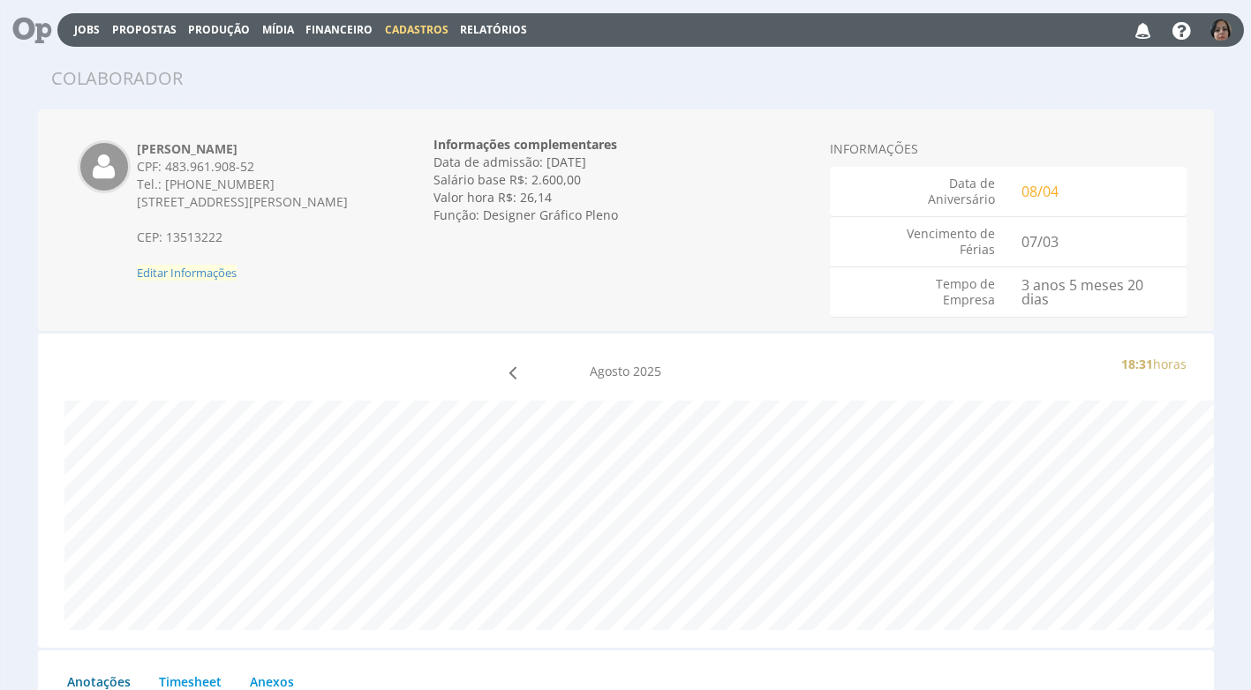
click at [218, 270] on span "Editar Informações" at bounding box center [187, 273] width 100 height 16
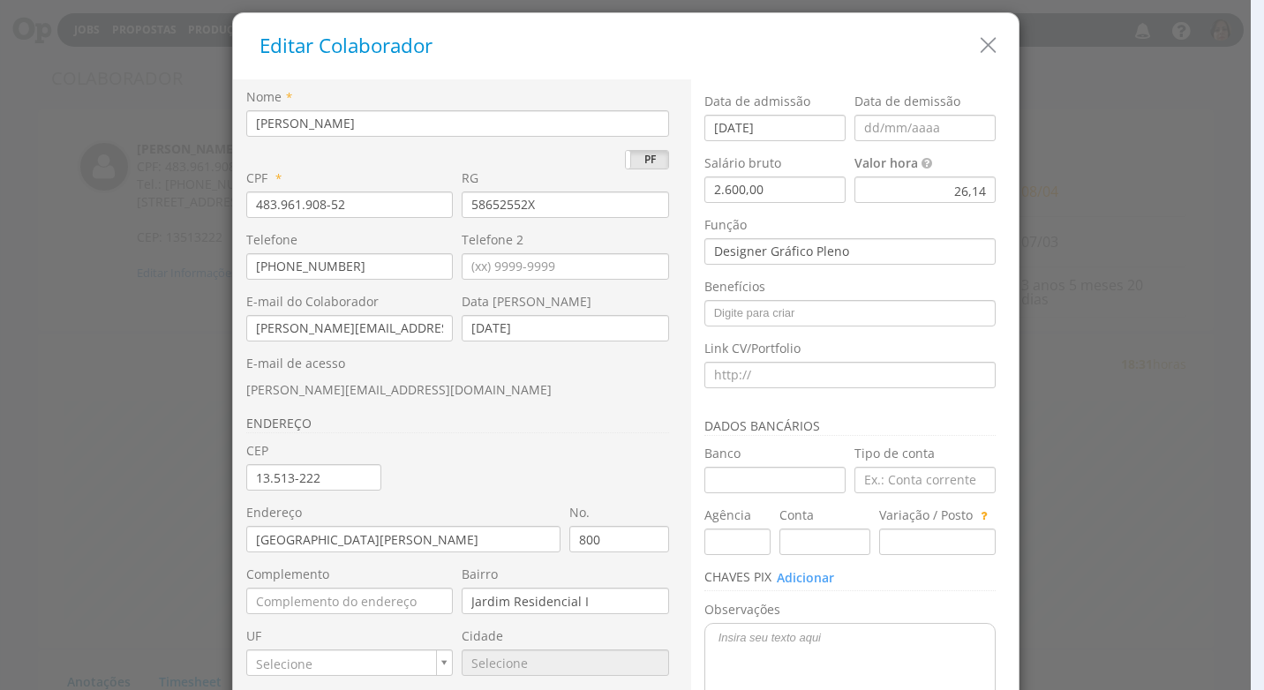
click at [935, 198] on div "26,14" at bounding box center [924, 190] width 141 height 26
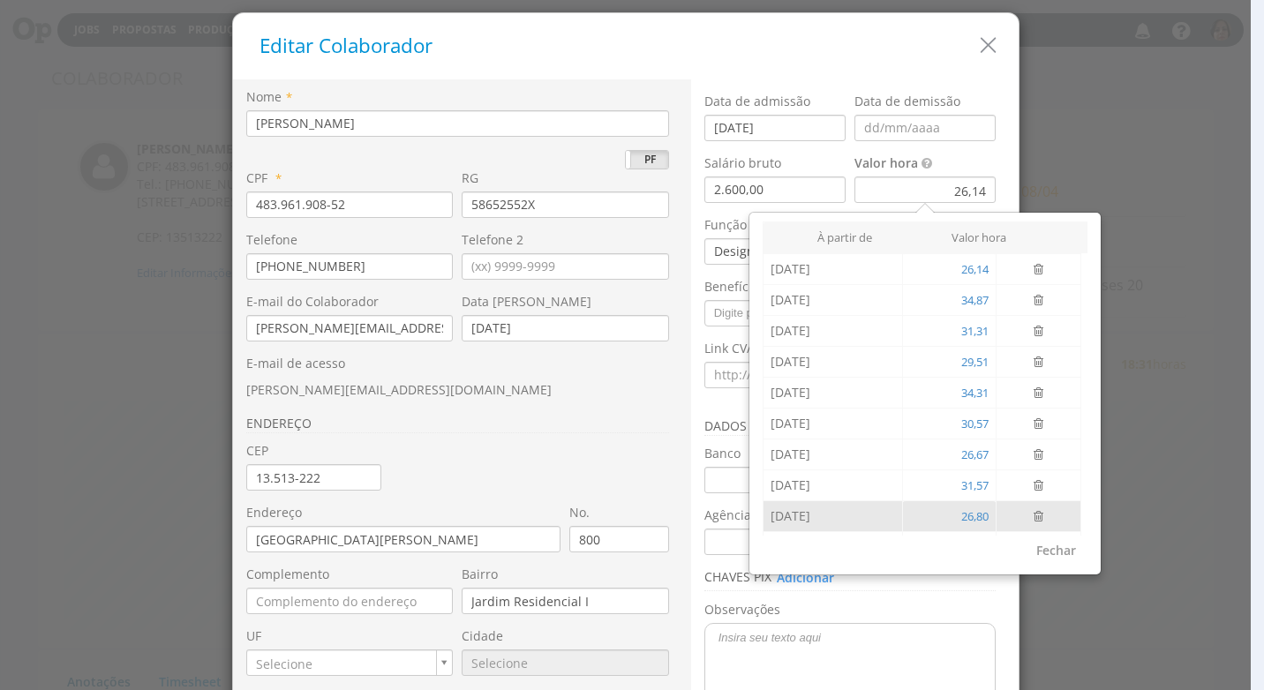
scroll to position [59, 0]
click at [799, 523] on input "[DATE]" at bounding box center [832, 520] width 124 height 26
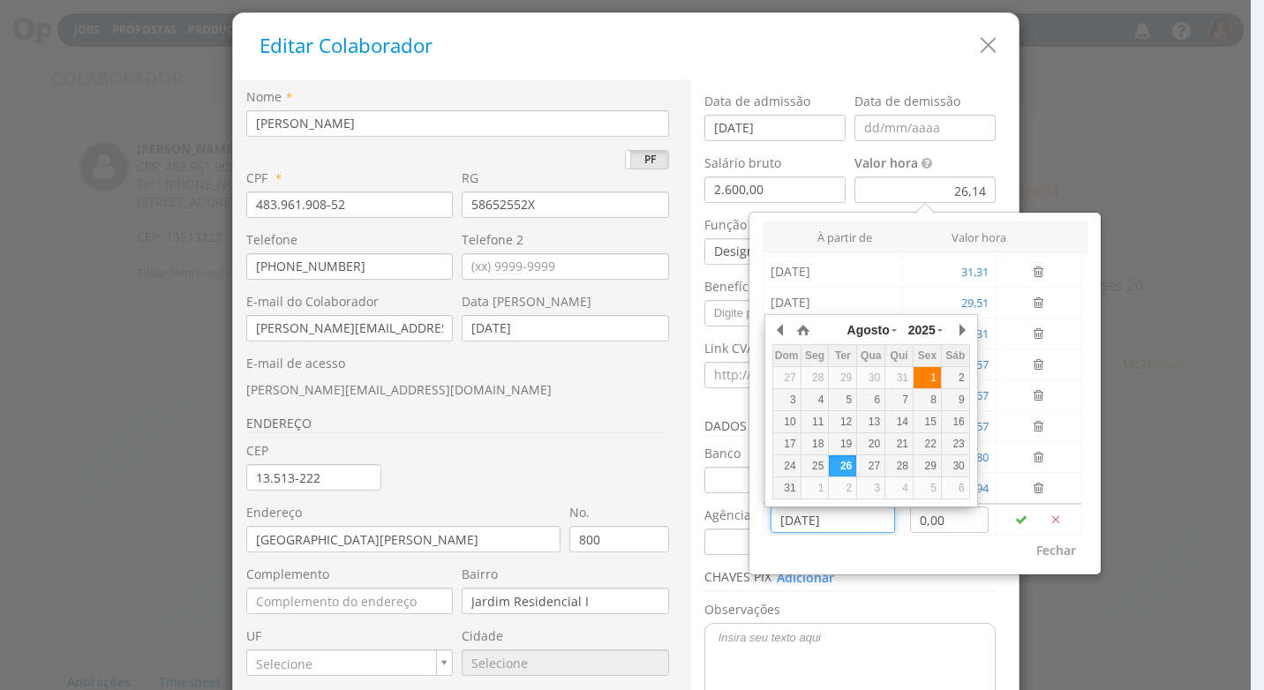
click at [929, 381] on div "1" at bounding box center [926, 378] width 27 height 15
type input "01/08/2025"
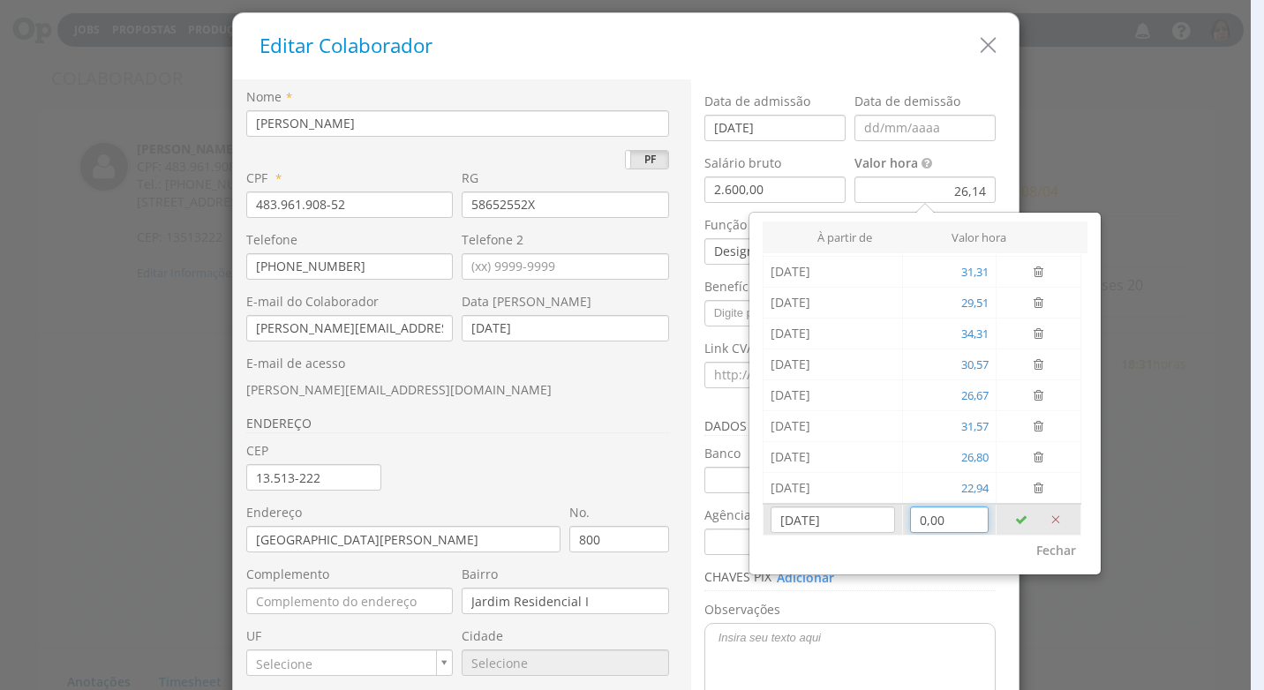
click at [935, 518] on input "0,00" at bounding box center [949, 520] width 79 height 26
type input "37,29"
click at [1009, 519] on button "button" at bounding box center [1020, 520] width 35 height 30
type input "[DATE]"
type input "0,00"
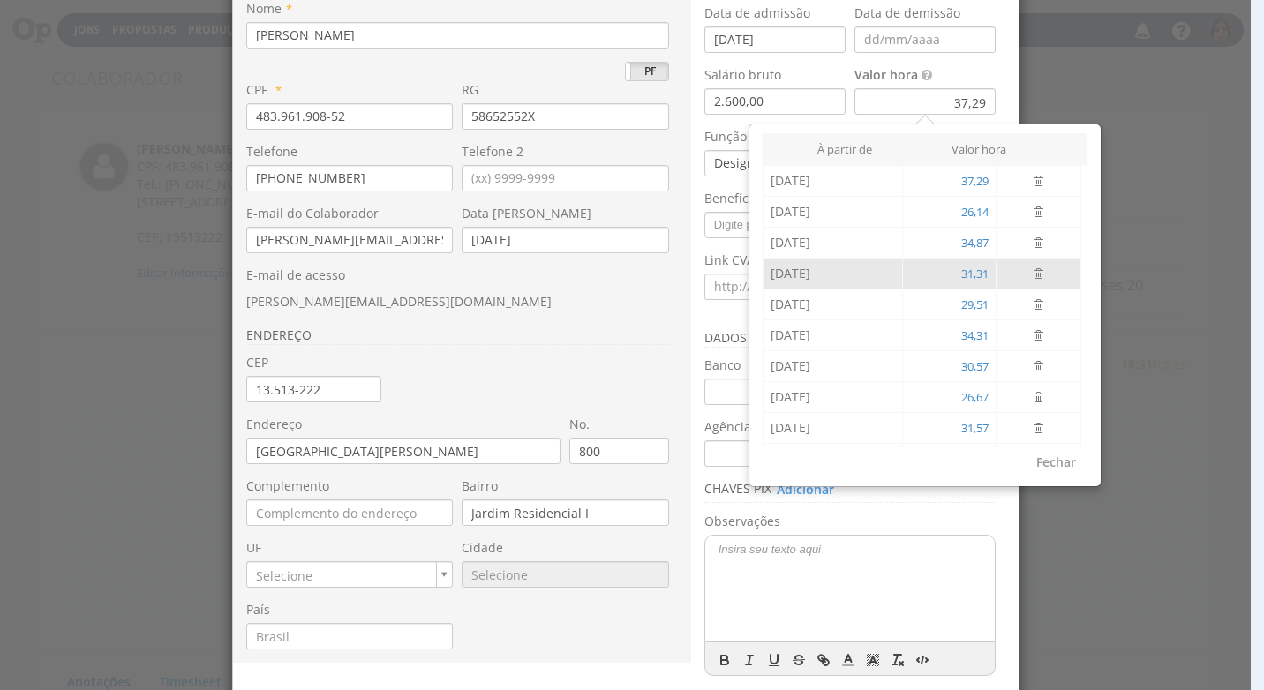
scroll to position [0, 0]
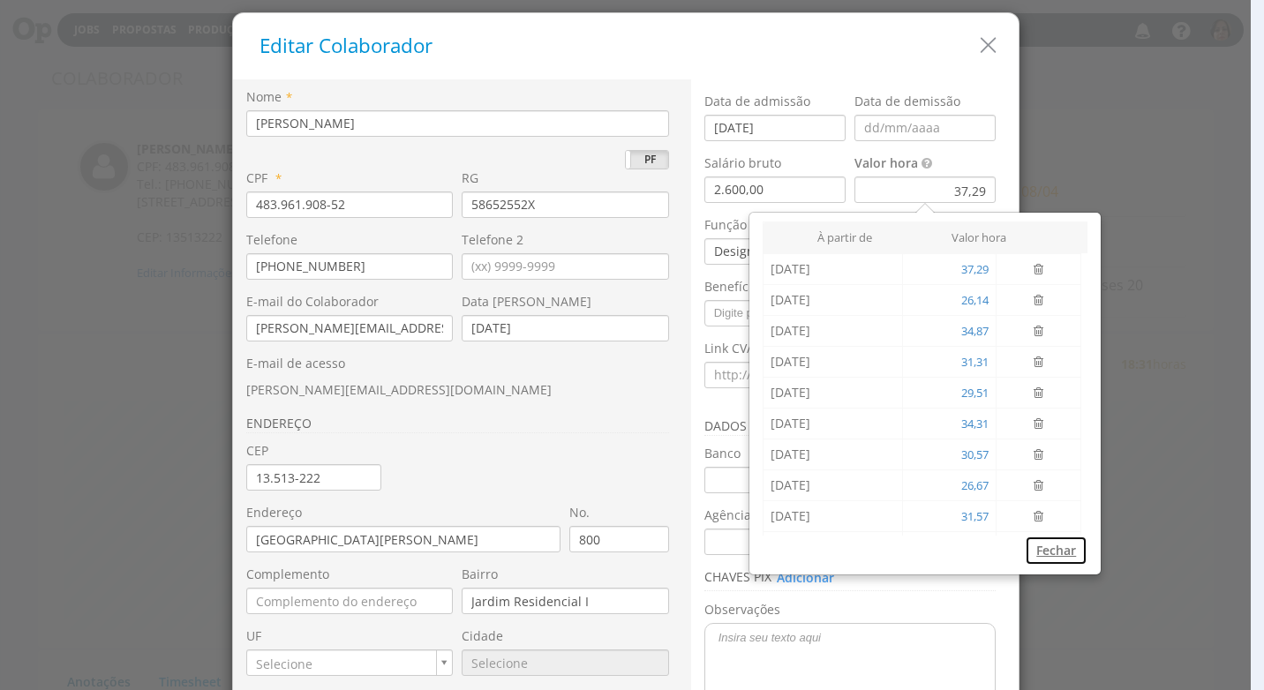
click at [1048, 553] on button "Fechar" at bounding box center [1056, 551] width 63 height 30
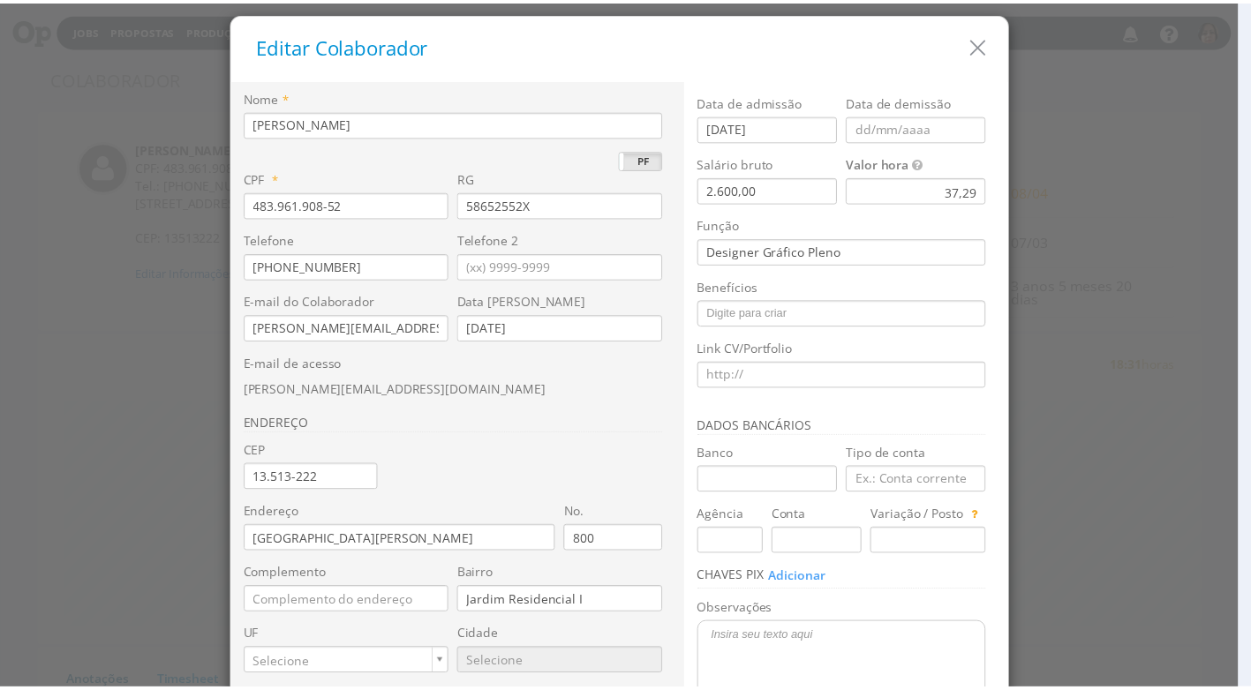
scroll to position [166, 0]
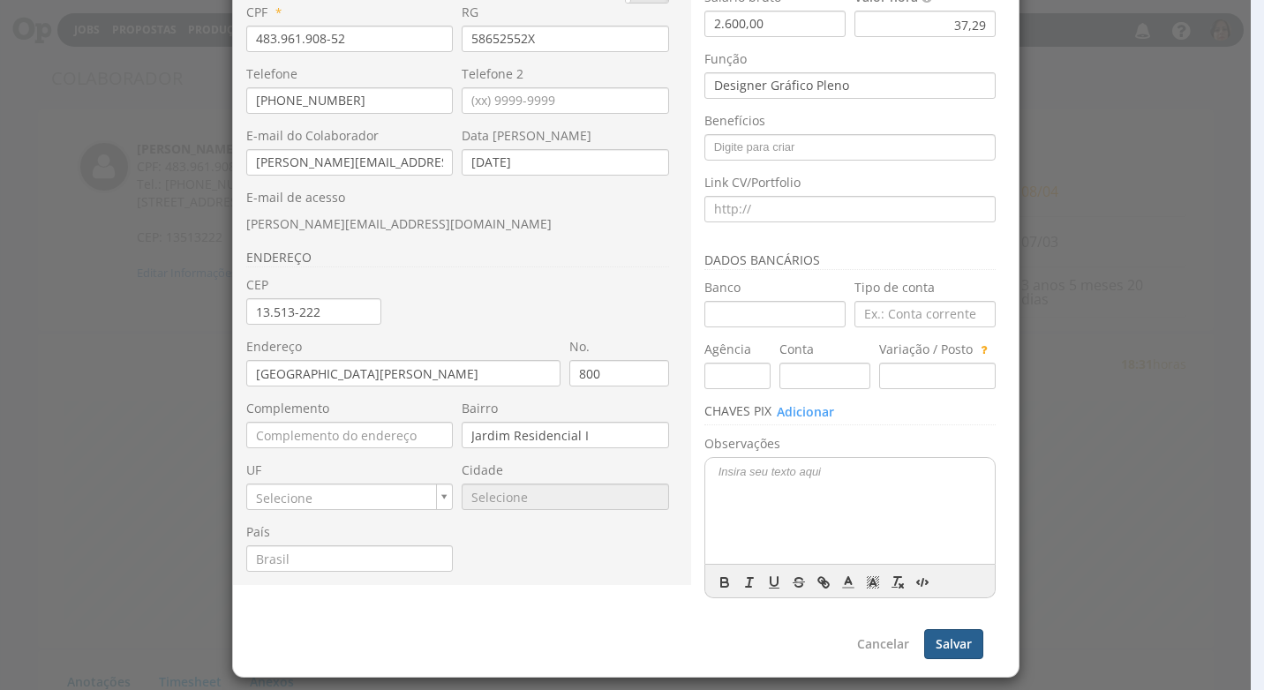
click at [933, 634] on button "Salvar" at bounding box center [953, 644] width 59 height 30
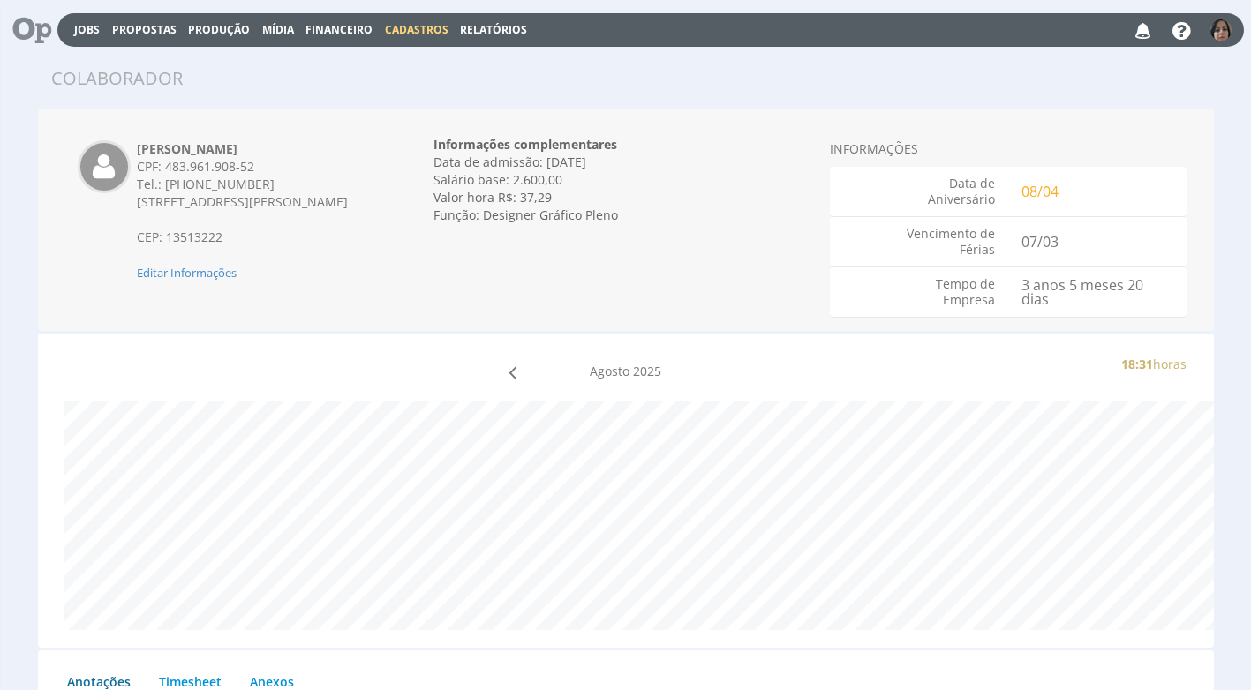
click at [406, 24] on span "Cadastros" at bounding box center [417, 29] width 64 height 15
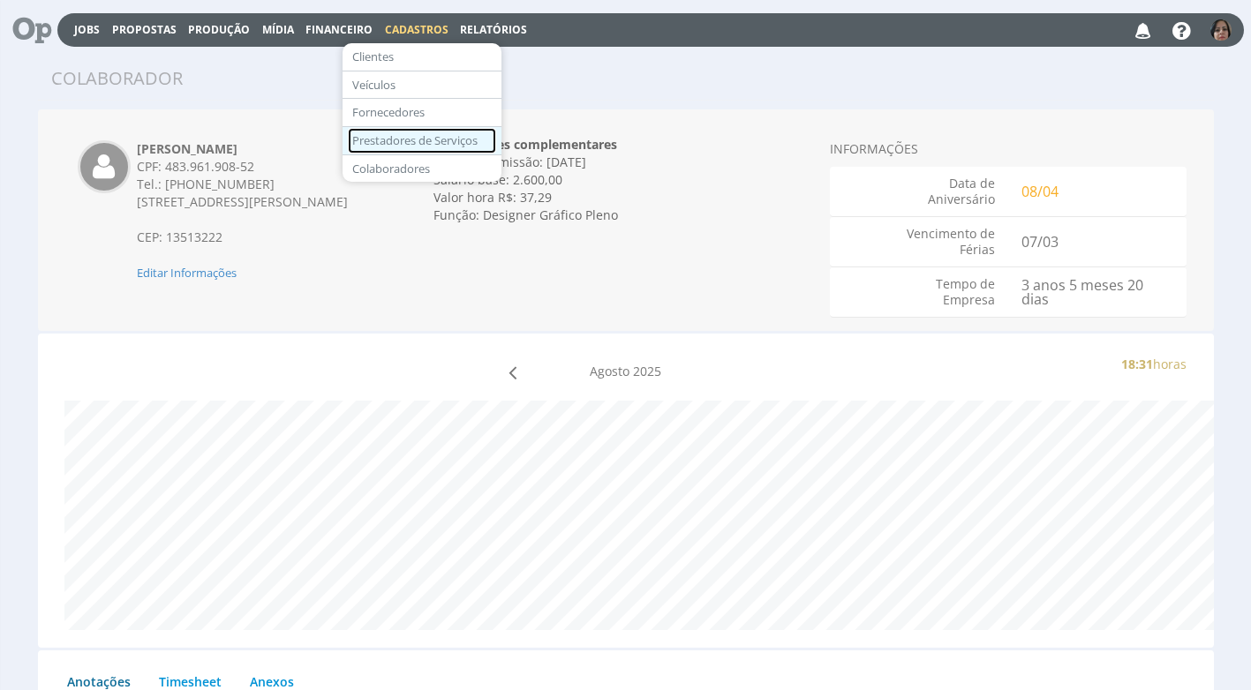
click at [411, 141] on link "Prestadores de Serviços" at bounding box center [422, 141] width 148 height 26
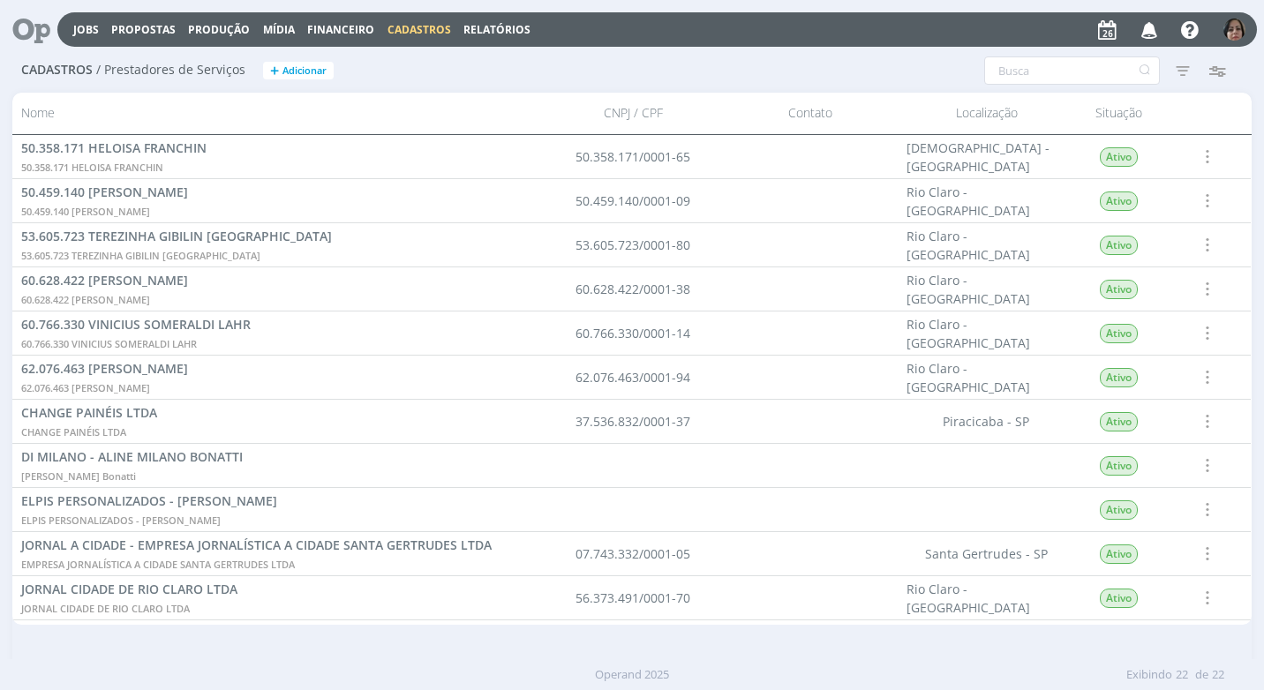
click at [407, 26] on span "Cadastros" at bounding box center [419, 29] width 64 height 15
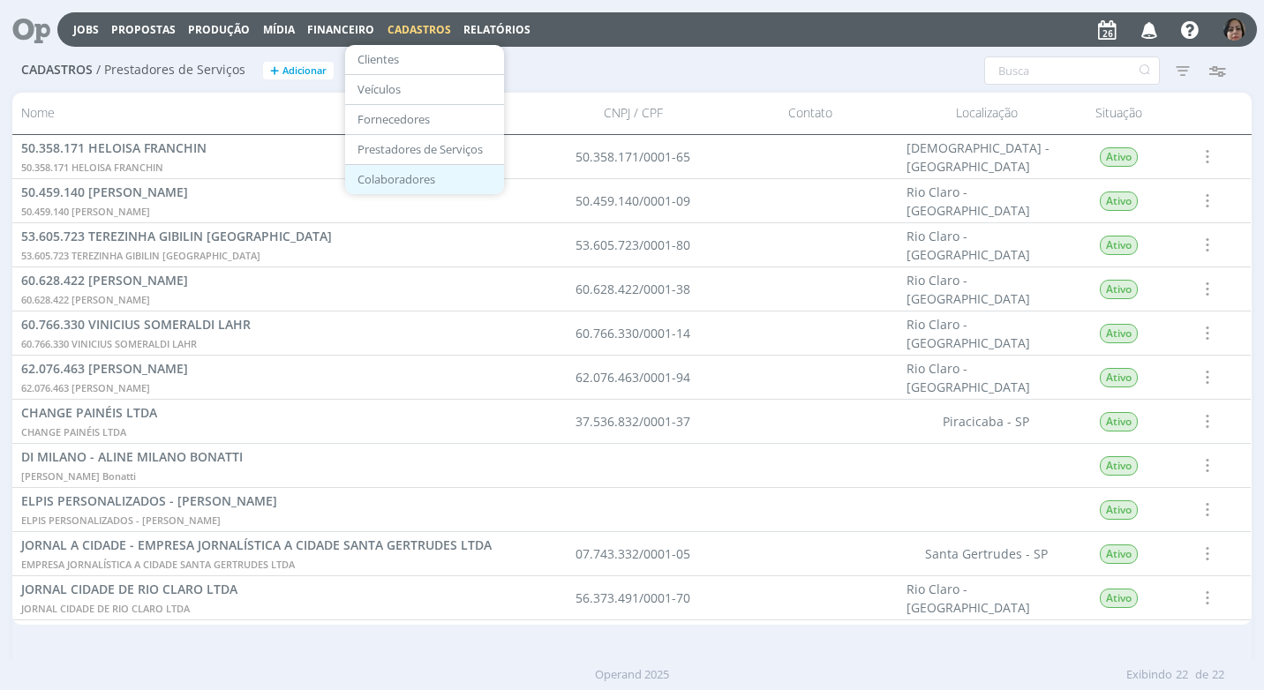
click at [385, 173] on link "Colaboradores" at bounding box center [424, 179] width 148 height 27
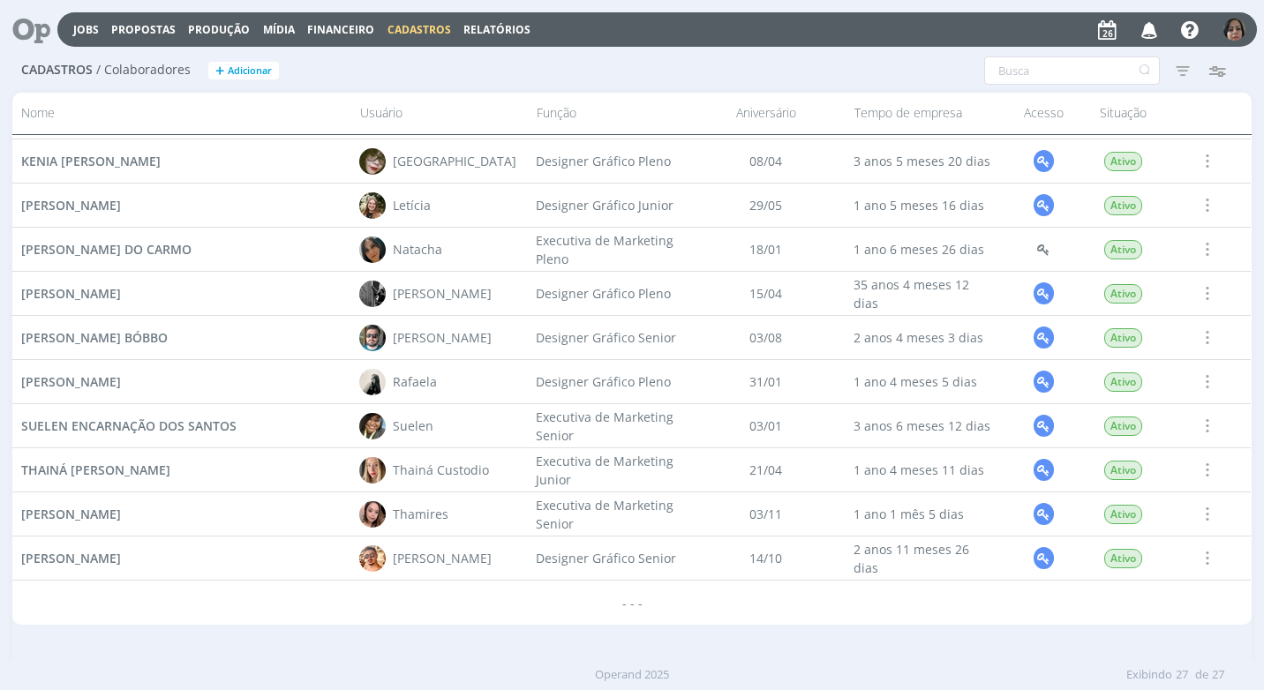
scroll to position [582, 0]
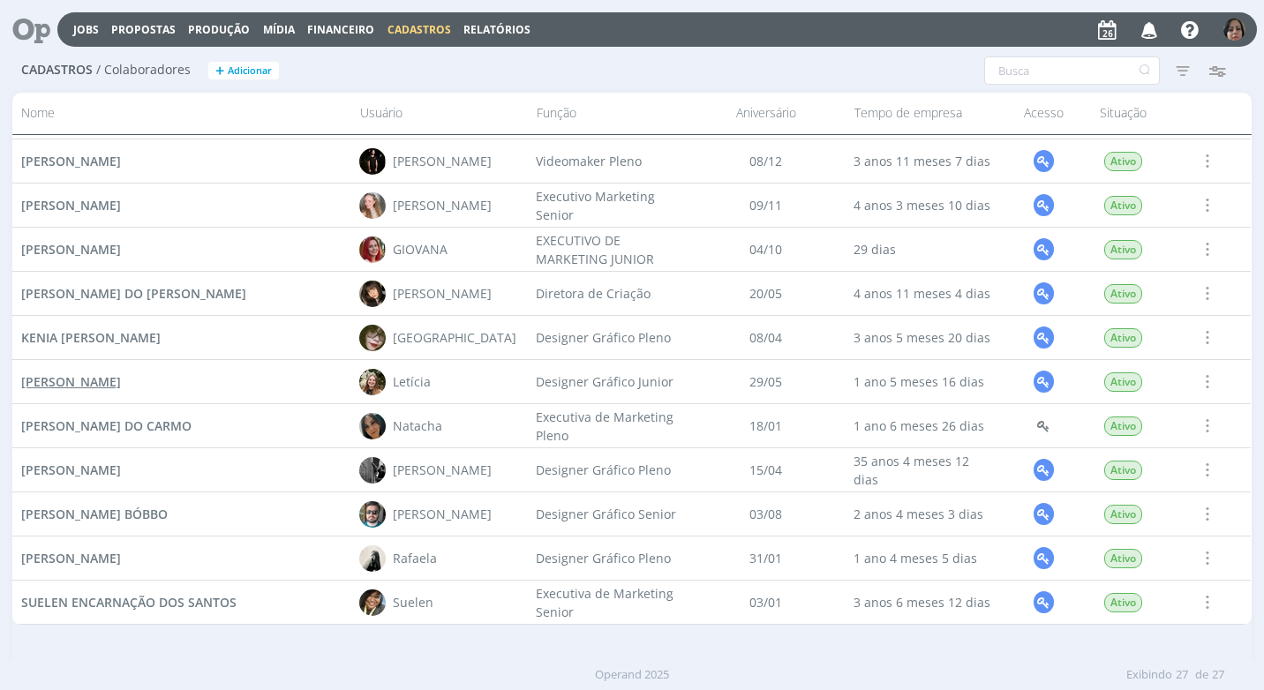
click at [121, 383] on span "[PERSON_NAME]" at bounding box center [71, 381] width 100 height 17
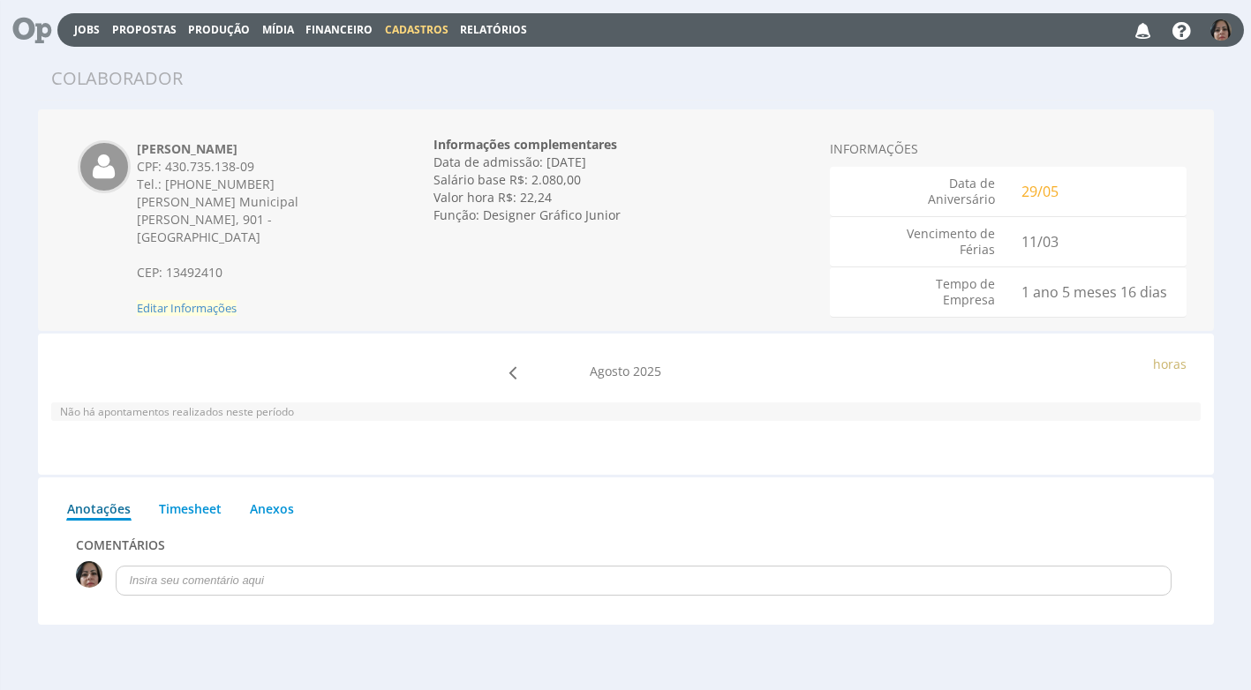
click at [214, 300] on span "Editar Informações" at bounding box center [187, 308] width 100 height 16
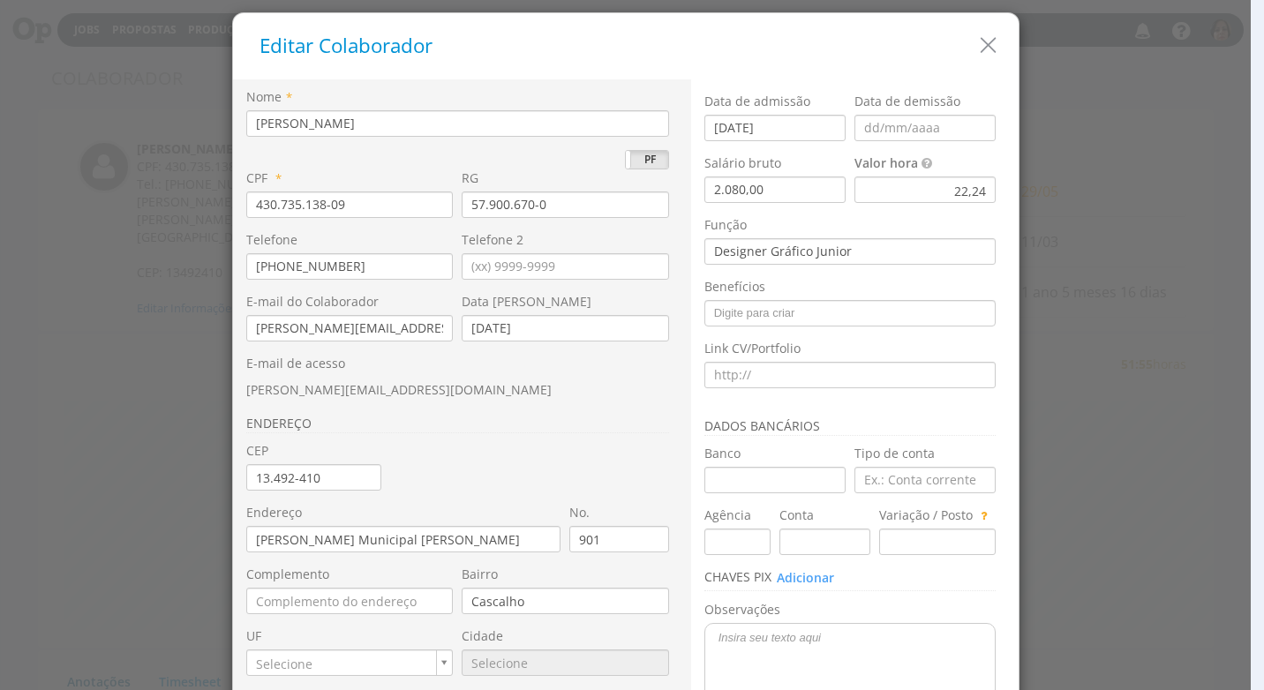
click at [909, 198] on div "22,24" at bounding box center [924, 190] width 141 height 26
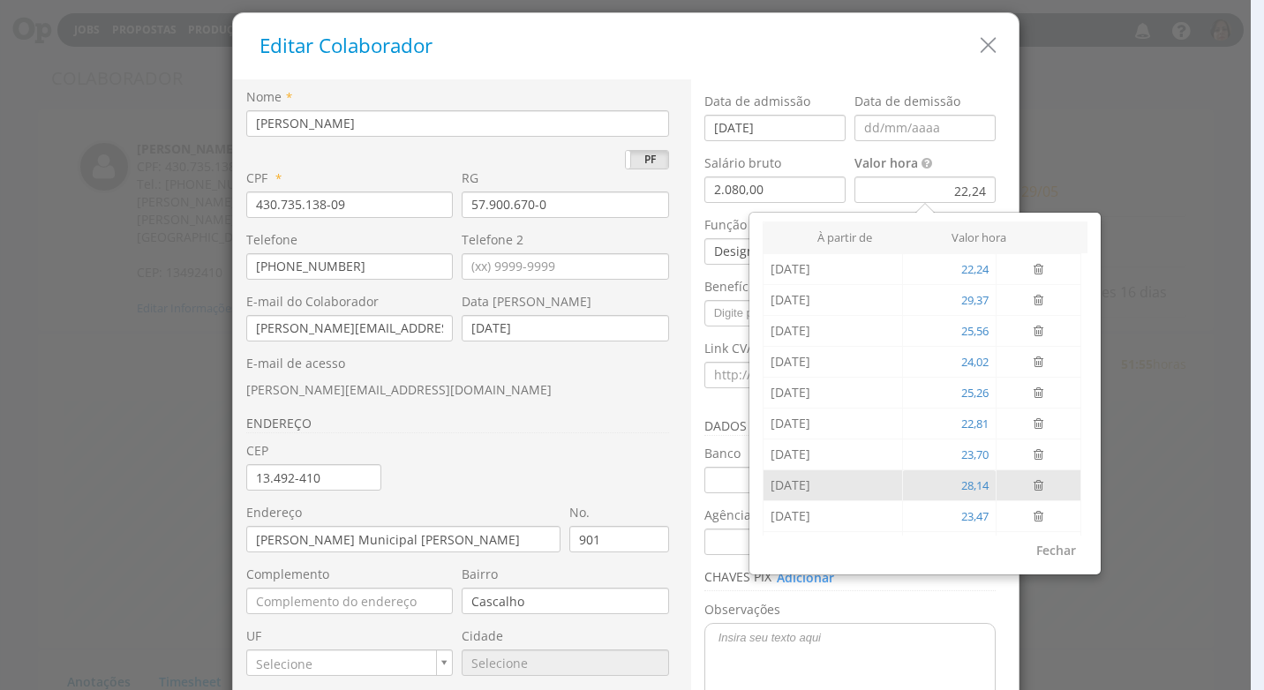
scroll to position [59, 0]
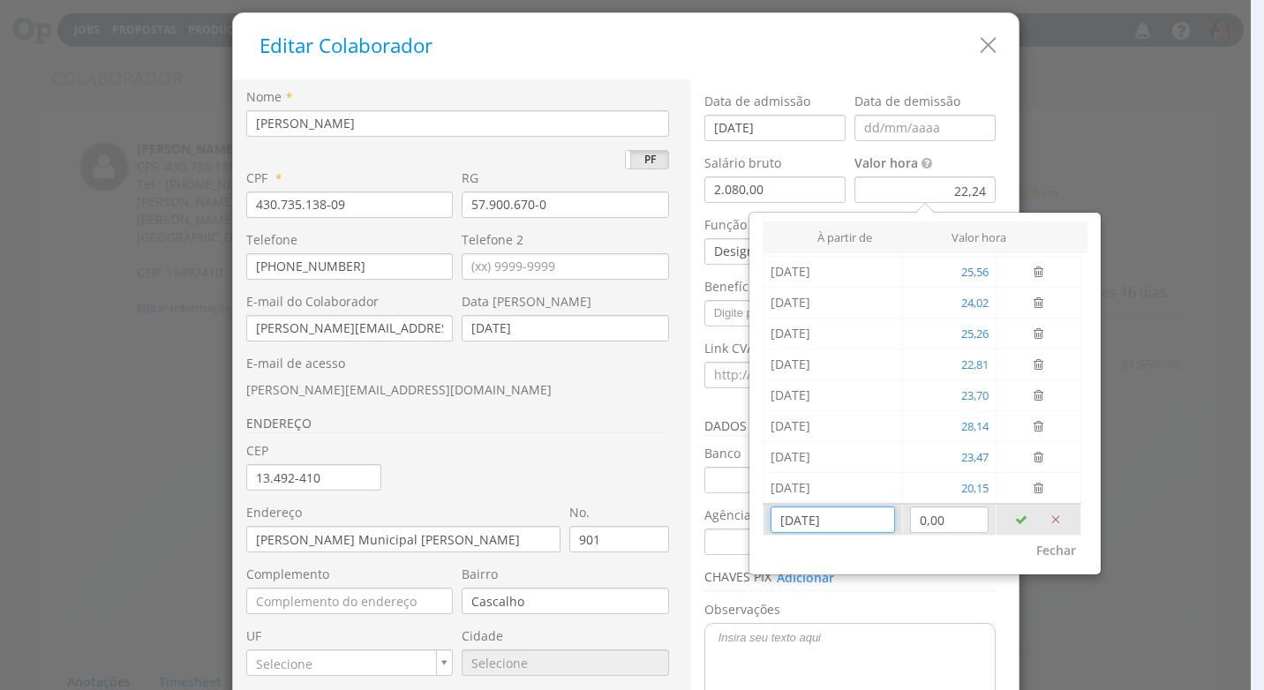
click at [841, 525] on input "[DATE]" at bounding box center [832, 520] width 124 height 26
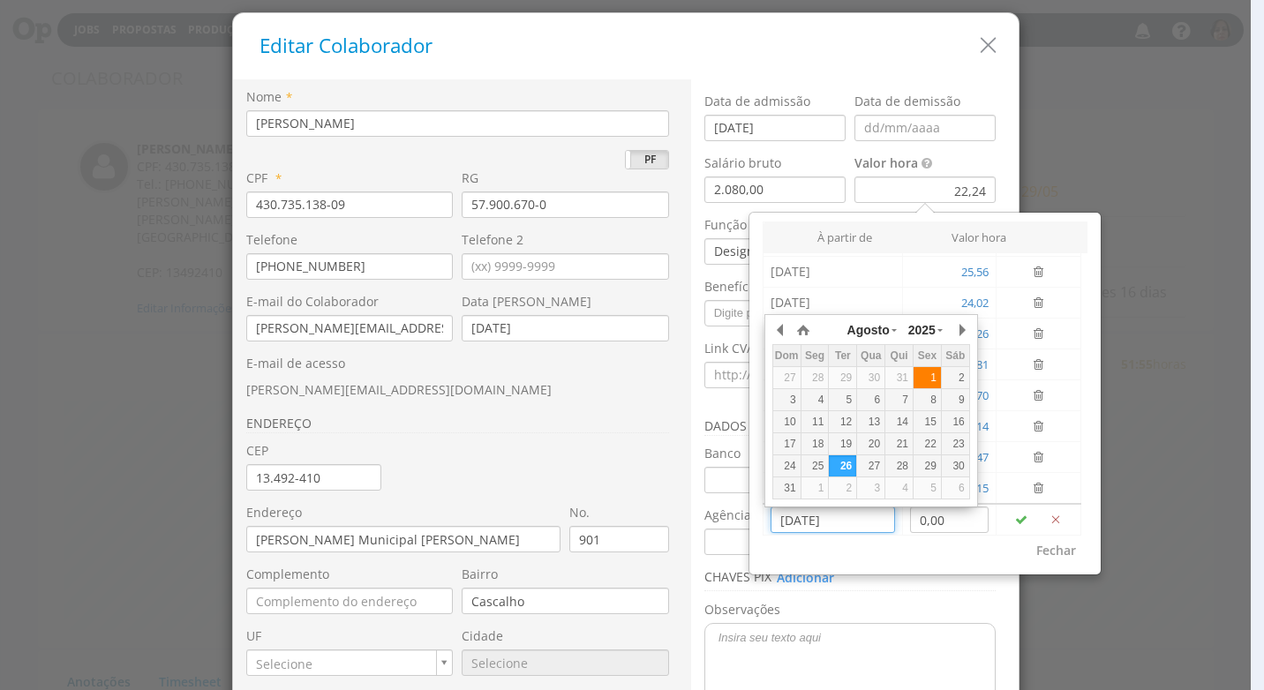
click at [924, 374] on div "1" at bounding box center [926, 378] width 27 height 15
type input "[DATE]"
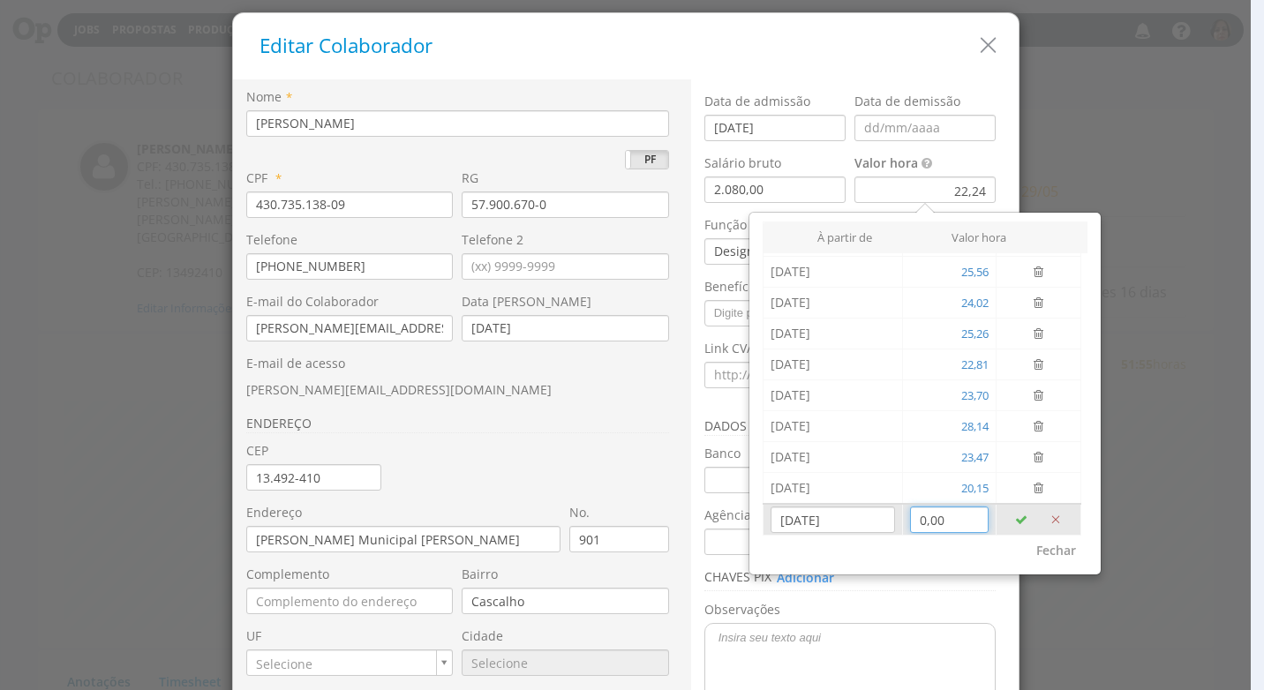
click at [933, 522] on input "0,00" at bounding box center [949, 520] width 79 height 26
type input "21,66"
click at [1015, 516] on icon "button" at bounding box center [1021, 520] width 12 height 12
type input "26/08/2025"
type input "0,00"
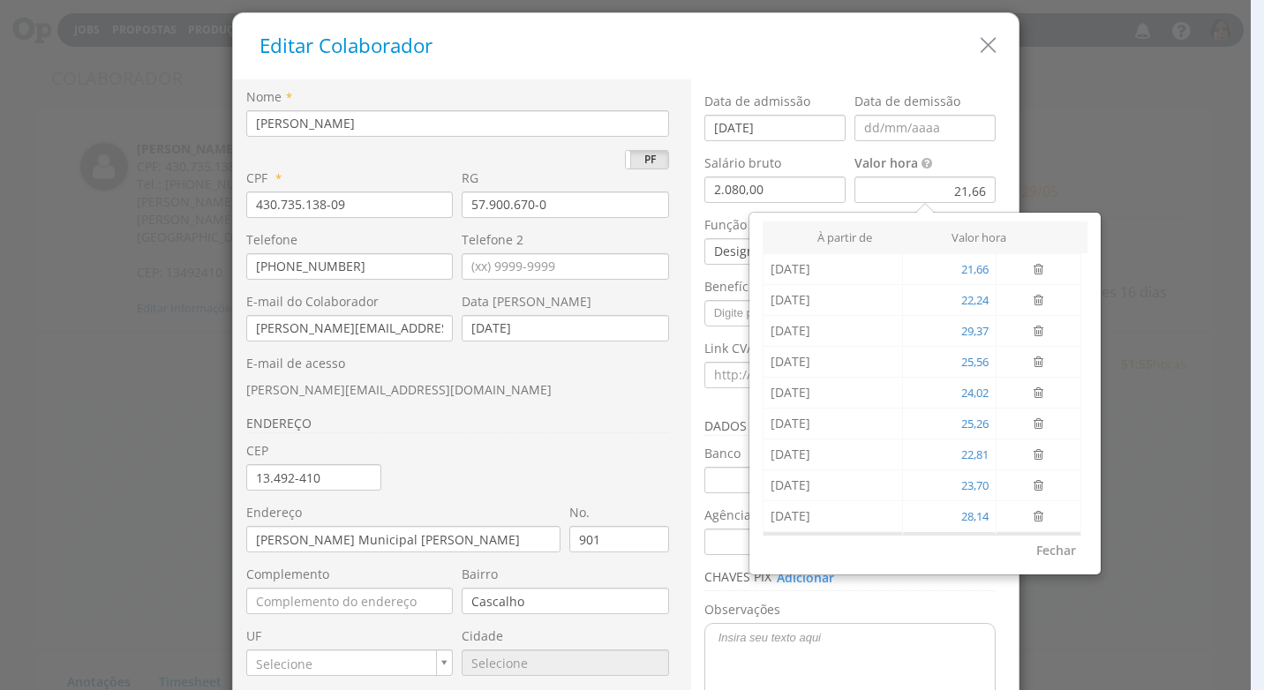
scroll to position [90, 0]
click at [1047, 553] on button "Fechar" at bounding box center [1056, 551] width 63 height 30
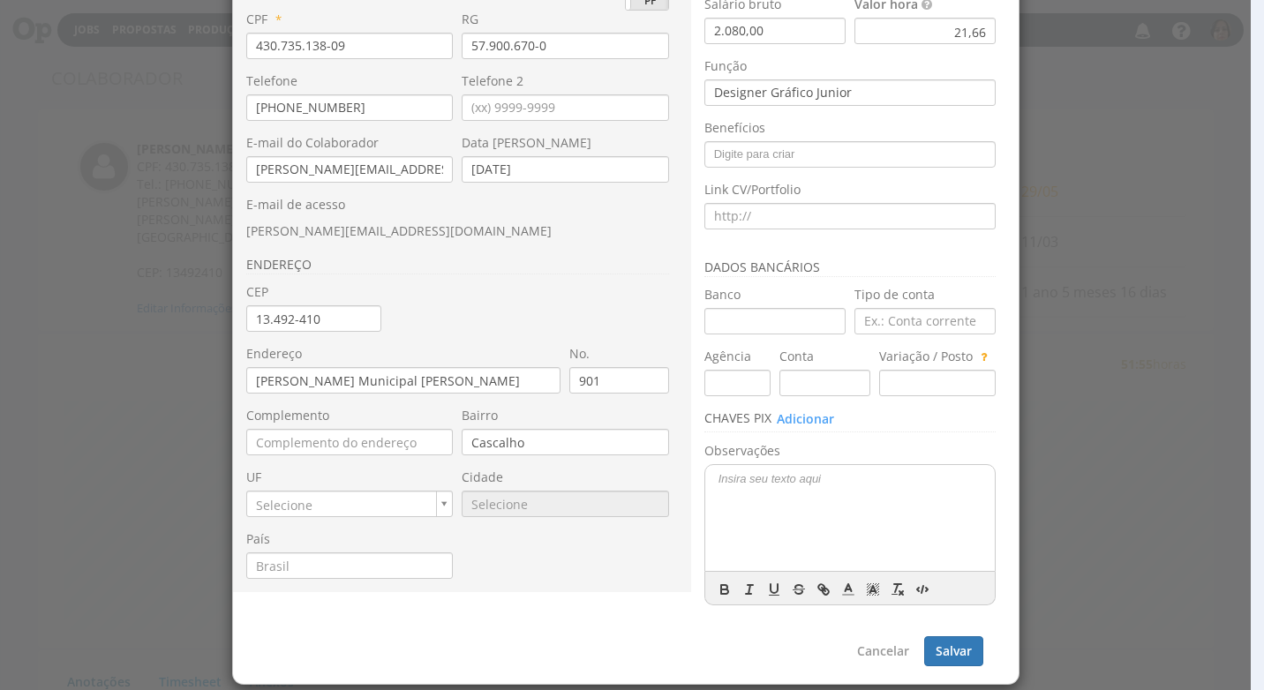
scroll to position [166, 0]
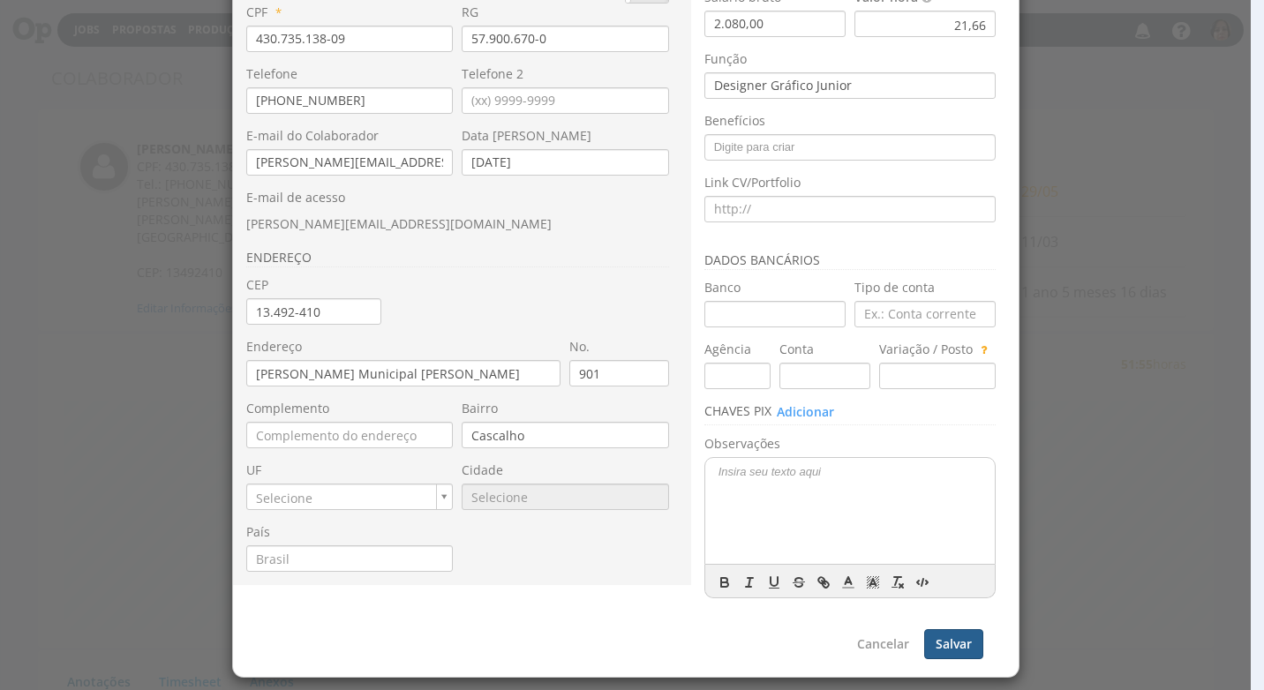
click at [963, 642] on button "Salvar" at bounding box center [953, 644] width 59 height 30
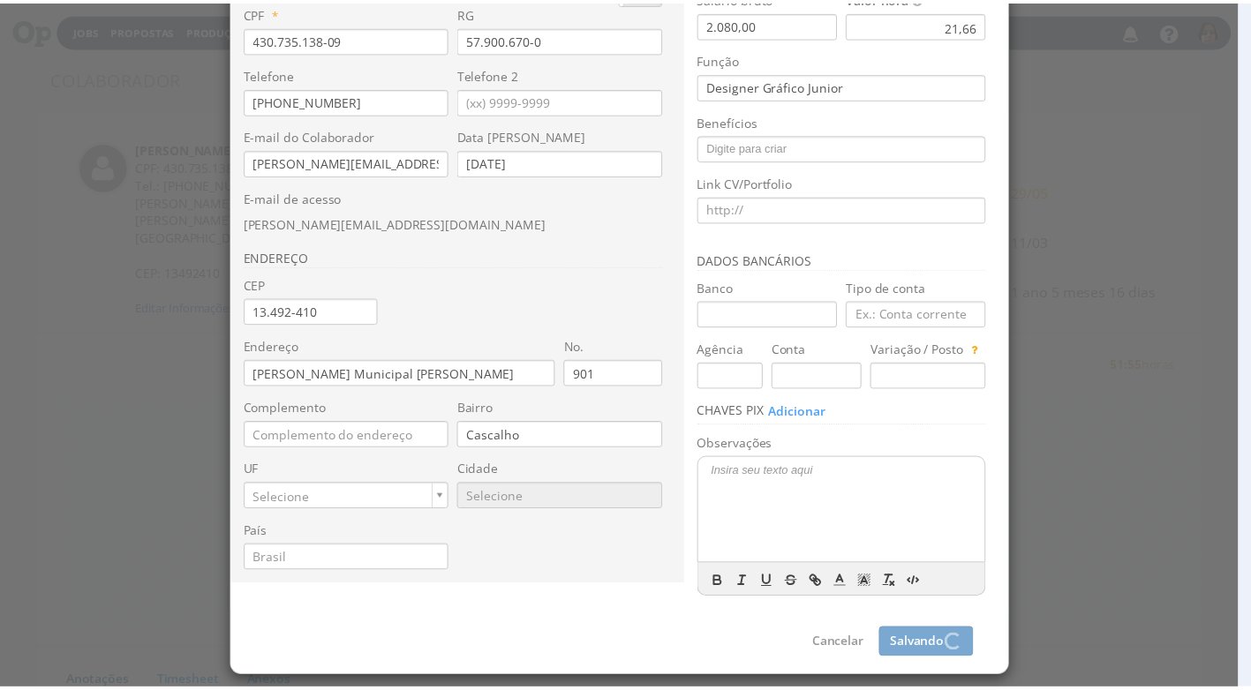
scroll to position [0, 0]
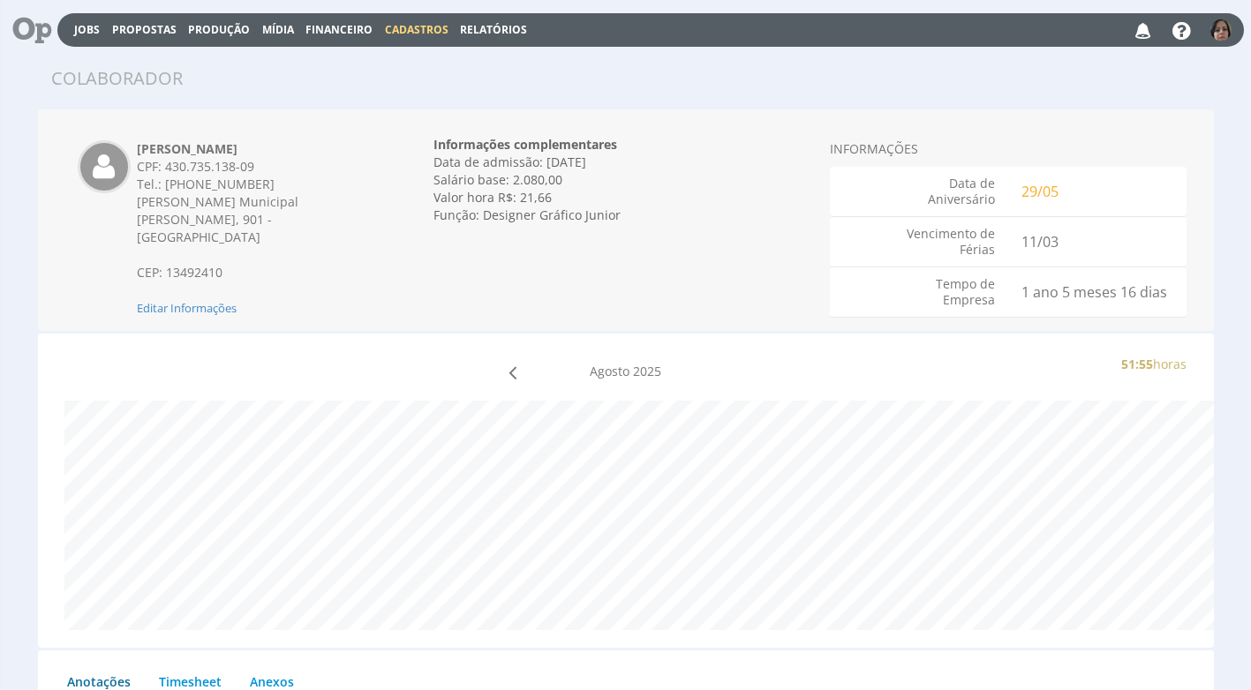
drag, startPoint x: 402, startPoint y: 22, endPoint x: 400, endPoint y: 32, distance: 10.1
click at [401, 22] on span "Cadastros" at bounding box center [417, 29] width 64 height 15
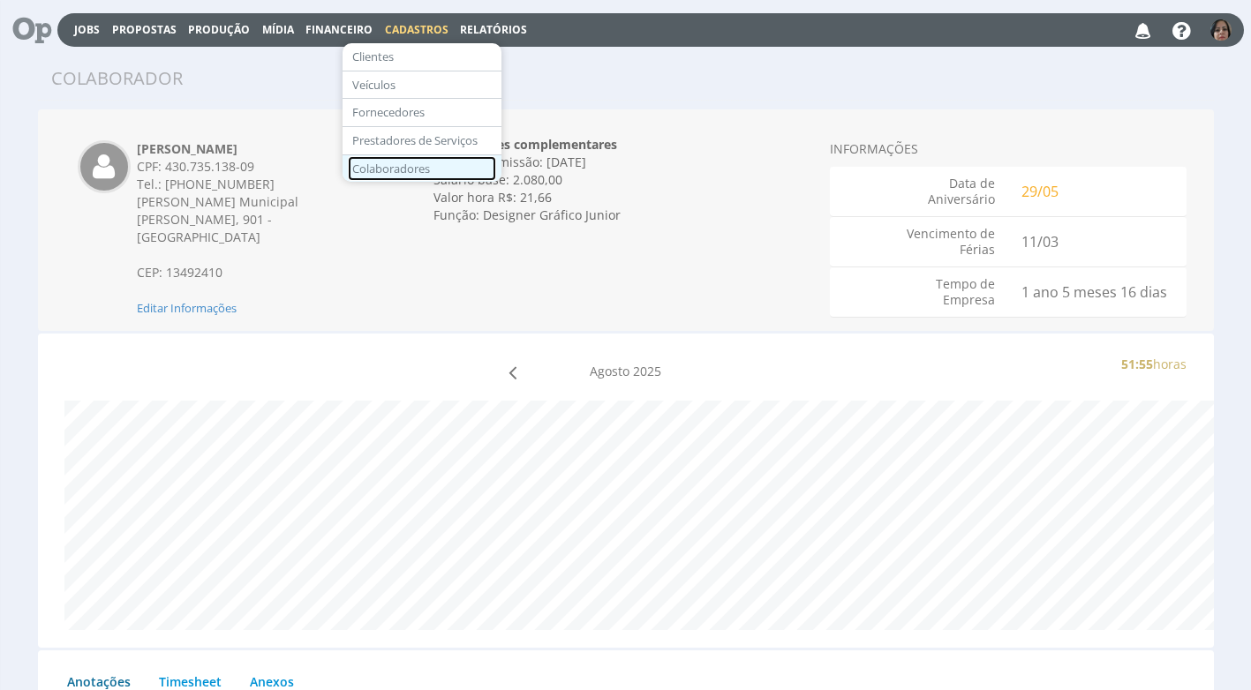
click at [402, 173] on link "Colaboradores" at bounding box center [422, 169] width 148 height 26
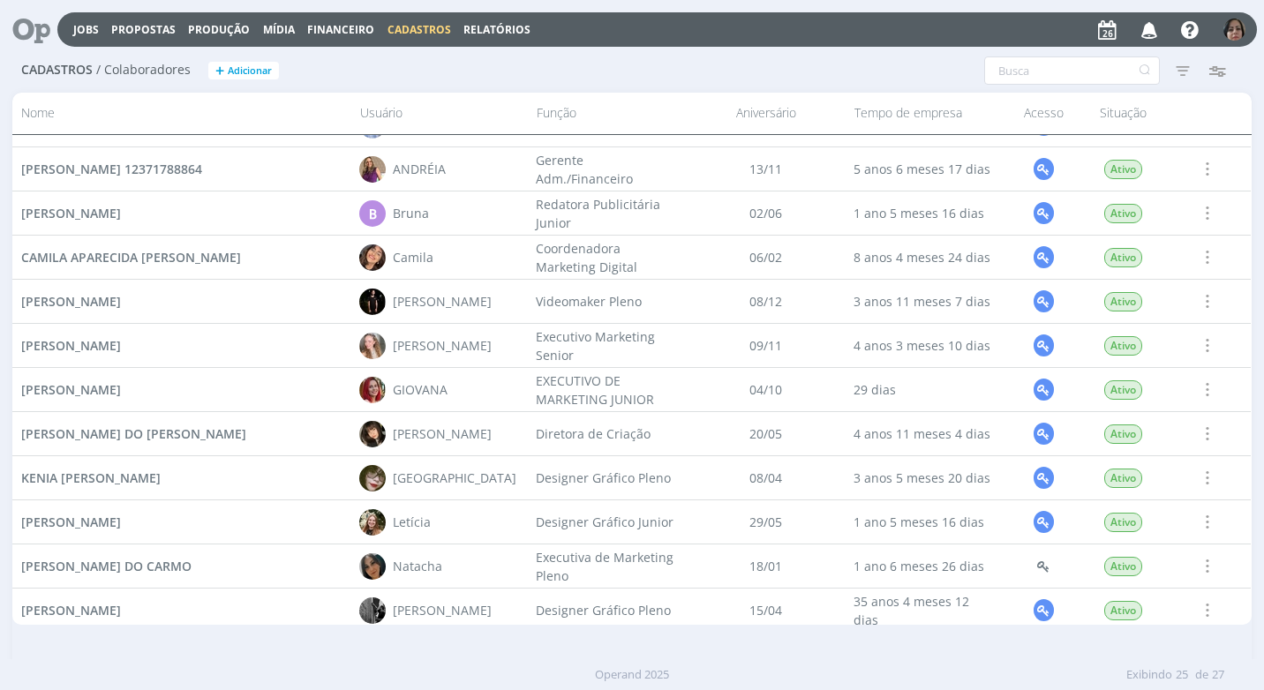
scroll to position [626, 0]
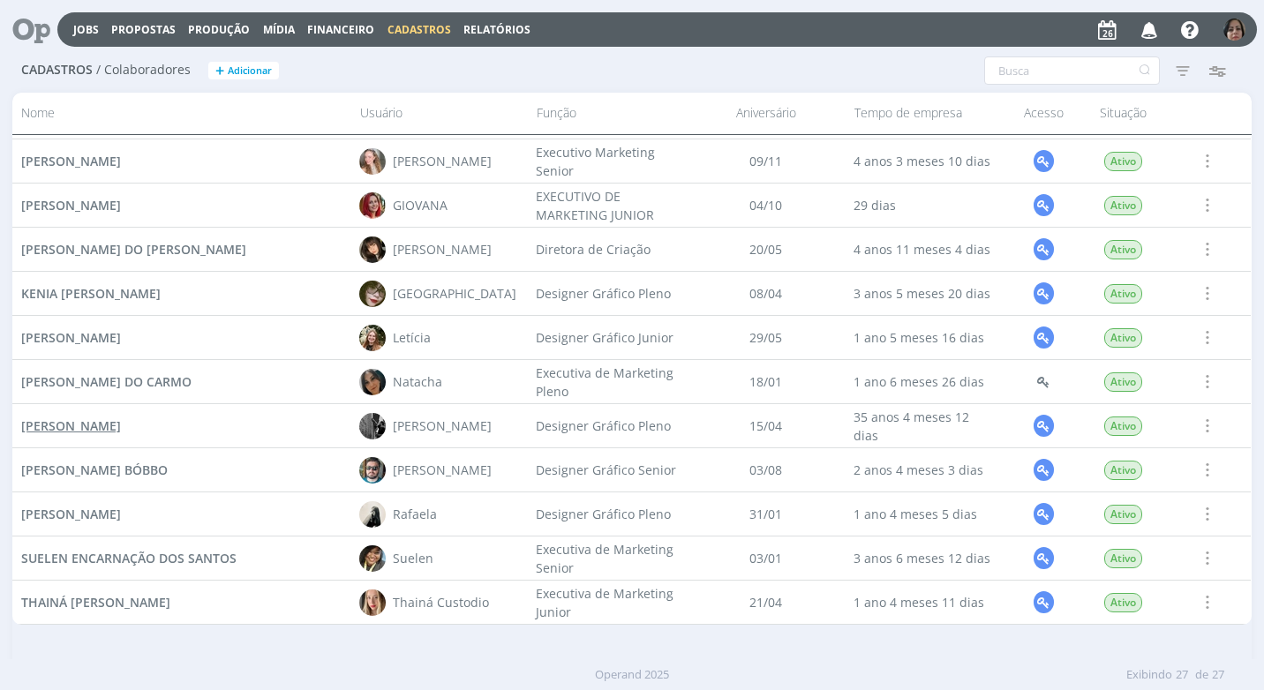
click at [121, 423] on span "[PERSON_NAME]" at bounding box center [71, 425] width 100 height 17
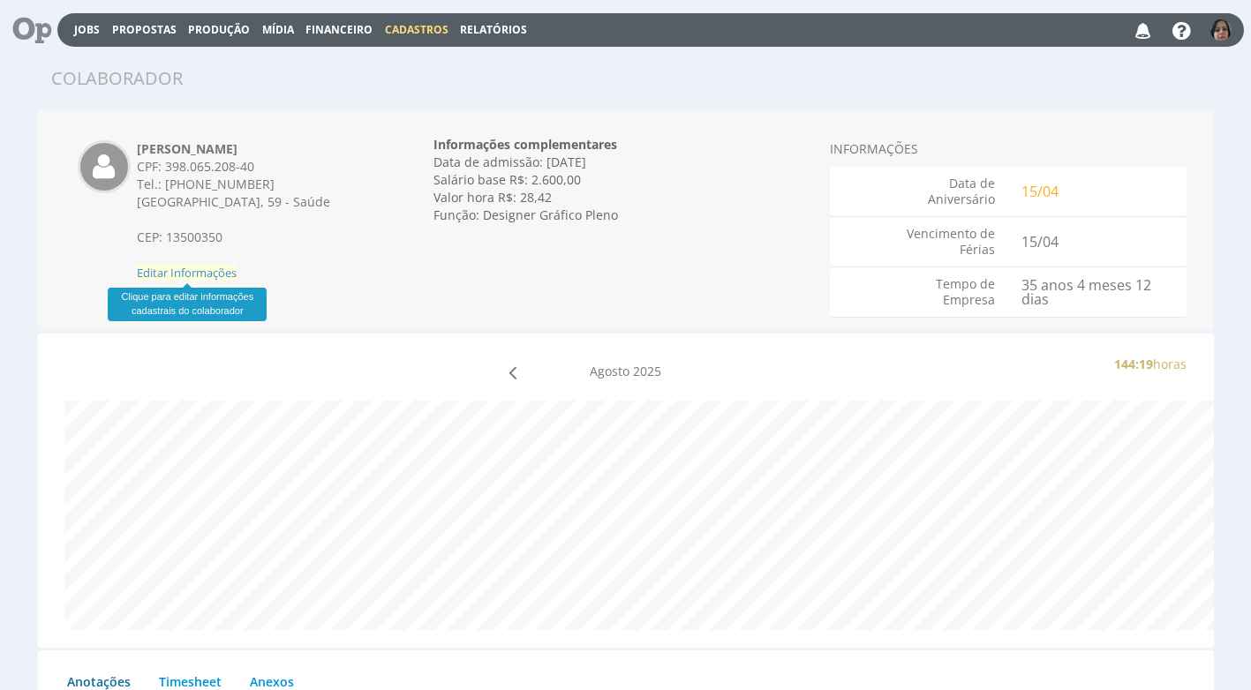
click at [189, 270] on span "Editar Informações" at bounding box center [187, 273] width 100 height 16
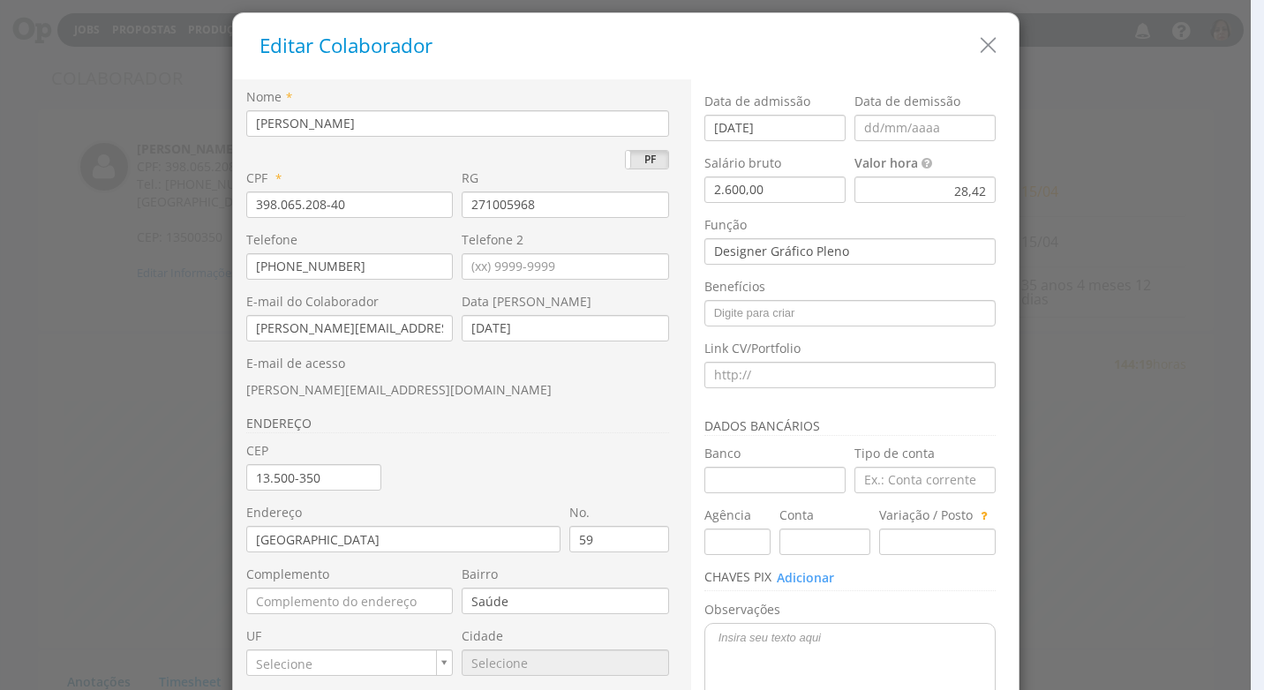
click at [982, 190] on div "28,42" at bounding box center [924, 190] width 141 height 26
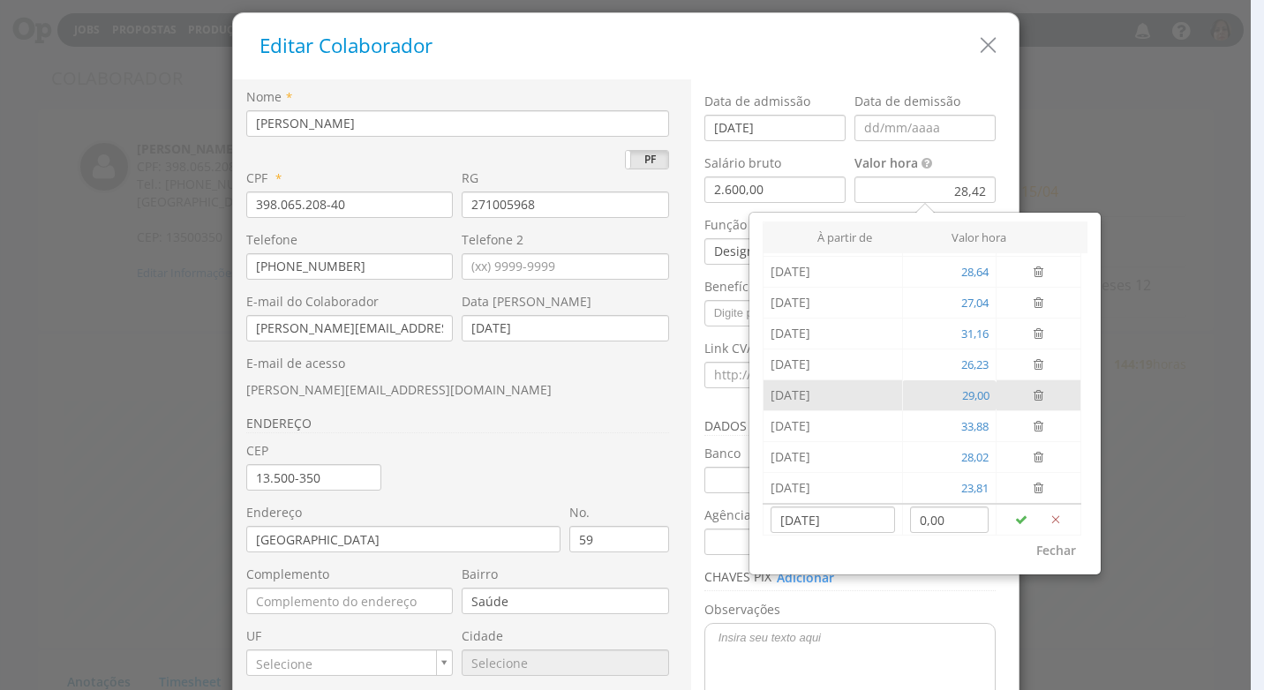
scroll to position [88, 0]
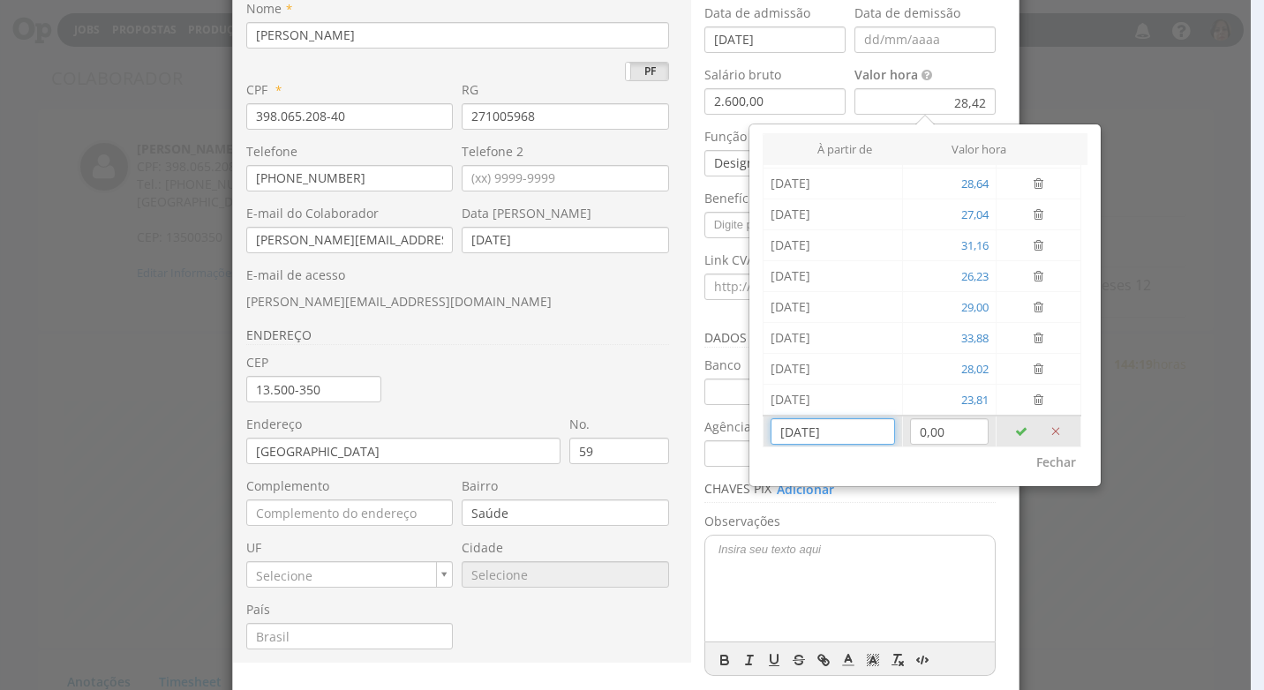
click at [821, 437] on input "[DATE]" at bounding box center [832, 431] width 124 height 26
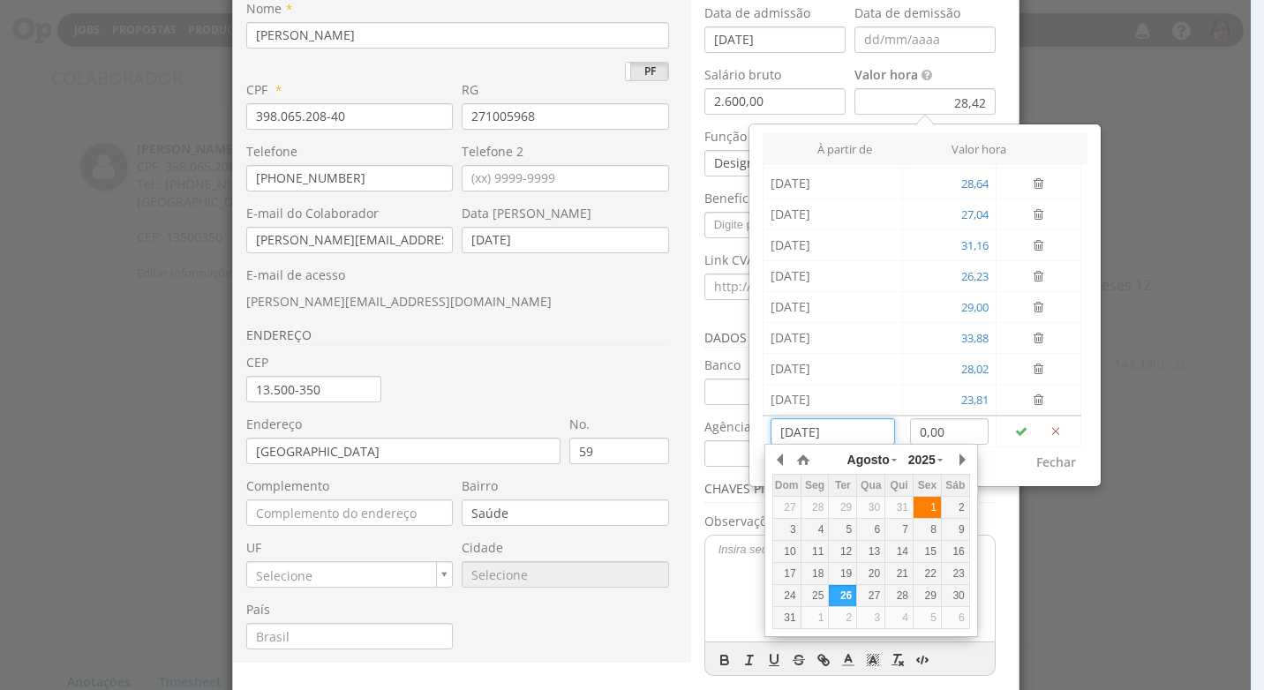
click at [930, 509] on div "1" at bounding box center [926, 507] width 27 height 15
type input "[DATE]"
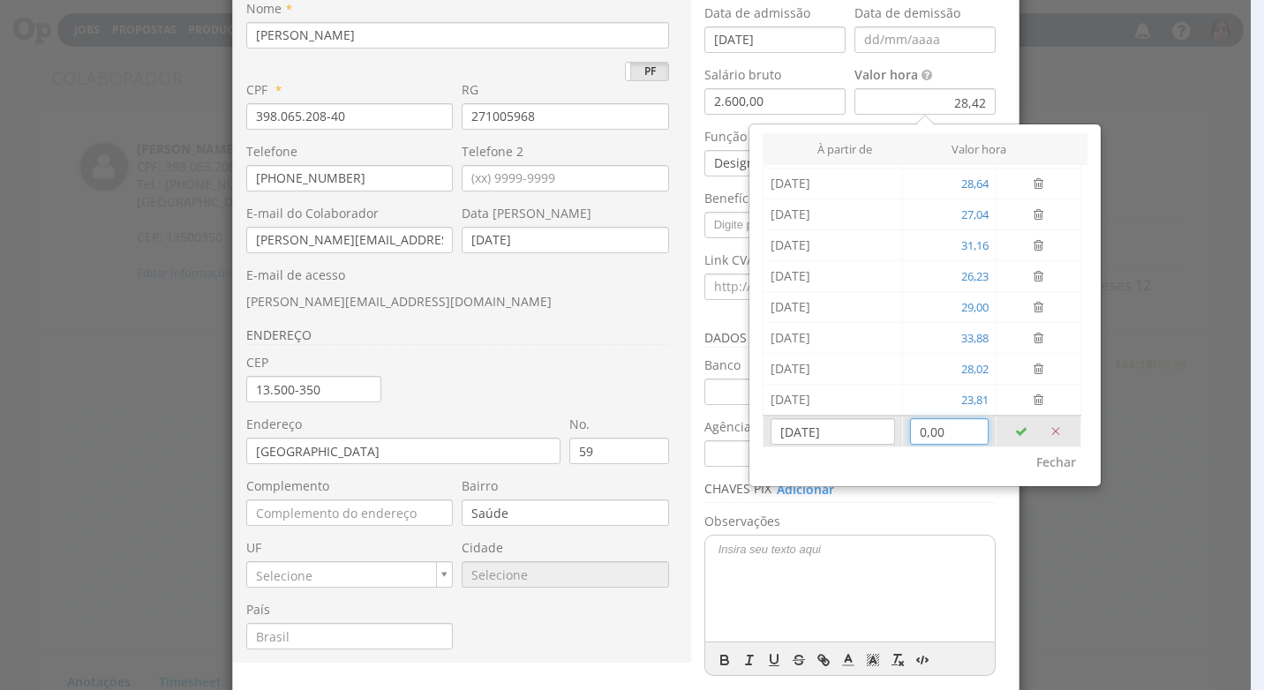
click at [937, 437] on input "0,00" at bounding box center [949, 431] width 79 height 26
type input "30,07"
click at [1015, 431] on icon "button" at bounding box center [1021, 431] width 12 height 12
type input "[DATE]"
type input "0,00"
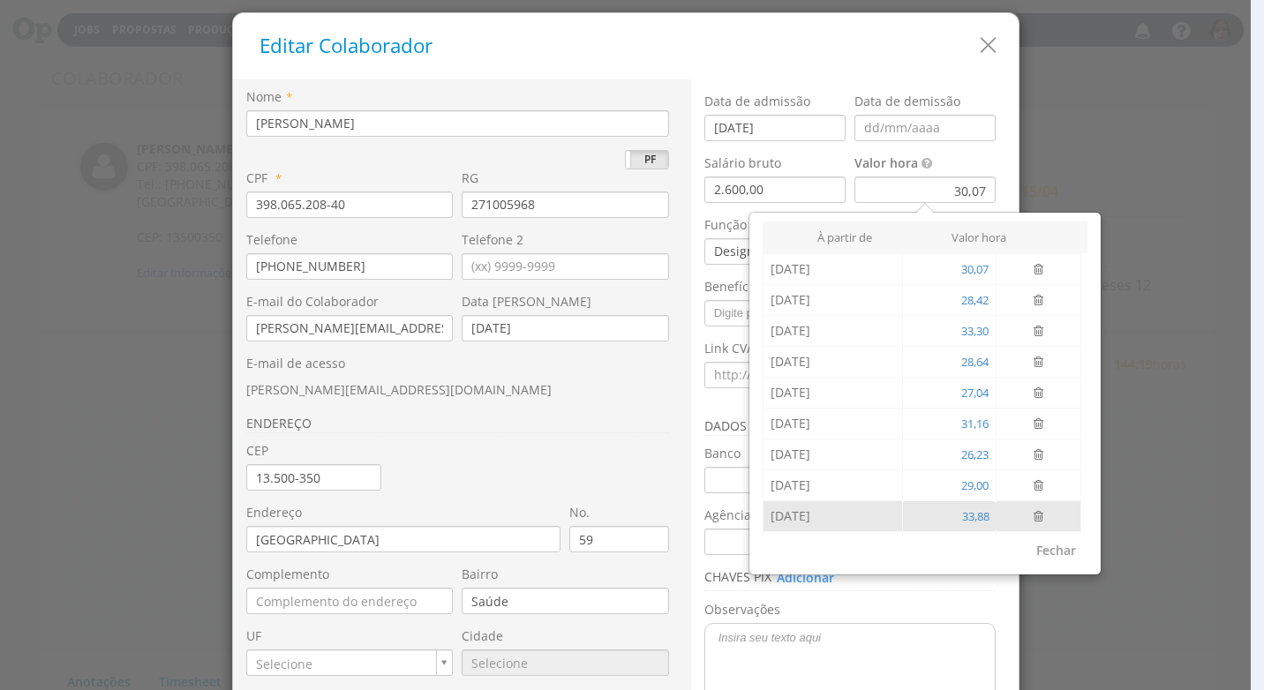
scroll to position [90, 0]
click at [1055, 549] on button "Fechar" at bounding box center [1056, 551] width 63 height 30
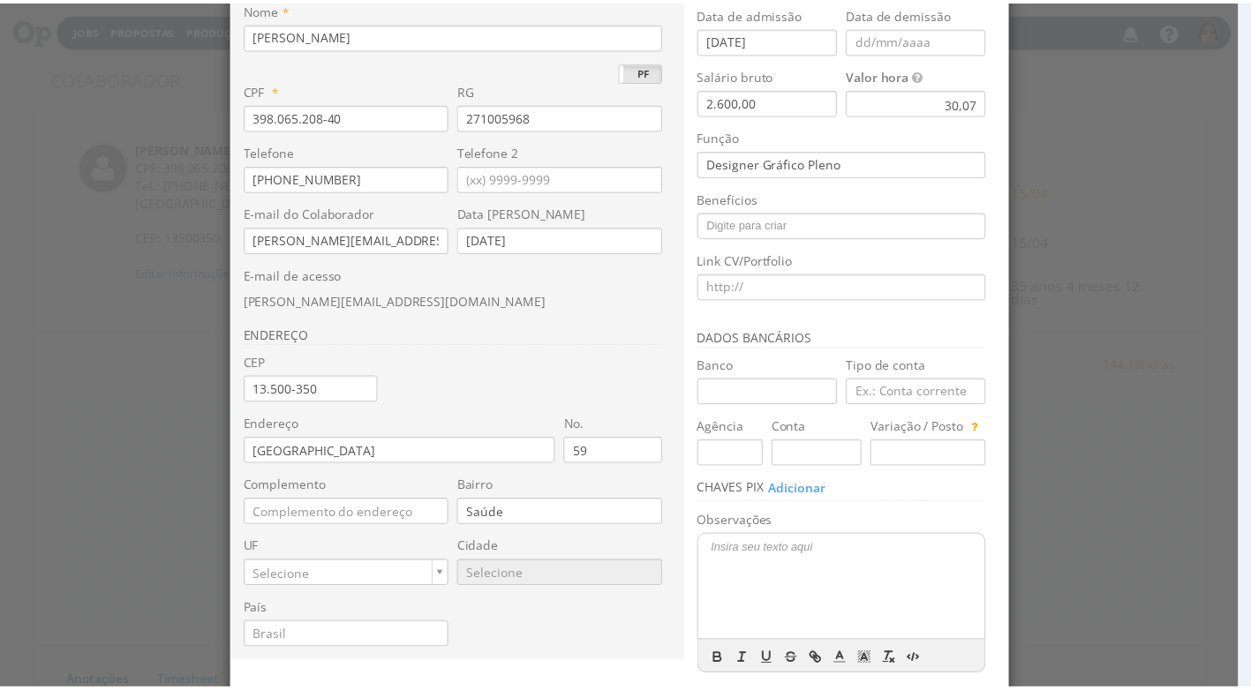
scroll to position [166, 0]
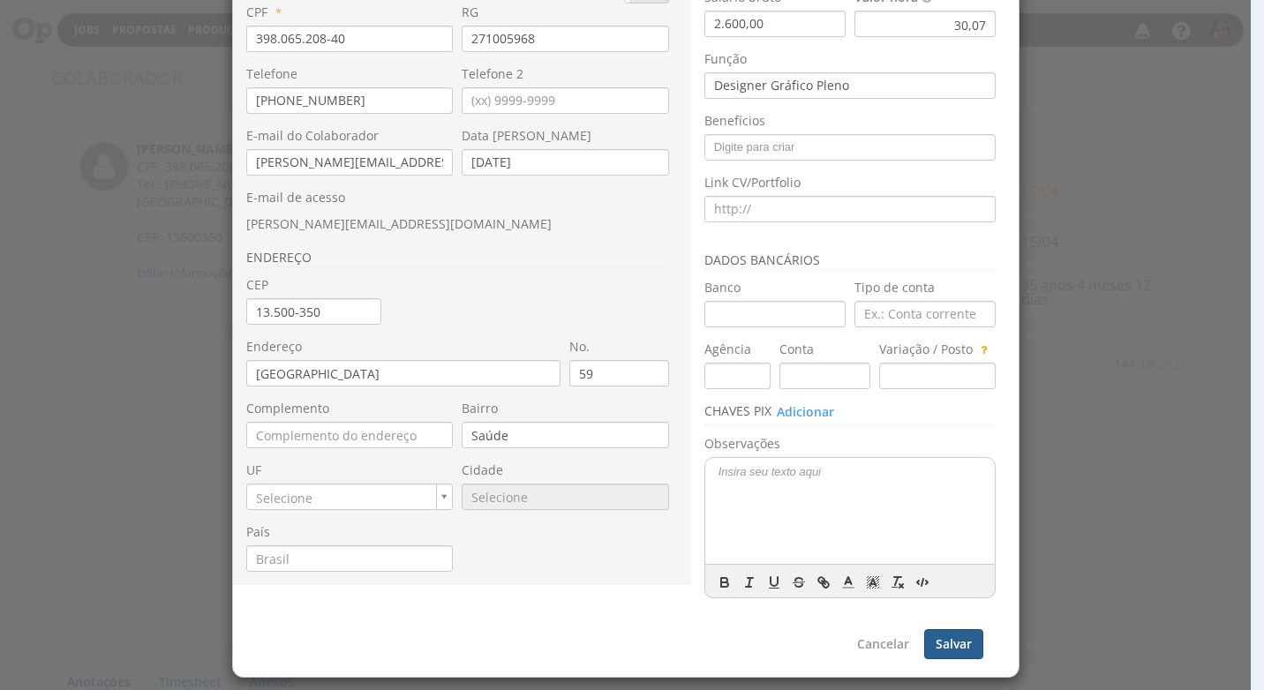
click at [960, 639] on button "Salvar" at bounding box center [953, 644] width 59 height 30
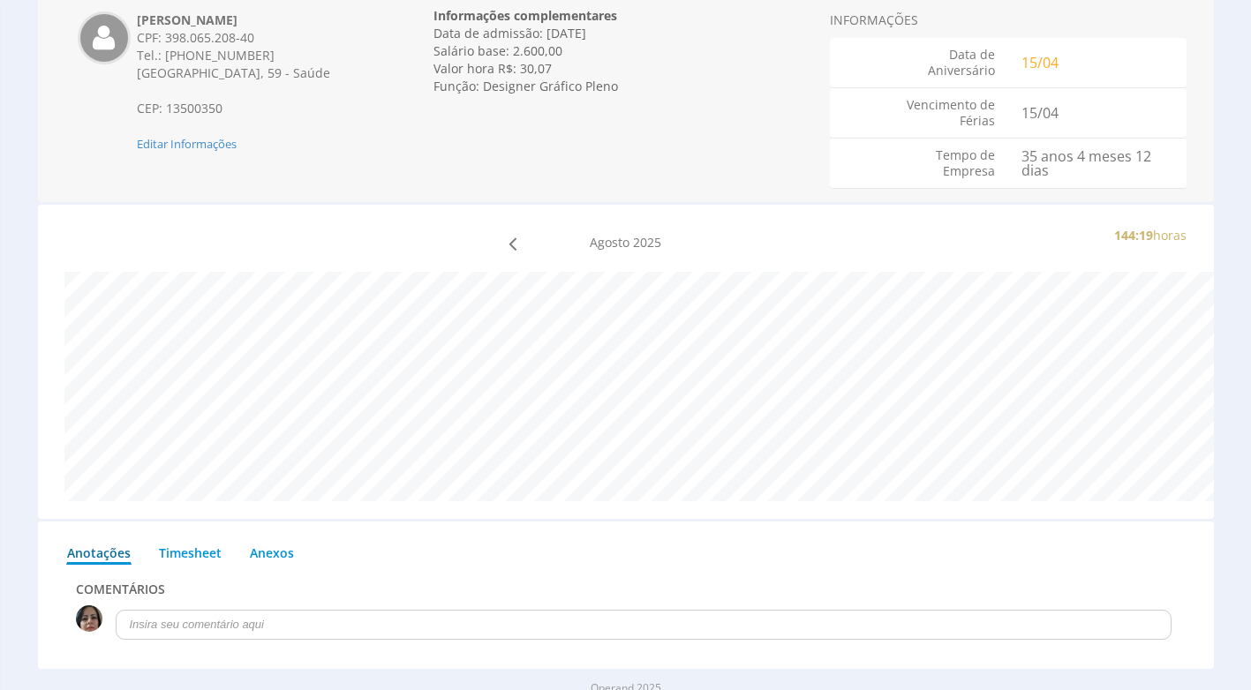
scroll to position [0, 0]
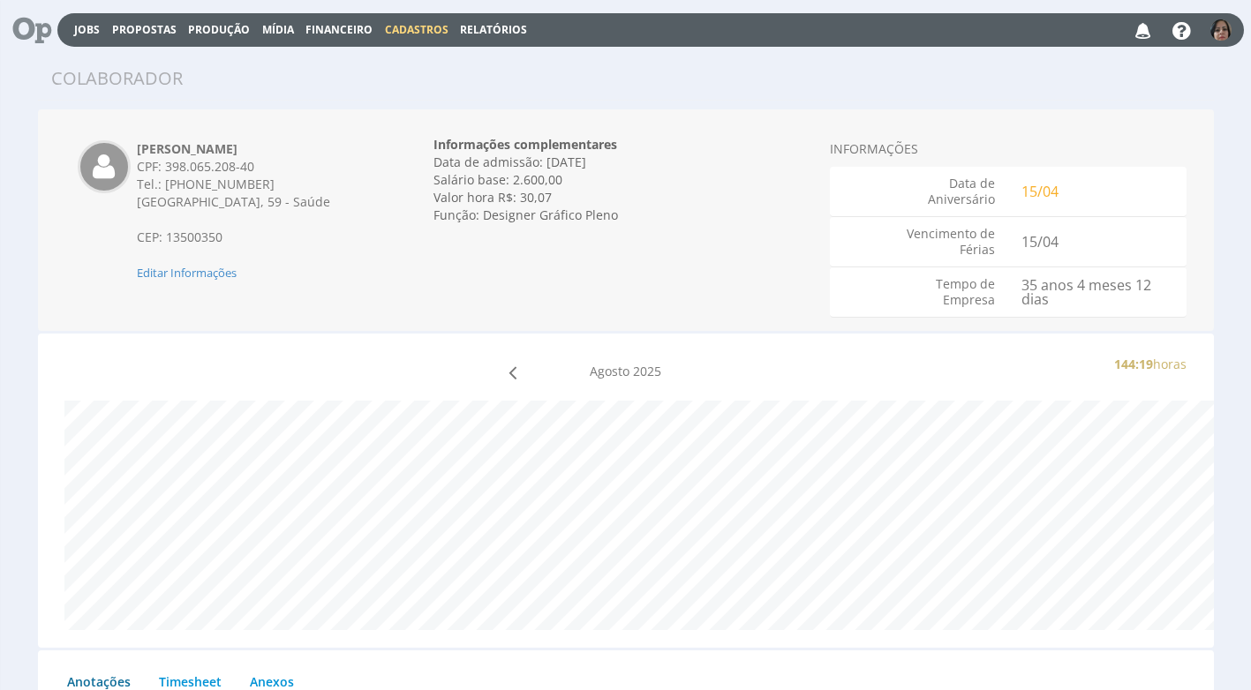
click at [420, 31] on span "Cadastros" at bounding box center [417, 29] width 64 height 15
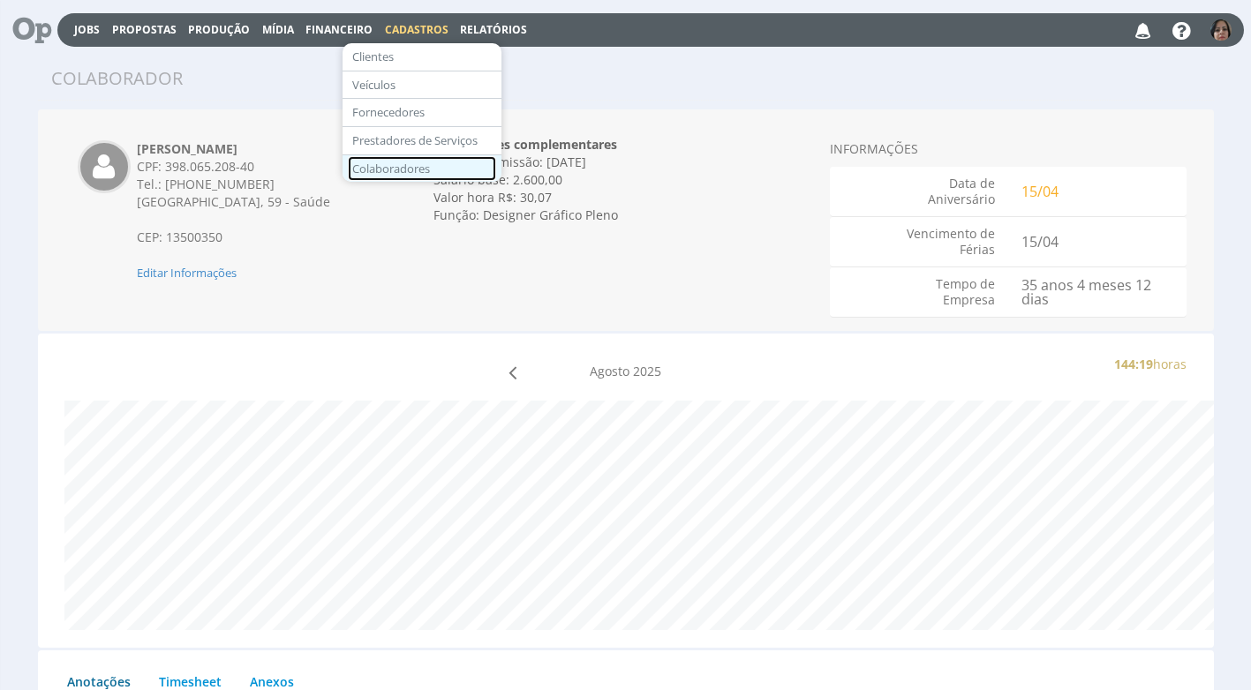
click at [419, 163] on link "Colaboradores" at bounding box center [422, 169] width 148 height 26
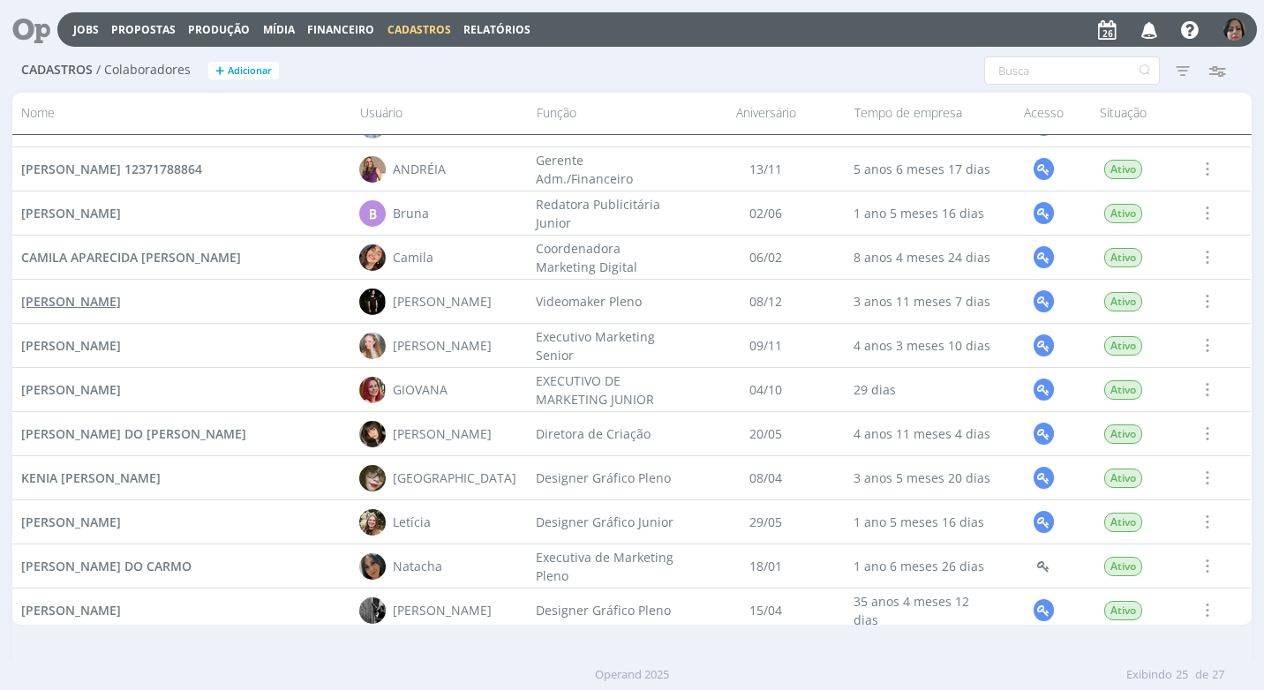
scroll to position [530, 0]
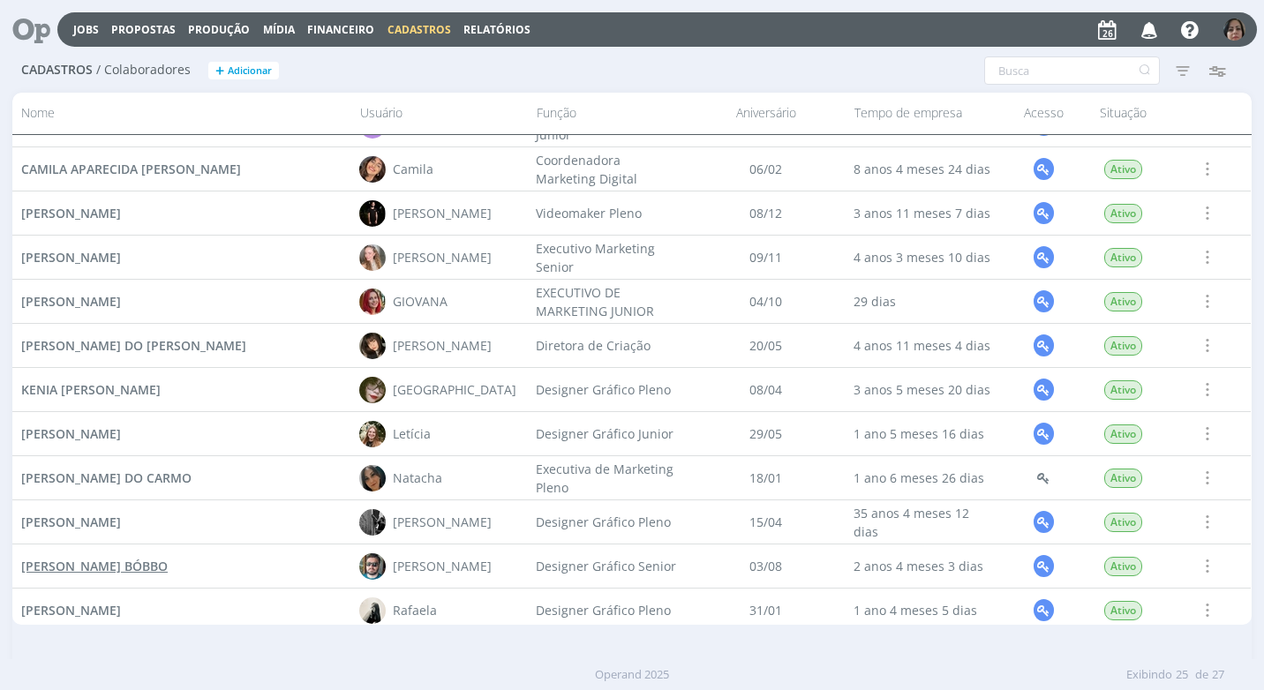
click at [160, 567] on span "[PERSON_NAME] BÓBBO" at bounding box center [94, 566] width 146 height 17
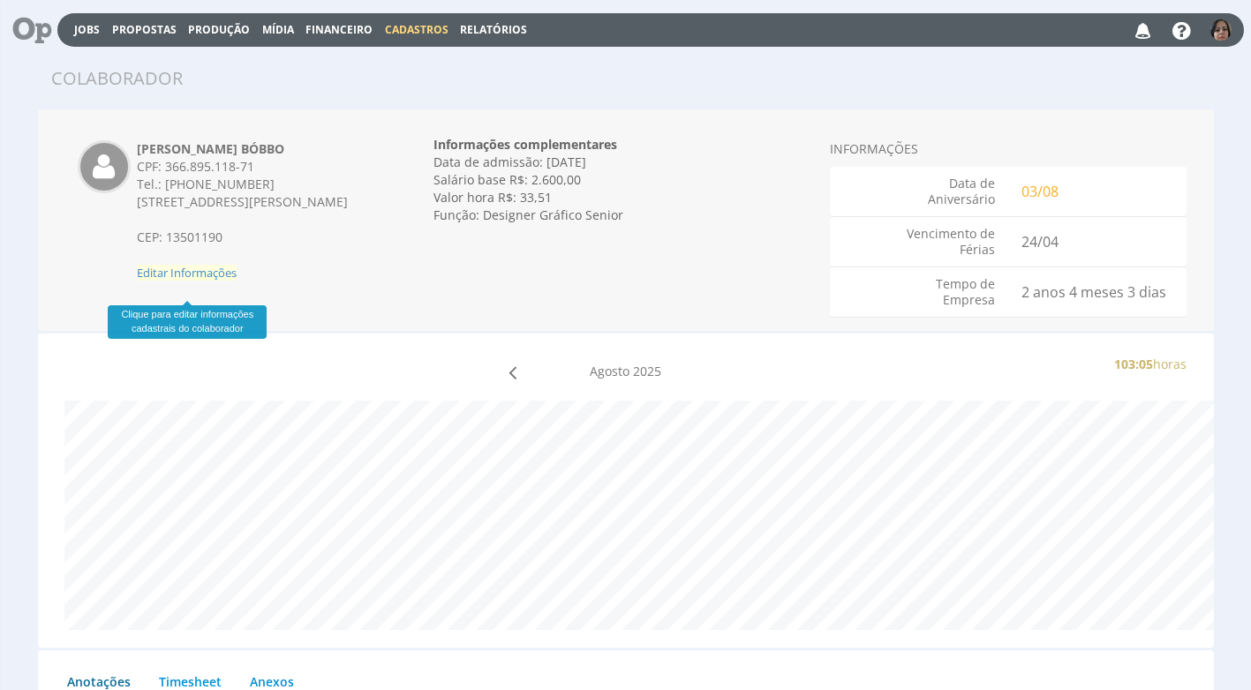
click at [218, 281] on span "Editar Informações" at bounding box center [187, 273] width 100 height 16
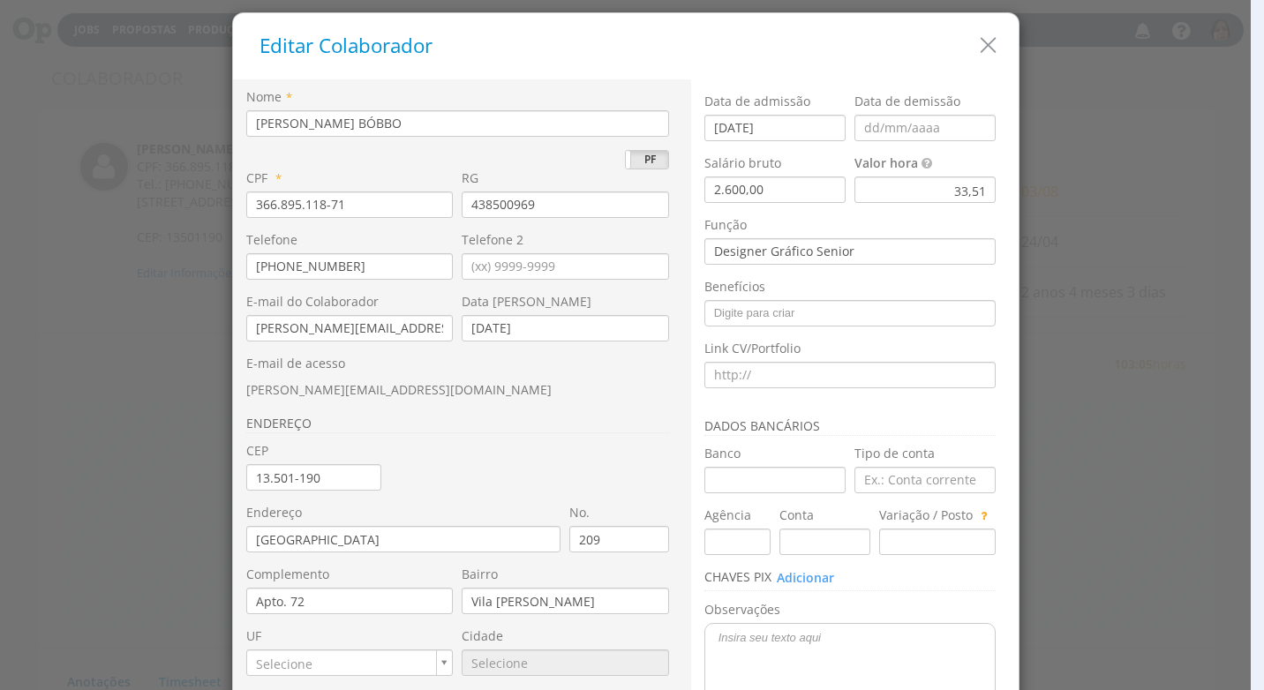
click at [982, 195] on div "33,51" at bounding box center [924, 190] width 141 height 26
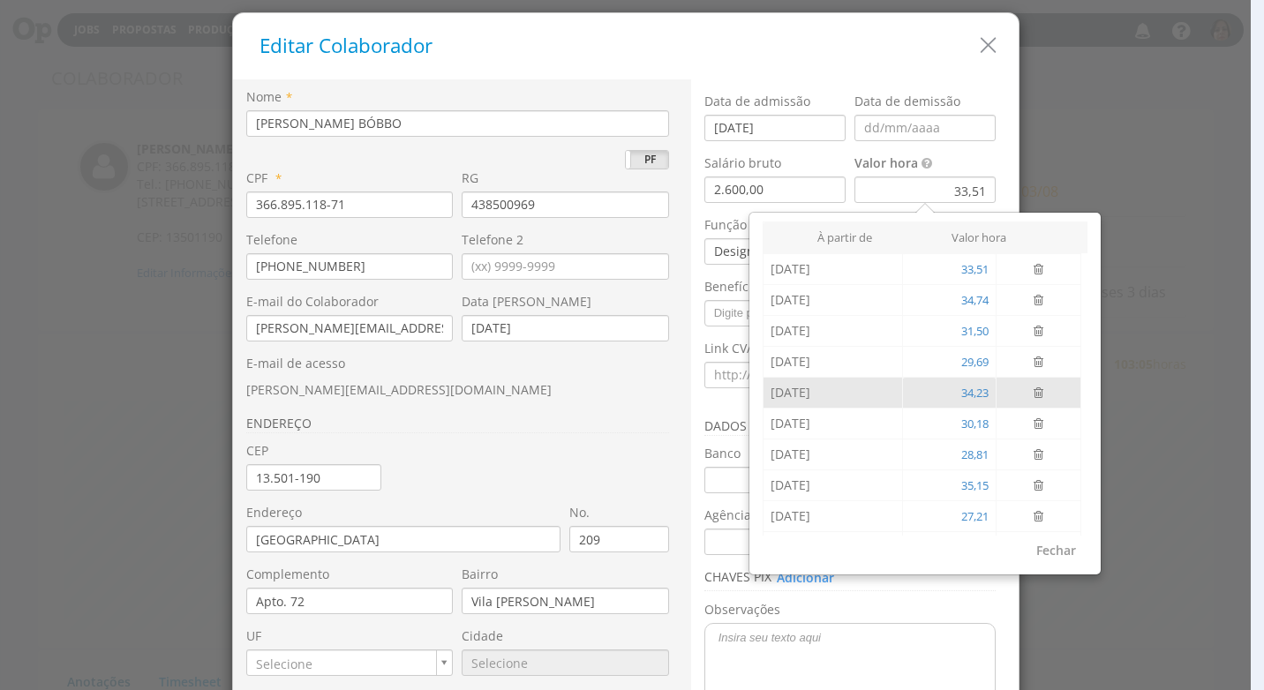
scroll to position [59, 0]
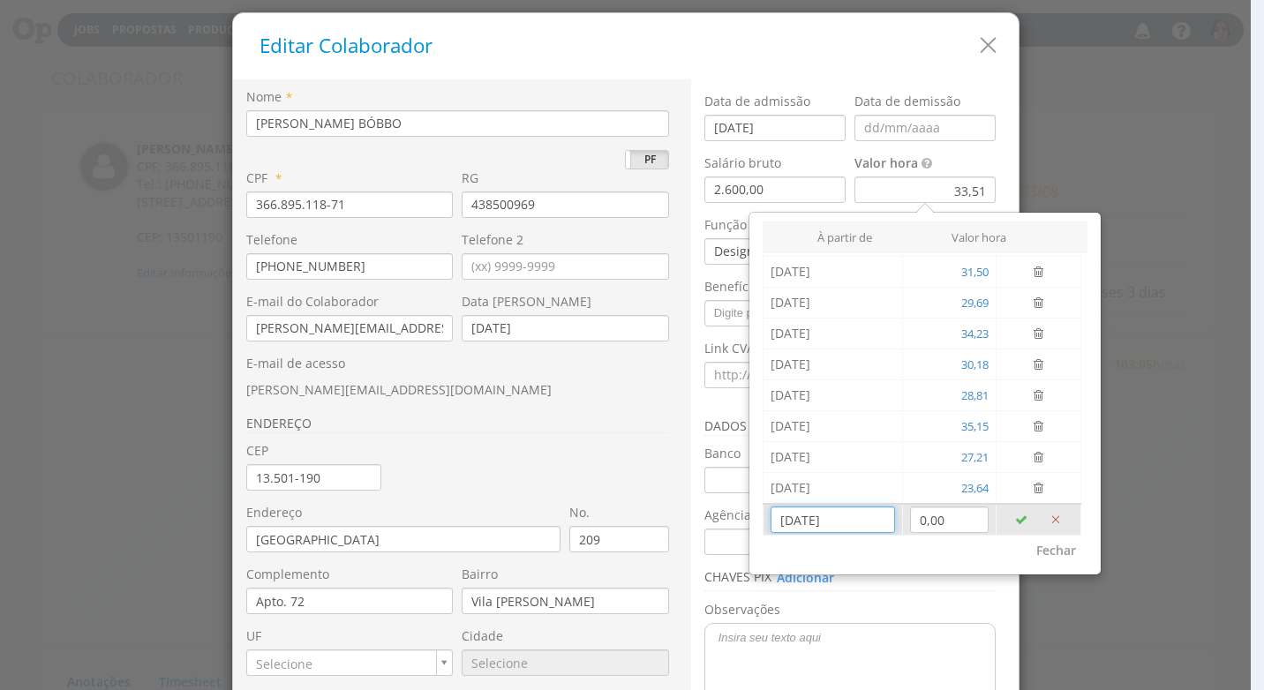
click at [839, 527] on input "26/08/2025" at bounding box center [832, 520] width 124 height 26
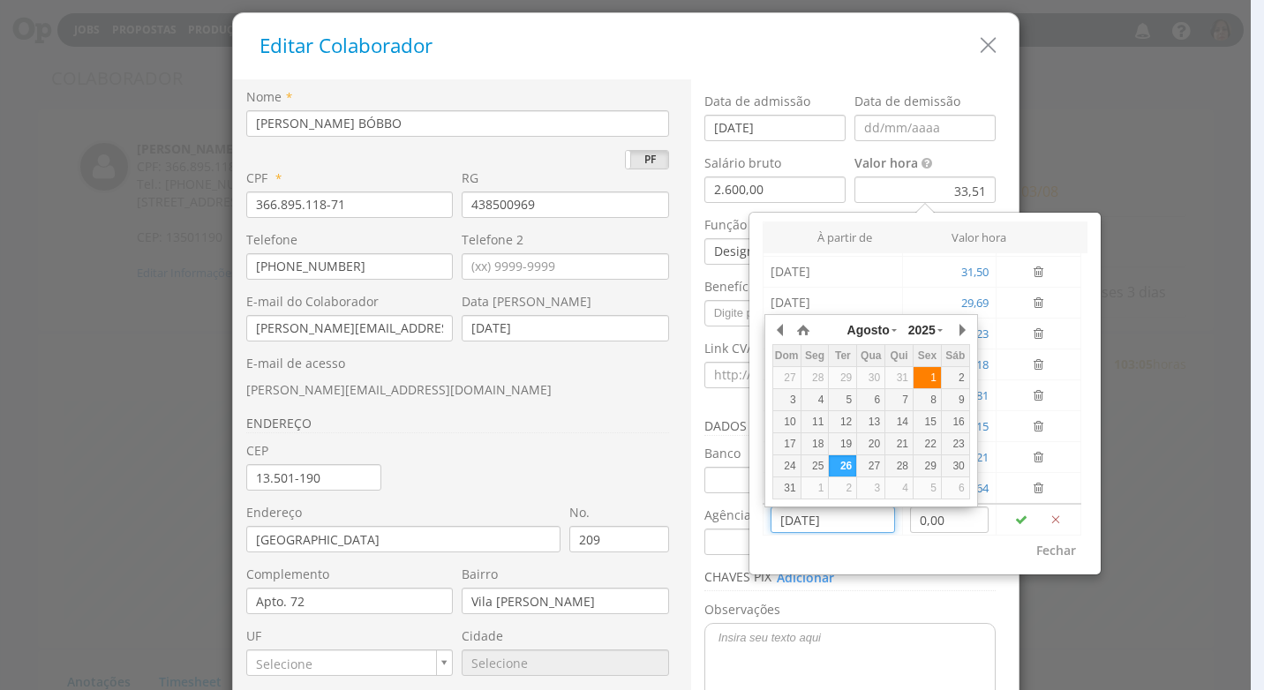
click at [931, 372] on div "1" at bounding box center [926, 378] width 27 height 15
type input "01/08/2025"
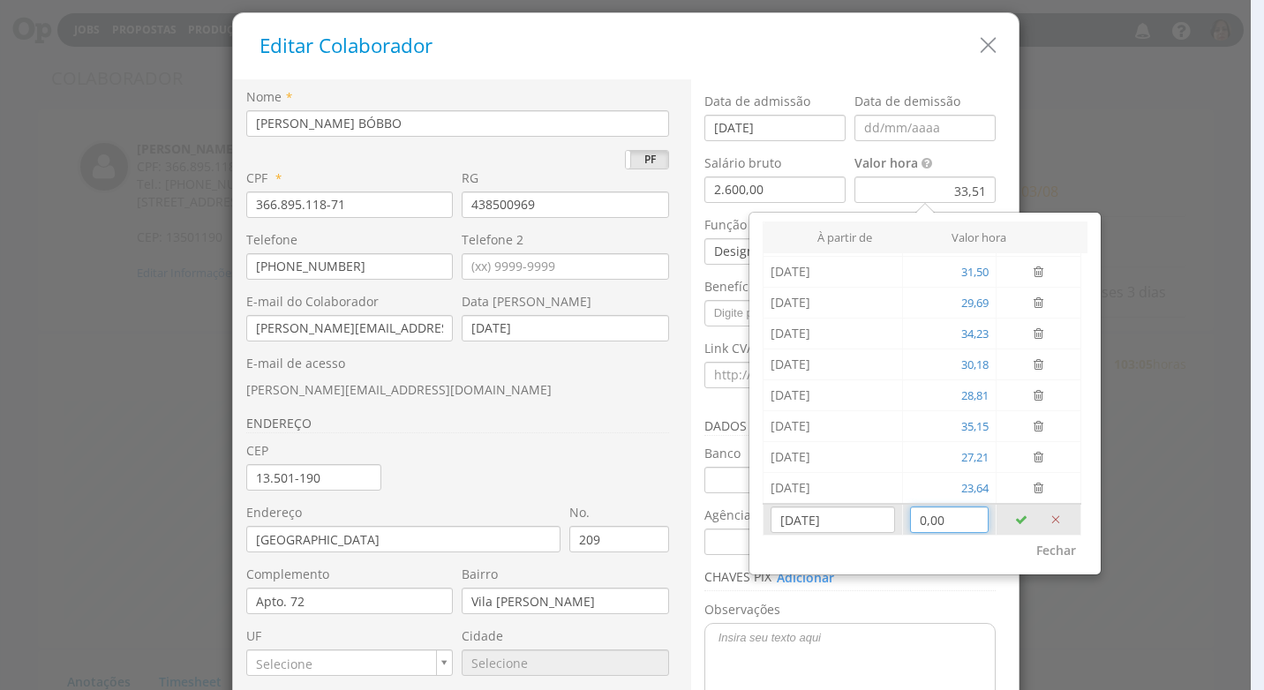
click at [938, 526] on input "0,00" at bounding box center [949, 520] width 79 height 26
type input "30,07"
click at [1015, 522] on icon "button" at bounding box center [1021, 520] width 12 height 12
type input "26/08/2025"
type input "0,00"
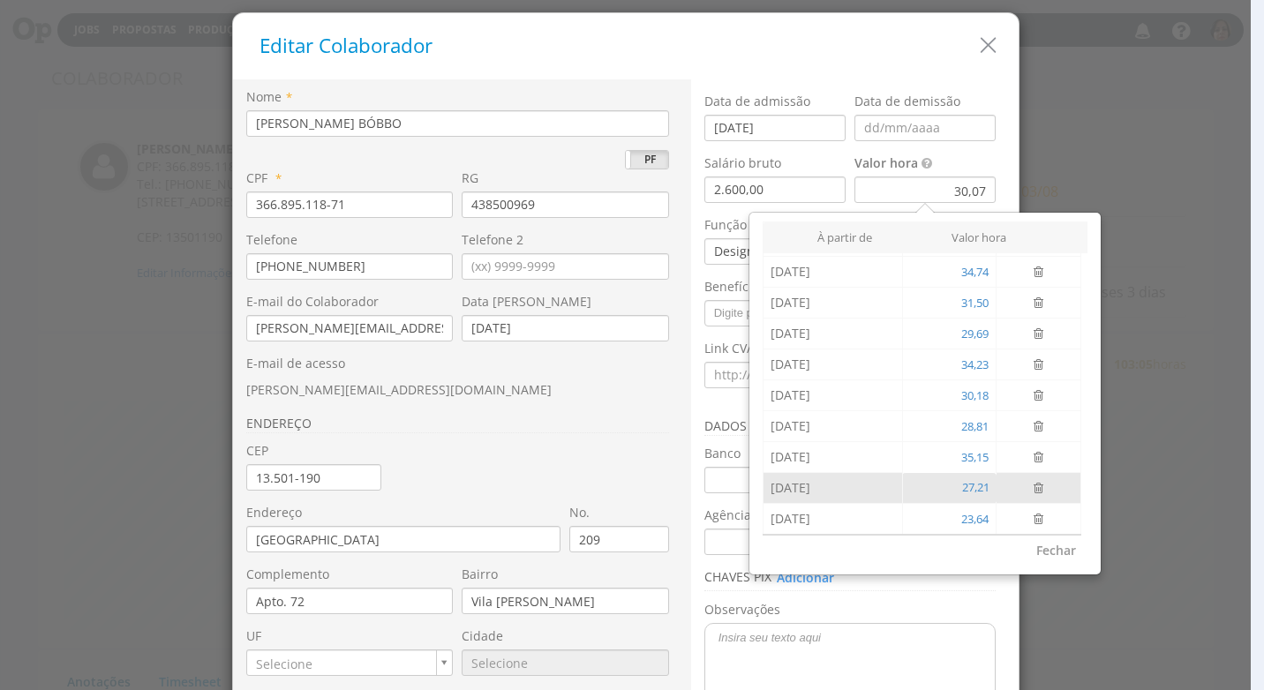
scroll to position [0, 0]
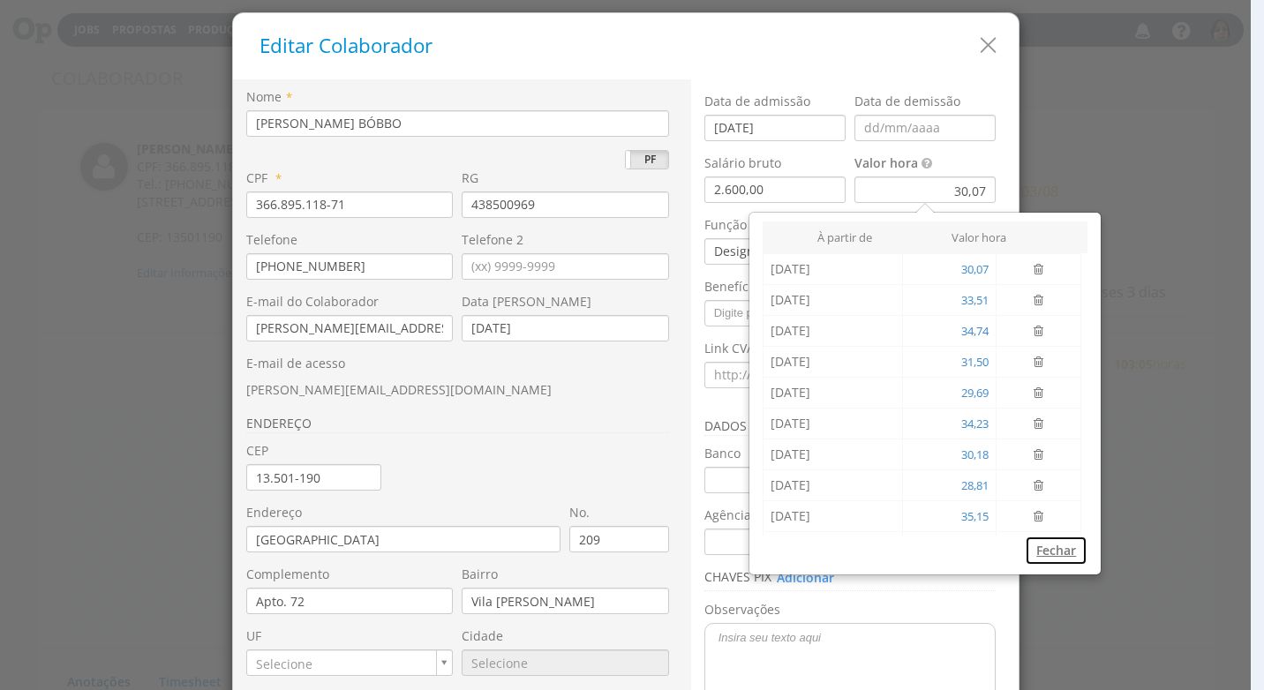
click at [1051, 549] on button "Fechar" at bounding box center [1056, 551] width 63 height 30
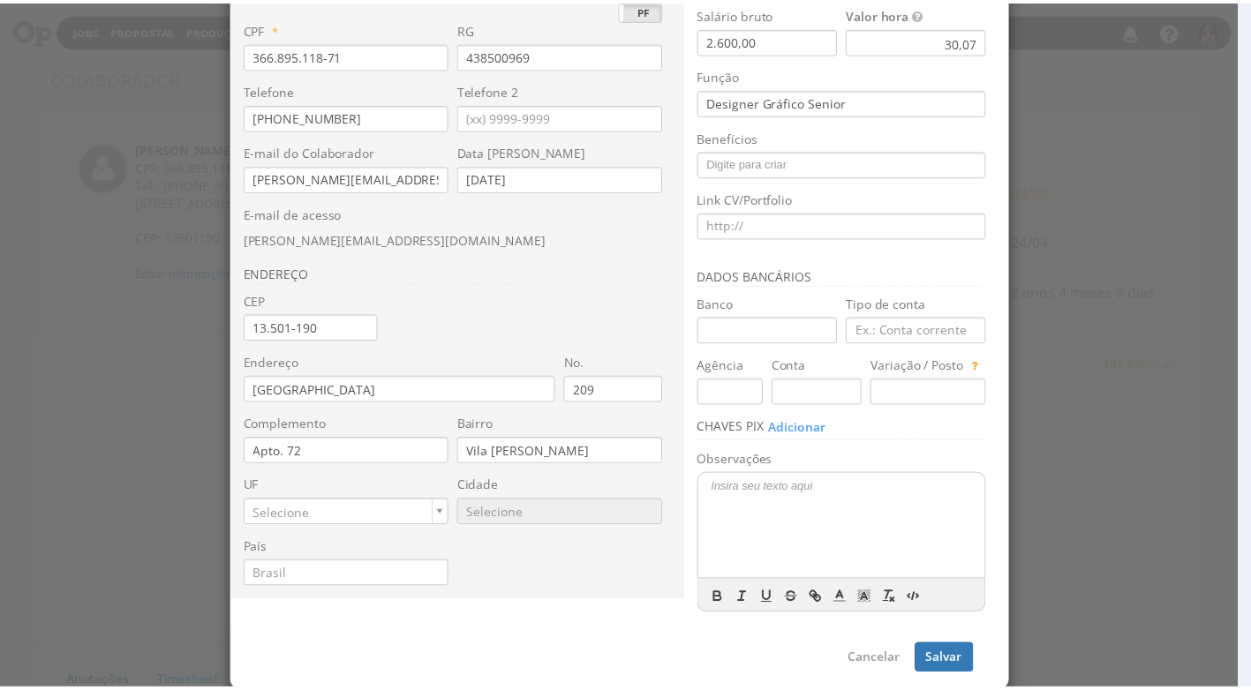
scroll to position [166, 0]
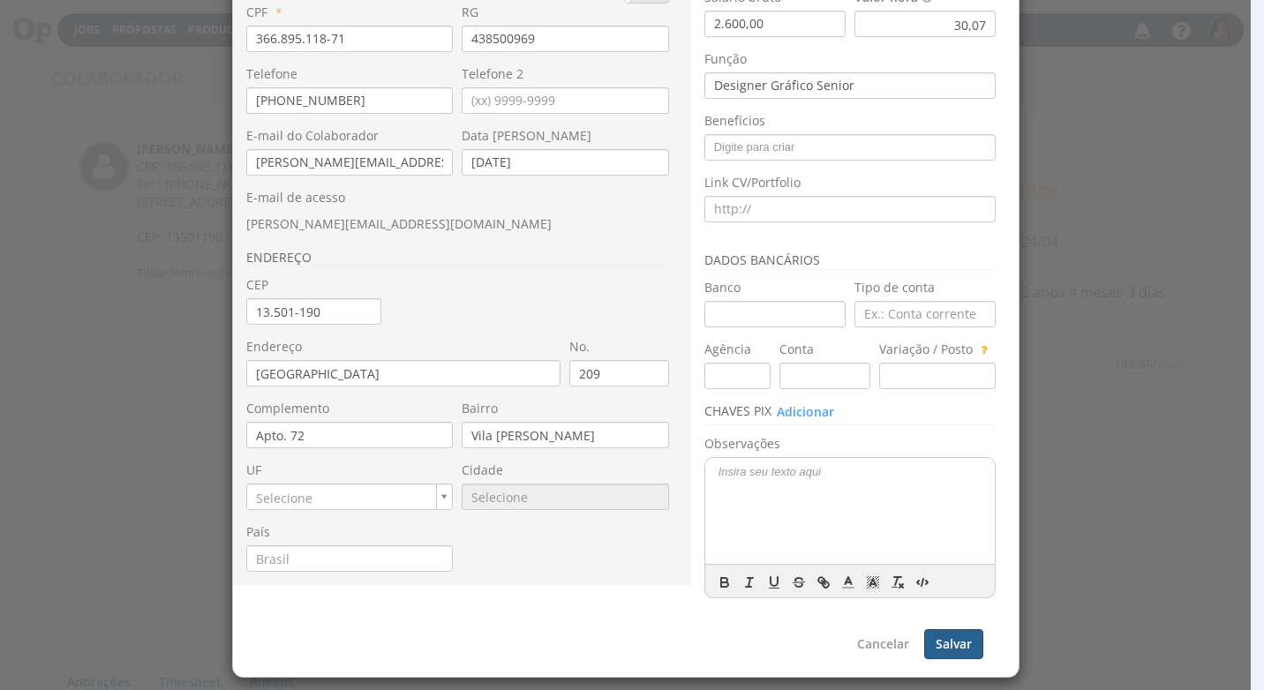
click at [950, 642] on button "Salvar" at bounding box center [953, 644] width 59 height 30
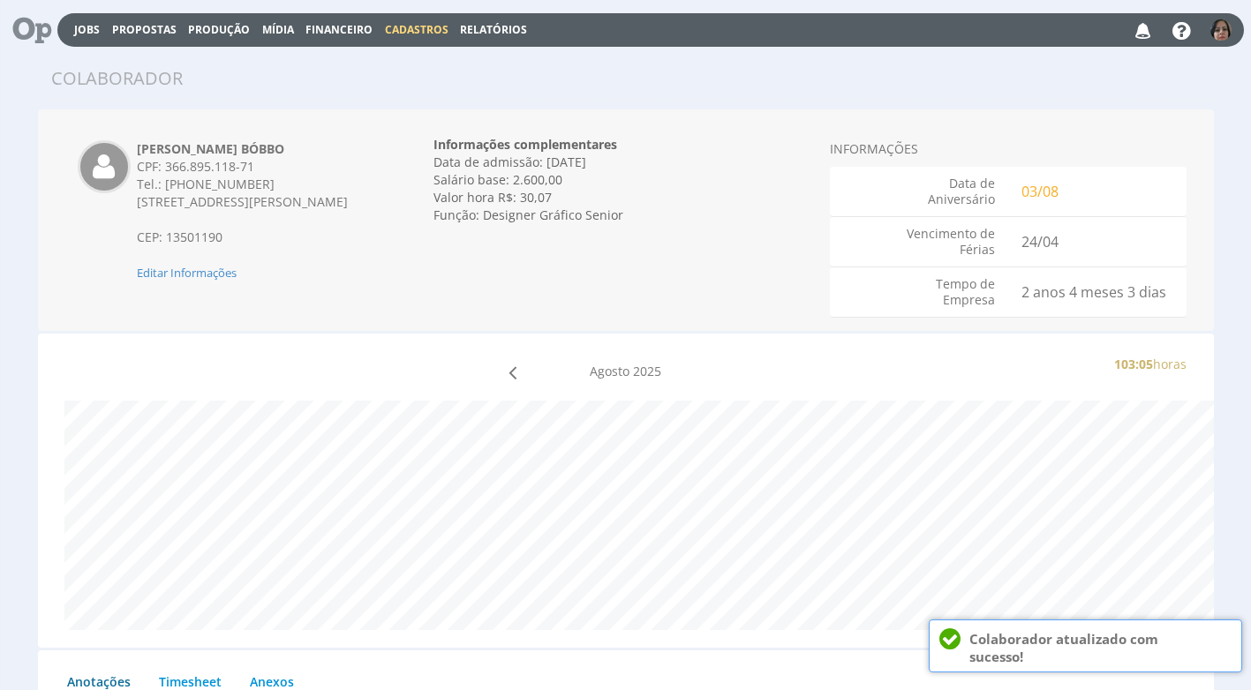
click at [394, 32] on span "Cadastros" at bounding box center [417, 29] width 64 height 15
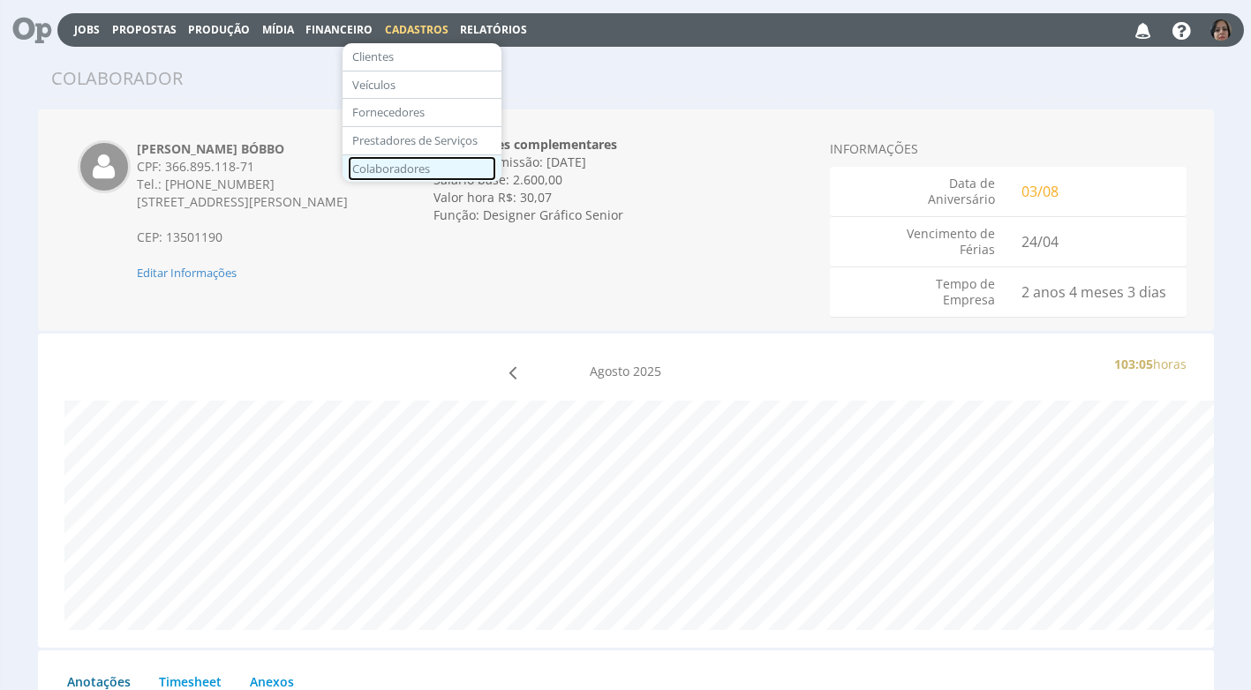
click at [394, 167] on link "Colaboradores" at bounding box center [422, 169] width 148 height 26
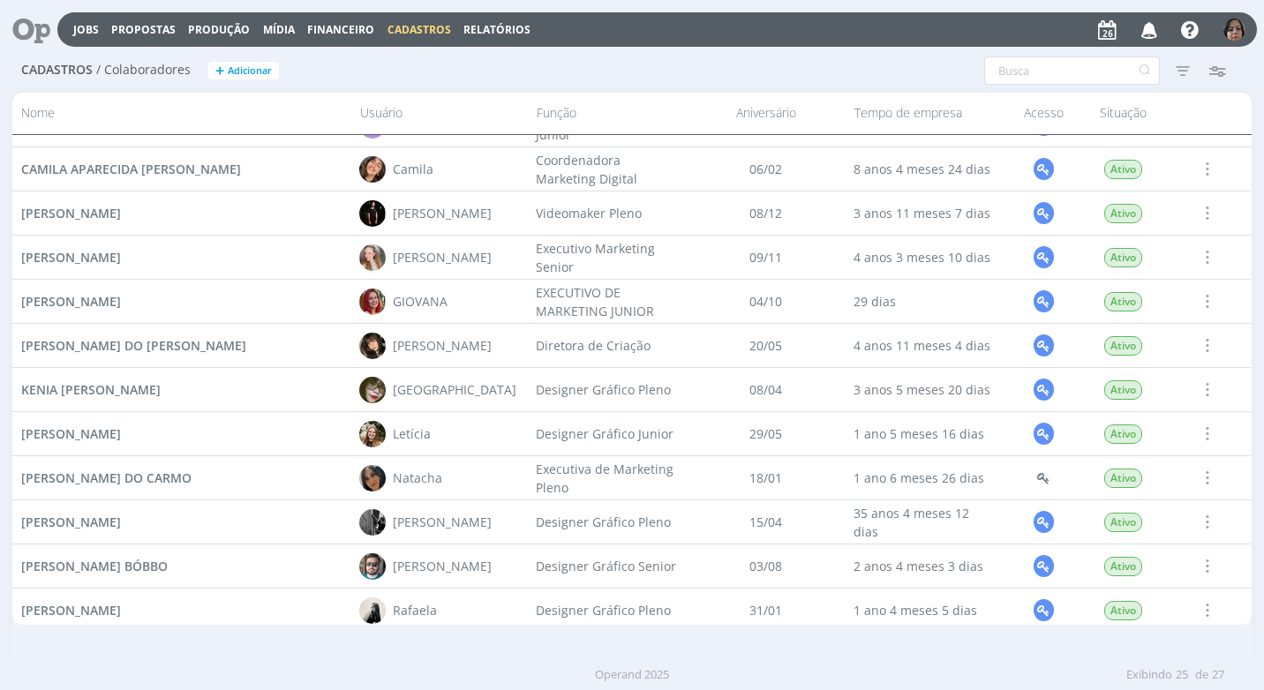
scroll to position [618, 0]
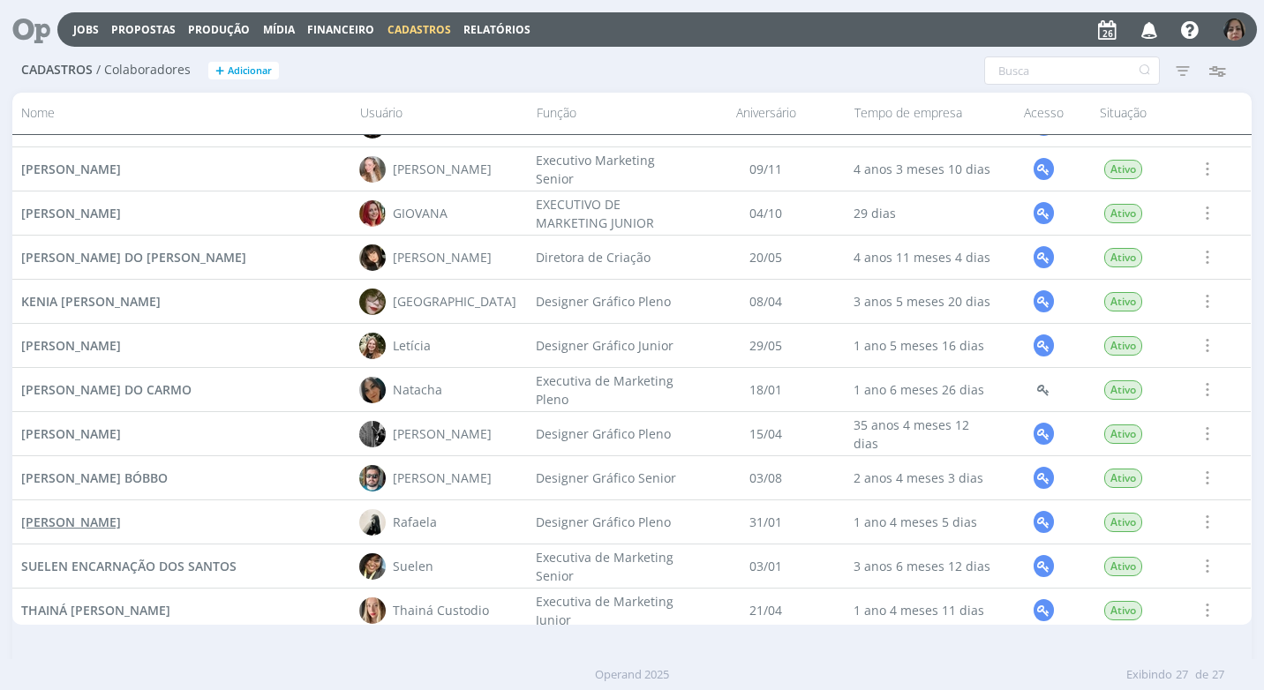
click at [121, 520] on span "[PERSON_NAME]" at bounding box center [71, 522] width 100 height 17
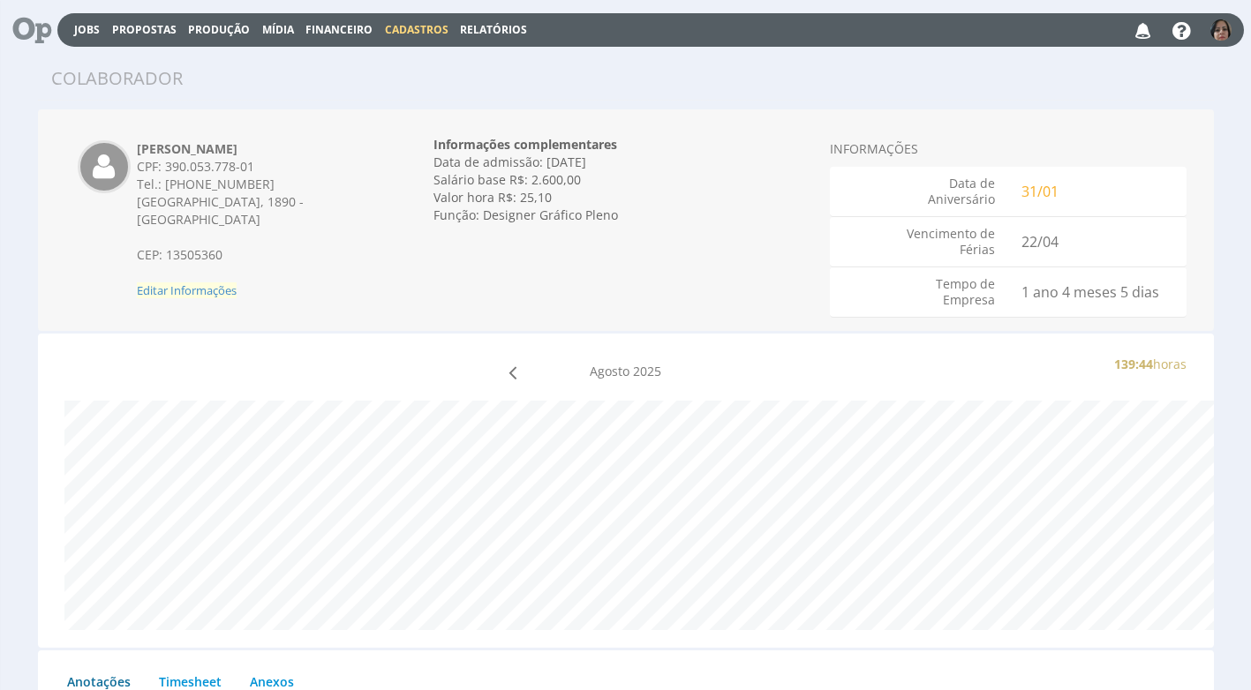
click at [200, 282] on span "Editar Informações" at bounding box center [187, 290] width 100 height 16
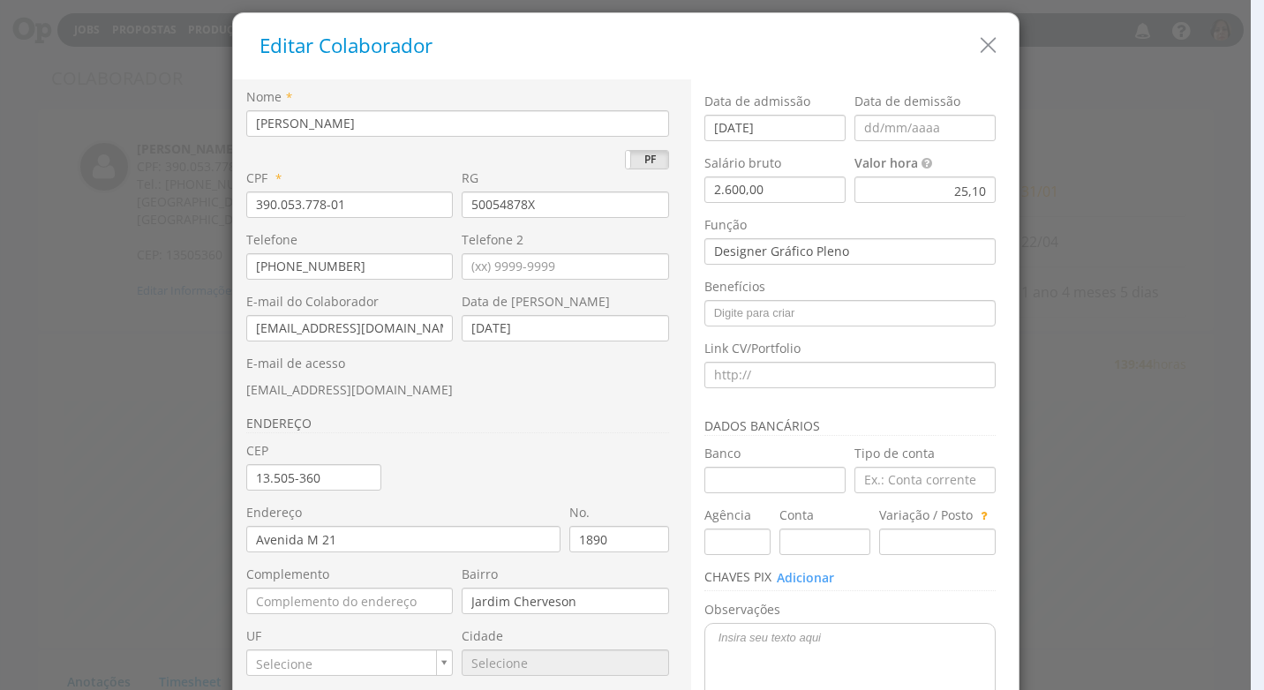
click at [953, 197] on div "25,10" at bounding box center [924, 190] width 141 height 26
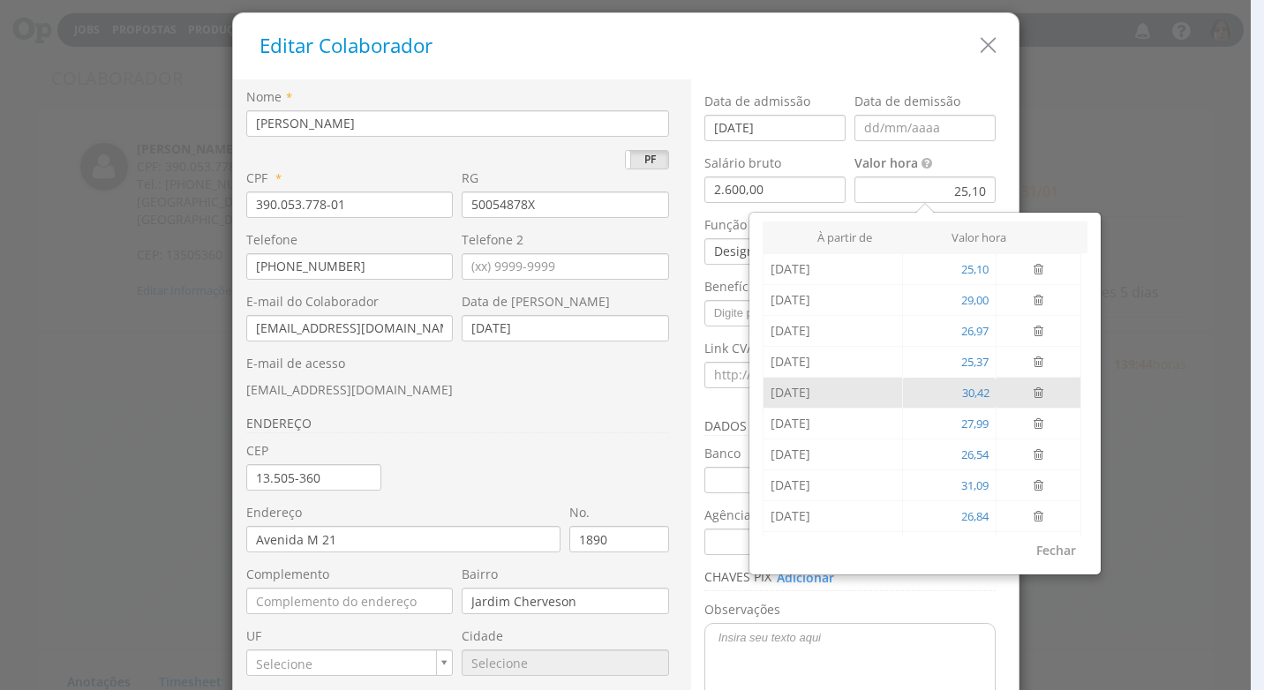
scroll to position [59, 0]
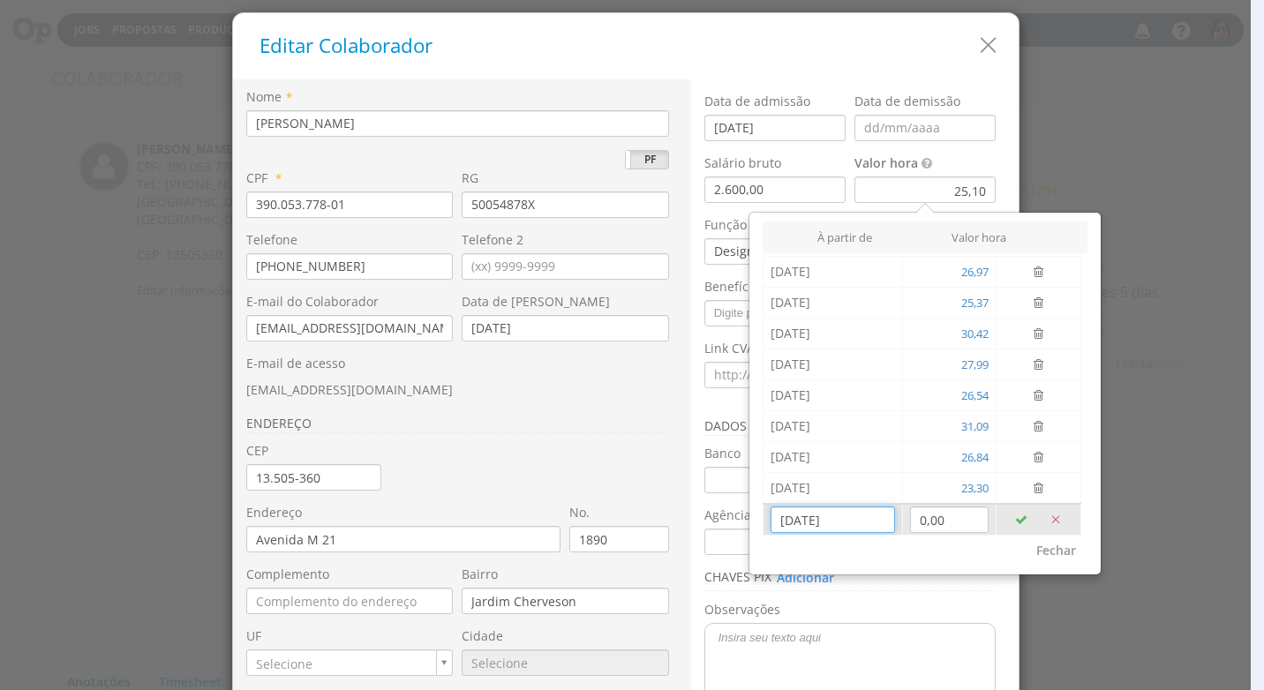
click at [796, 524] on input "[DATE]" at bounding box center [832, 520] width 124 height 26
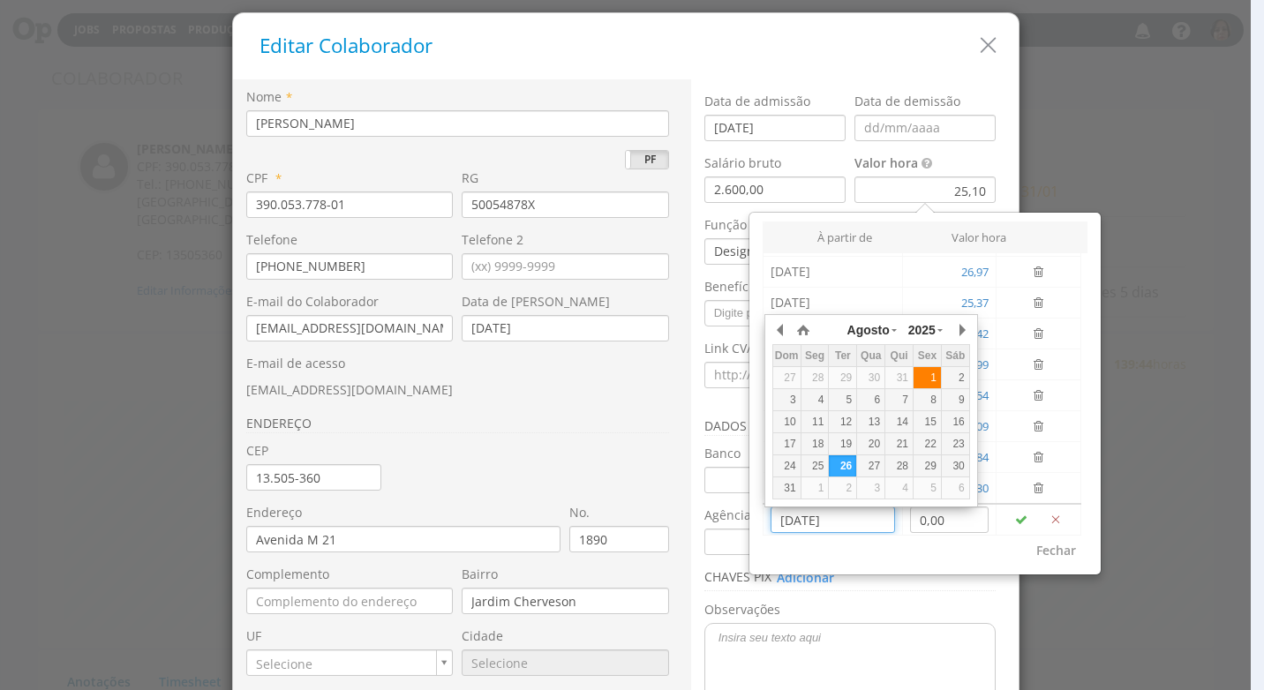
click at [922, 379] on div "1" at bounding box center [926, 378] width 27 height 15
type input "01/08/2025"
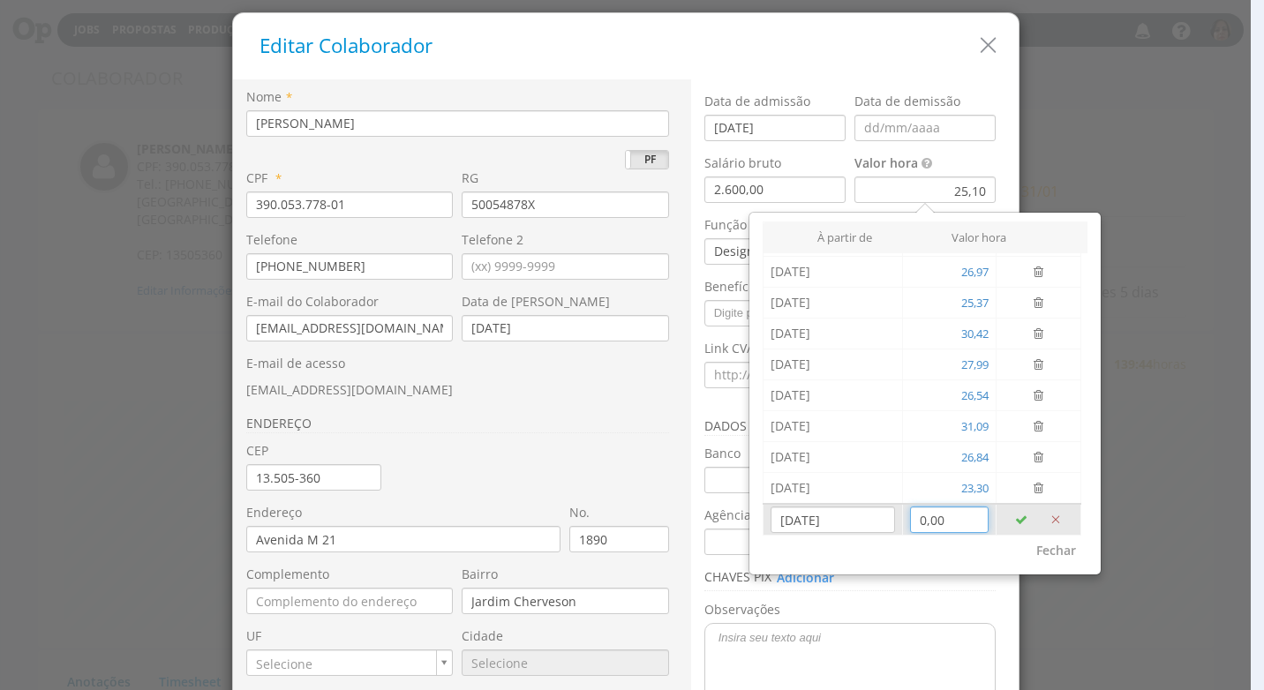
click at [930, 522] on input "0,00" at bounding box center [949, 520] width 79 height 26
type input "26,91"
click at [1015, 522] on icon "button" at bounding box center [1021, 520] width 12 height 12
type input "[DATE]"
type input "0,00"
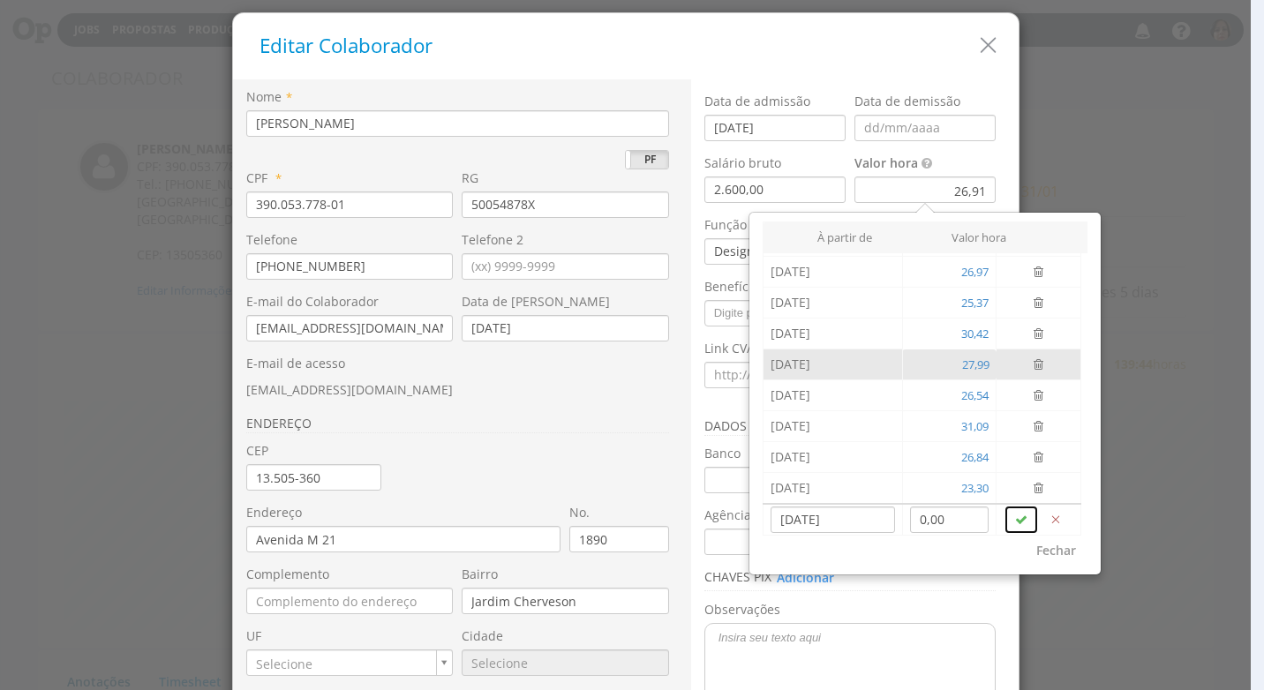
scroll to position [0, 0]
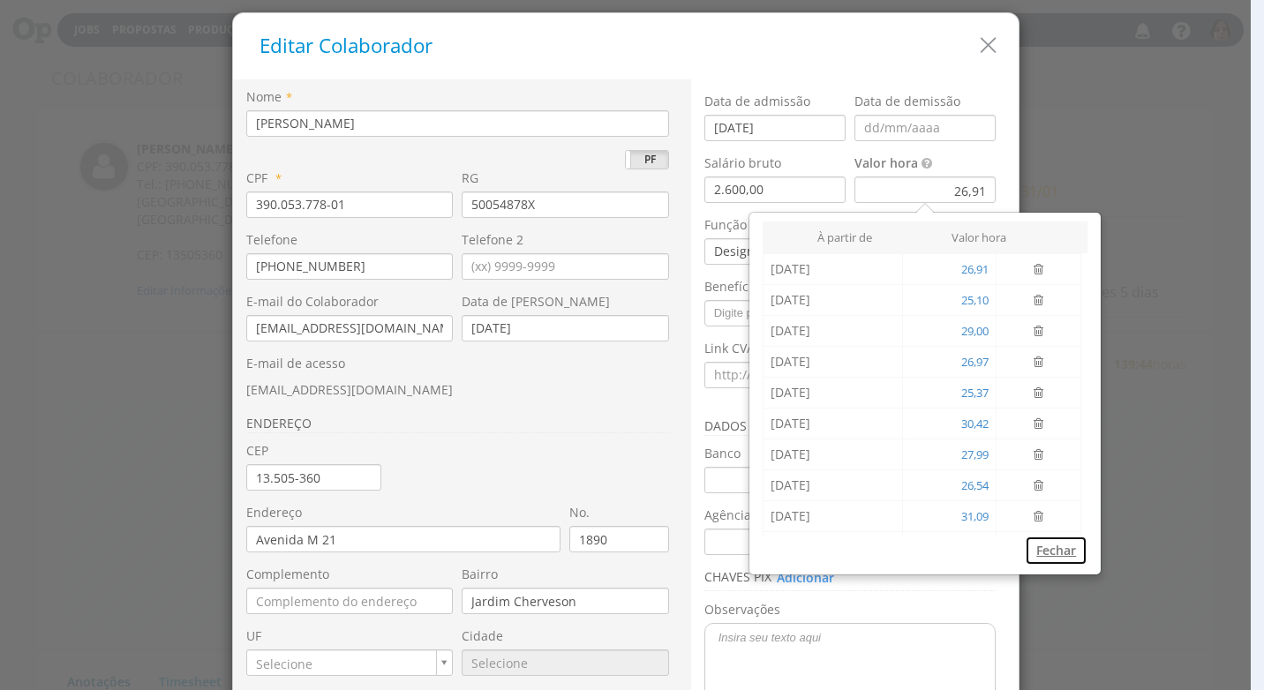
click at [1040, 557] on button "Fechar" at bounding box center [1056, 551] width 63 height 30
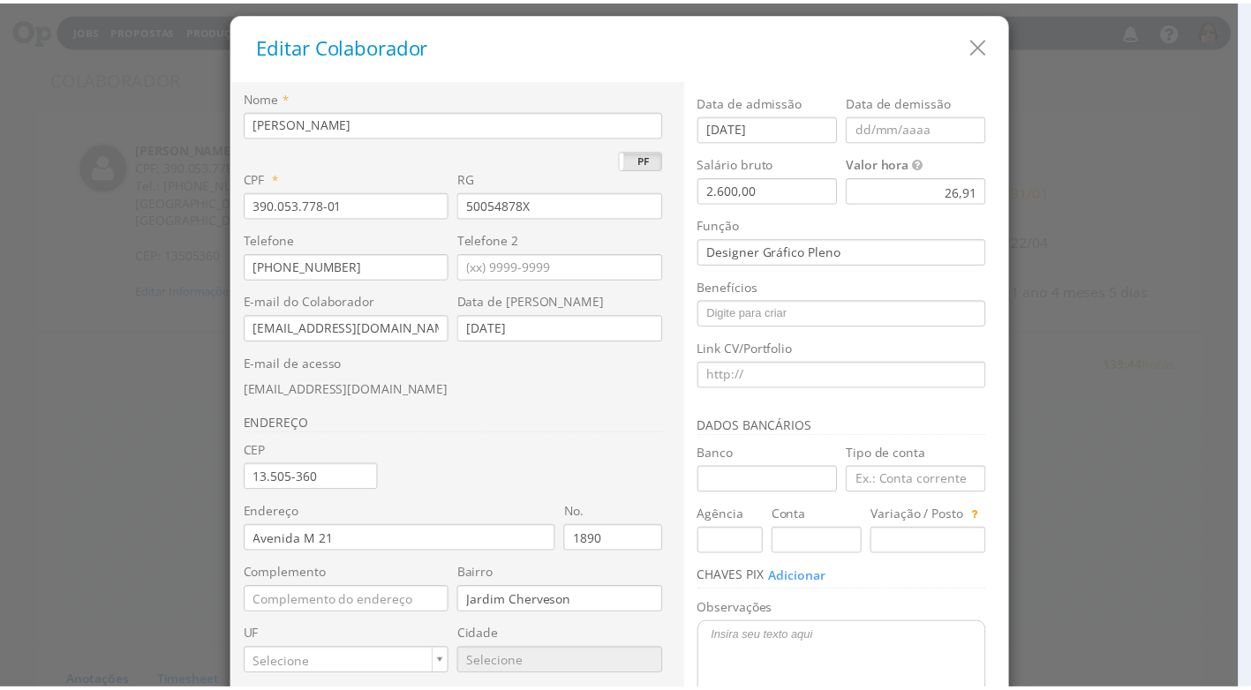
scroll to position [166, 0]
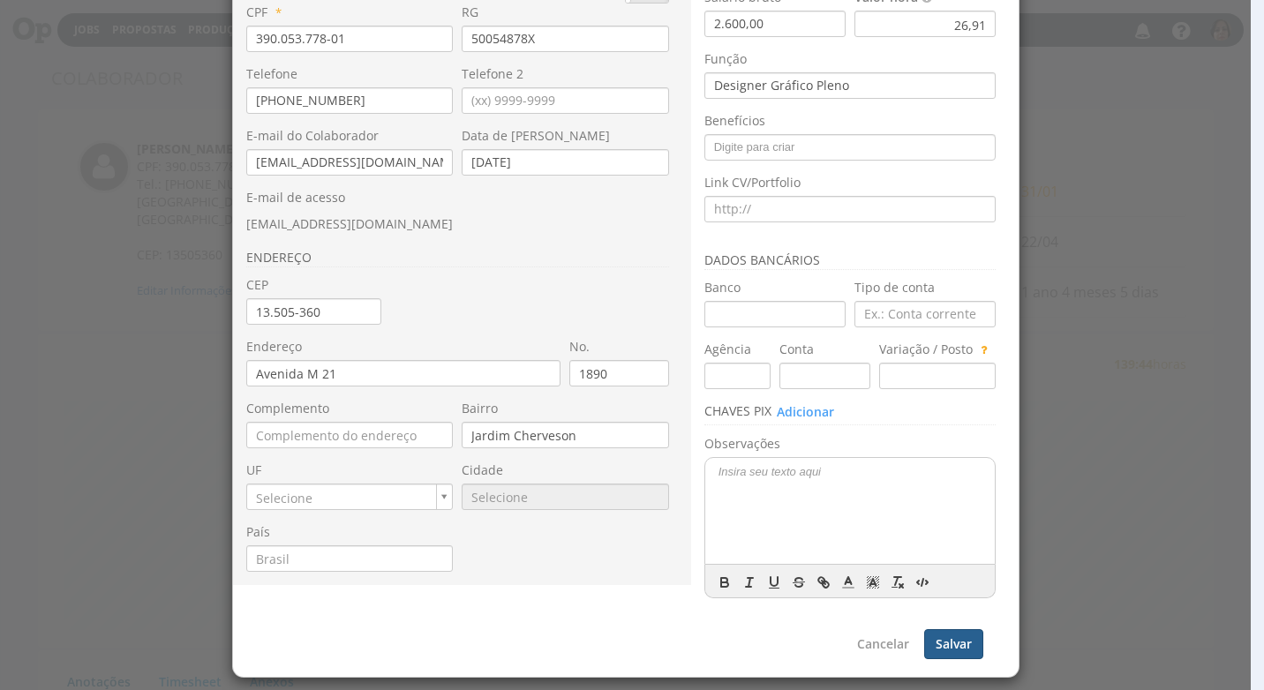
click at [960, 636] on button "Salvar" at bounding box center [953, 644] width 59 height 30
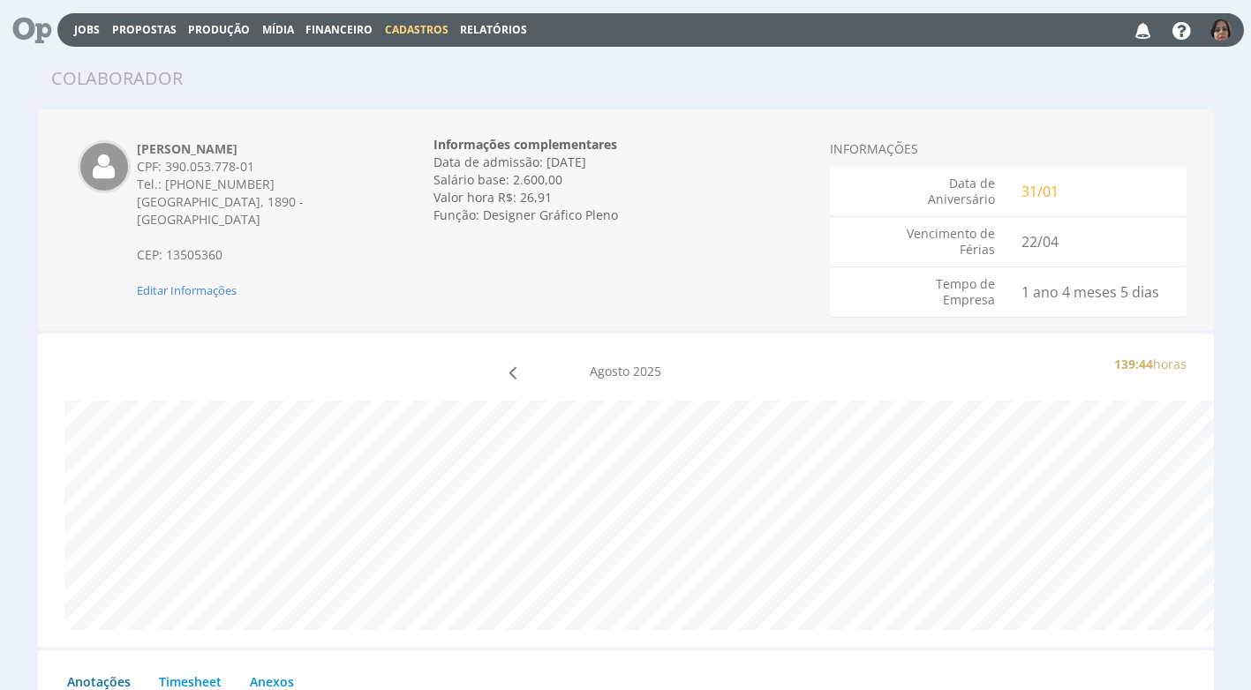
click at [401, 27] on span "Cadastros" at bounding box center [417, 29] width 64 height 15
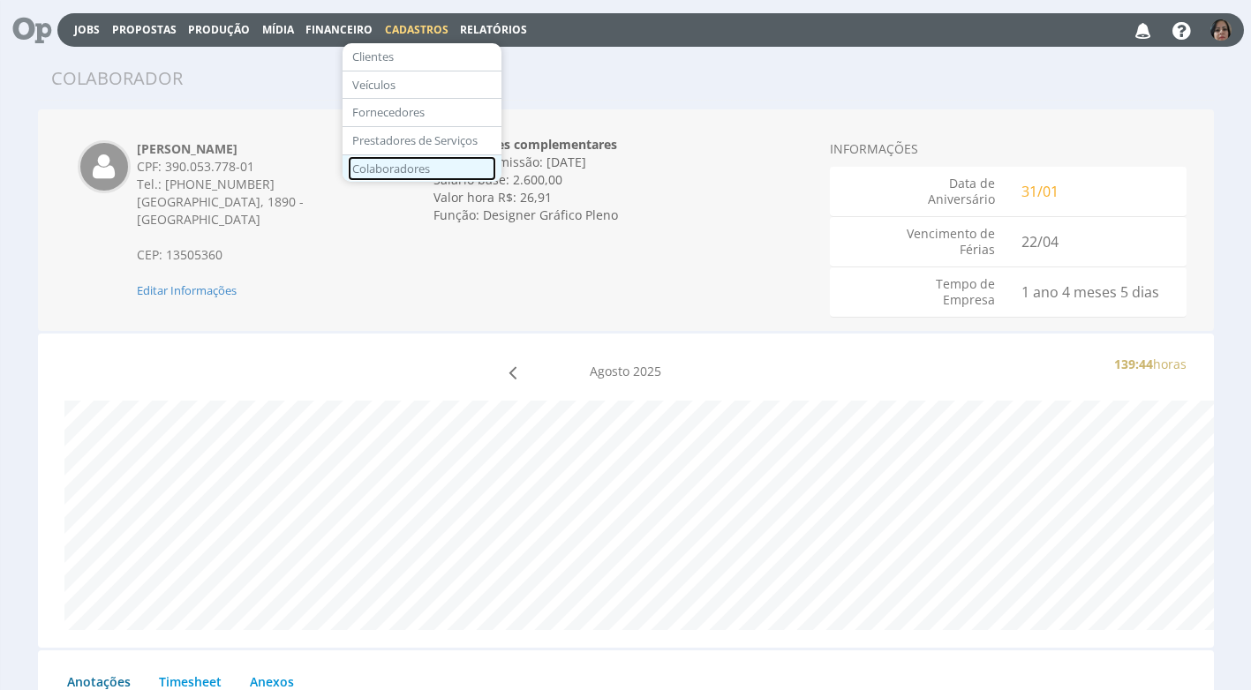
click at [414, 167] on link "Colaboradores" at bounding box center [422, 169] width 148 height 26
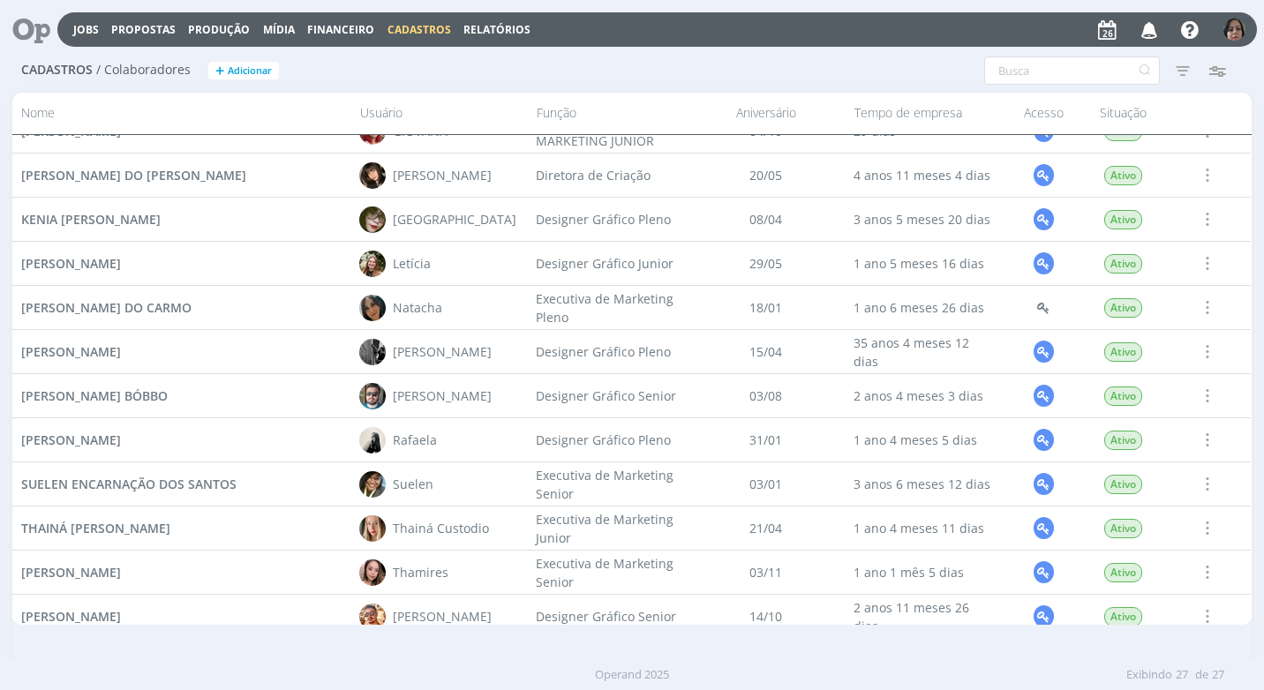
scroll to position [758, 0]
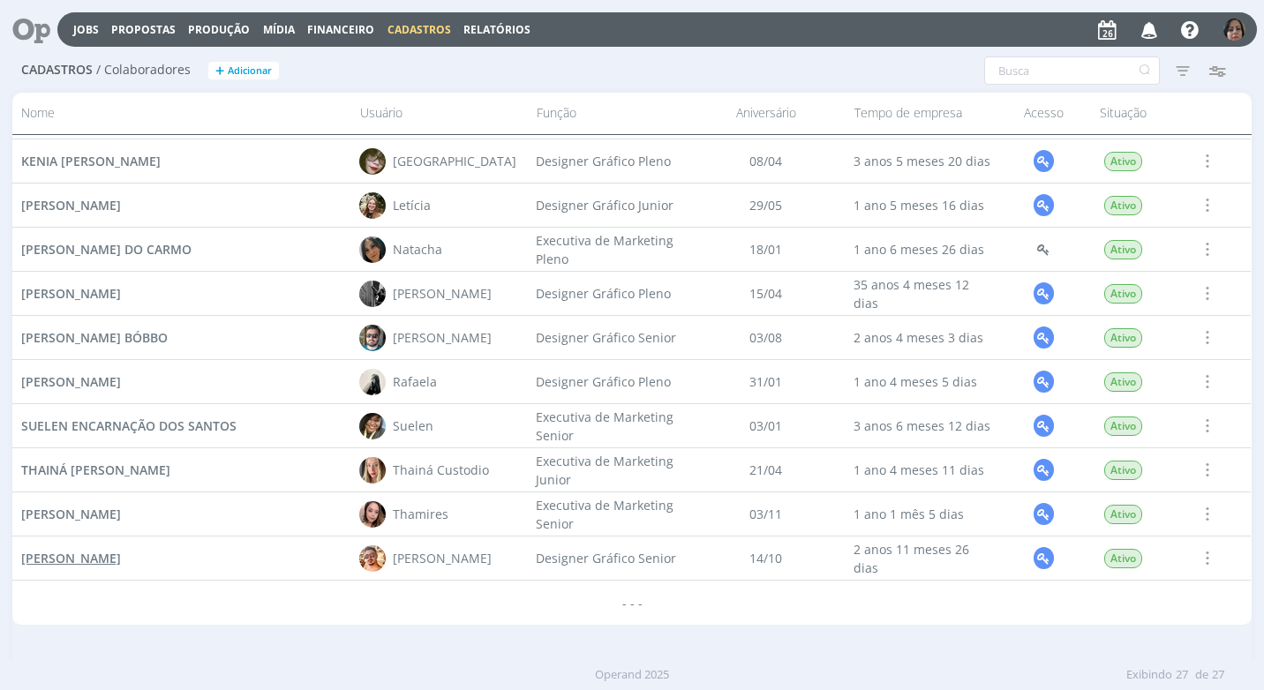
click at [121, 555] on span "[PERSON_NAME]" at bounding box center [71, 558] width 100 height 17
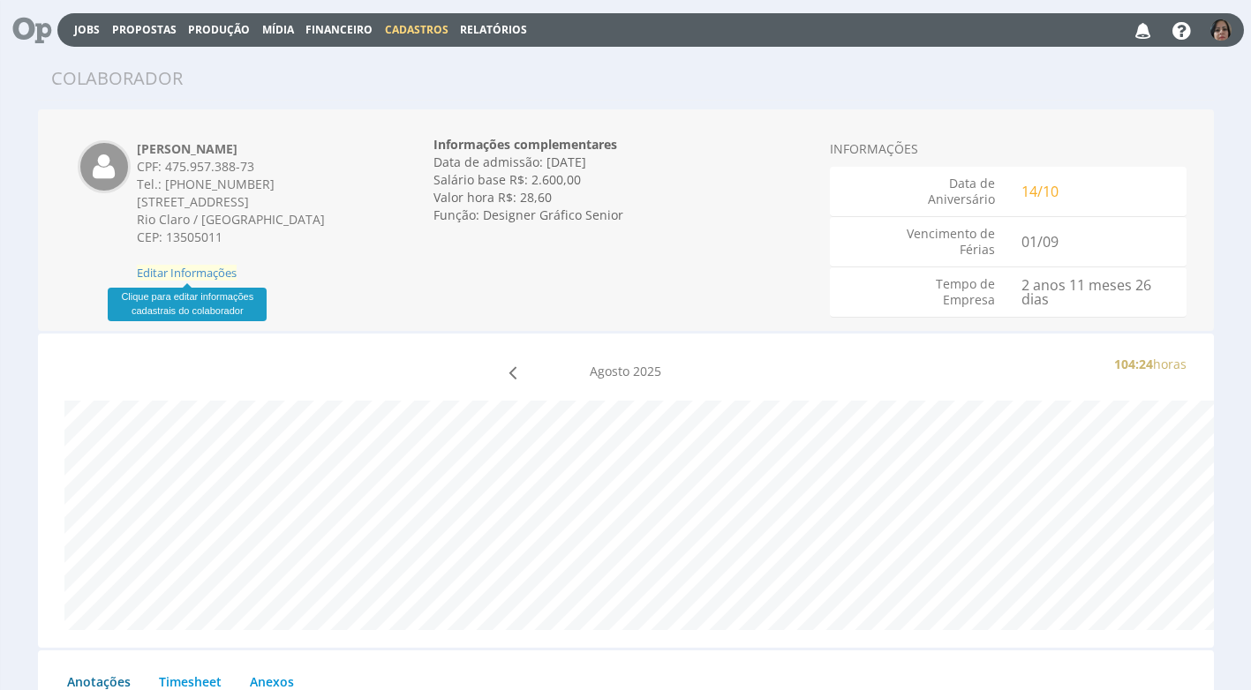
click at [225, 270] on span "Editar Informações" at bounding box center [187, 273] width 100 height 16
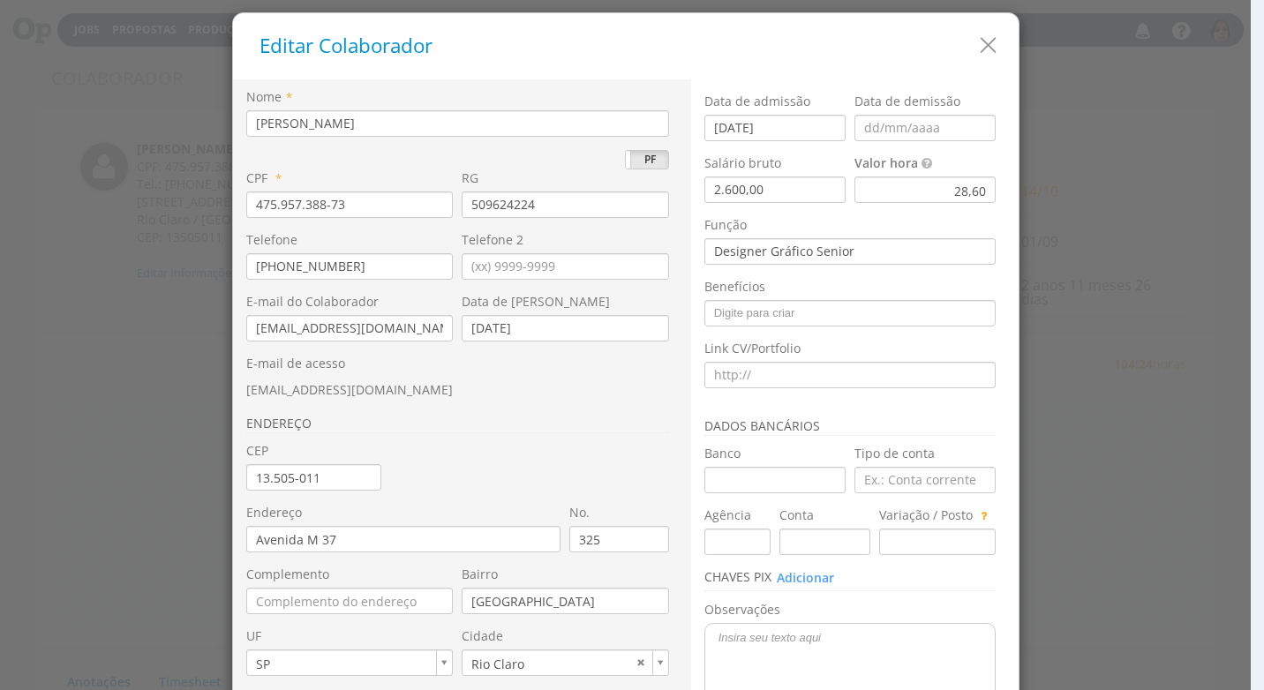
click at [935, 196] on div "28,60" at bounding box center [924, 190] width 141 height 26
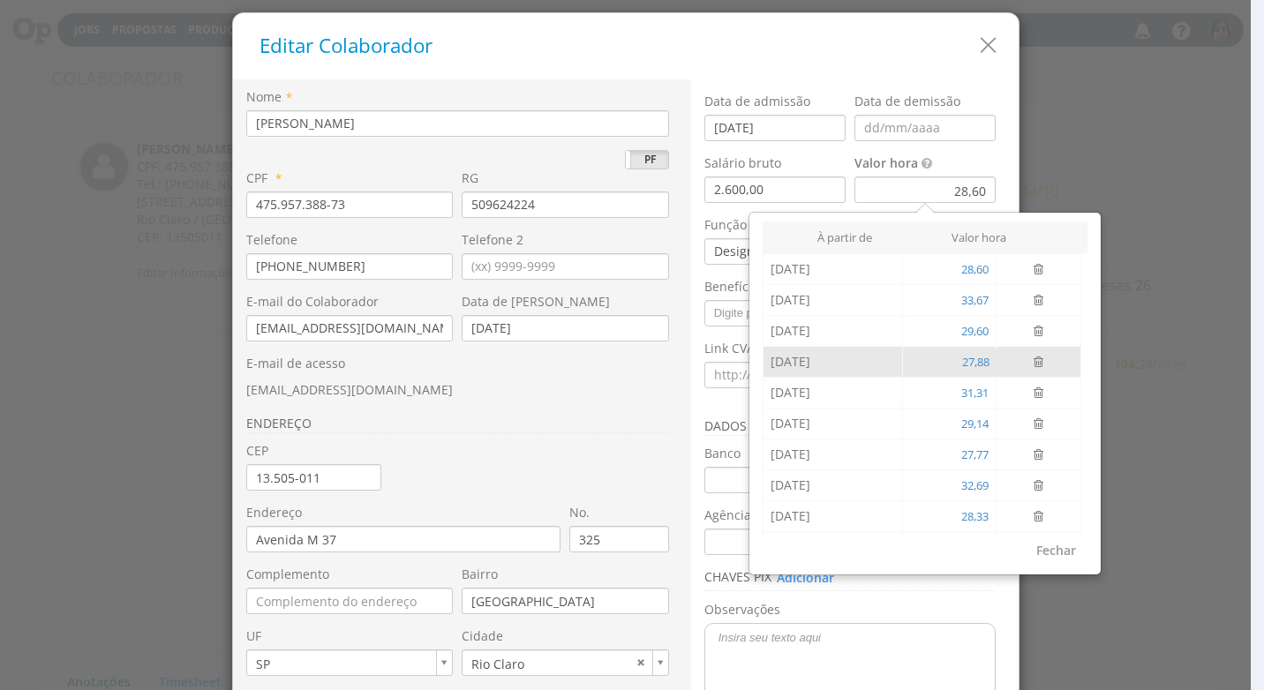
scroll to position [59, 0]
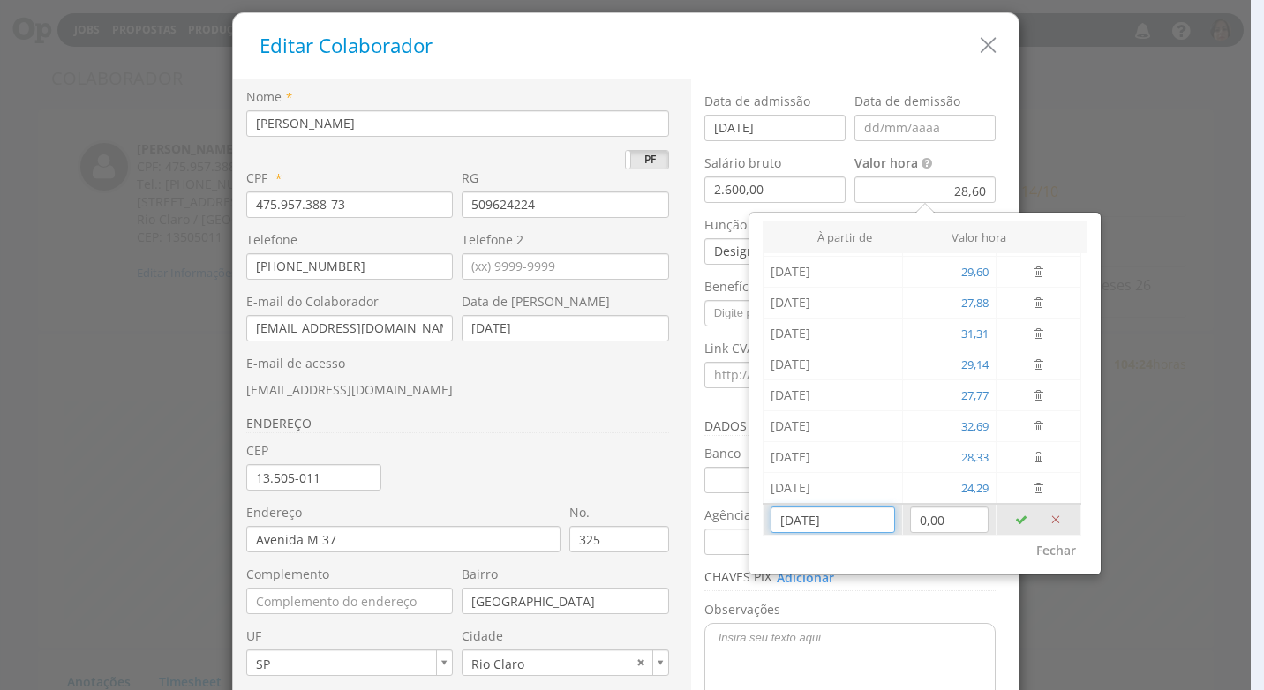
click at [795, 530] on input "[DATE]" at bounding box center [832, 520] width 124 height 26
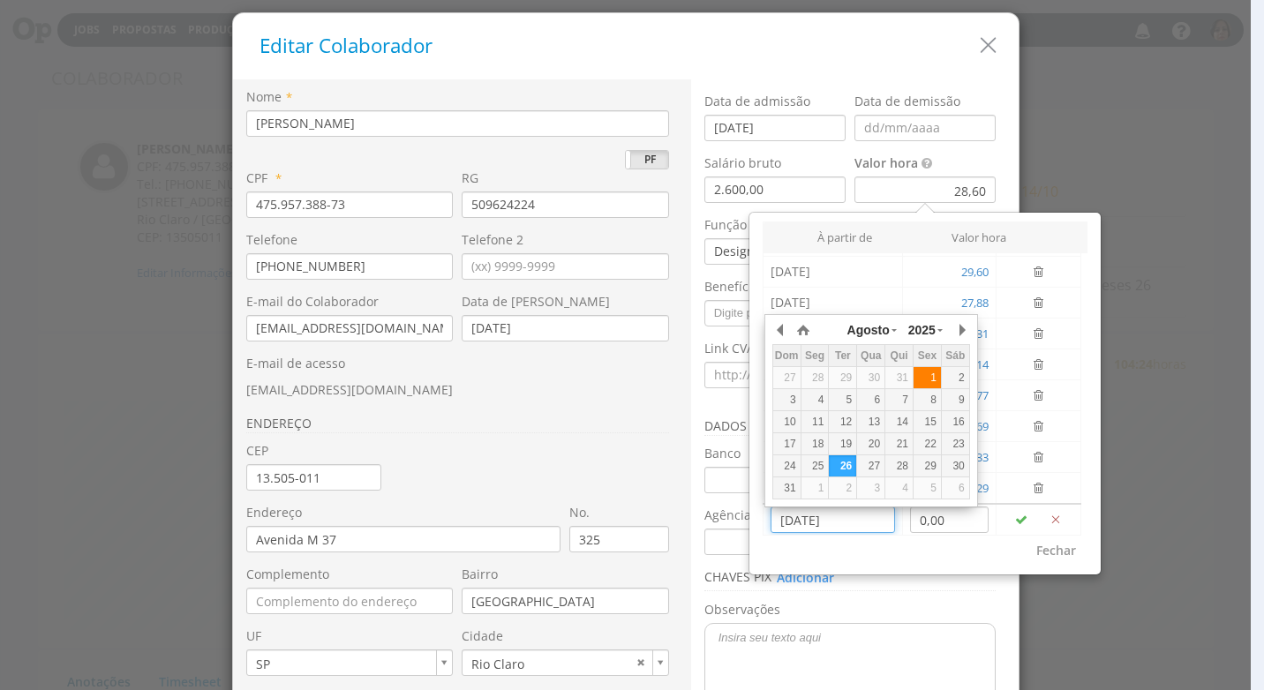
click at [921, 372] on div "1" at bounding box center [926, 378] width 27 height 15
type input "[DATE]"
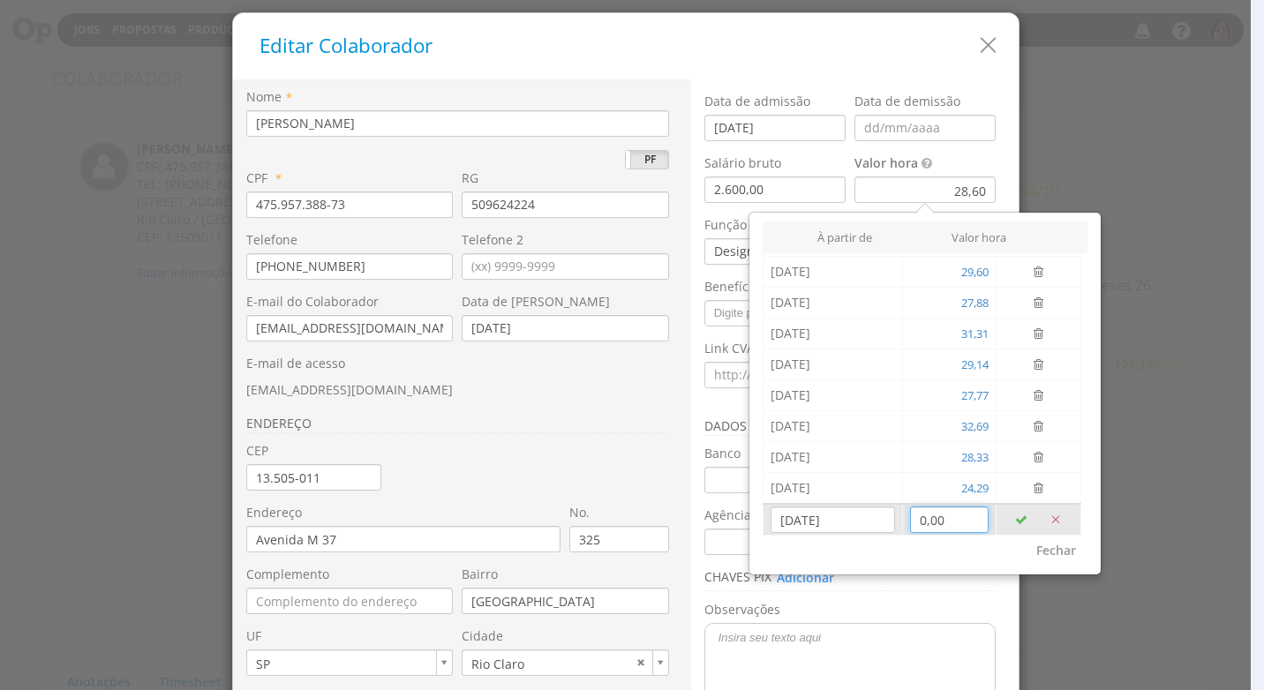
click at [922, 527] on input "0,00" at bounding box center [949, 520] width 79 height 26
click at [948, 524] on input "0,00" at bounding box center [949, 520] width 79 height 26
type input "33,71"
click at [1015, 519] on icon "button" at bounding box center [1021, 520] width 12 height 12
type input "26/08/2025"
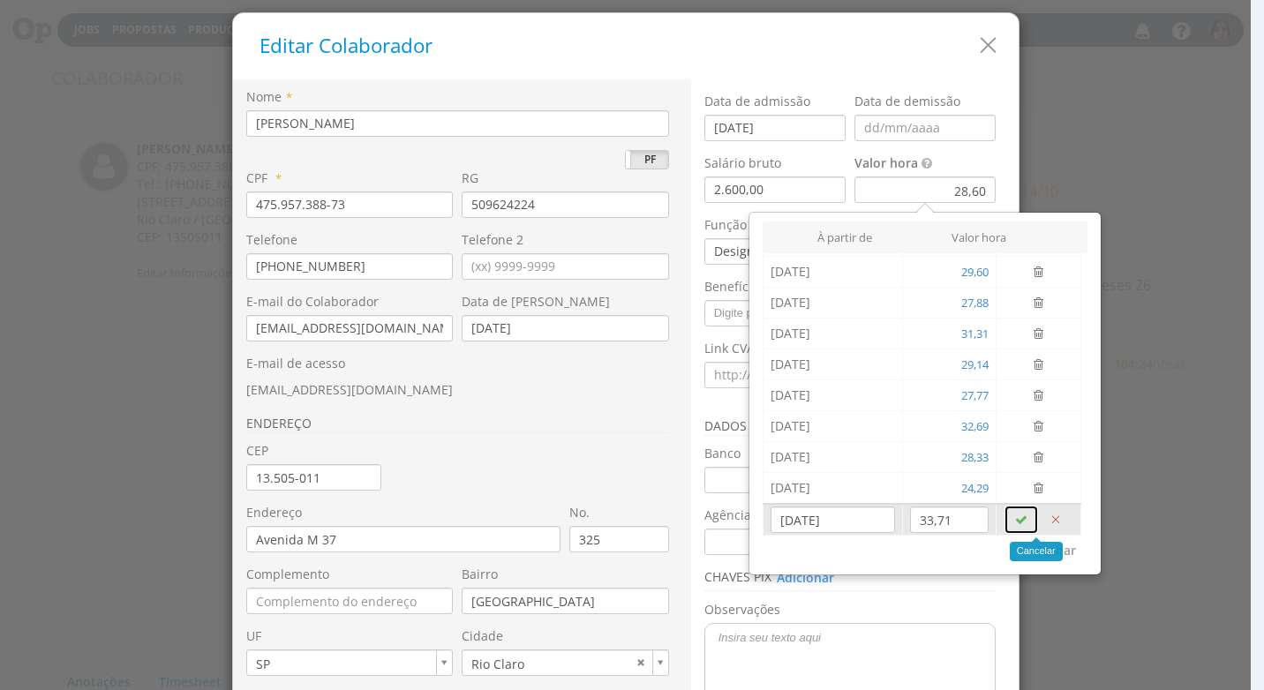
type input "0,00"
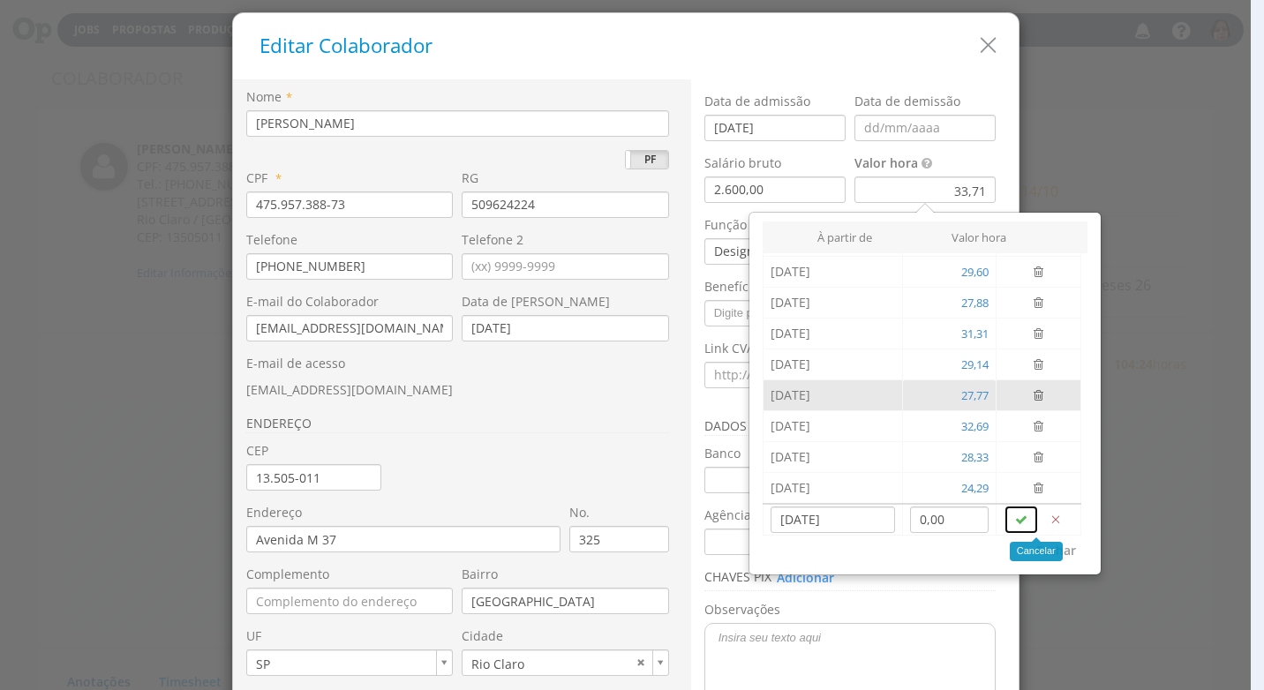
scroll to position [0, 0]
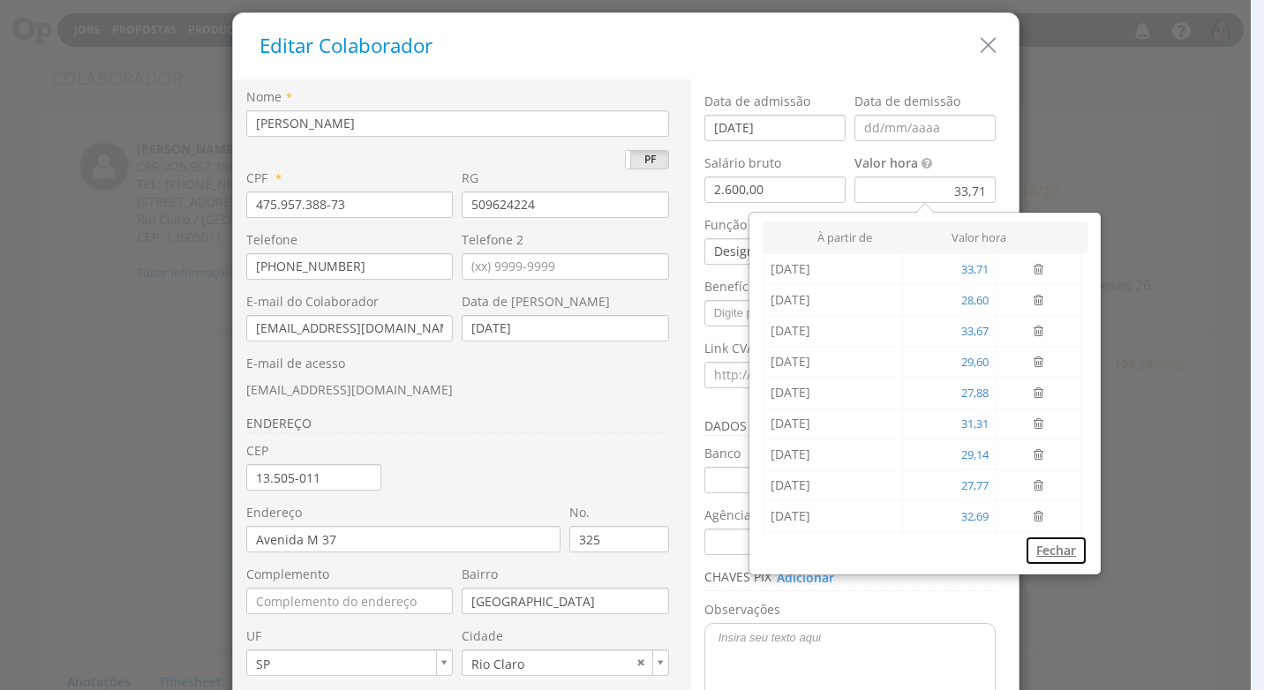
click at [1045, 550] on button "Fechar" at bounding box center [1056, 551] width 63 height 30
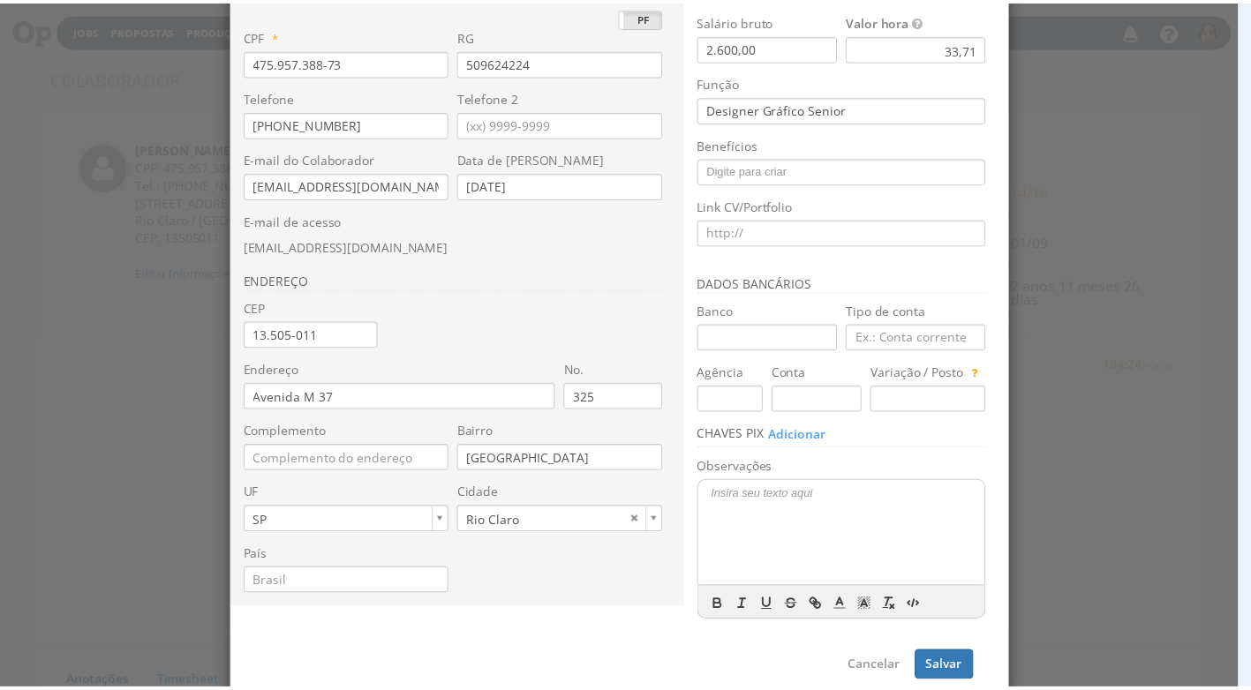
scroll to position [152, 0]
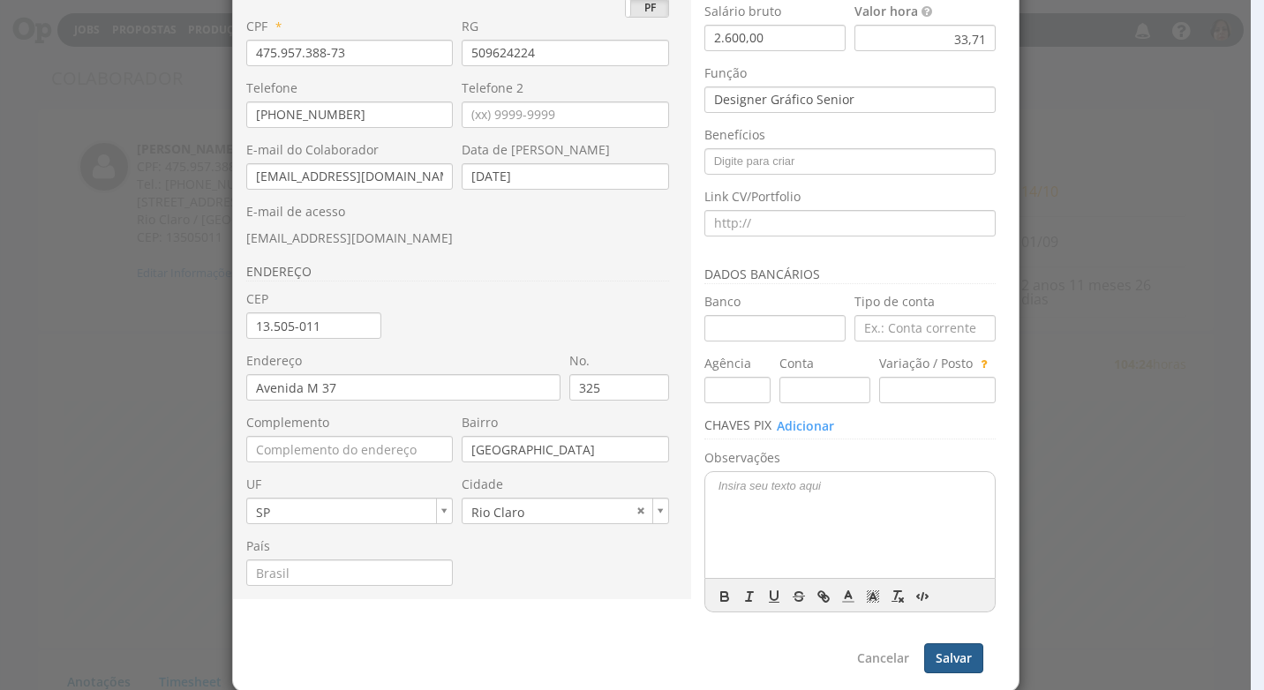
click at [948, 651] on button "Salvar" at bounding box center [953, 658] width 59 height 30
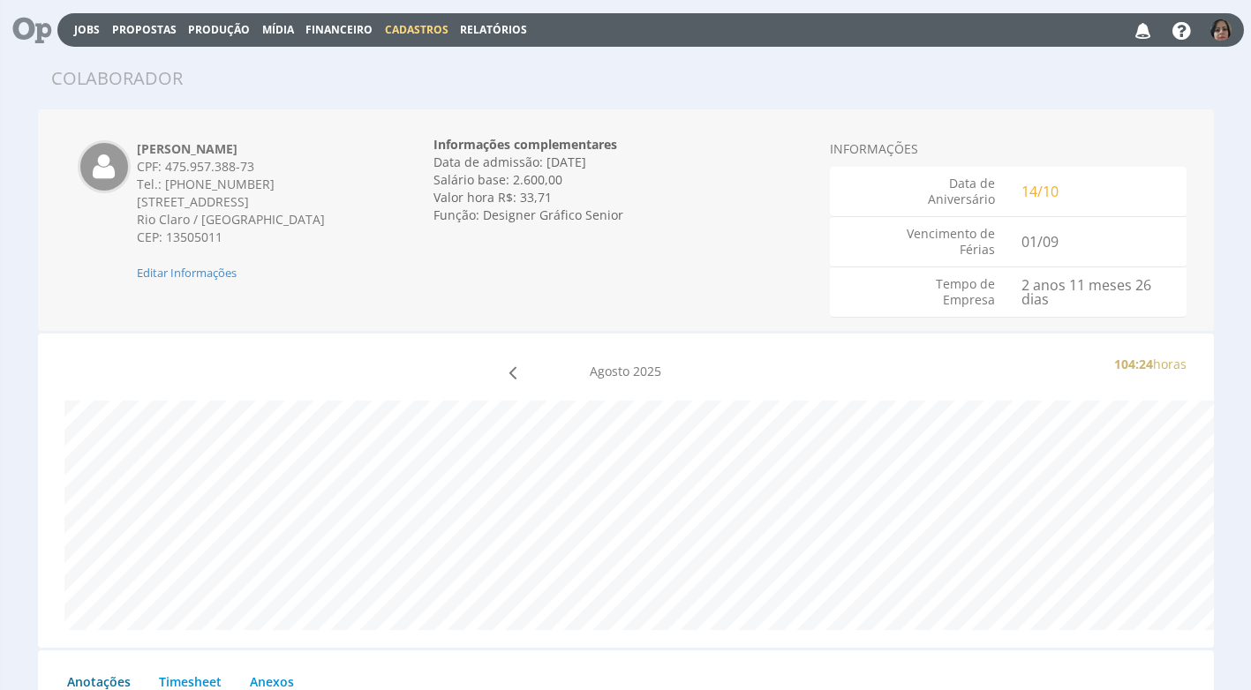
click at [437, 24] on span "Cadastros" at bounding box center [417, 29] width 64 height 15
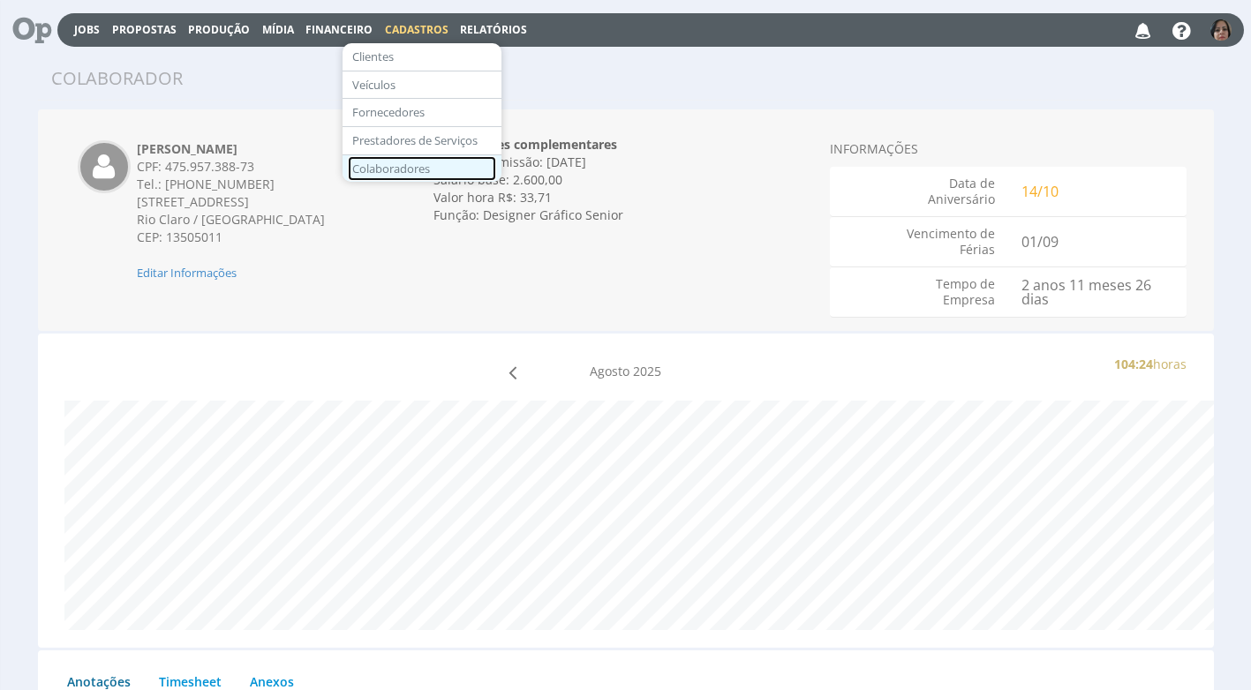
click at [409, 164] on link "Colaboradores" at bounding box center [422, 169] width 148 height 26
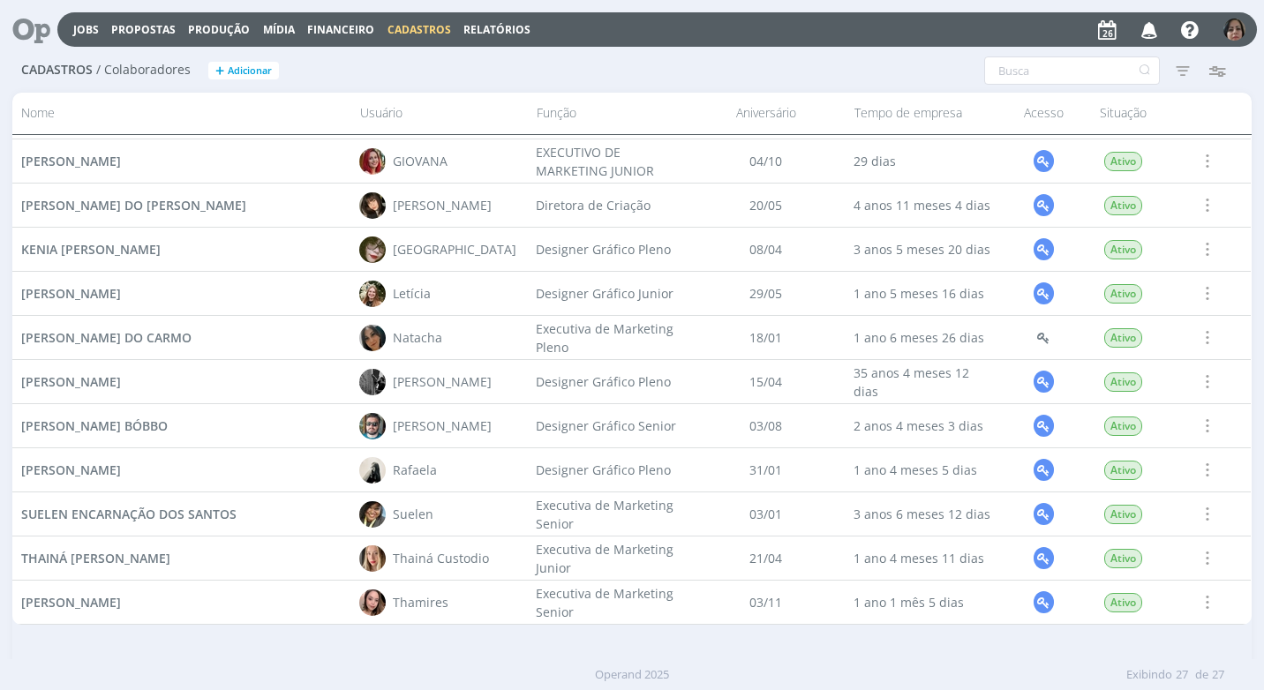
scroll to position [758, 0]
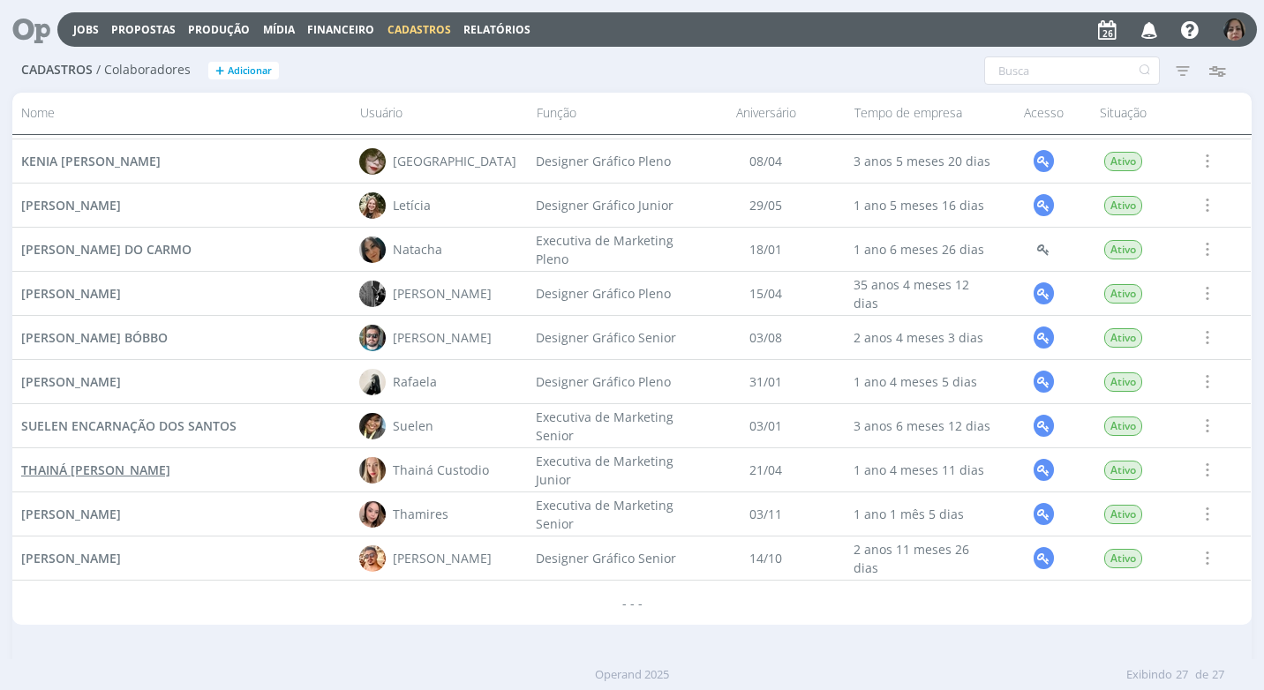
click at [136, 473] on span "THAINÁ [PERSON_NAME]" at bounding box center [95, 470] width 149 height 17
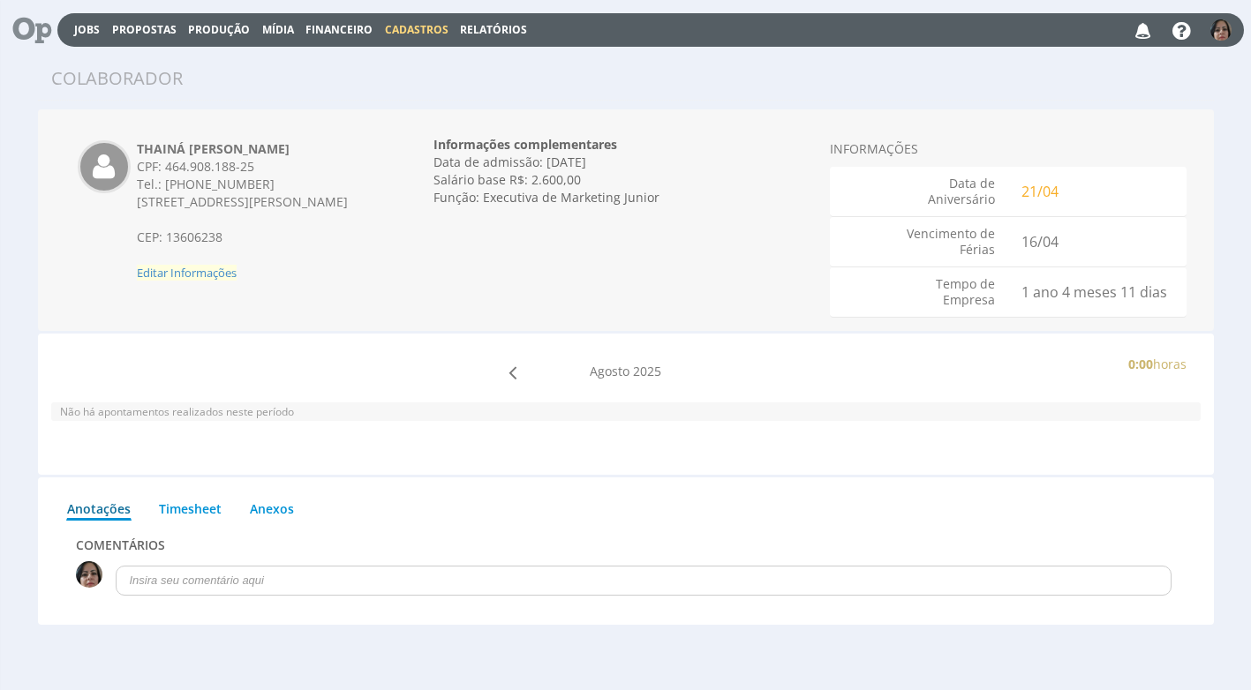
click at [194, 281] on span "Editar Informações" at bounding box center [187, 273] width 100 height 16
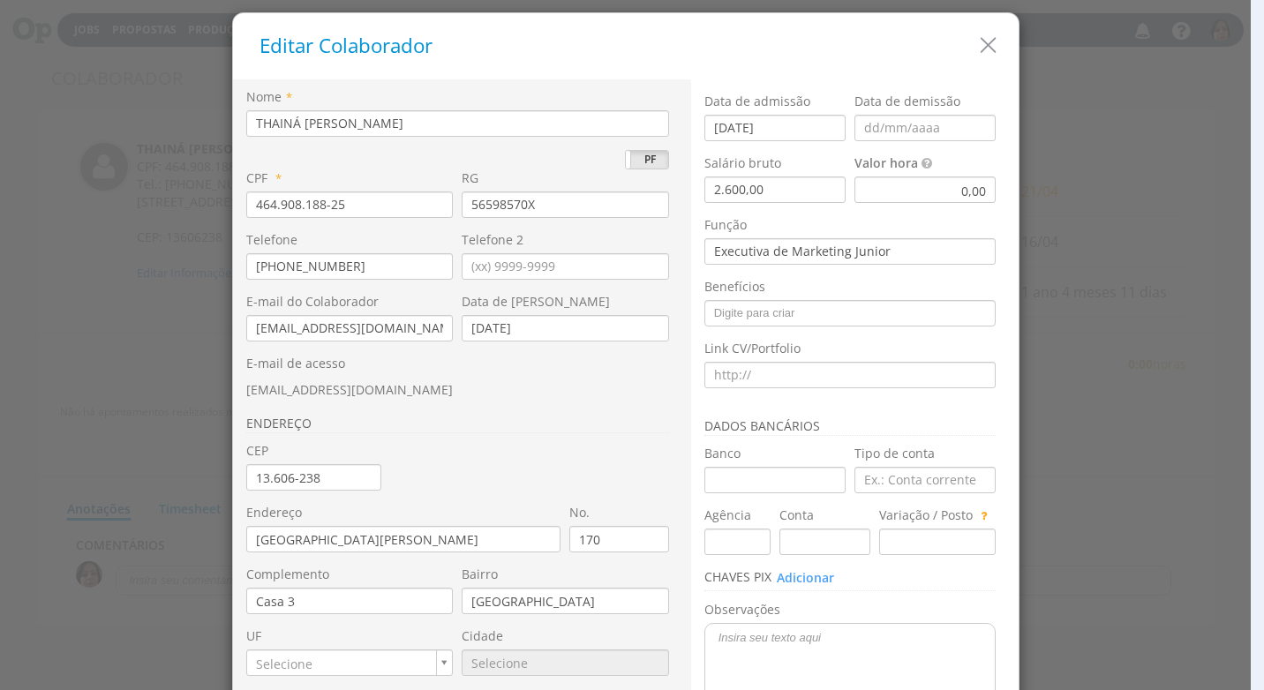
click at [918, 197] on div "0,00" at bounding box center [924, 190] width 141 height 26
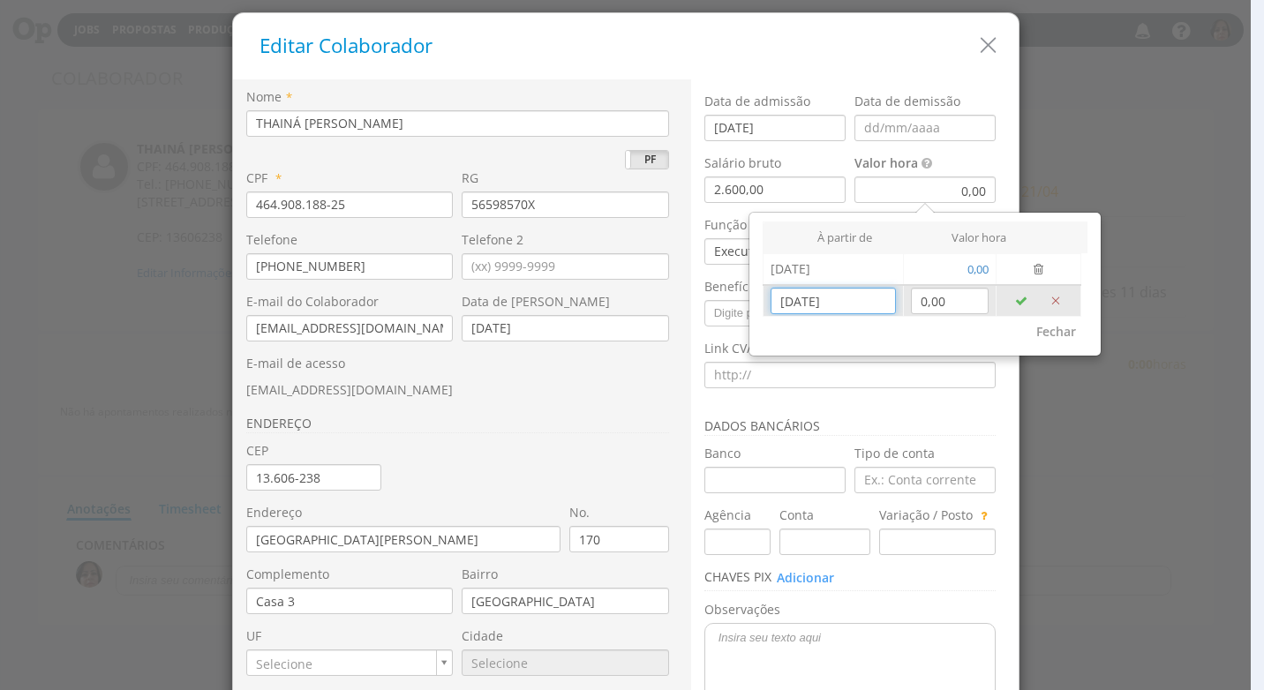
click at [814, 308] on input "[DATE]" at bounding box center [832, 301] width 124 height 26
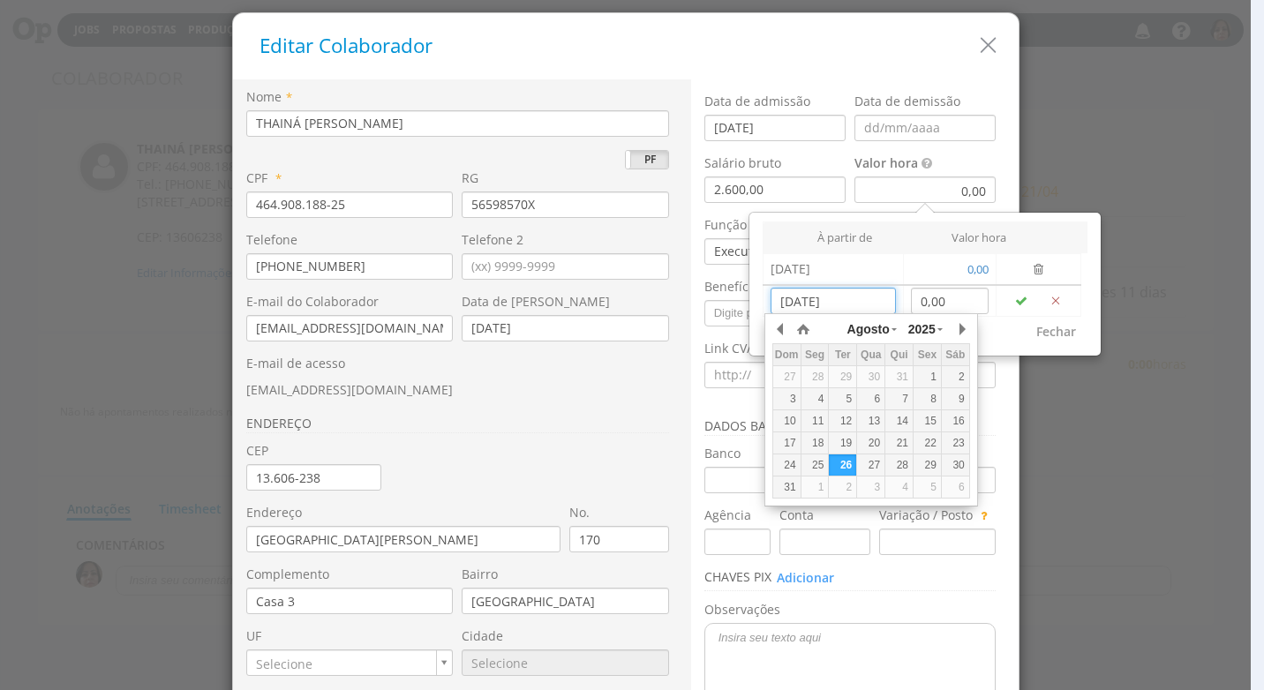
click at [933, 380] on div "1" at bounding box center [926, 377] width 27 height 15
type input "[DATE]"
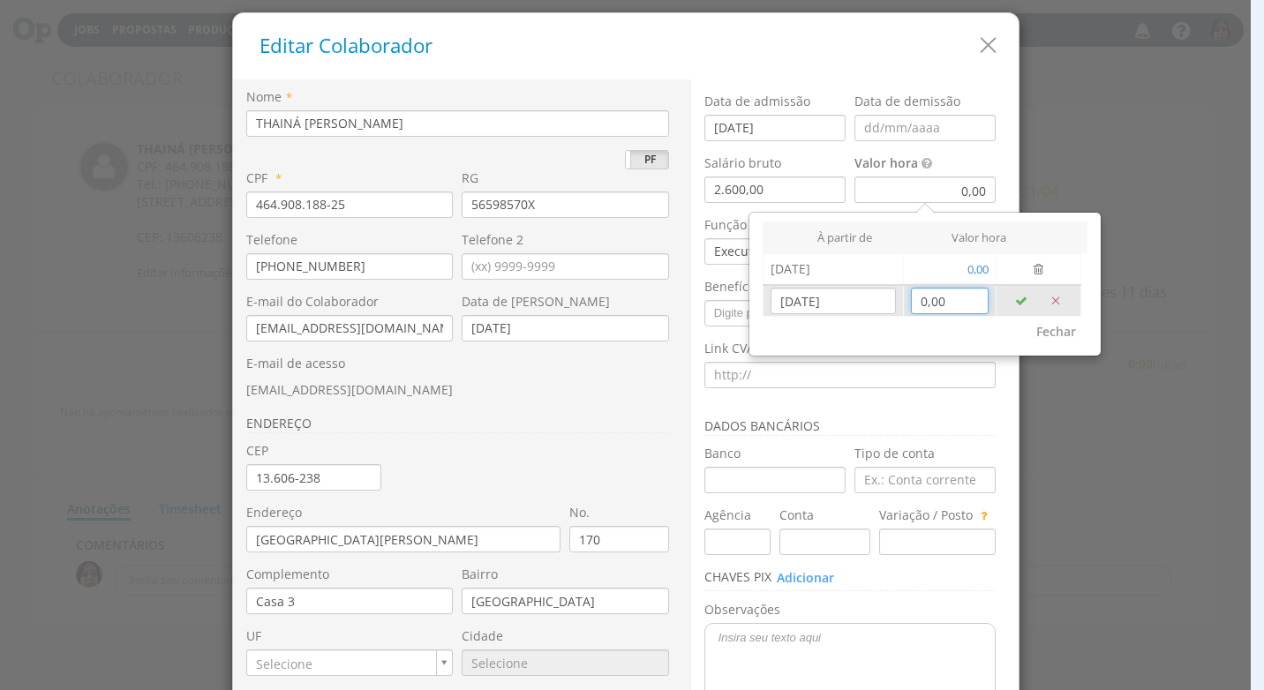
click at [949, 308] on input "0,00" at bounding box center [950, 301] width 79 height 26
type input "27,14"
click at [1016, 297] on icon "button" at bounding box center [1021, 301] width 12 height 12
type input "[DATE]"
type input "0,00"
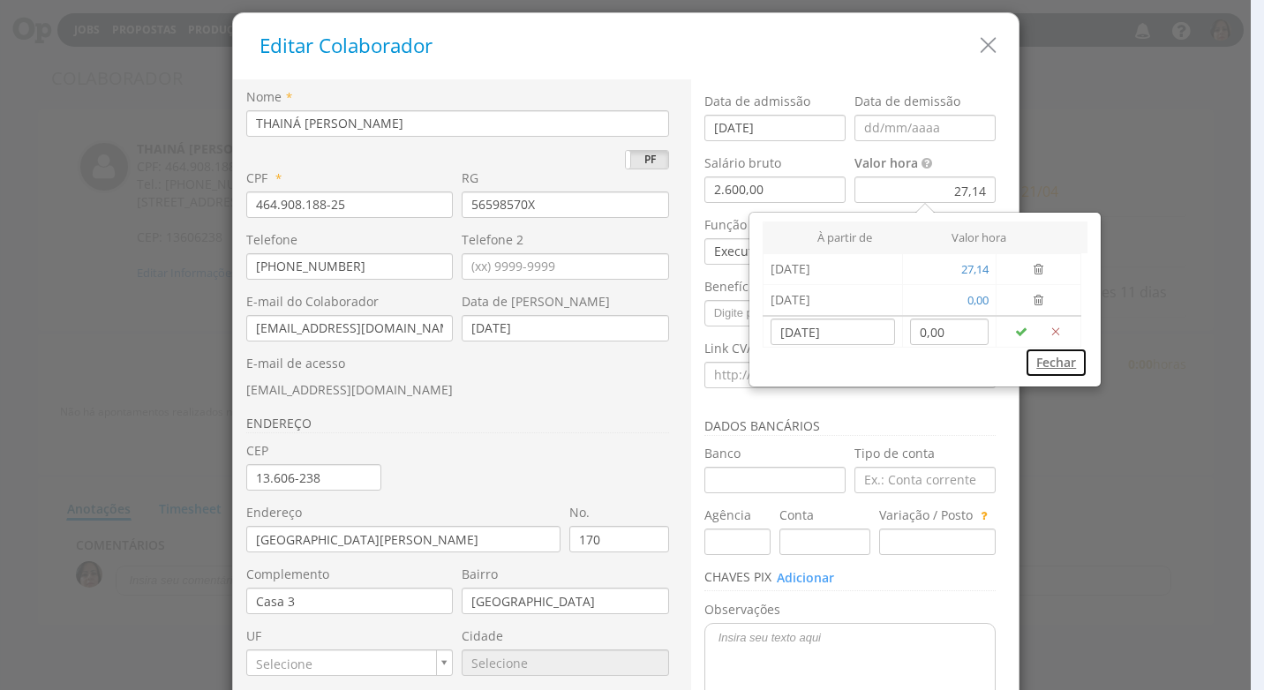
click at [1051, 361] on button "Fechar" at bounding box center [1056, 363] width 63 height 30
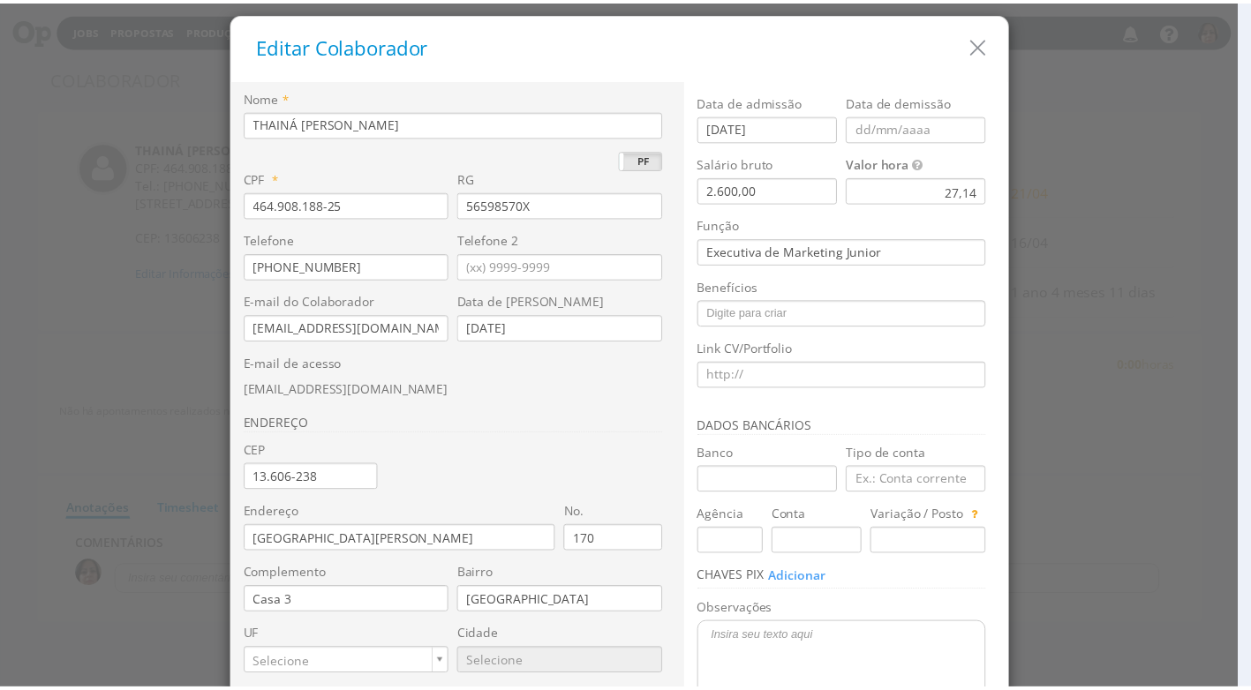
scroll to position [166, 0]
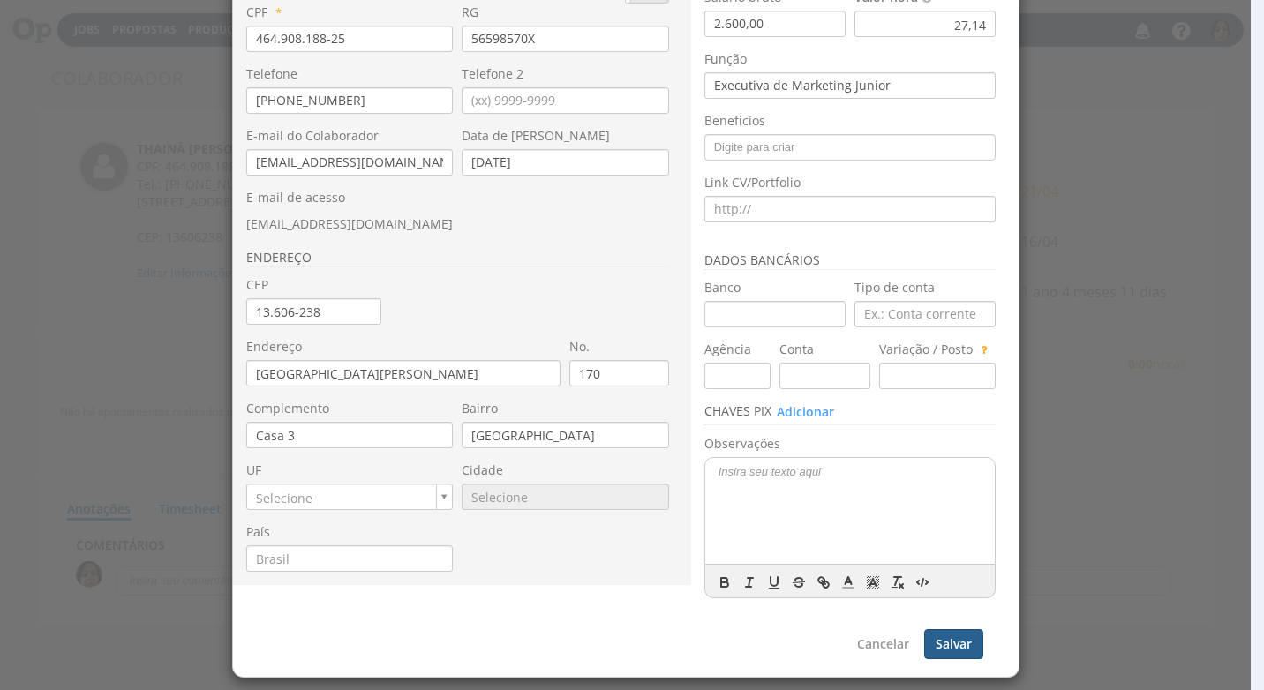
click at [940, 638] on button "Salvar" at bounding box center [953, 644] width 59 height 30
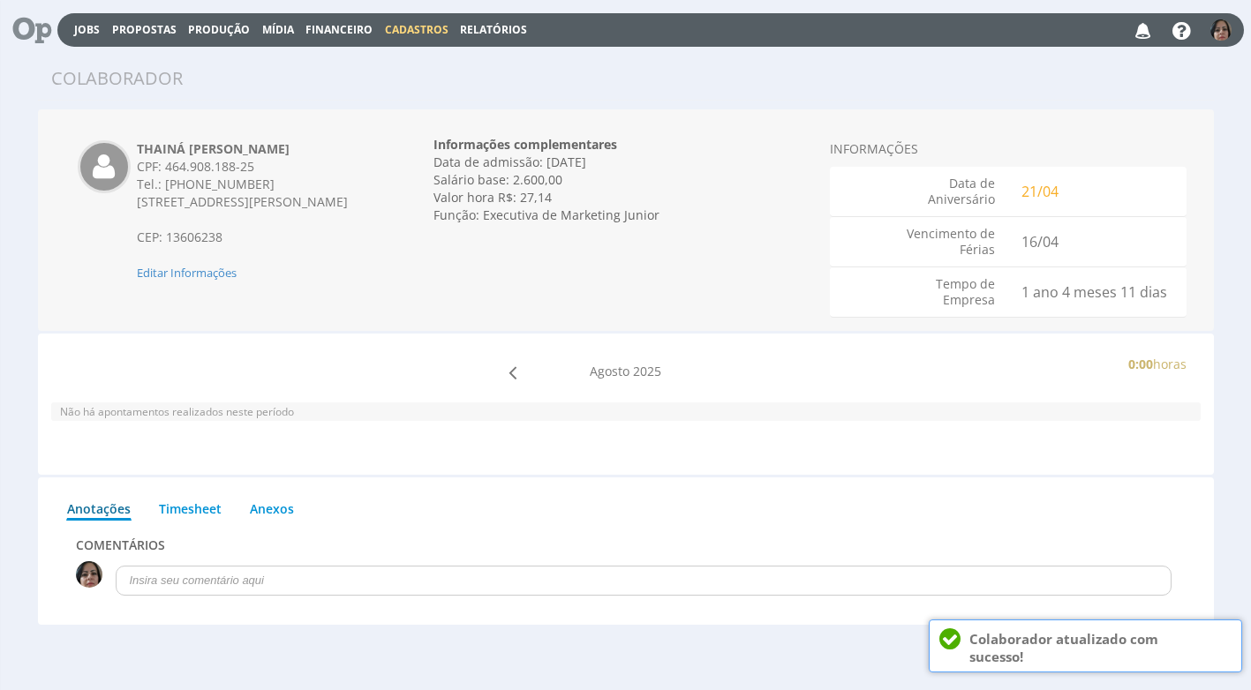
click at [423, 28] on span "Cadastros" at bounding box center [417, 29] width 64 height 15
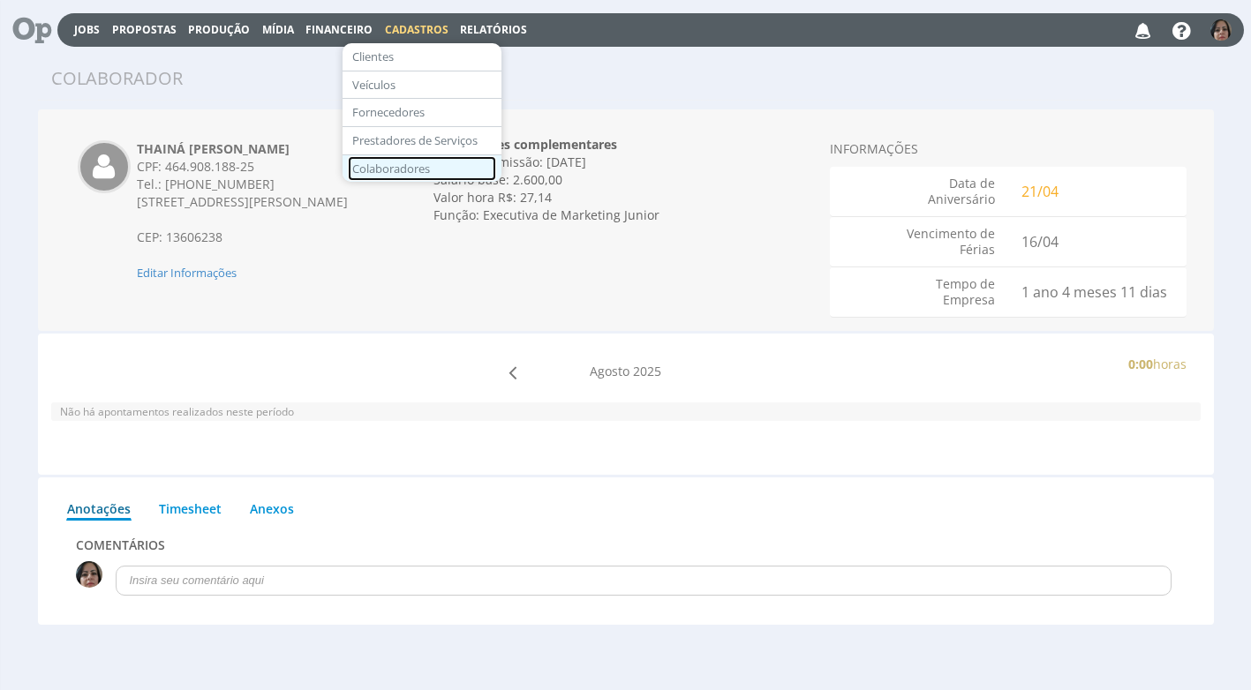
click at [392, 173] on link "Colaboradores" at bounding box center [422, 169] width 148 height 26
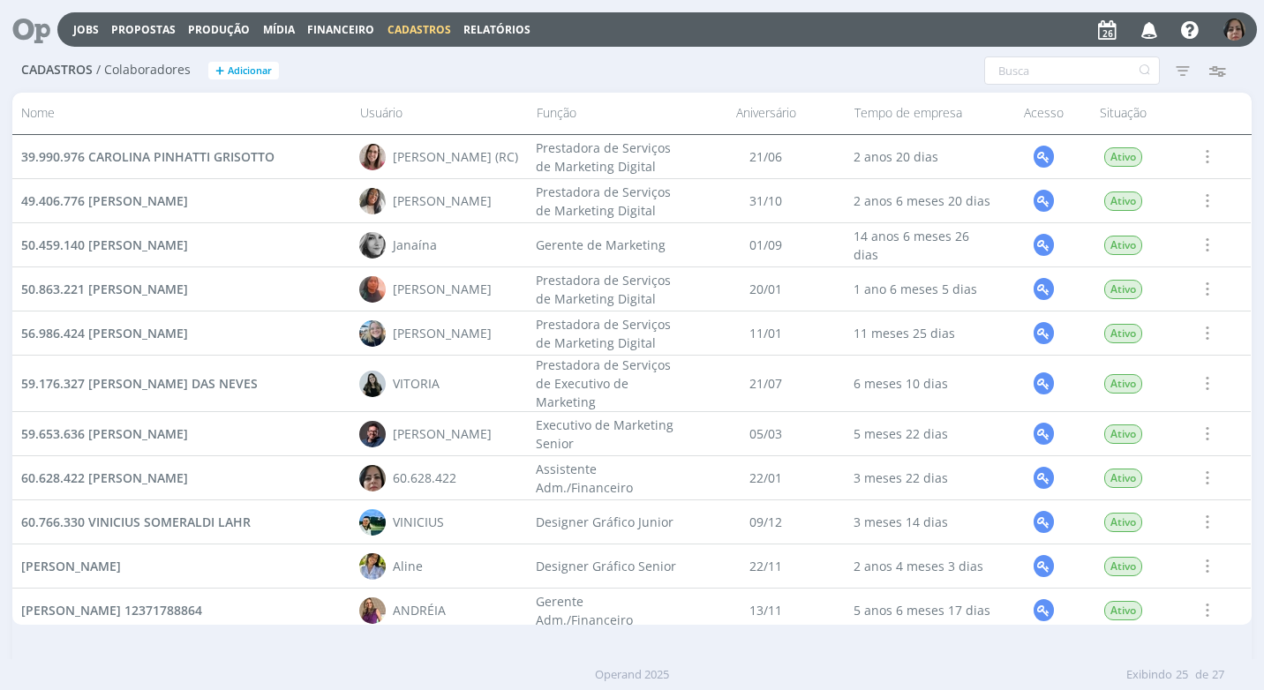
scroll to position [265, 0]
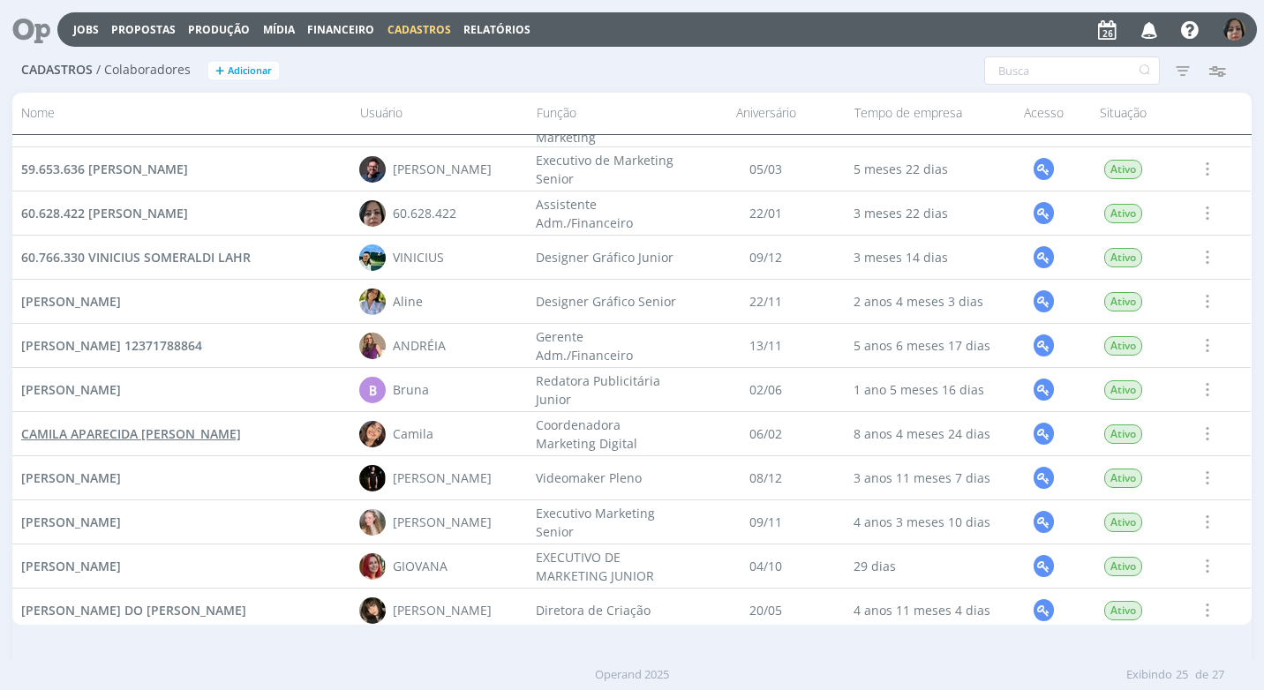
click at [209, 432] on span "CAMILA APARECIDA [PERSON_NAME]" at bounding box center [131, 433] width 220 height 17
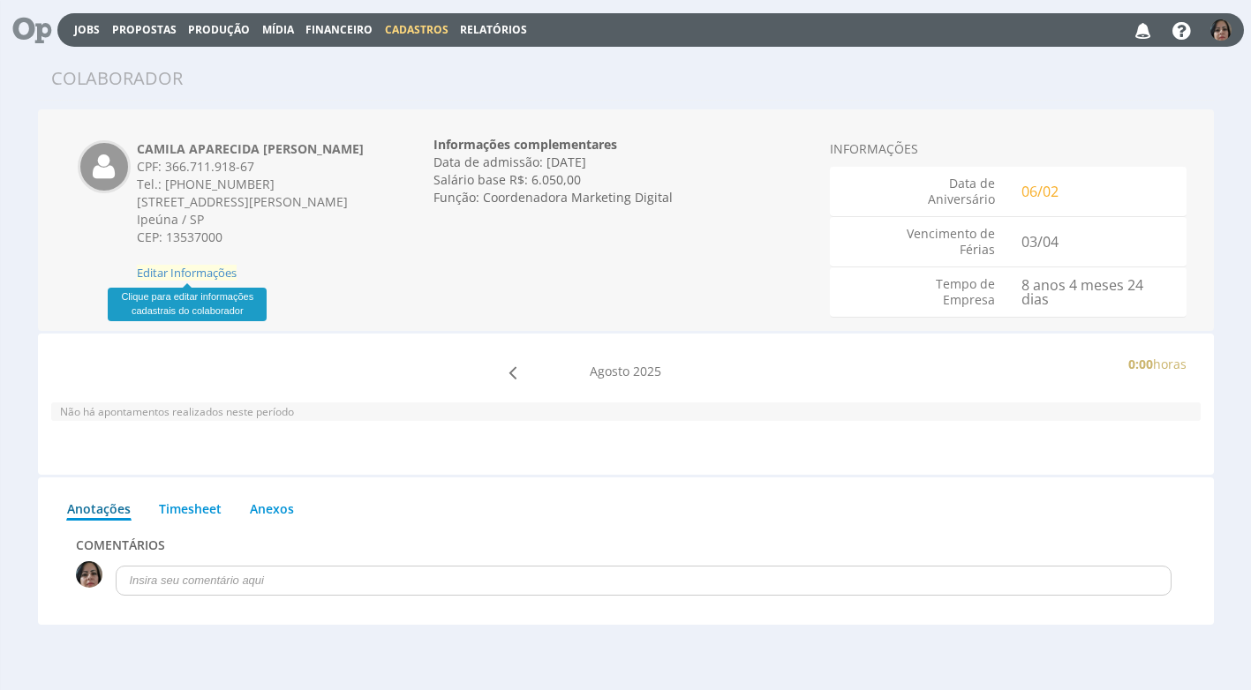
click at [218, 270] on span "Editar Informações" at bounding box center [187, 273] width 100 height 16
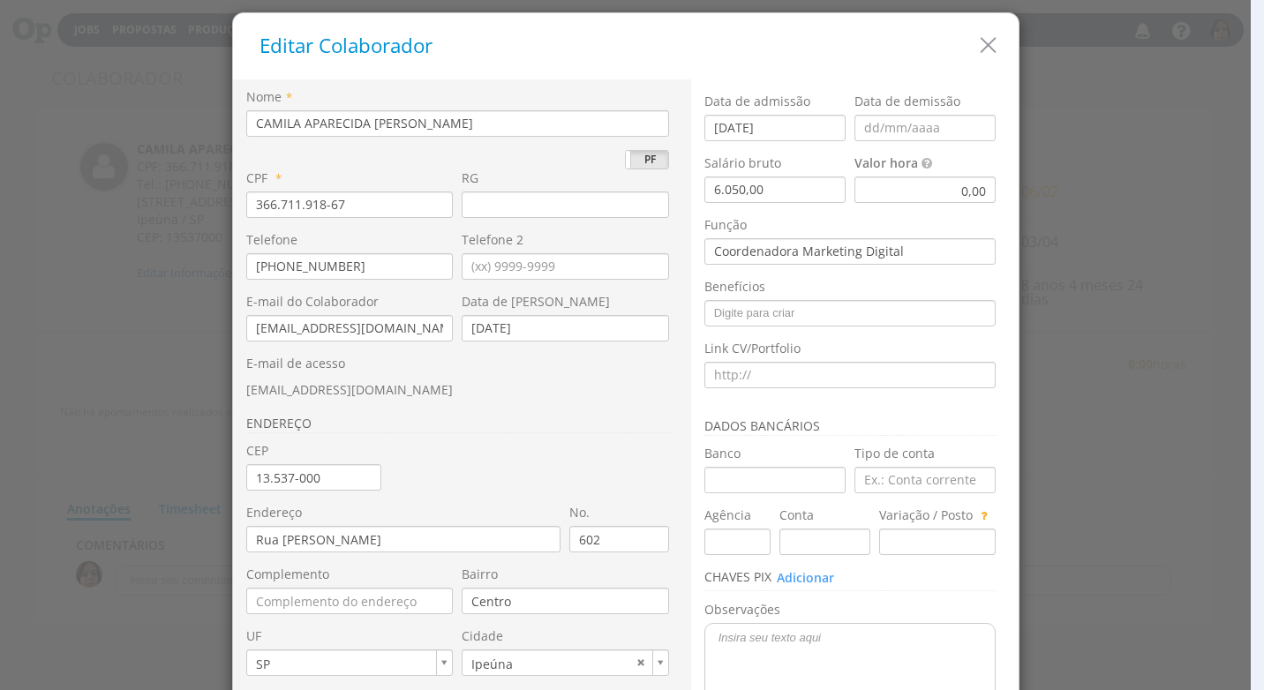
click at [942, 191] on div "0,00" at bounding box center [924, 190] width 141 height 26
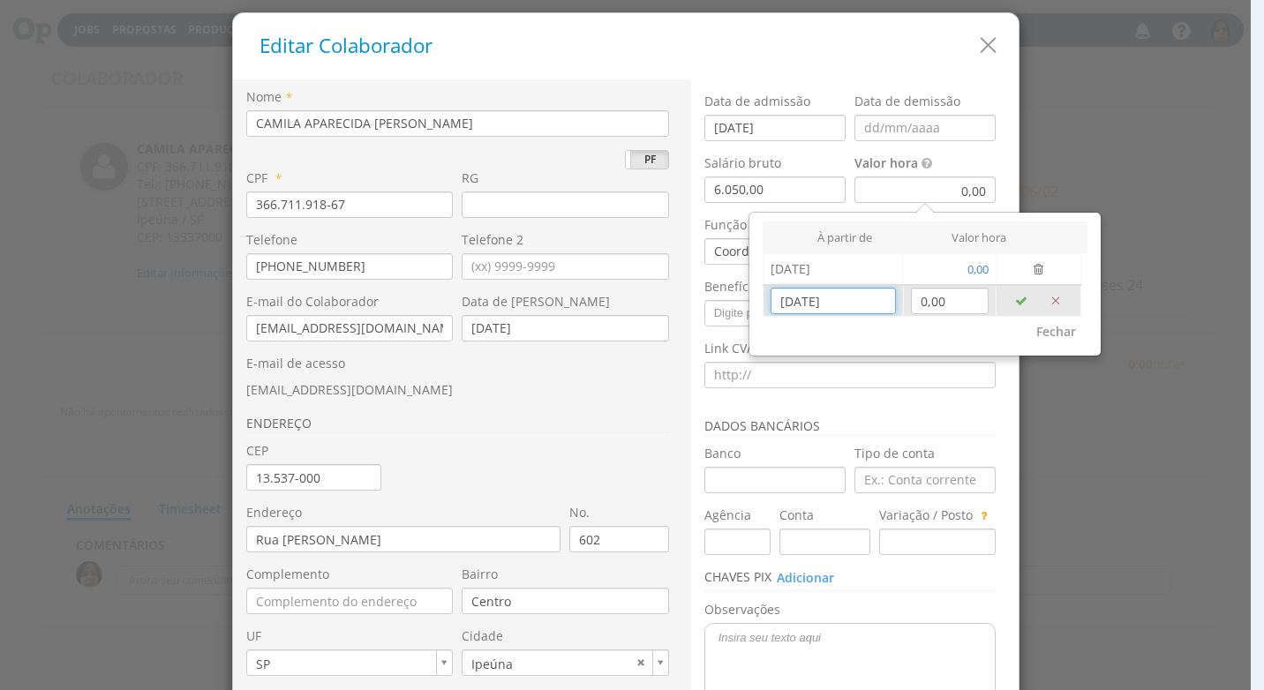
click at [818, 303] on input "[DATE]" at bounding box center [832, 301] width 124 height 26
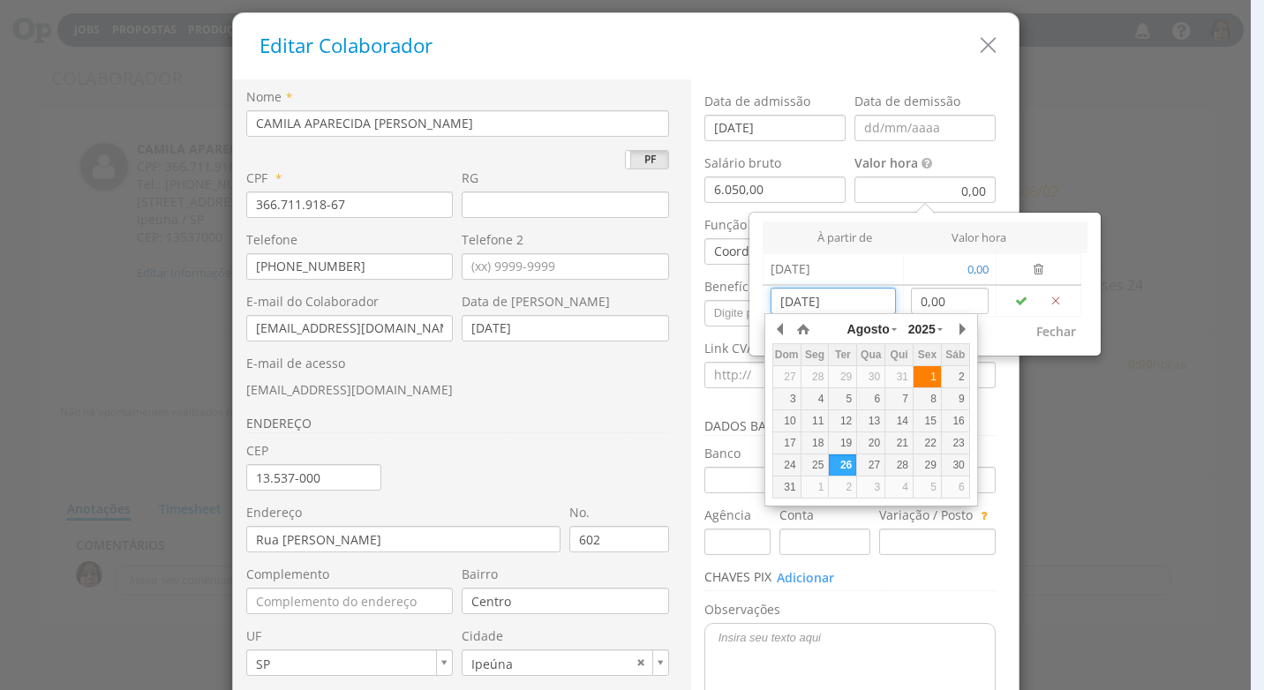
click at [931, 372] on div "1" at bounding box center [926, 377] width 27 height 15
type input "[DATE]"
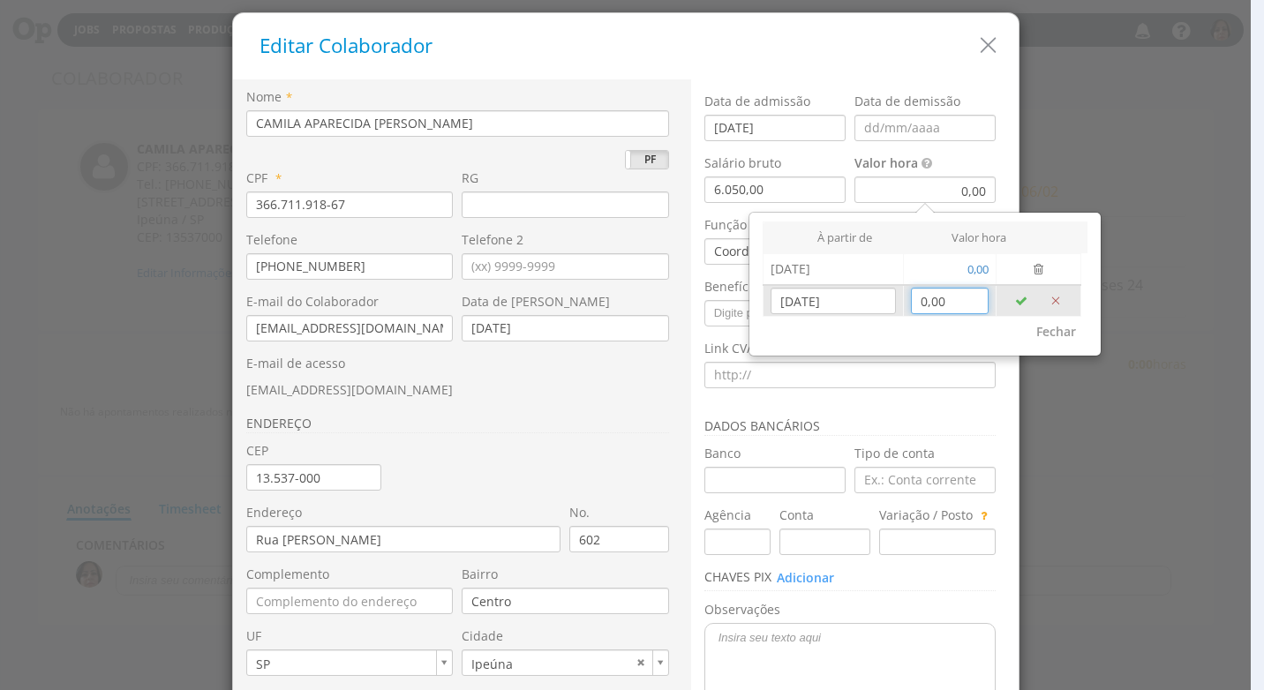
click at [950, 299] on input "0,00" at bounding box center [950, 301] width 79 height 26
type input "54,57"
click at [1020, 297] on icon "button" at bounding box center [1021, 301] width 12 height 12
type input "26/08/2025"
type input "0,00"
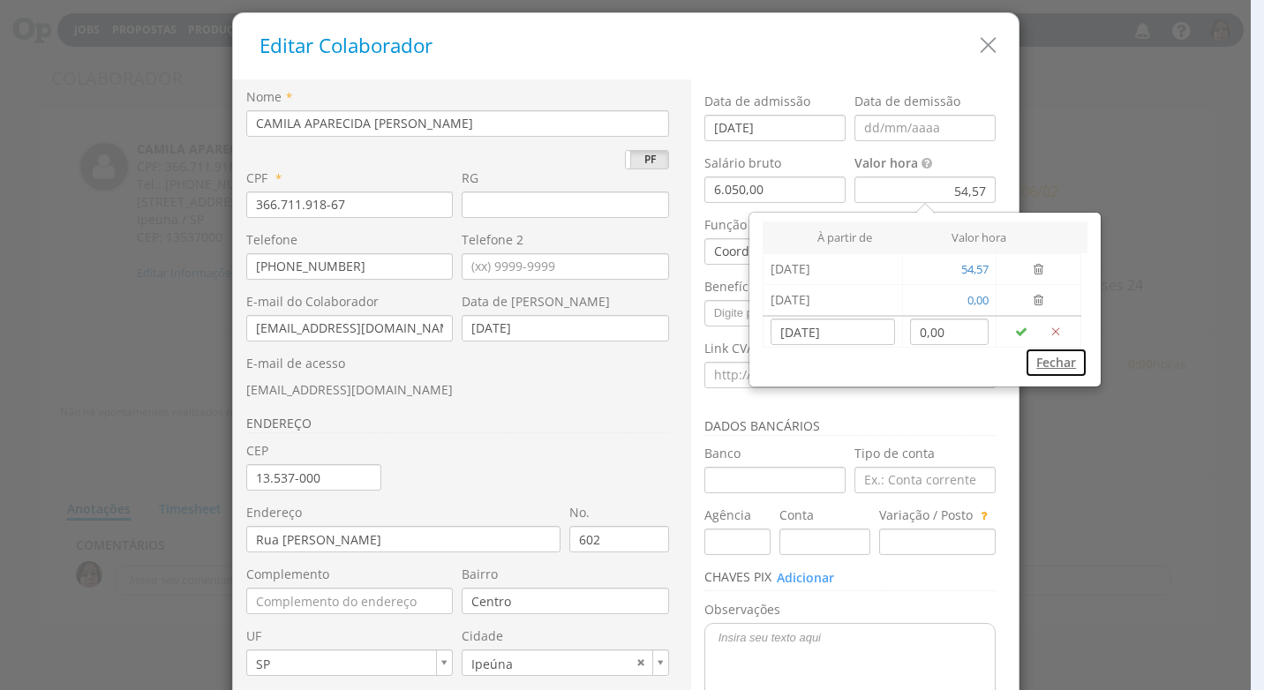
click at [1058, 358] on button "Fechar" at bounding box center [1056, 363] width 63 height 30
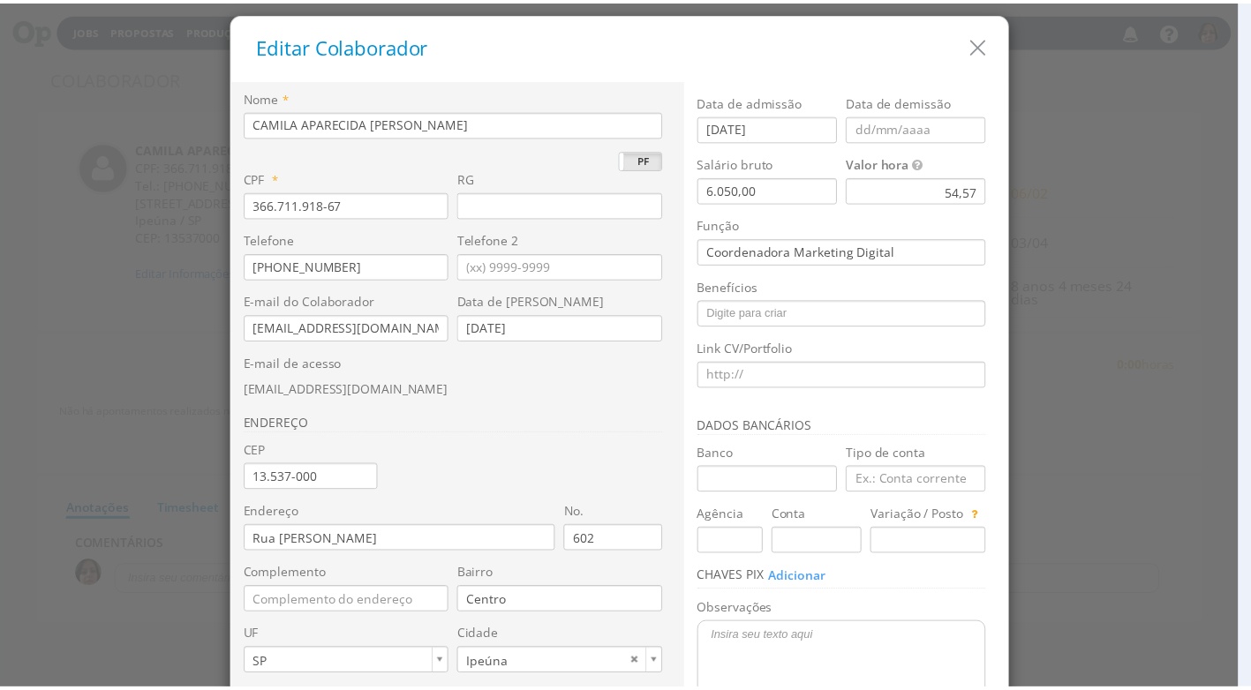
scroll to position [166, 0]
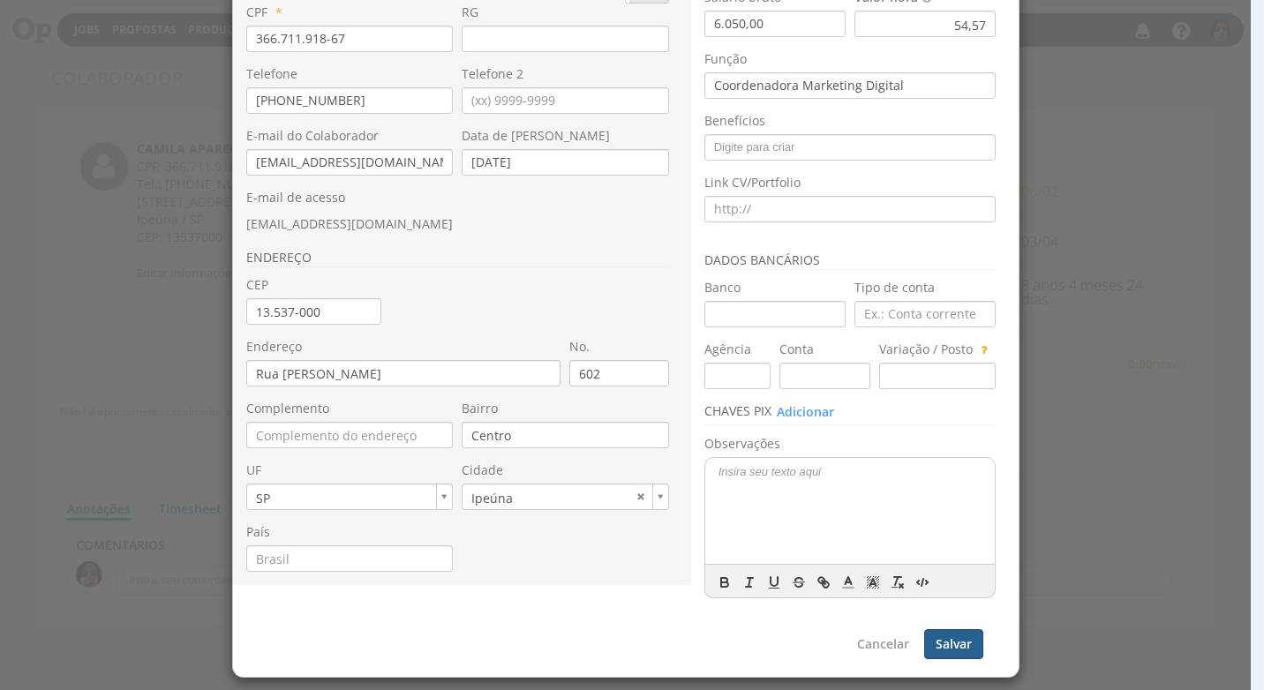
click at [949, 647] on button "Salvar" at bounding box center [953, 644] width 59 height 30
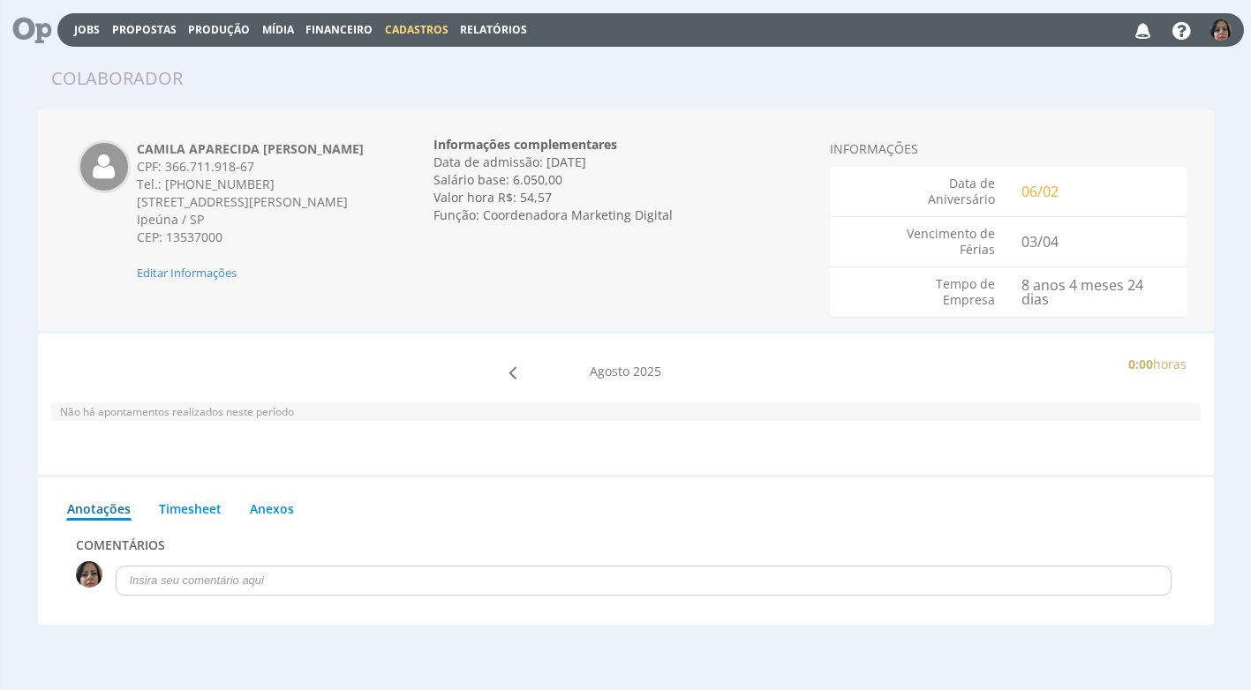
click at [436, 28] on span "Cadastros" at bounding box center [417, 29] width 64 height 15
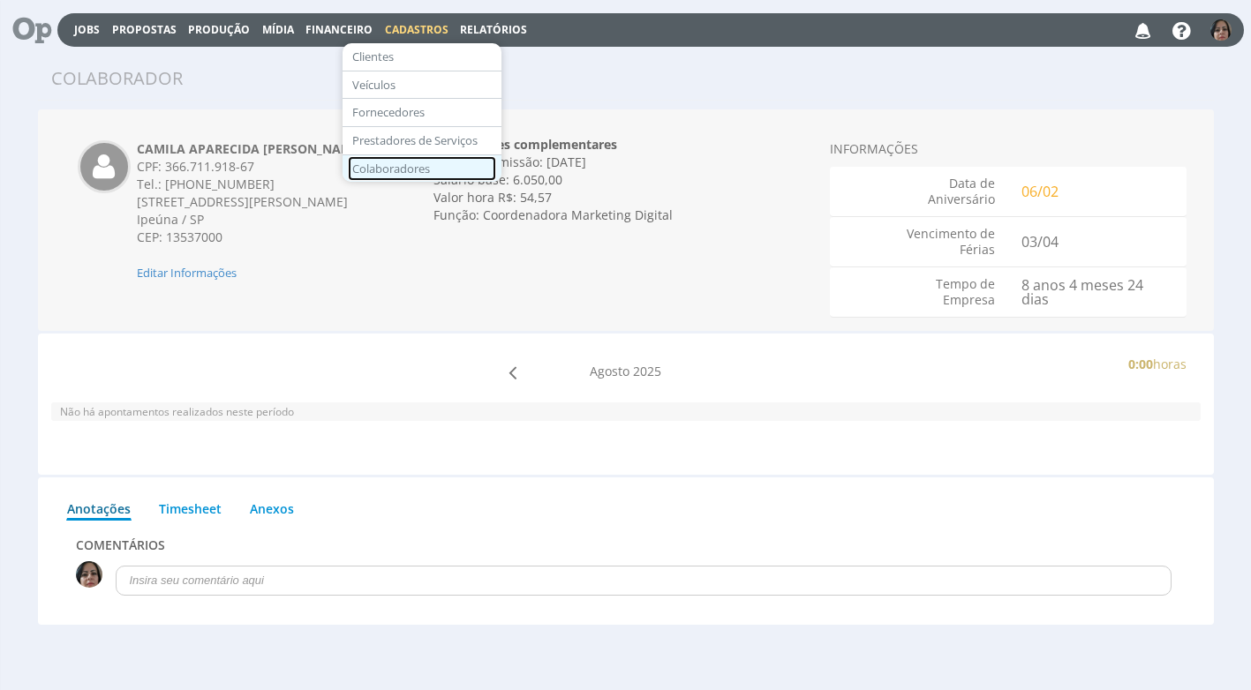
click at [415, 174] on link "Colaboradores" at bounding box center [422, 169] width 148 height 26
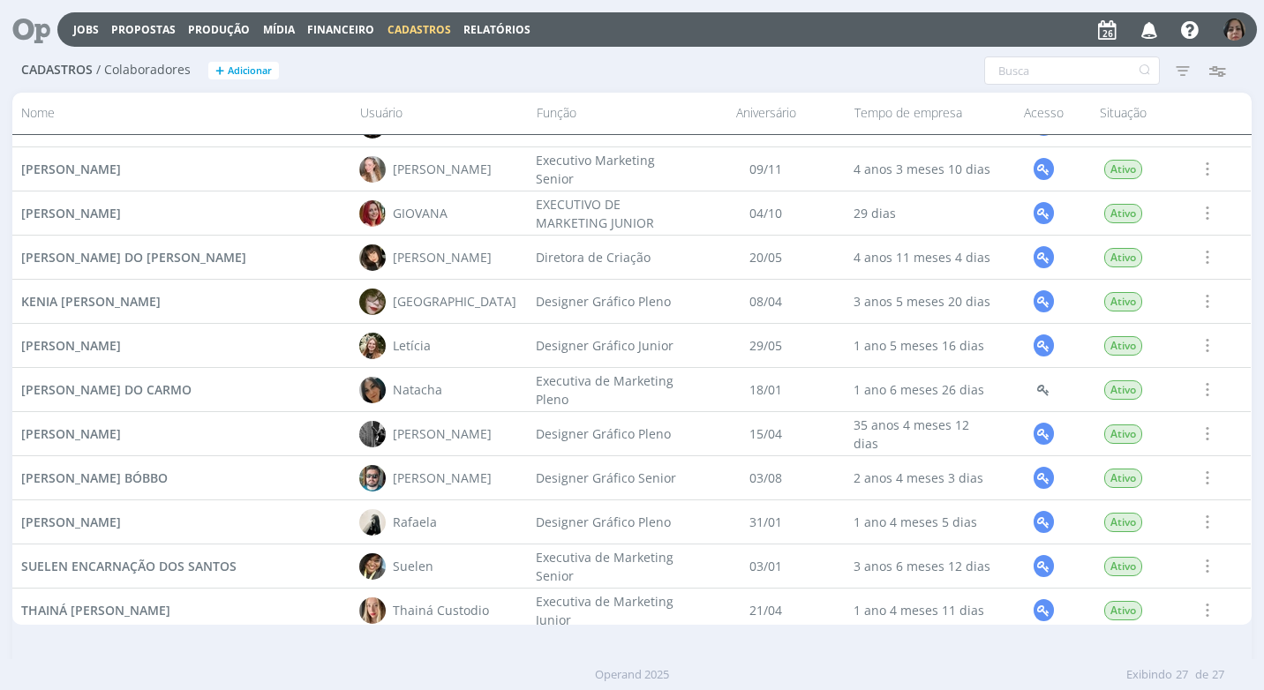
scroll to position [700, 0]
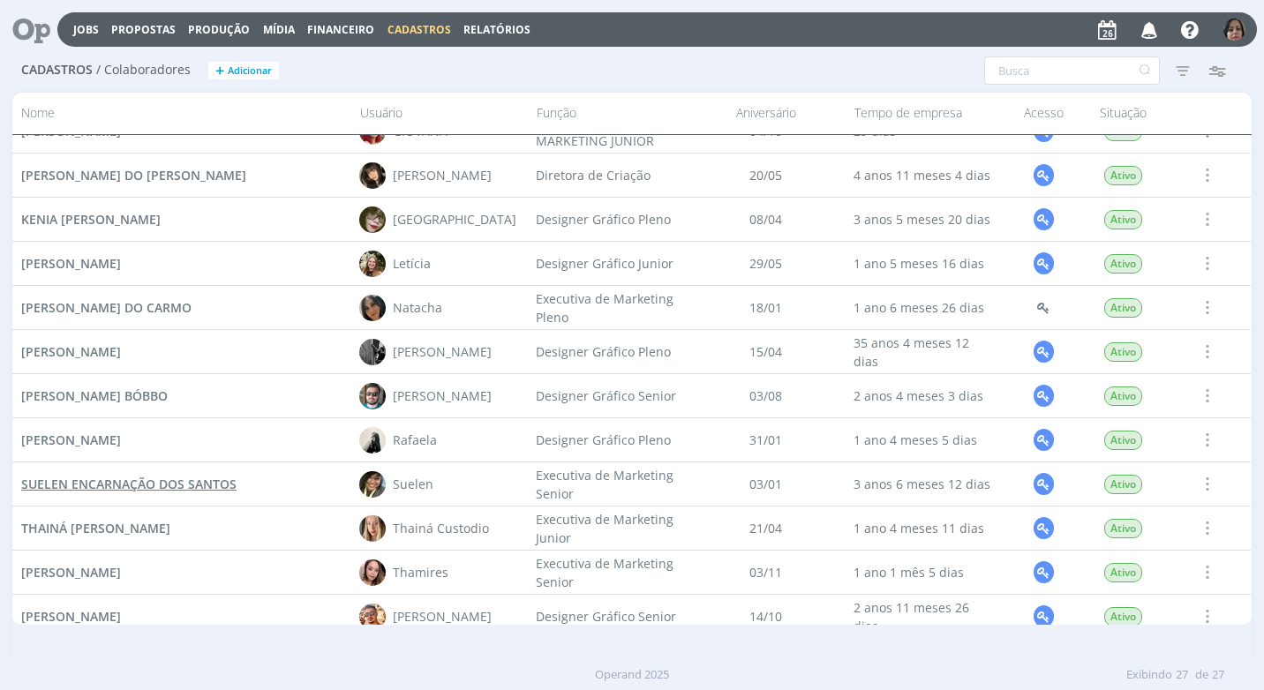
click at [200, 486] on span "SUELEN ENCARNAÇÃO DOS SANTOS" at bounding box center [128, 484] width 215 height 17
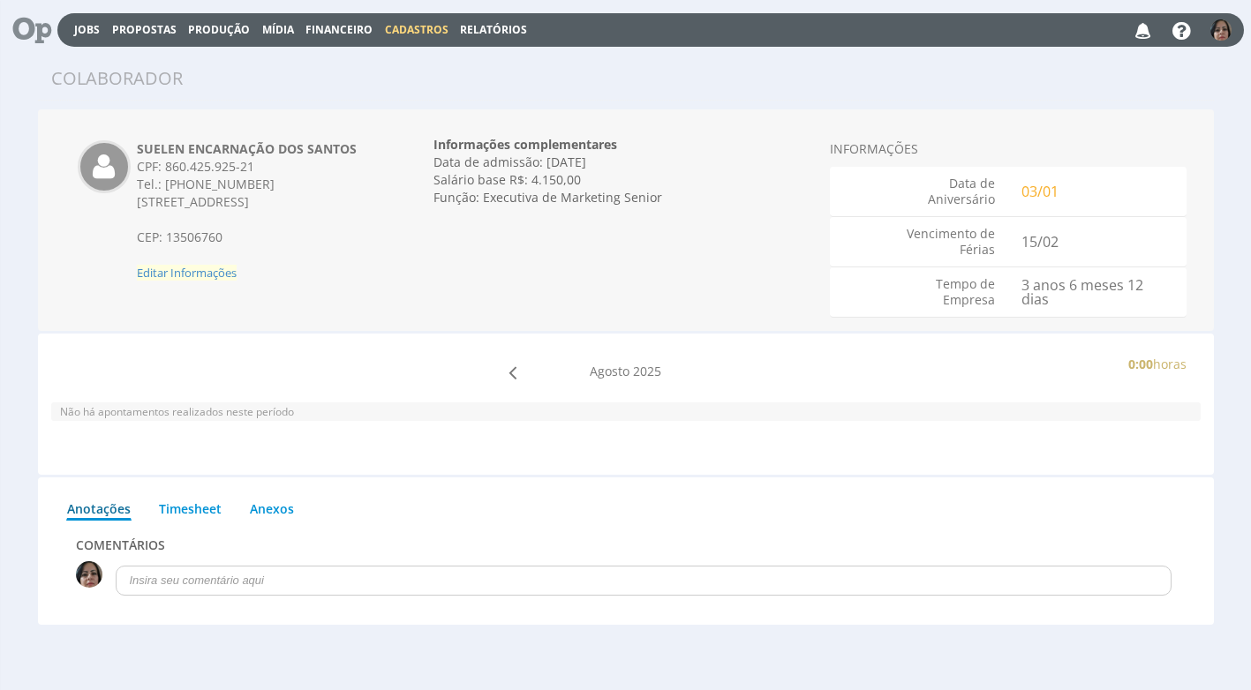
click at [204, 275] on span "Editar Informações" at bounding box center [187, 273] width 100 height 16
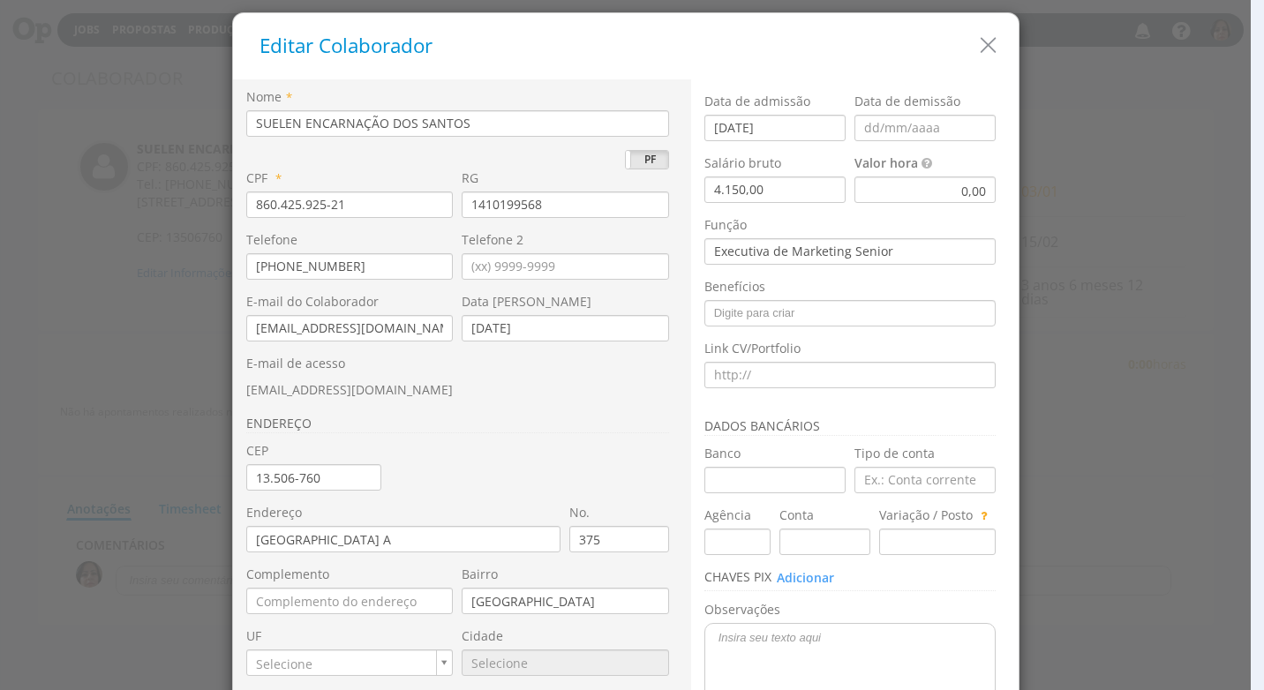
click at [912, 193] on div "0,00" at bounding box center [924, 190] width 141 height 26
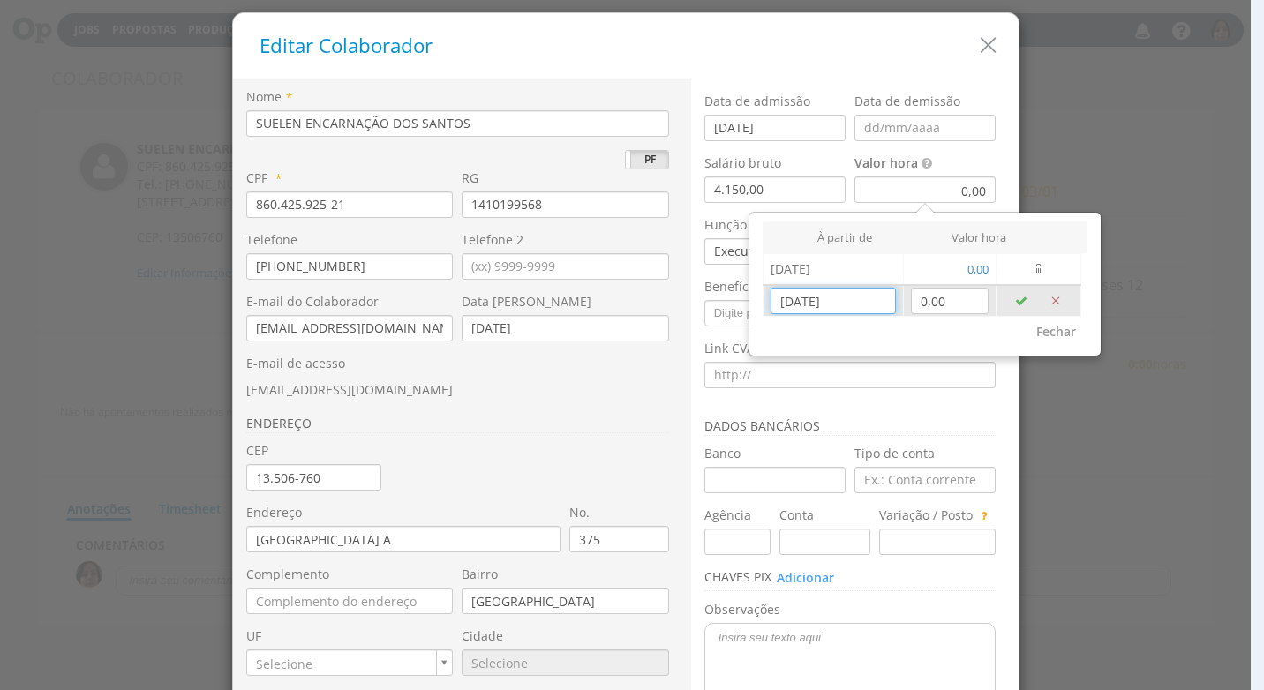
click at [828, 305] on input "[DATE]" at bounding box center [832, 301] width 124 height 26
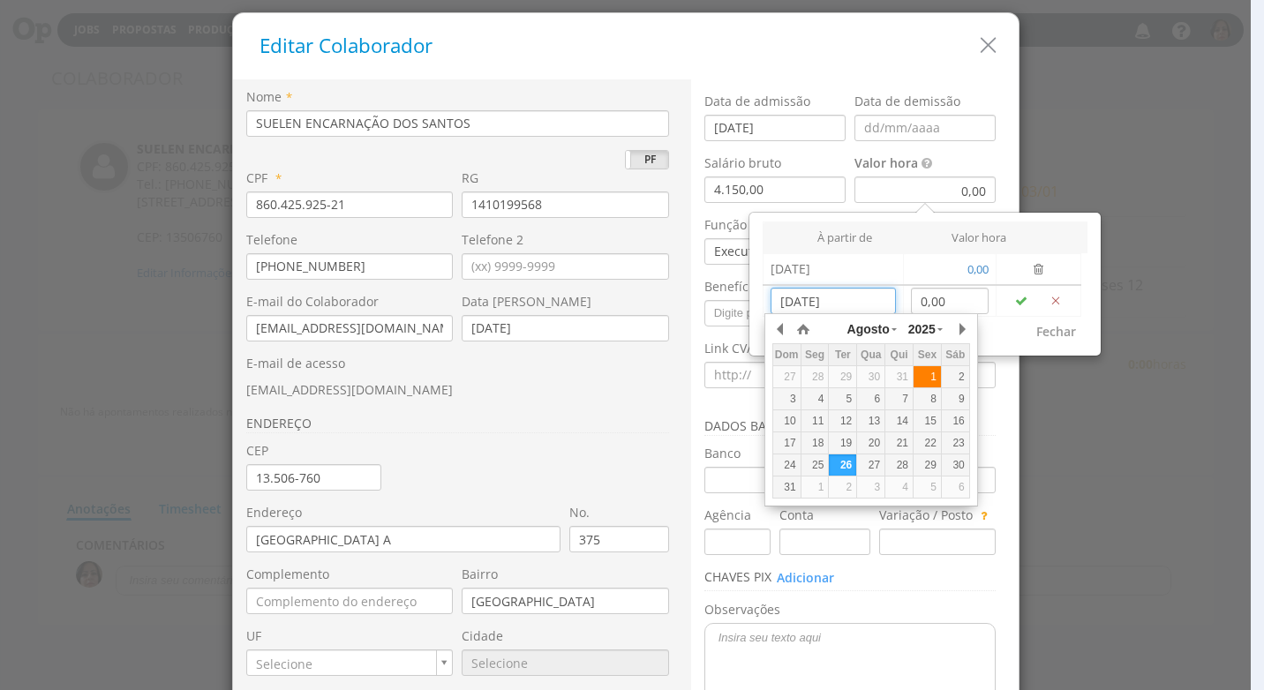
click at [920, 375] on div "1" at bounding box center [926, 377] width 27 height 15
type input "01/08/2025"
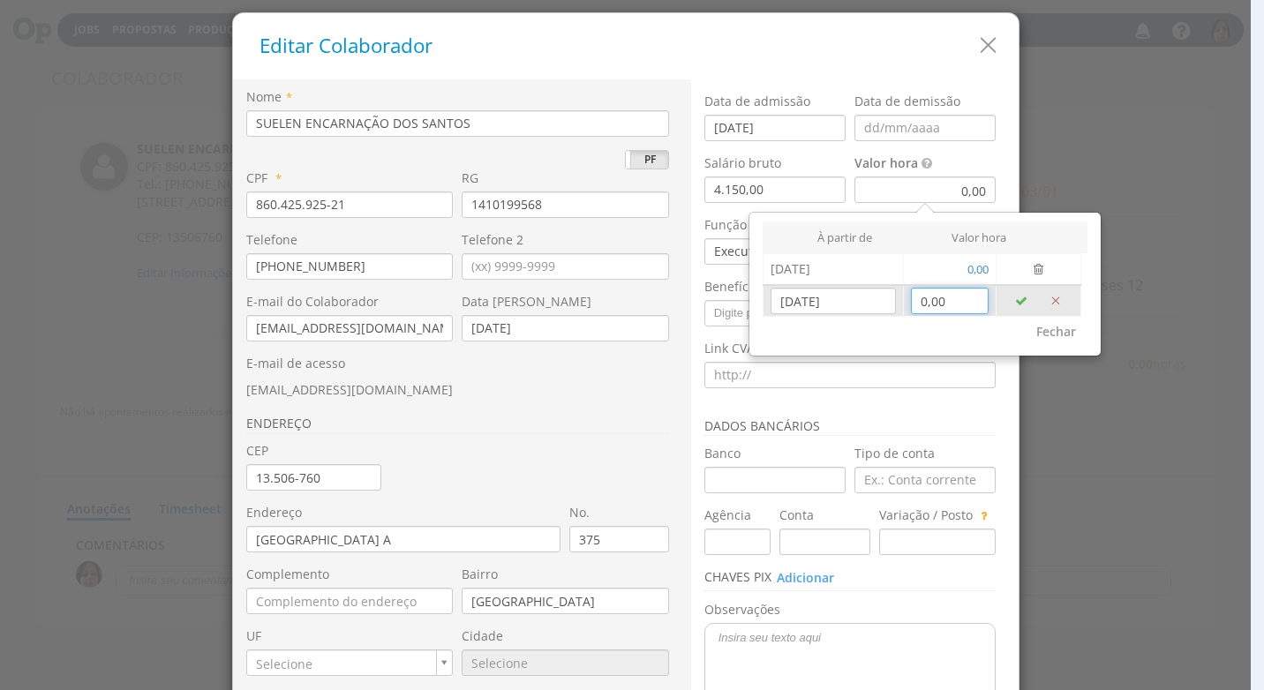
click at [955, 305] on input "0,00" at bounding box center [950, 301] width 79 height 26
type input "39,62"
click at [1019, 297] on icon "button" at bounding box center [1021, 301] width 12 height 12
type input "26/08/2025"
type input "0,00"
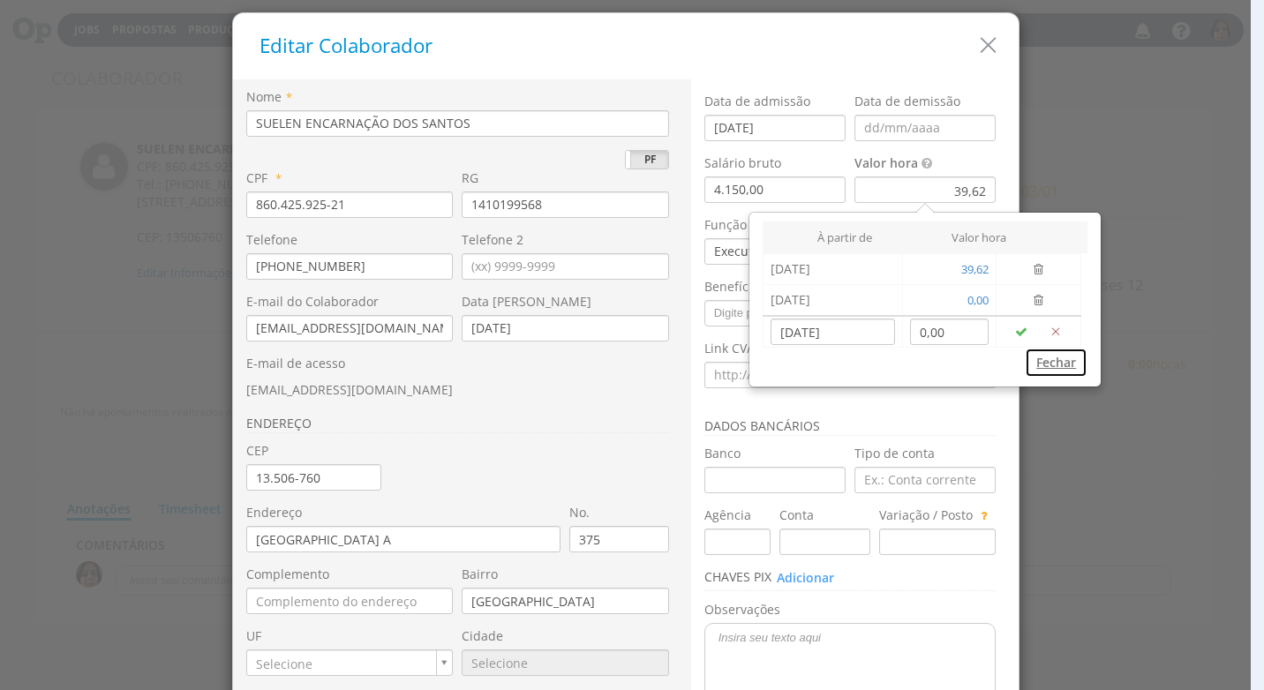
click at [1055, 357] on button "Fechar" at bounding box center [1056, 363] width 63 height 30
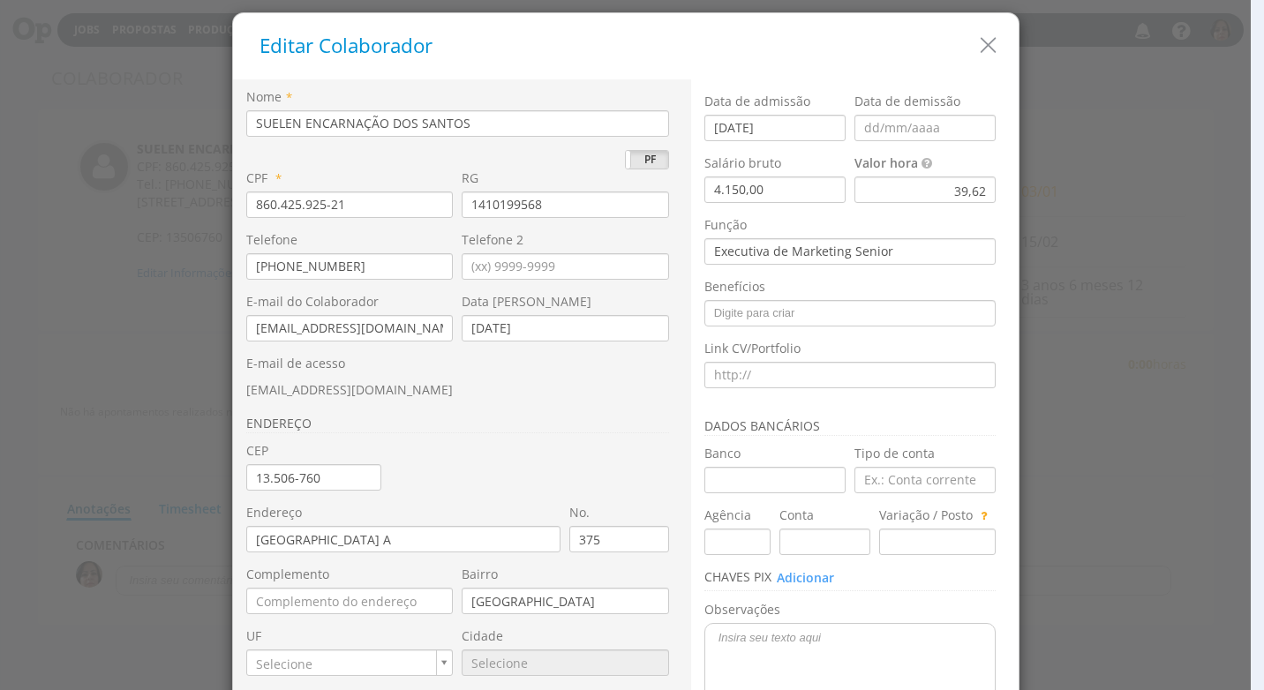
scroll to position [166, 0]
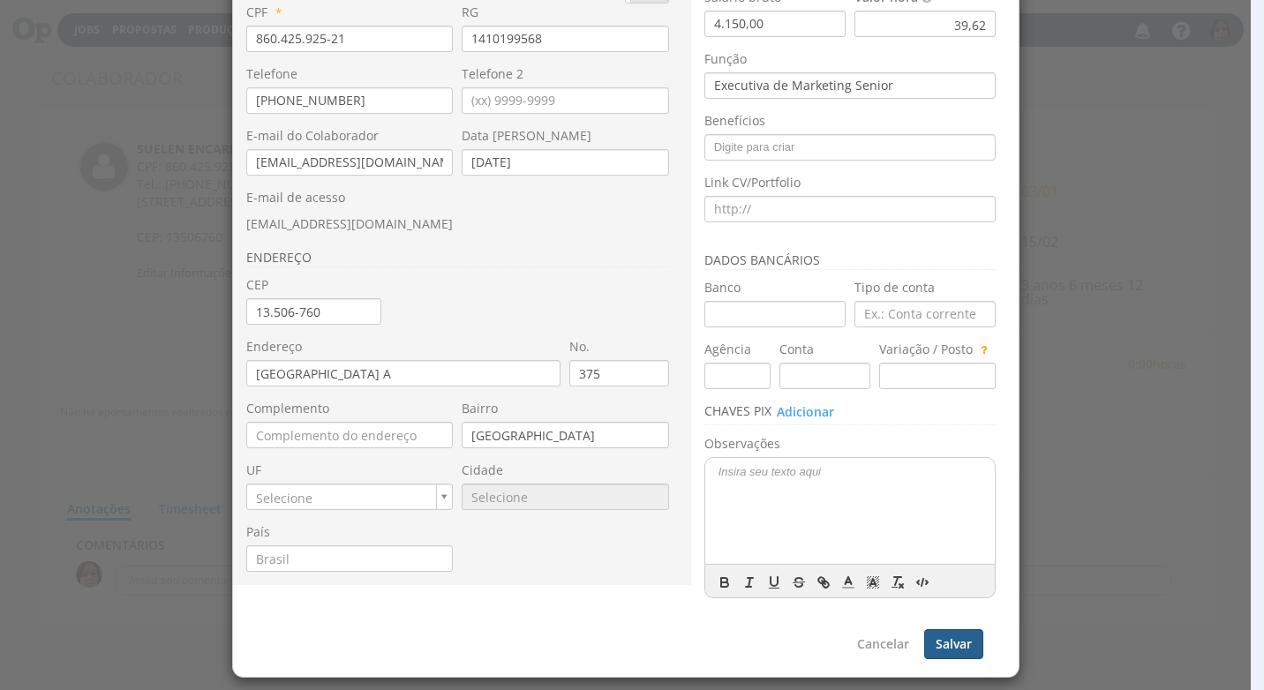
click at [929, 637] on button "Salvar" at bounding box center [953, 644] width 59 height 30
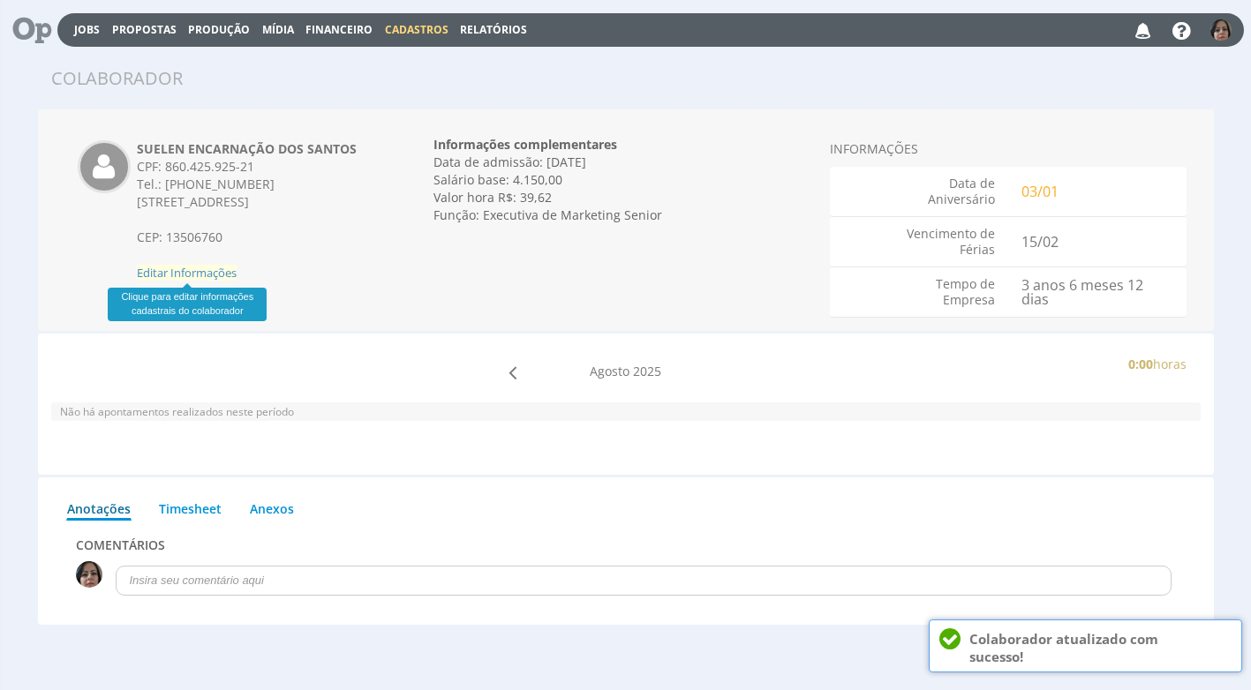
click at [213, 271] on span "Editar Informações" at bounding box center [187, 273] width 100 height 16
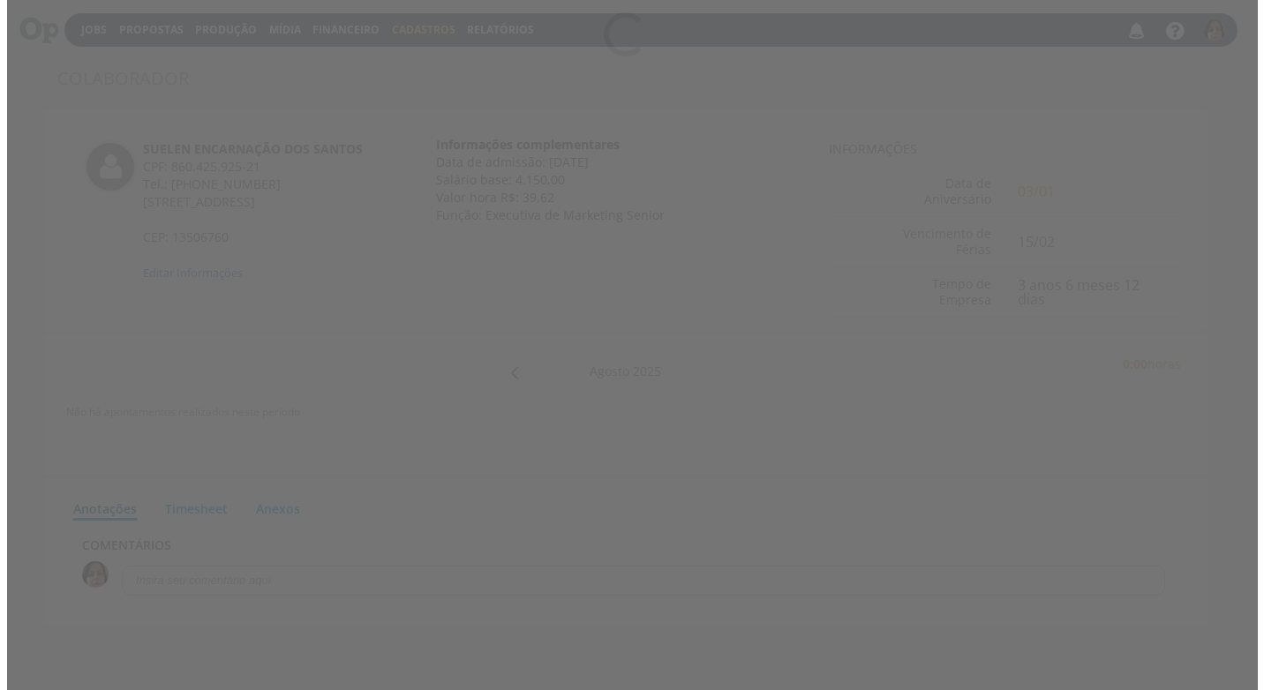
scroll to position [0, 0]
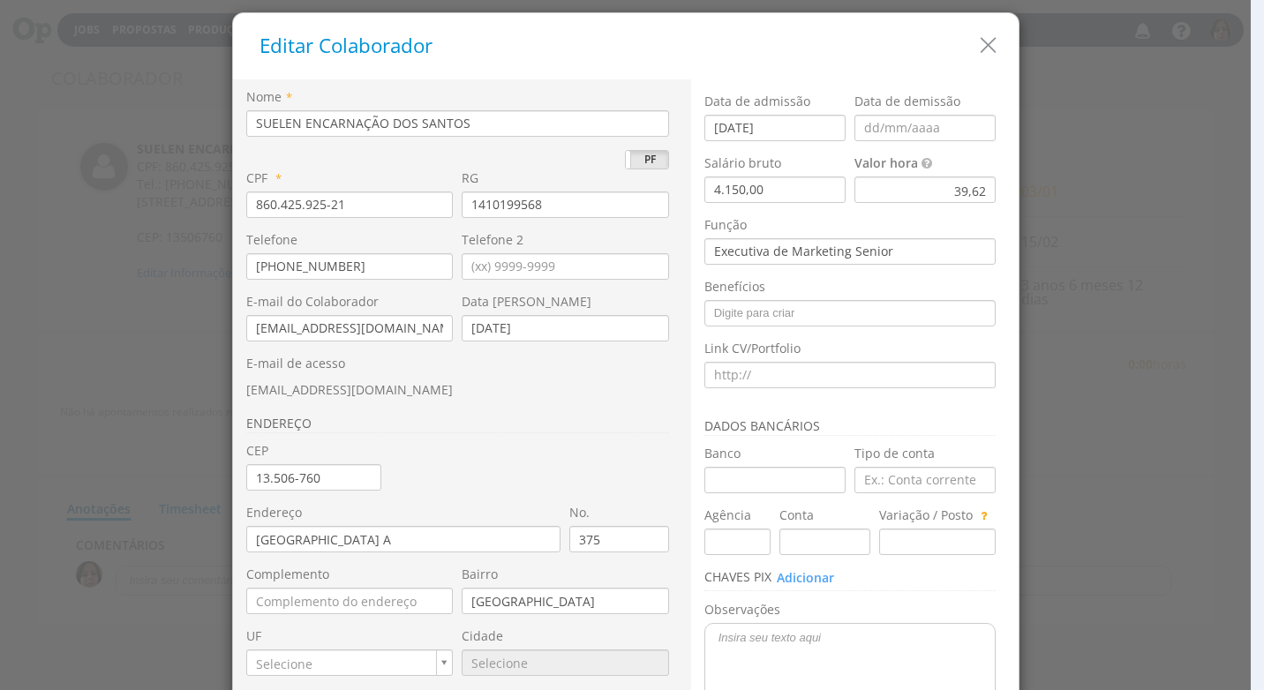
click at [914, 189] on div "39,62" at bounding box center [924, 190] width 141 height 26
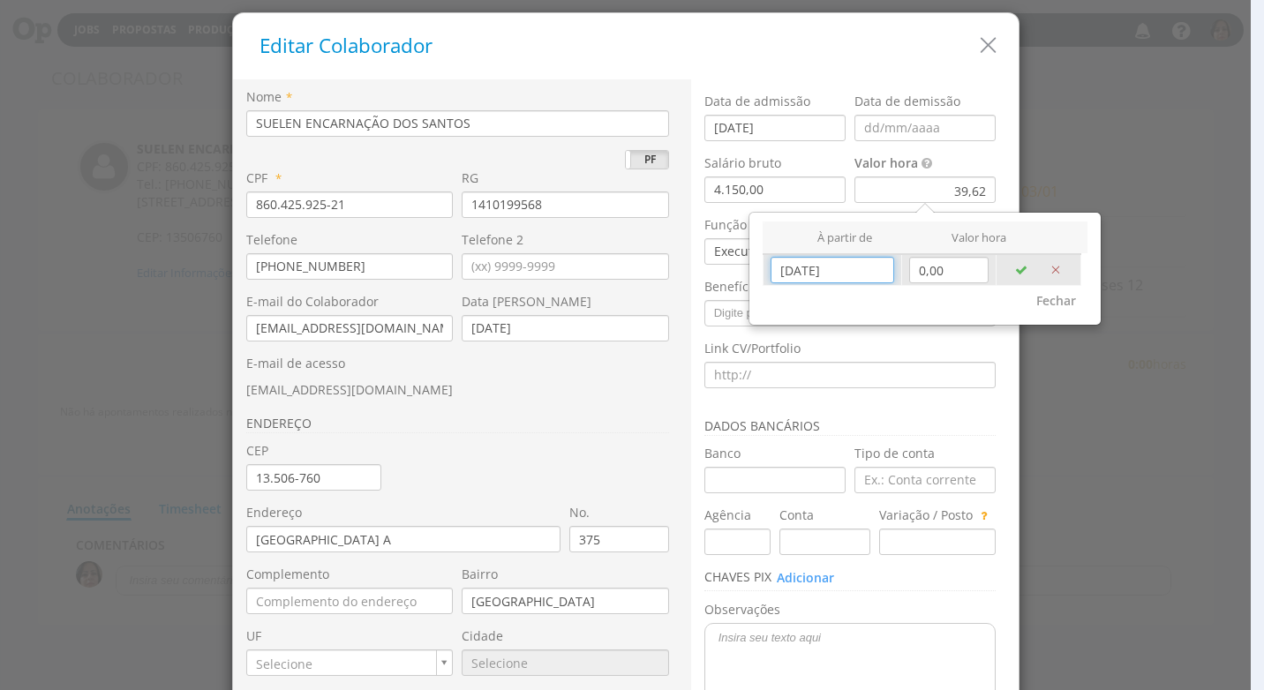
click at [808, 276] on input "[DATE]" at bounding box center [832, 270] width 124 height 26
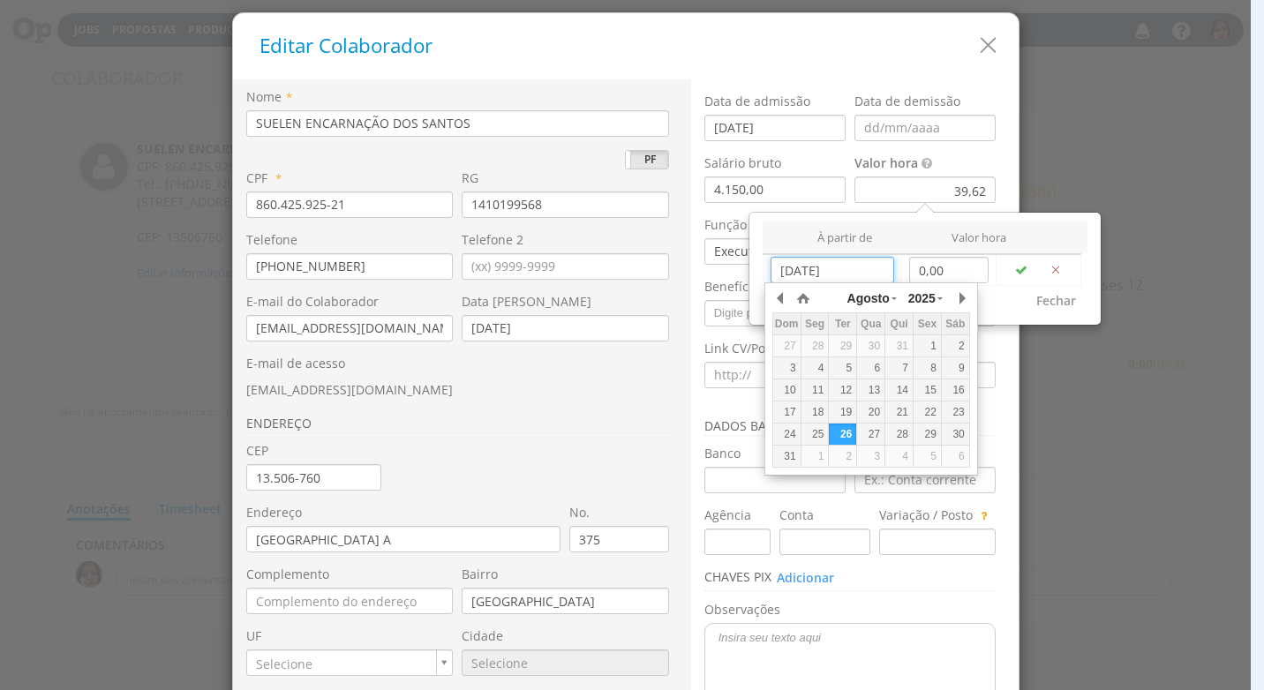
click at [919, 350] on div "1" at bounding box center [926, 346] width 27 height 15
type input "[DATE]"
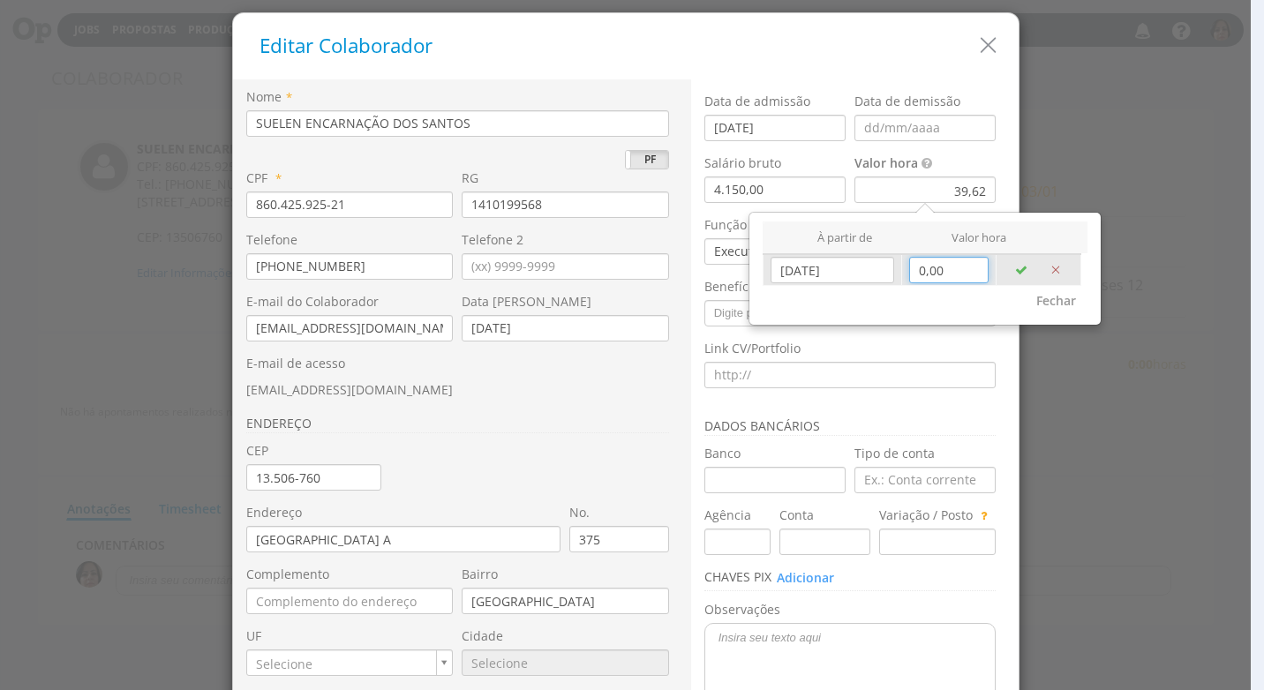
click at [942, 272] on input "0,00" at bounding box center [948, 270] width 79 height 26
type input "39,62"
click at [1015, 269] on icon "button" at bounding box center [1021, 270] width 12 height 12
type input "[DATE]"
type input "0,00"
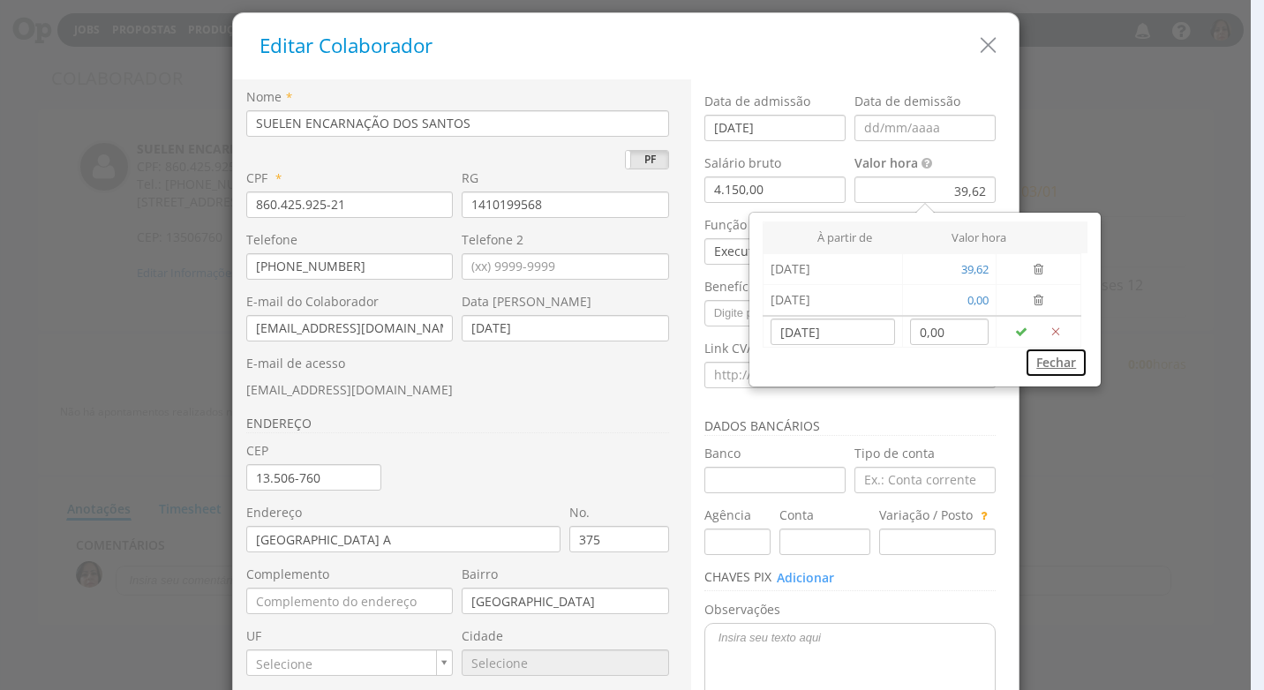
click at [1043, 361] on button "Fechar" at bounding box center [1056, 363] width 63 height 30
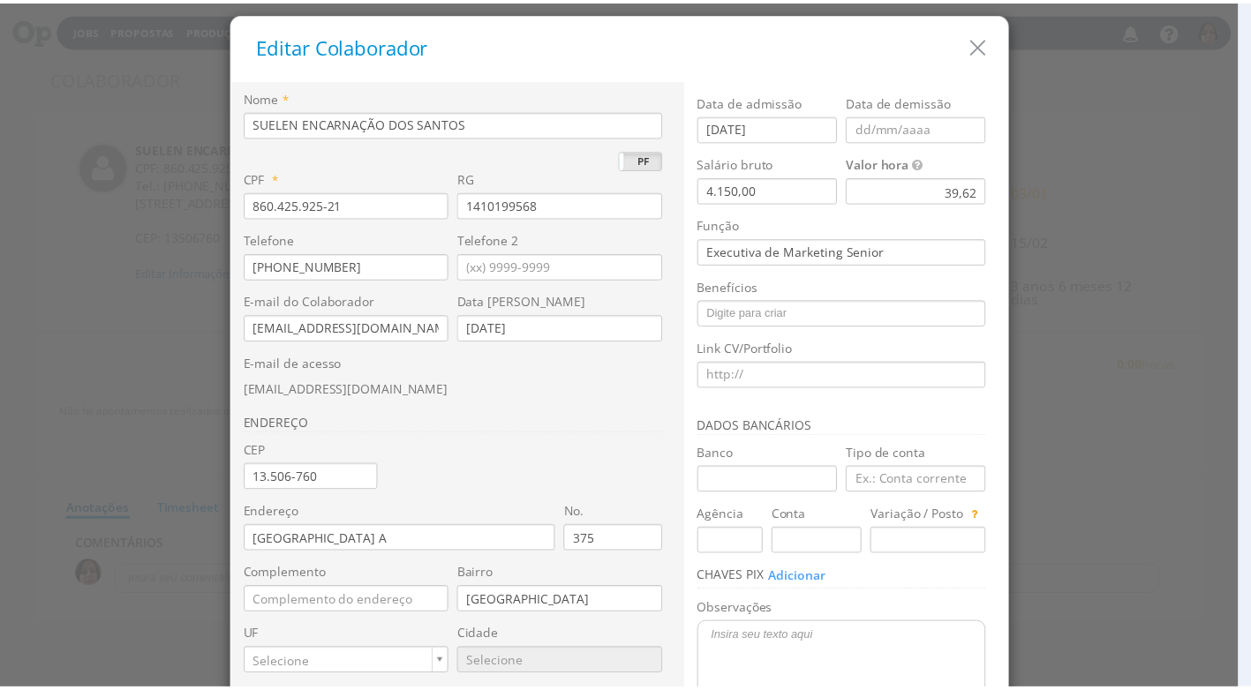
scroll to position [166, 0]
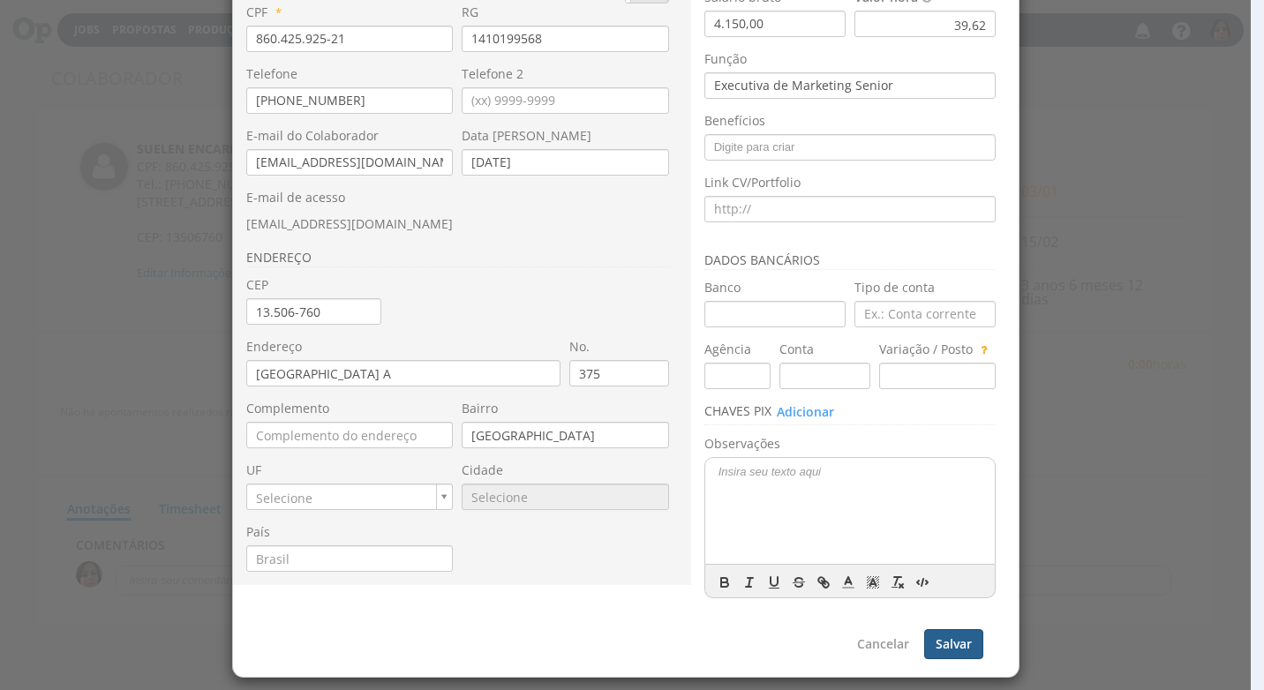
click at [961, 646] on button "Salvar" at bounding box center [953, 644] width 59 height 30
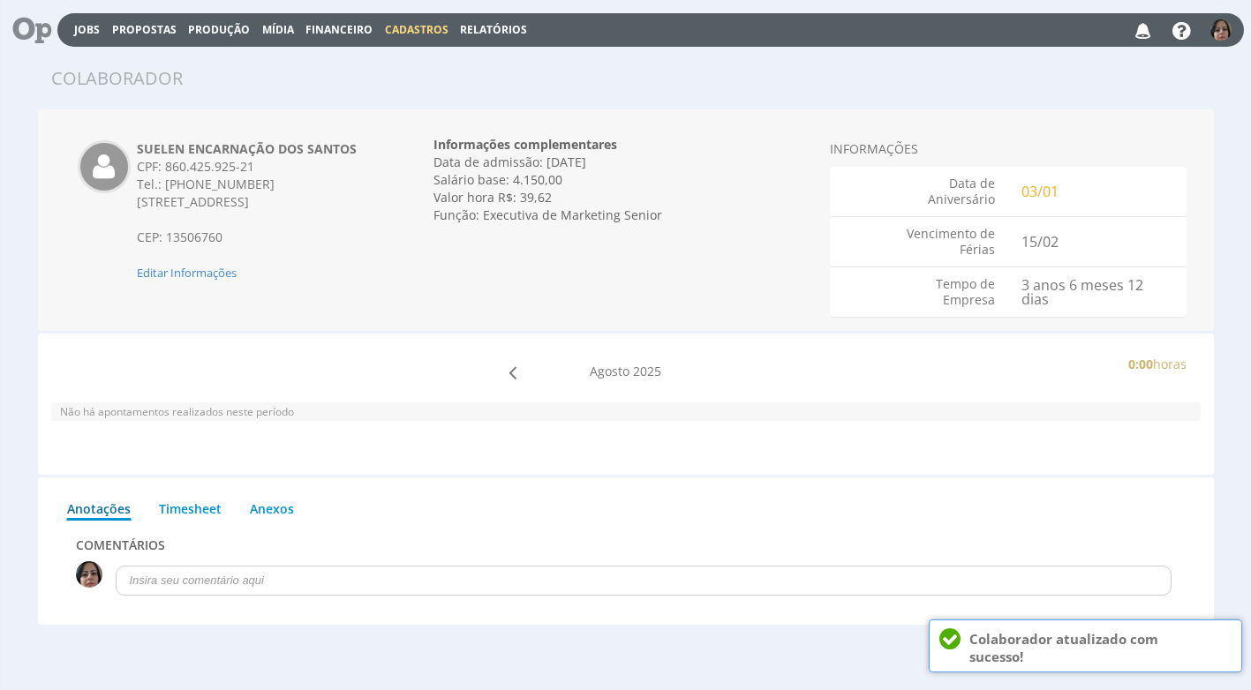
click at [414, 29] on span "Cadastros" at bounding box center [417, 29] width 64 height 15
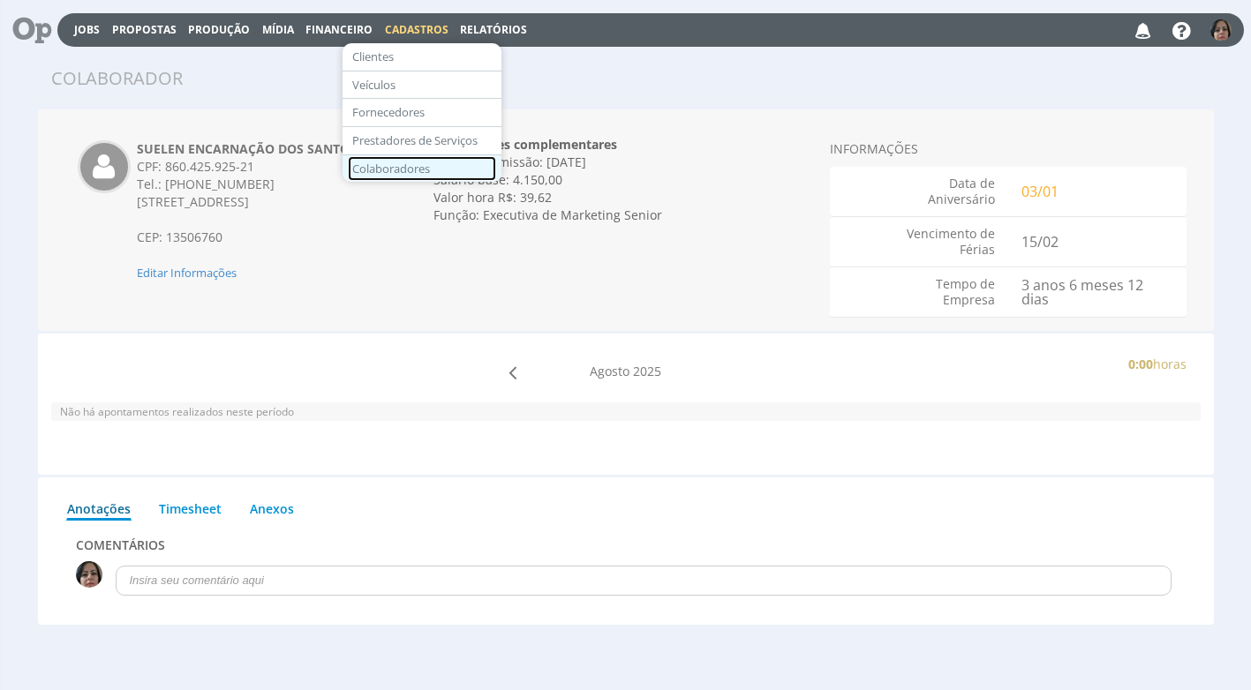
click at [432, 173] on link "Colaboradores" at bounding box center [422, 169] width 148 height 26
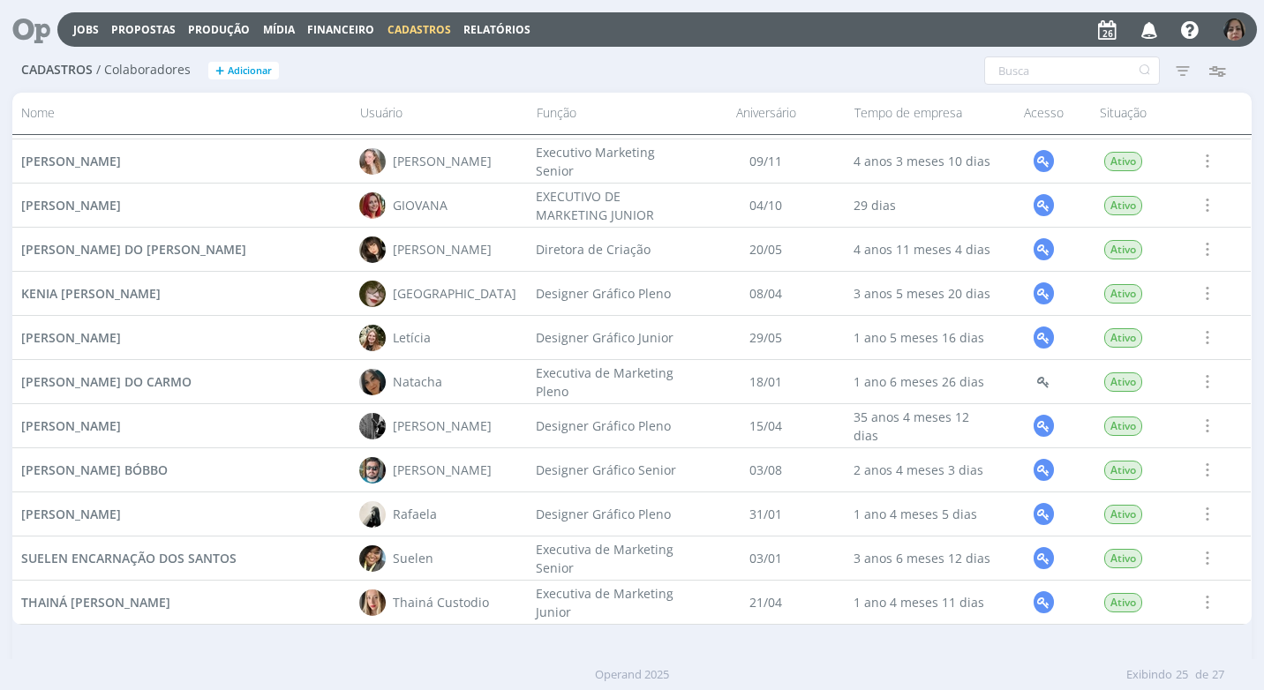
scroll to position [700, 0]
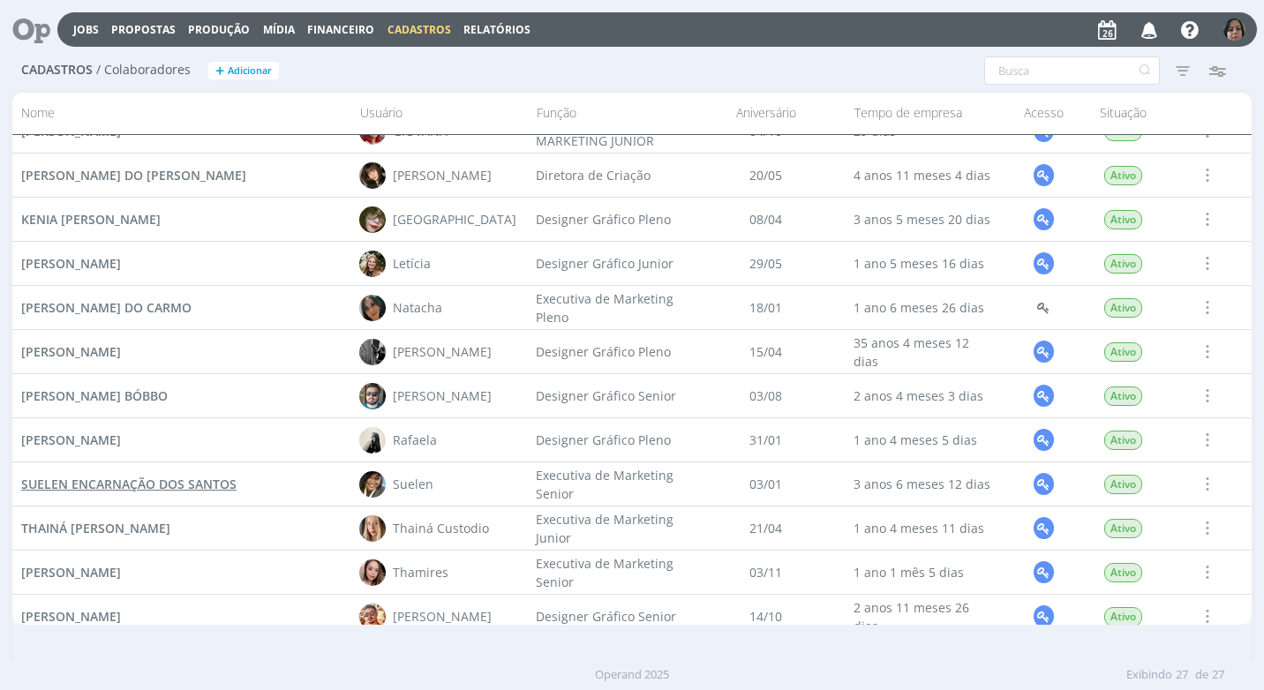
click at [214, 480] on span "SUELEN ENCARNAÇÃO DOS SANTOS" at bounding box center [128, 484] width 215 height 17
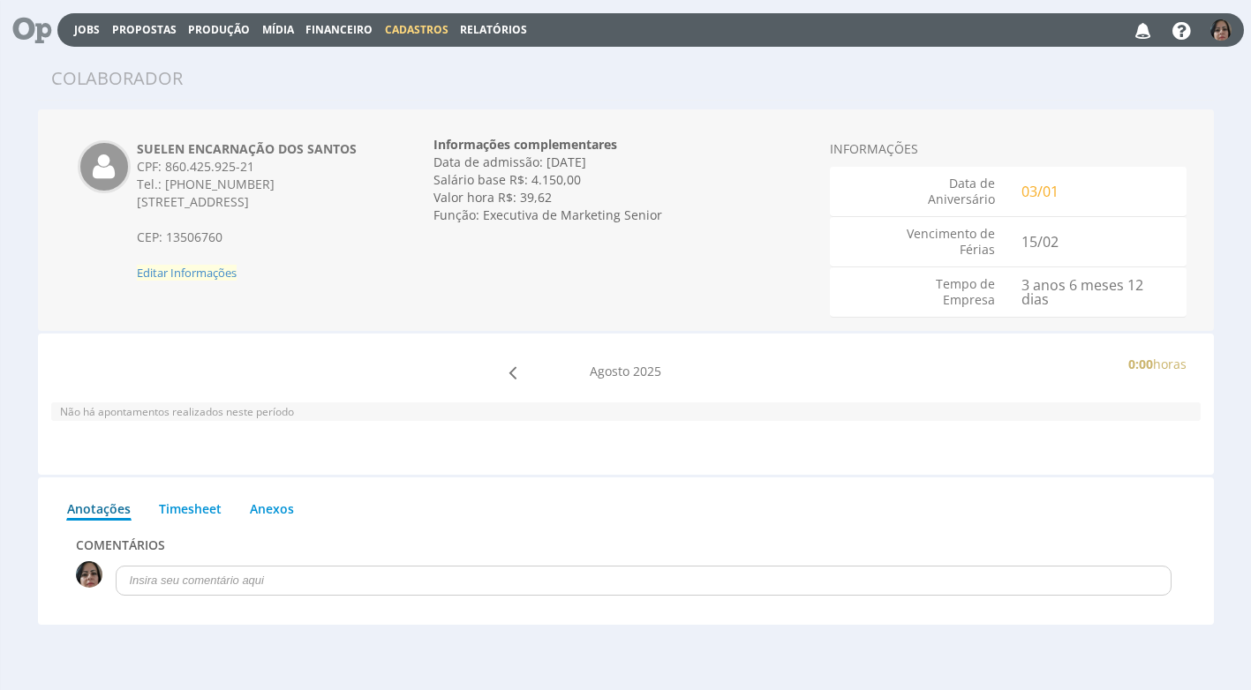
click at [225, 276] on span "Editar Informações" at bounding box center [187, 273] width 100 height 16
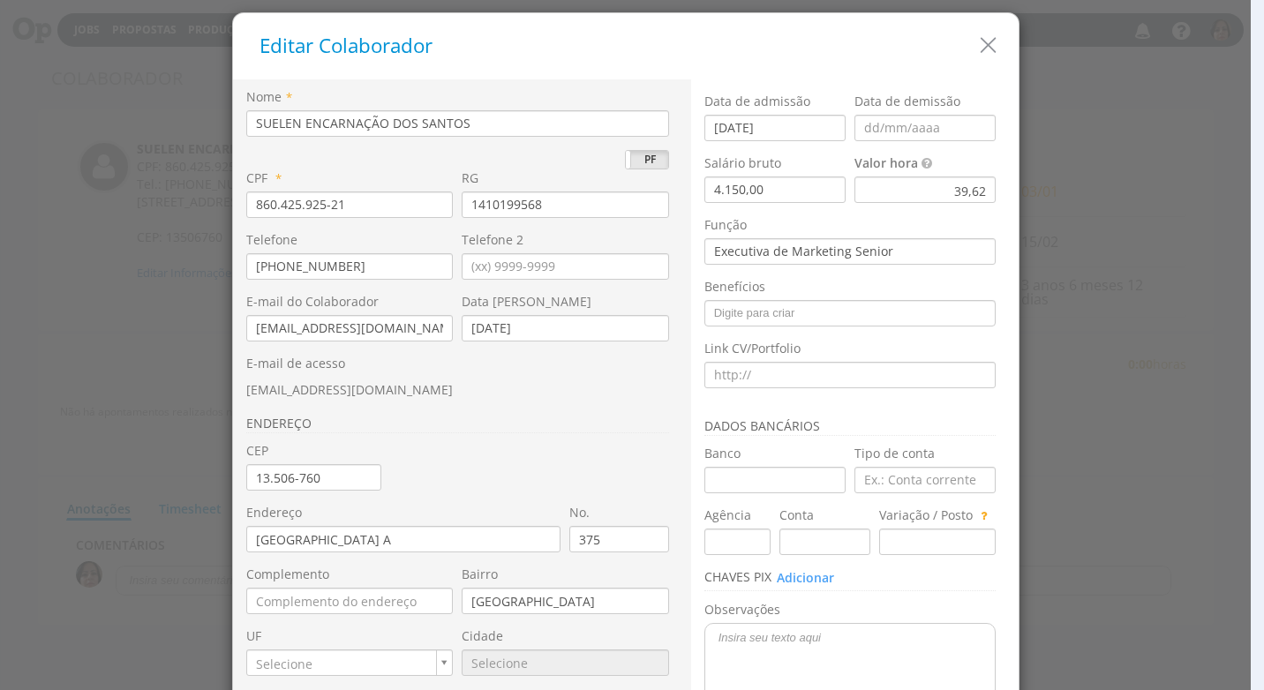
click at [900, 191] on div "39,62" at bounding box center [924, 190] width 141 height 26
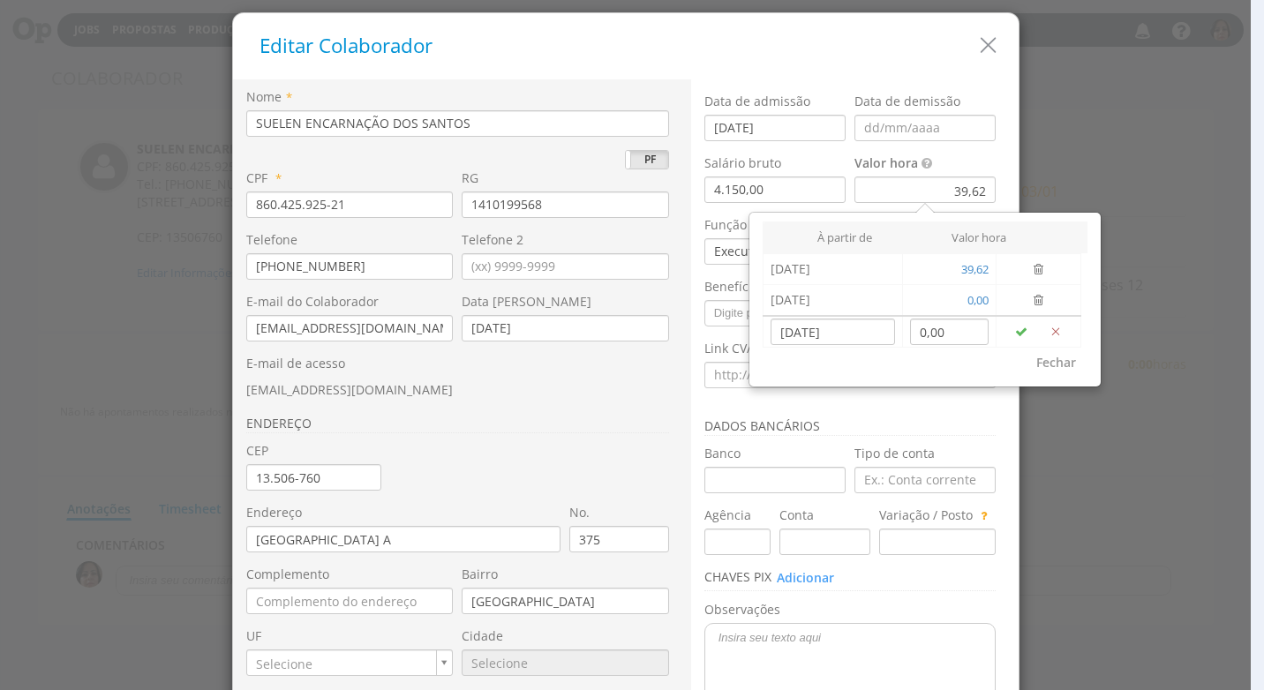
click at [1048, 493] on div at bounding box center [625, 345] width 1251 height 690
click at [1048, 352] on button "Fechar" at bounding box center [1056, 363] width 63 height 30
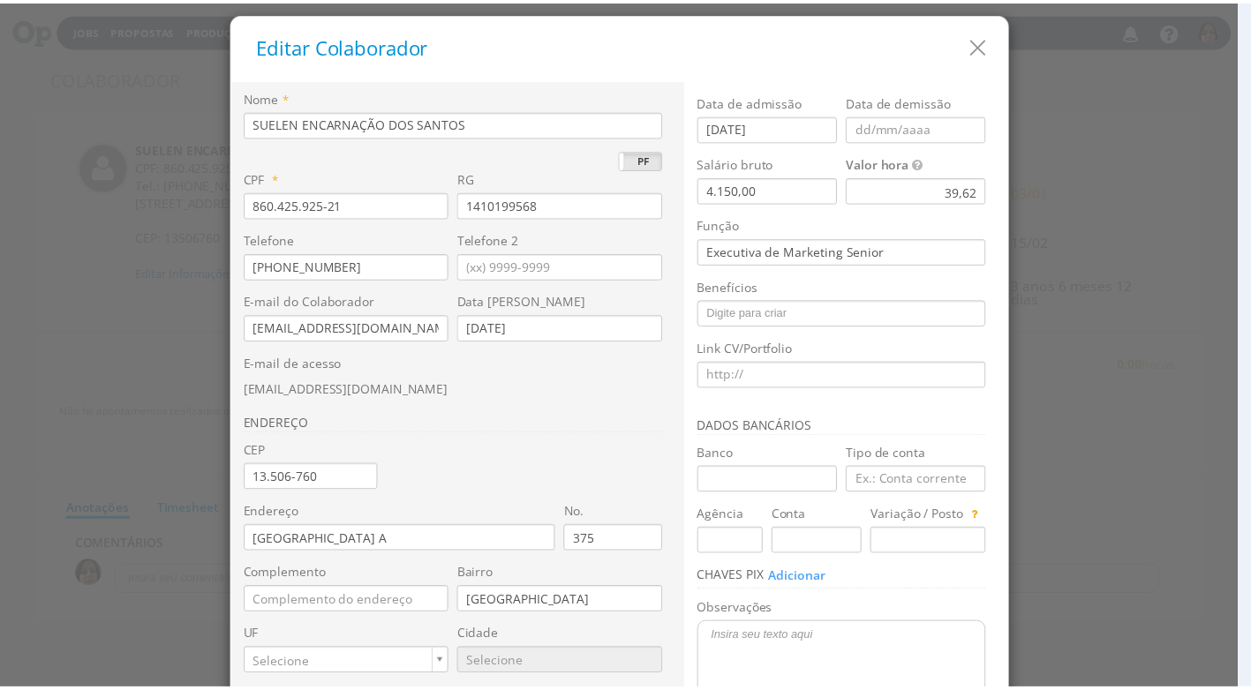
scroll to position [166, 0]
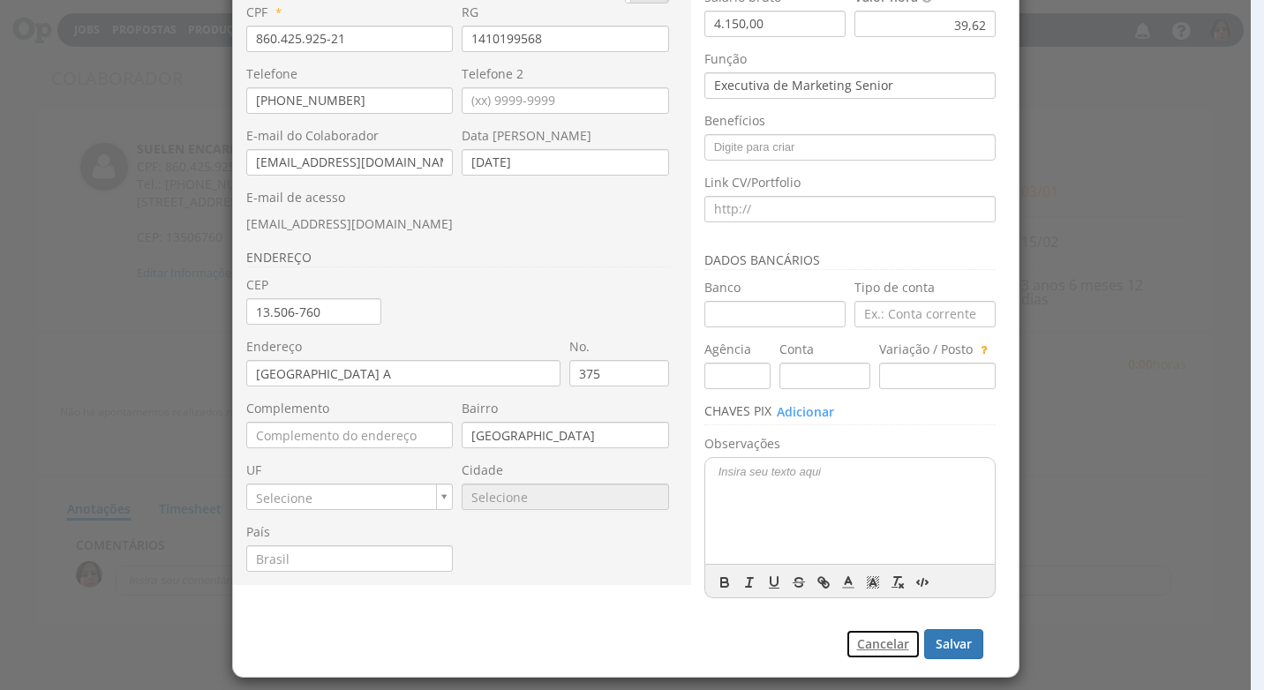
click at [883, 644] on button "Cancelar" at bounding box center [882, 644] width 75 height 30
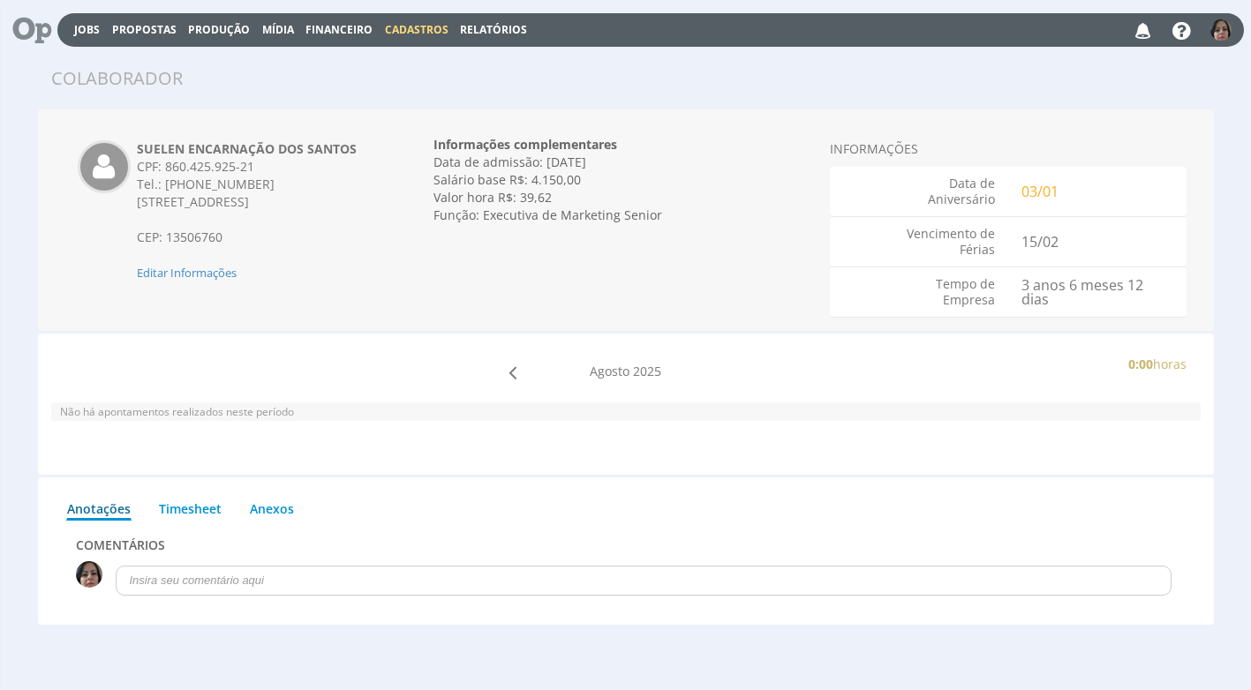
click at [402, 28] on span "Cadastros" at bounding box center [417, 29] width 64 height 15
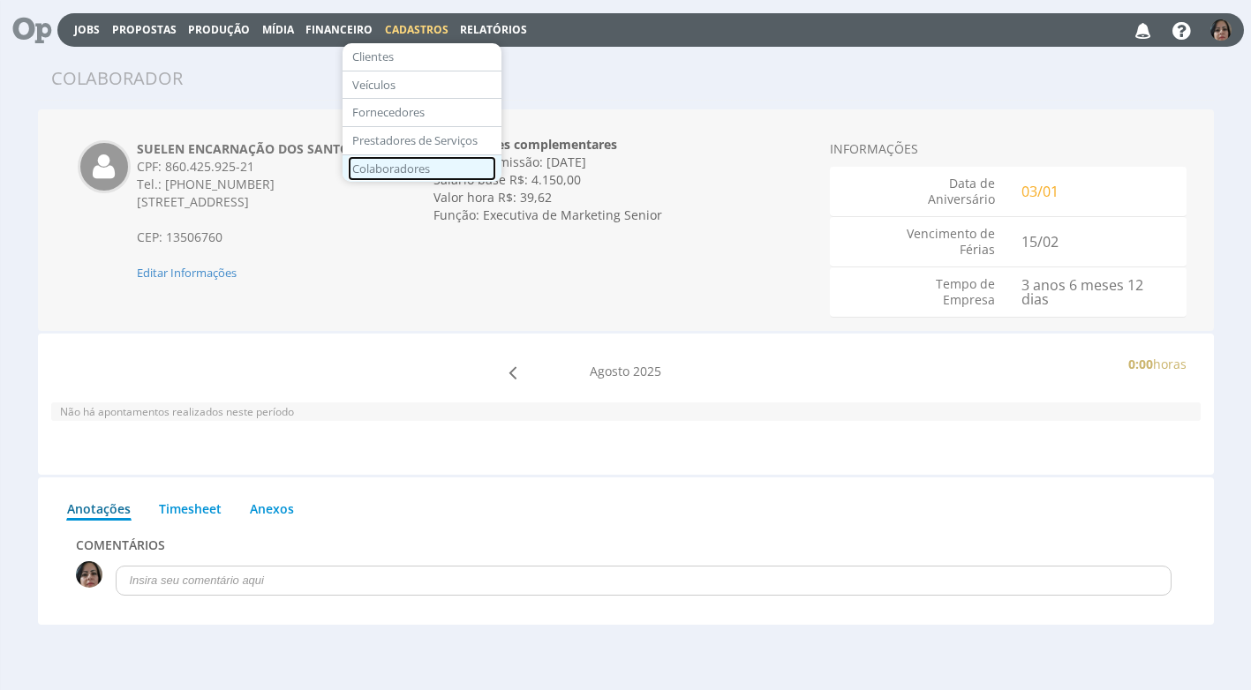
click at [430, 159] on link "Colaboradores" at bounding box center [422, 169] width 148 height 26
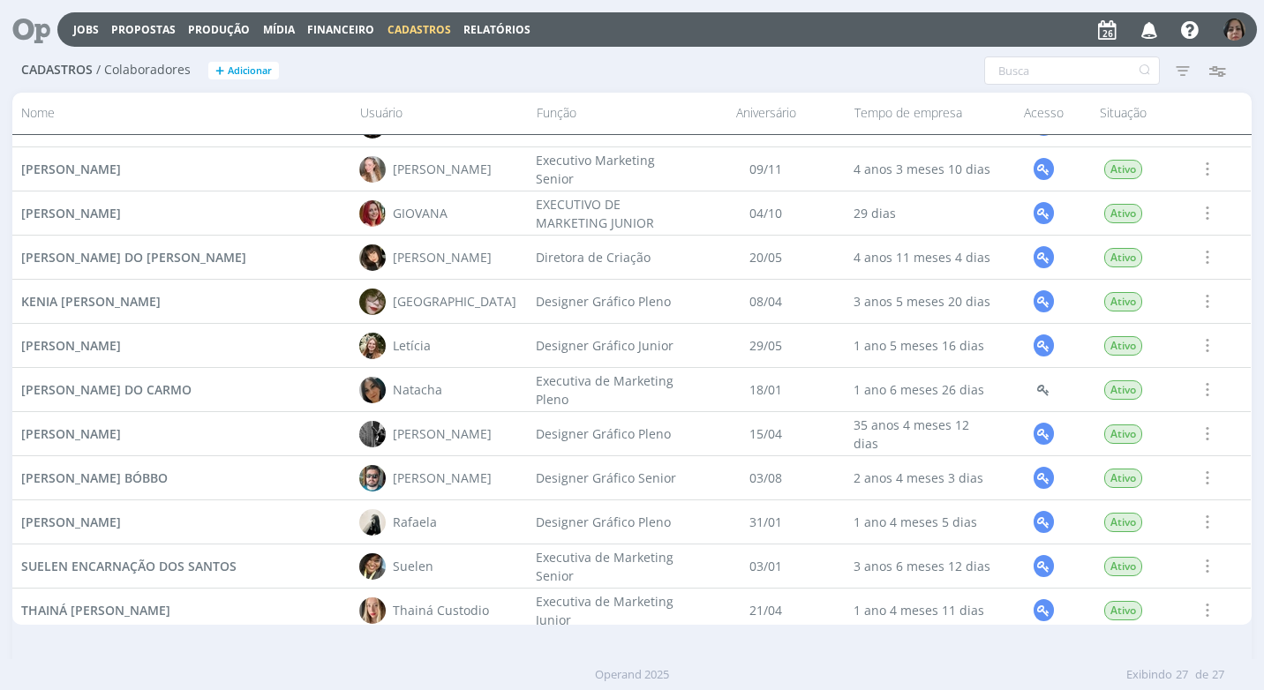
scroll to position [758, 0]
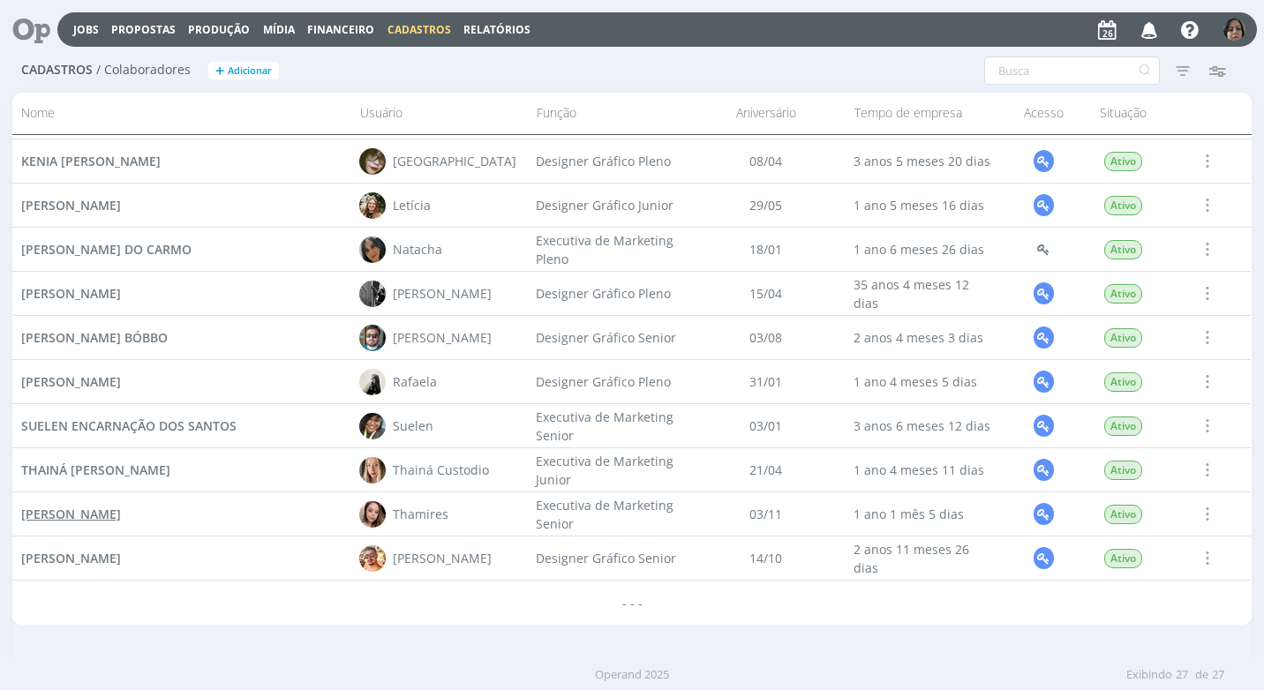
click at [121, 508] on span "[PERSON_NAME]" at bounding box center [71, 514] width 100 height 17
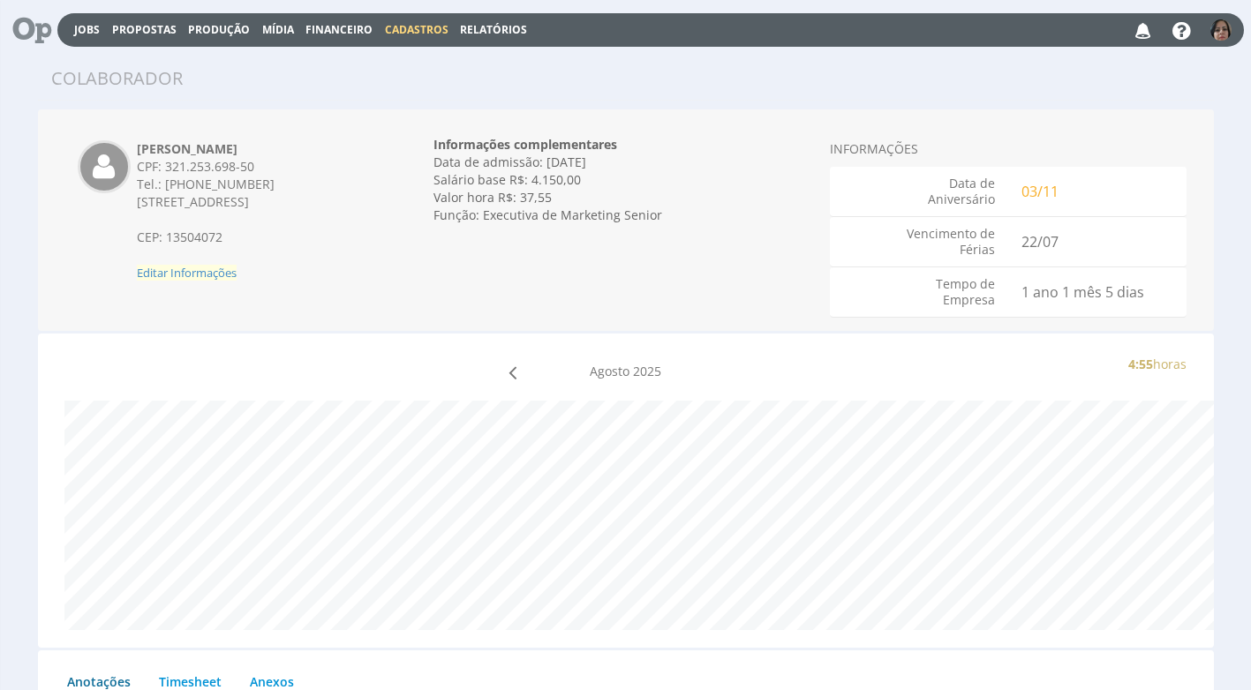
click at [159, 281] on span "Editar Informações" at bounding box center [187, 273] width 100 height 16
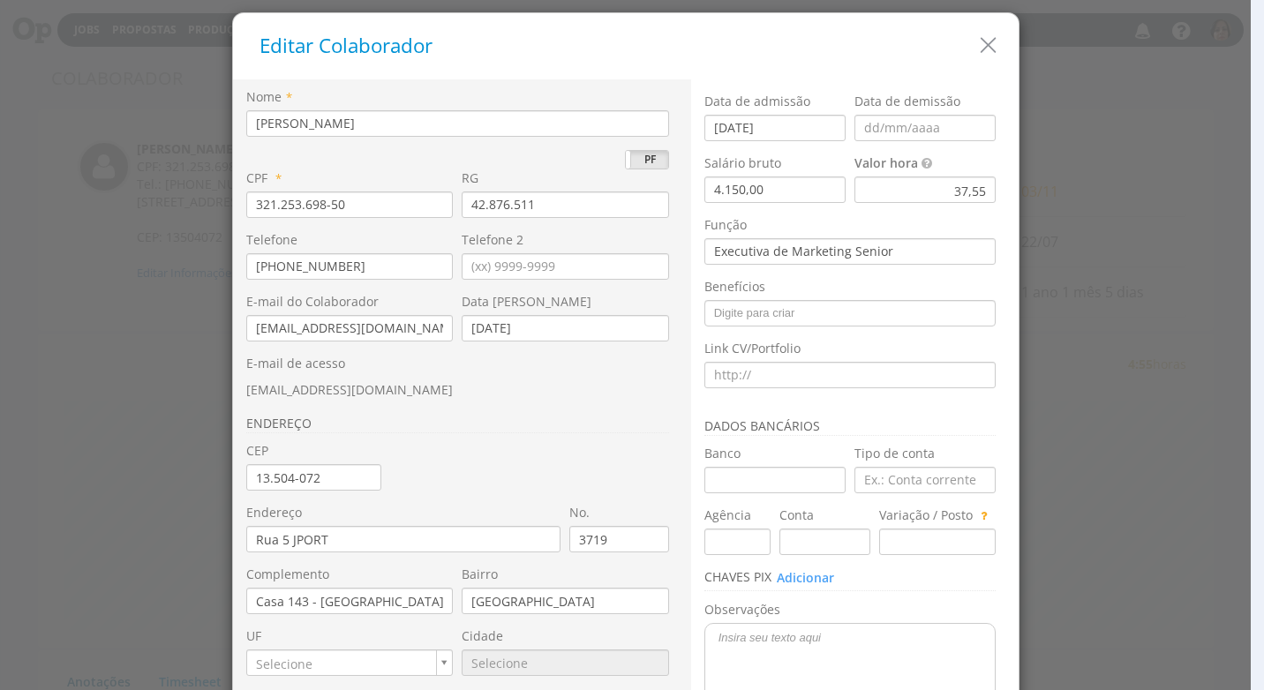
click at [947, 192] on div "37,55" at bounding box center [924, 190] width 141 height 26
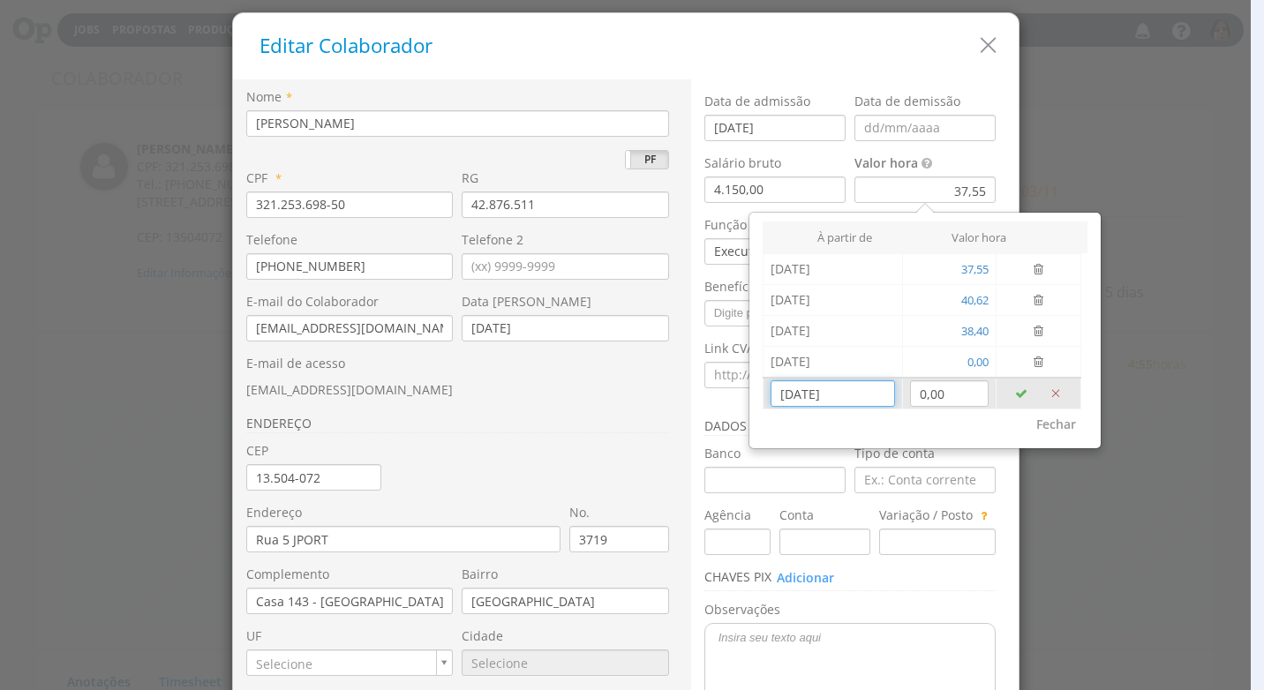
click at [821, 398] on input "[DATE]" at bounding box center [832, 393] width 124 height 26
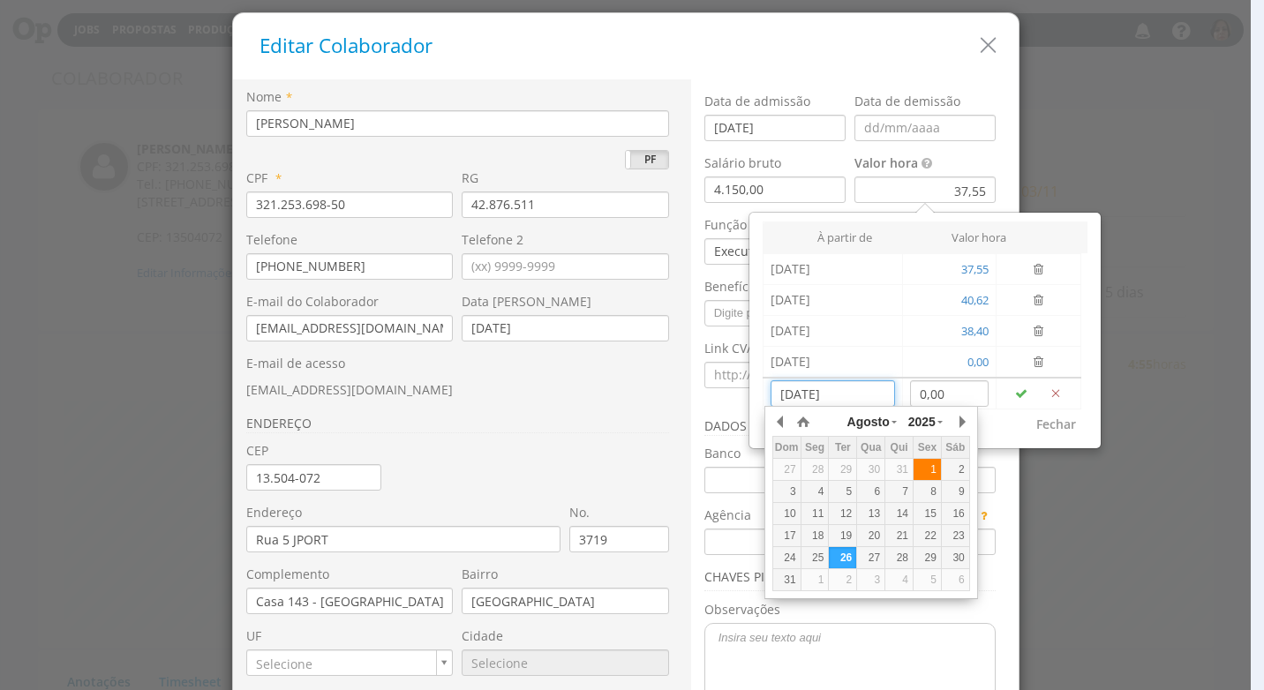
click at [928, 465] on div "1" at bounding box center [926, 469] width 27 height 15
type input "01/08/2025"
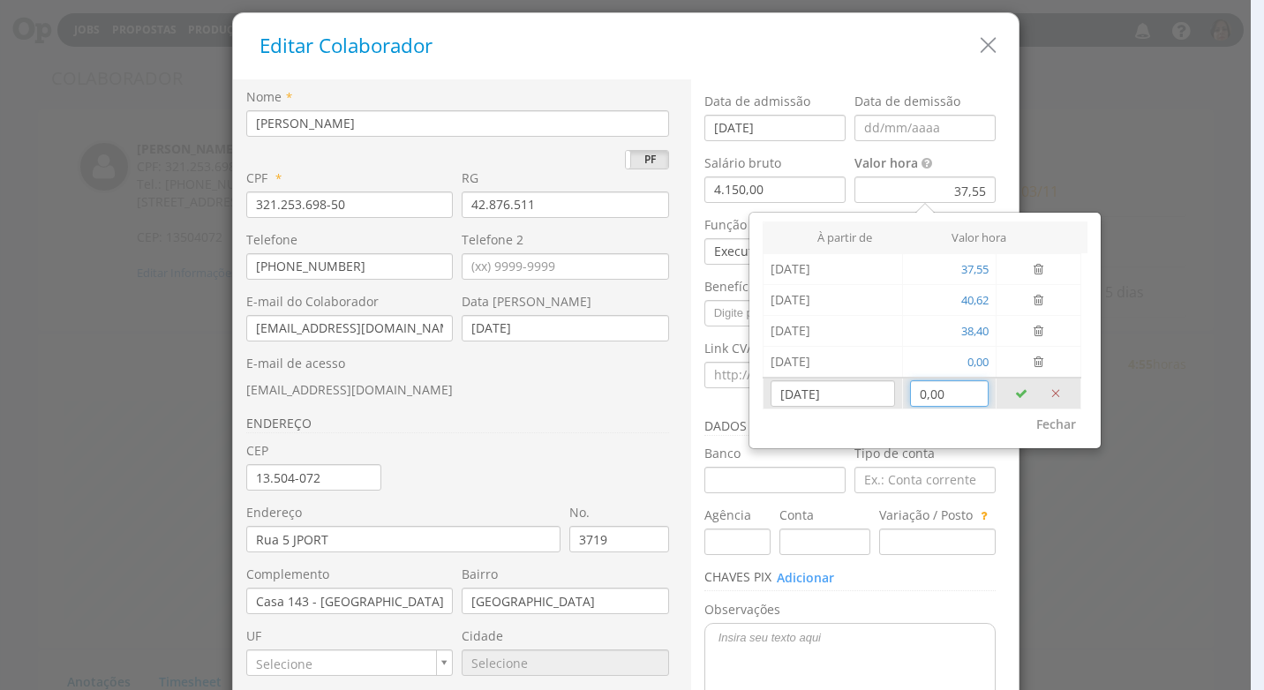
click at [954, 391] on input "0,00" at bounding box center [949, 393] width 79 height 26
type input "42,37"
click at [1015, 387] on icon "button" at bounding box center [1021, 393] width 12 height 12
type input "[DATE]"
type input "0,00"
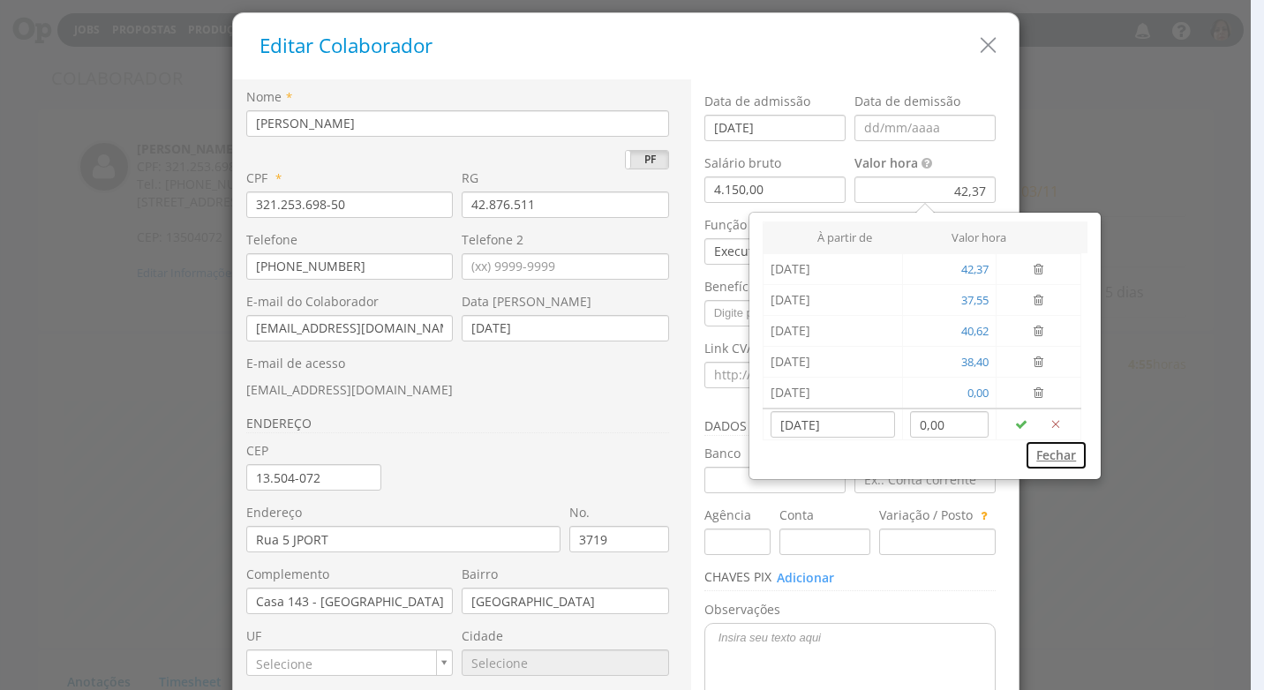
click at [1055, 449] on button "Fechar" at bounding box center [1056, 455] width 63 height 30
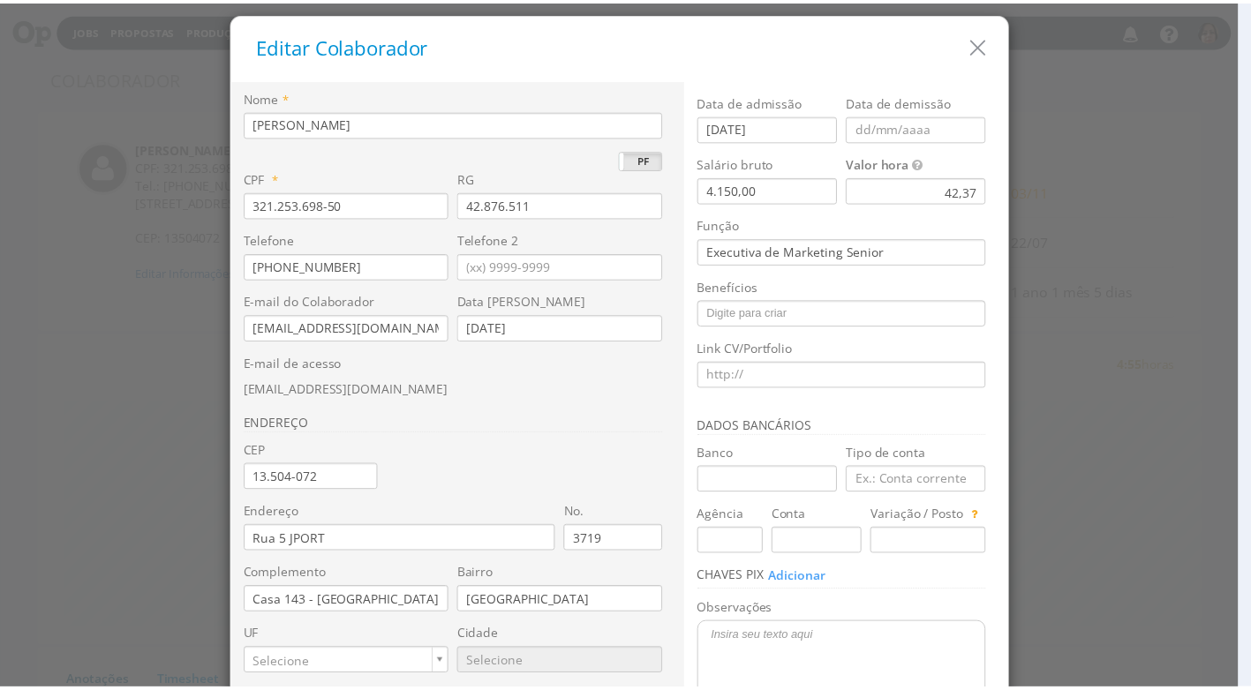
scroll to position [166, 0]
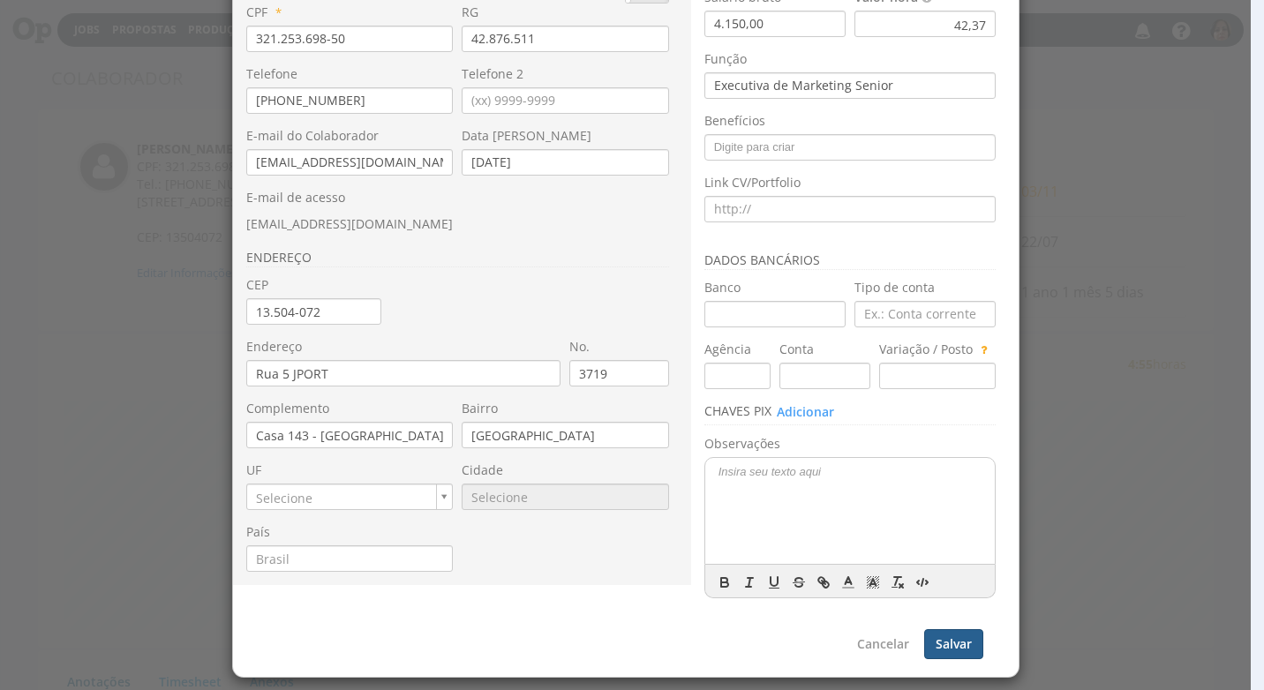
click at [958, 636] on button "Salvar" at bounding box center [953, 644] width 59 height 30
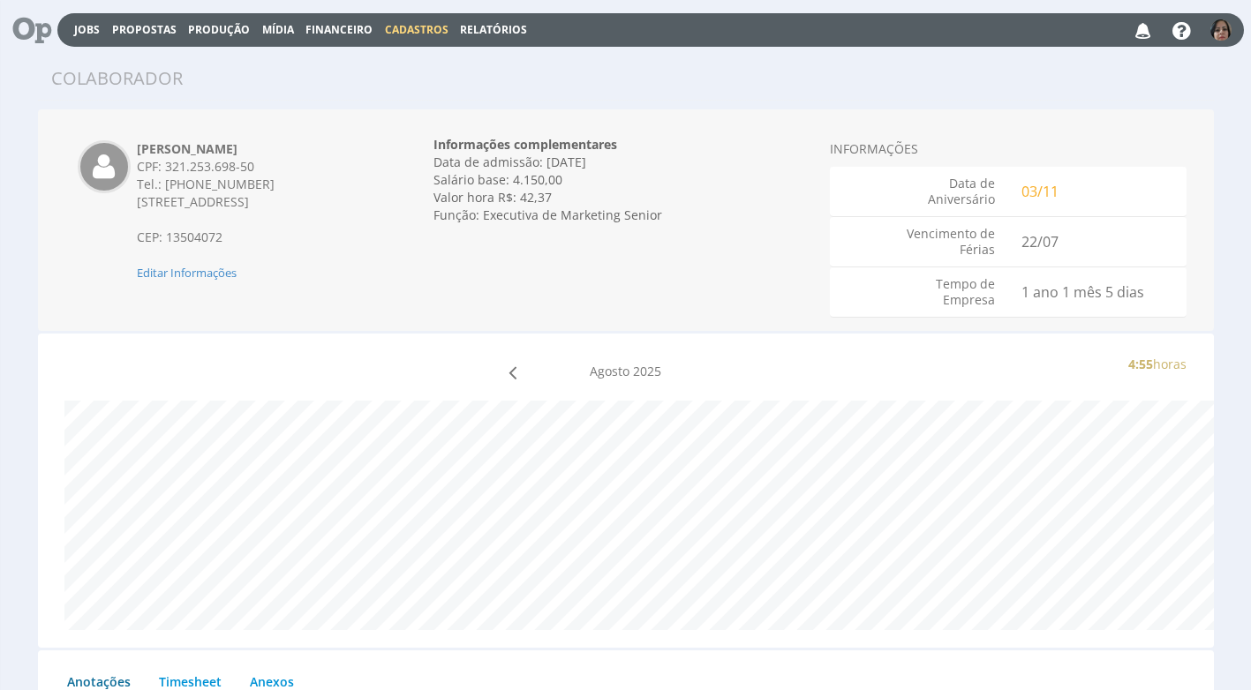
click at [422, 33] on span "Cadastros" at bounding box center [417, 29] width 64 height 15
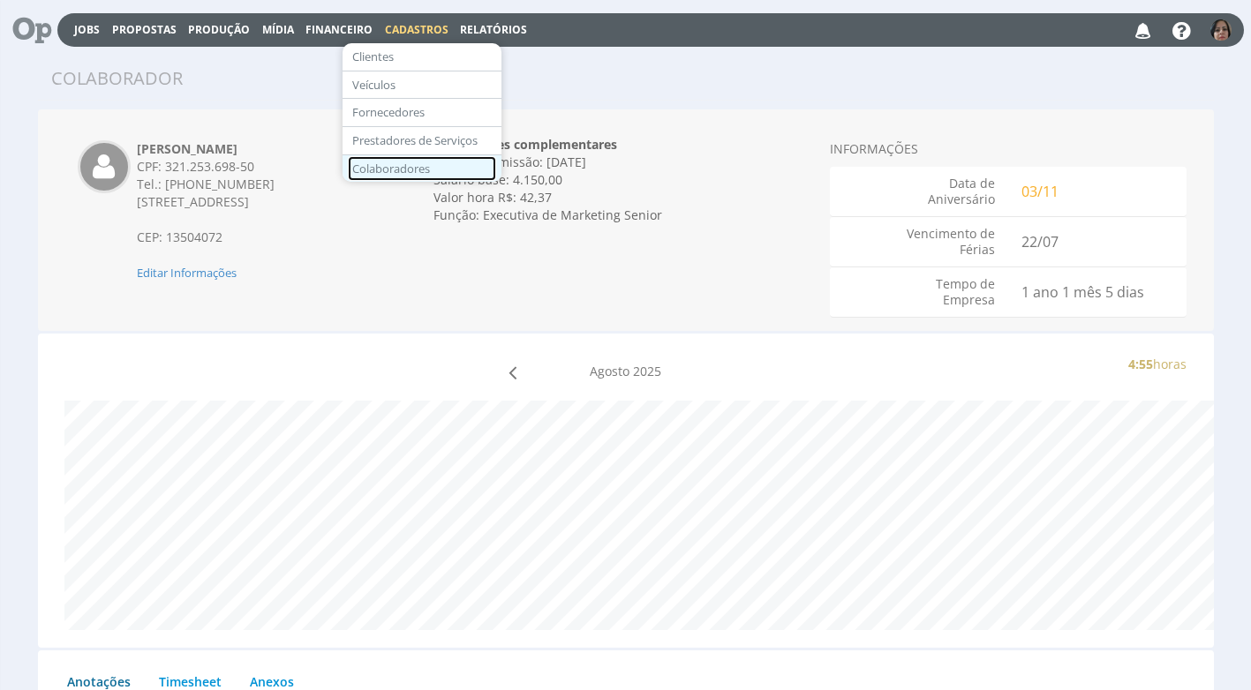
click at [438, 173] on link "Colaboradores" at bounding box center [422, 169] width 148 height 26
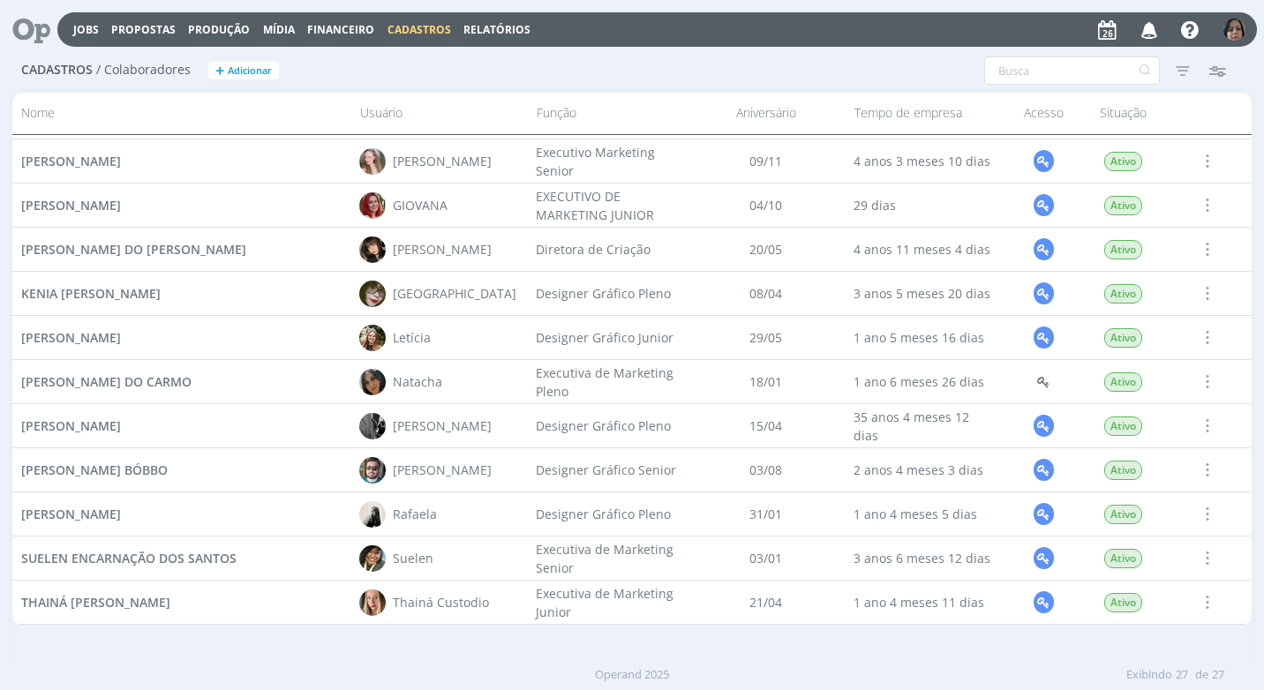
scroll to position [758, 0]
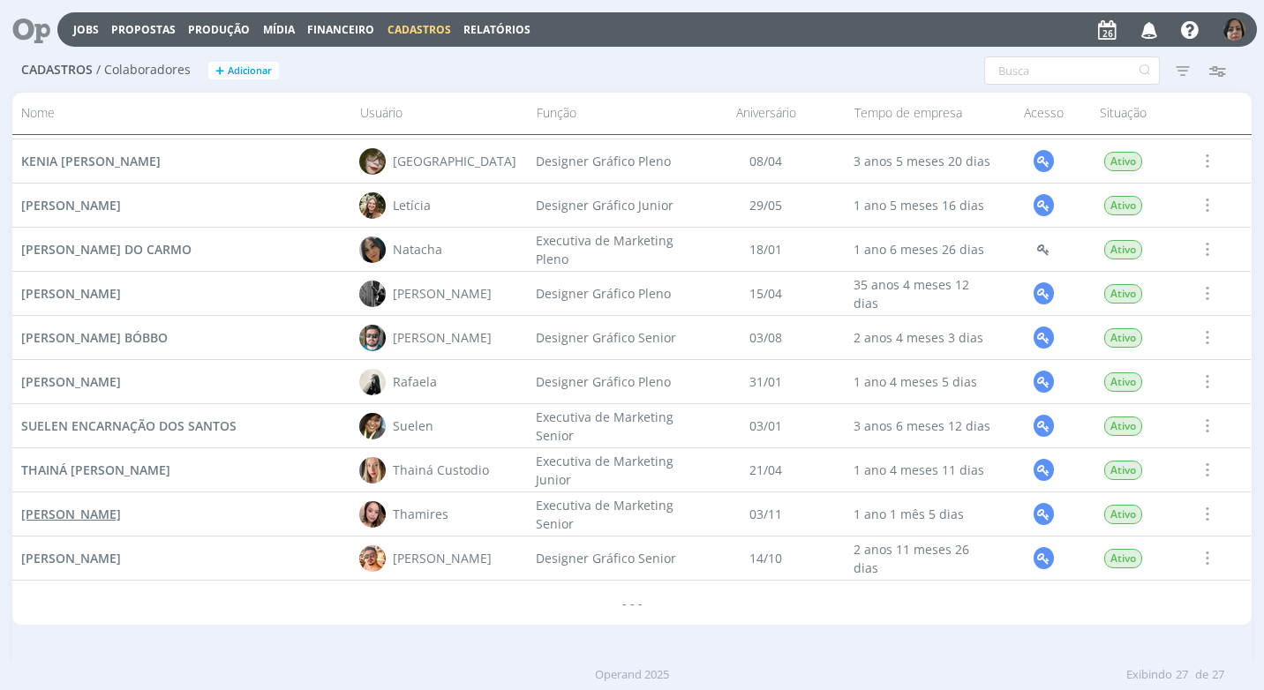
click at [121, 515] on span "[PERSON_NAME]" at bounding box center [71, 514] width 100 height 17
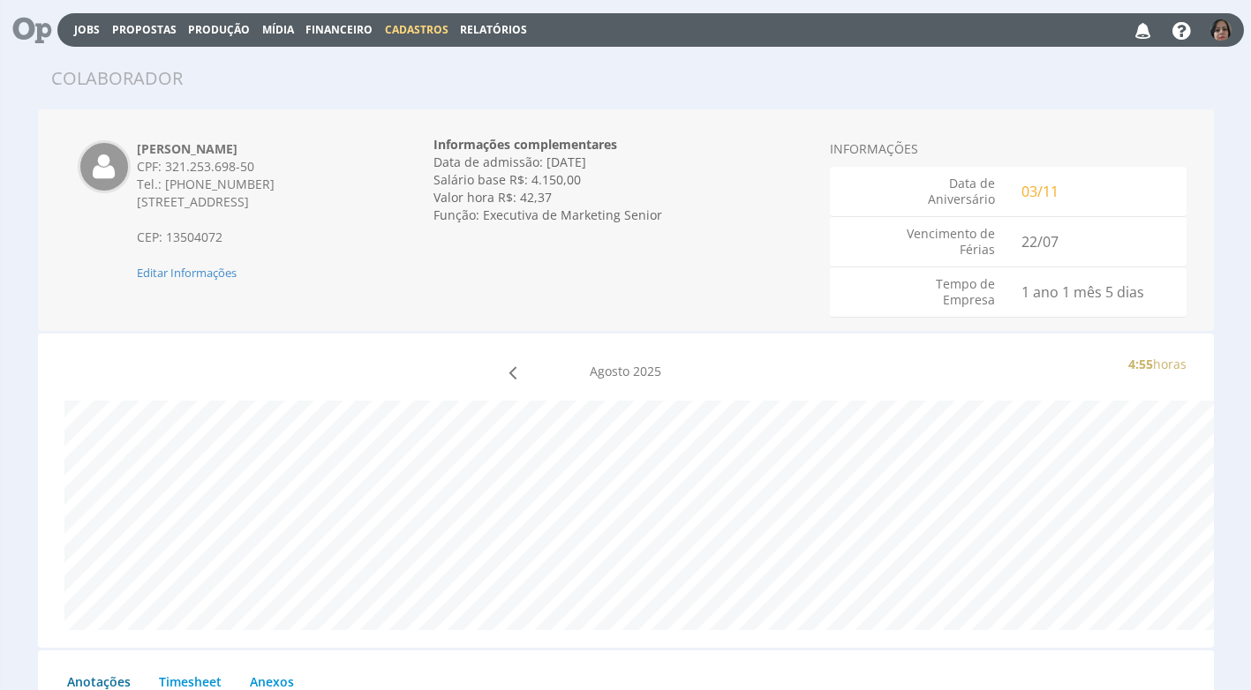
click at [462, 21] on button "Relatórios" at bounding box center [493, 29] width 78 height 17
click at [425, 25] on span "Cadastros" at bounding box center [417, 29] width 64 height 15
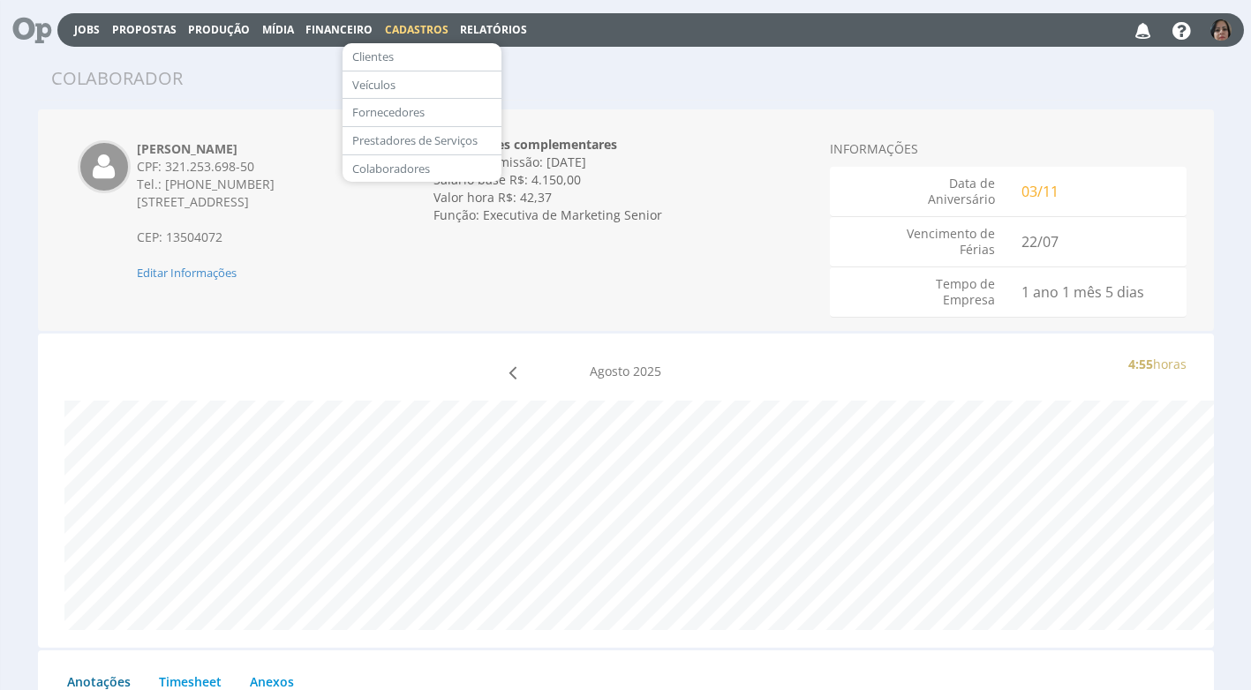
click at [741, 118] on div "[PERSON_NAME] CPF: 321.253.698-50 Tel.: [PHONE_NUMBER] [STREET_ADDRESS] CEP: 13…" at bounding box center [626, 220] width 1176 height 222
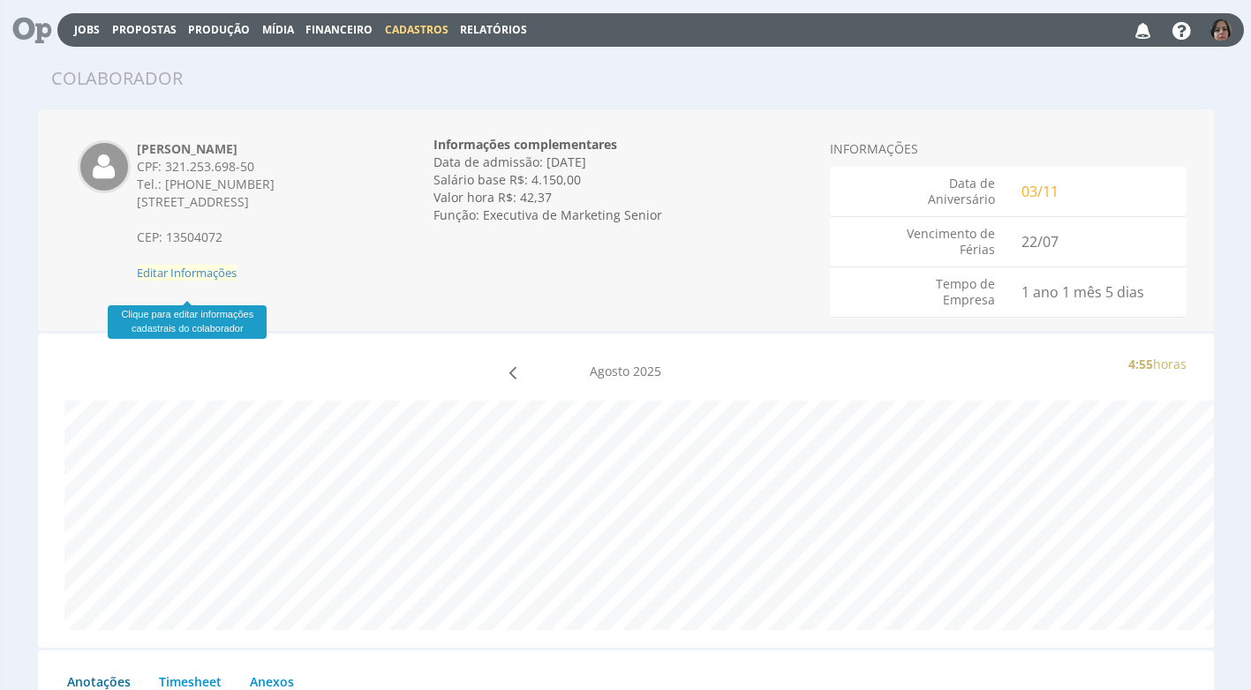
click at [211, 281] on span "Editar Informações" at bounding box center [187, 273] width 100 height 16
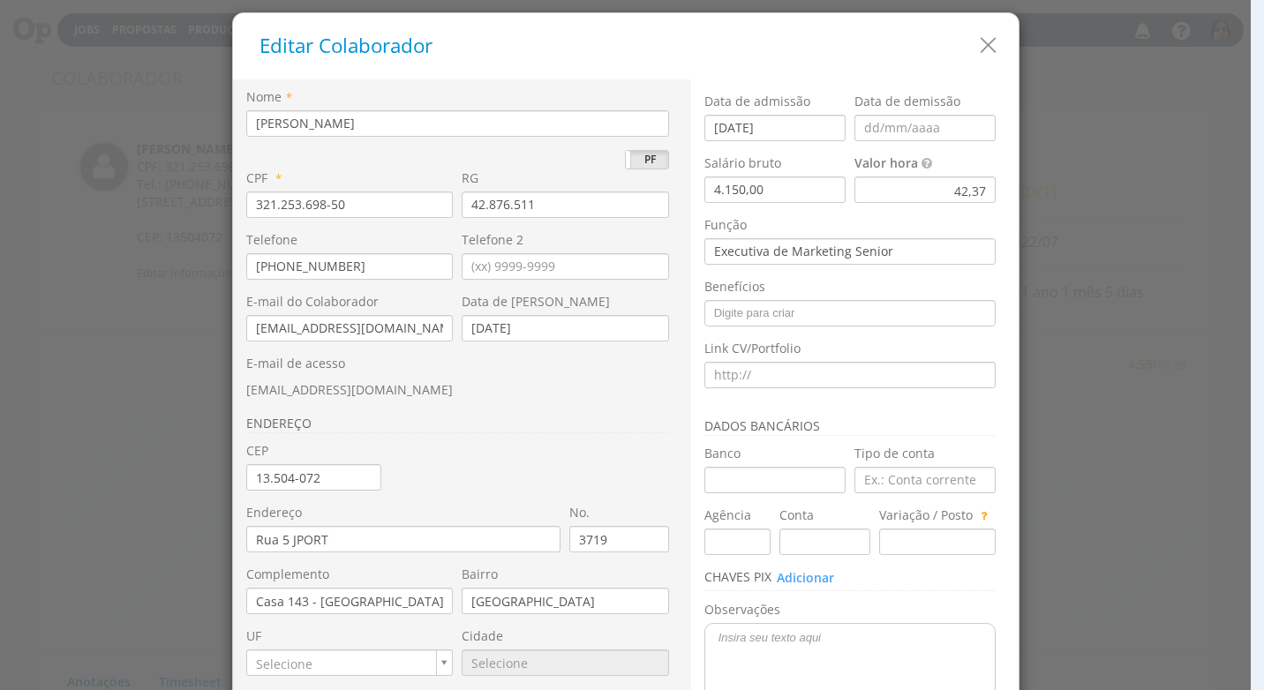
click at [938, 191] on div "42,37" at bounding box center [924, 190] width 141 height 26
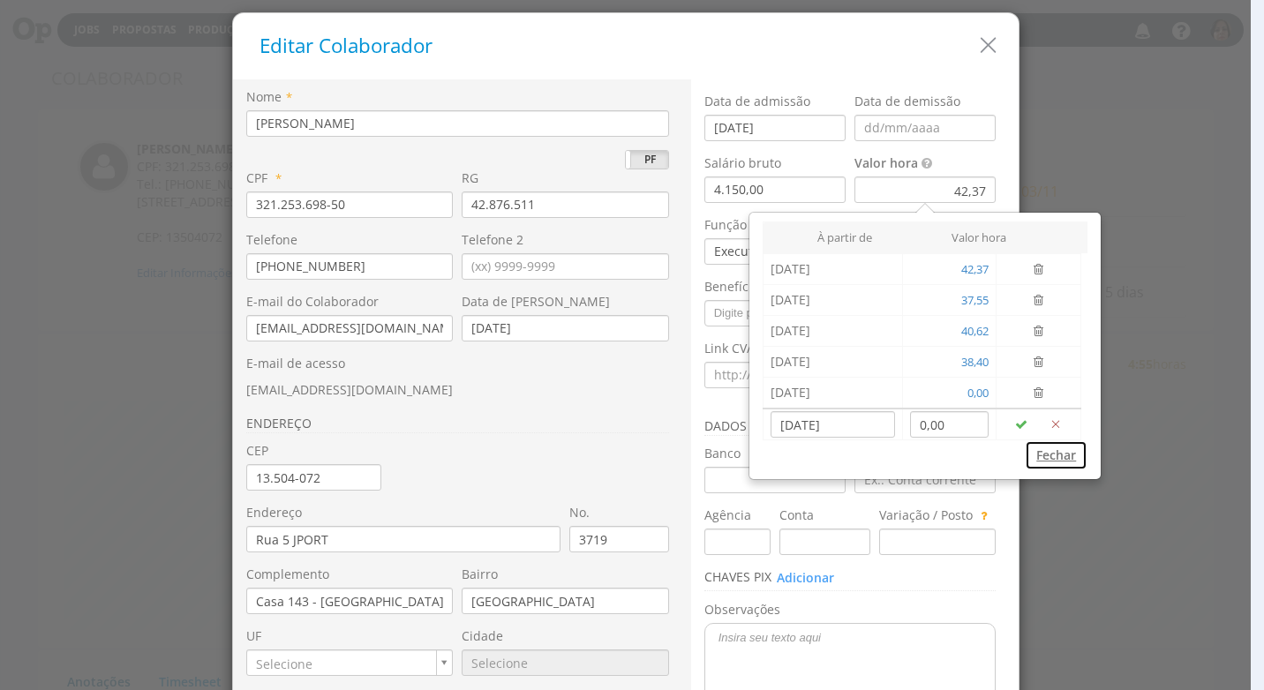
click at [1048, 452] on button "Fechar" at bounding box center [1056, 455] width 63 height 30
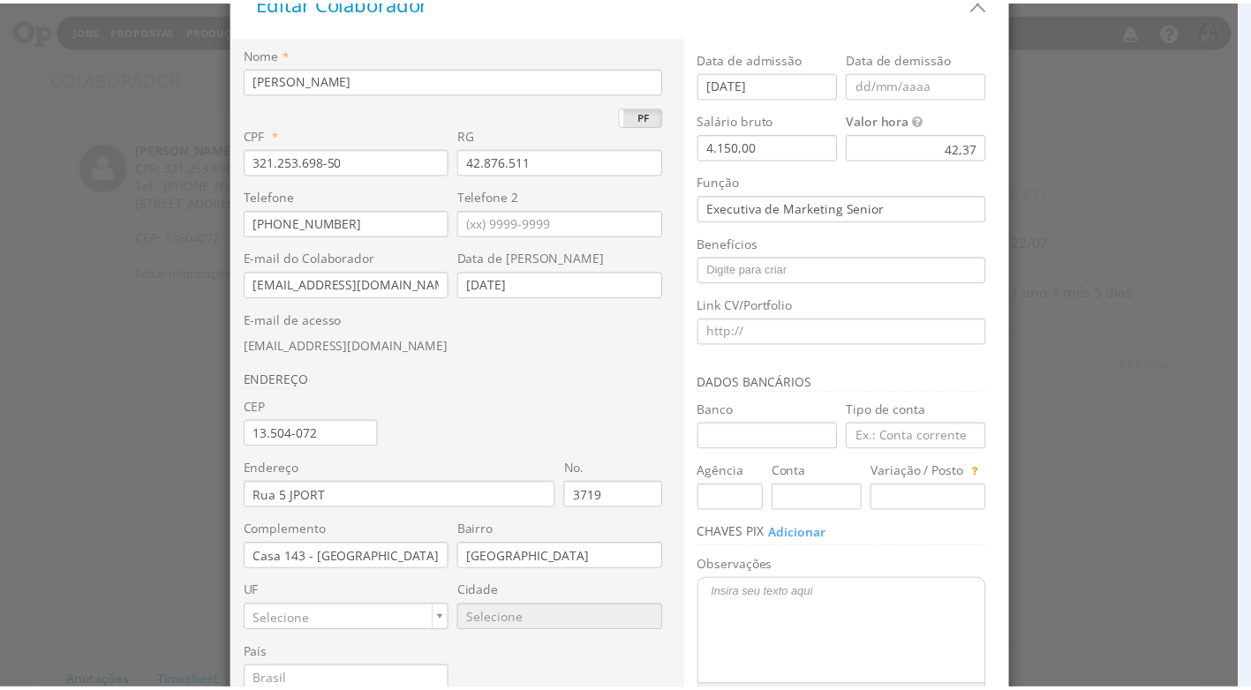
scroll to position [166, 0]
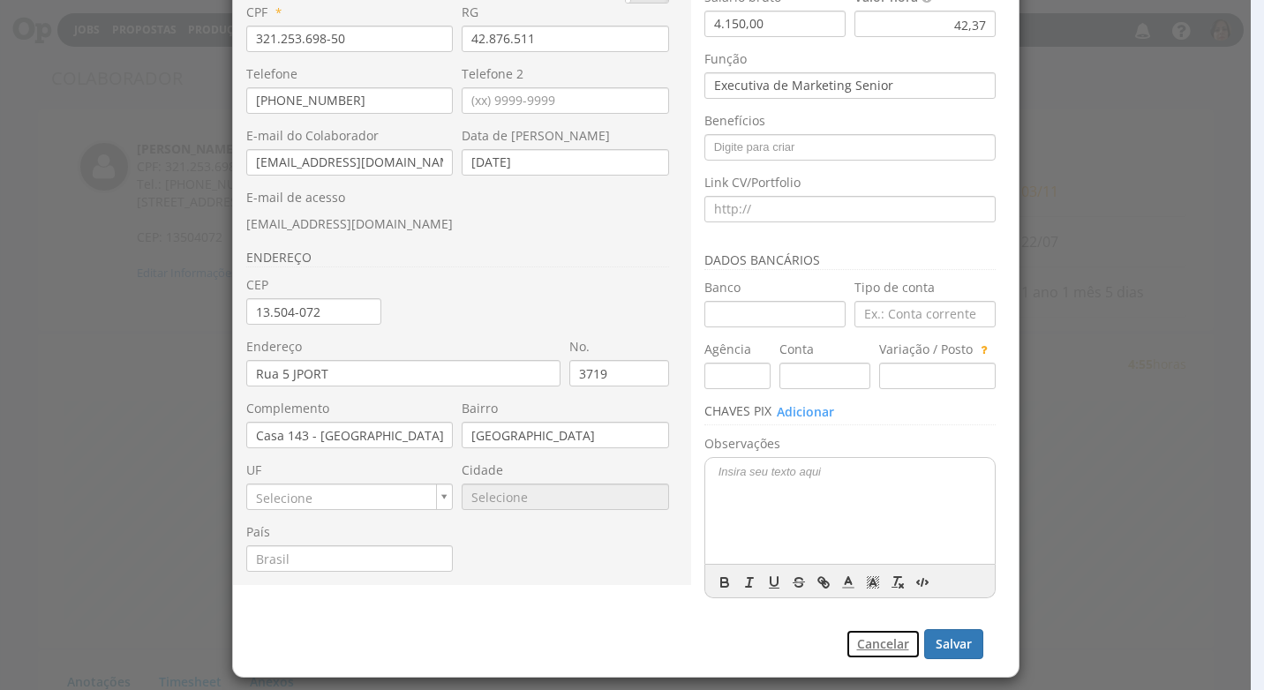
click at [869, 647] on button "Cancelar" at bounding box center [882, 644] width 75 height 30
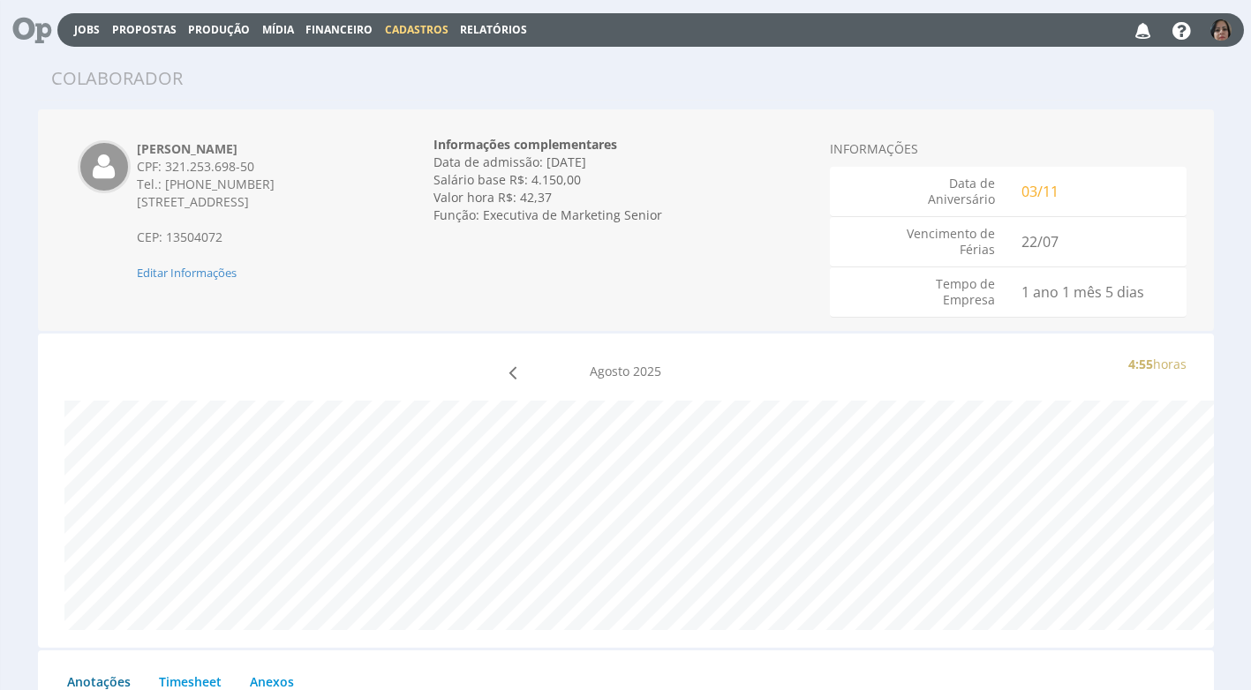
click at [349, 22] on span "Financeiro" at bounding box center [338, 29] width 67 height 15
click at [319, 54] on link "Lançamentos" at bounding box center [341, 57] width 148 height 26
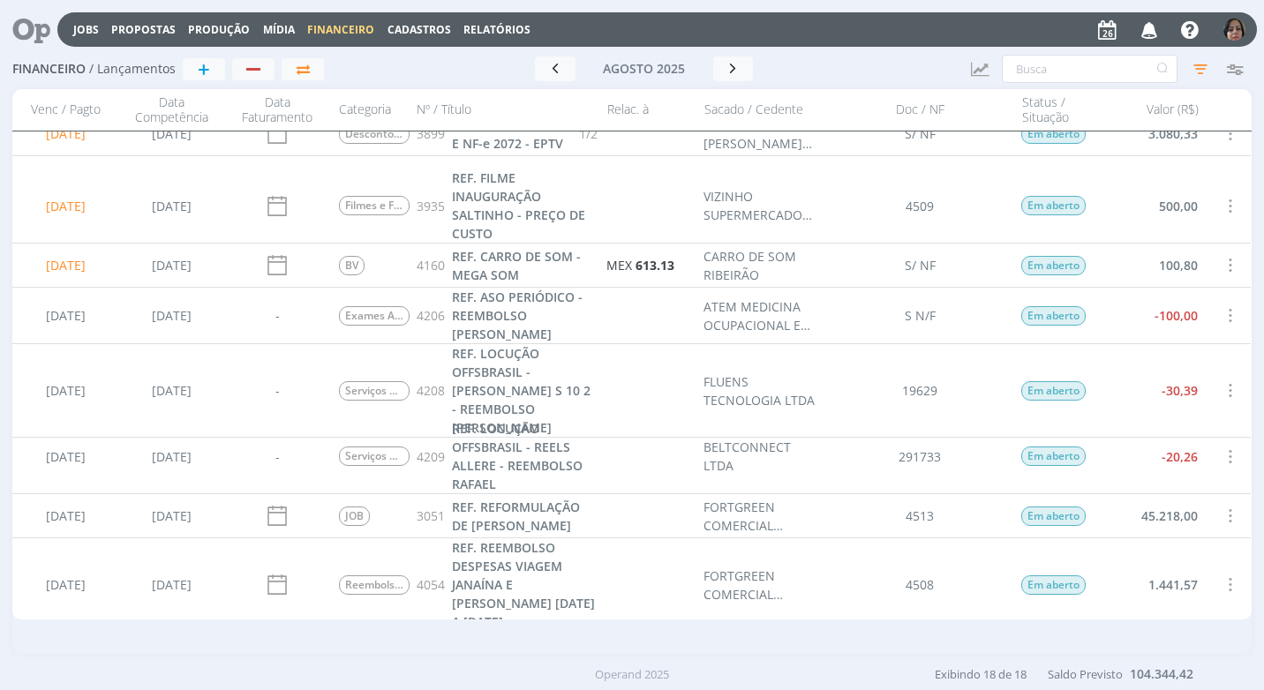
scroll to position [523, 0]
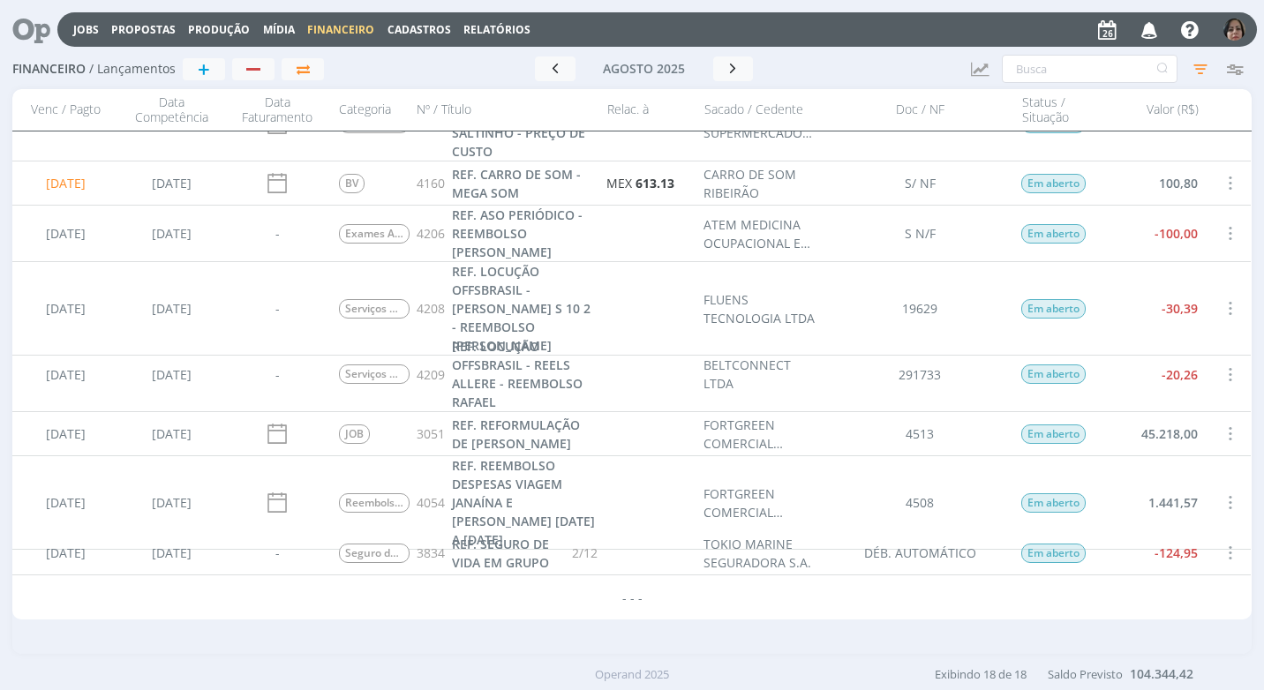
drag, startPoint x: 1265, startPoint y: 402, endPoint x: 1263, endPoint y: 237, distance: 165.0
click at [1263, 258] on html "Jobs Propostas Produção [GEOGRAPHIC_DATA] Financeiro Cadastros Relatórios Notif…" at bounding box center [632, 345] width 1264 height 690
click at [730, 71] on icon "button" at bounding box center [734, 68] width 18 height 17
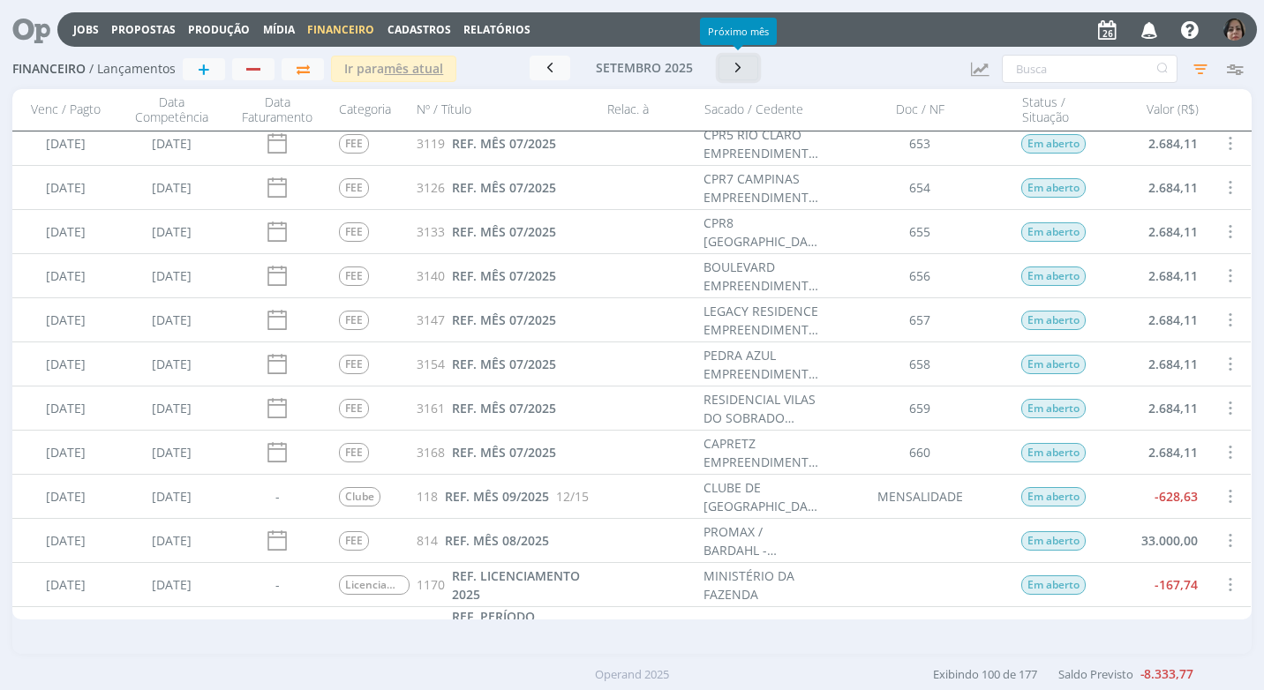
scroll to position [2030, 0]
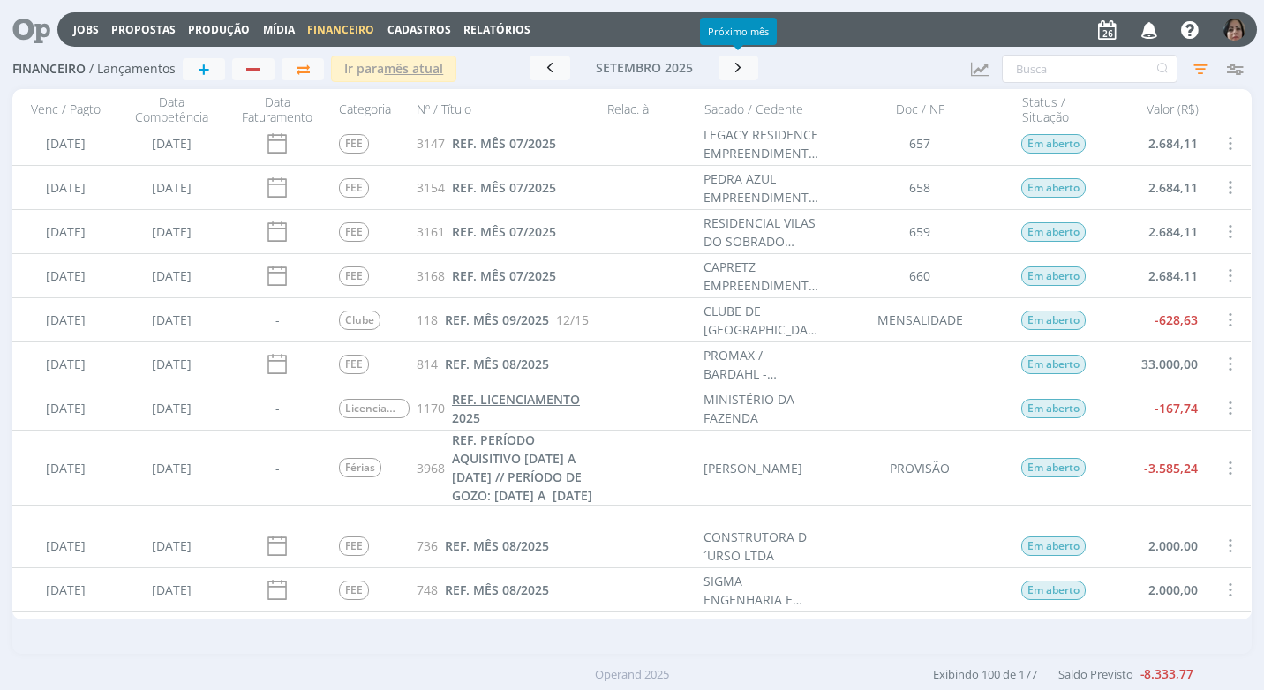
click at [477, 411] on span "REF. LICENCIAMENTO 2025" at bounding box center [516, 408] width 128 height 35
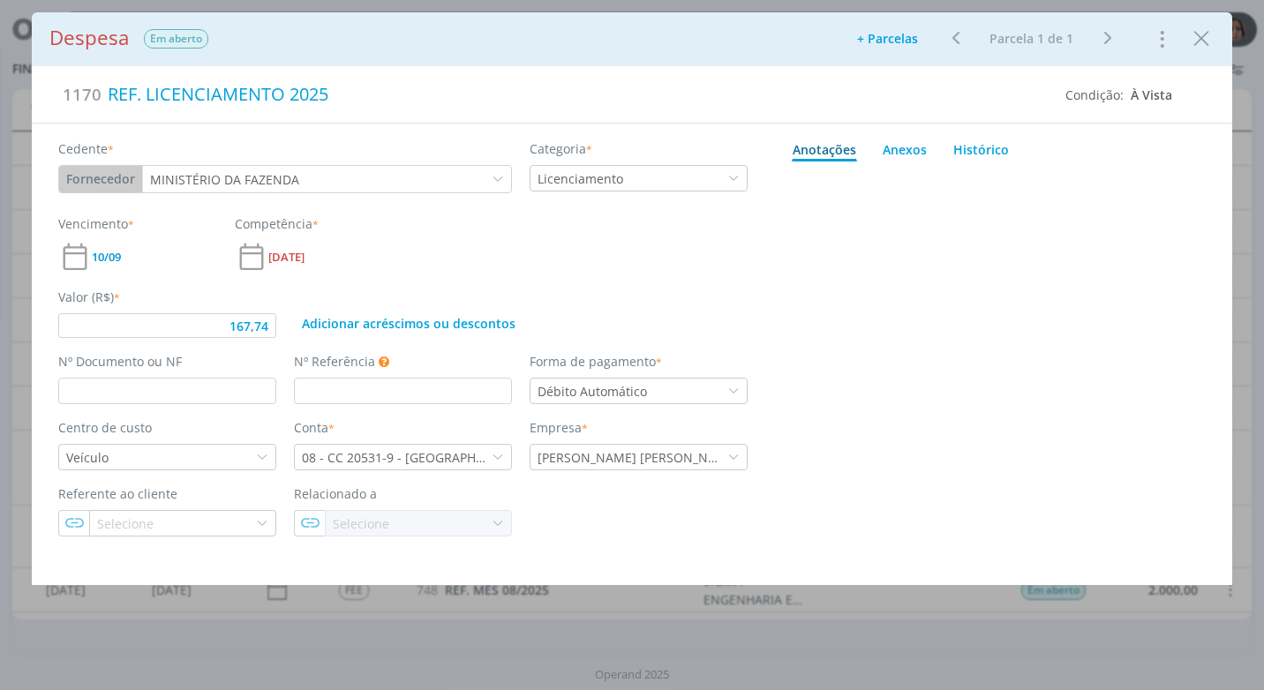
type input "167,74"
click at [1203, 46] on icon "Close" at bounding box center [1201, 39] width 26 height 26
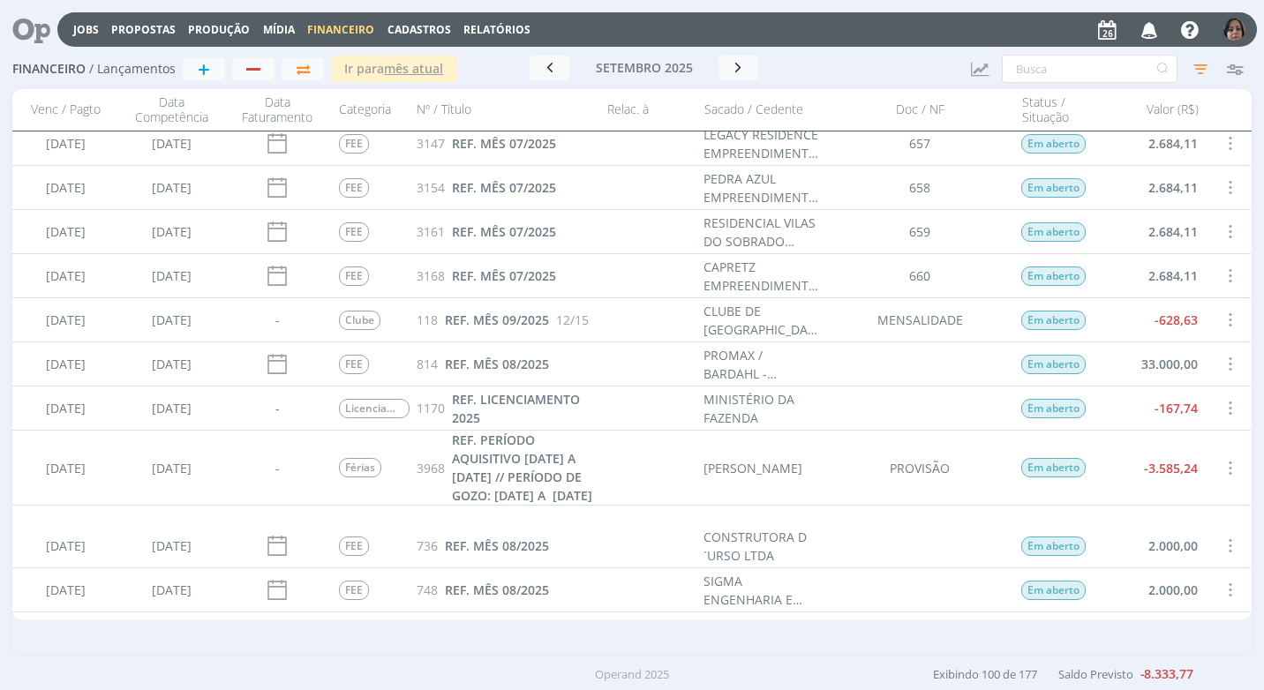
click at [1239, 41] on div "button" at bounding box center [1234, 30] width 22 height 22
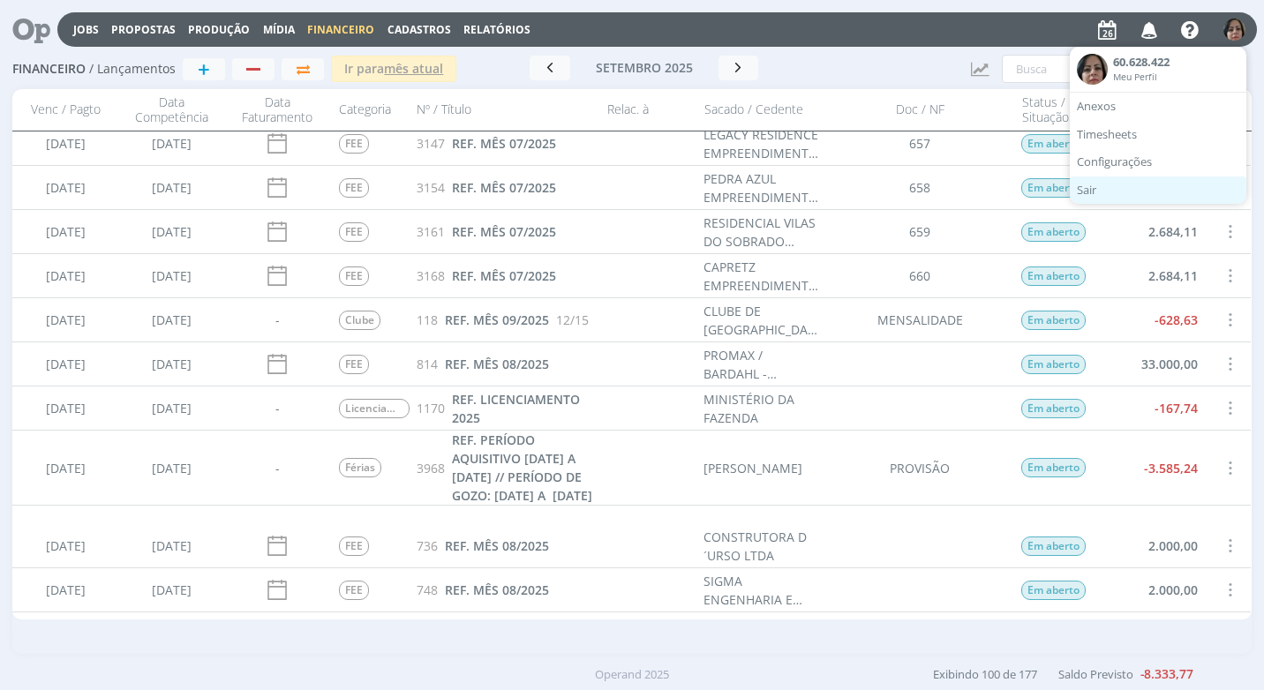
click at [1096, 184] on link "Sair" at bounding box center [1158, 191] width 177 height 28
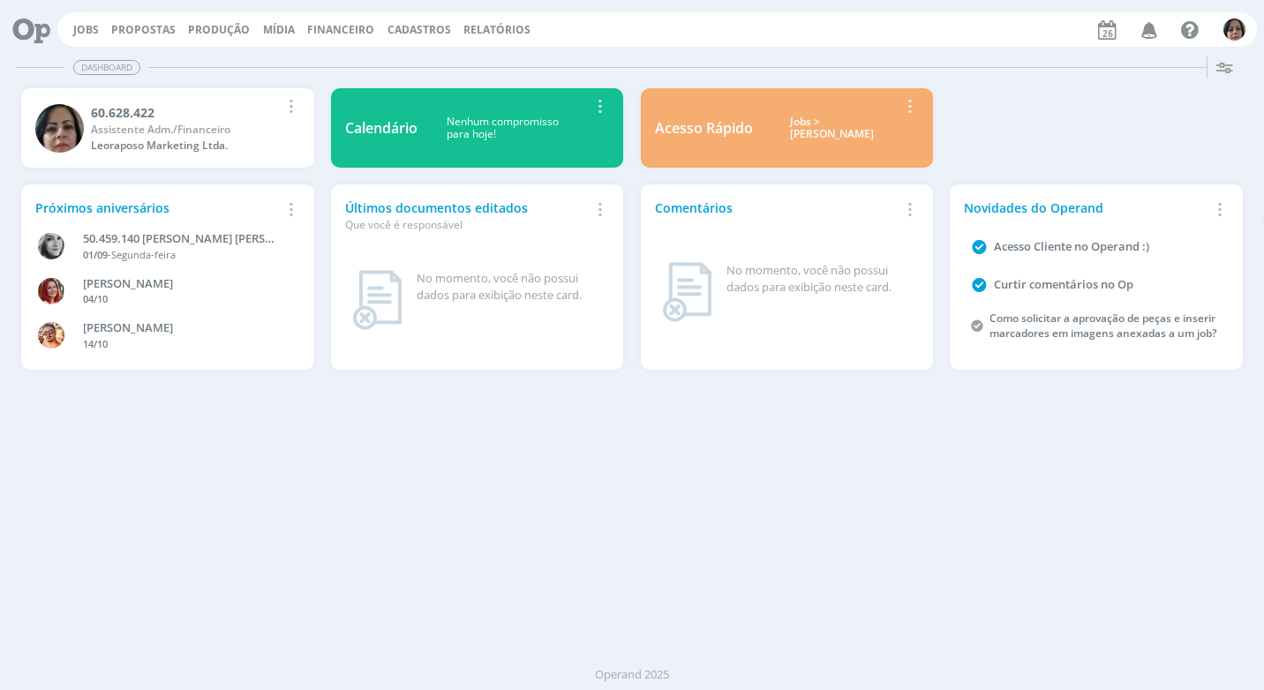
click at [347, 27] on span "Financeiro" at bounding box center [340, 29] width 67 height 15
click at [346, 56] on link "Lançamentos" at bounding box center [342, 59] width 148 height 27
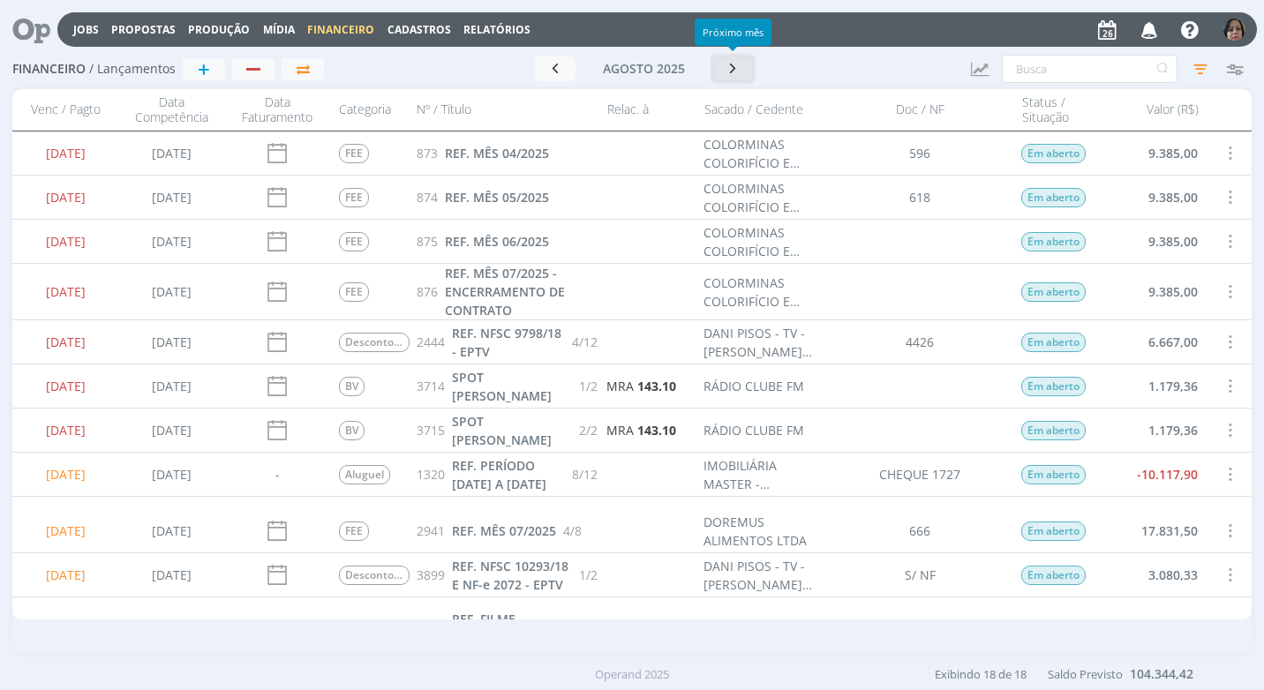
click at [734, 74] on icon "button" at bounding box center [734, 68] width 18 height 17
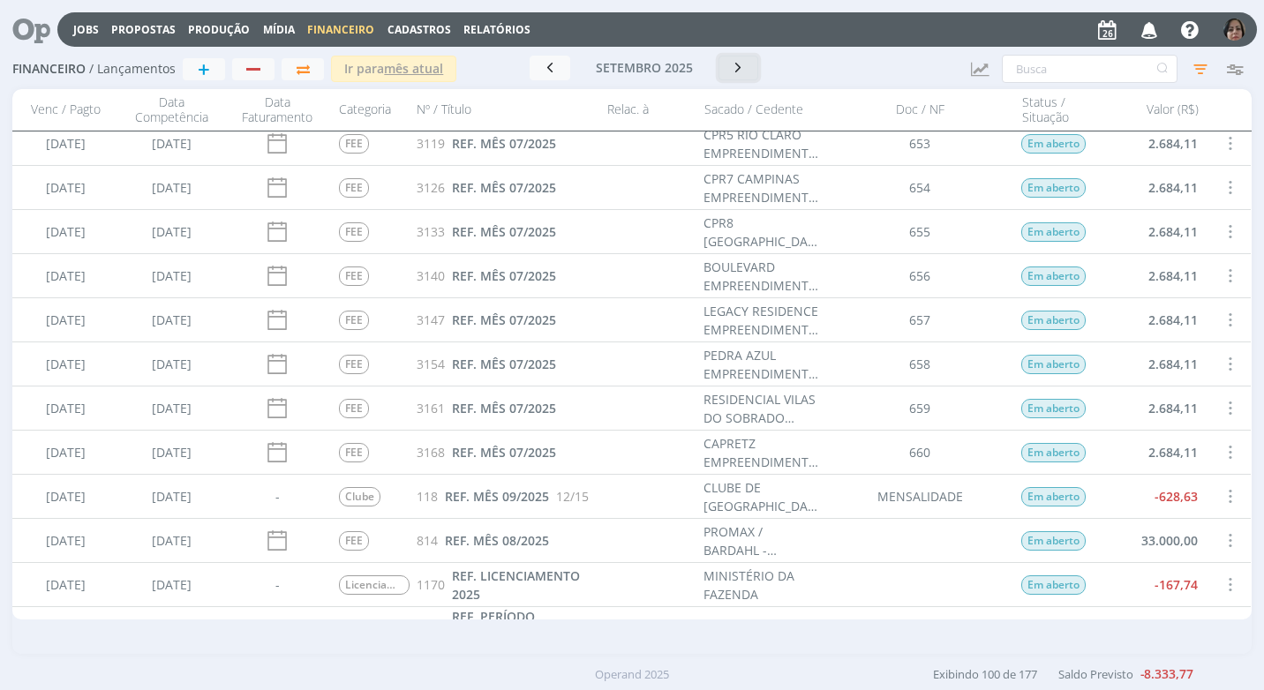
scroll to position [2118, 0]
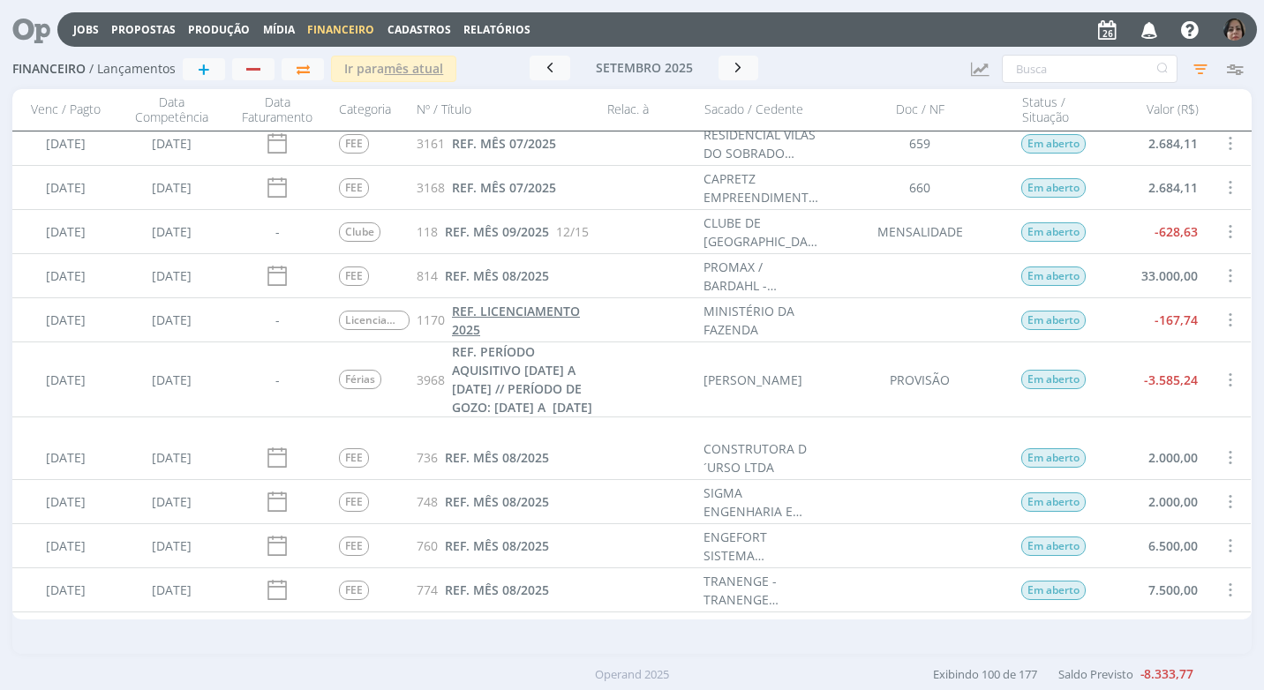
click at [509, 312] on span "REF. LICENCIAMENTO 2025" at bounding box center [516, 320] width 128 height 35
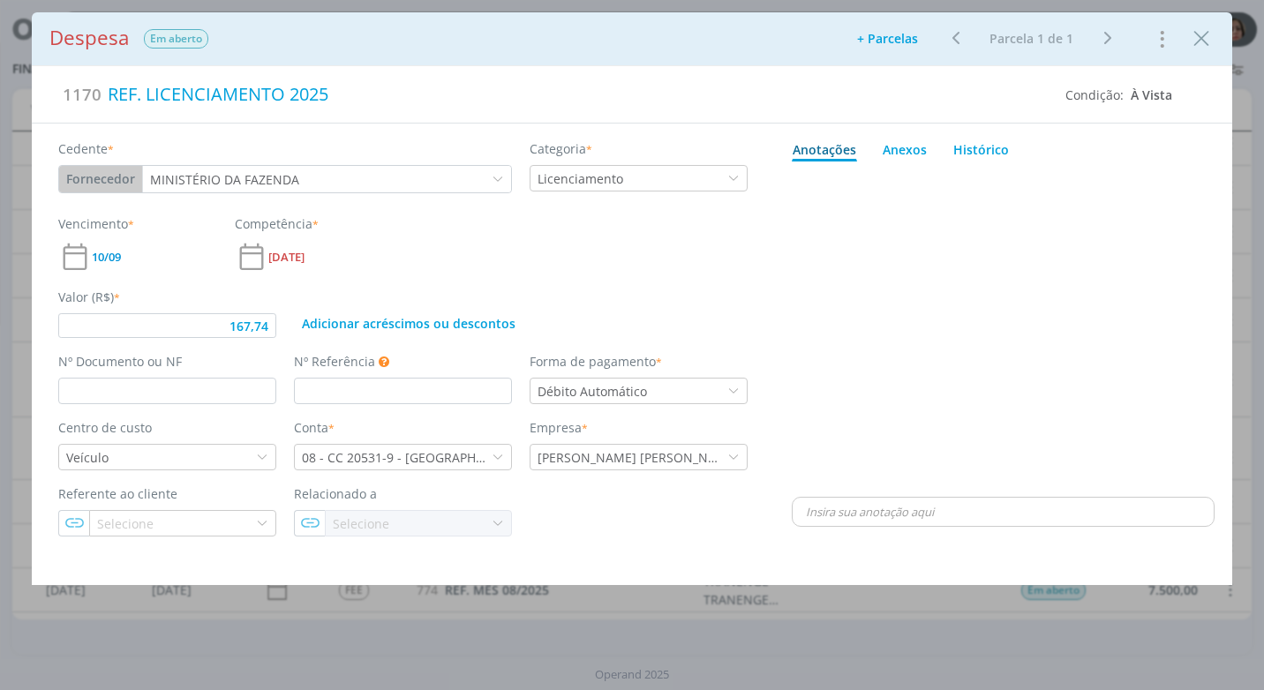
type input "167,74"
click at [1206, 42] on icon "Close" at bounding box center [1201, 39] width 26 height 26
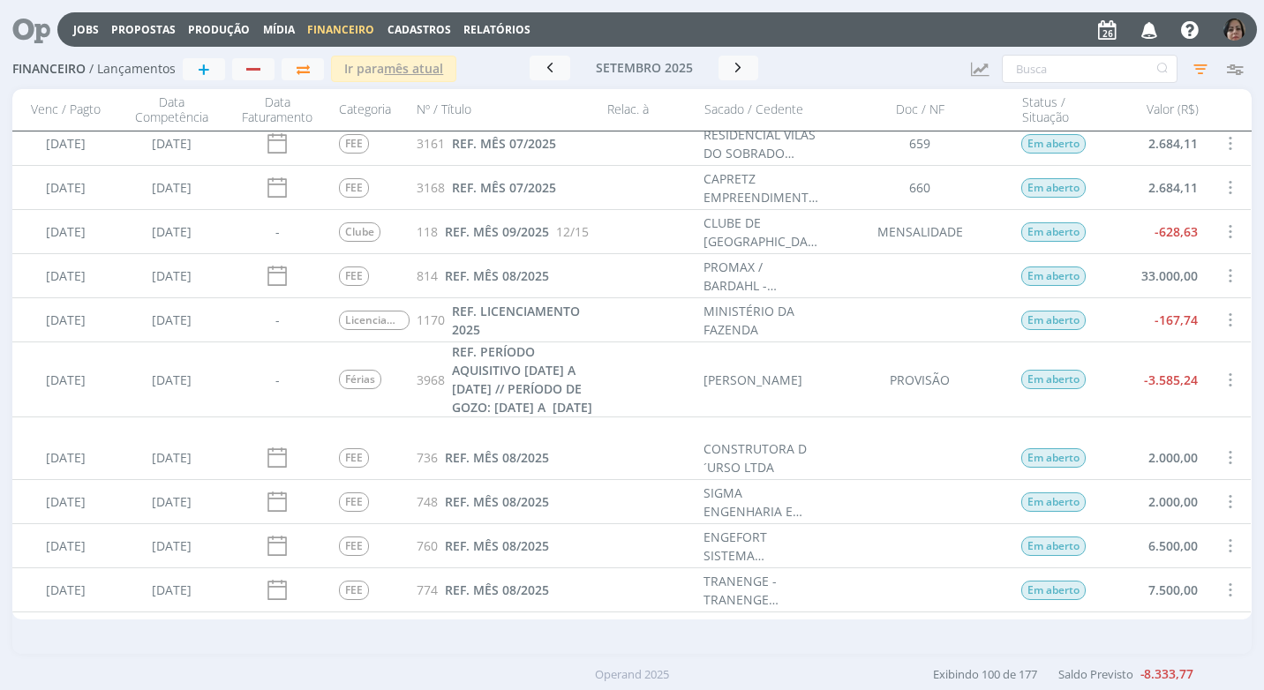
click at [462, 689] on html "Jobs Propostas Produção [GEOGRAPHIC_DATA] Financeiro Cadastros Relatórios Notif…" at bounding box center [632, 345] width 1264 height 690
click at [890, 580] on div at bounding box center [920, 589] width 185 height 43
click at [1238, 34] on img "button" at bounding box center [1234, 30] width 22 height 22
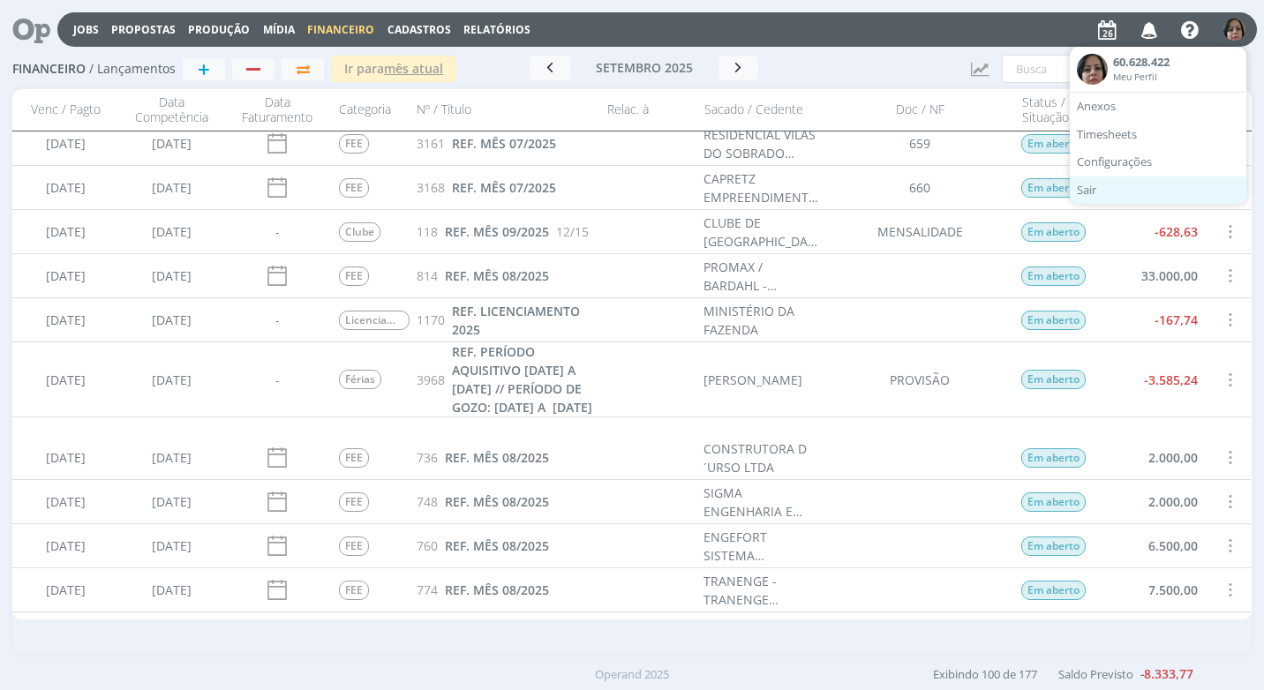
click at [1174, 195] on link "Sair" at bounding box center [1158, 191] width 177 height 28
